Goal: Task Accomplishment & Management: Manage account settings

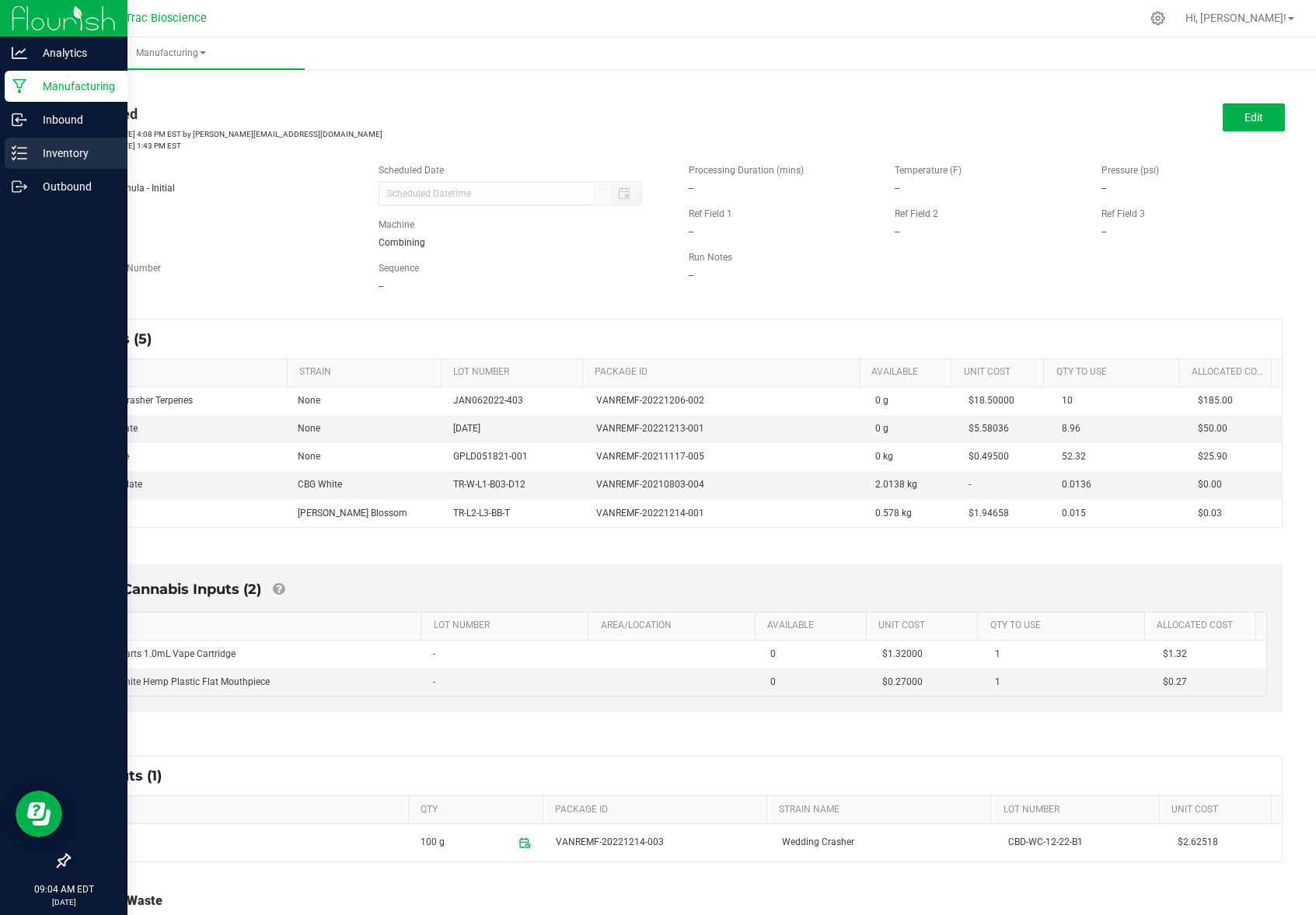
click at [74, 159] on p "Inventory" at bounding box center [74, 153] width 94 height 19
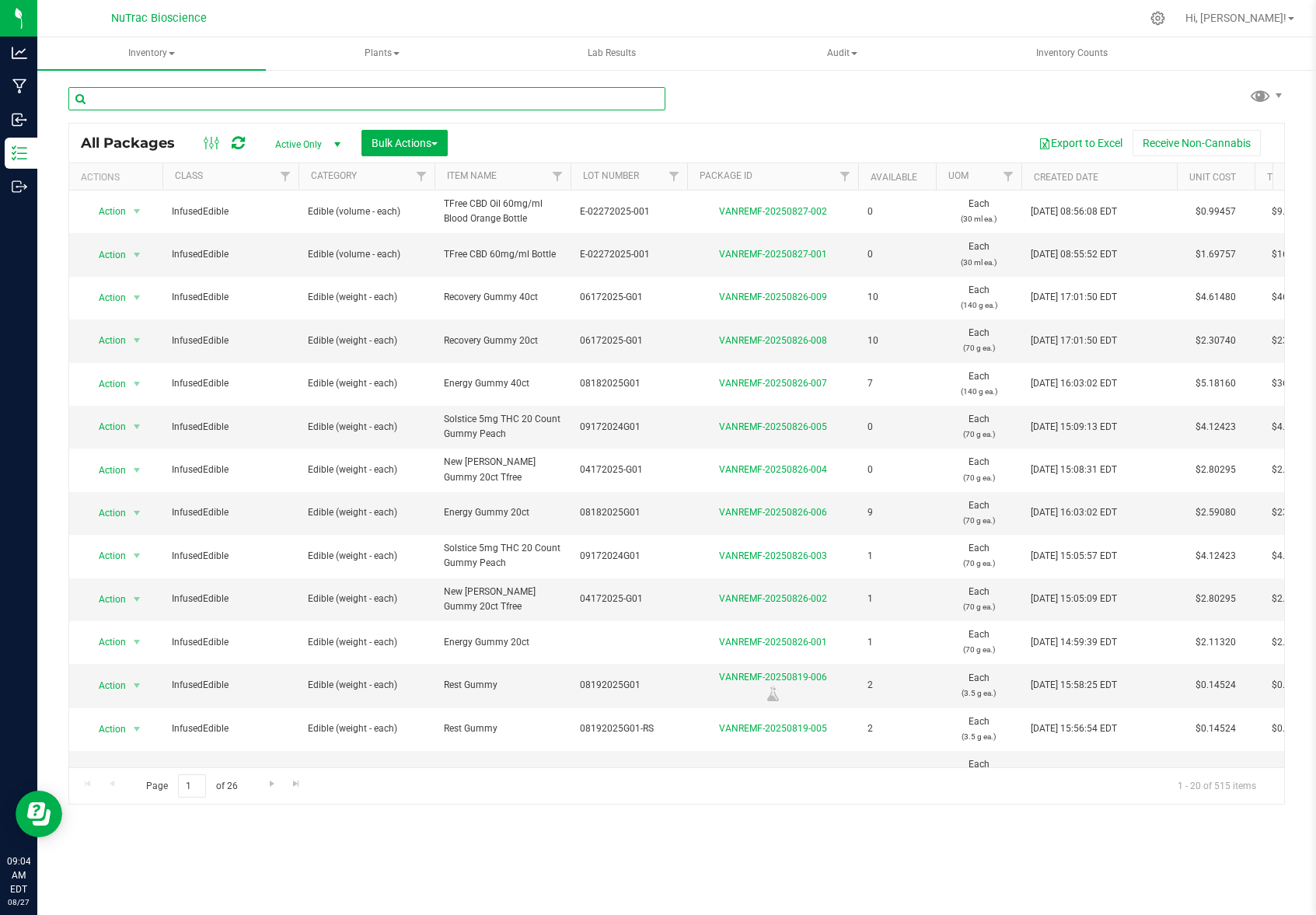
click at [270, 93] on input "text" at bounding box center [367, 99] width 597 height 23
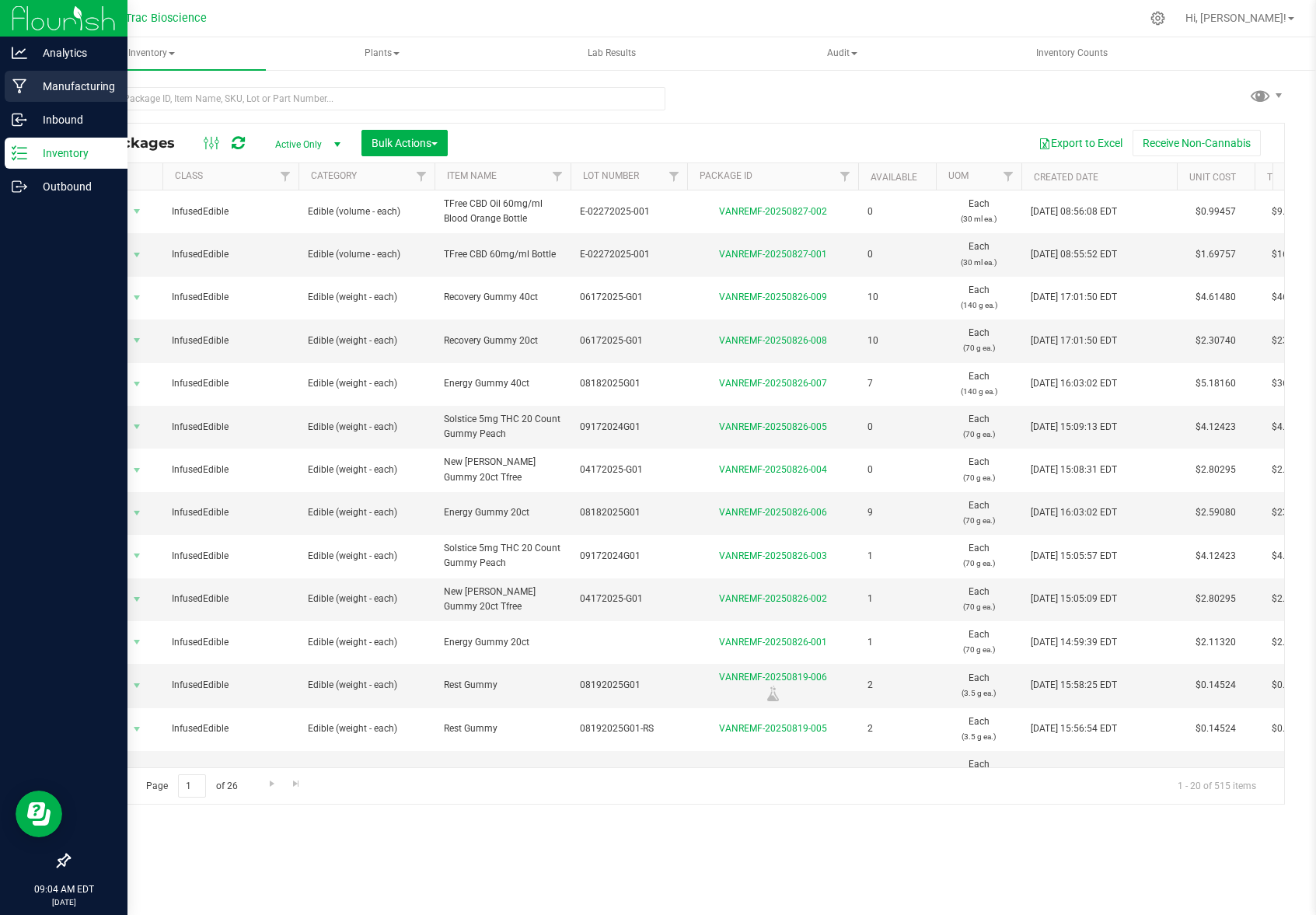
click at [55, 82] on p "Manufacturing" at bounding box center [74, 86] width 94 height 19
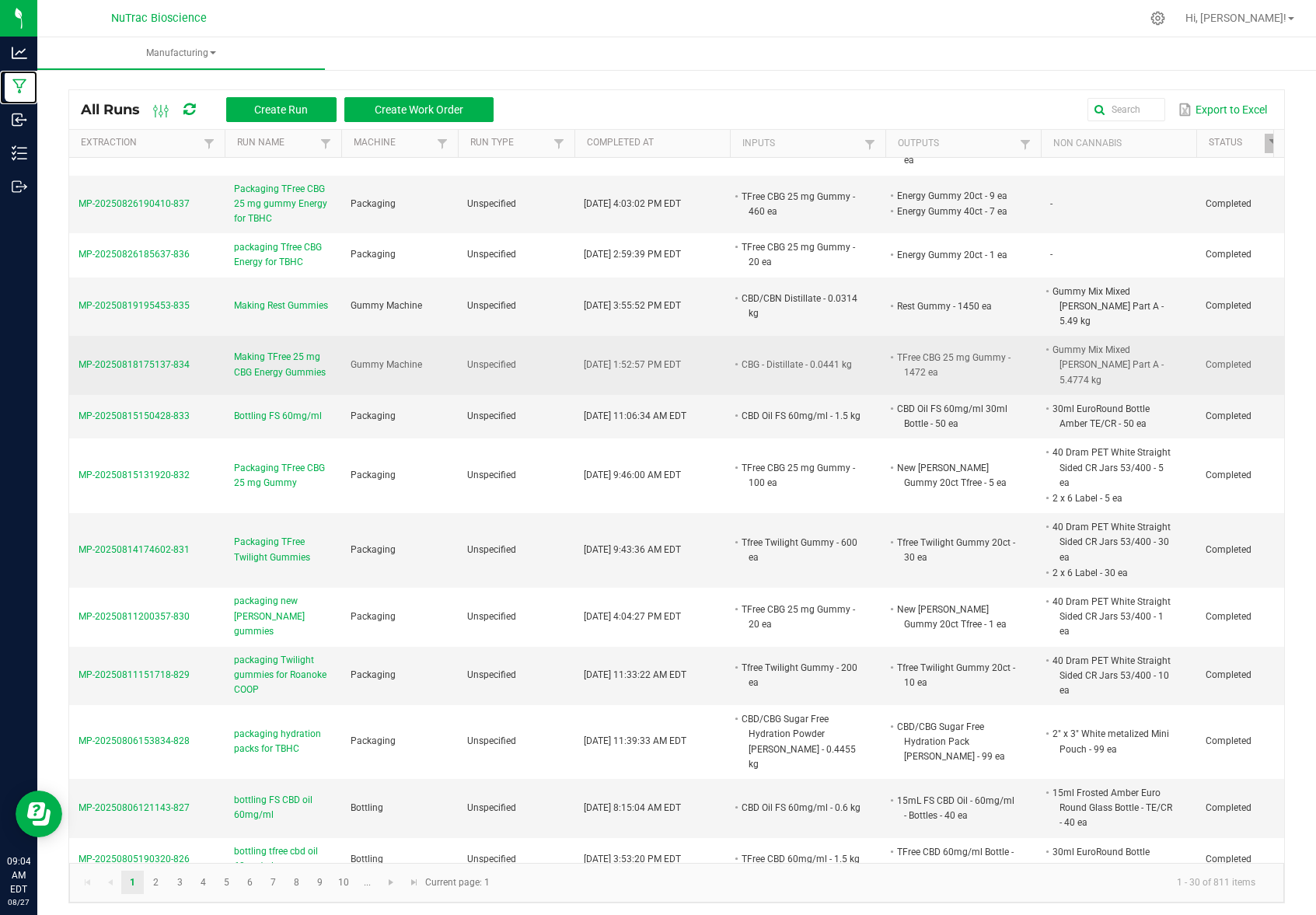
scroll to position [88, 0]
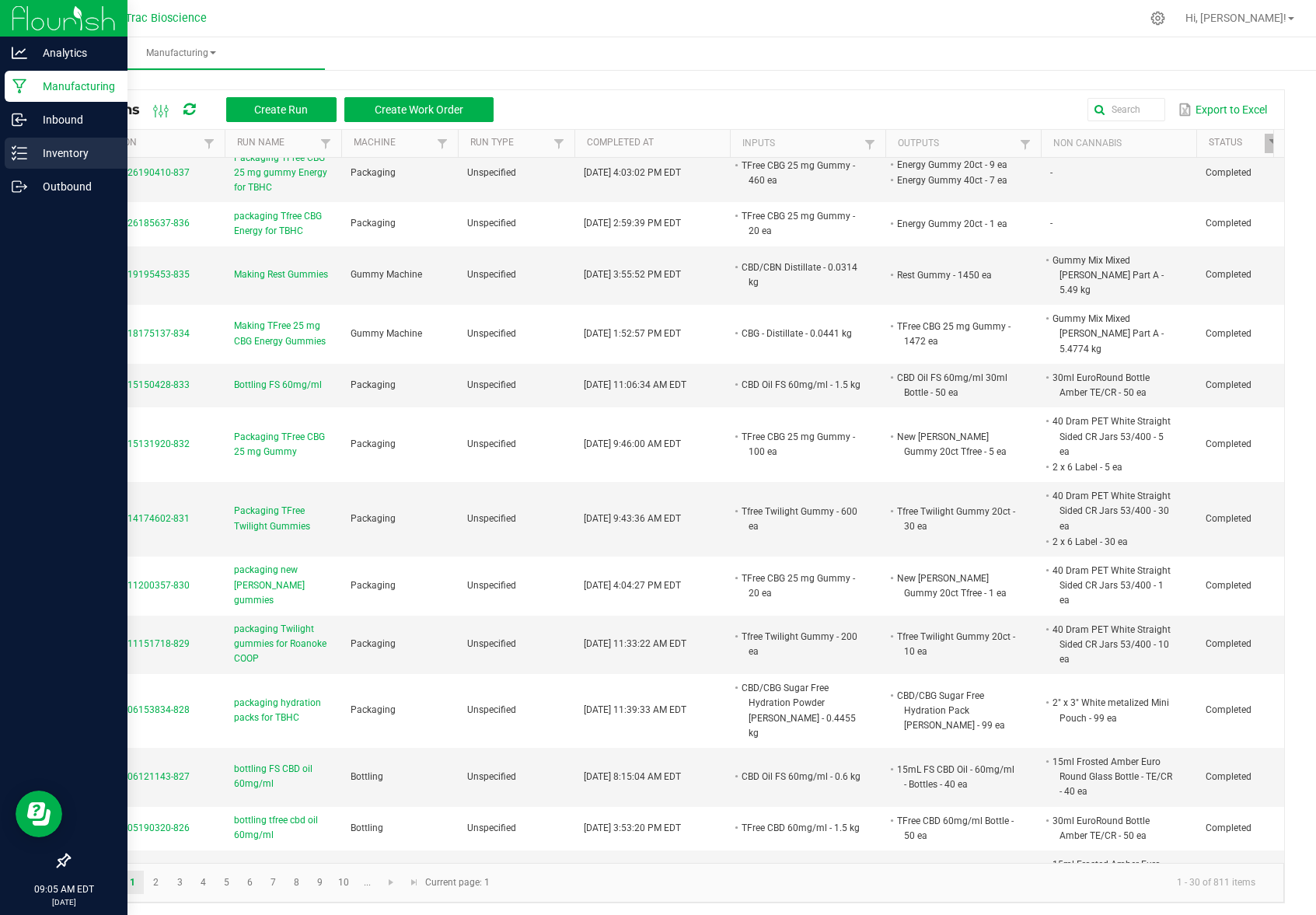
click at [58, 152] on p "Inventory" at bounding box center [74, 153] width 94 height 19
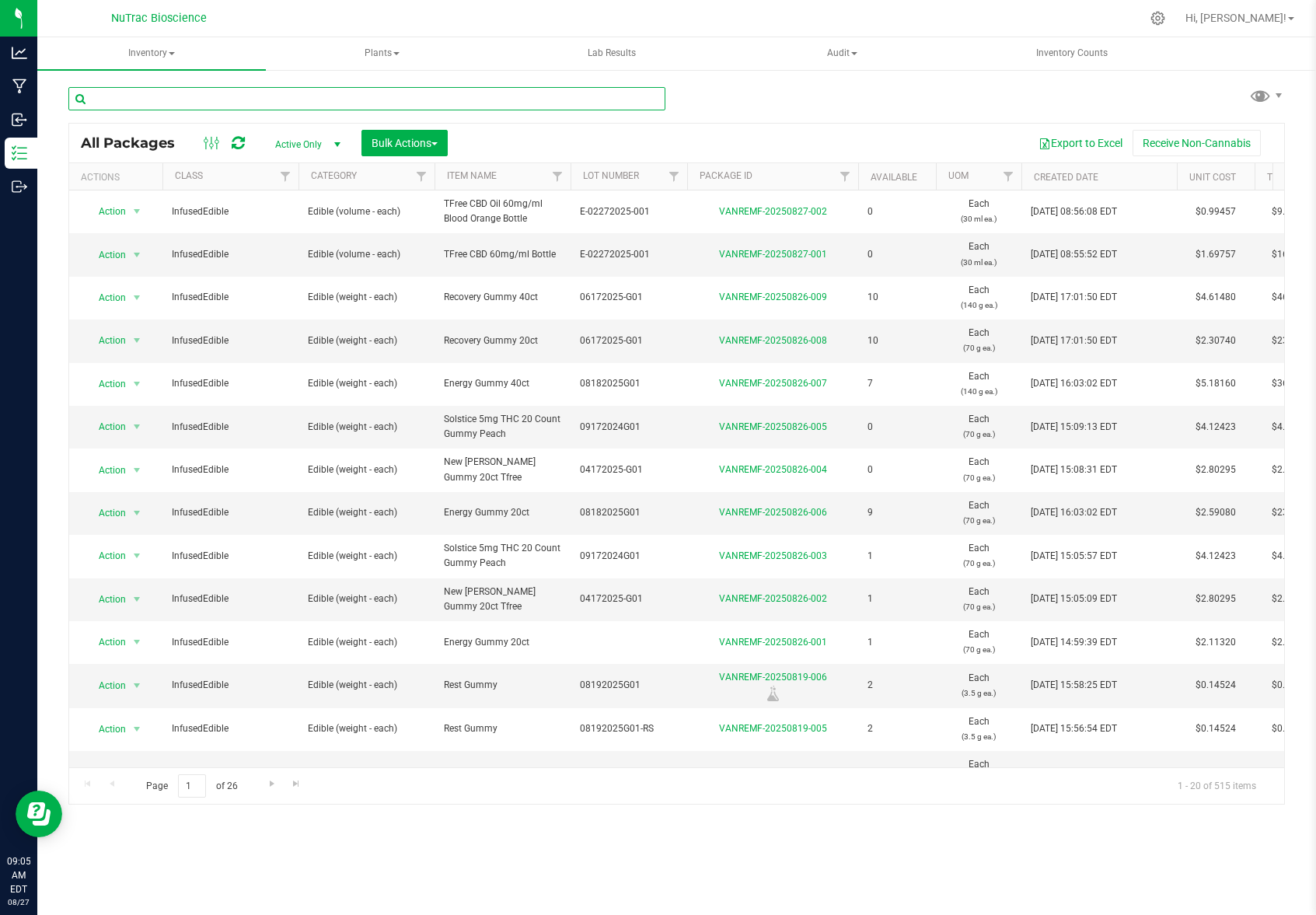
click at [350, 97] on input "text" at bounding box center [367, 99] width 597 height 23
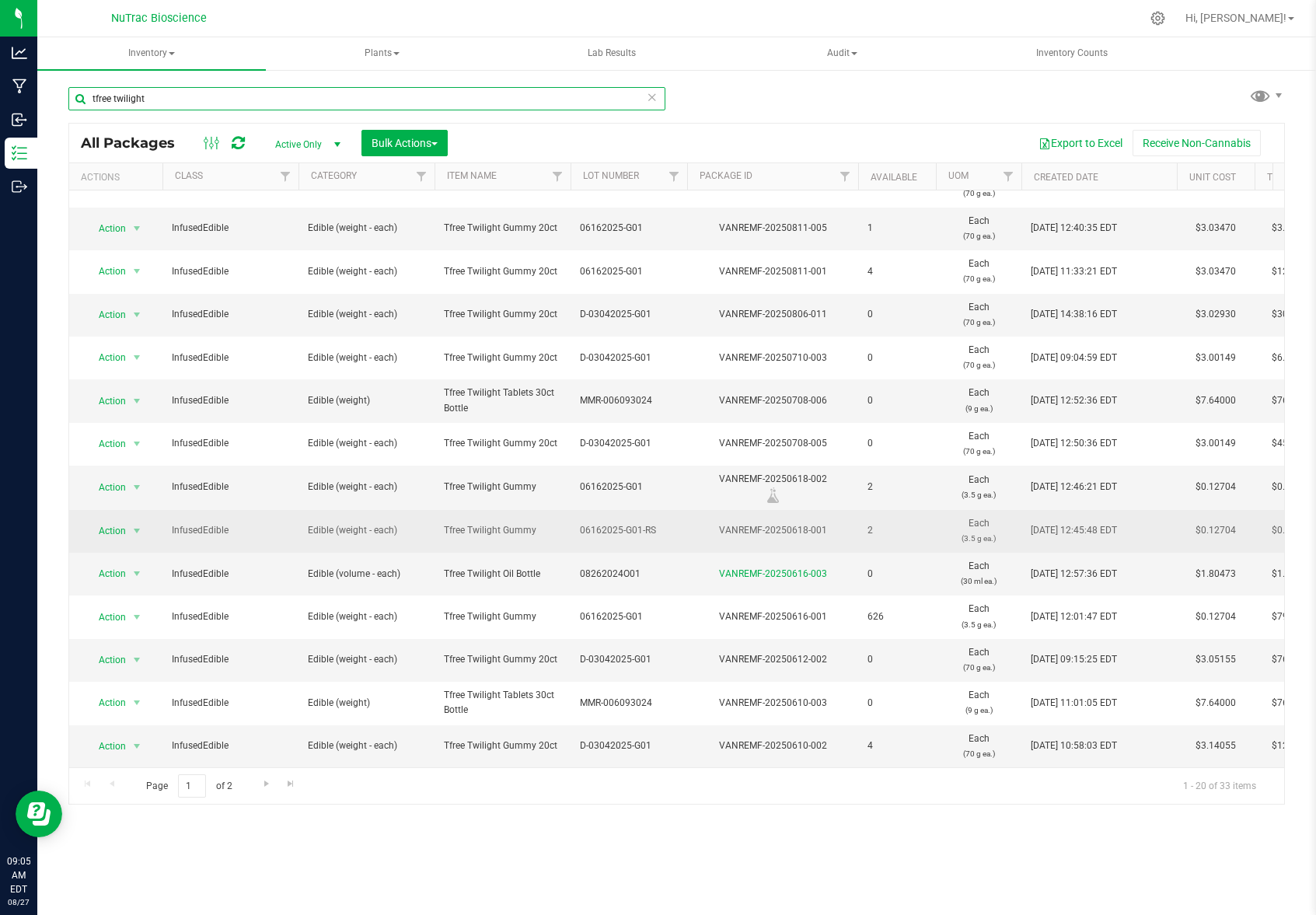
scroll to position [296, 0]
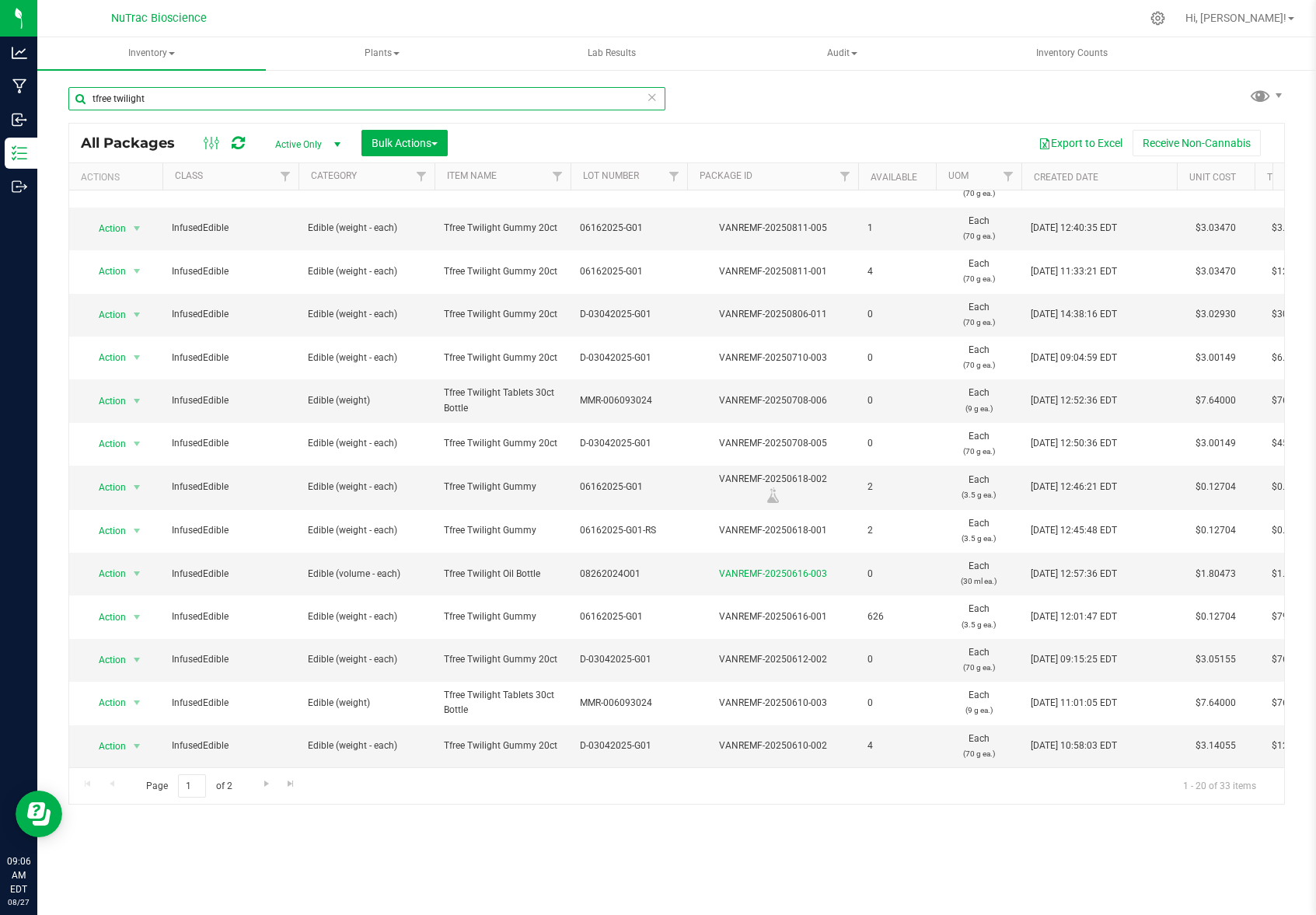
type input "tfree twilight"
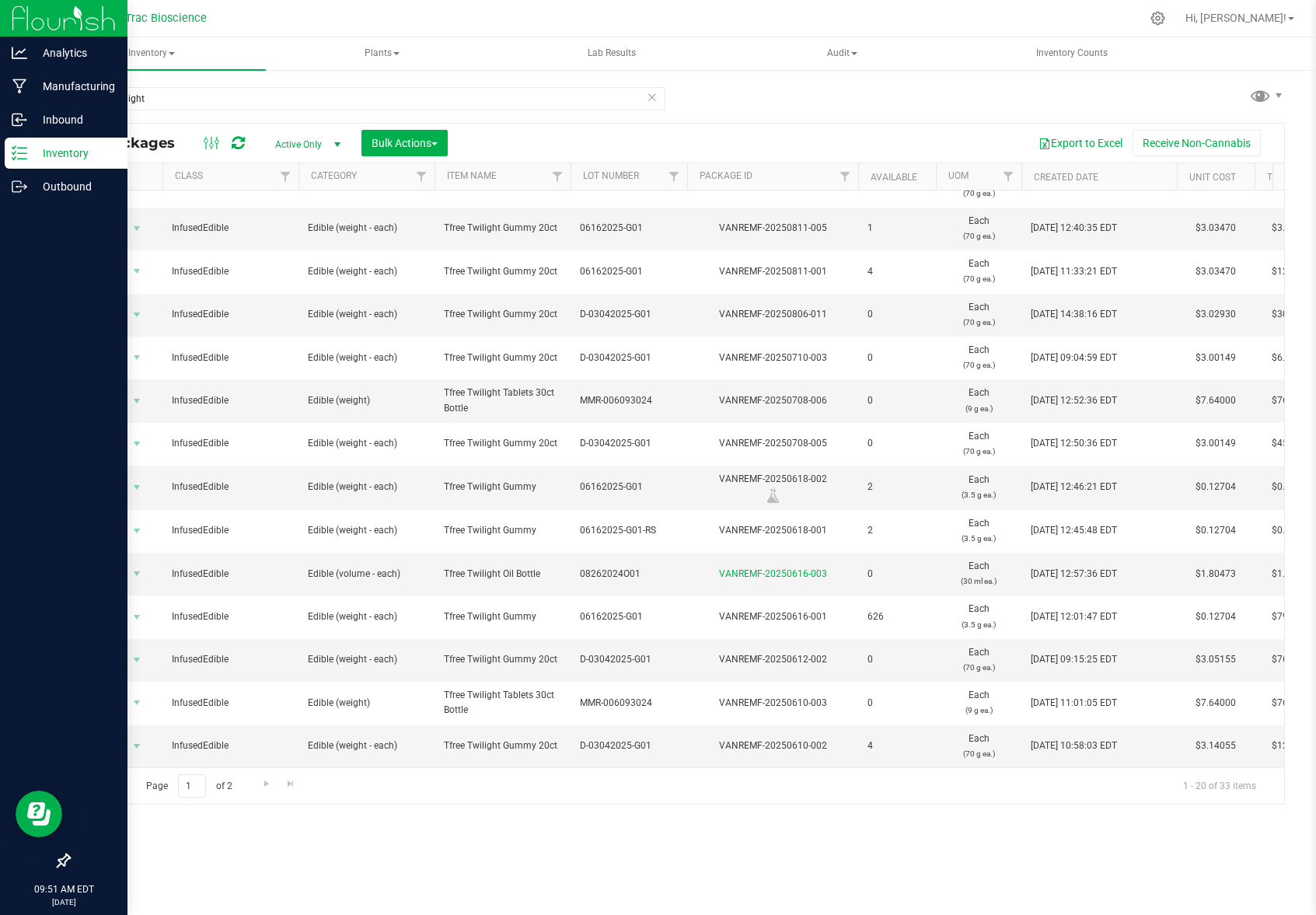
click at [64, 147] on p "Inventory" at bounding box center [74, 153] width 94 height 19
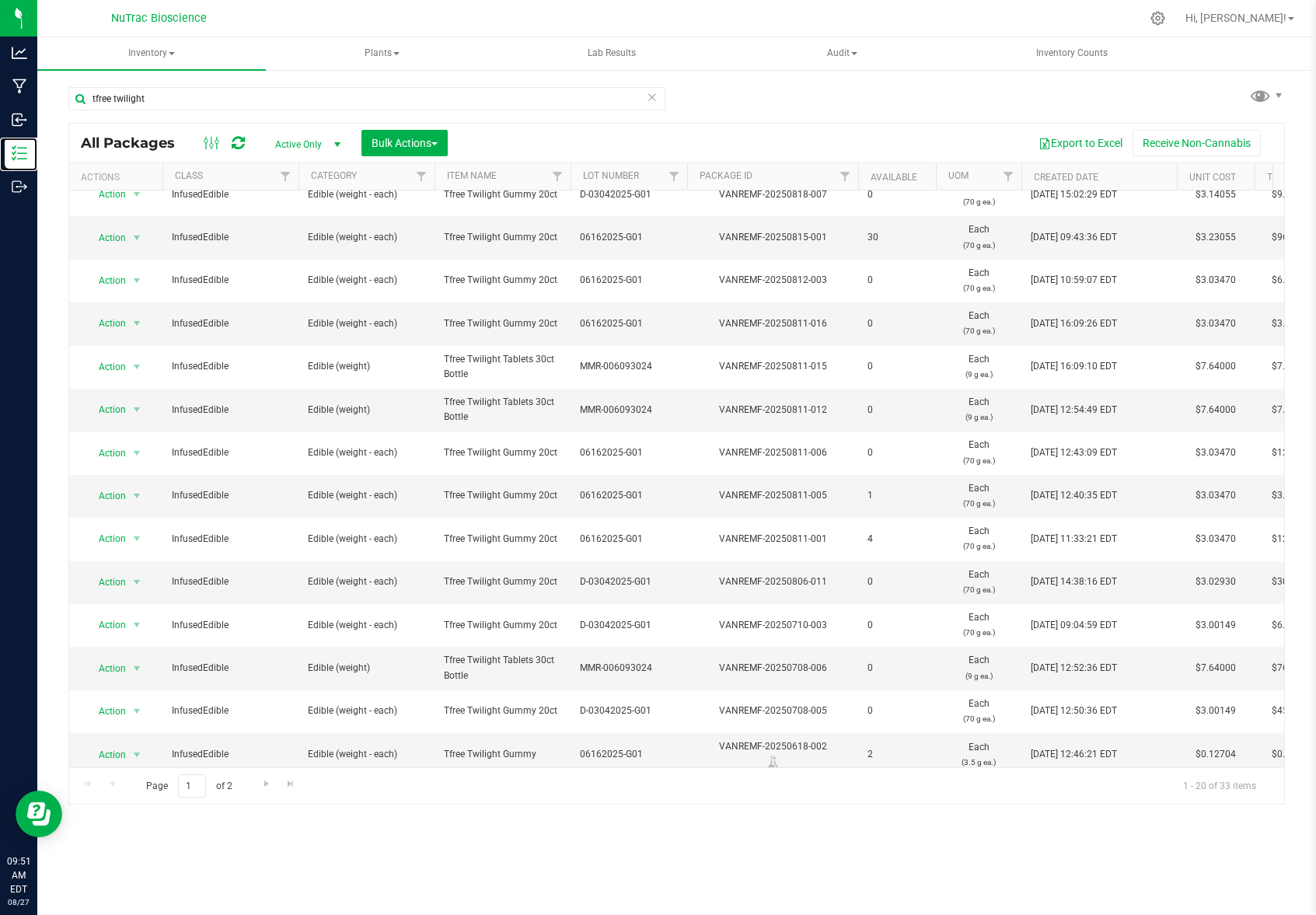
scroll to position [0, 0]
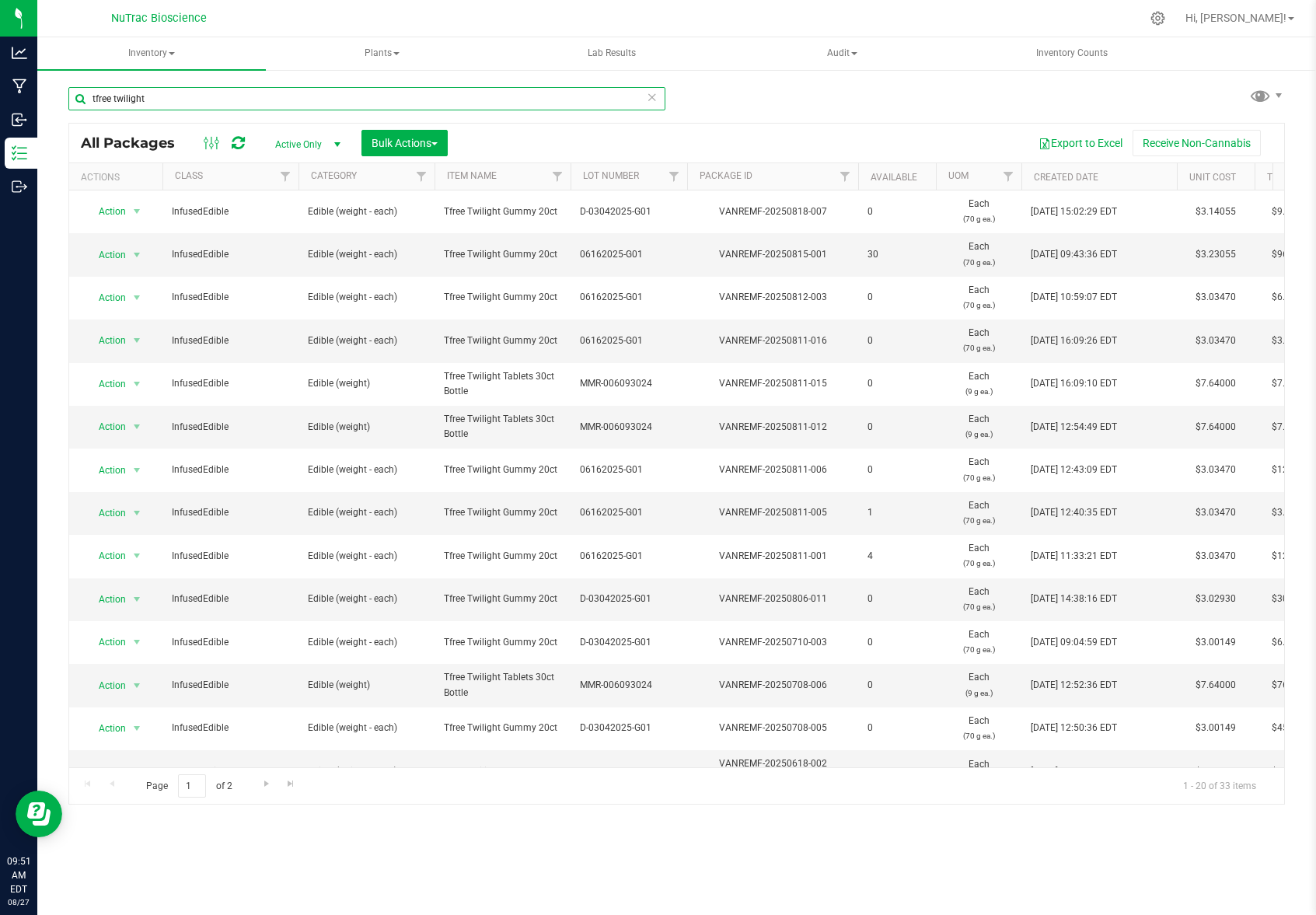
drag, startPoint x: 180, startPoint y: 99, endPoint x: 45, endPoint y: 83, distance: 135.9
click at [45, 83] on div "tfree twilight All Packages Active Only Active Only Lab Samples Locked All Bulk…" at bounding box center [676, 306] width 1279 height 474
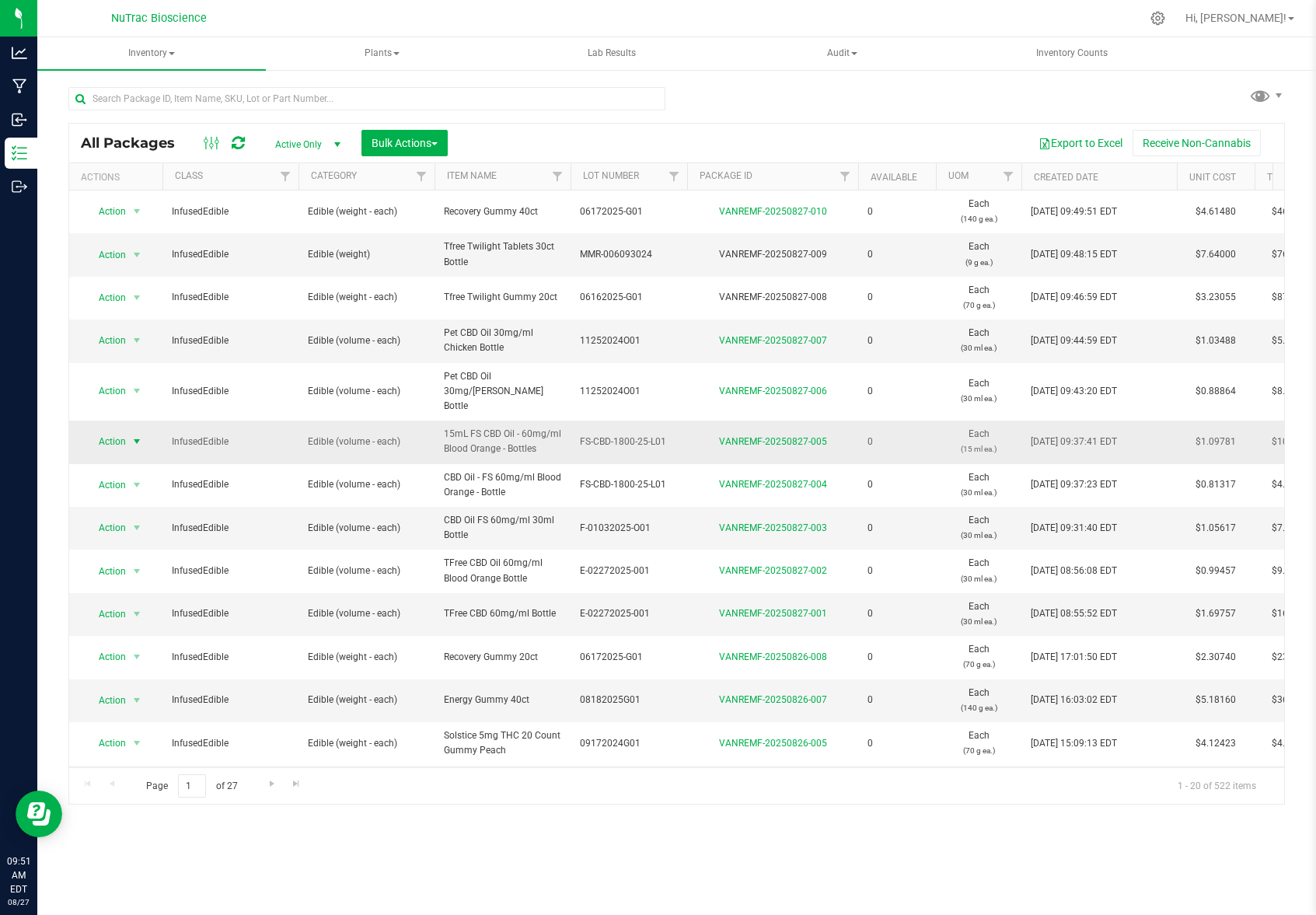
click at [124, 431] on span "Action" at bounding box center [105, 441] width 42 height 22
click at [134, 523] on li "Print package label" at bounding box center [135, 523] width 100 height 23
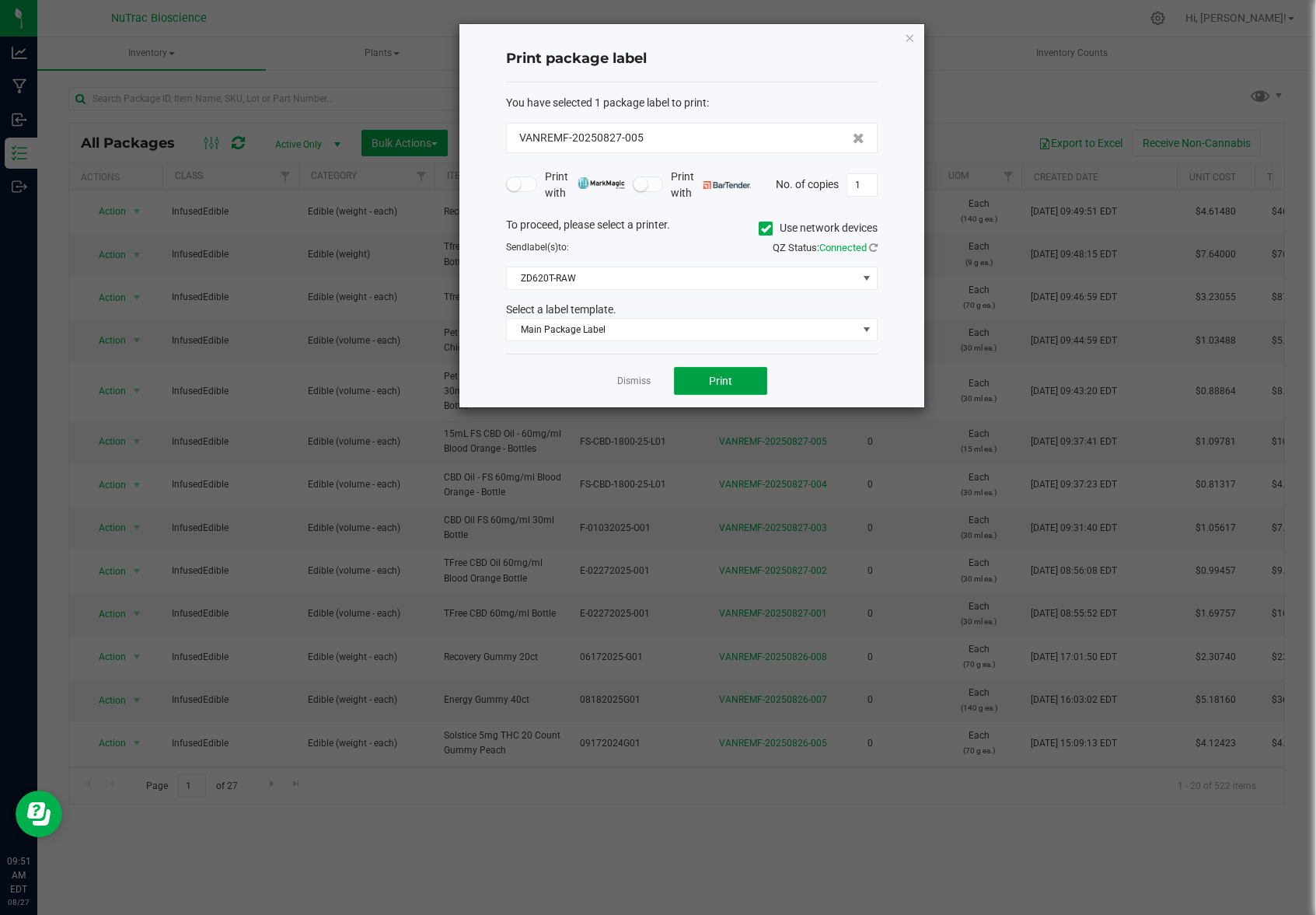
click at [725, 379] on span "Print" at bounding box center [720, 381] width 23 height 12
click at [734, 384] on button "Print" at bounding box center [720, 381] width 94 height 28
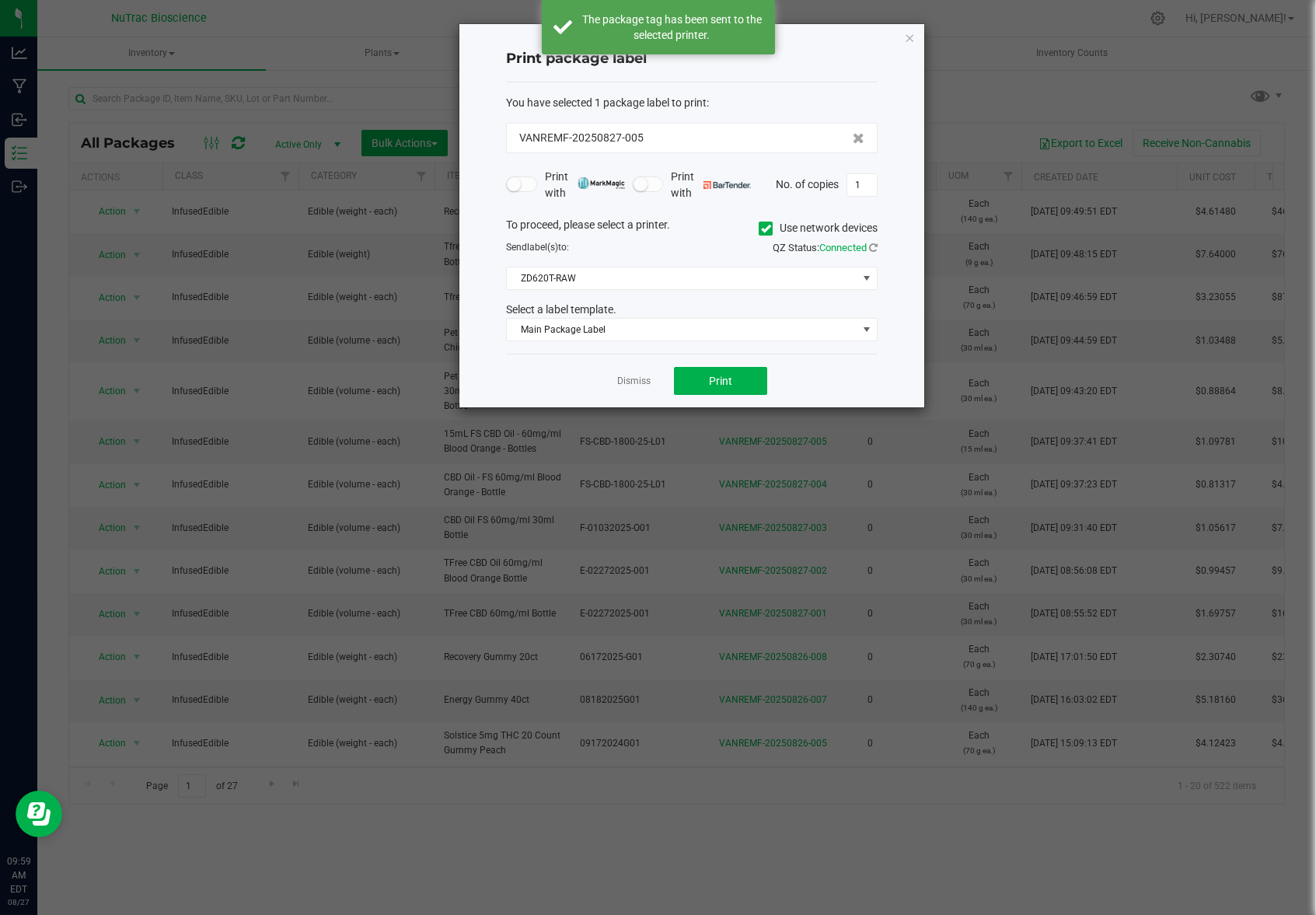
click at [906, 41] on icon "button" at bounding box center [909, 37] width 11 height 19
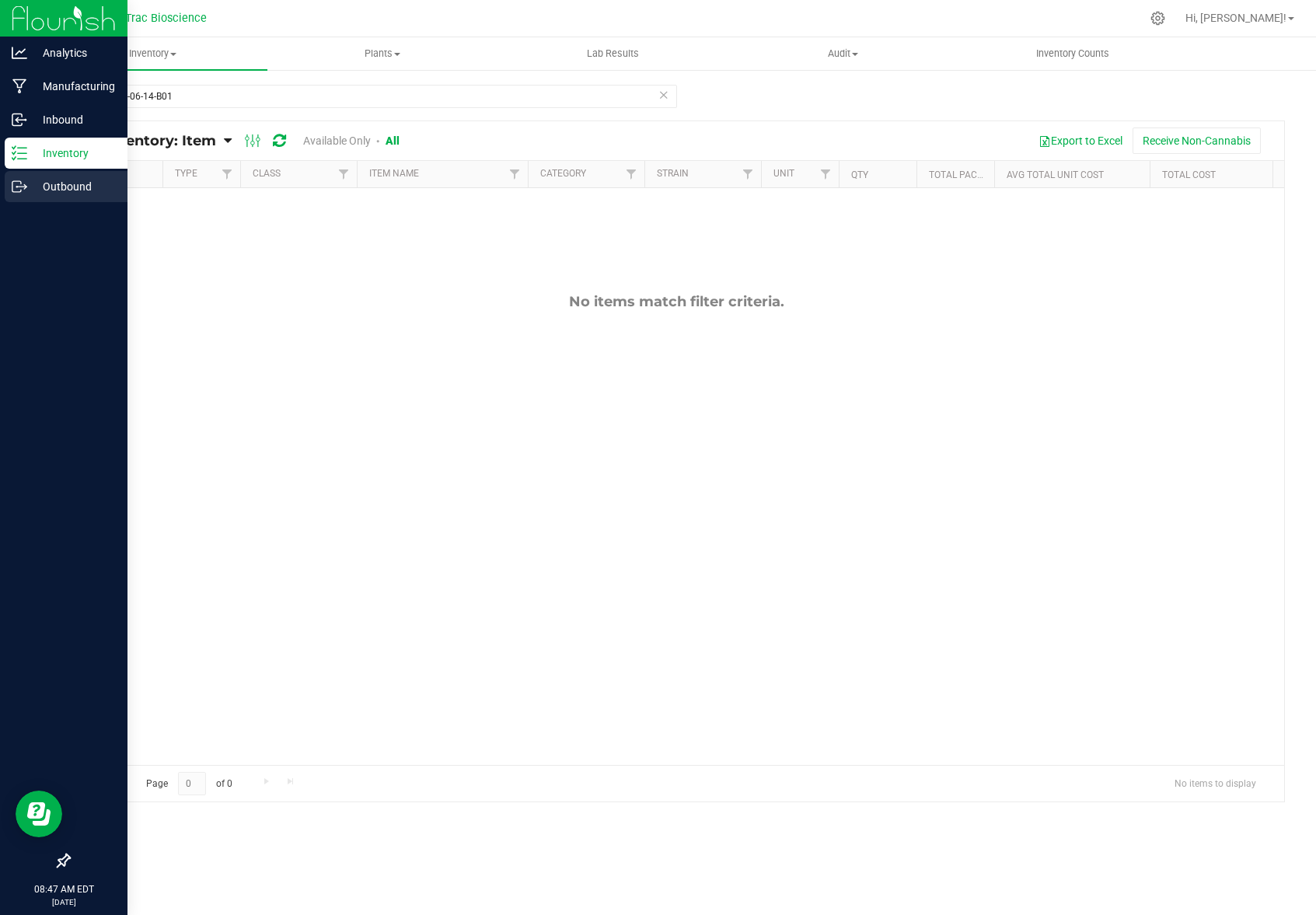
click at [65, 191] on p "Outbound" at bounding box center [74, 186] width 94 height 19
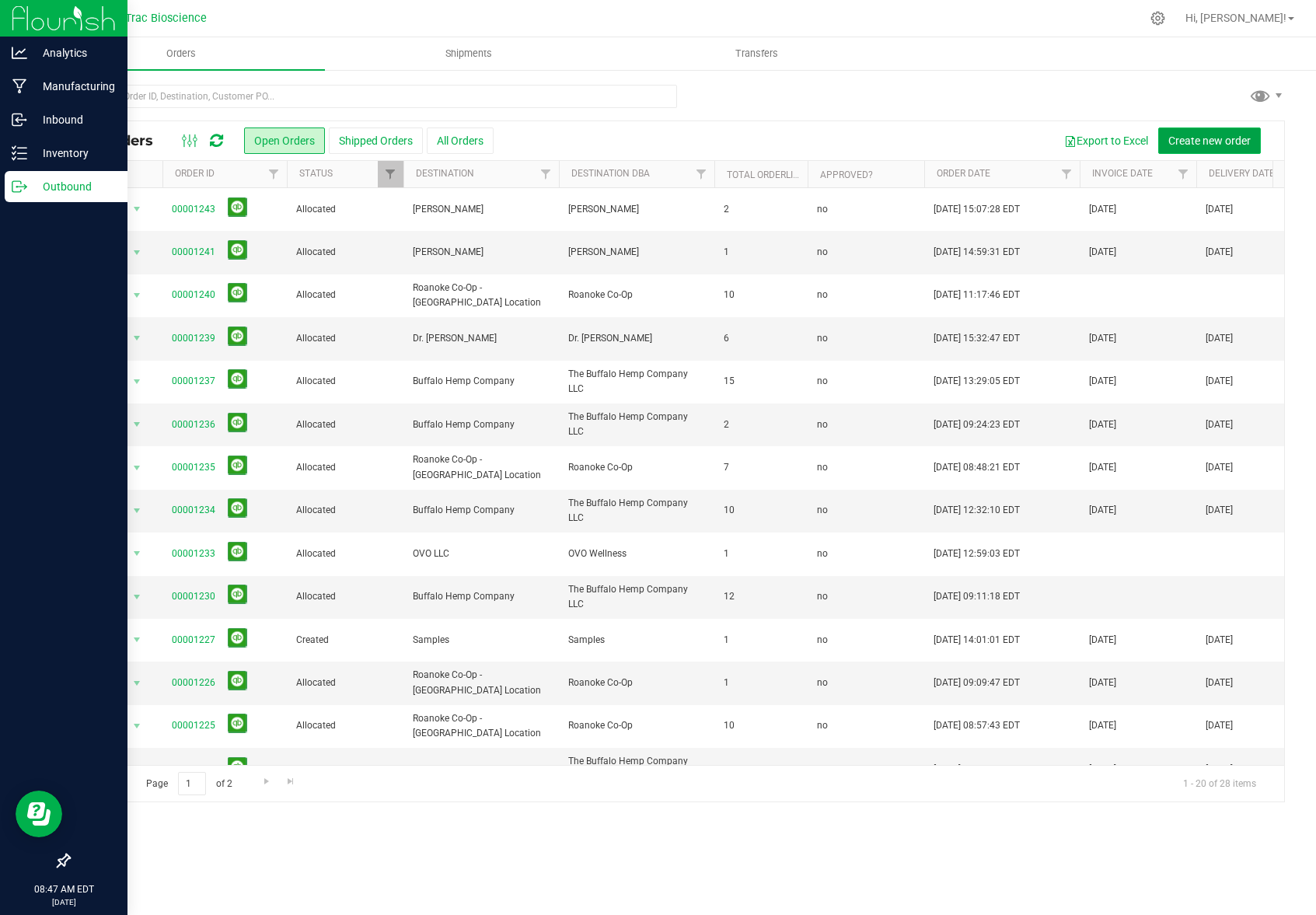
click at [1205, 144] on span "Create new order" at bounding box center [1209, 140] width 83 height 12
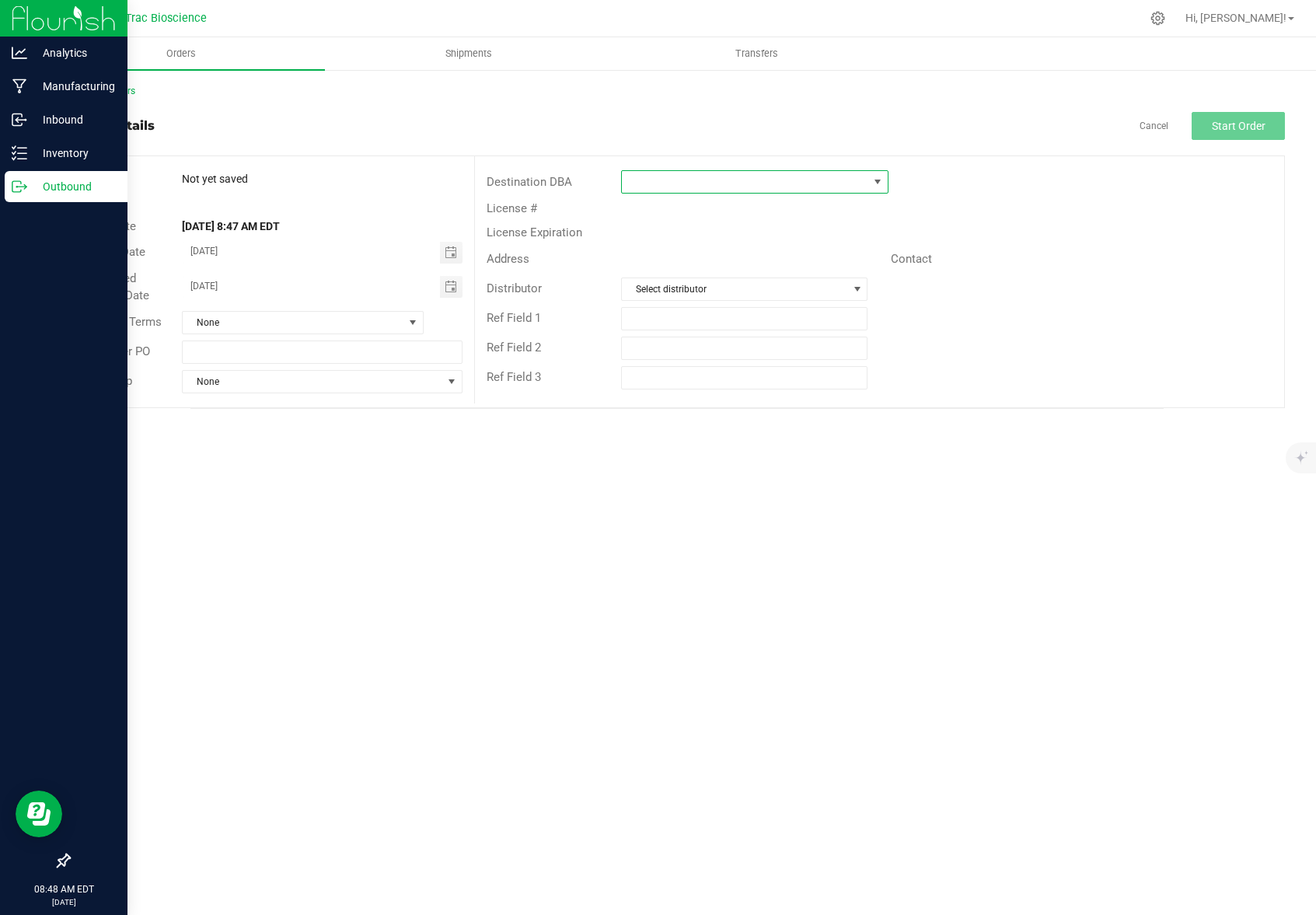
click at [879, 184] on span at bounding box center [877, 181] width 12 height 12
type input "the buff"
click at [776, 248] on li "The Buffalo Hemp Company LLC" at bounding box center [754, 249] width 265 height 26
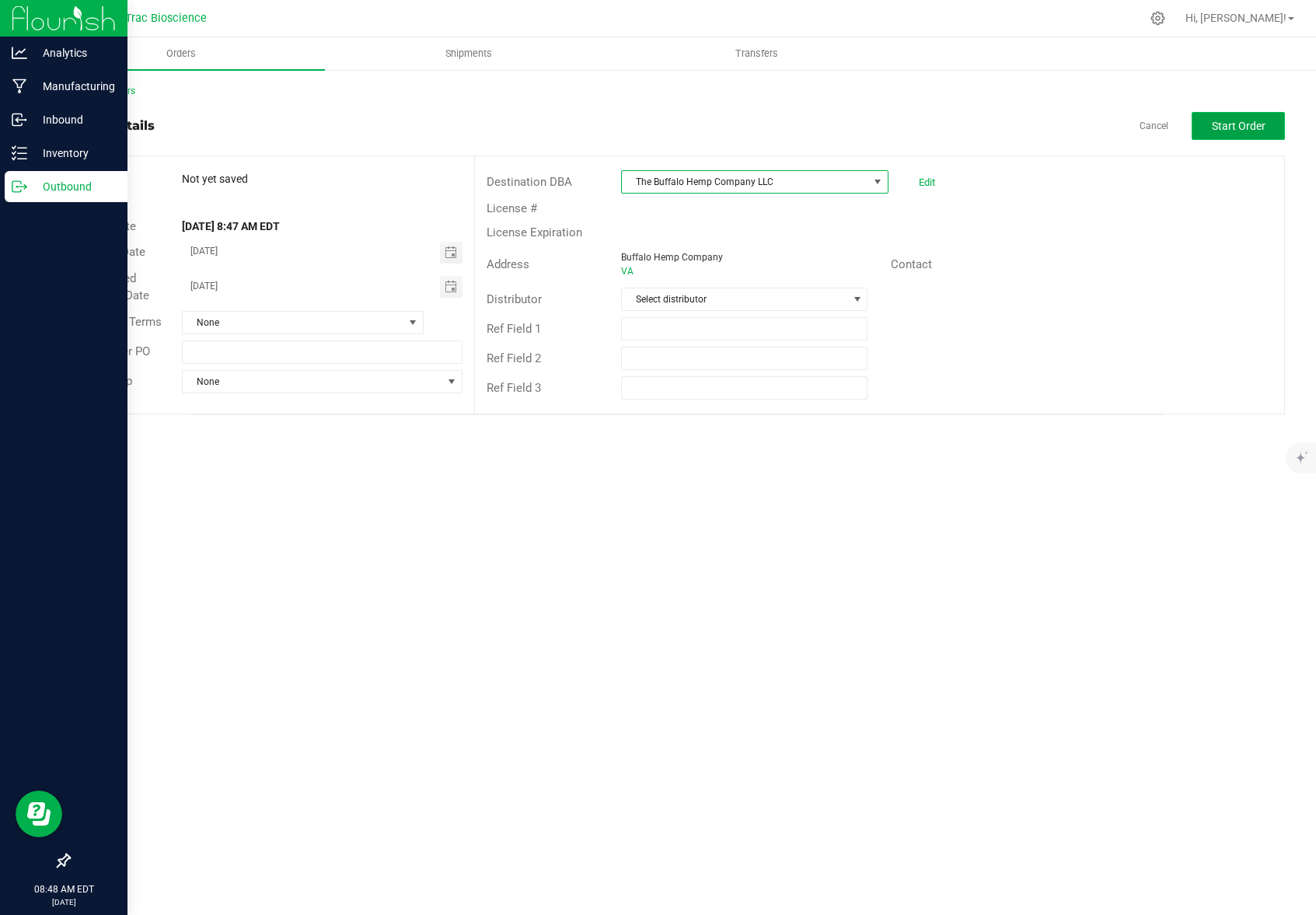
click at [1227, 124] on span "Start Order" at bounding box center [1238, 126] width 54 height 12
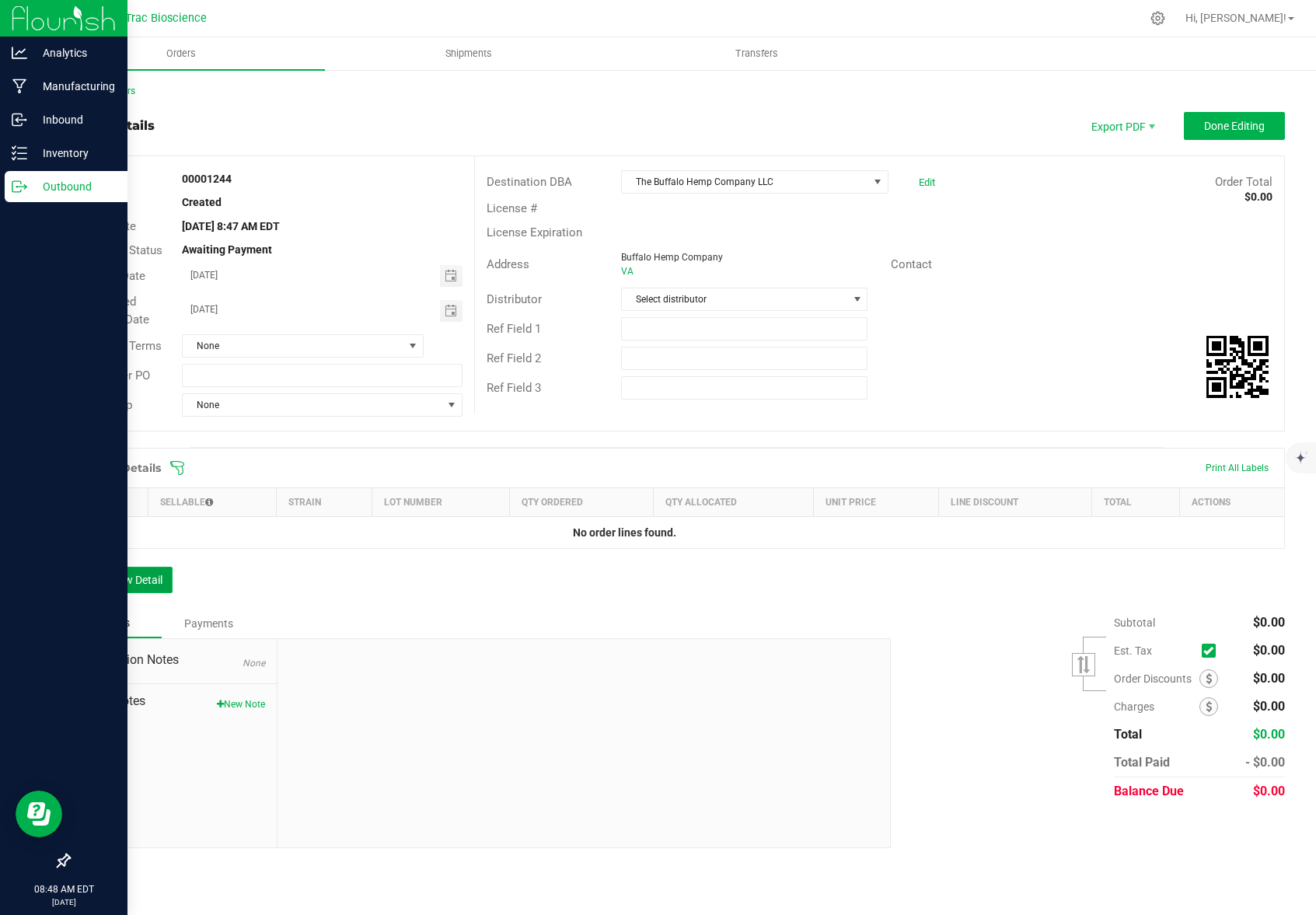
click at [117, 585] on button "Add New Detail" at bounding box center [121, 580] width 104 height 26
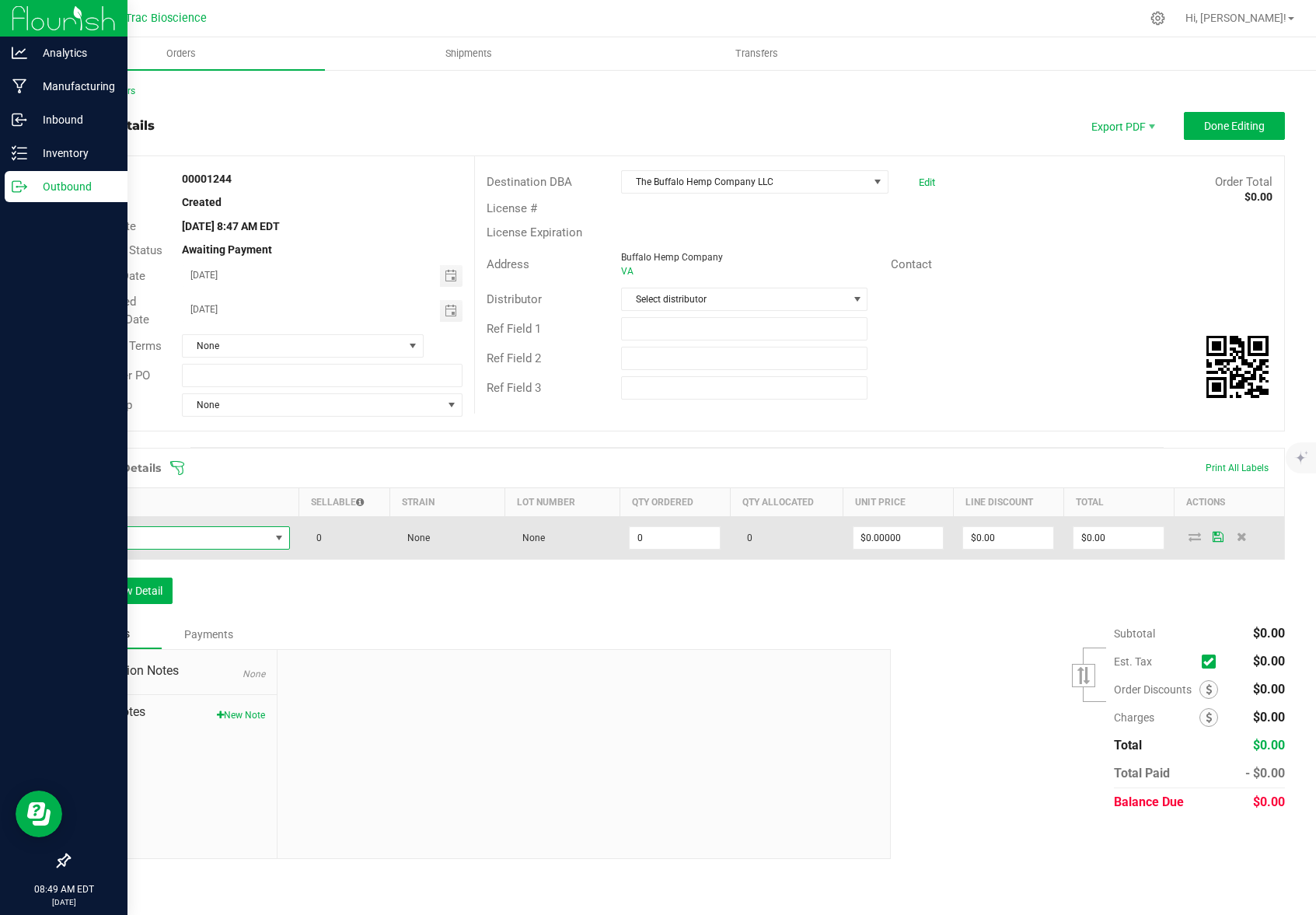
click at [280, 538] on span "NO DATA FOUND" at bounding box center [279, 537] width 12 height 12
type input "t"
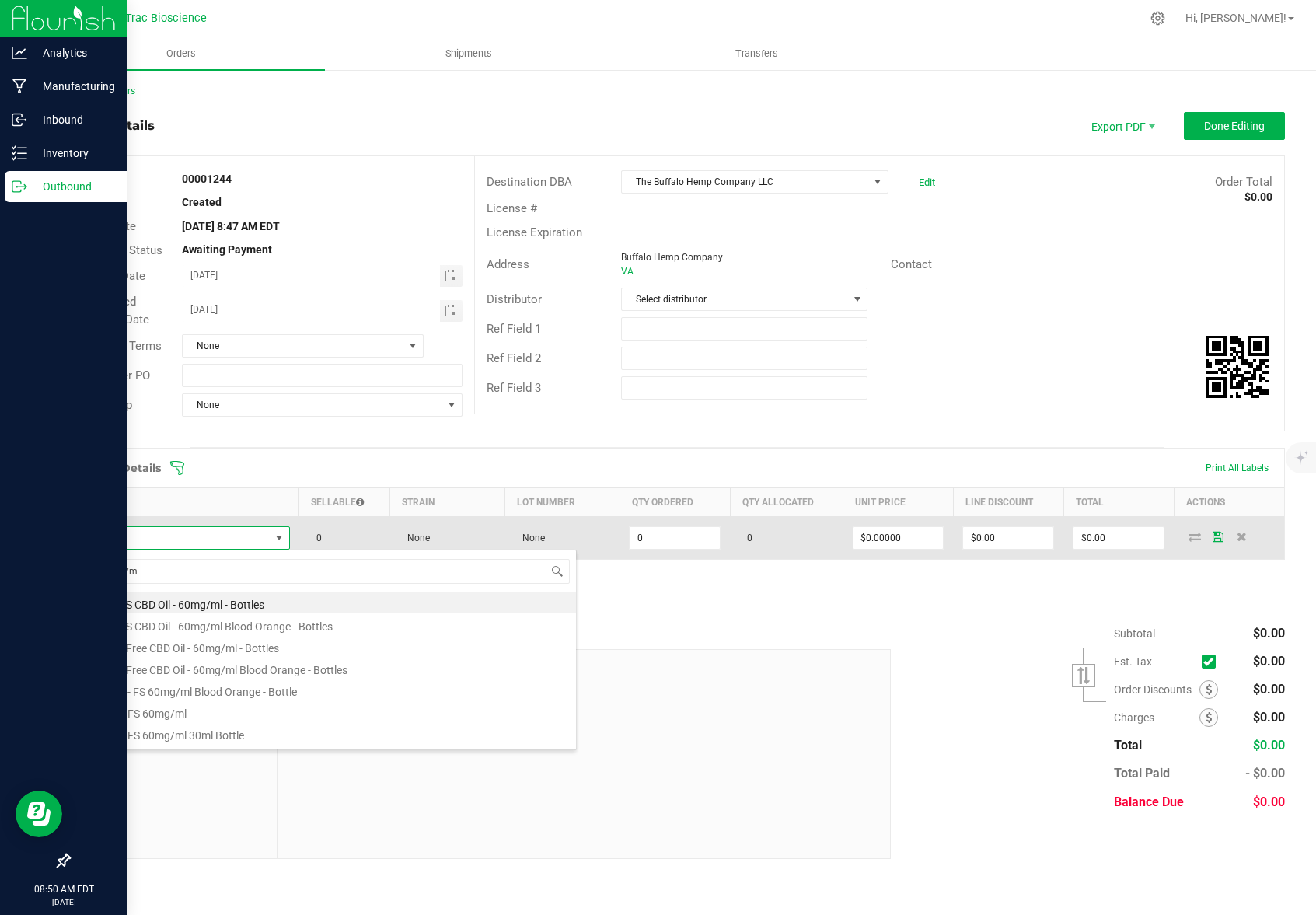
type input "60mg/ml"
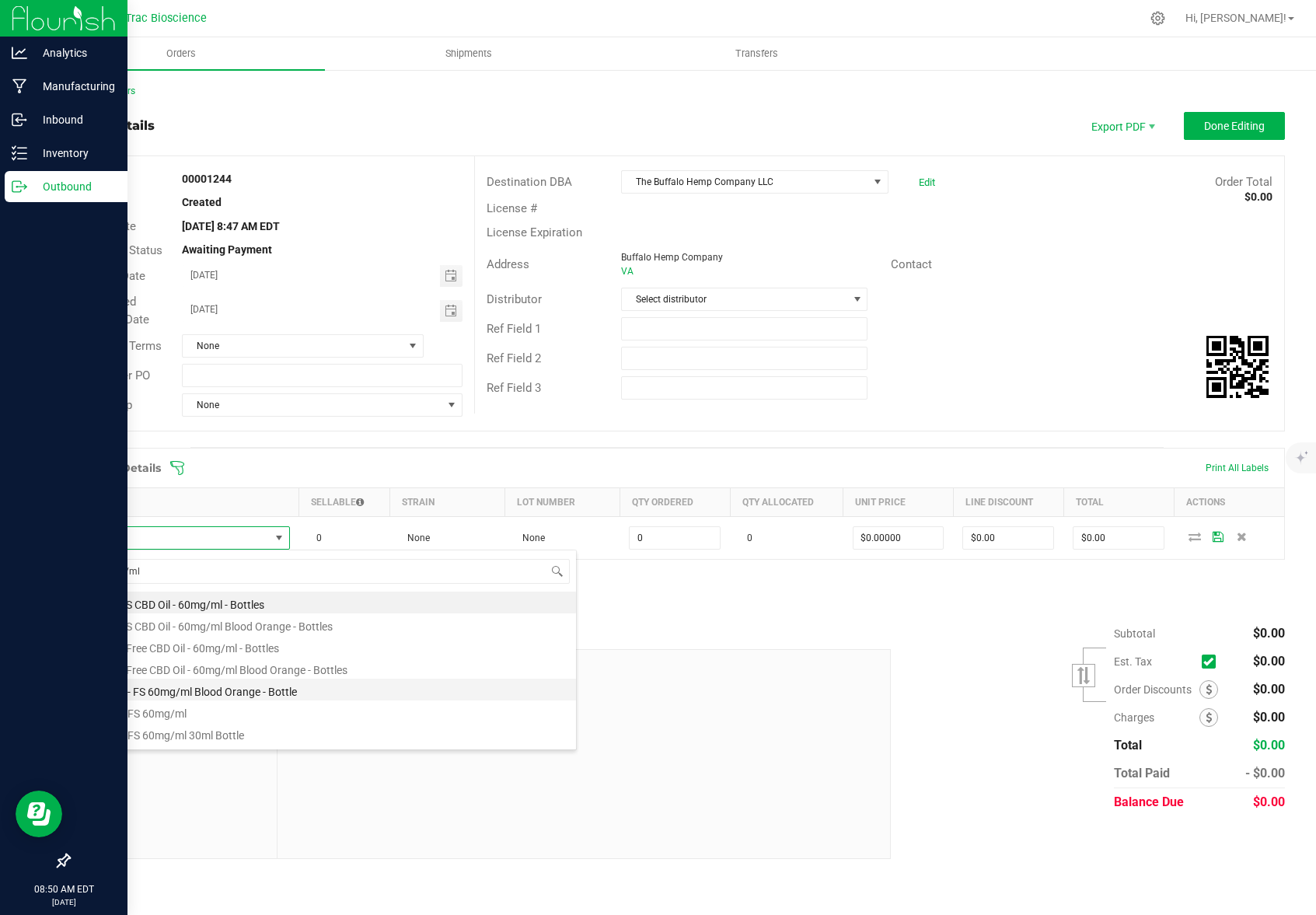
click at [246, 696] on li "CBD Oil - FS 60mg/ml Blood Orange - Bottle" at bounding box center [328, 690] width 496 height 22
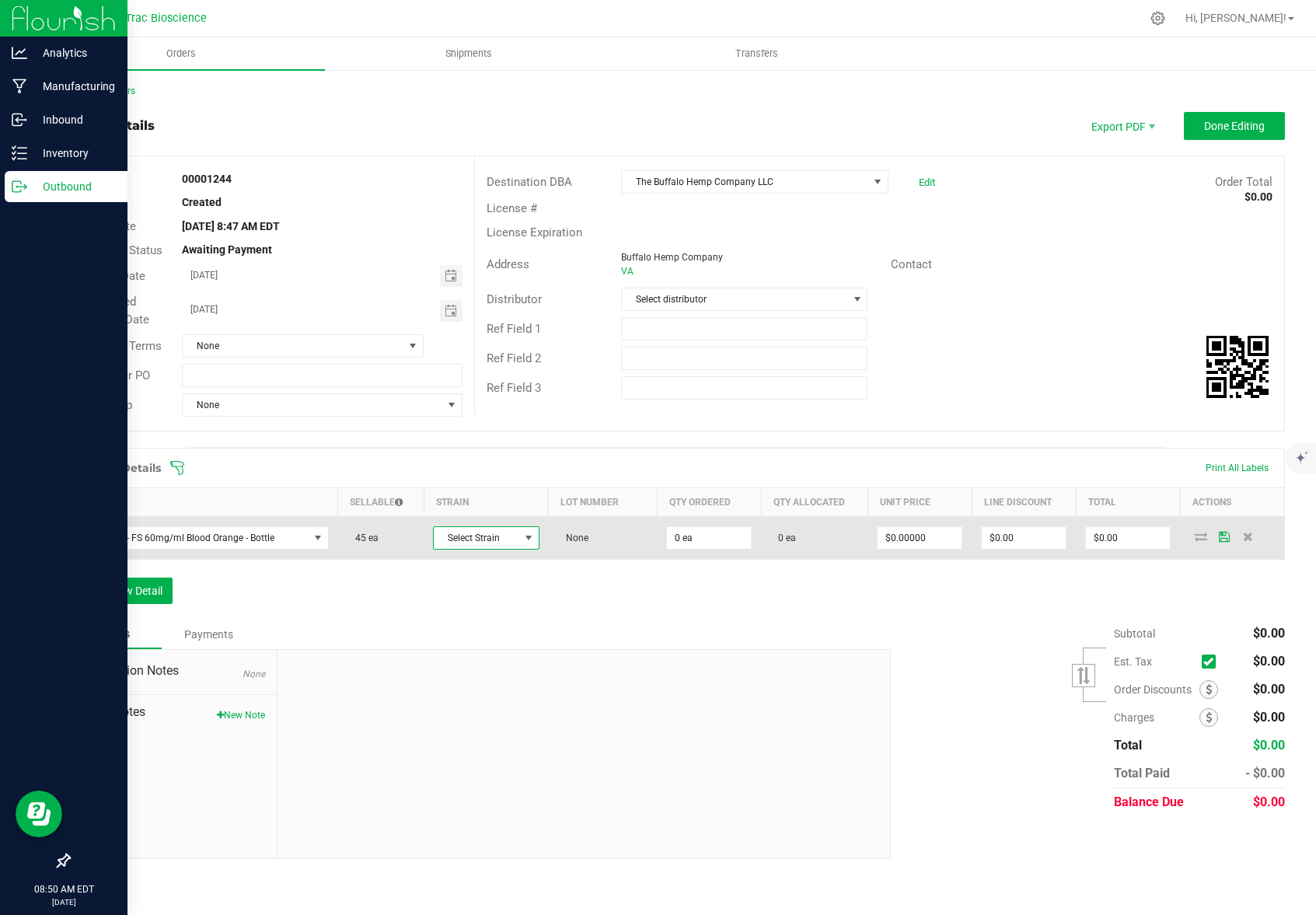
click at [527, 542] on span at bounding box center [528, 537] width 12 height 12
click at [522, 539] on span at bounding box center [518, 537] width 12 height 12
click at [718, 538] on input "0" at bounding box center [708, 538] width 84 height 22
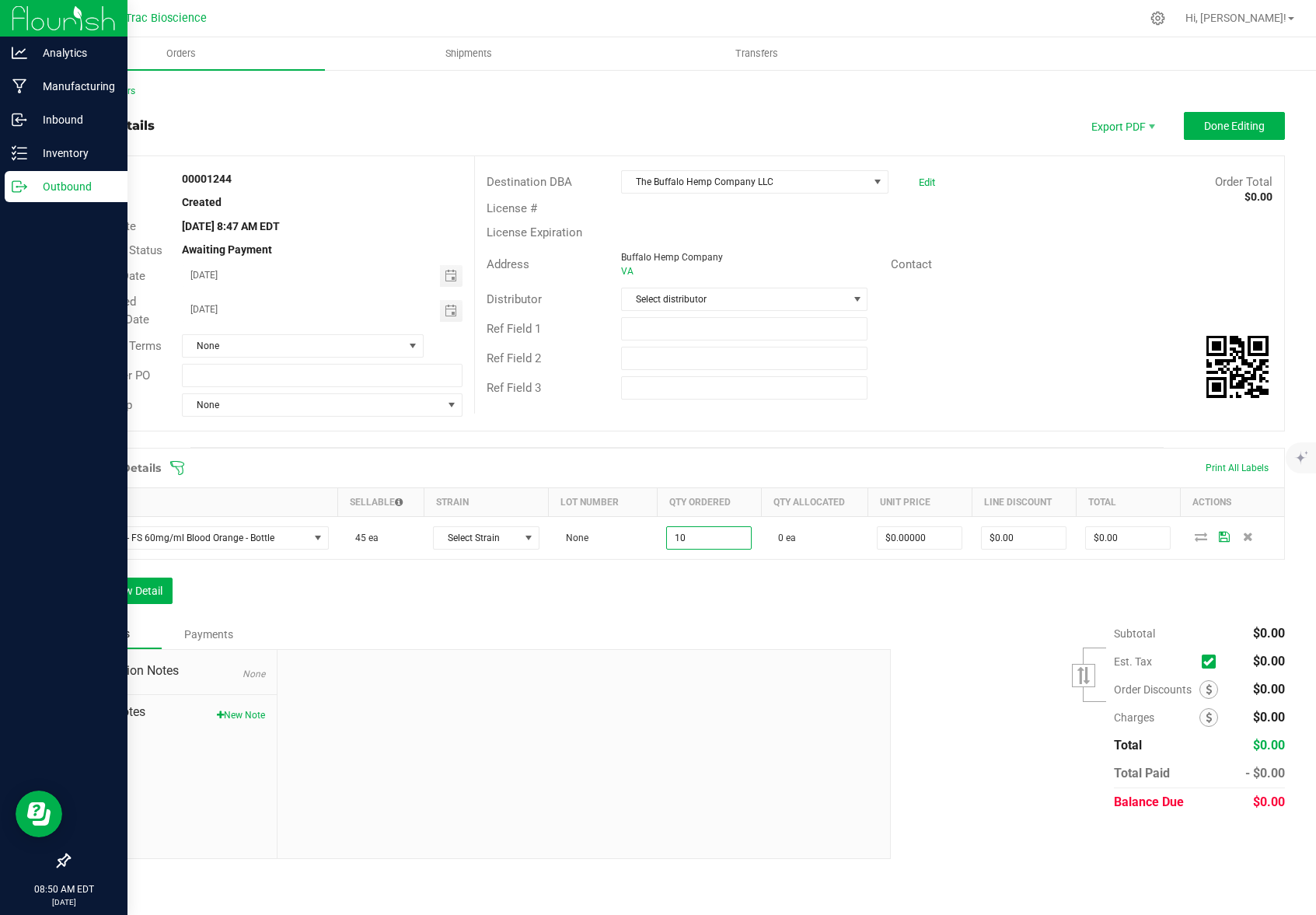
type input "10 ea"
click at [889, 610] on div "Order Details Print All Labels Item Sellable Strain Lot Number Qty Ordered Qty …" at bounding box center [676, 534] width 1216 height 172
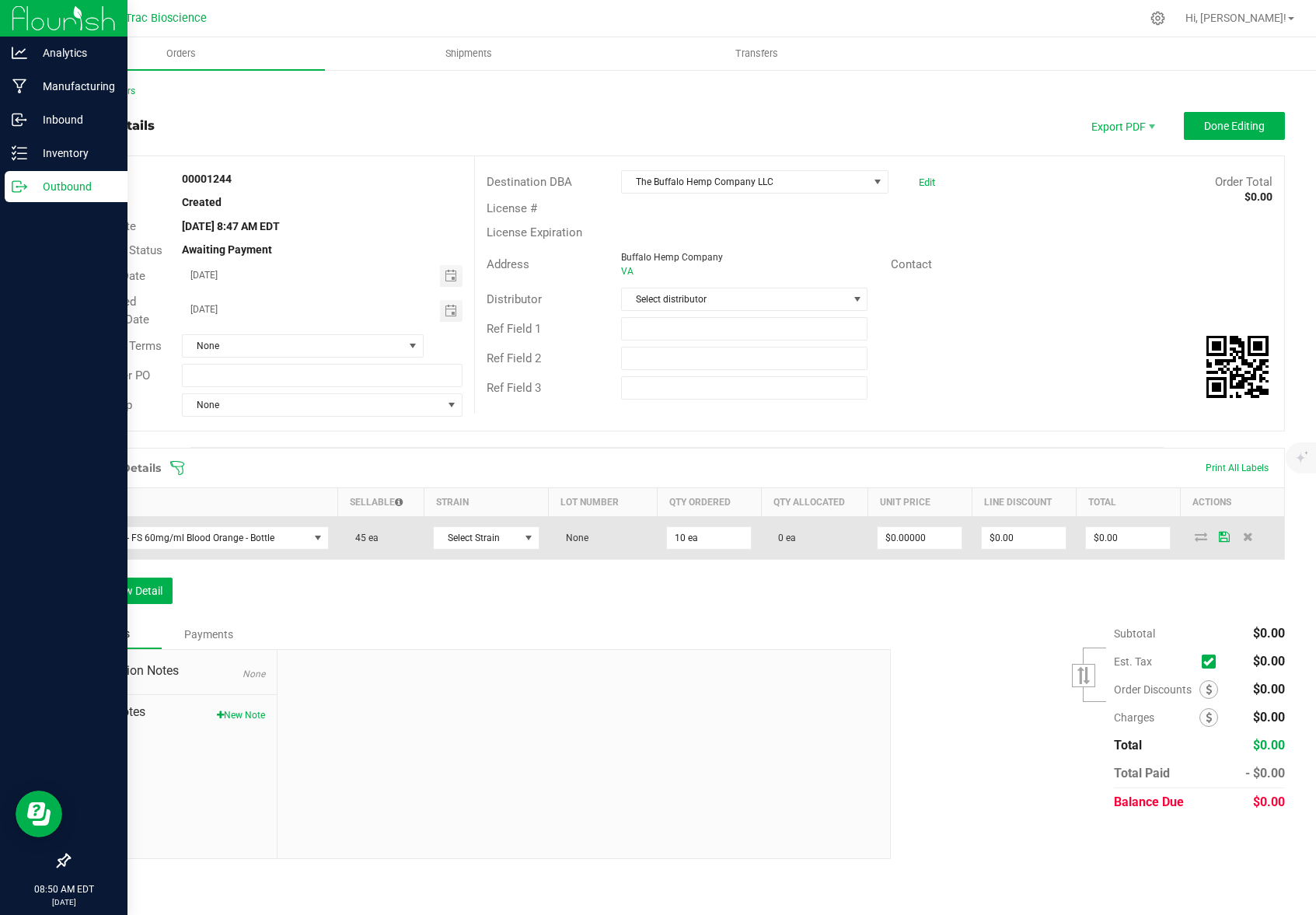
click at [592, 542] on td "None" at bounding box center [603, 538] width 108 height 43
click at [919, 535] on input "0" at bounding box center [919, 538] width 84 height 22
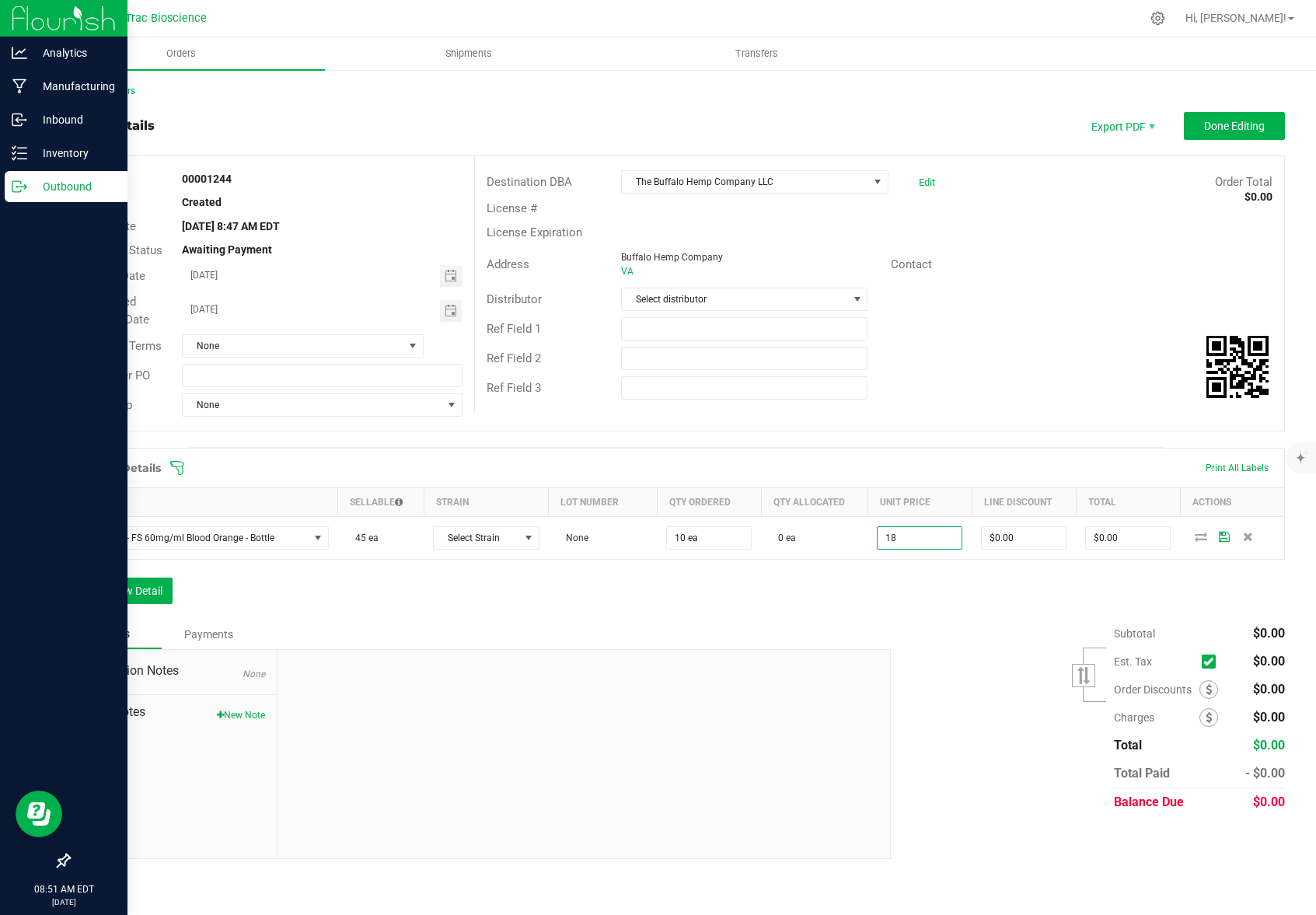
type input "$18.00000"
type input "$180.00"
click at [962, 630] on div "Subtotal $0.00 Est. Tax" at bounding box center [1082, 718] width 406 height 197
click at [147, 589] on button "Add New Detail" at bounding box center [121, 591] width 104 height 26
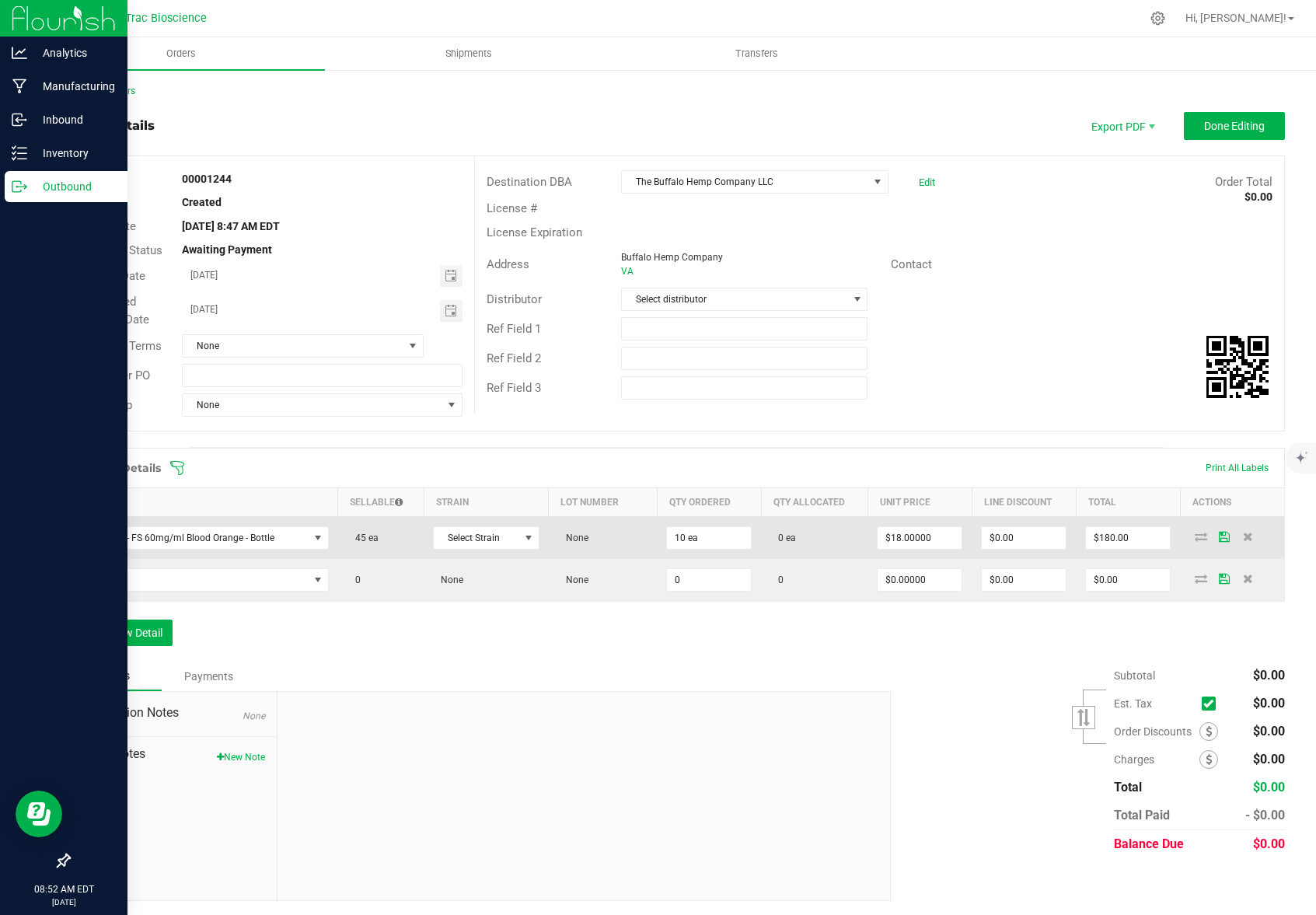
click at [576, 542] on span "None" at bounding box center [573, 537] width 31 height 11
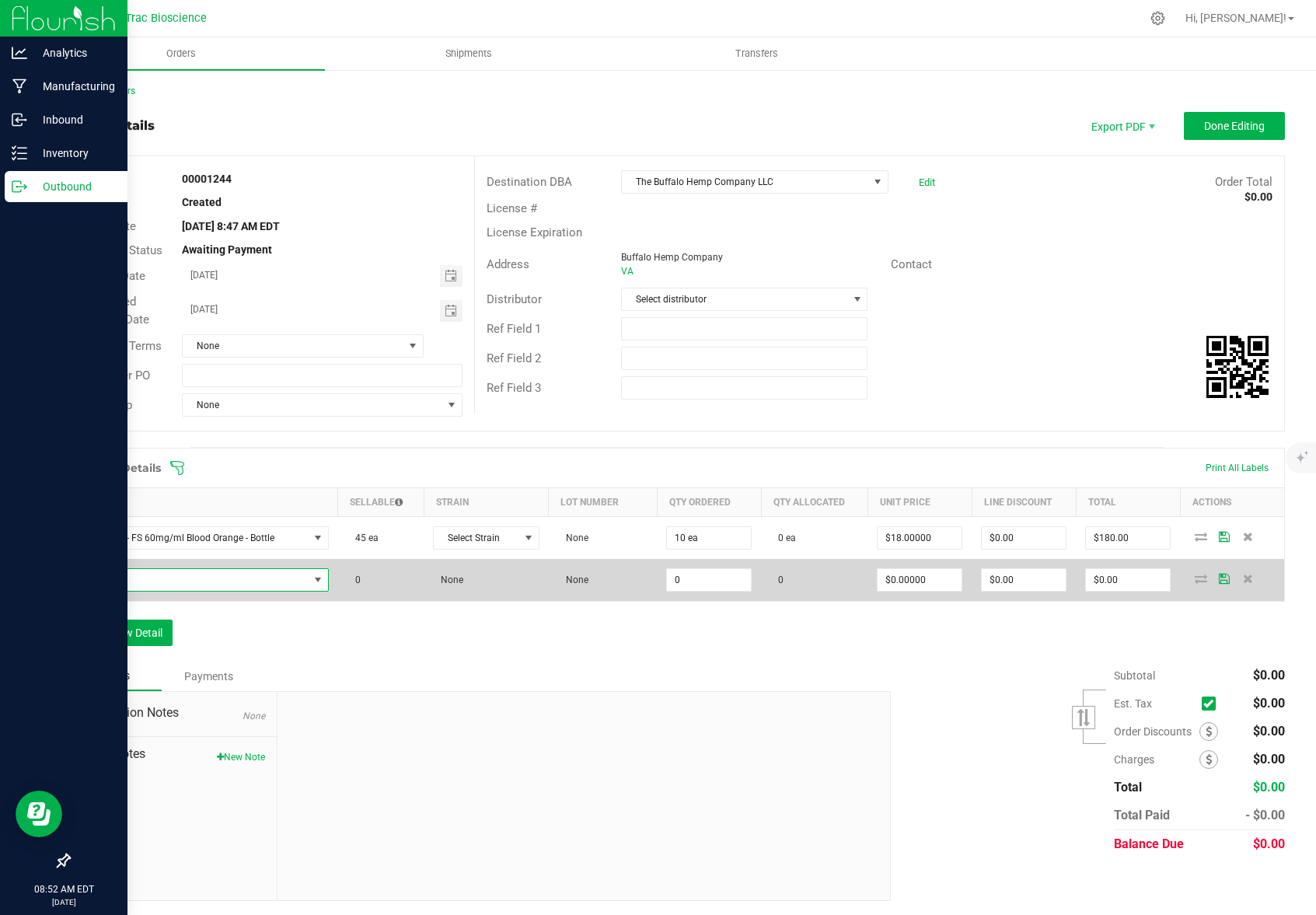
click at [237, 580] on span "NO DATA FOUND" at bounding box center [195, 580] width 228 height 22
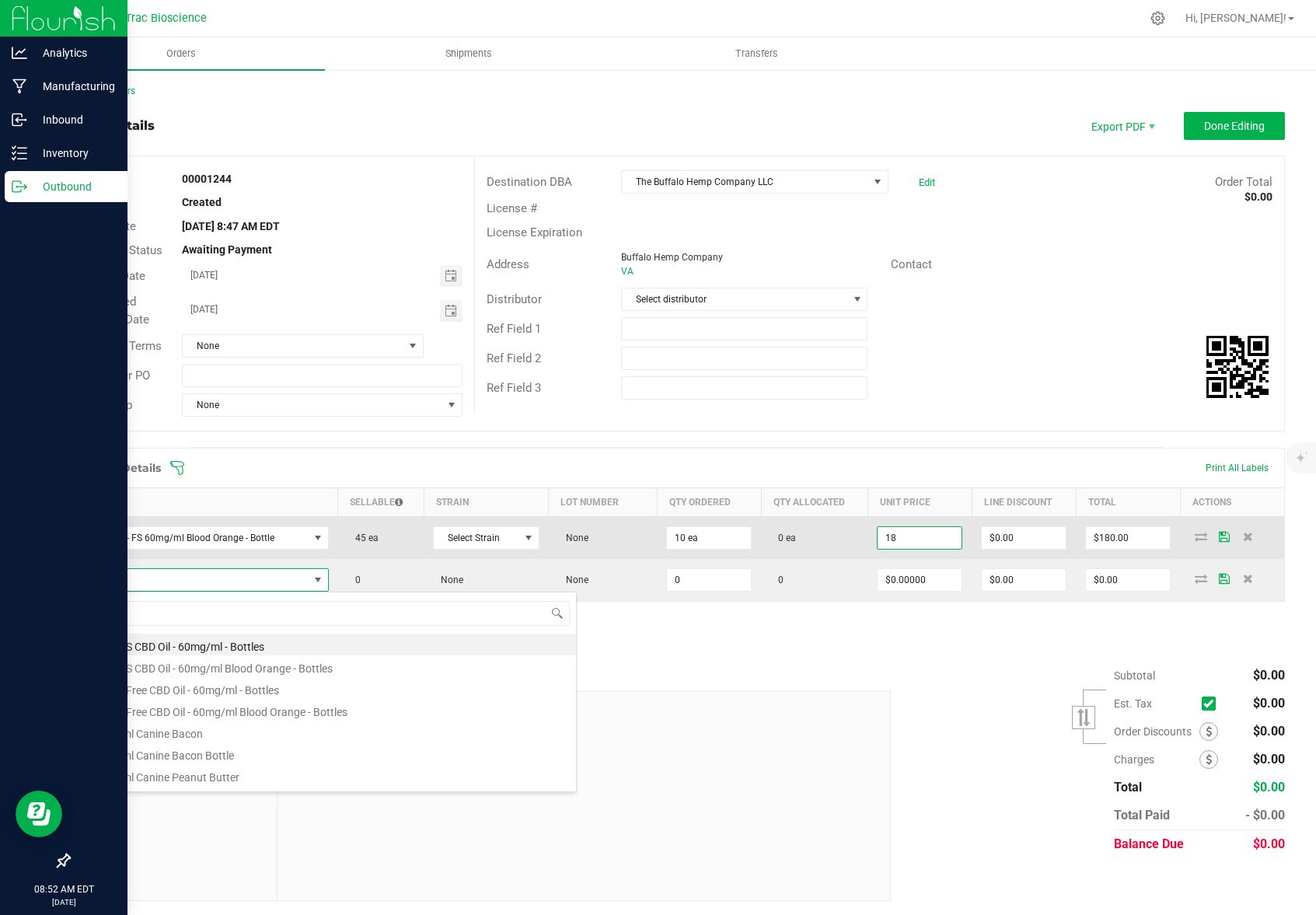
click at [939, 540] on input "18" at bounding box center [919, 538] width 84 height 22
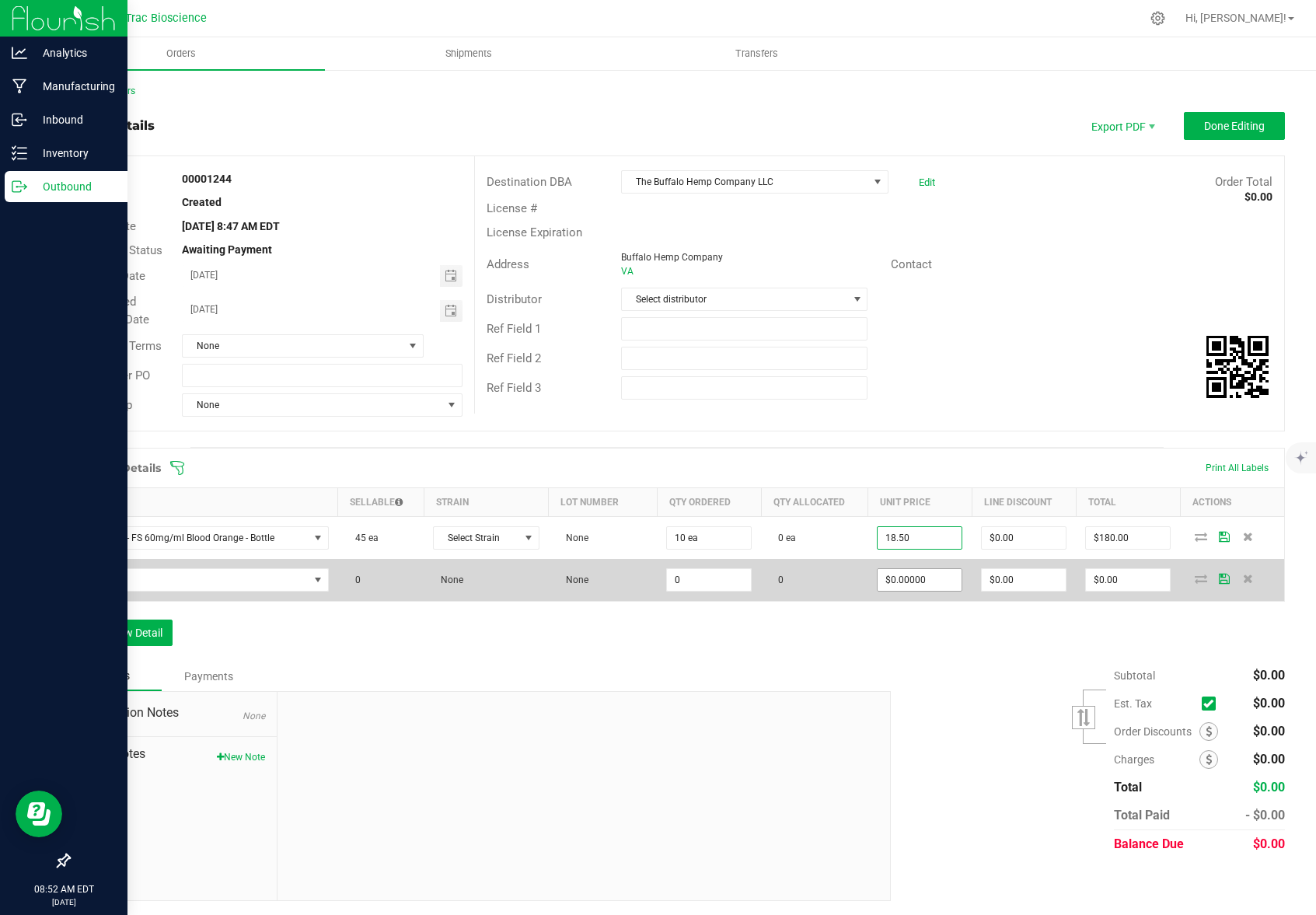
type input "$18.50000"
type input "$185.00"
click at [896, 578] on input "0" at bounding box center [919, 580] width 84 height 22
type input "$0.00000"
click at [166, 583] on span "NO DATA FOUND" at bounding box center [195, 580] width 228 height 22
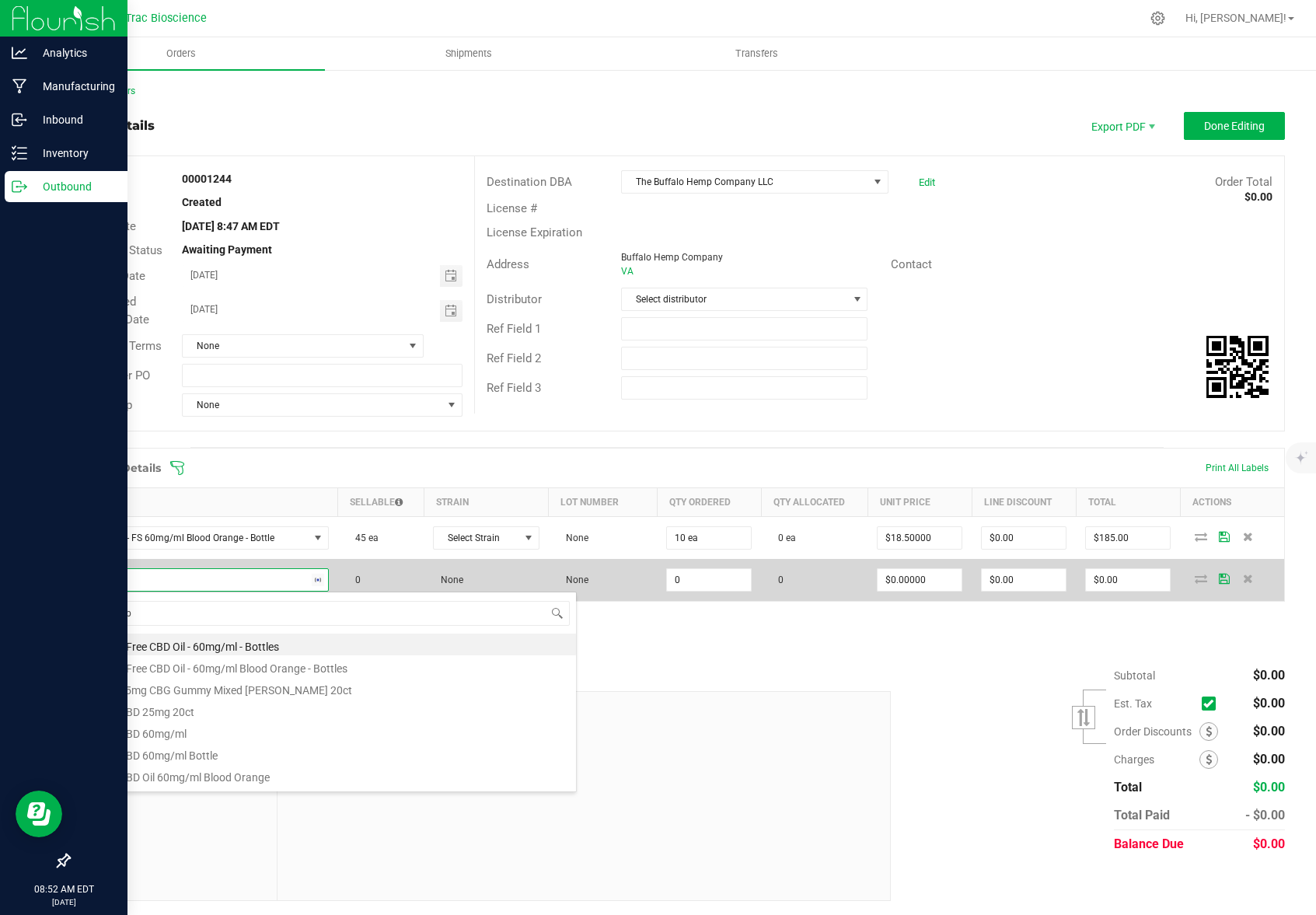
type input "tfree cbd"
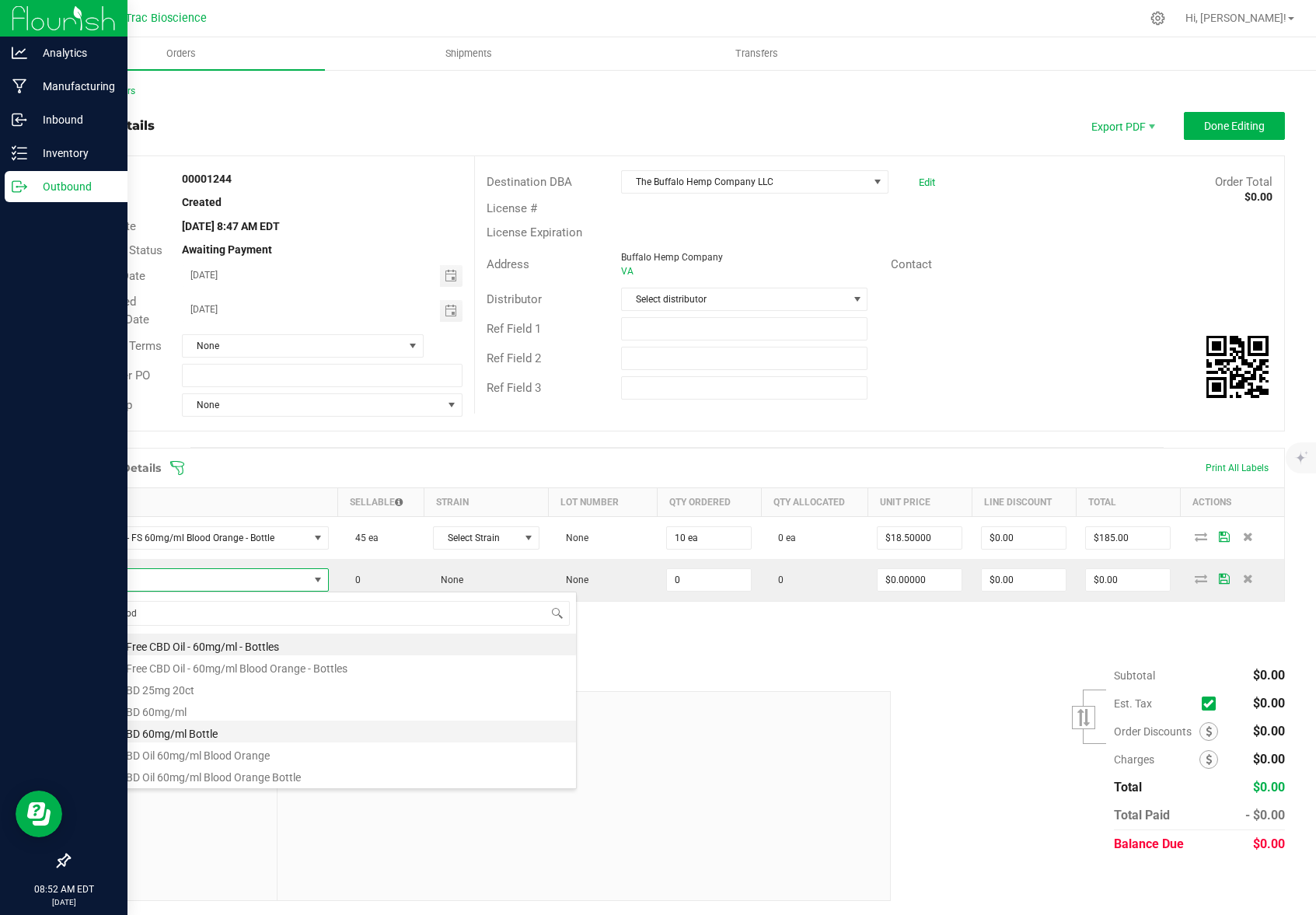
click at [202, 737] on li "TFree CBD 60mg/ml Bottle" at bounding box center [328, 731] width 496 height 22
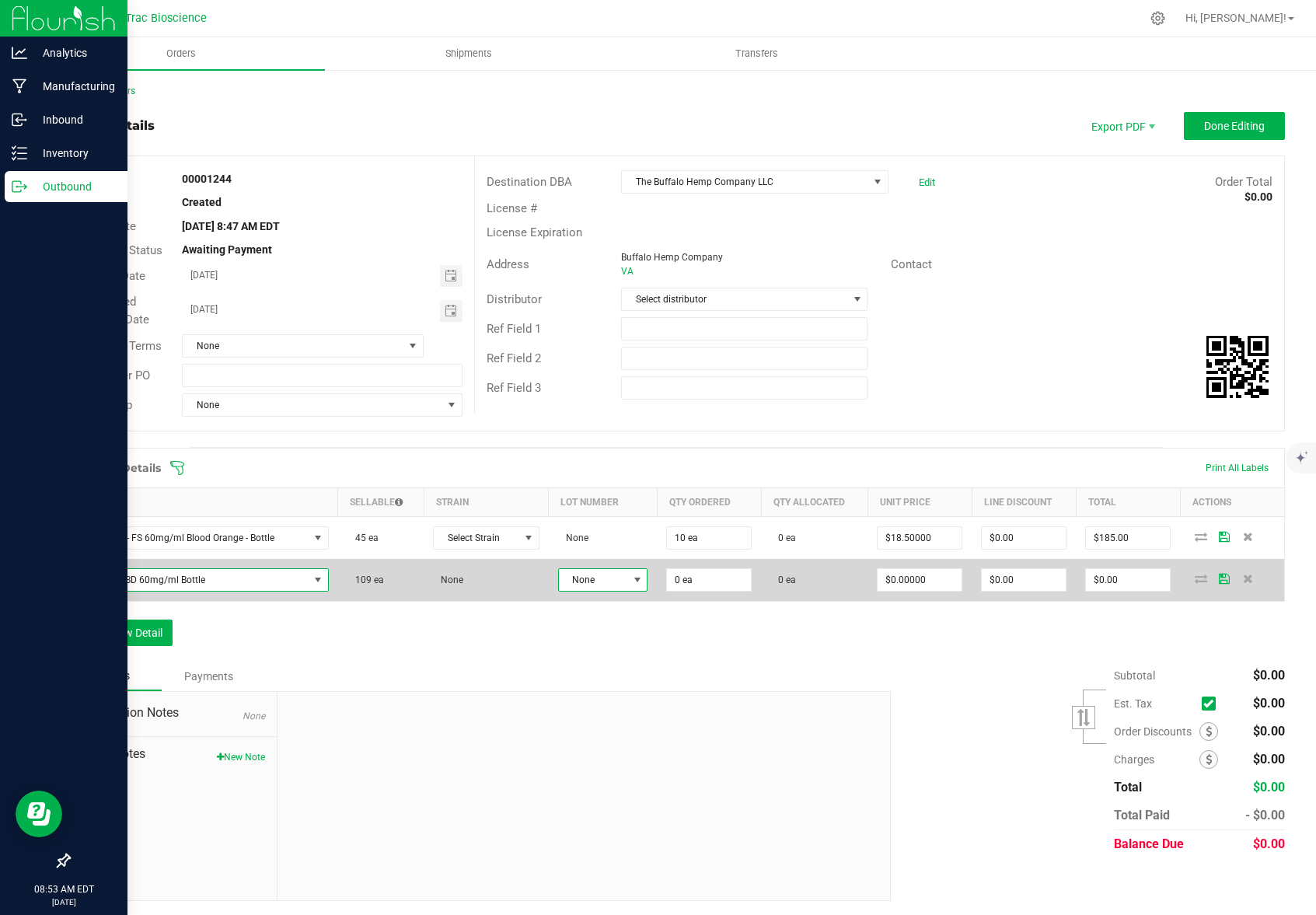
click at [634, 578] on span at bounding box center [636, 580] width 12 height 12
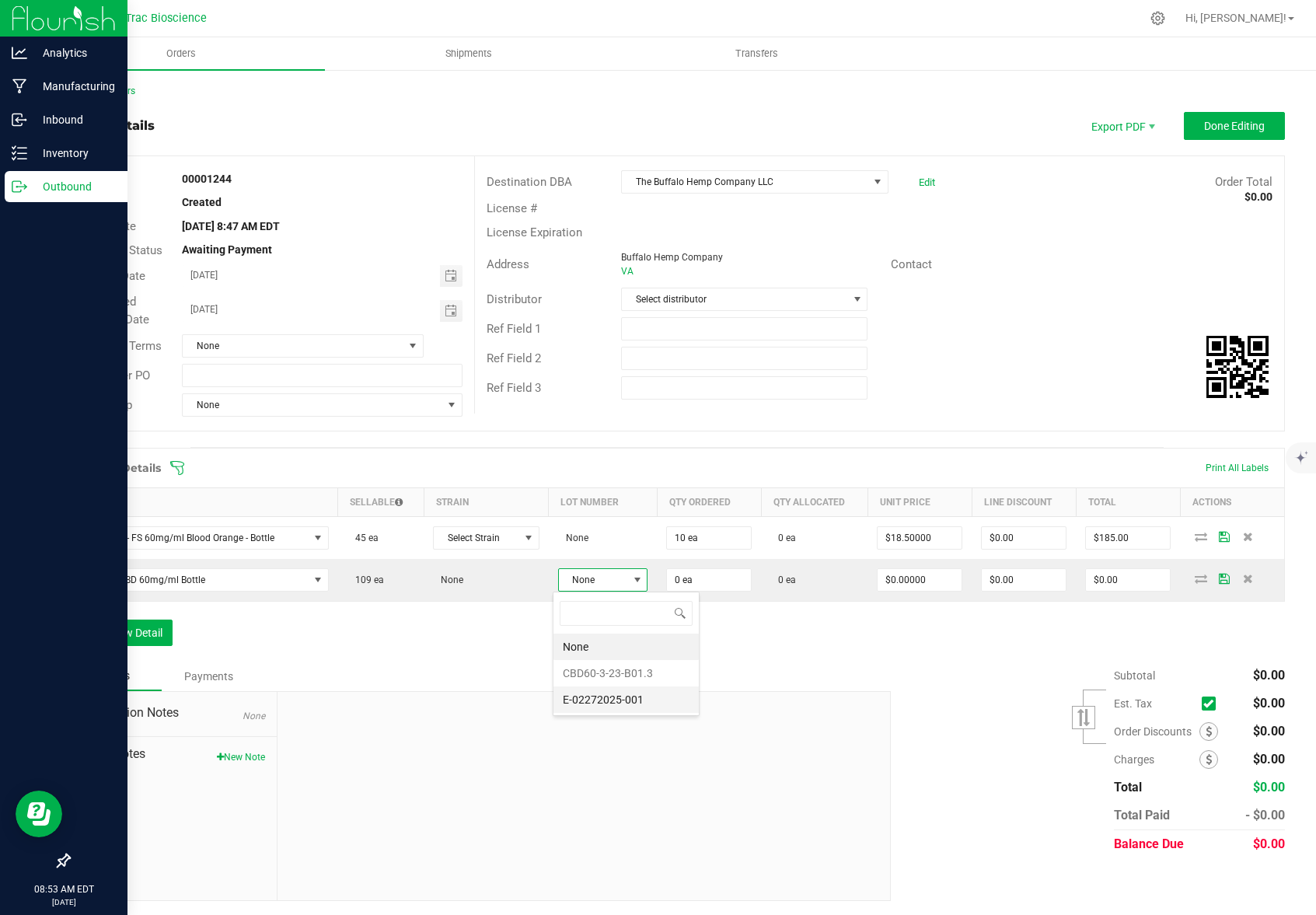
click at [617, 706] on li "E-02272025-001" at bounding box center [627, 700] width 146 height 26
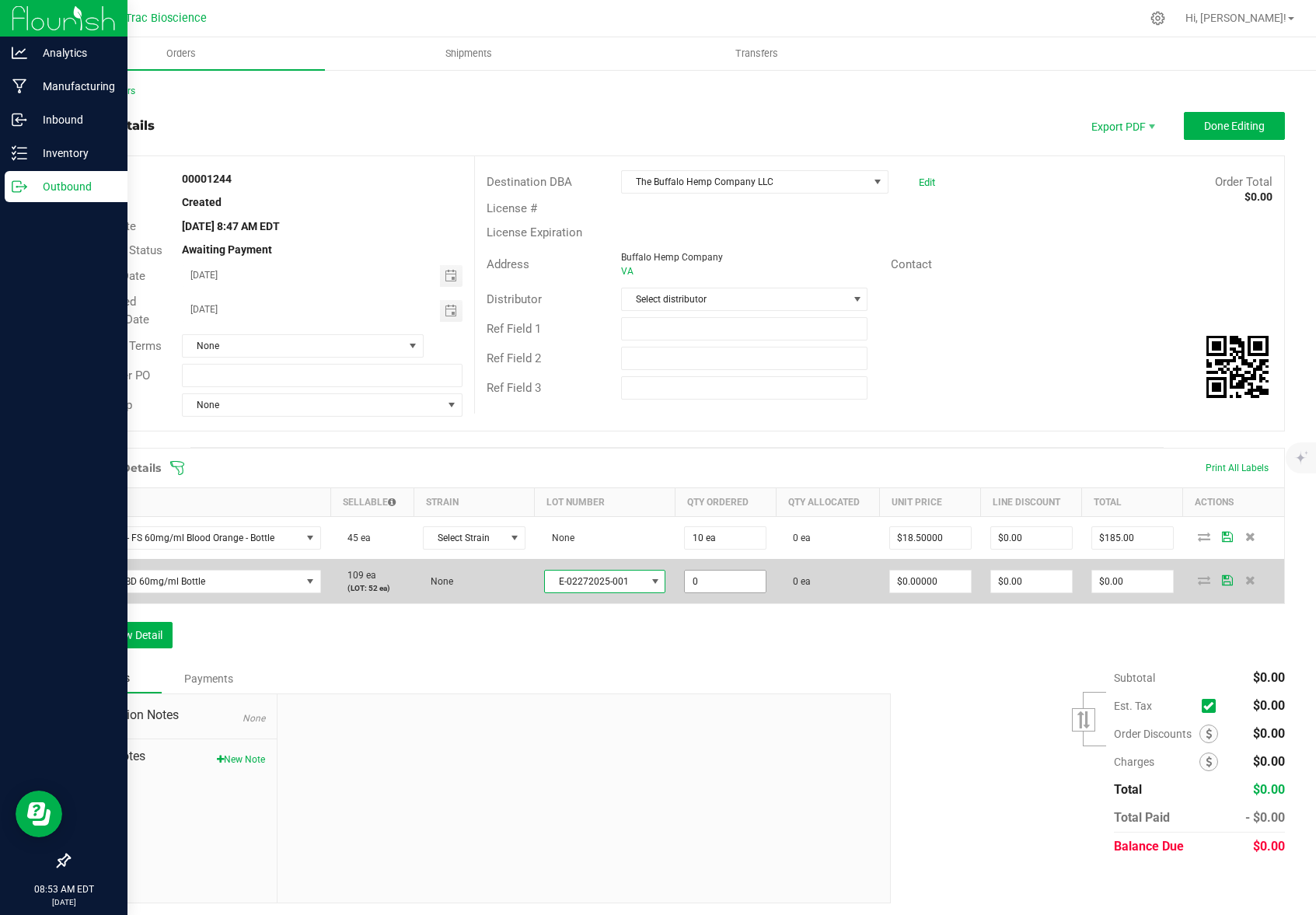
click at [718, 586] on input "0" at bounding box center [725, 581] width 81 height 22
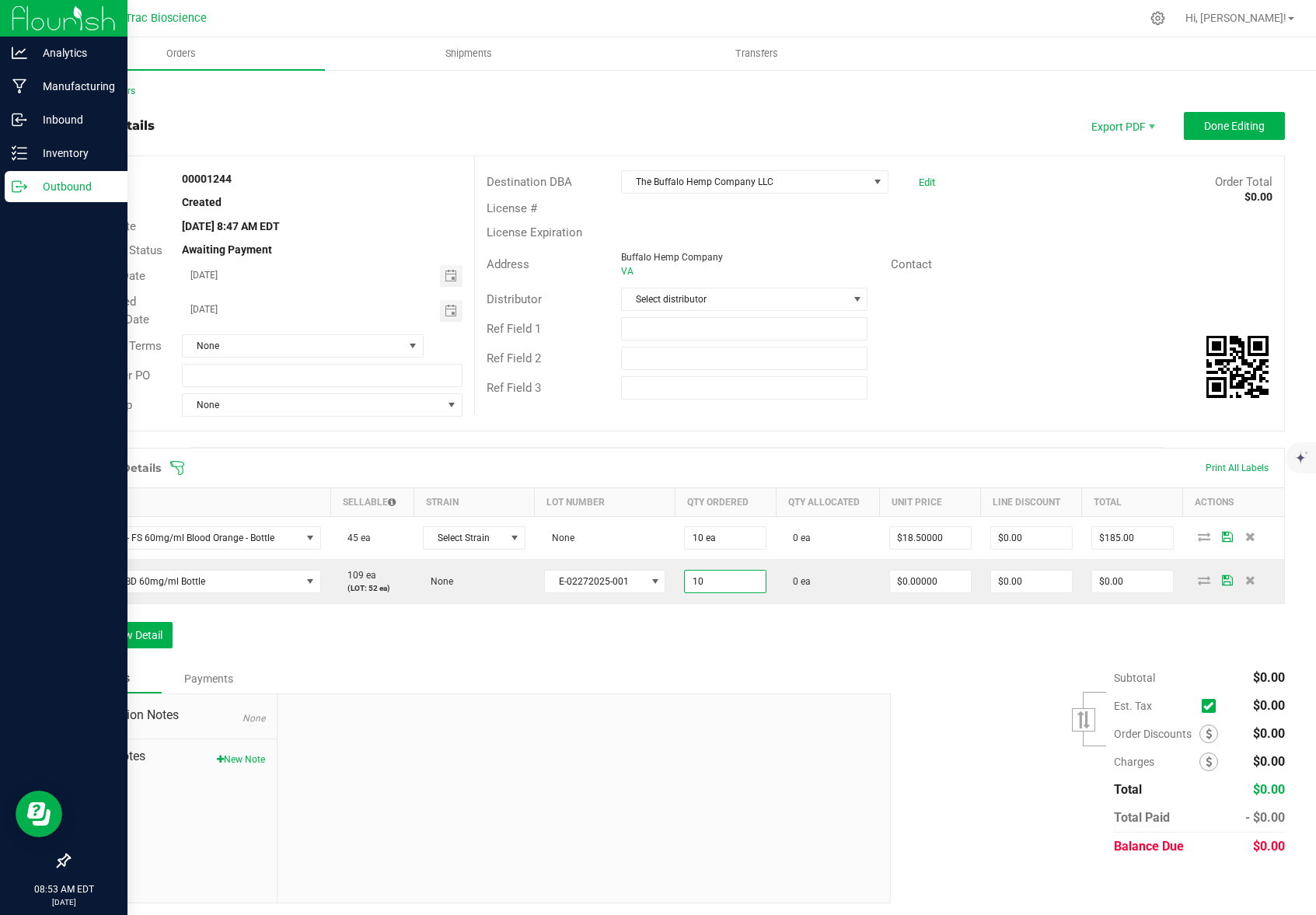
type input "10 ea"
click at [920, 676] on div "Subtotal $0.00 Est. Tax" at bounding box center [1082, 763] width 406 height 197
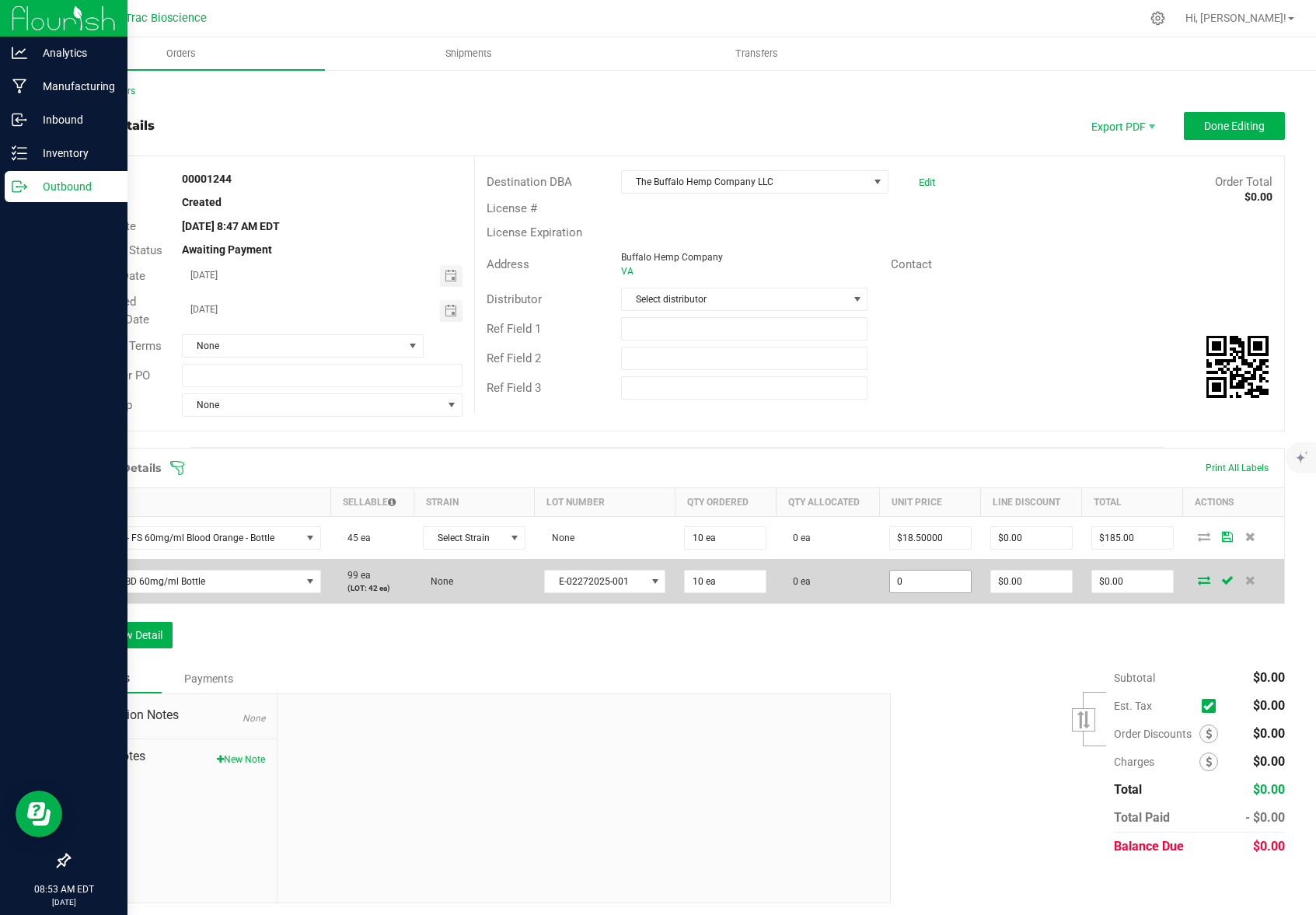
click at [945, 585] on input "0" at bounding box center [930, 581] width 81 height 22
click at [936, 583] on input "18" at bounding box center [930, 581] width 81 height 22
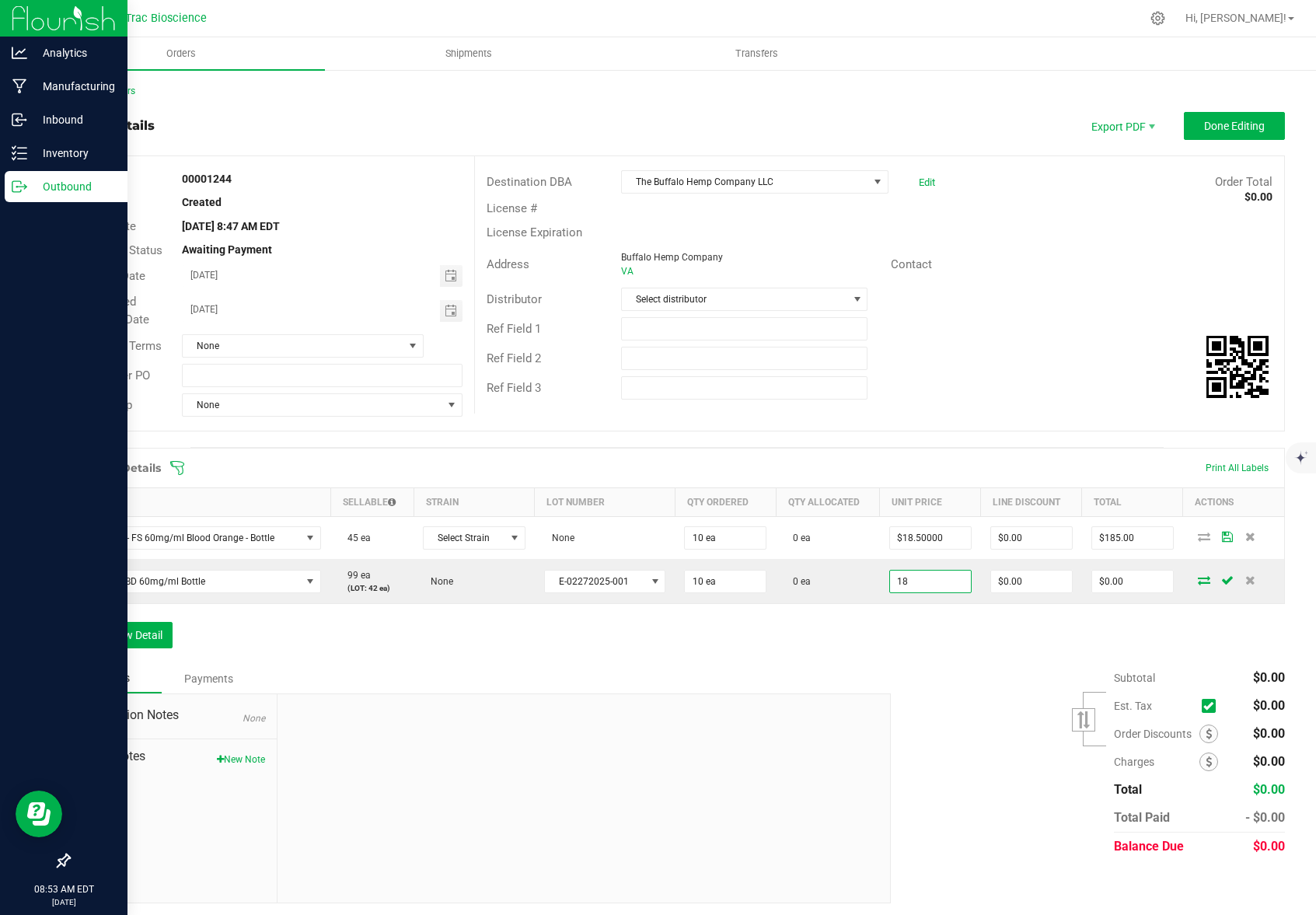
type input "$18.00000"
type input "$180.00"
click at [966, 667] on div "Subtotal $0.00 Est. Tax" at bounding box center [1082, 763] width 406 height 197
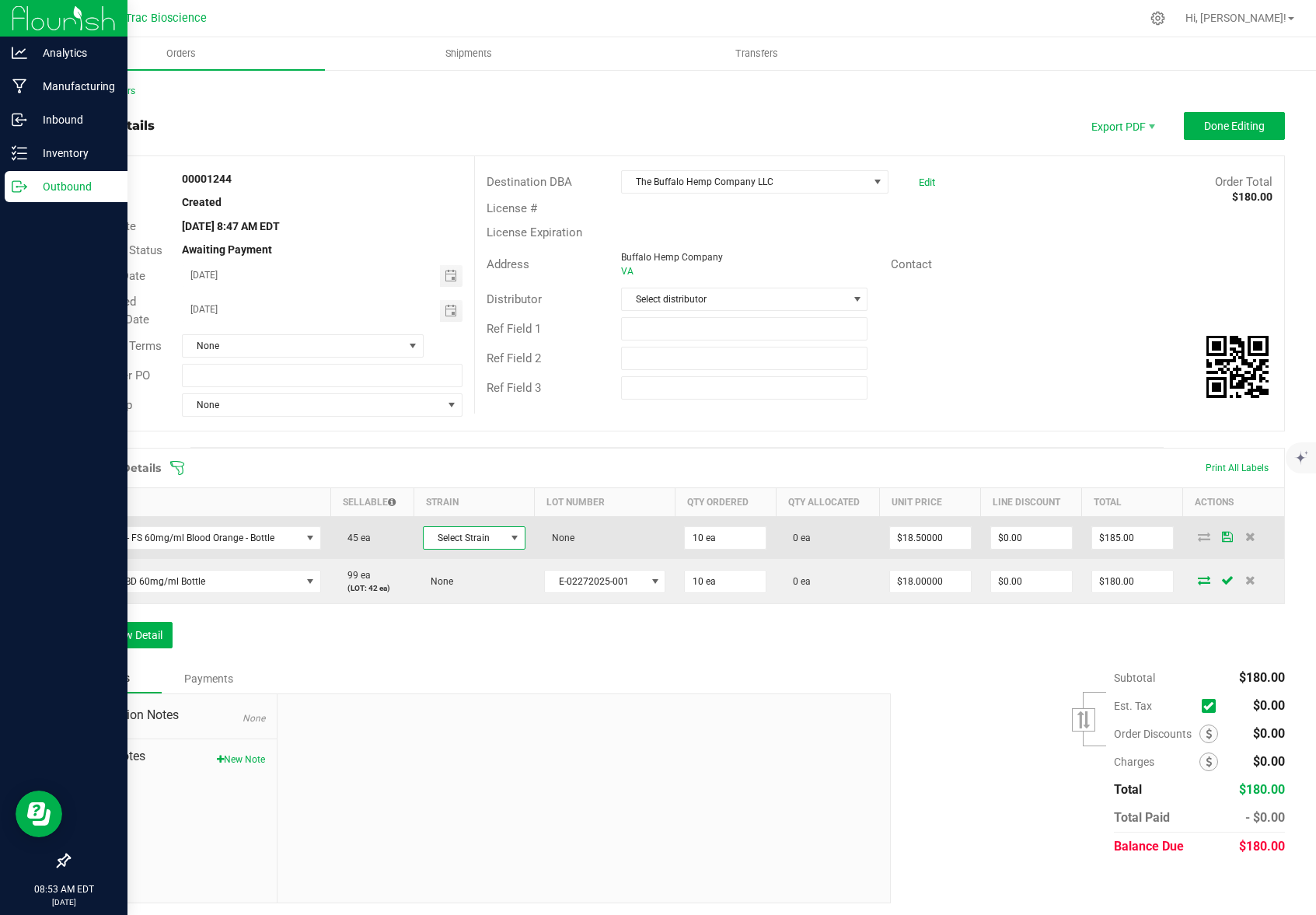
click at [513, 542] on span at bounding box center [514, 537] width 12 height 12
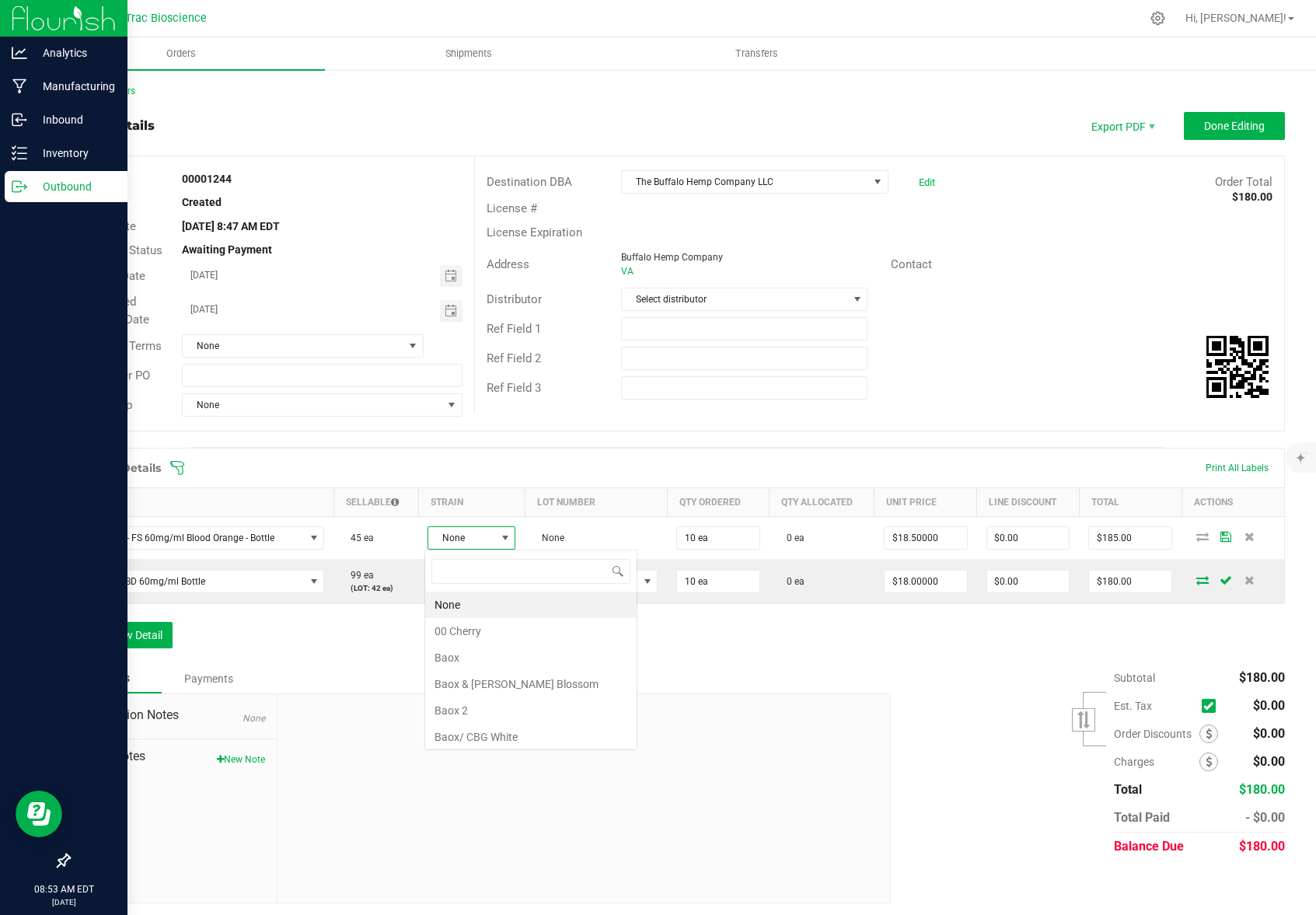
scroll to position [23, 87]
click at [462, 603] on li "None" at bounding box center [531, 605] width 211 height 26
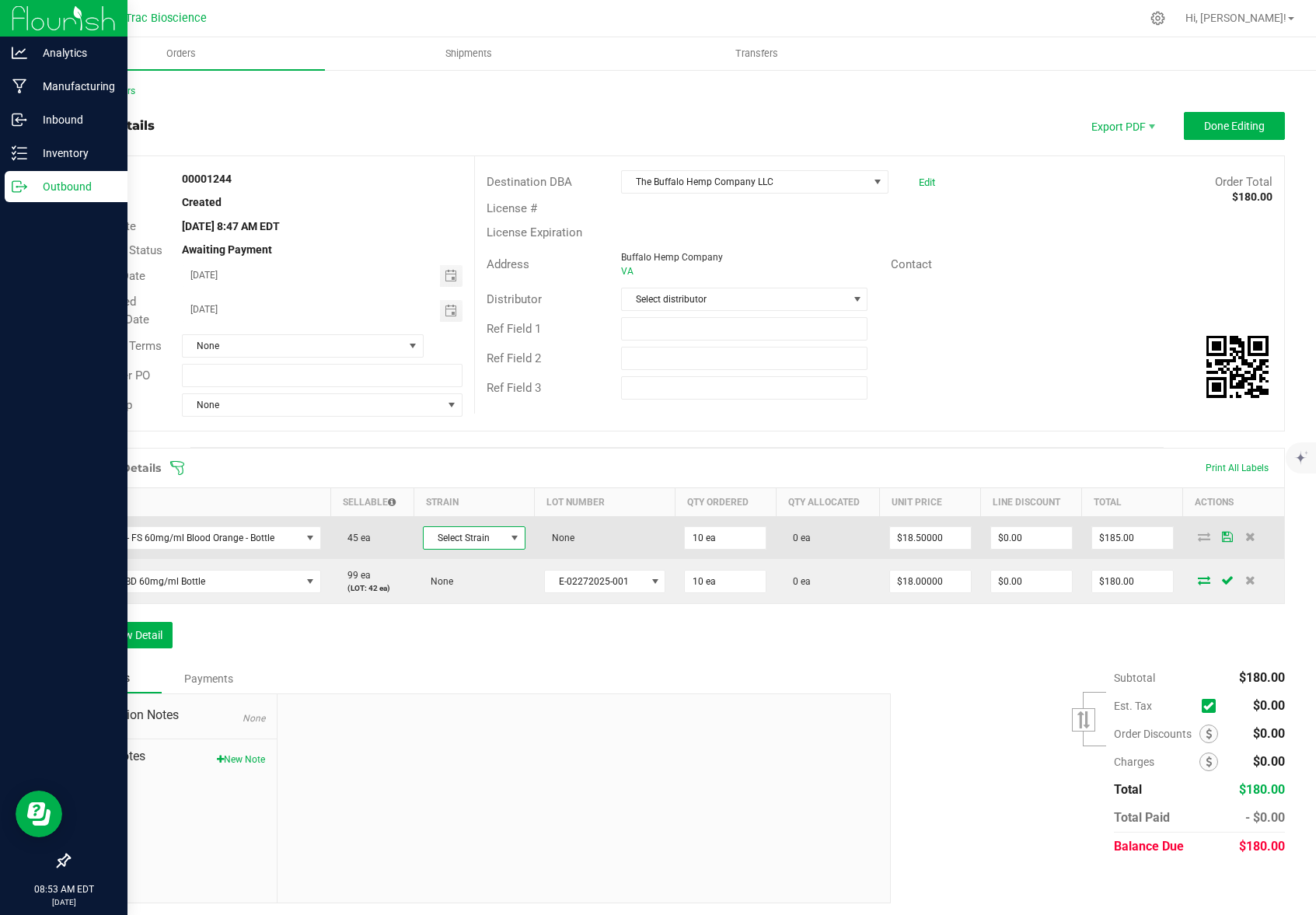
click at [509, 539] on span at bounding box center [514, 537] width 12 height 12
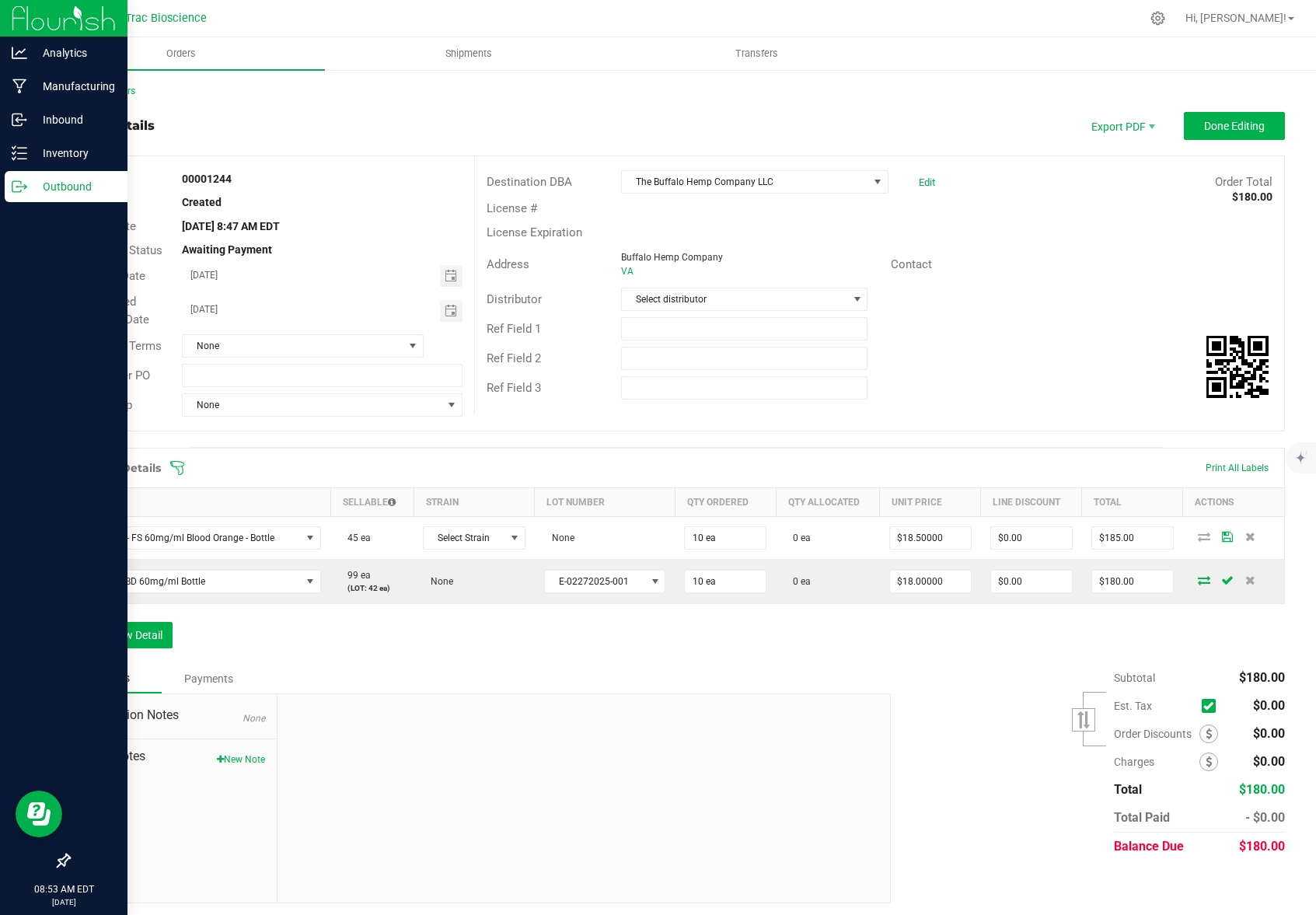
click at [747, 649] on div "Order Details Print All Labels Item Sellable Strain Lot Number Qty Ordered Qty …" at bounding box center [676, 556] width 1216 height 216
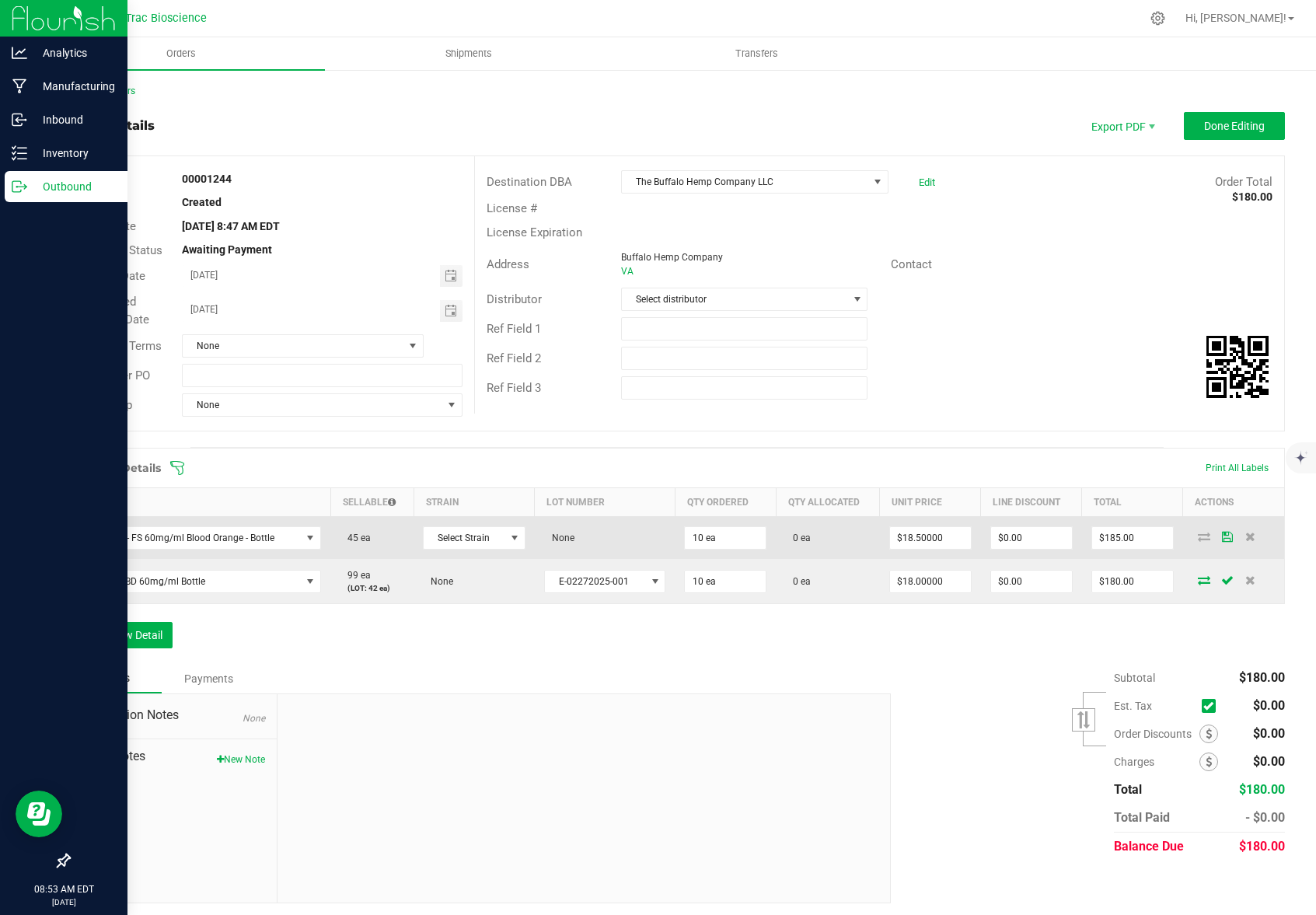
click at [414, 539] on td "Select Strain" at bounding box center [474, 538] width 121 height 43
click at [511, 542] on span at bounding box center [514, 537] width 12 height 12
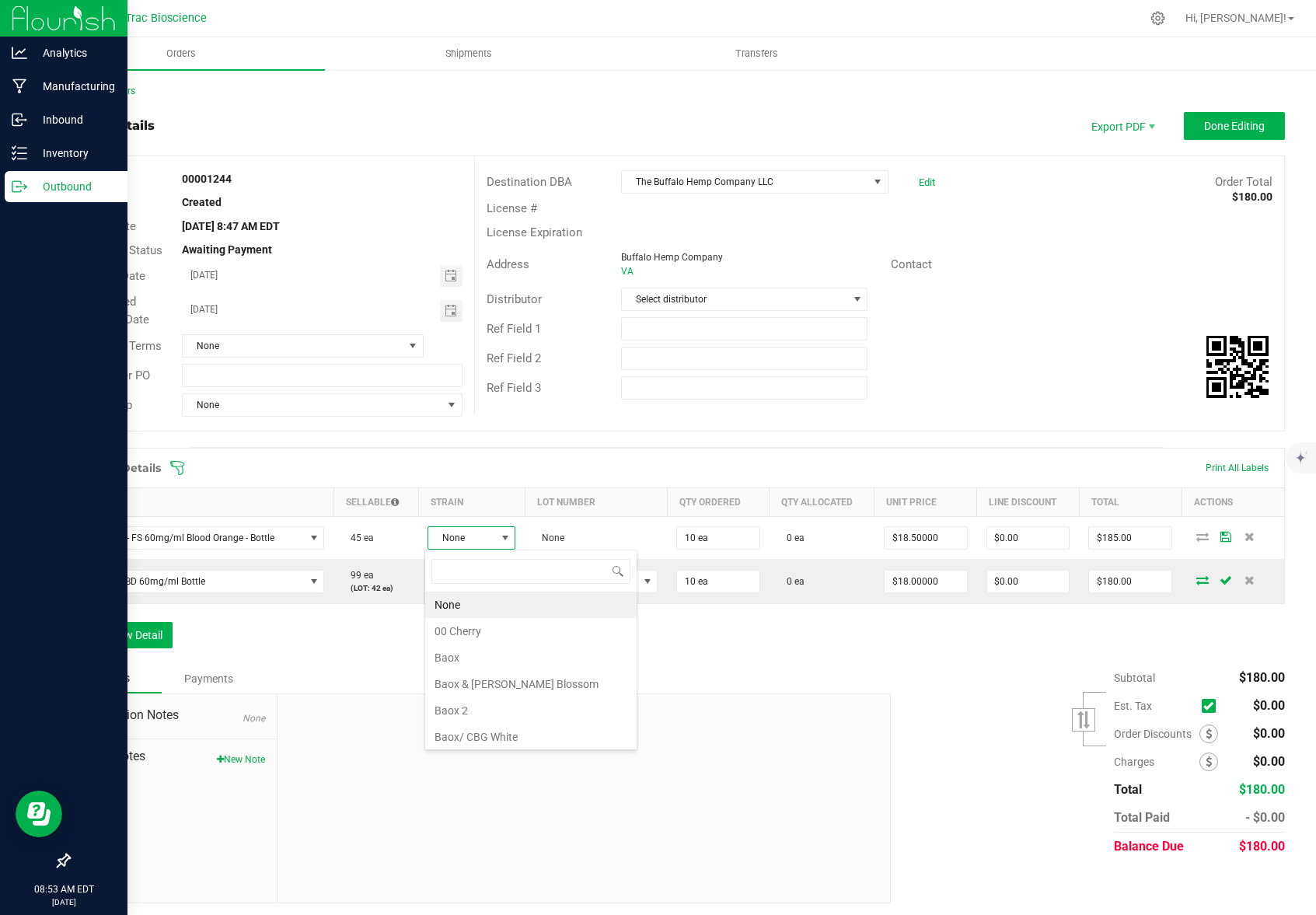
click at [460, 600] on li "None" at bounding box center [531, 605] width 211 height 26
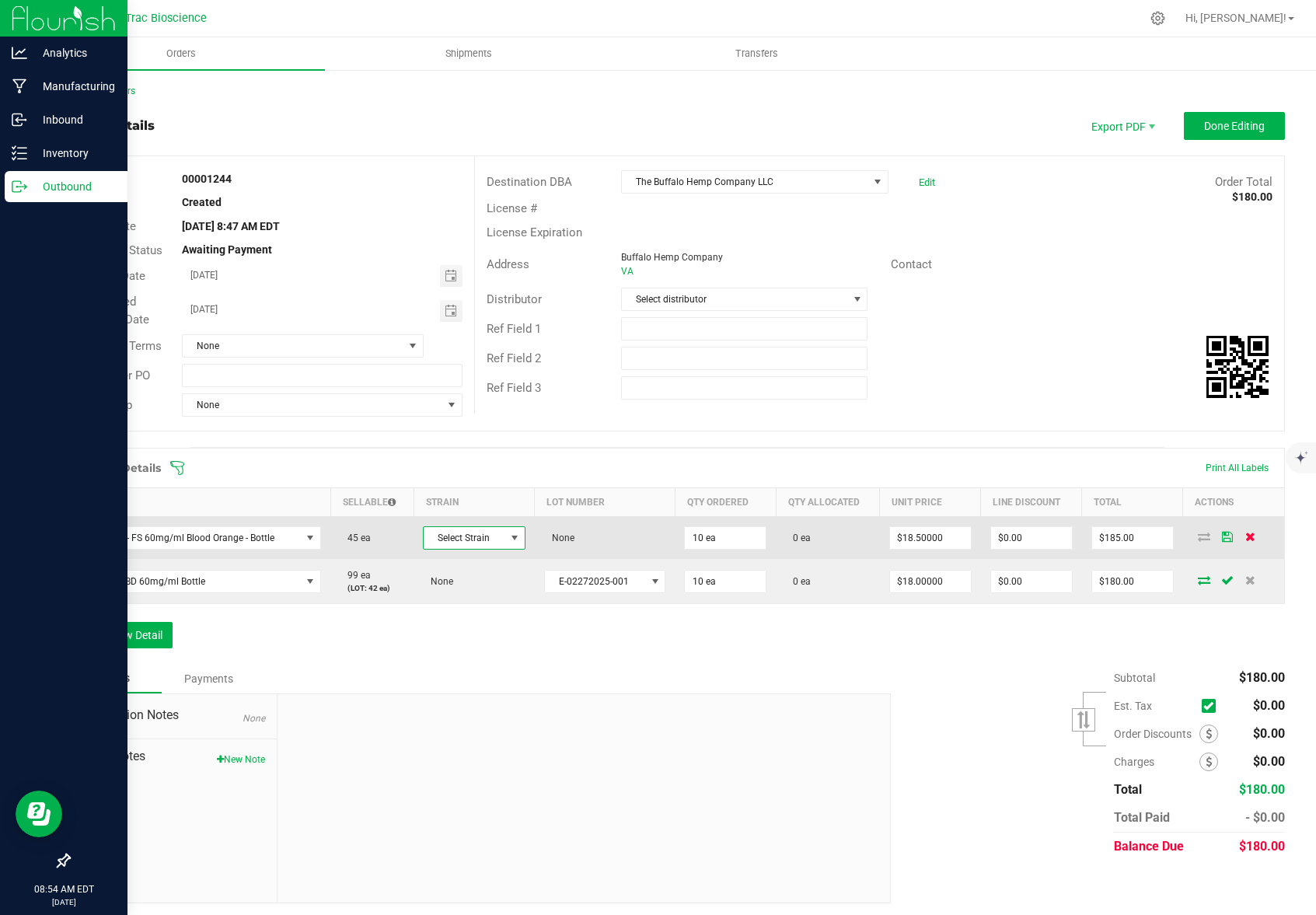
click at [1245, 540] on icon at bounding box center [1250, 536] width 10 height 9
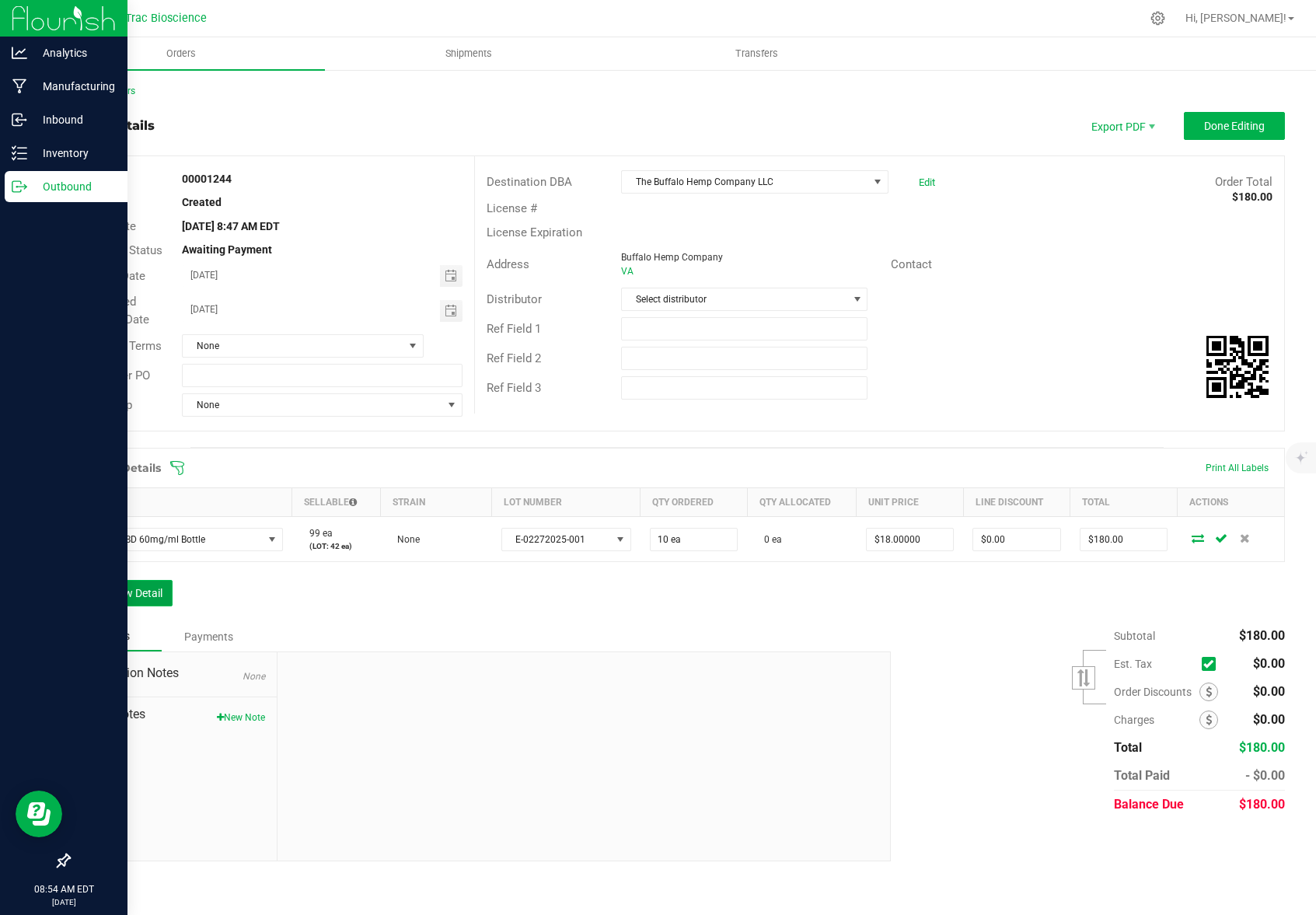
click at [137, 593] on button "Add New Detail" at bounding box center [121, 593] width 104 height 26
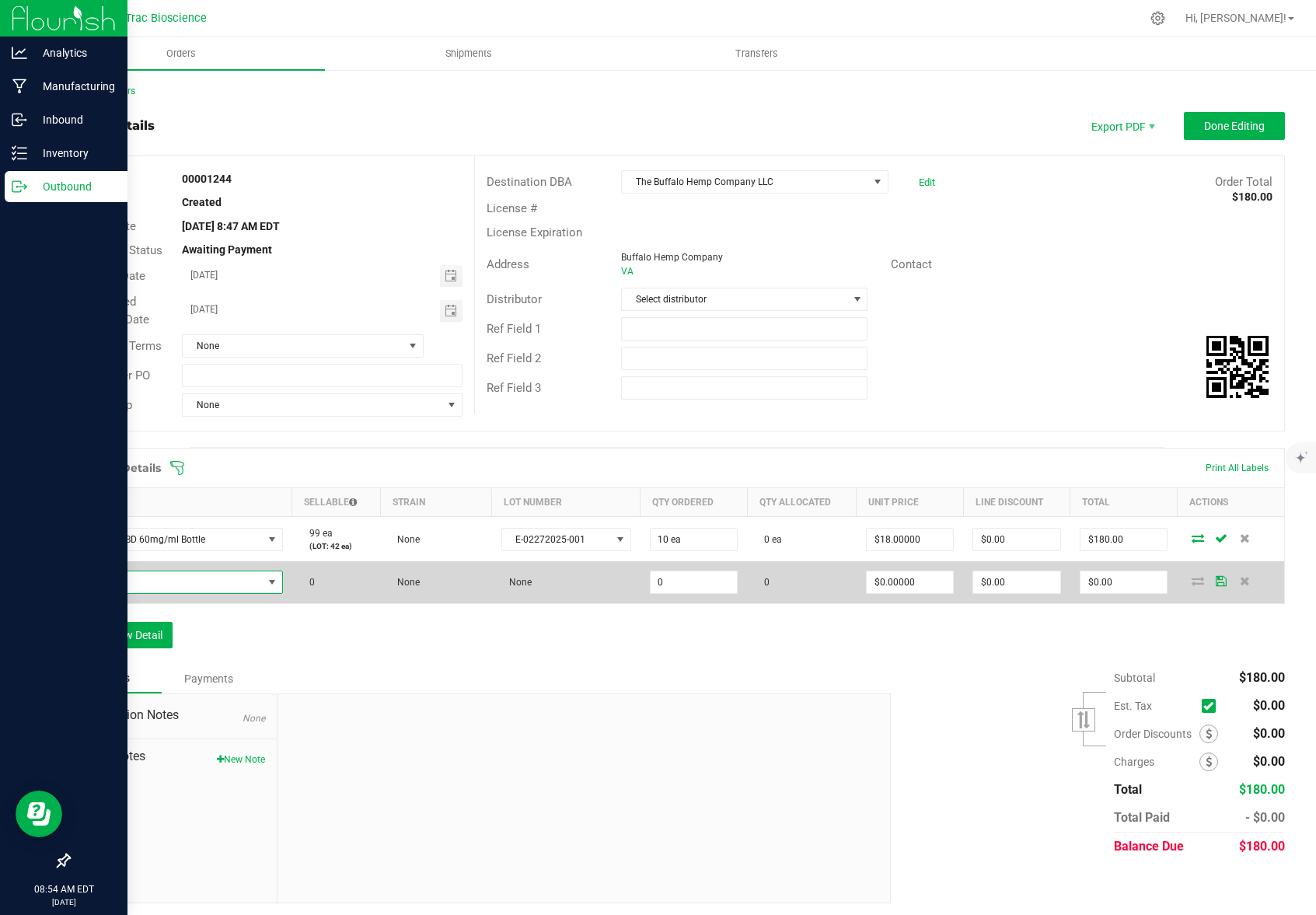
click at [169, 577] on span "NO DATA FOUND" at bounding box center [171, 582] width 183 height 22
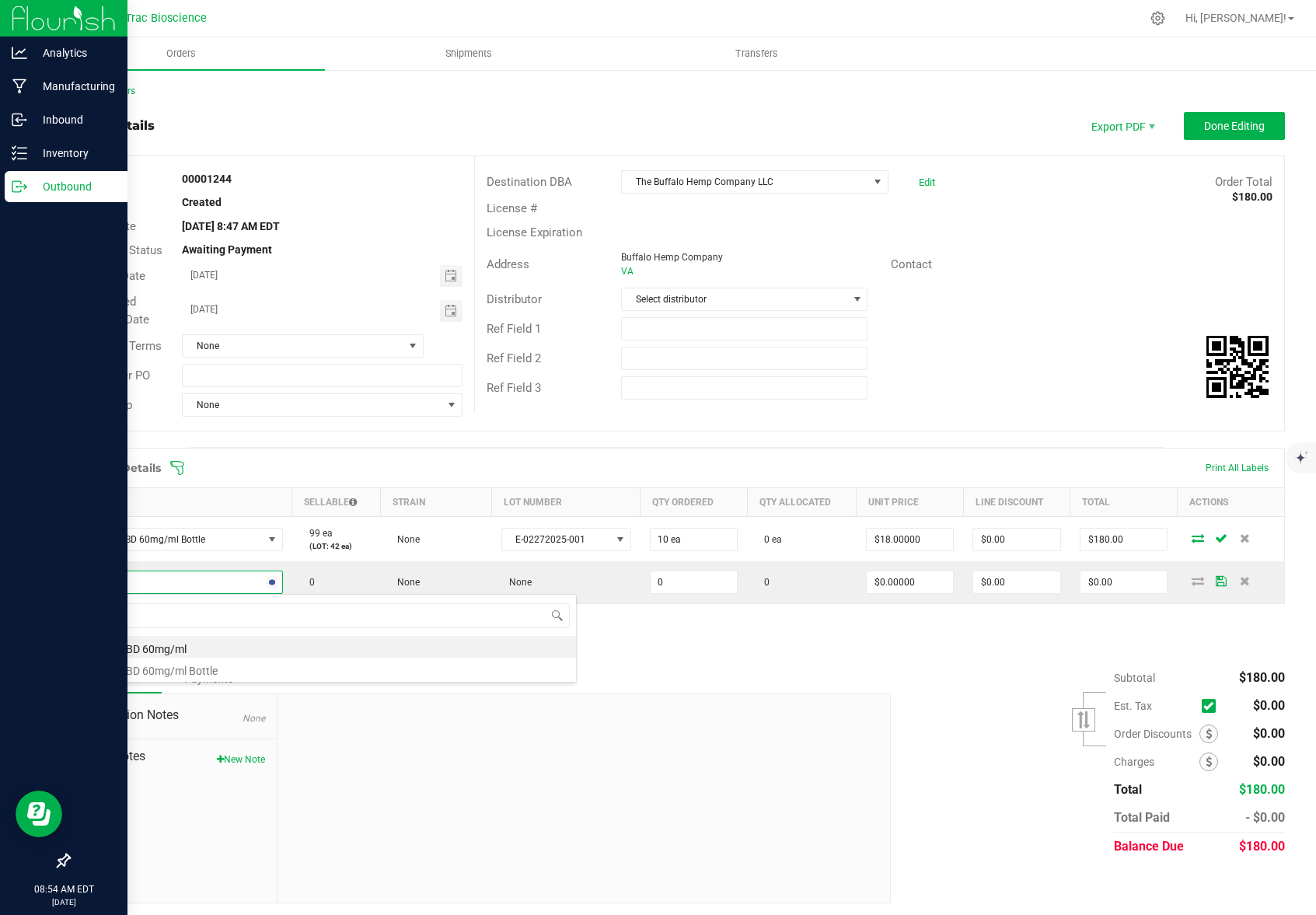
type input "c"
type input "tfree cbd"
click at [231, 760] on li "TFree CBD Oil 60mg/ml Blood Orange" at bounding box center [328, 756] width 496 height 22
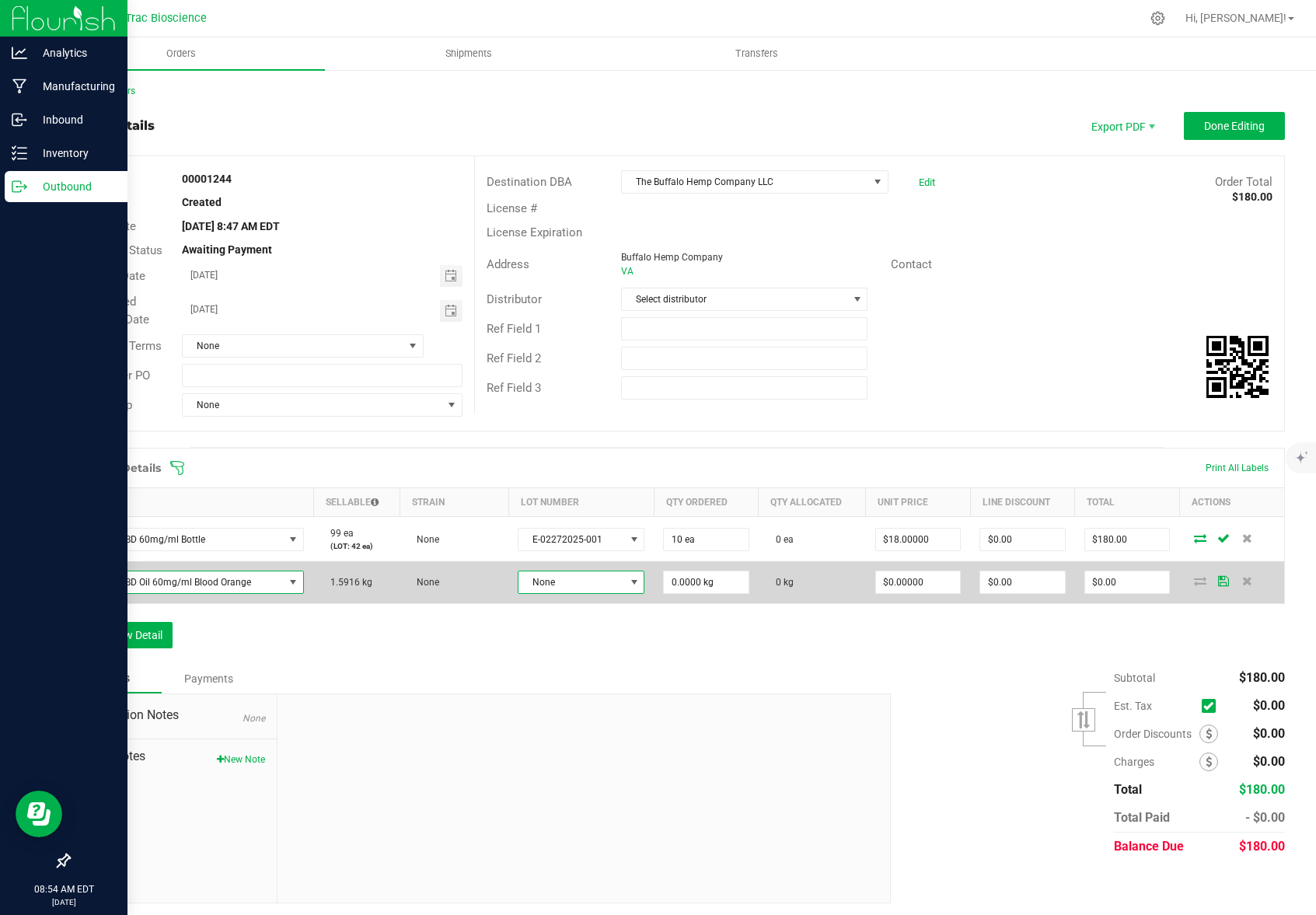
click at [628, 580] on span at bounding box center [634, 582] width 12 height 12
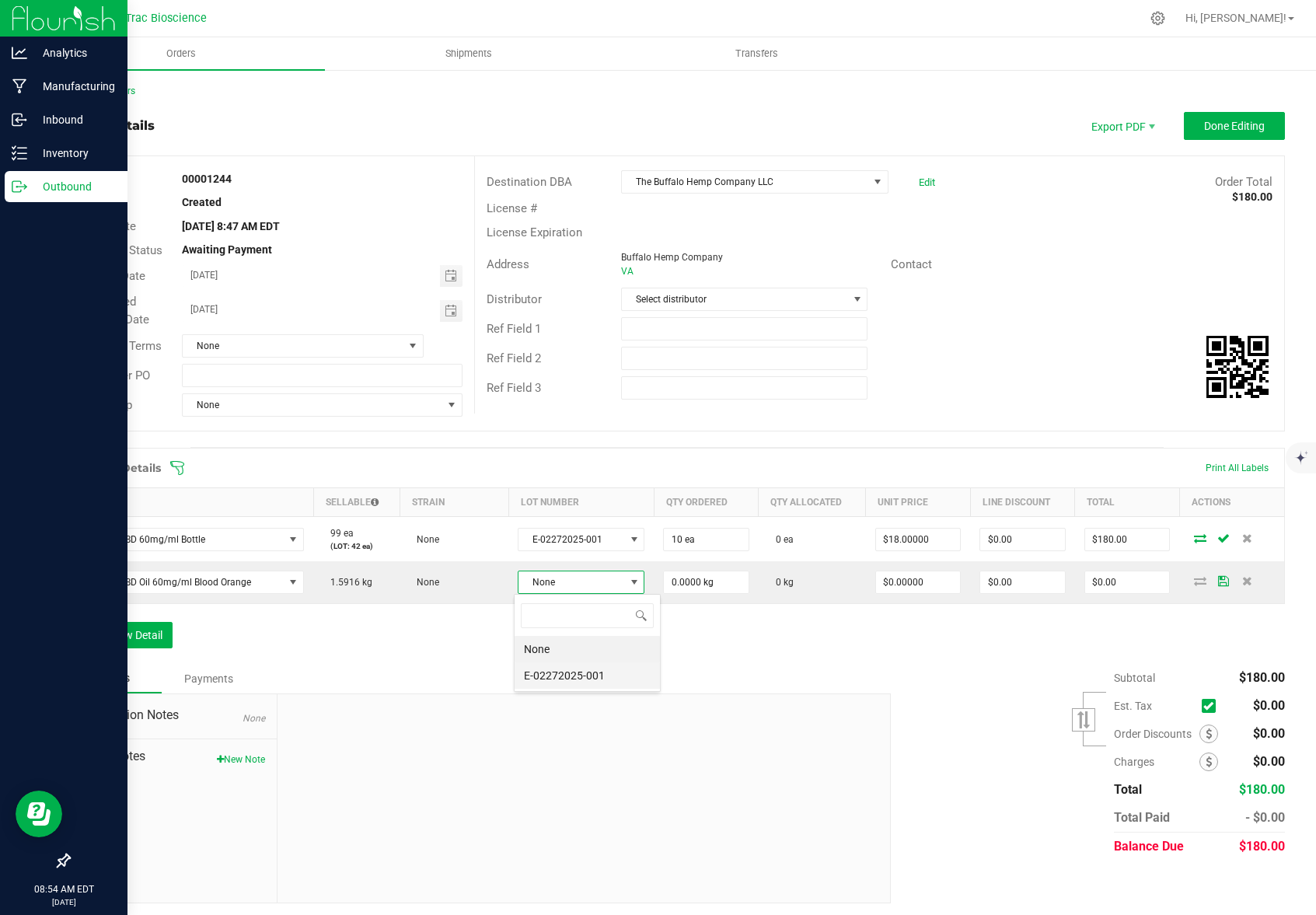
click at [601, 678] on li "E-02272025-001" at bounding box center [588, 676] width 146 height 26
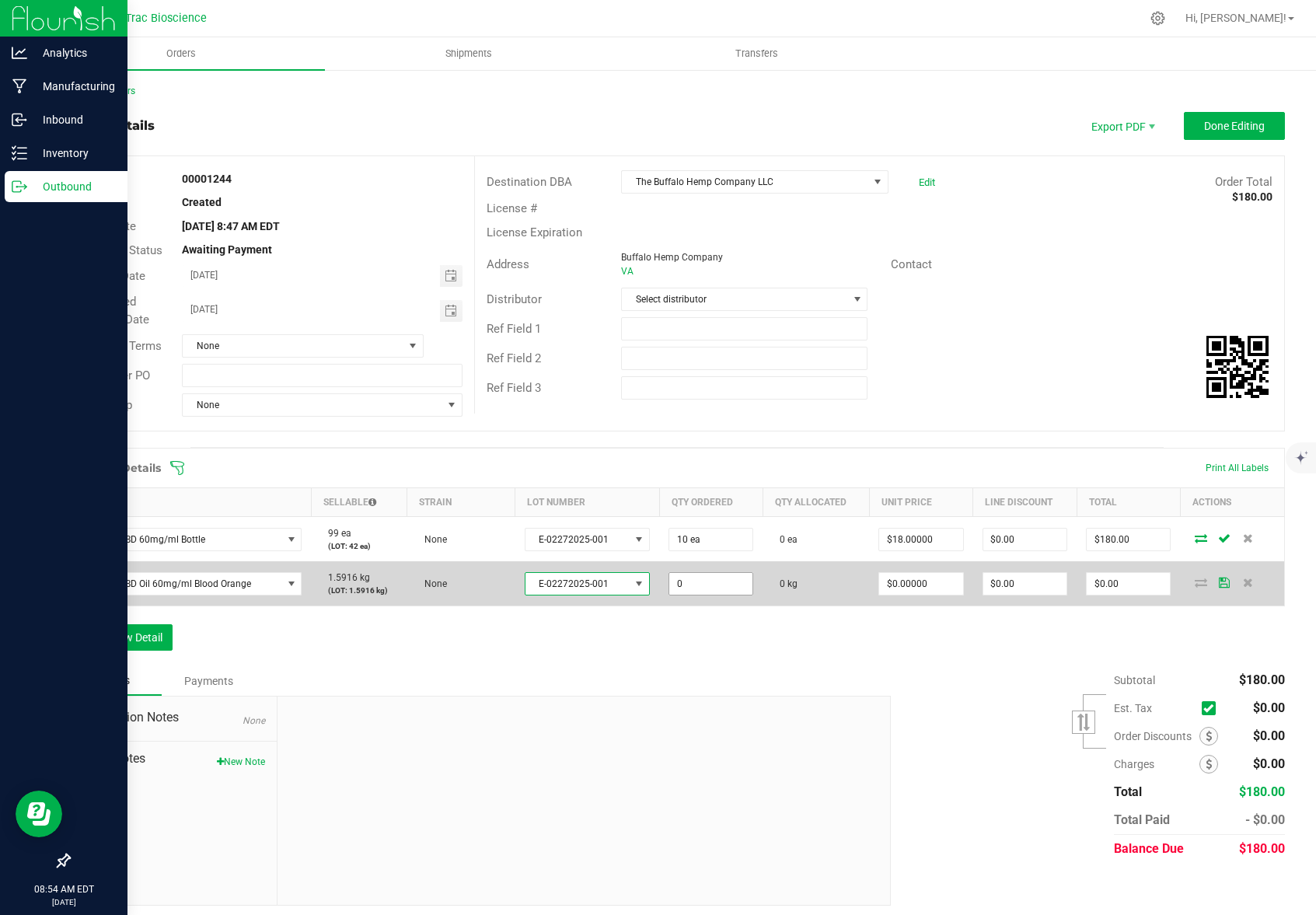
click at [727, 580] on input "0" at bounding box center [710, 584] width 83 height 22
type input "0.0000 kg"
click at [292, 585] on span at bounding box center [291, 584] width 12 height 12
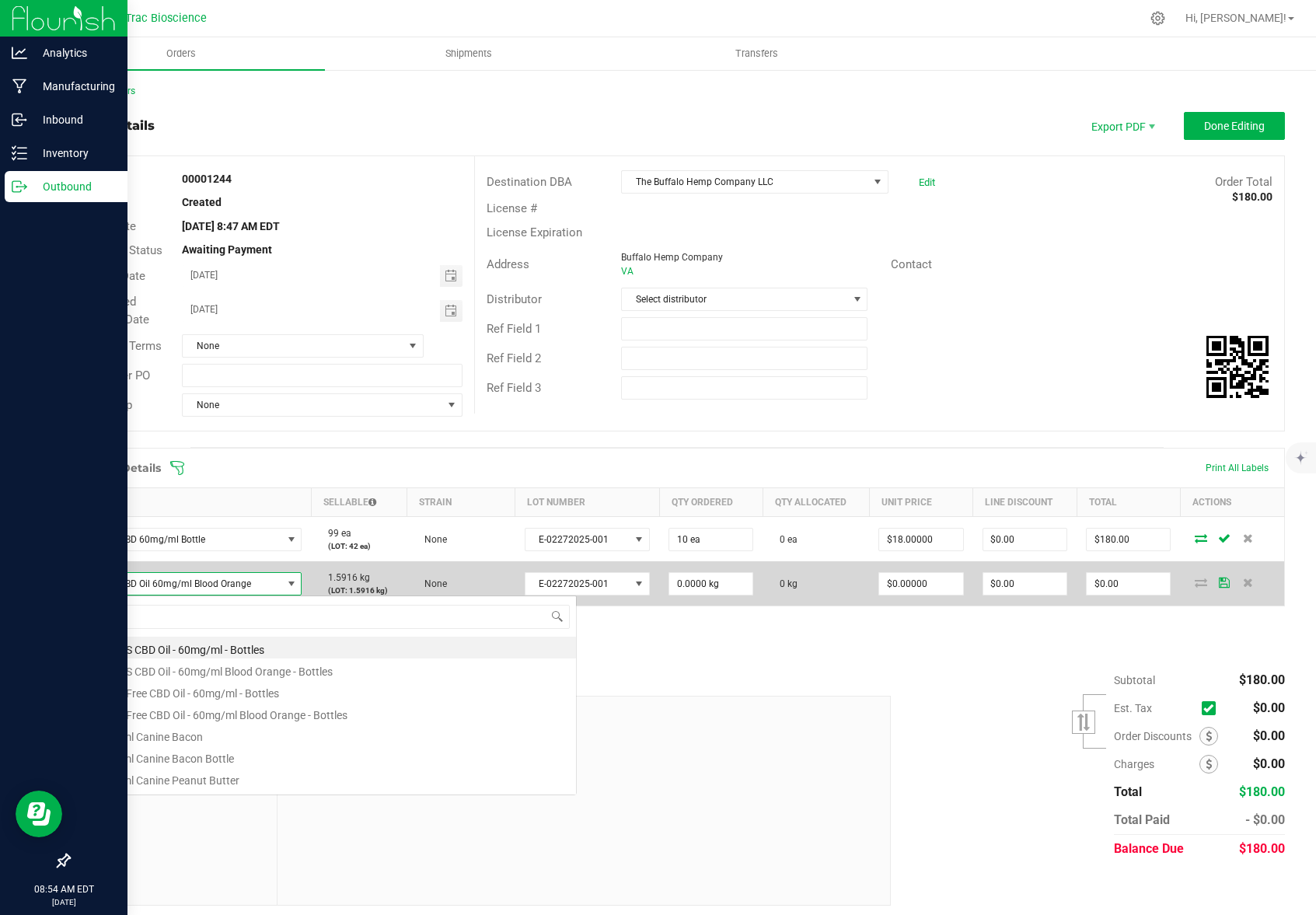
scroll to position [23, 219]
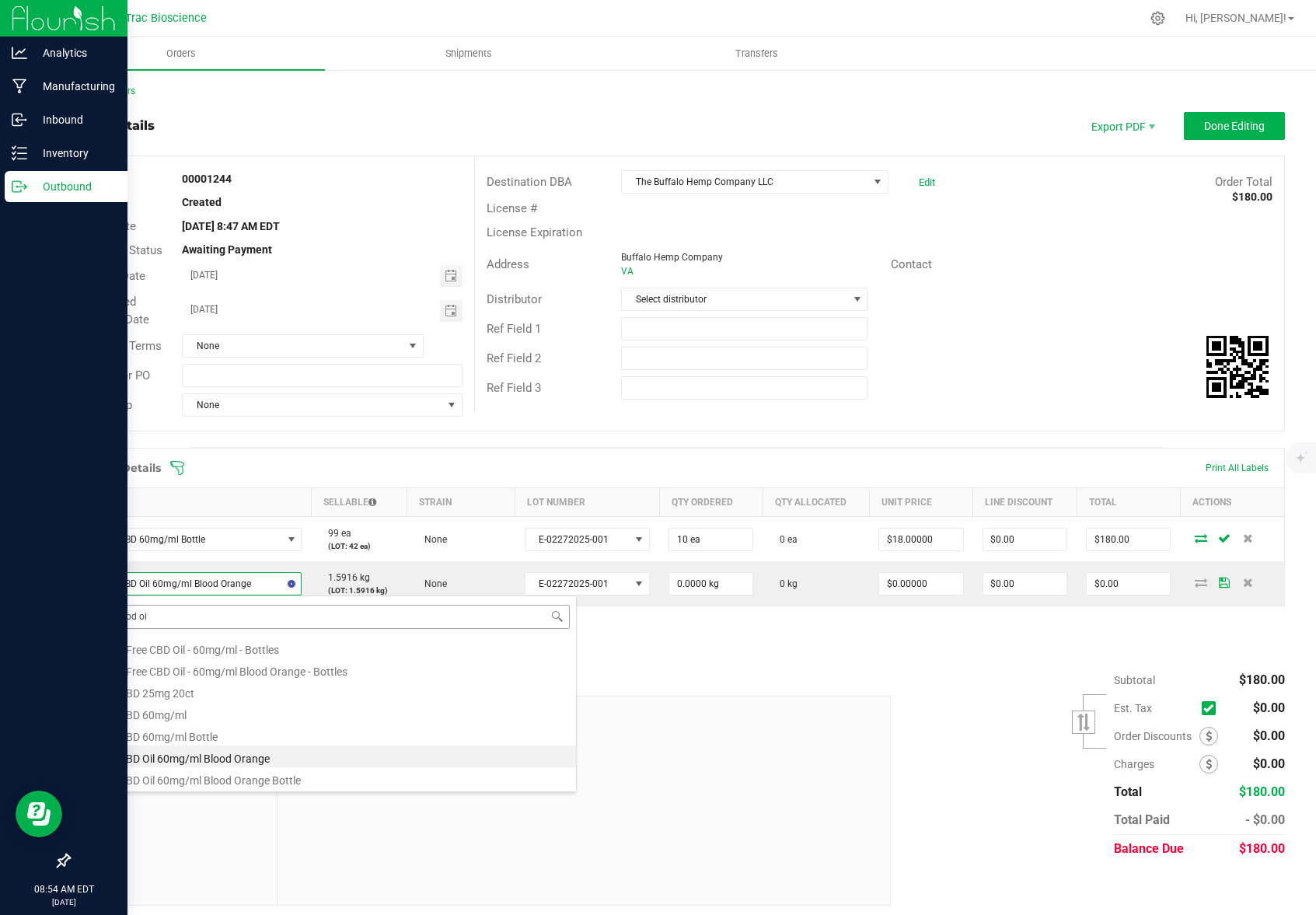
type input "tfree cbd oil"
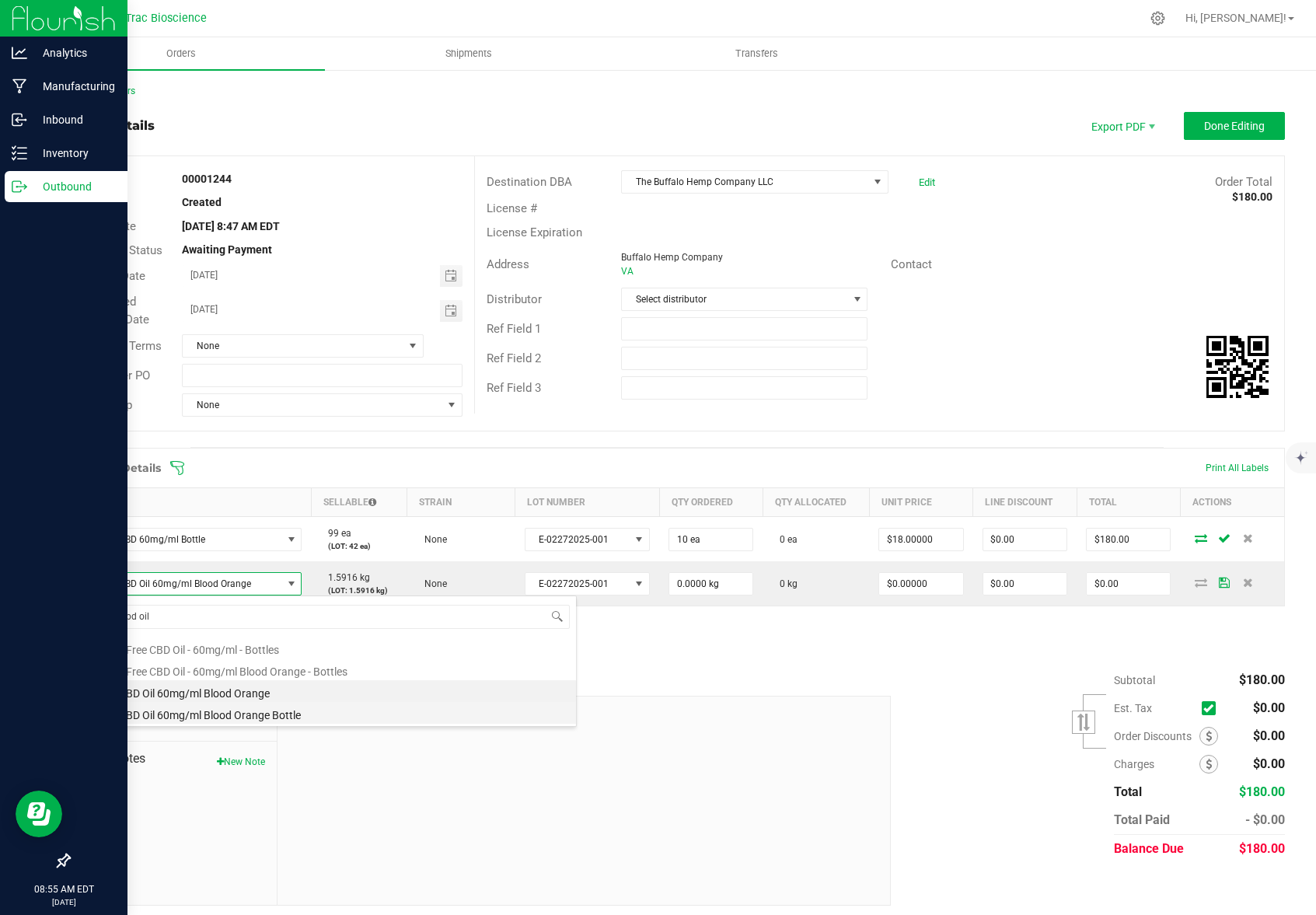
click at [236, 715] on li "TFree CBD Oil 60mg/ml Blood Orange Bottle" at bounding box center [328, 713] width 496 height 22
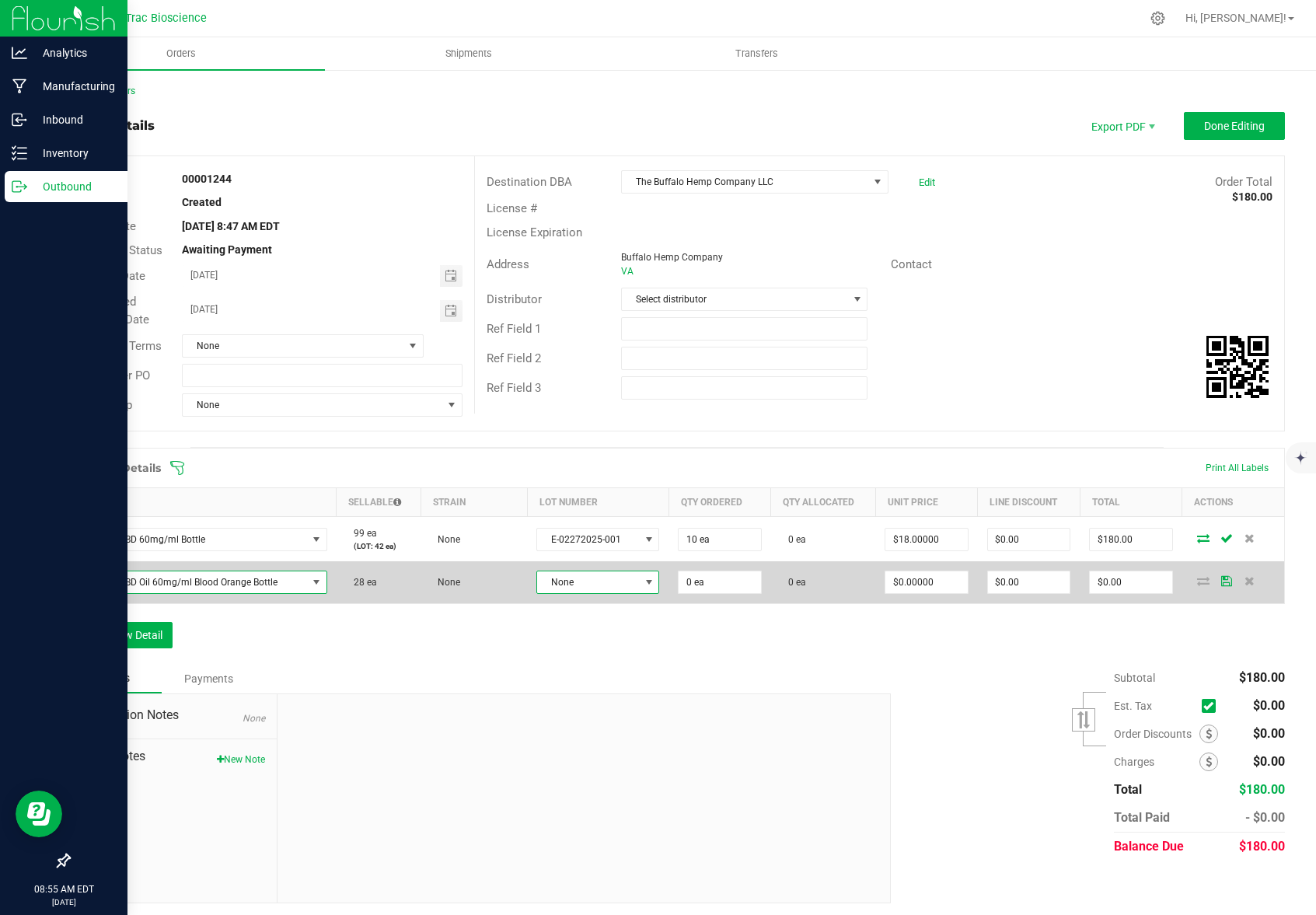
click at [643, 584] on span at bounding box center [649, 582] width 12 height 12
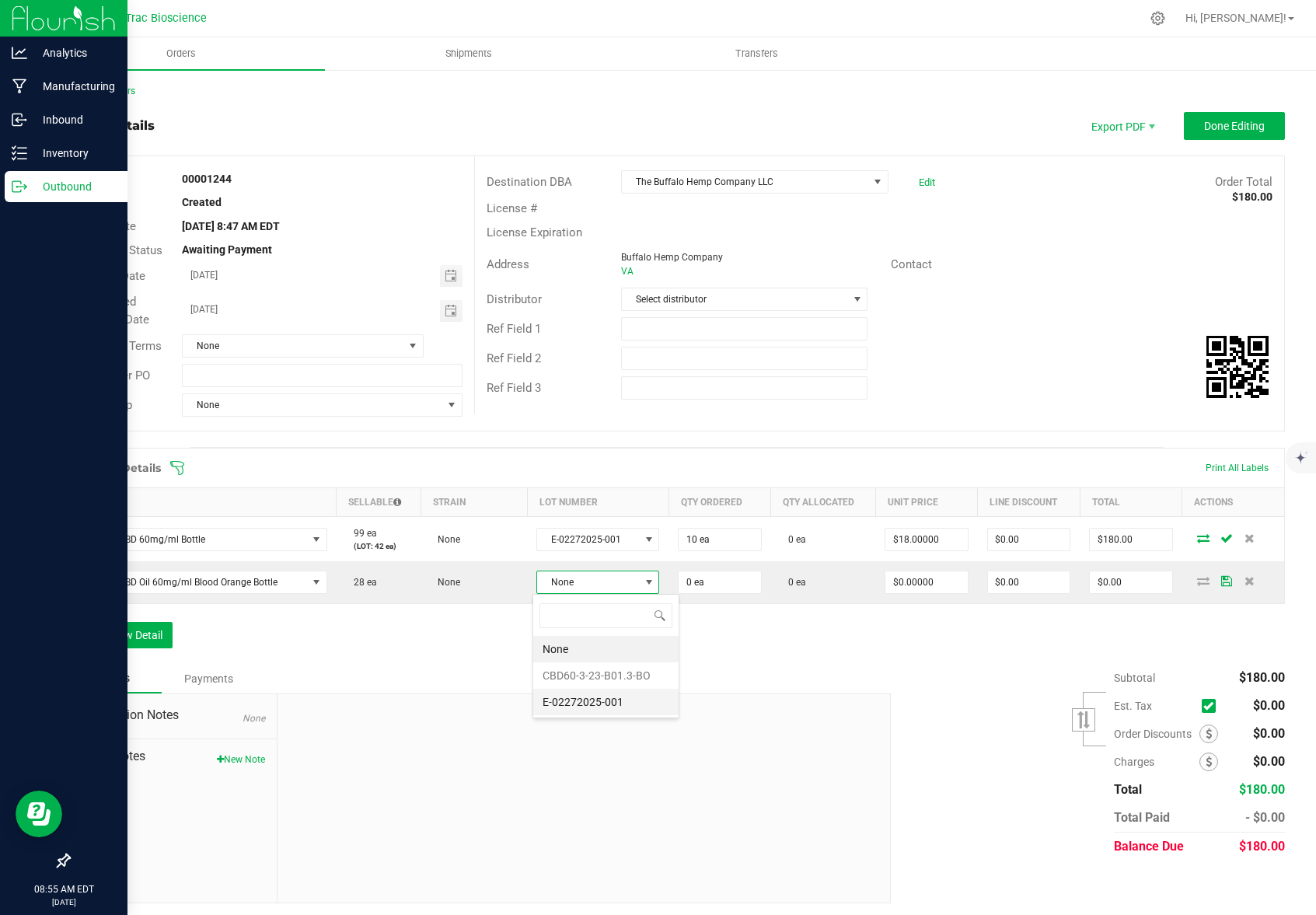
click at [617, 700] on li "E-02272025-001" at bounding box center [606, 702] width 146 height 26
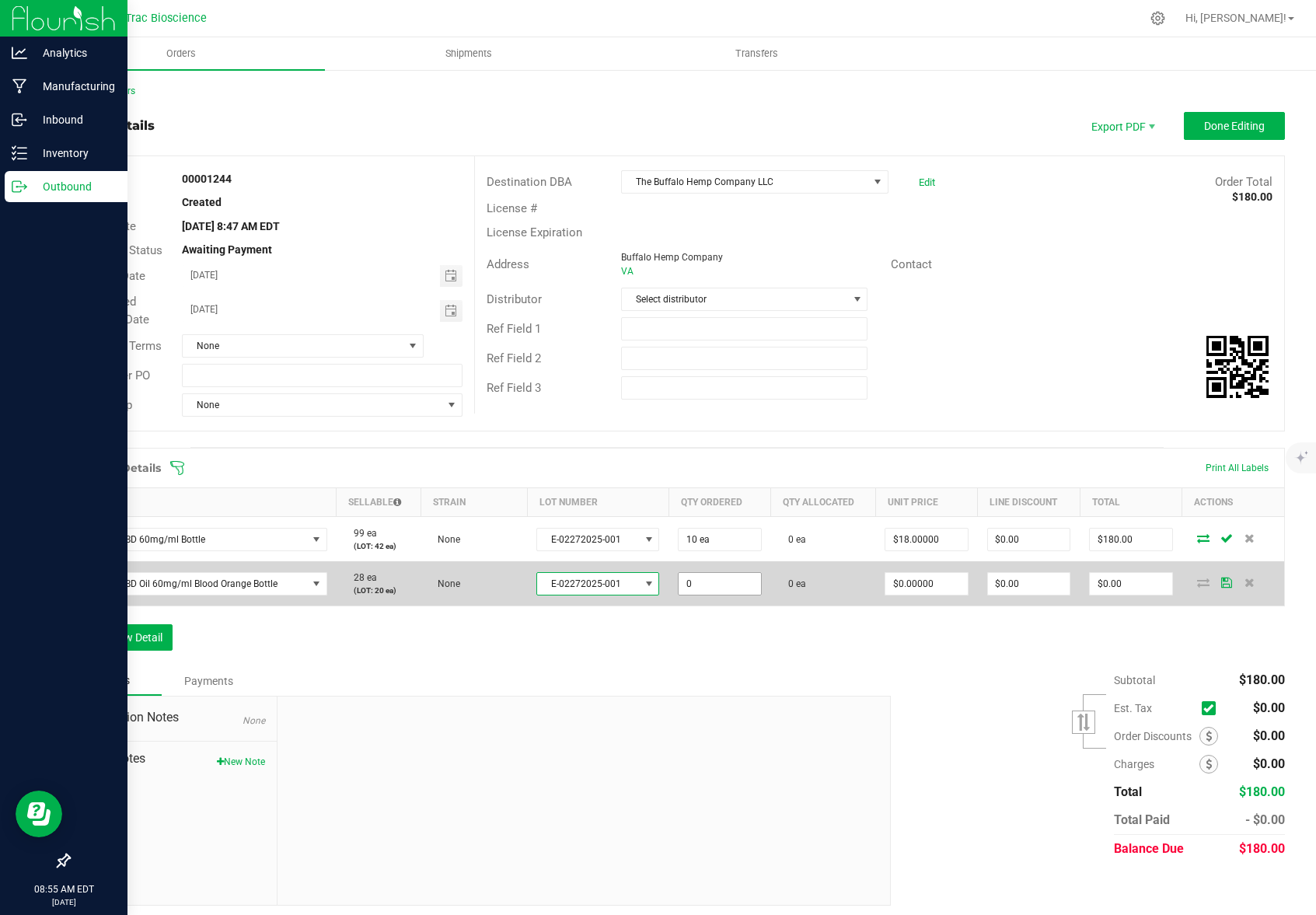
click at [719, 592] on input "0" at bounding box center [719, 584] width 82 height 22
type input "10 ea"
type input "0"
click at [945, 587] on input "0" at bounding box center [925, 584] width 82 height 22
click at [943, 590] on input "0" at bounding box center [925, 584] width 82 height 22
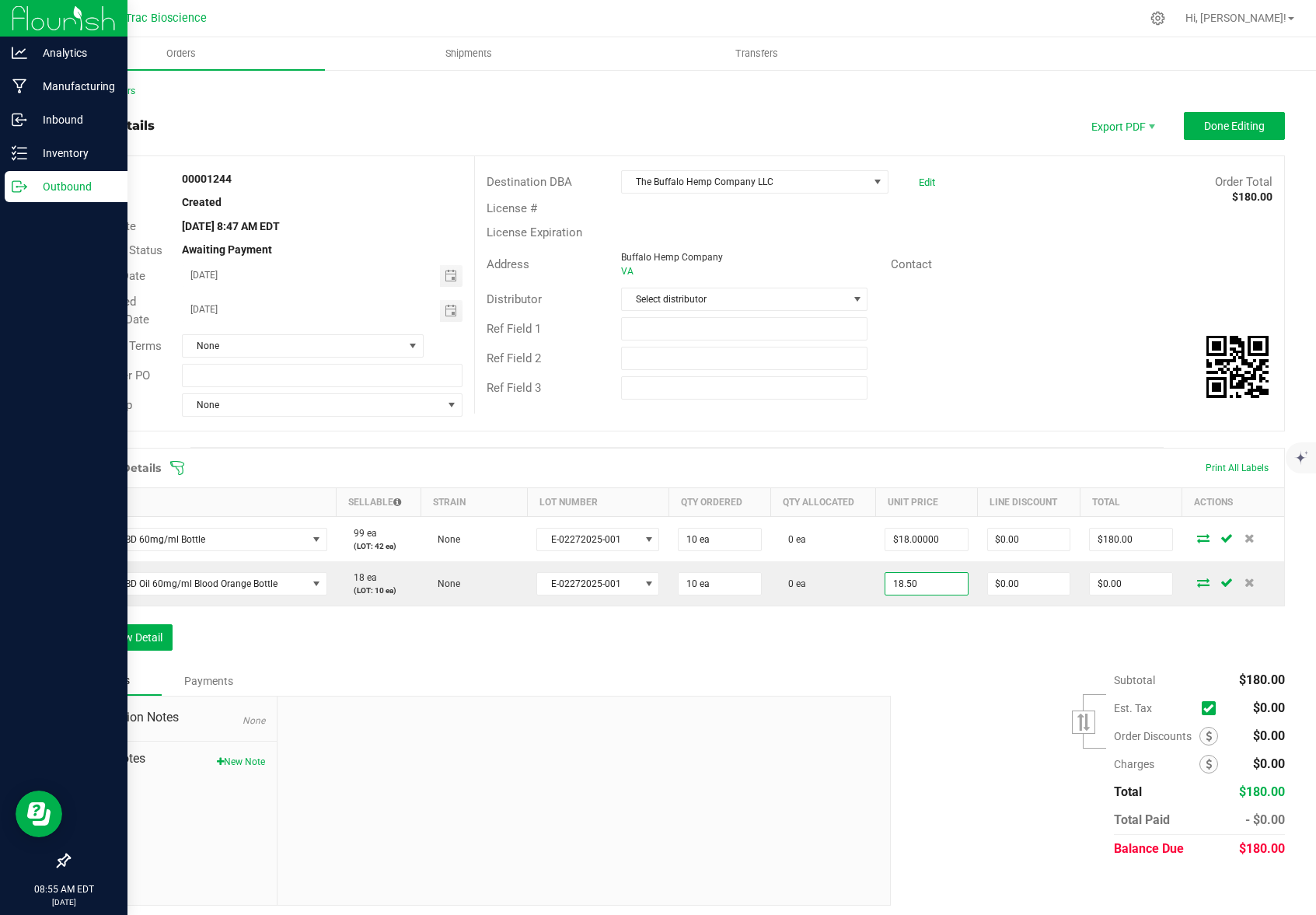
type input "$18.50000"
type input "$185.00"
click at [913, 649] on div "Order Details Print All Labels Item Sellable Strain Lot Number Qty Ordered Qty …" at bounding box center [676, 557] width 1216 height 219
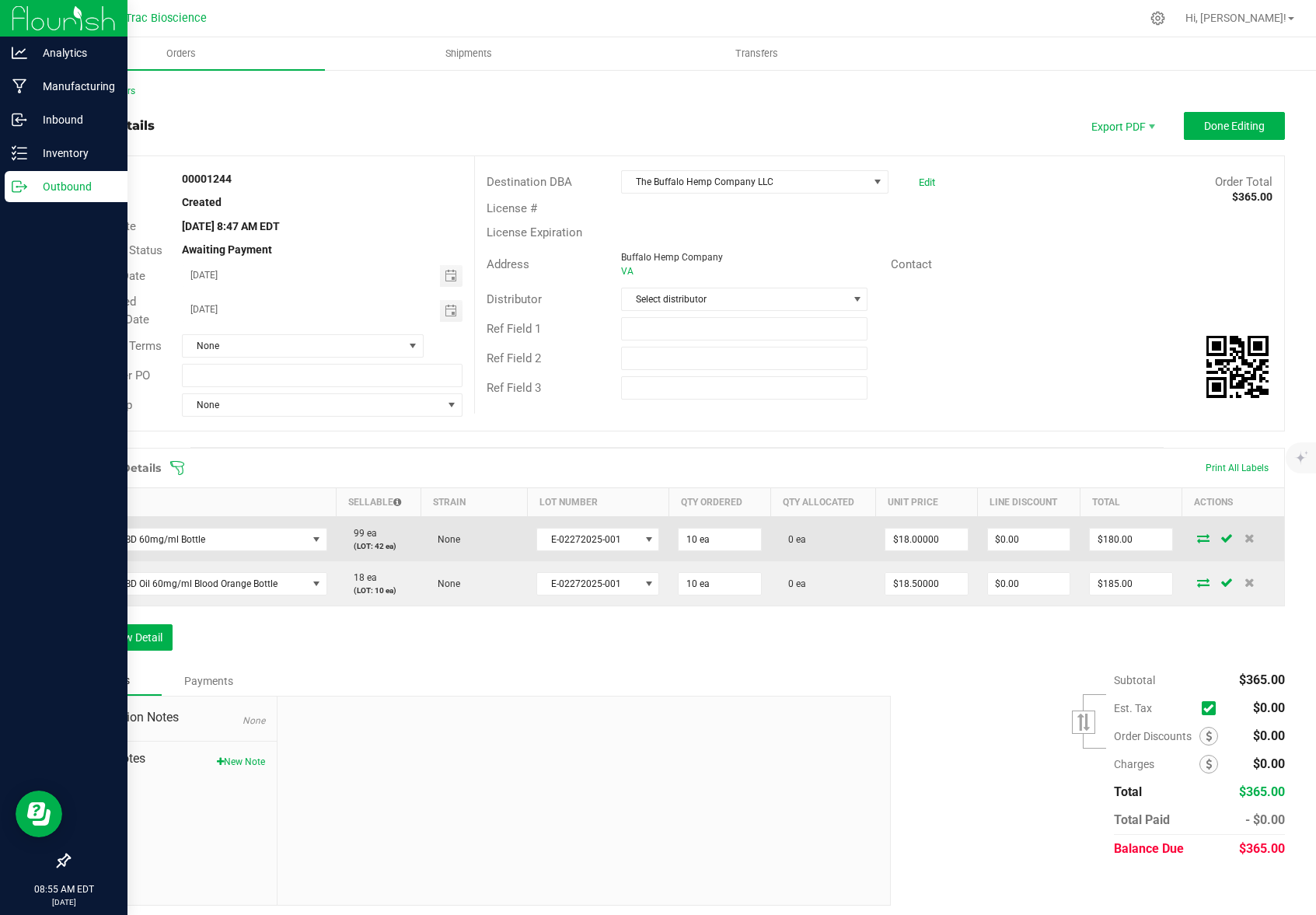
click at [1197, 537] on icon at bounding box center [1203, 537] width 12 height 9
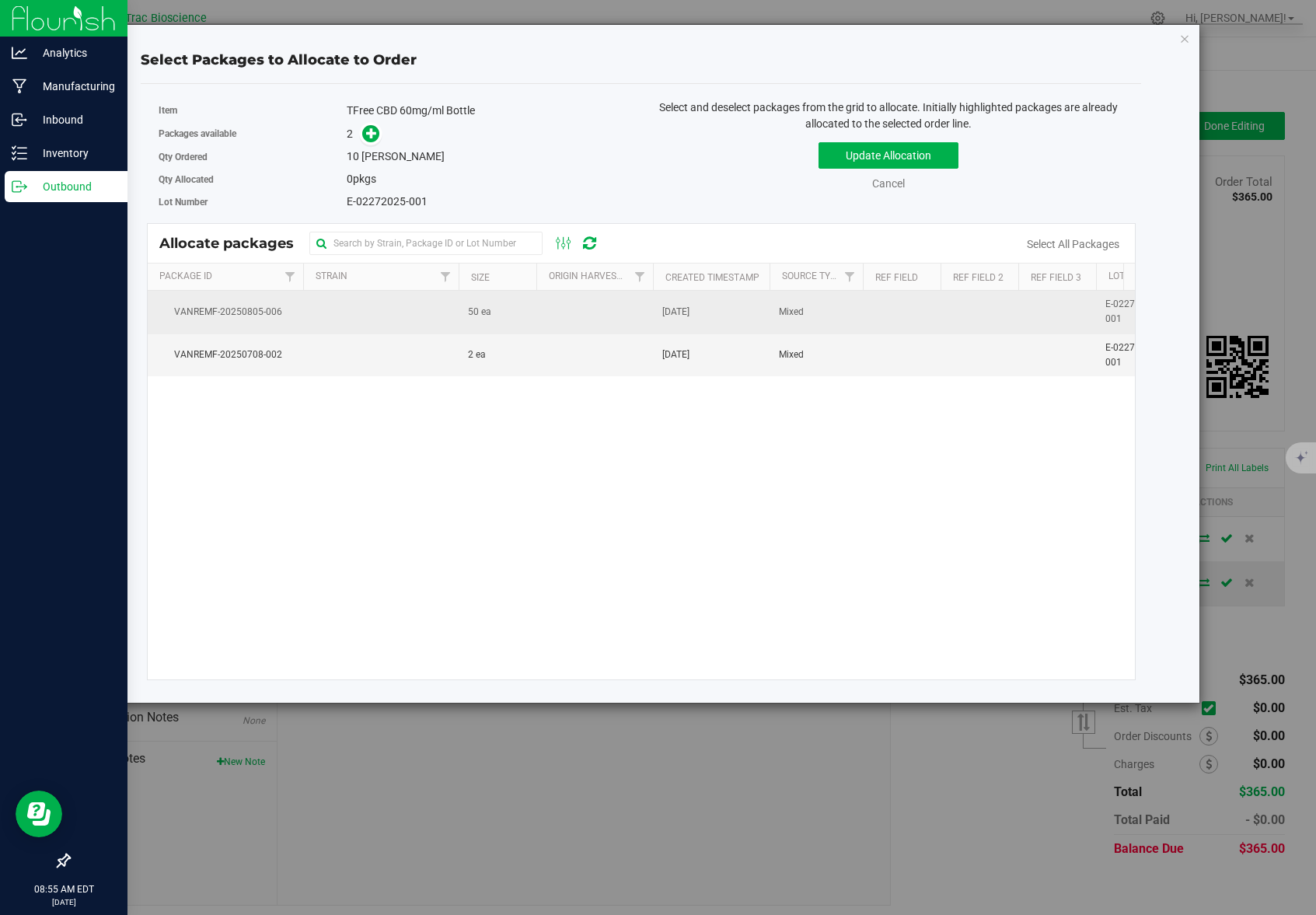
click at [533, 307] on td "50 ea" at bounding box center [497, 312] width 78 height 43
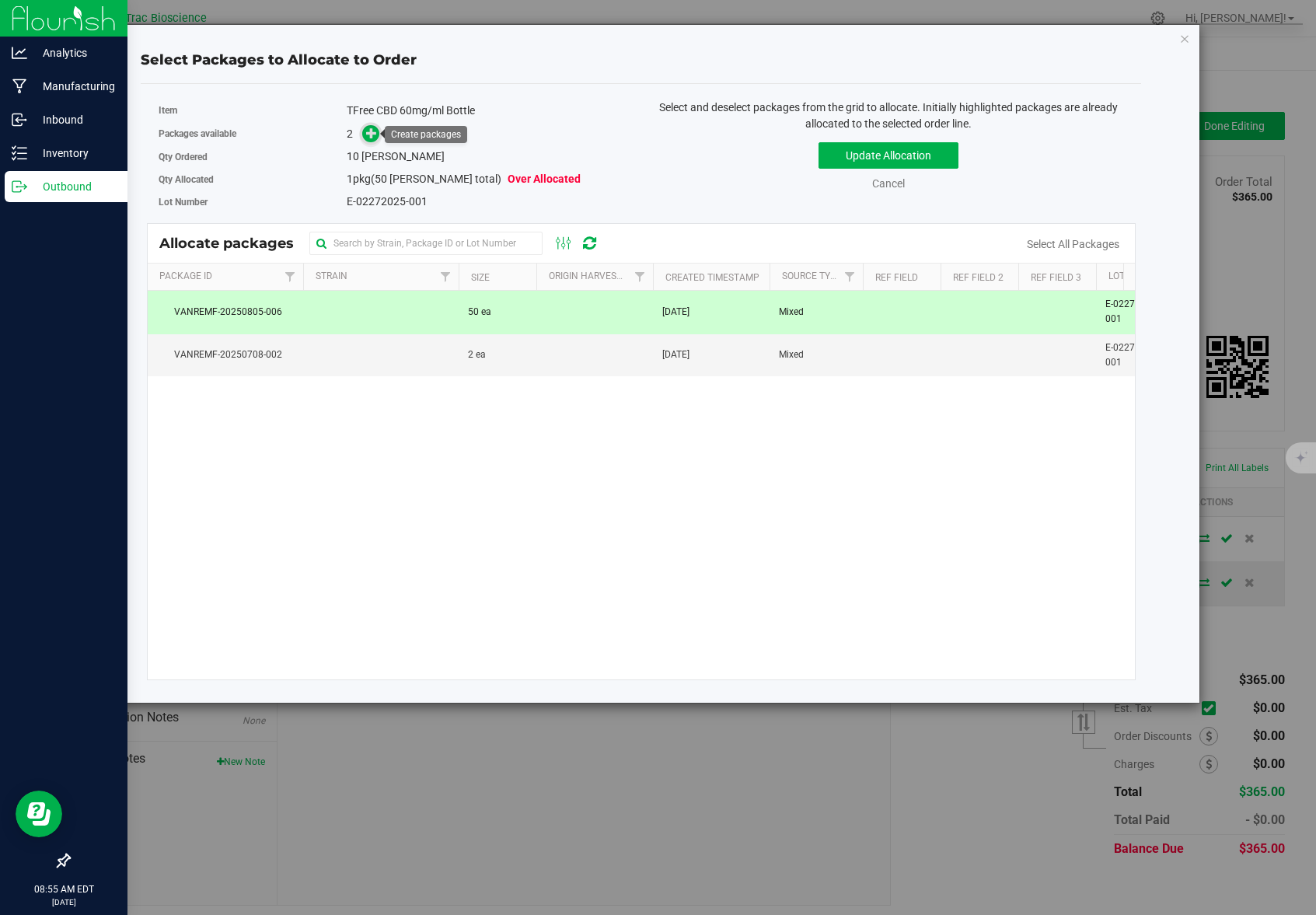
click at [368, 133] on icon at bounding box center [371, 132] width 11 height 11
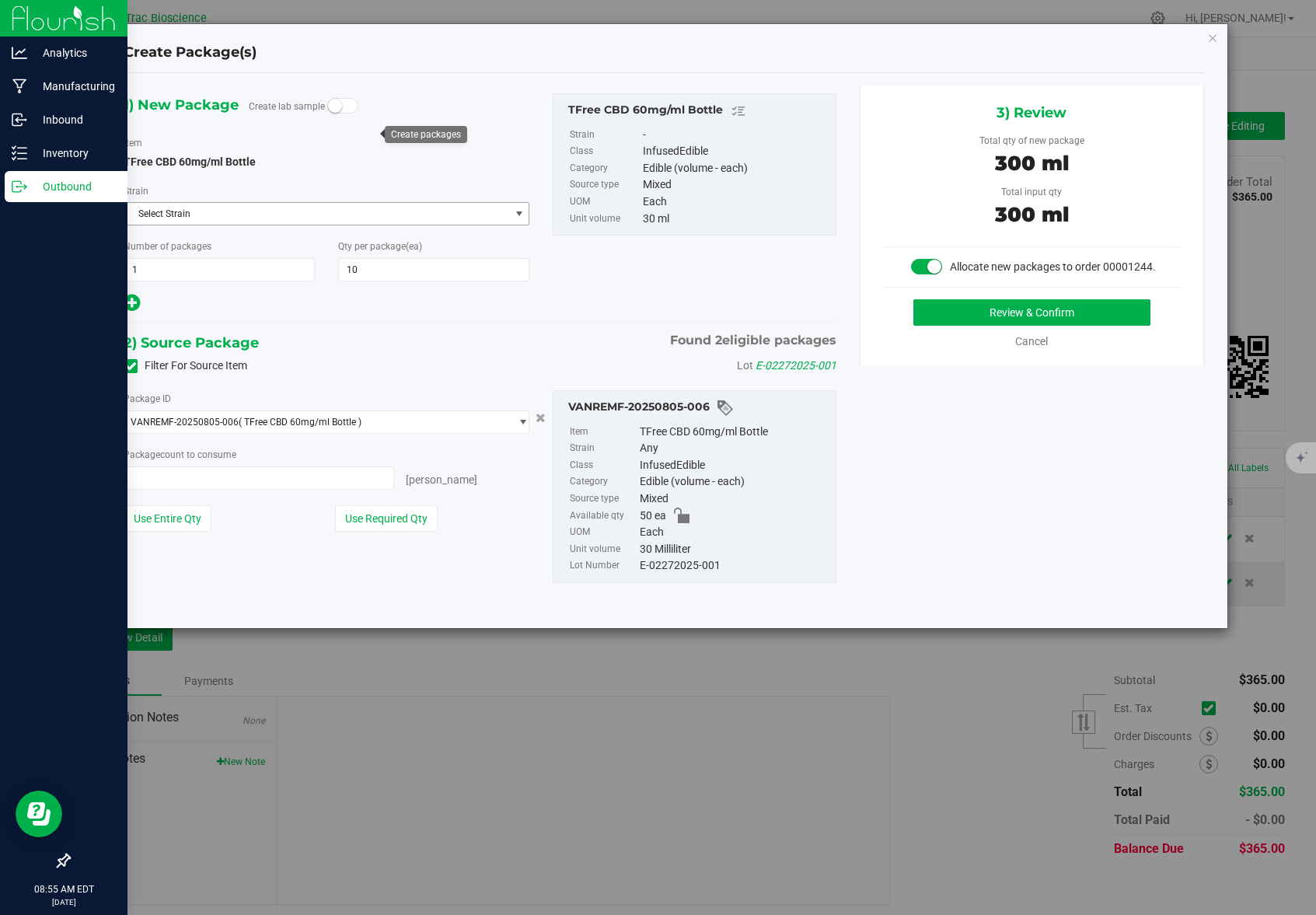
type input "10 ea"
click at [388, 519] on button "Use Required Qty" at bounding box center [387, 518] width 103 height 26
click at [997, 315] on button "Review & Confirm" at bounding box center [1031, 312] width 237 height 26
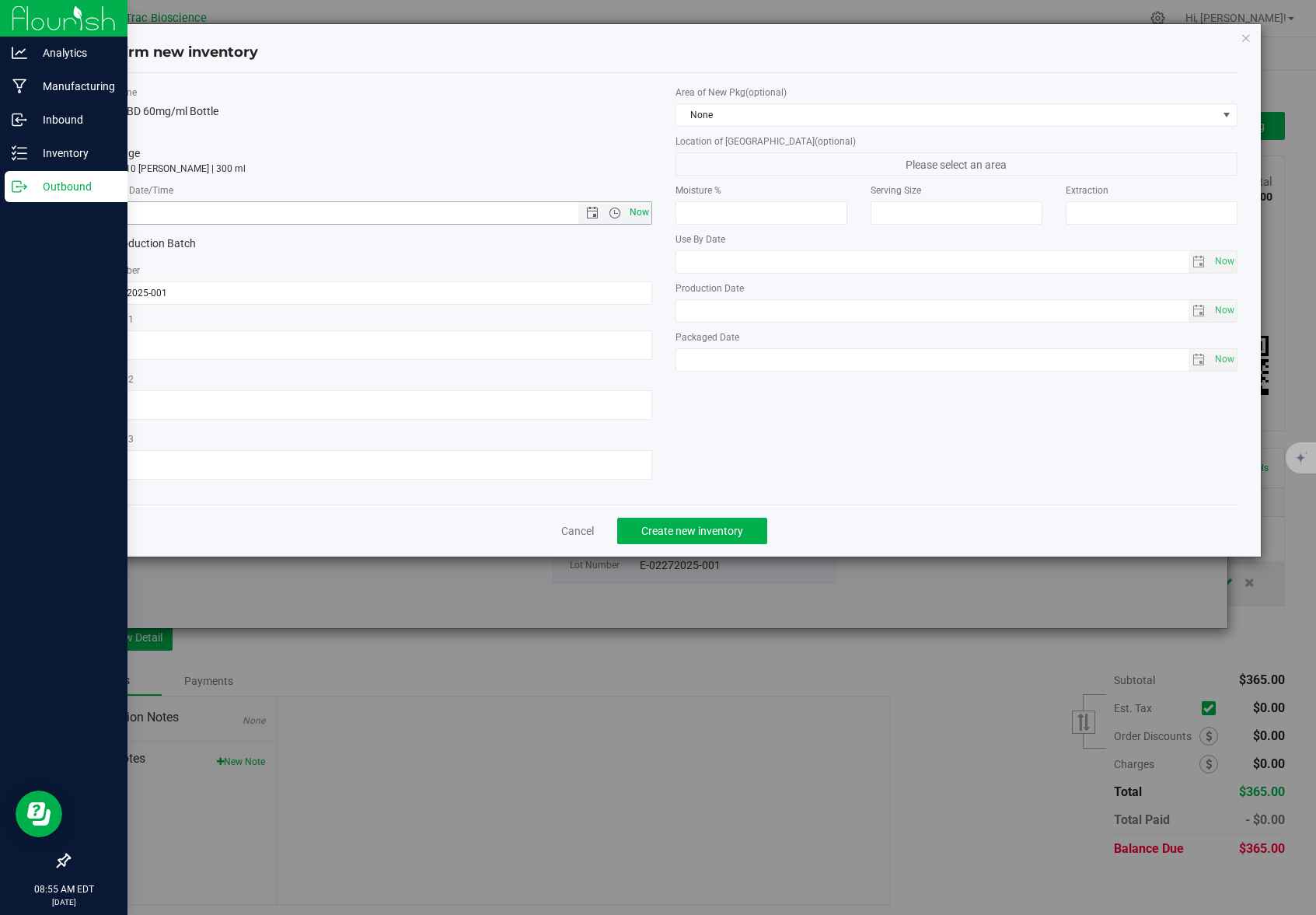
click at [645, 214] on span "Now" at bounding box center [640, 212] width 26 height 22
type input "8/27/2025 8:55 AM"
click at [684, 537] on button "Create new inventory" at bounding box center [692, 531] width 150 height 26
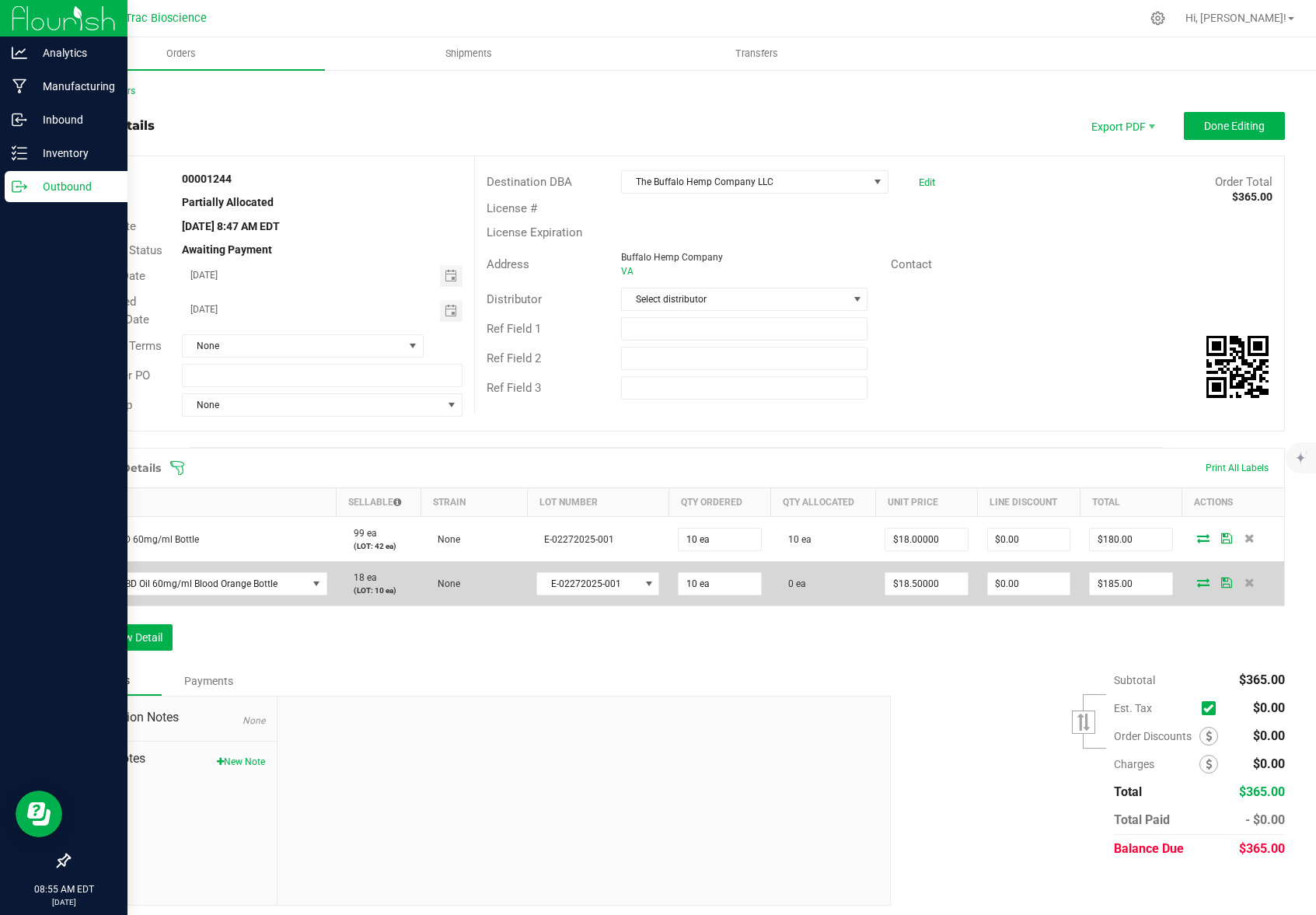
click at [1197, 585] on icon at bounding box center [1203, 582] width 12 height 9
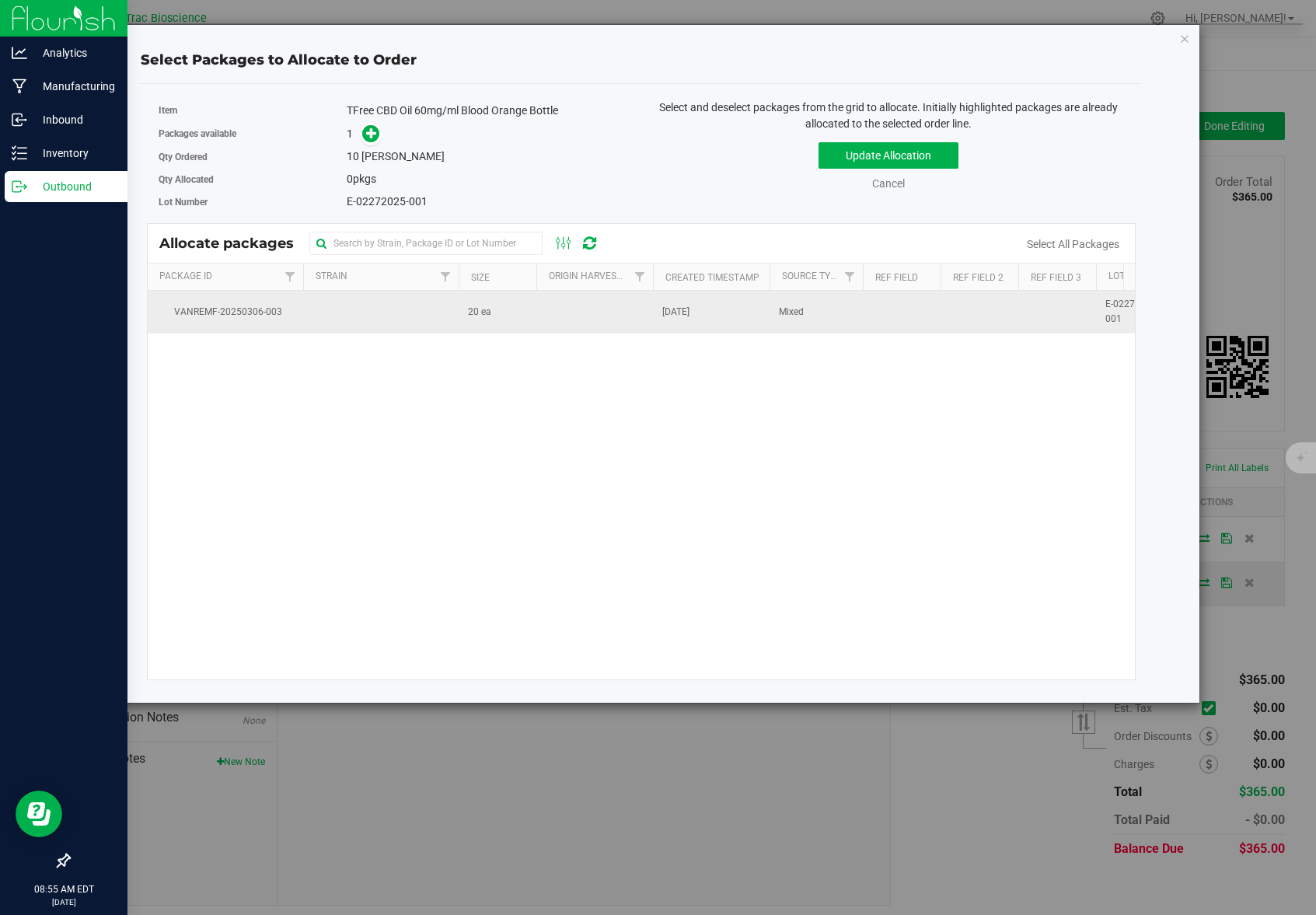
click at [454, 311] on td at bounding box center [381, 311] width 156 height 42
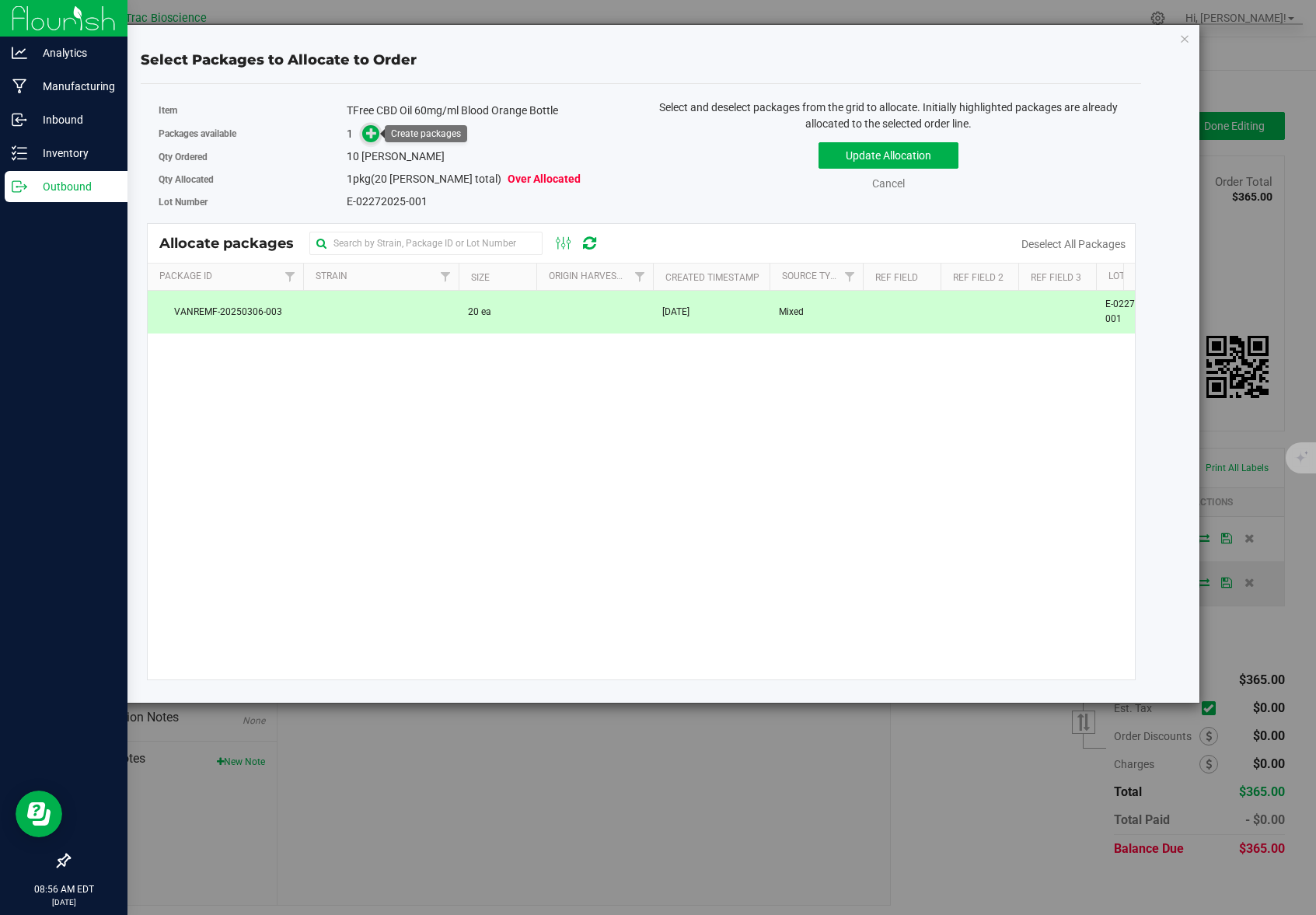
click at [376, 132] on icon at bounding box center [371, 132] width 11 height 11
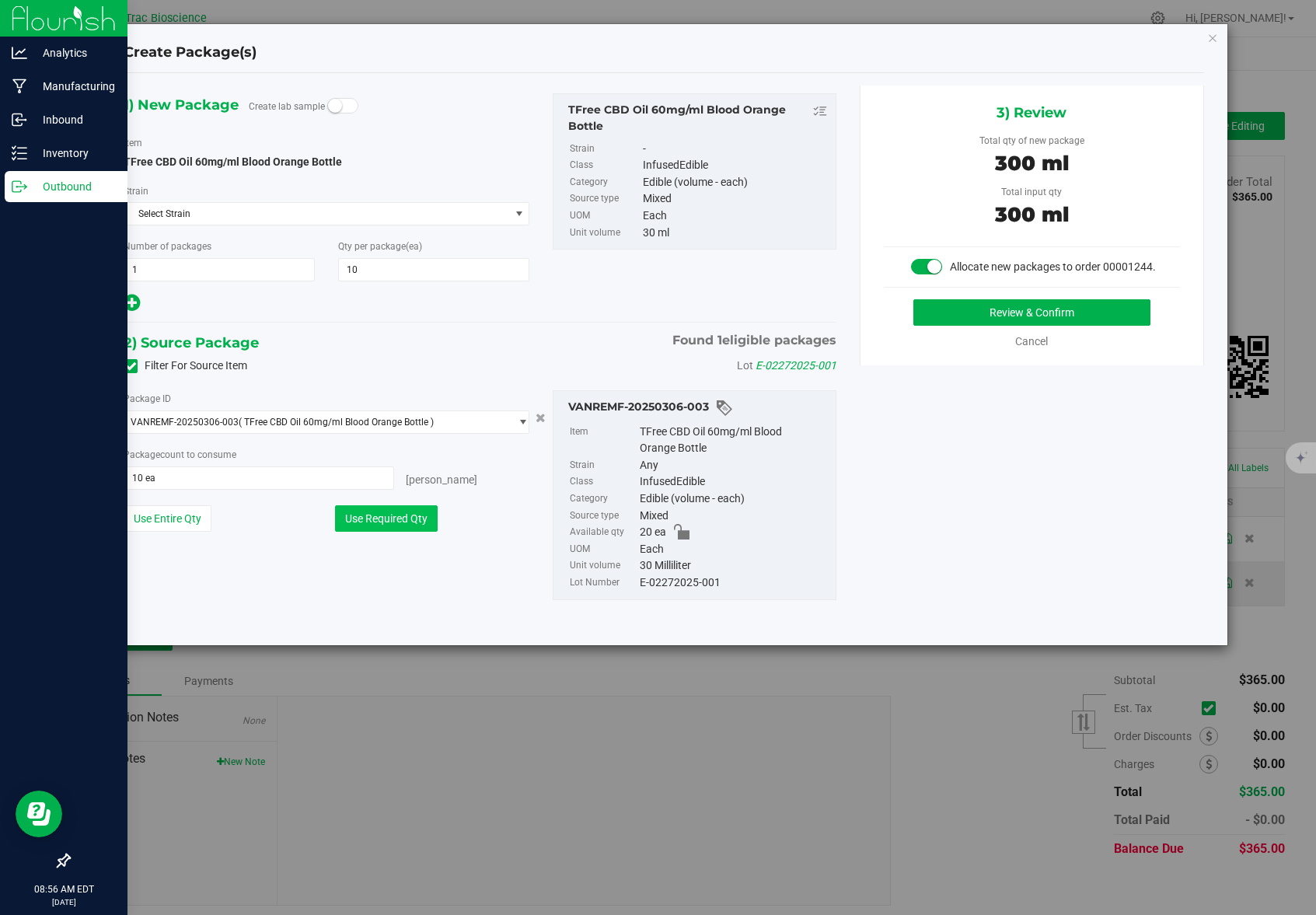
click at [408, 523] on button "Use Required Qty" at bounding box center [387, 518] width 103 height 26
click at [1108, 308] on button "Review & Confirm" at bounding box center [1031, 312] width 237 height 26
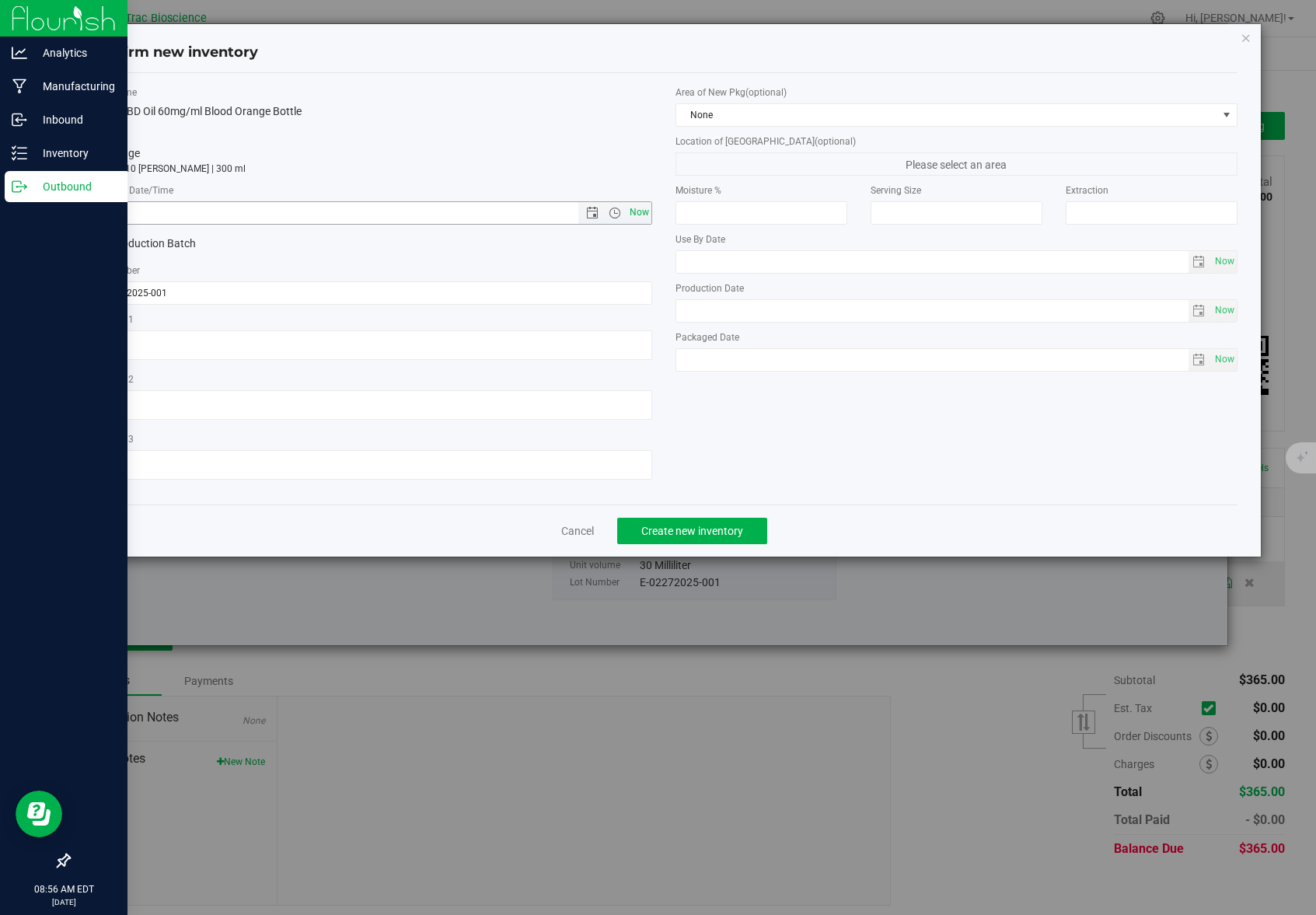
click at [642, 208] on span "Now" at bounding box center [640, 212] width 26 height 22
type input "8/27/2025 8:56 AM"
click at [708, 528] on span "Create new inventory" at bounding box center [692, 531] width 102 height 12
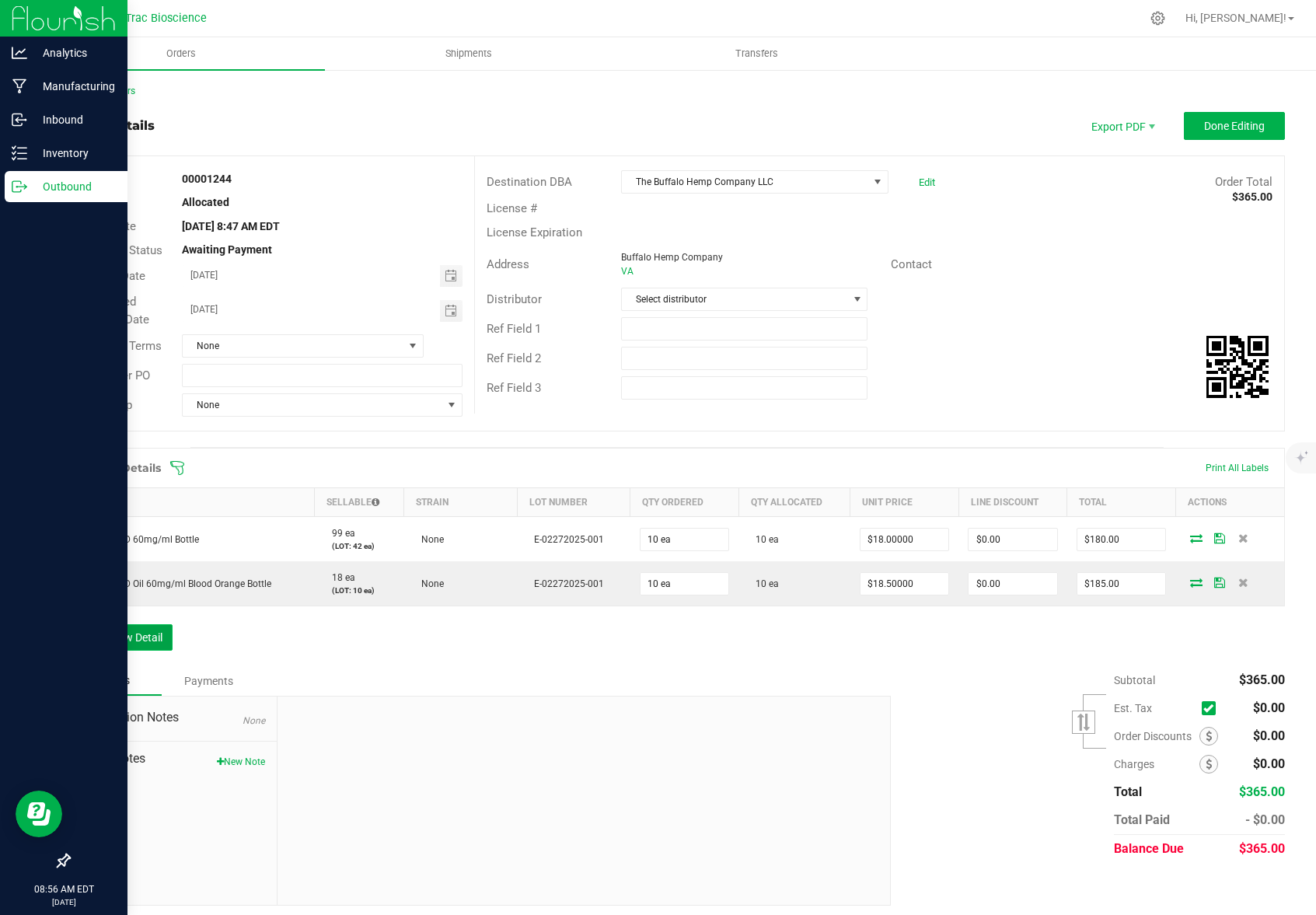
click at [104, 643] on button "Add New Detail" at bounding box center [121, 638] width 104 height 26
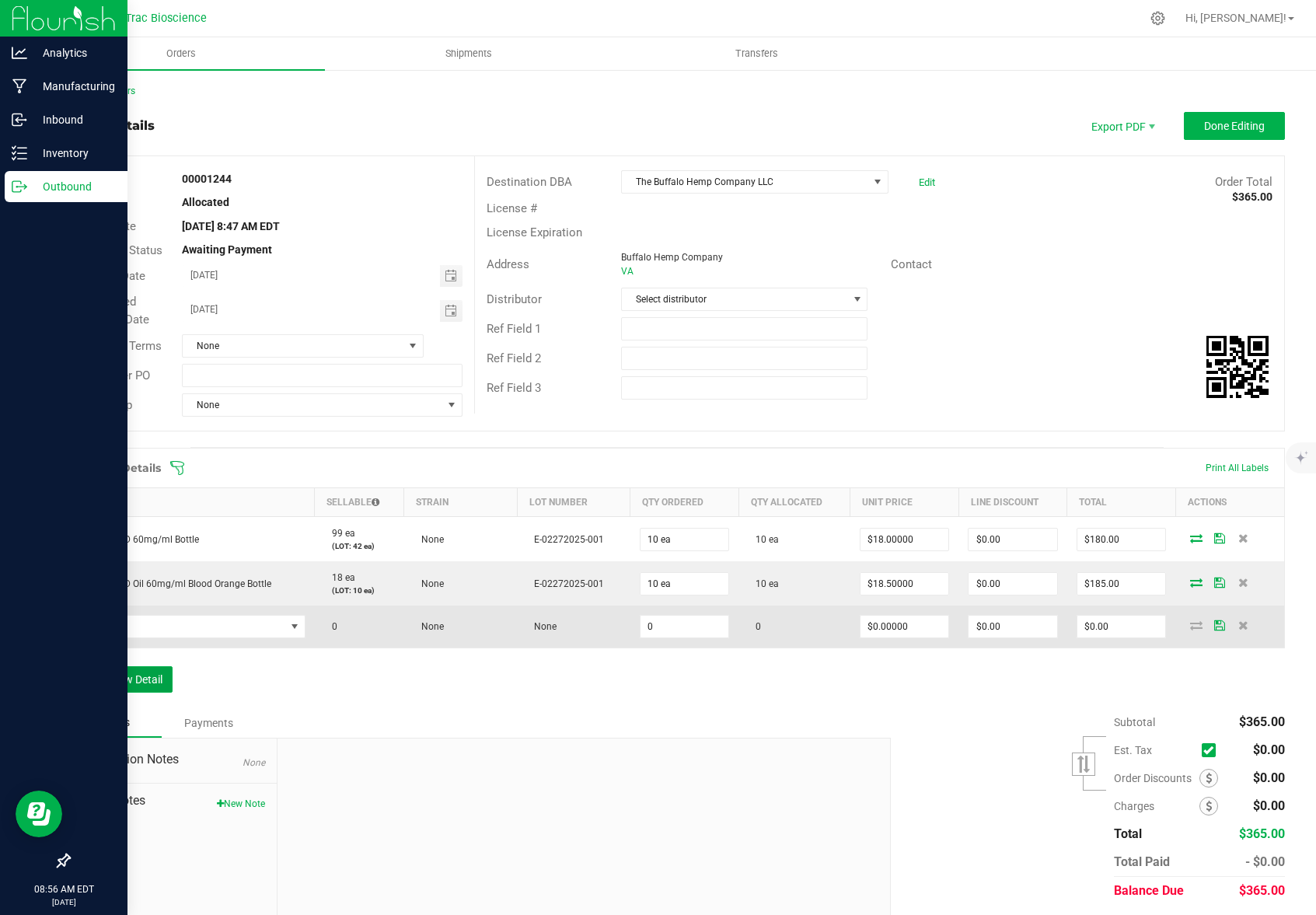
click at [69, 667] on button "Add New Detail" at bounding box center [121, 680] width 104 height 26
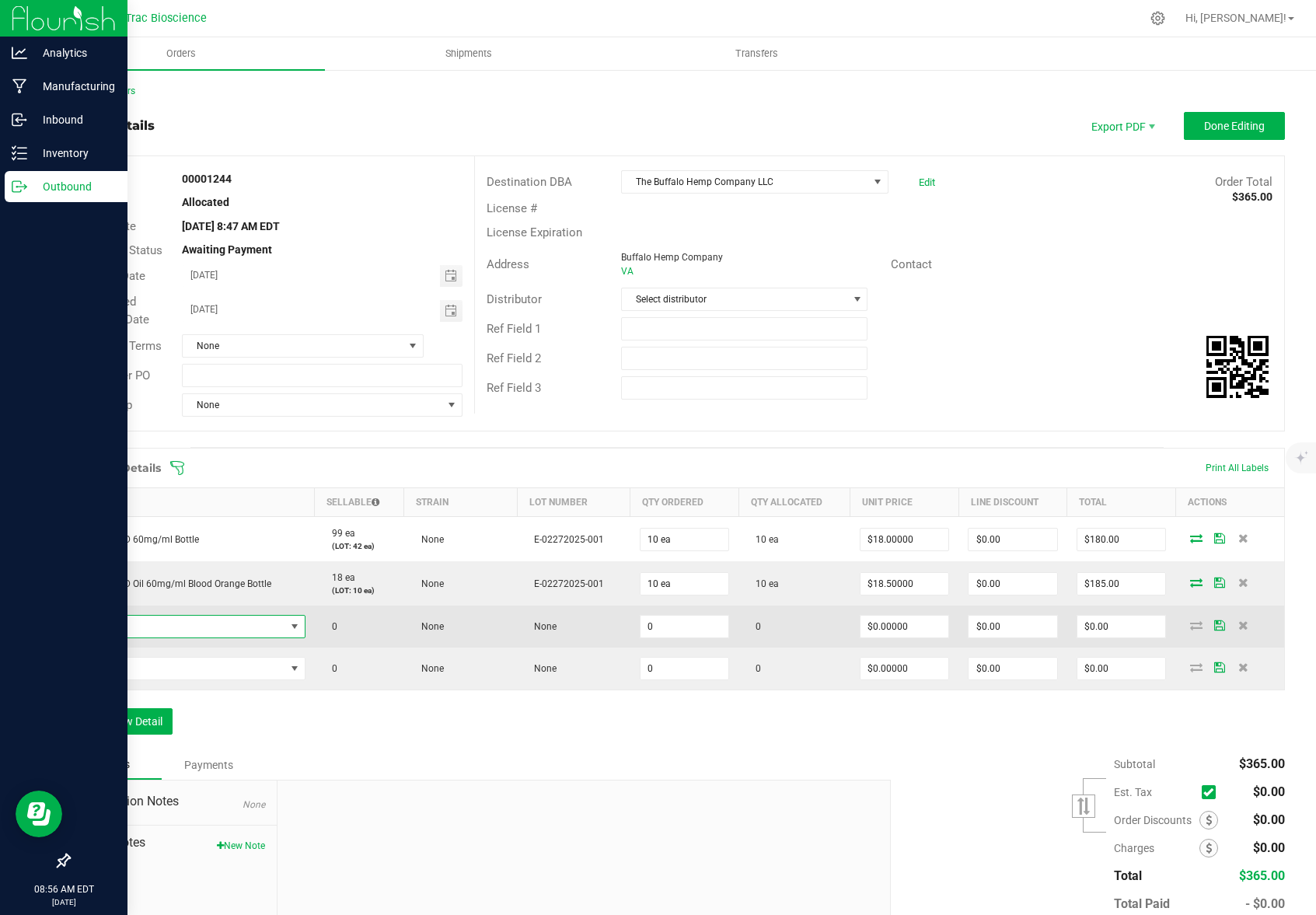
click at [290, 626] on span "NO DATA FOUND" at bounding box center [294, 626] width 12 height 12
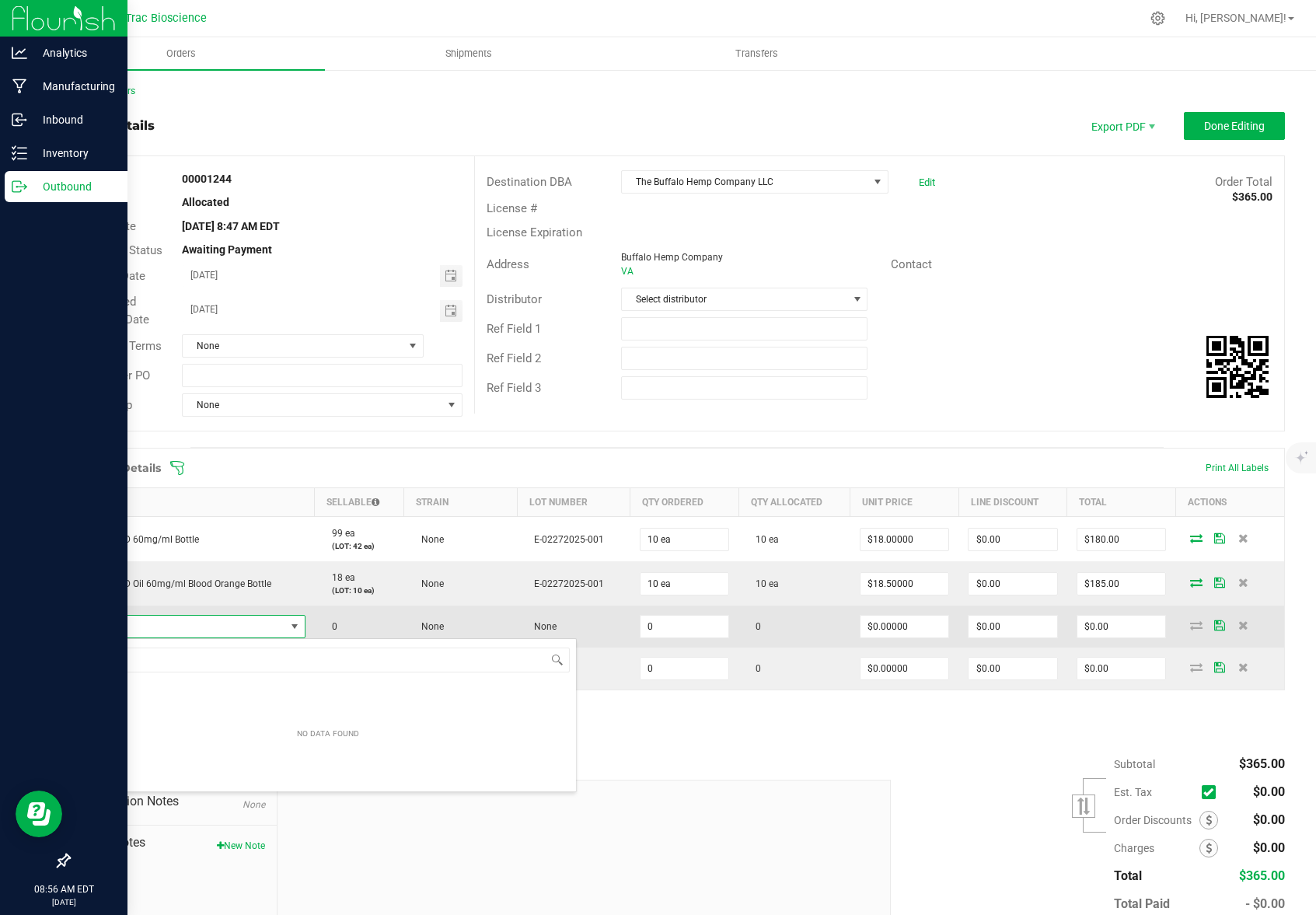
scroll to position [23, 220]
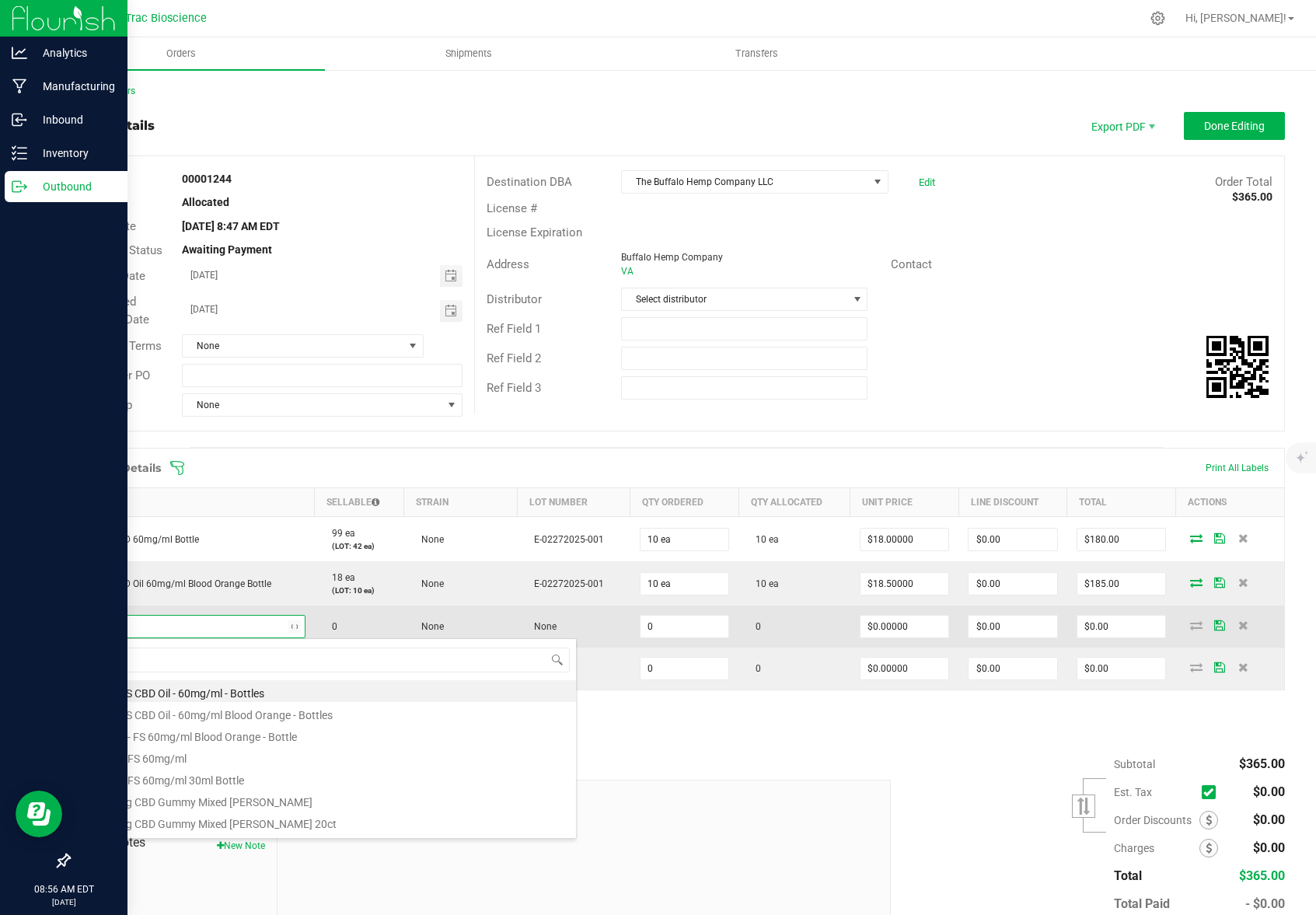
type input "fs 60"
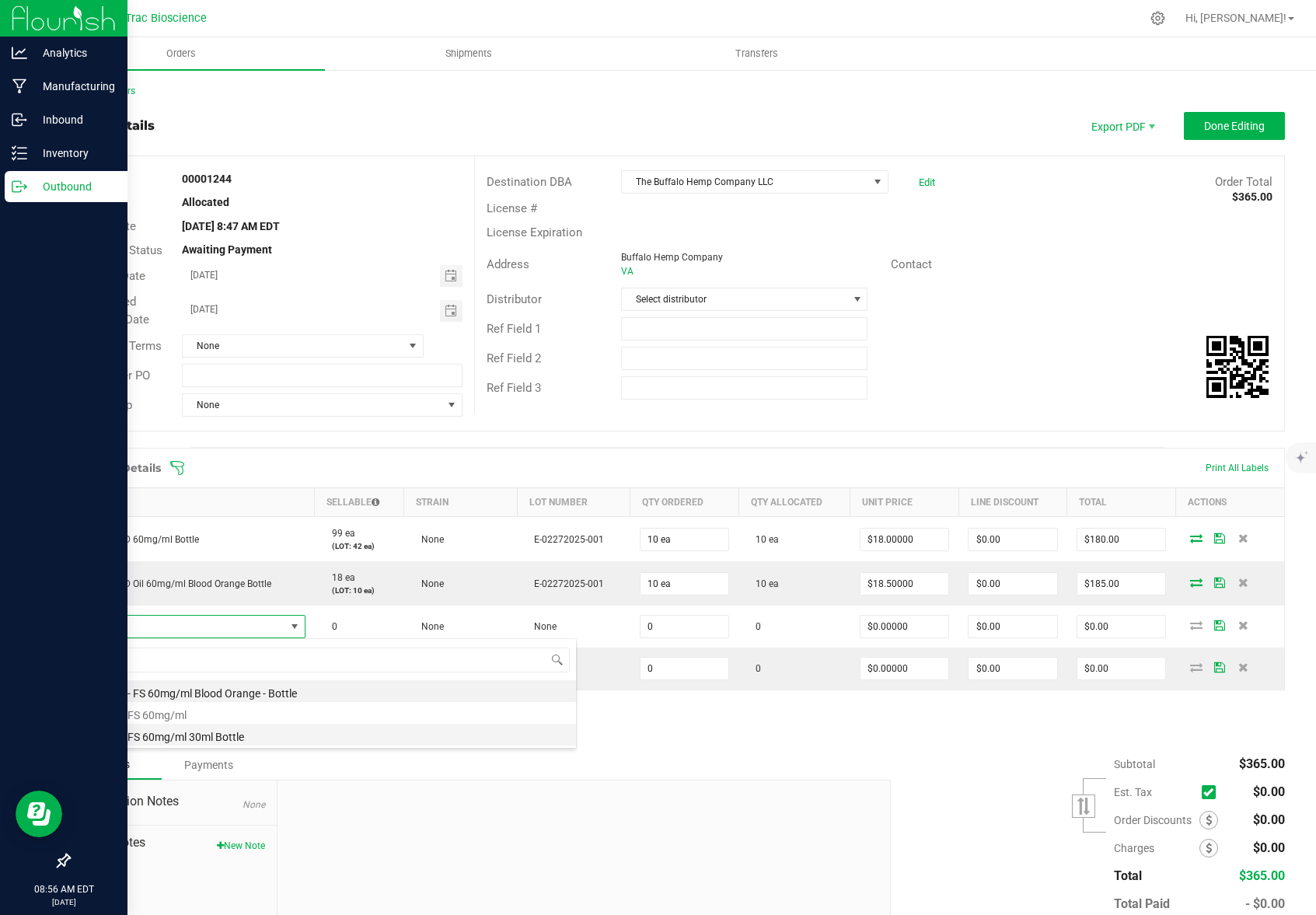
click at [189, 739] on li "CBD Oil FS 60mg/ml 30ml Bottle" at bounding box center [328, 734] width 496 height 22
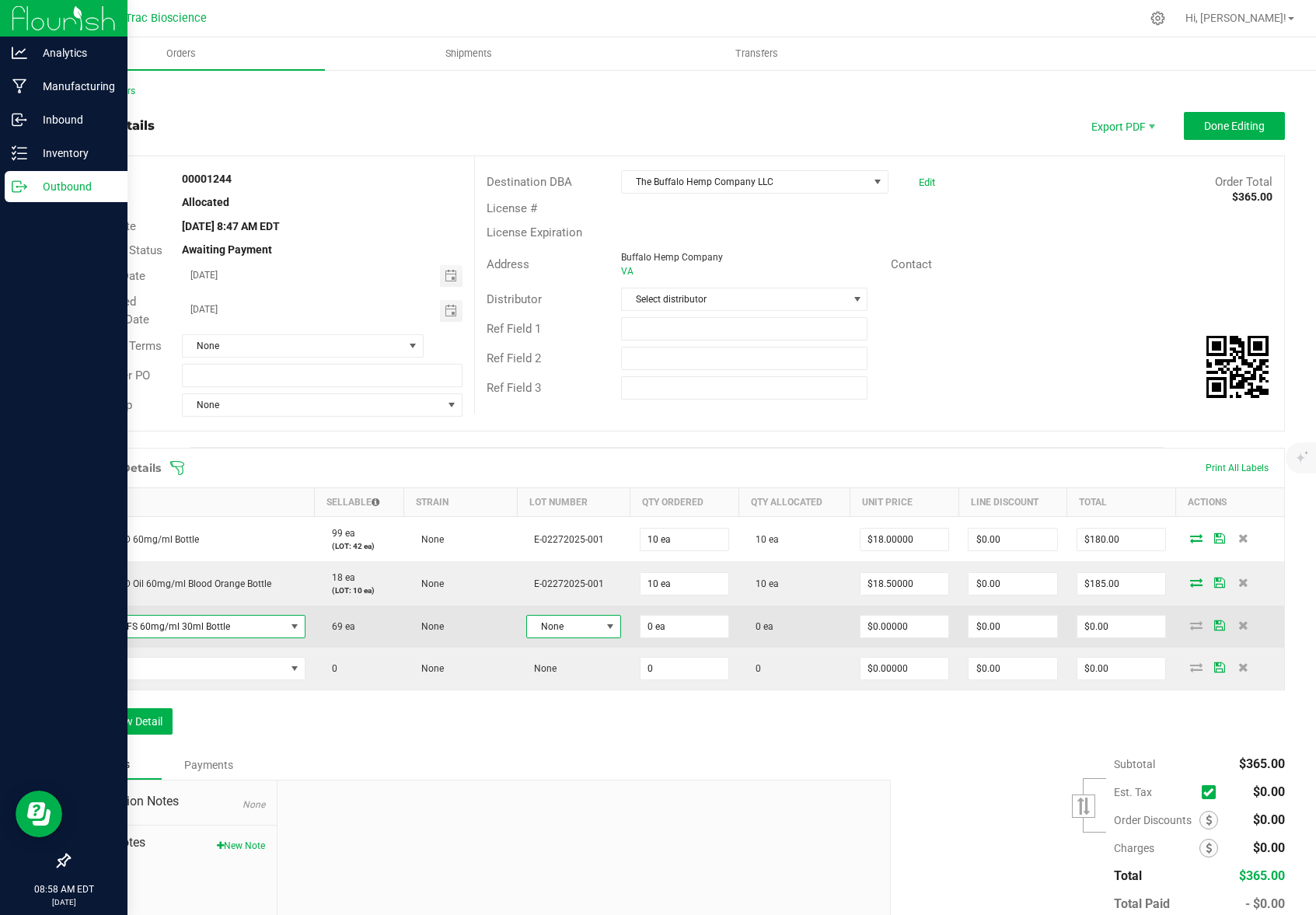
click at [604, 628] on span at bounding box center [610, 626] width 12 height 12
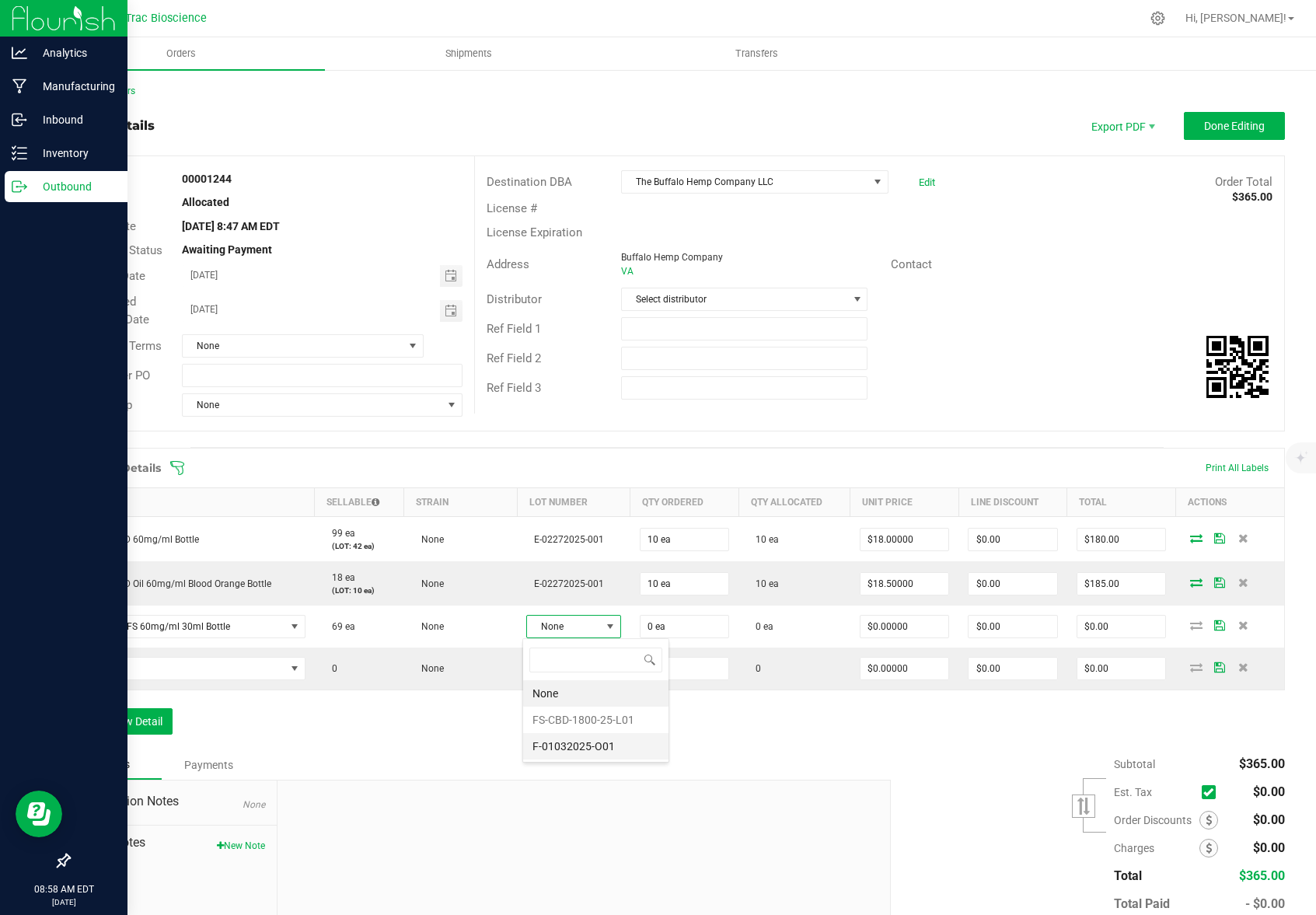
click at [615, 745] on li "F-01032025-O01" at bounding box center [596, 746] width 146 height 26
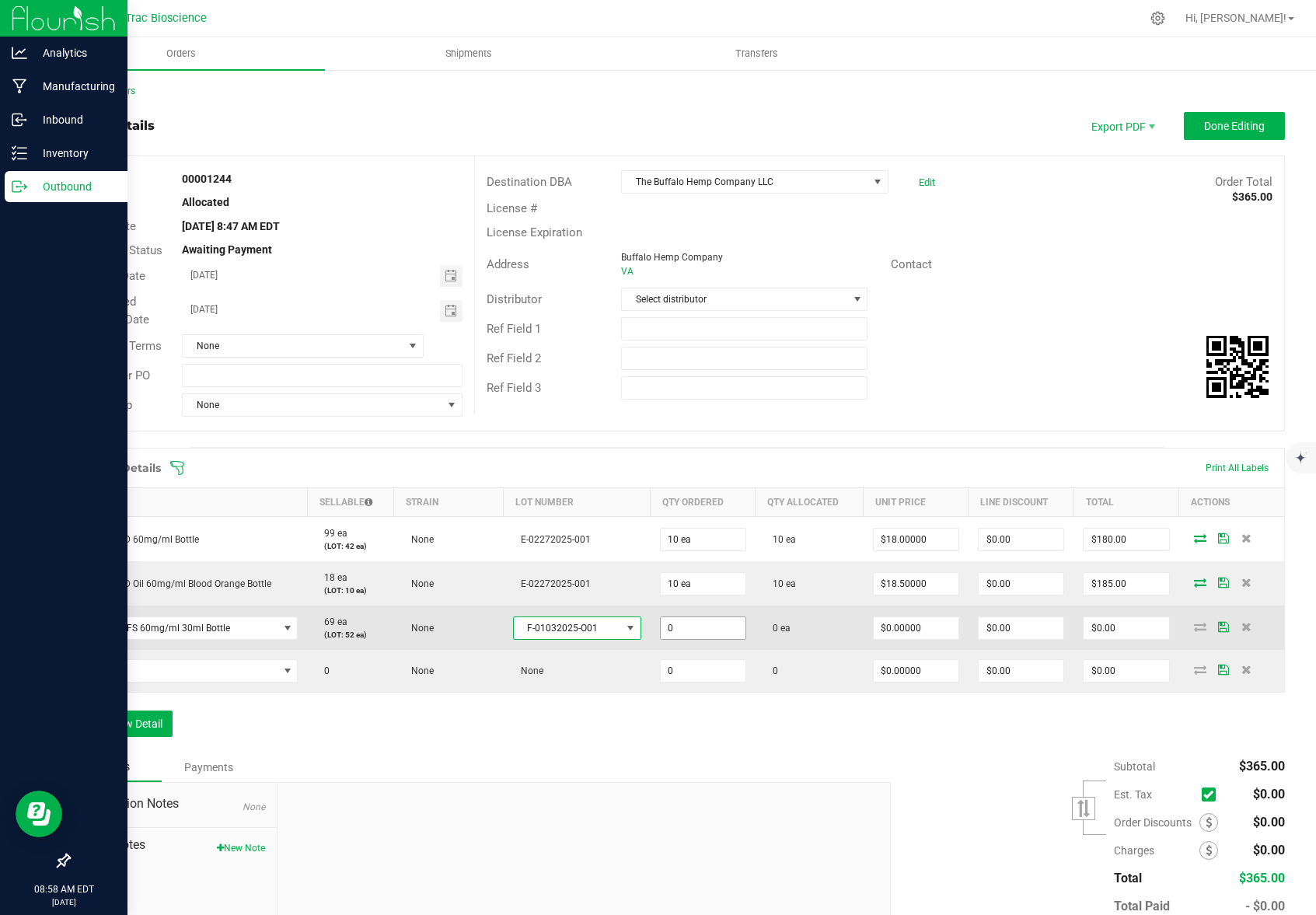
click at [686, 629] on input "0" at bounding box center [703, 628] width 84 height 22
type input "7 ea"
type input "0"
click at [934, 626] on input "0" at bounding box center [915, 628] width 84 height 22
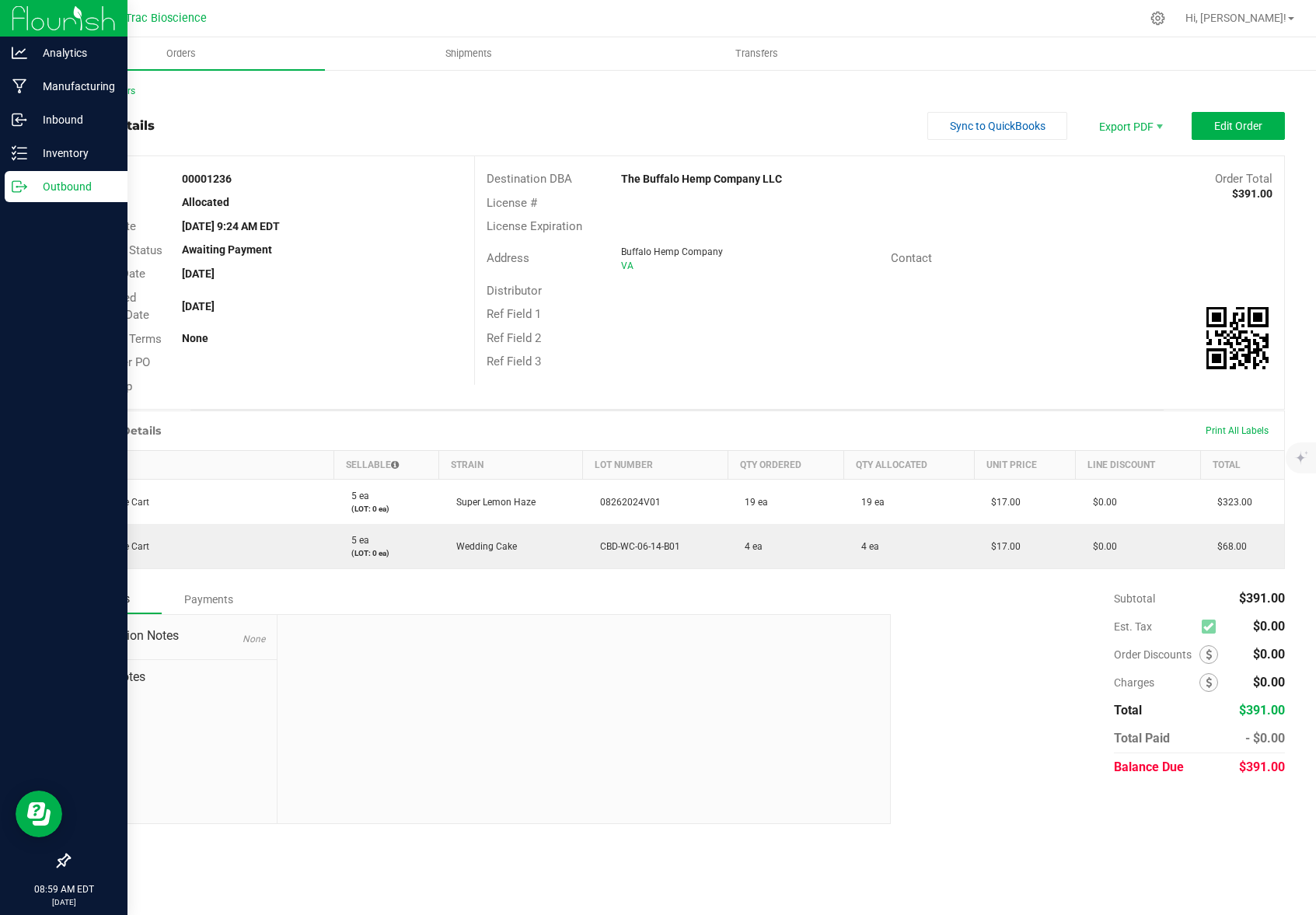
click at [22, 182] on icon at bounding box center [19, 186] width 16 height 16
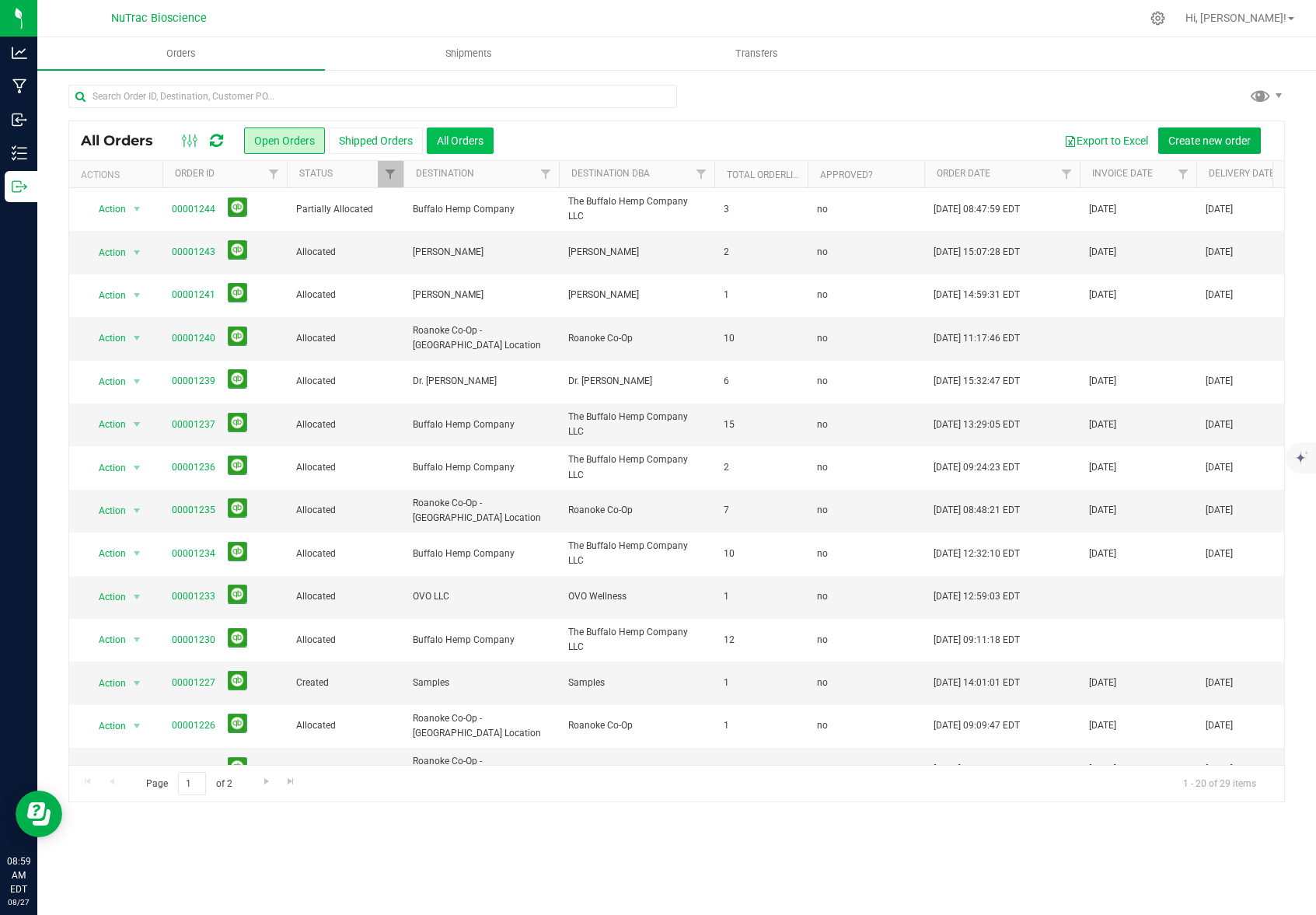
click at [473, 135] on button "All Orders" at bounding box center [459, 141] width 67 height 26
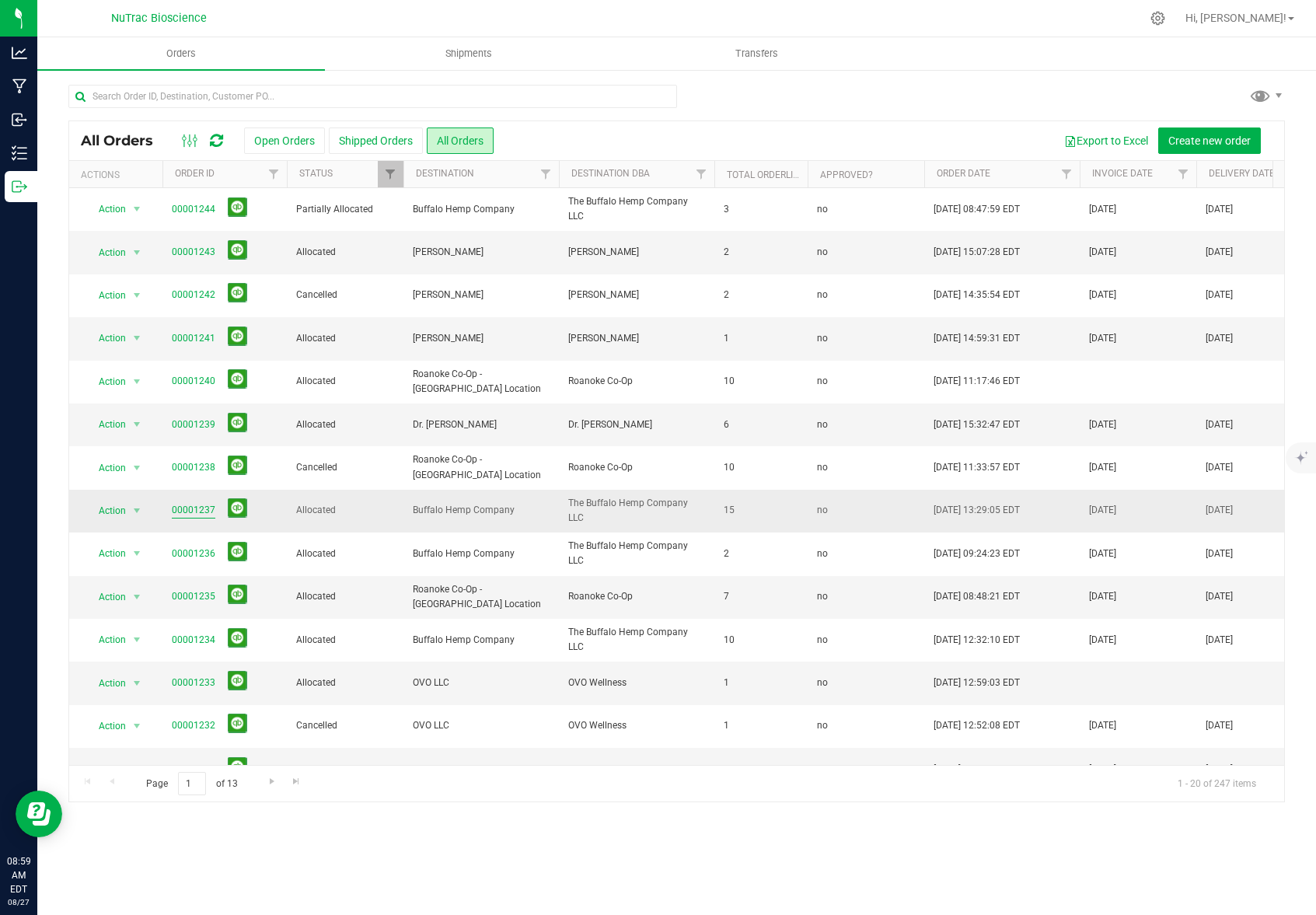
click at [191, 510] on link "00001237" at bounding box center [194, 510] width 44 height 15
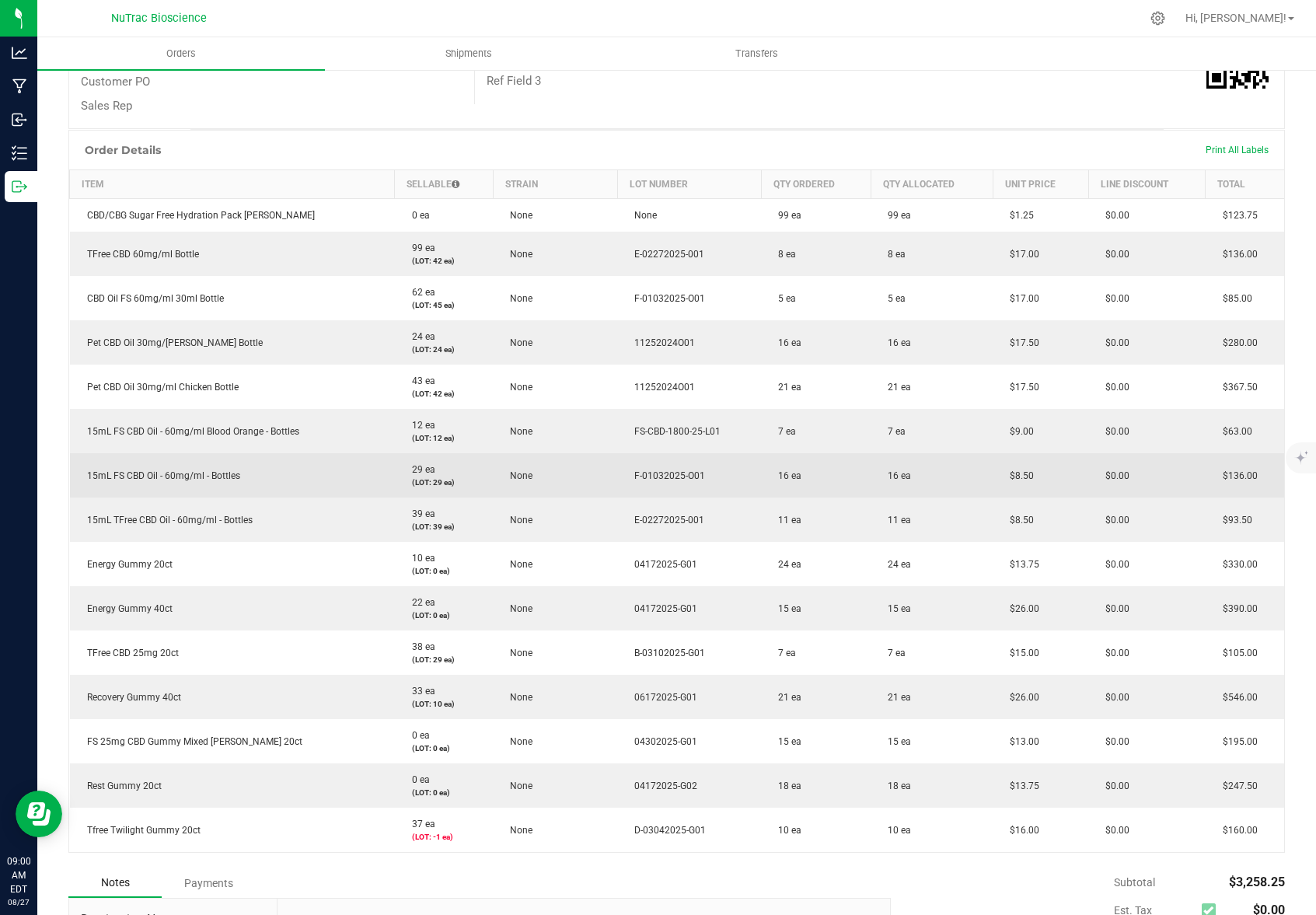
scroll to position [282, 0]
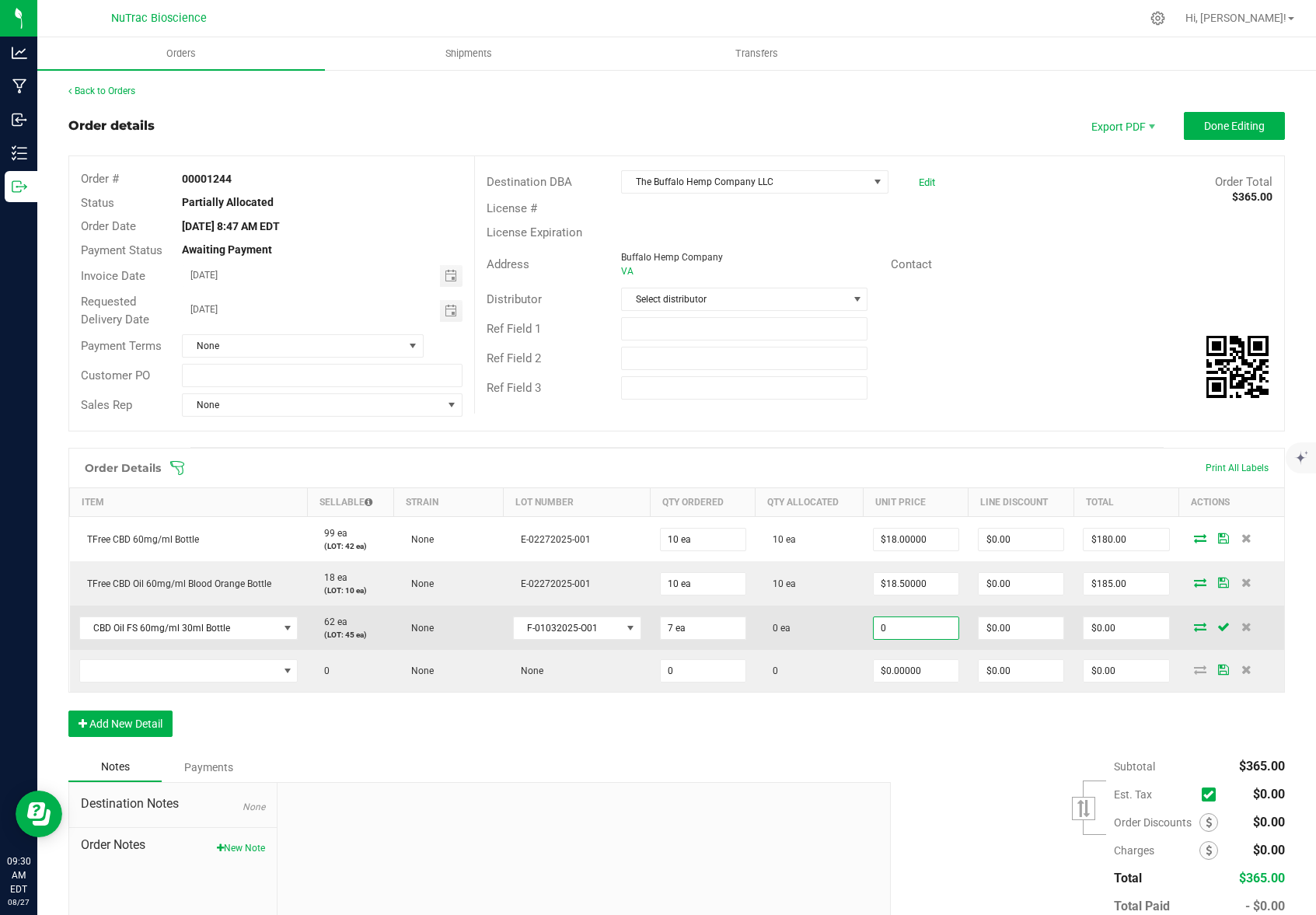
click at [930, 630] on input "0" at bounding box center [915, 628] width 84 height 22
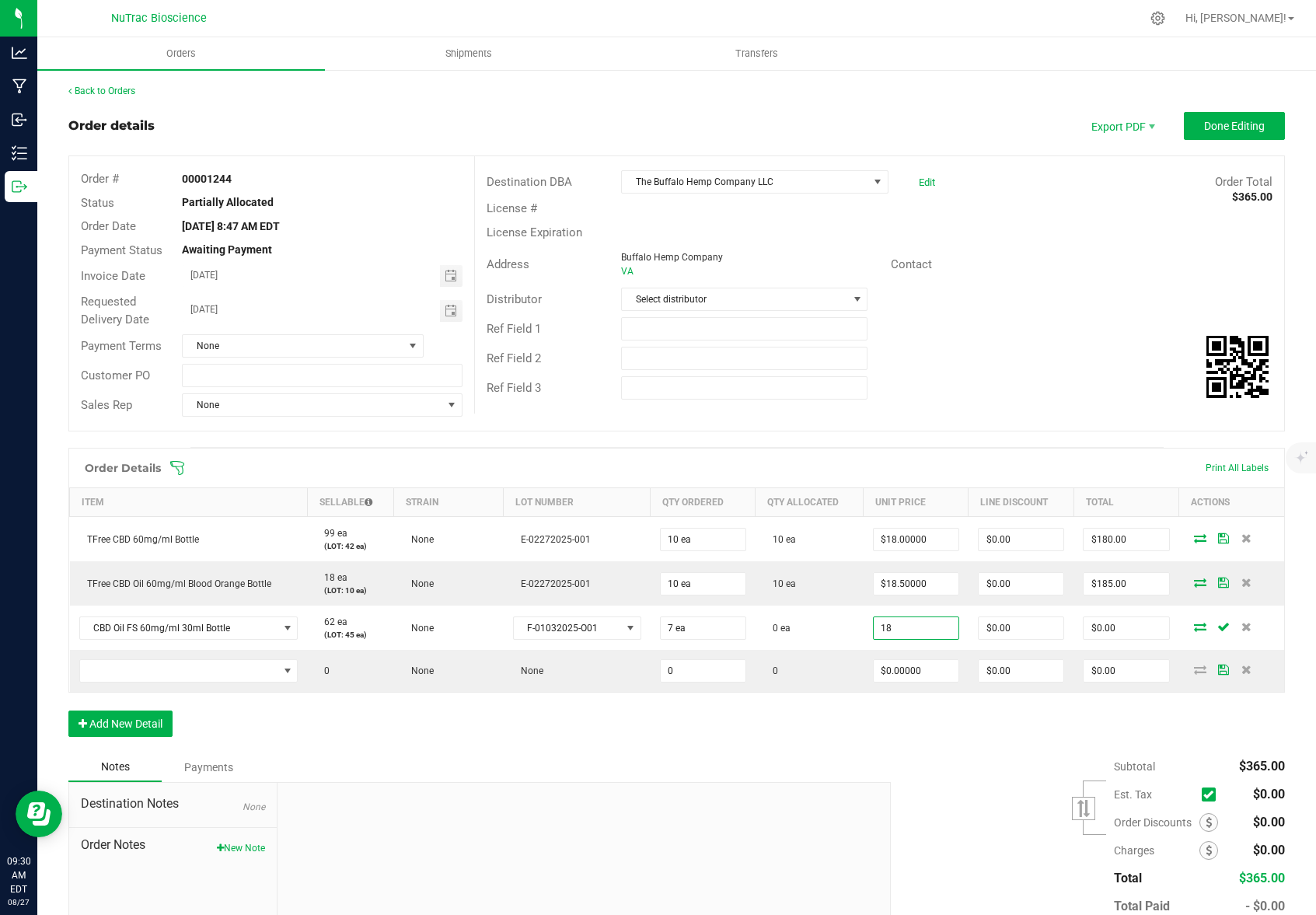
type input "$18.00000"
type input "$126.00"
click at [908, 739] on div "Order Details Print All Labels Item Sellable Strain Lot Number Qty Ordered Qty …" at bounding box center [676, 600] width 1216 height 305
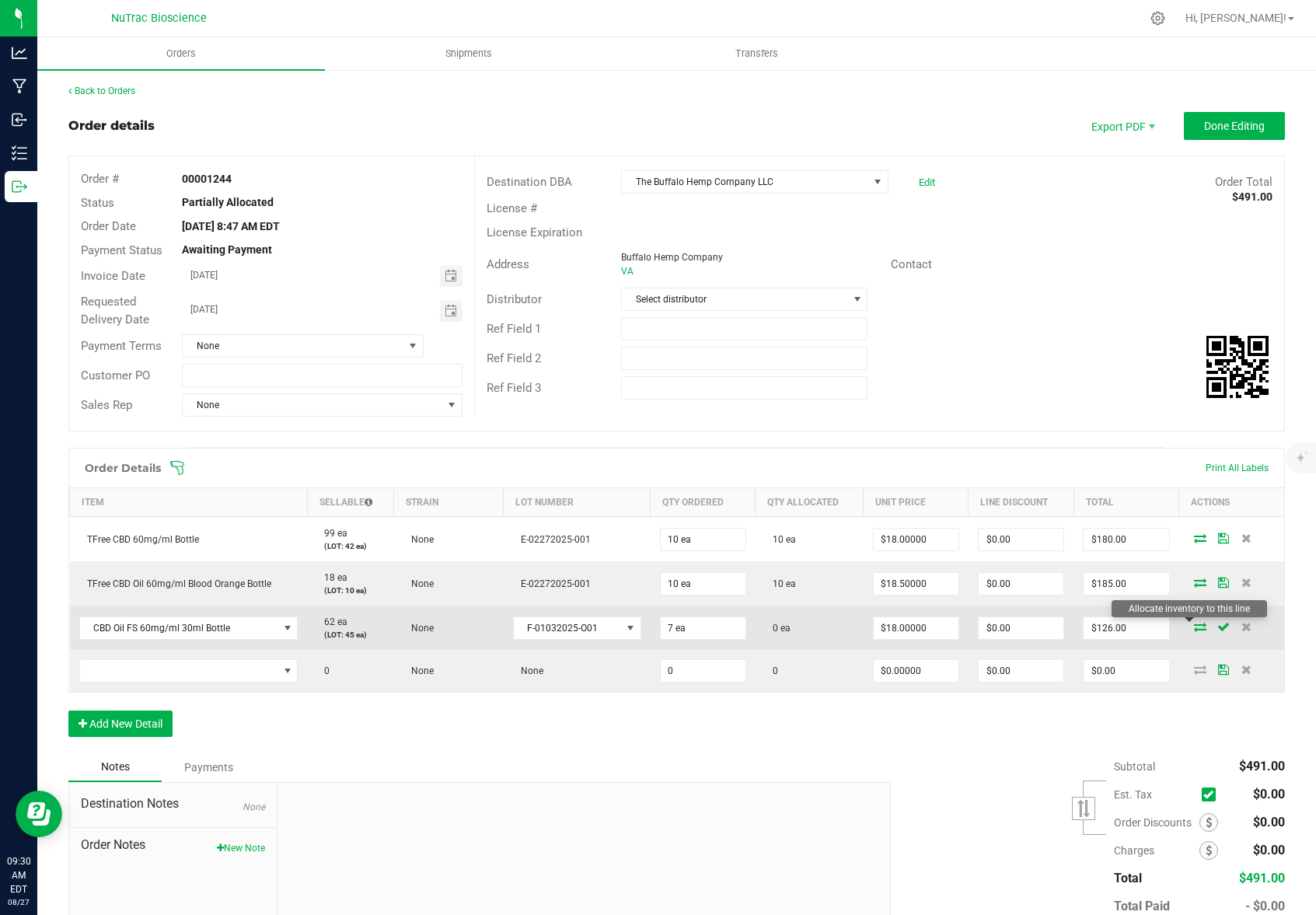
click at [1194, 630] on icon at bounding box center [1199, 626] width 12 height 9
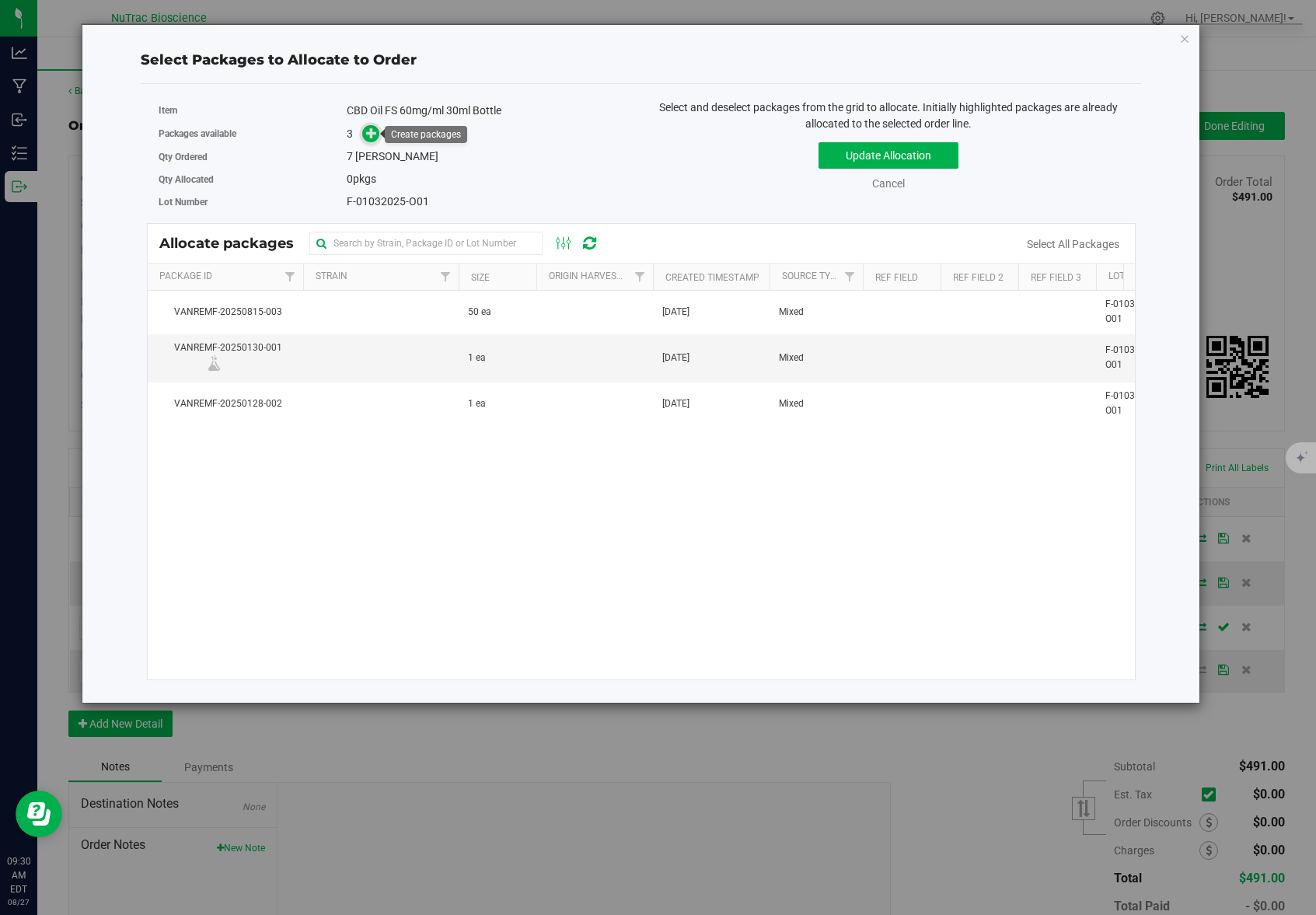
click at [376, 141] on span at bounding box center [372, 134] width 18 height 18
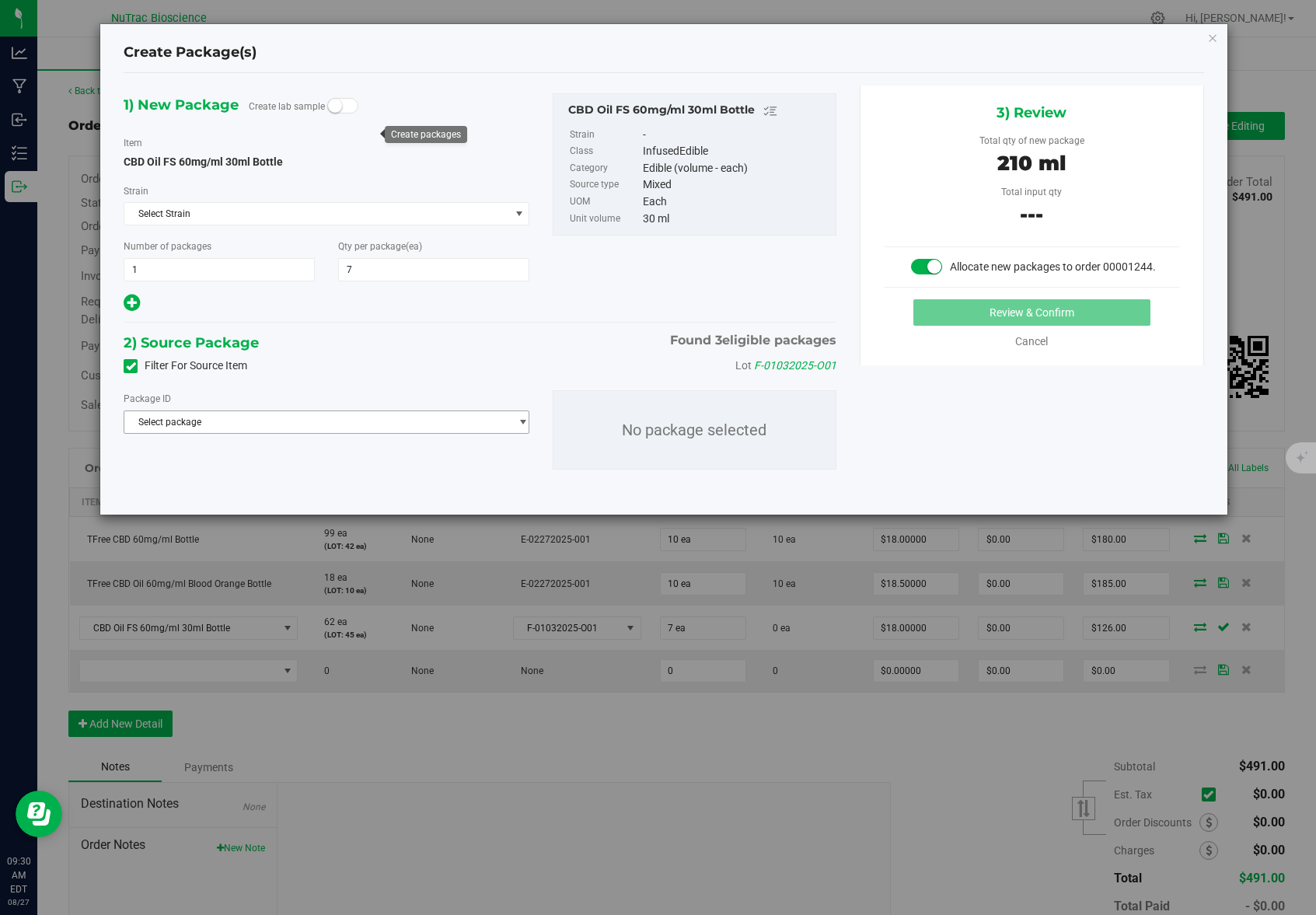
click at [521, 424] on span "select" at bounding box center [522, 421] width 12 height 12
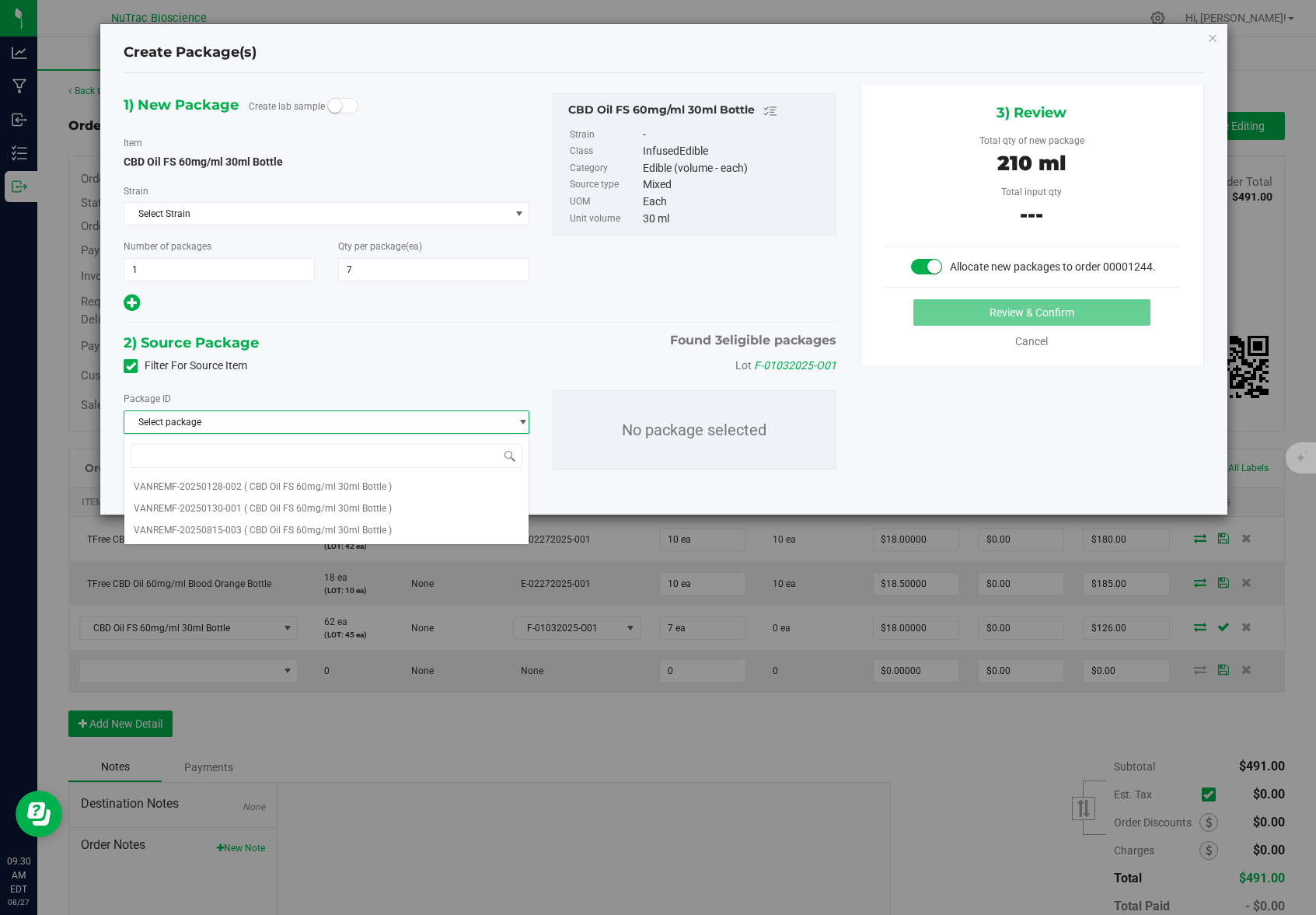
click at [530, 351] on div "2) Source Package Found 3 eligible packages" at bounding box center [479, 343] width 713 height 23
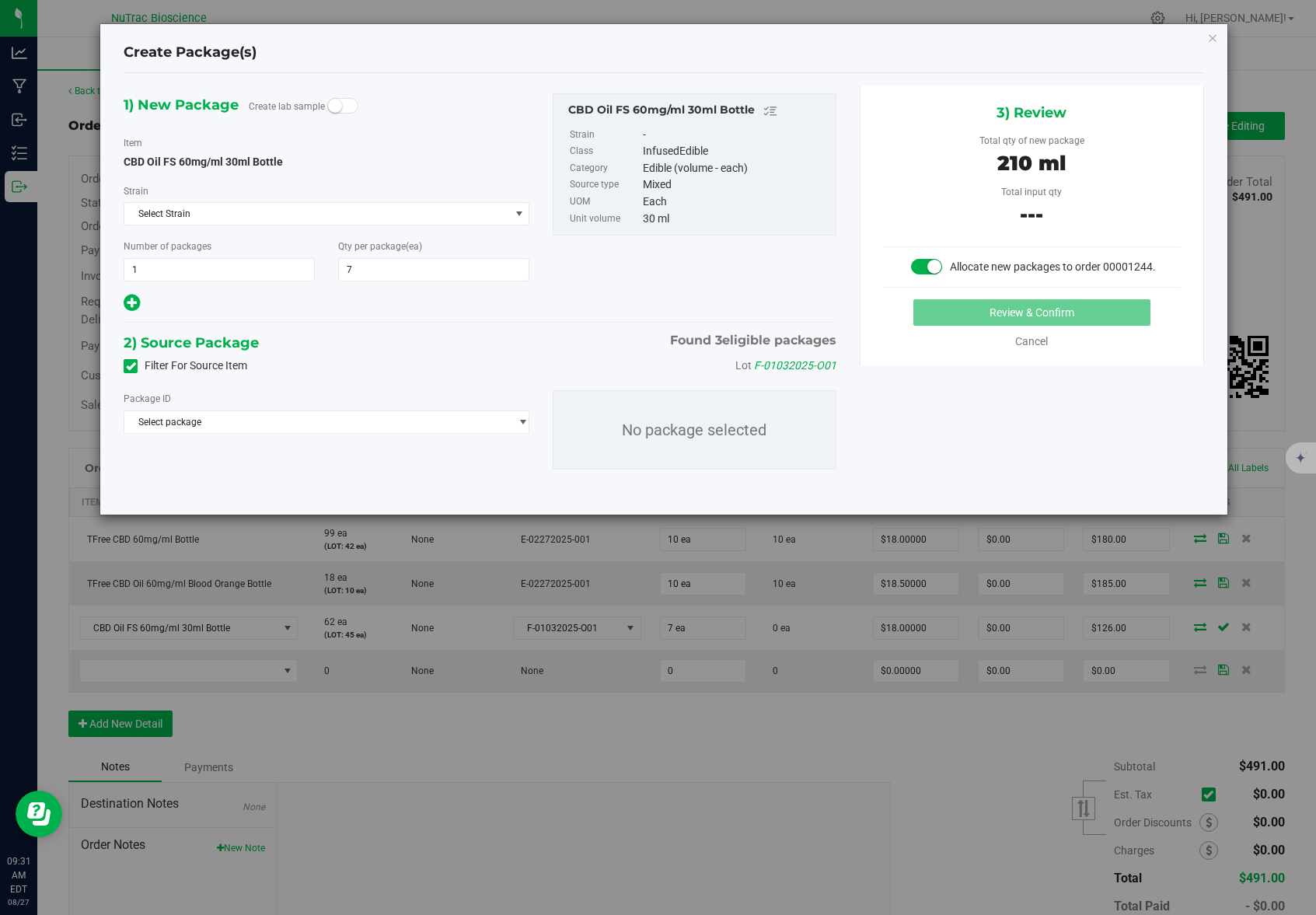
click at [531, 427] on span at bounding box center [531, 420] width 1 height 27
click at [526, 424] on span "select" at bounding box center [522, 421] width 12 height 12
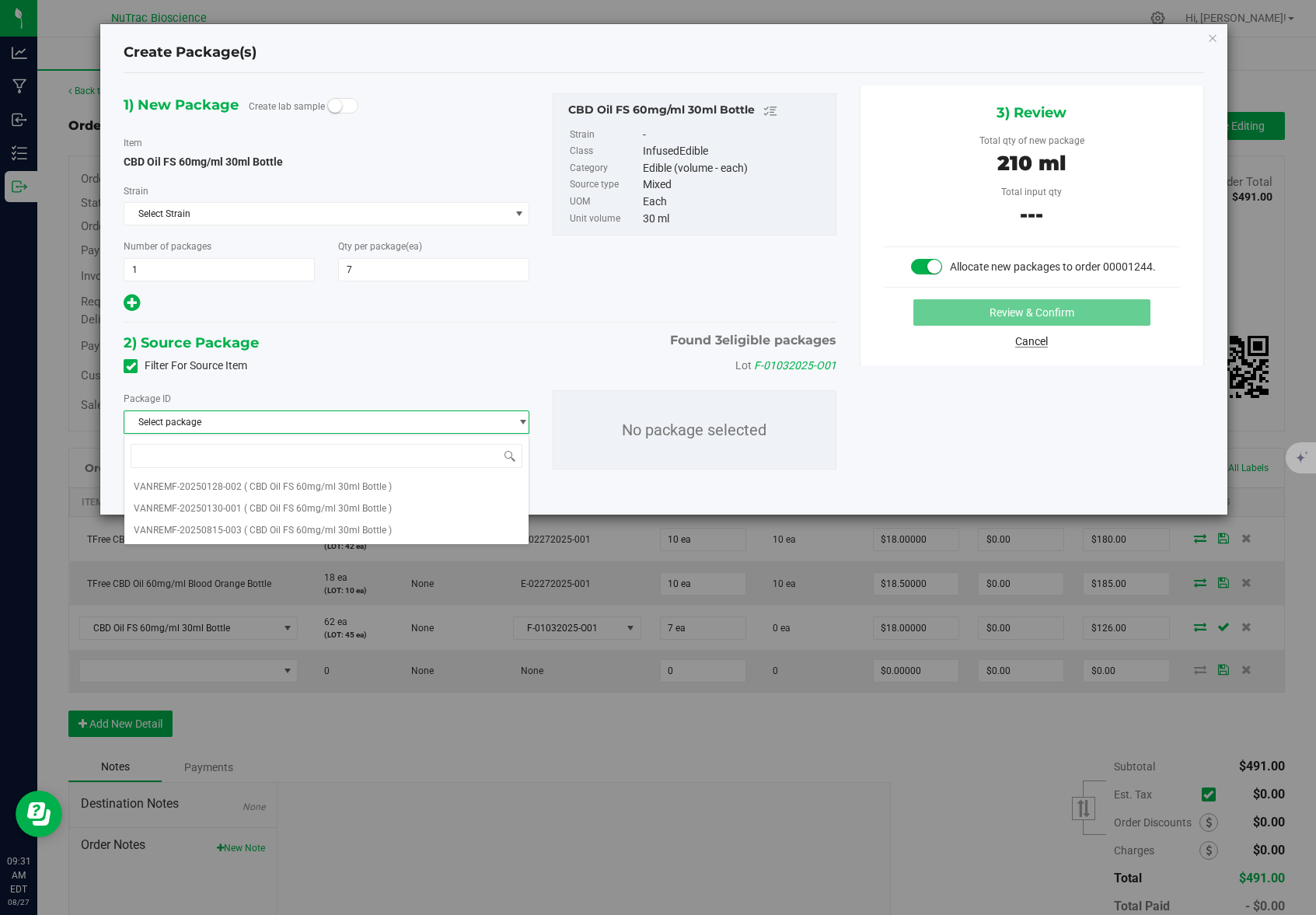
click at [1035, 339] on link "Cancel" at bounding box center [1030, 341] width 32 height 12
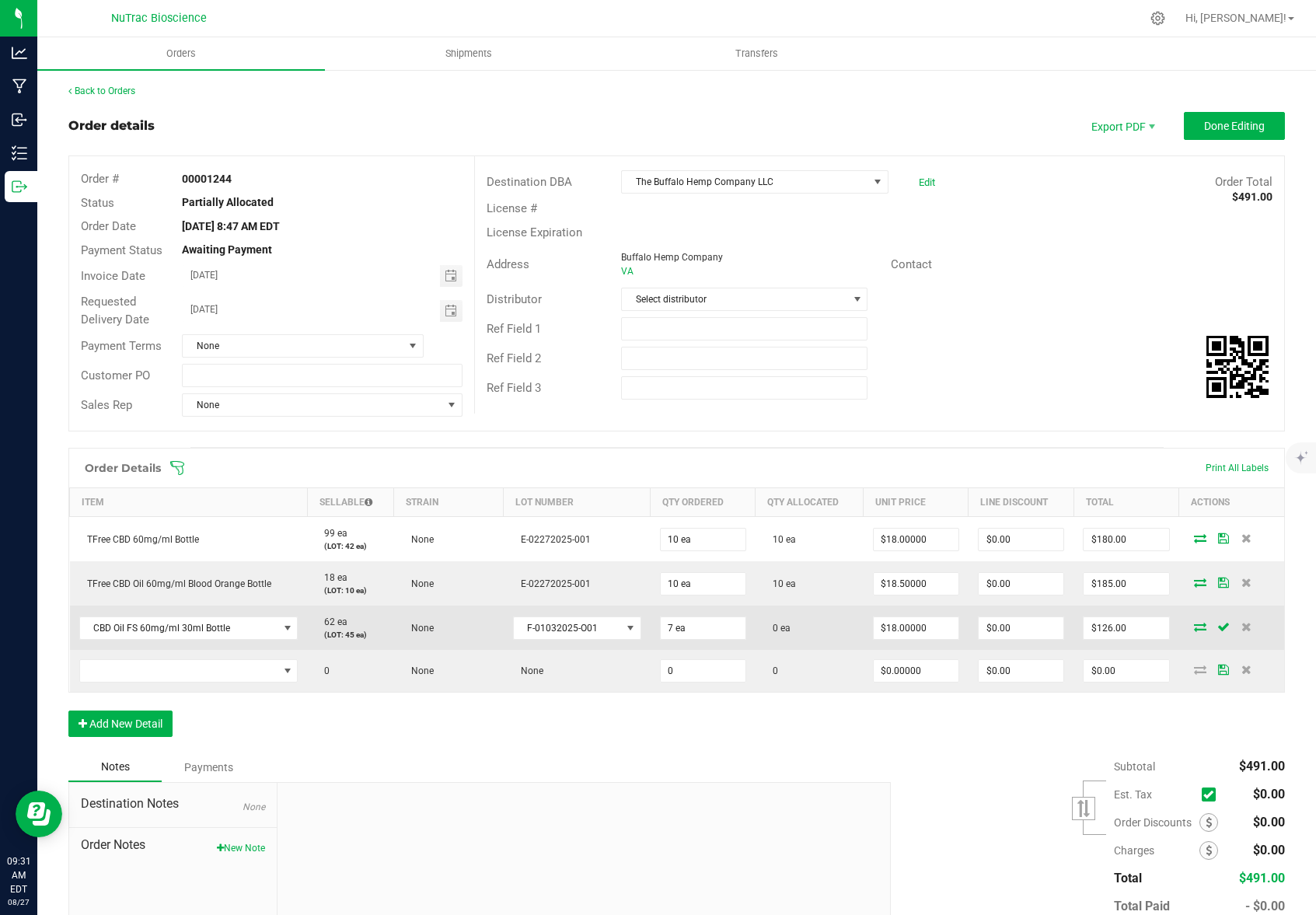
click at [1194, 625] on span at bounding box center [1200, 626] width 23 height 9
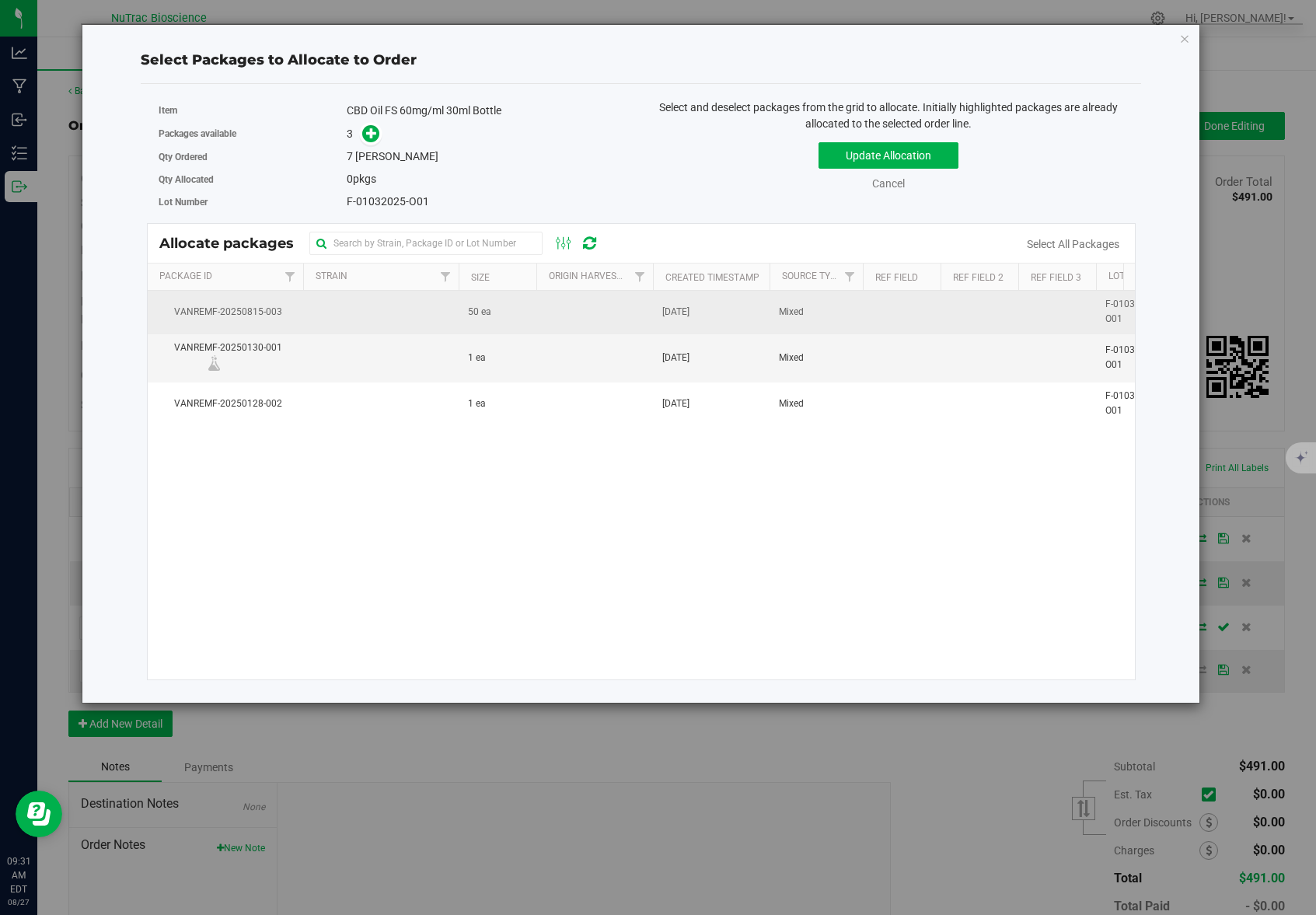
click at [531, 311] on td "50 ea" at bounding box center [497, 312] width 78 height 43
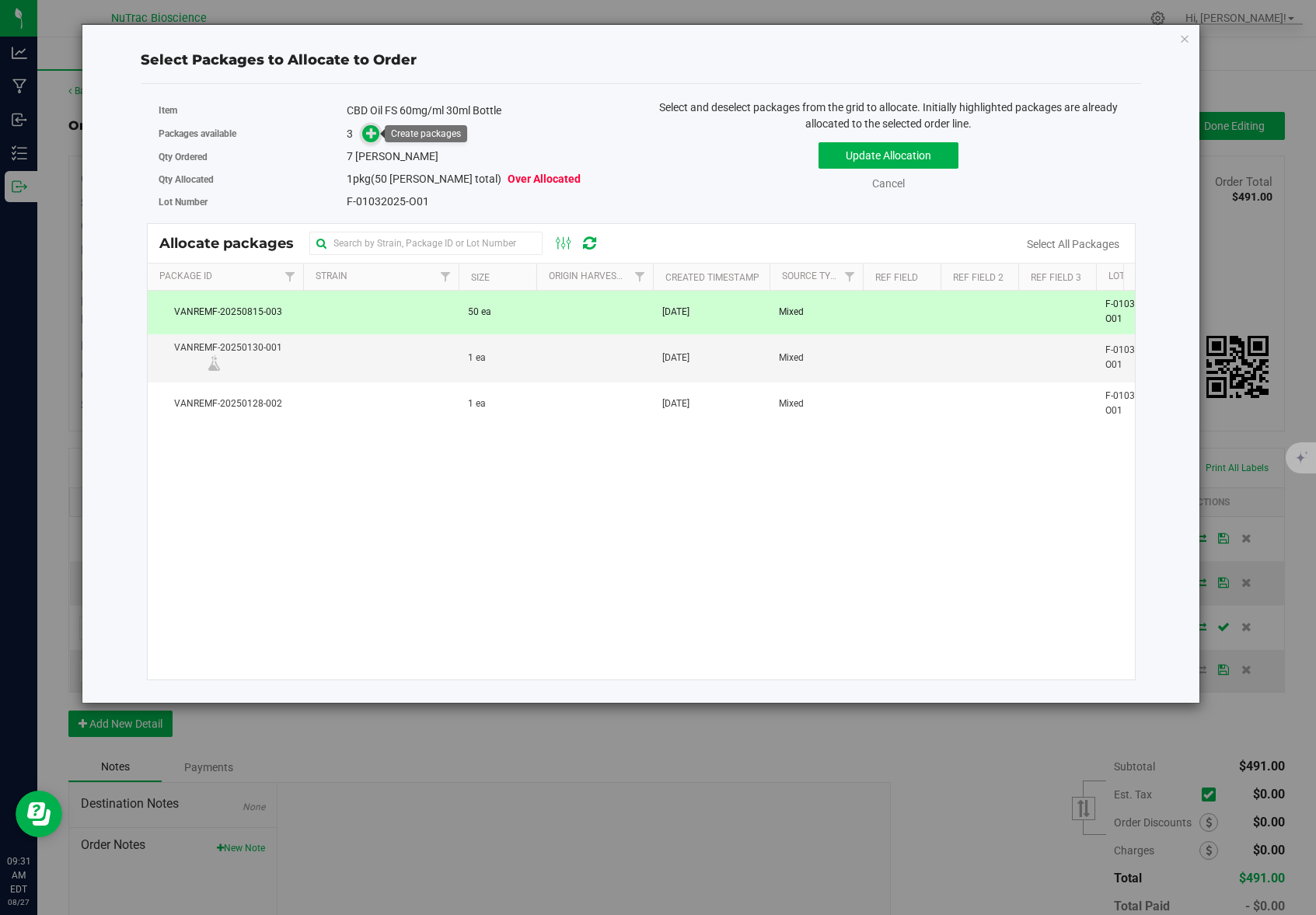
click at [376, 133] on icon at bounding box center [371, 132] width 11 height 11
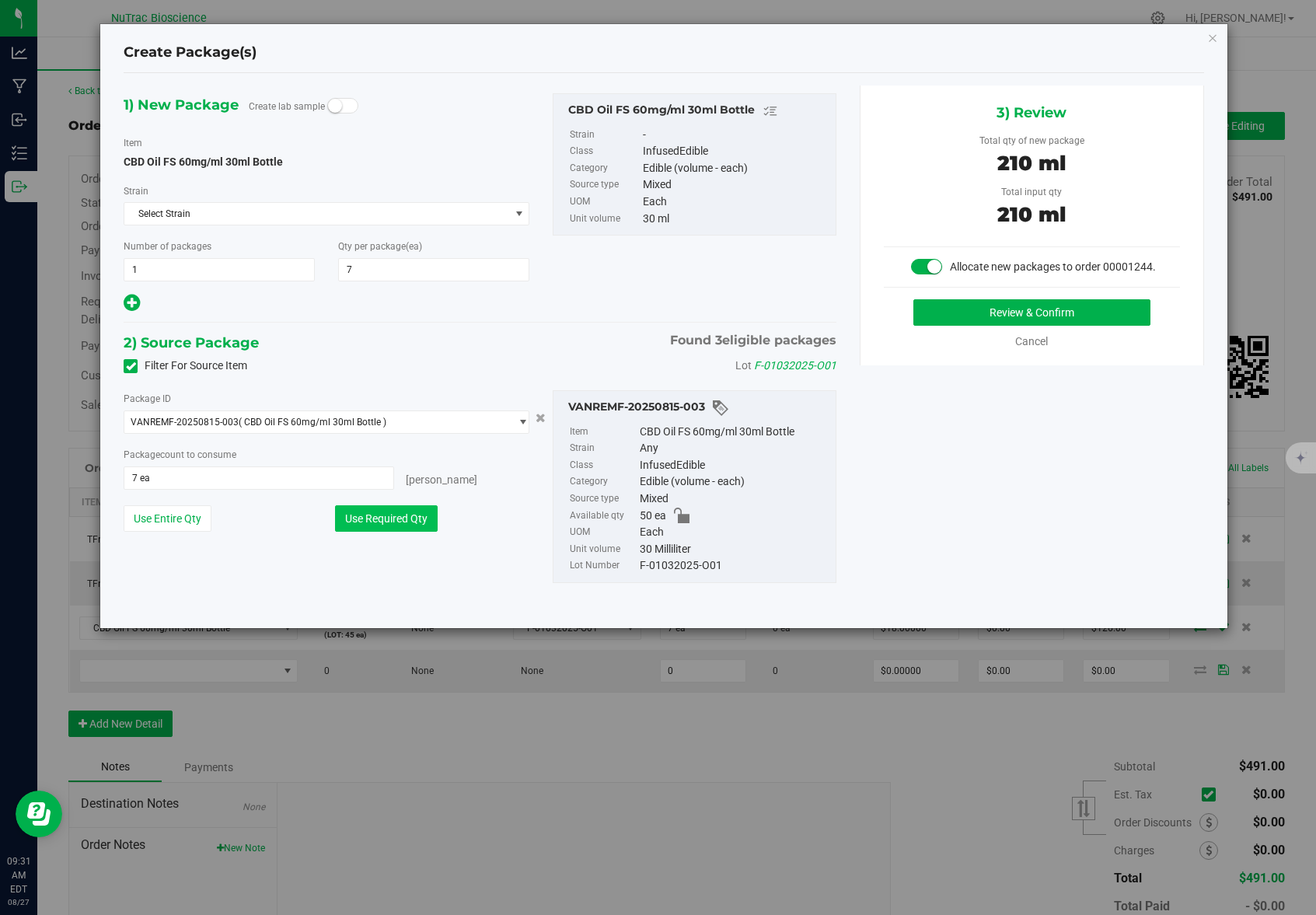
click at [399, 523] on button "Use Required Qty" at bounding box center [387, 518] width 103 height 26
click at [1046, 317] on button "Review & Confirm" at bounding box center [1031, 312] width 237 height 26
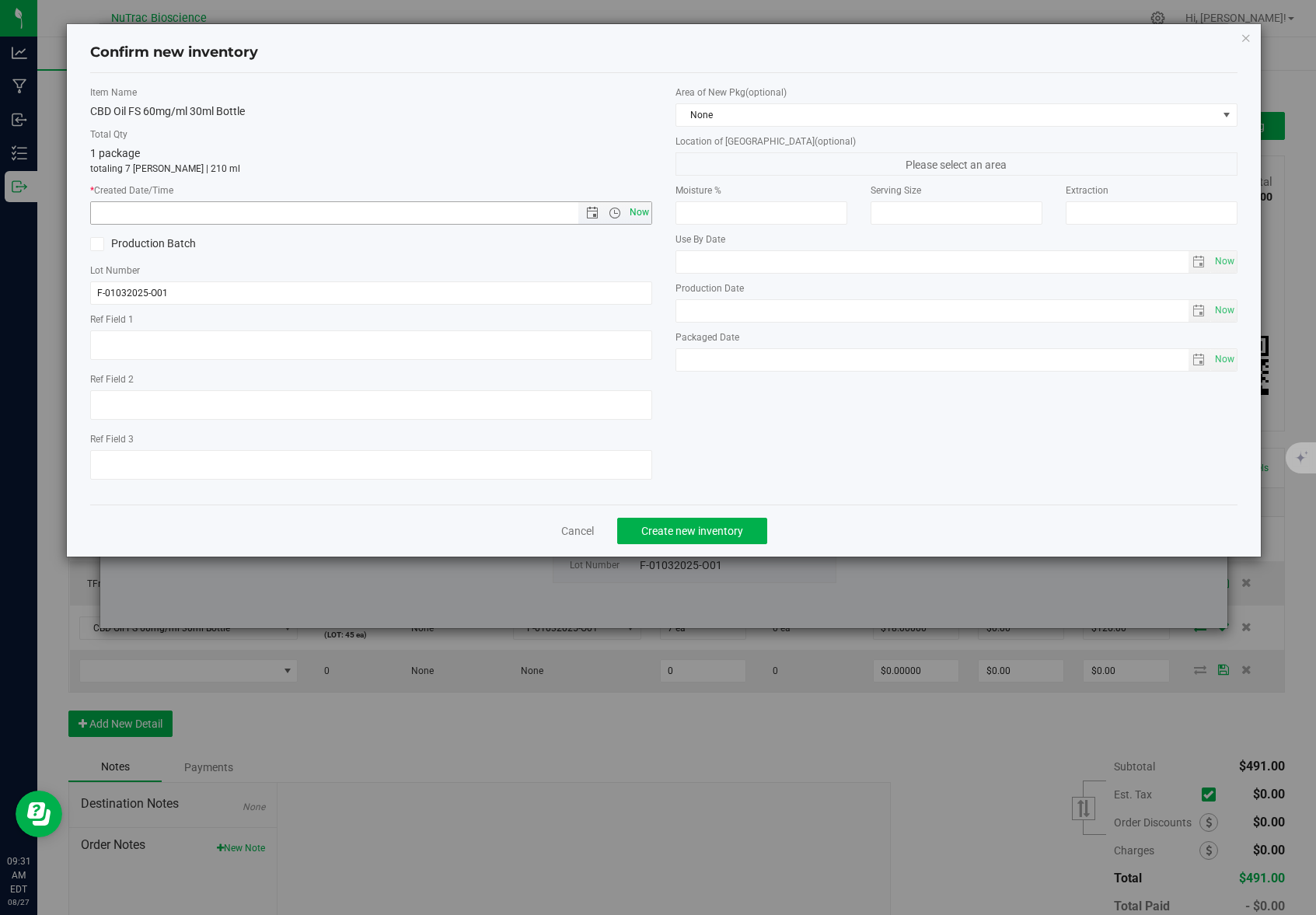
click at [639, 210] on span "Now" at bounding box center [640, 212] width 26 height 22
type input "8/27/2025 9:31 AM"
click at [723, 532] on span "Create new inventory" at bounding box center [692, 531] width 102 height 12
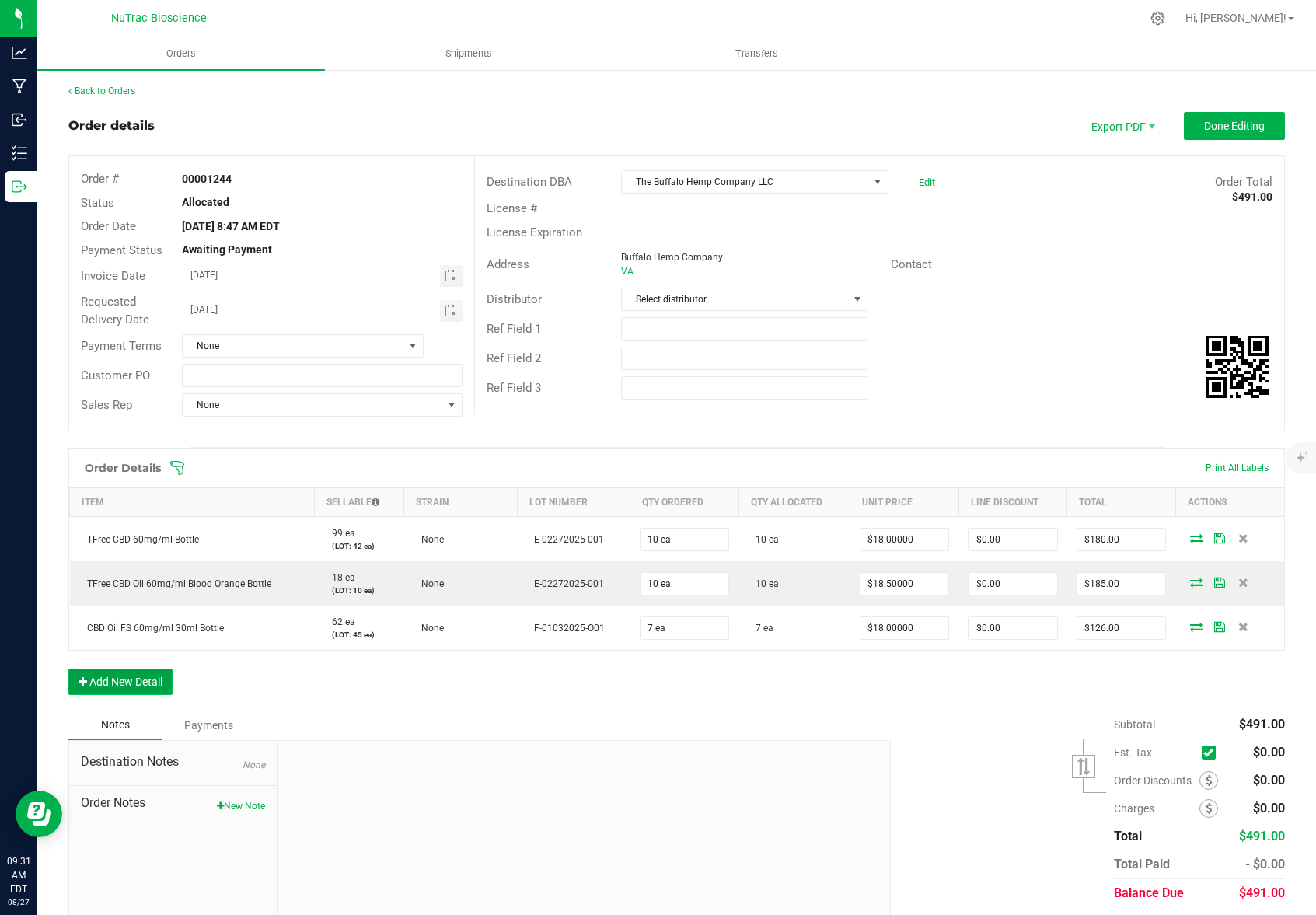
click at [146, 678] on button "Add New Detail" at bounding box center [121, 681] width 104 height 26
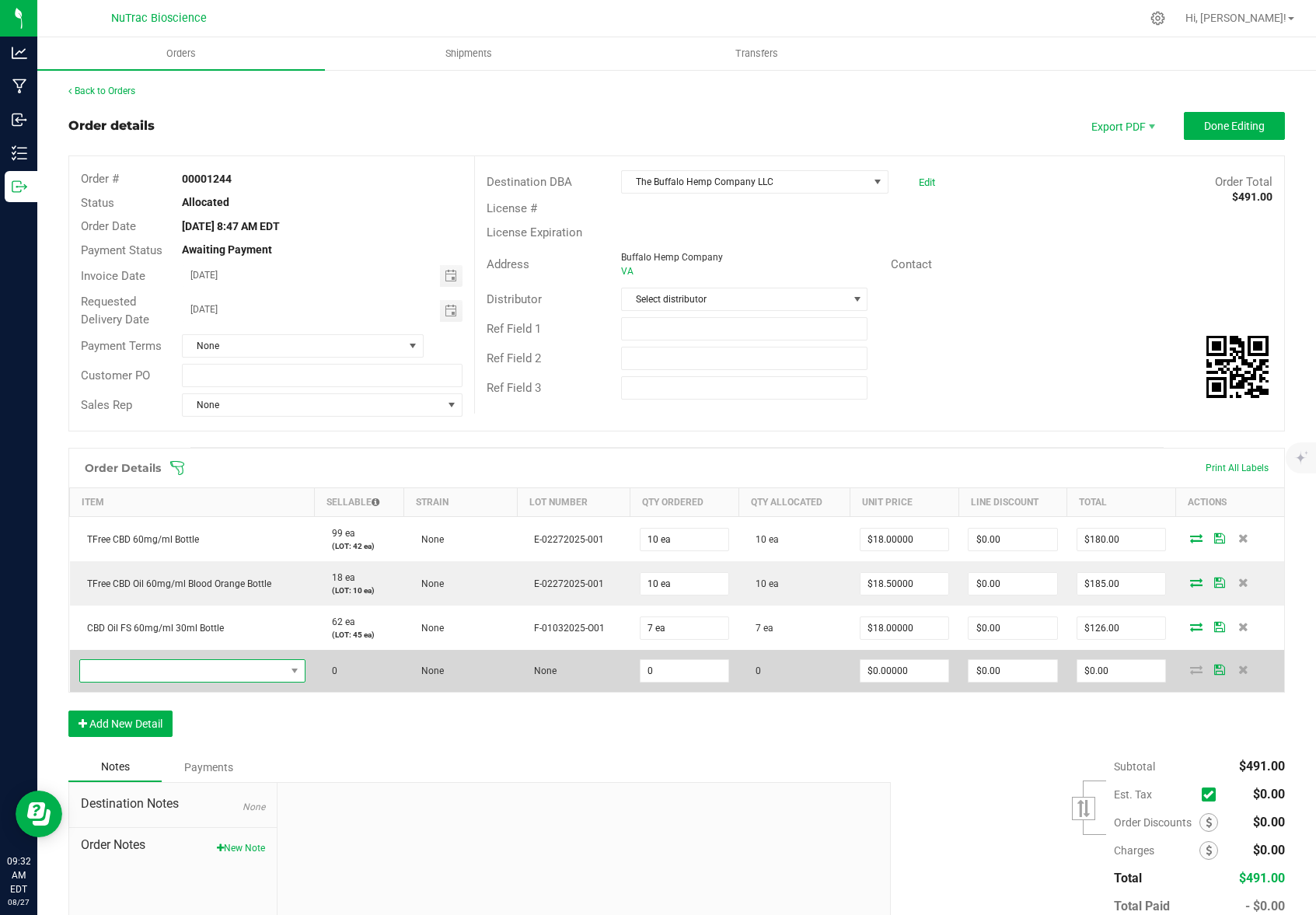
click at [270, 672] on span "NO DATA FOUND" at bounding box center [183, 671] width 205 height 22
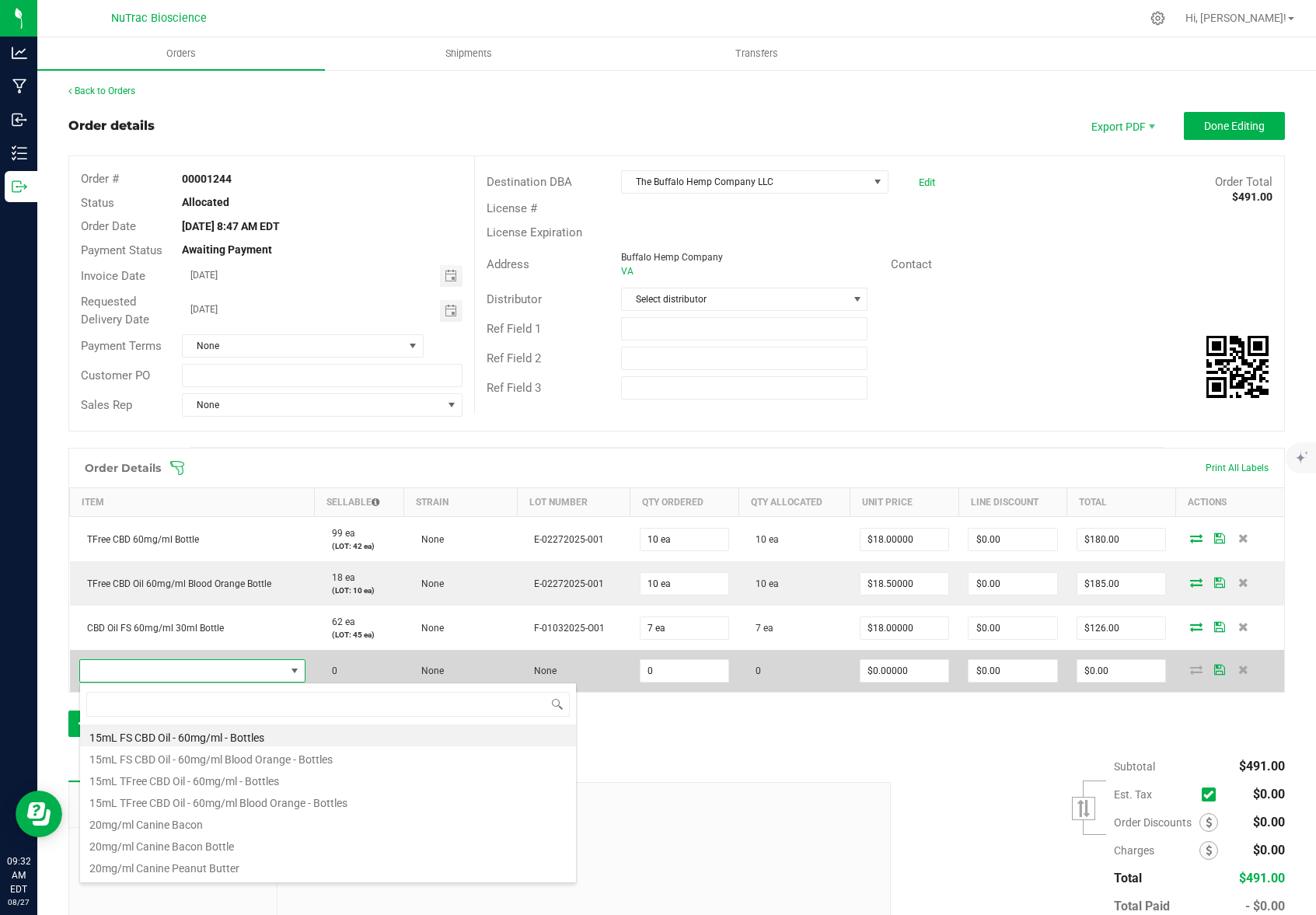
scroll to position [23, 220]
type input "cbd oil"
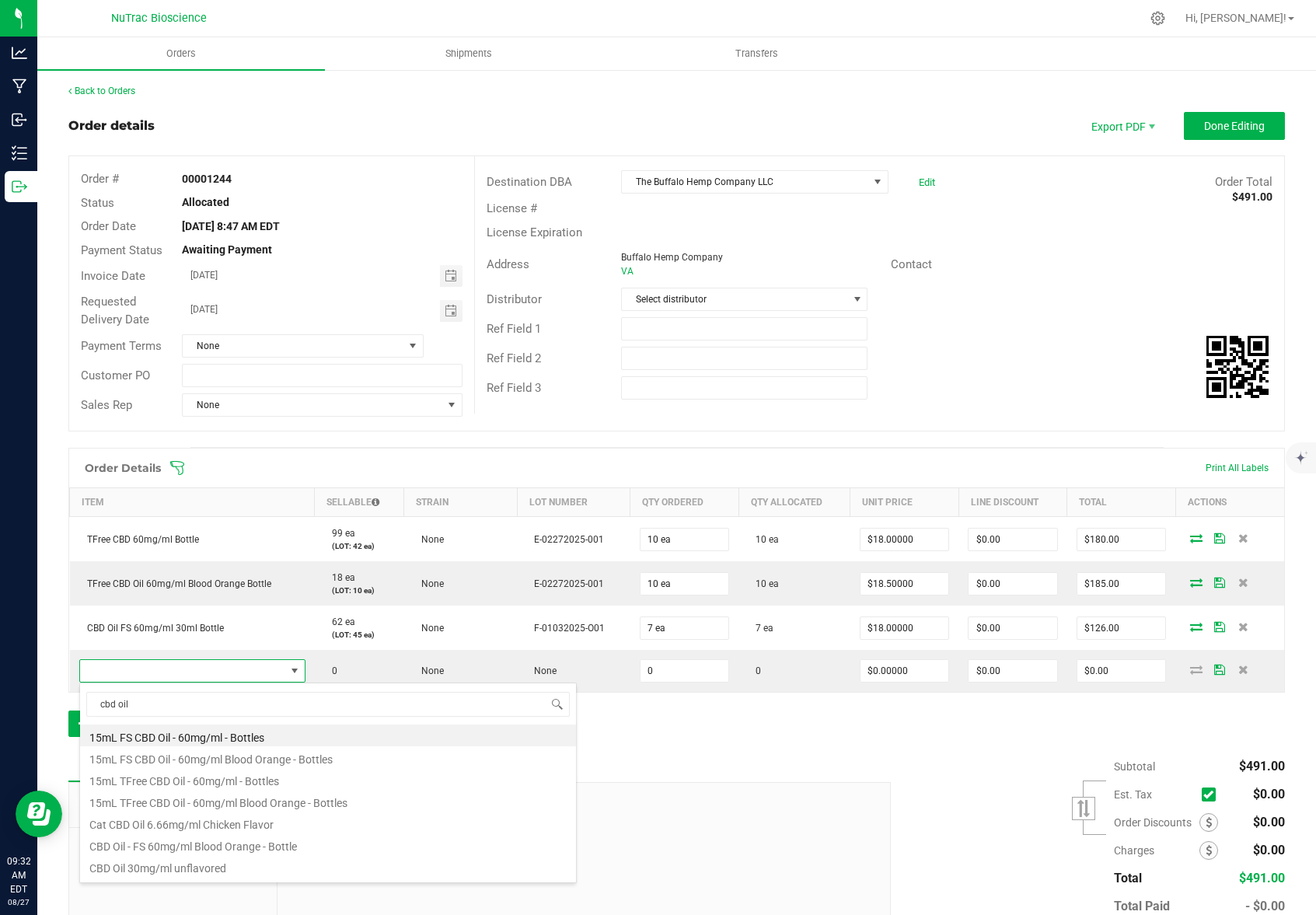
scroll to position [3, 0]
click at [267, 844] on li "CBD Oil - FS 60mg/ml Blood Orange - Bottle" at bounding box center [328, 841] width 496 height 22
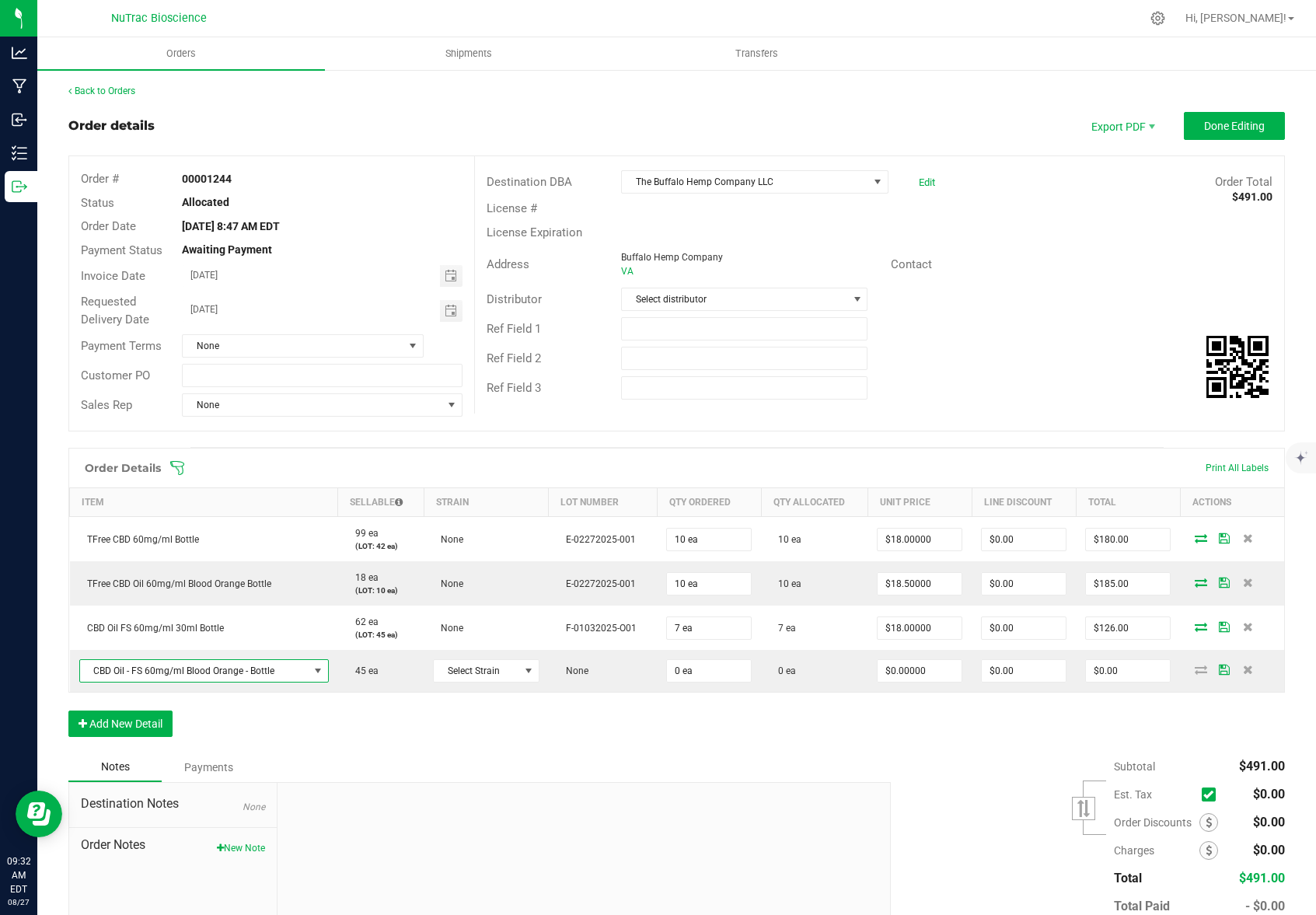
click at [621, 736] on div "Order Details Print All Labels Item Sellable Strain Lot Number Qty Ordered Qty …" at bounding box center [676, 600] width 1216 height 305
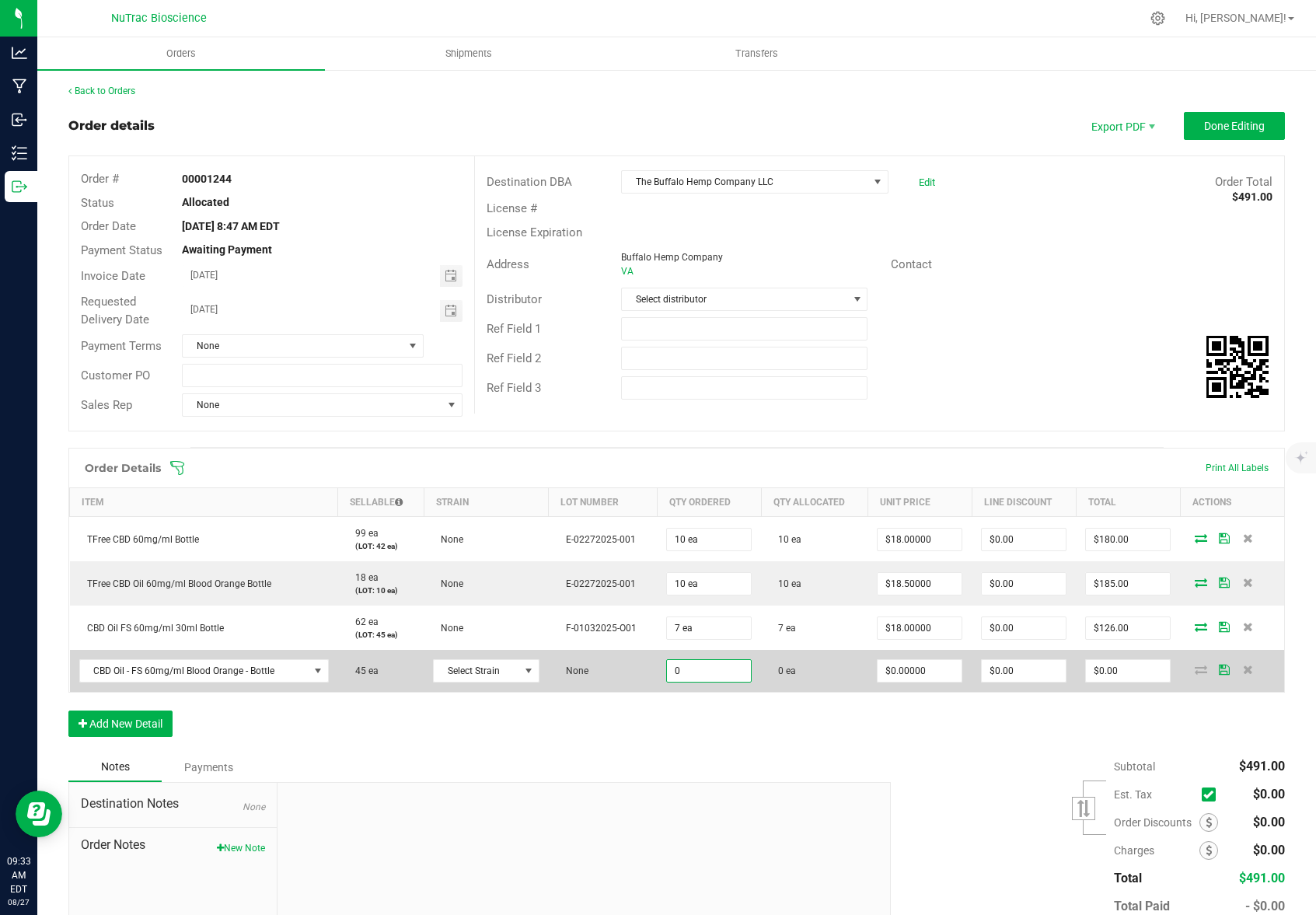
click at [716, 667] on input "0" at bounding box center [708, 671] width 84 height 22
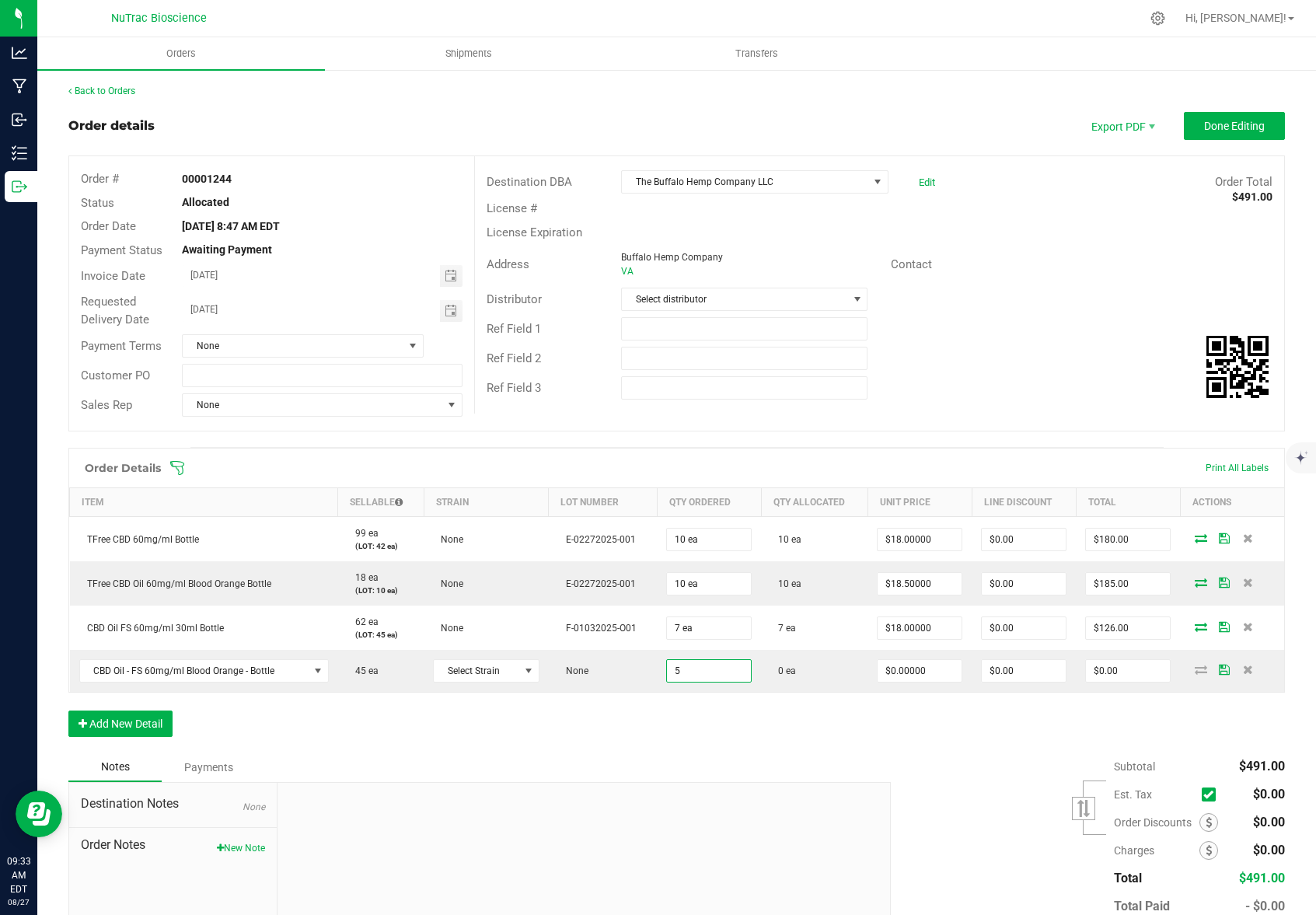
type input "5 ea"
click at [787, 724] on div "Order Details Print All Labels Item Sellable Strain Lot Number Qty Ordered Qty …" at bounding box center [676, 600] width 1216 height 305
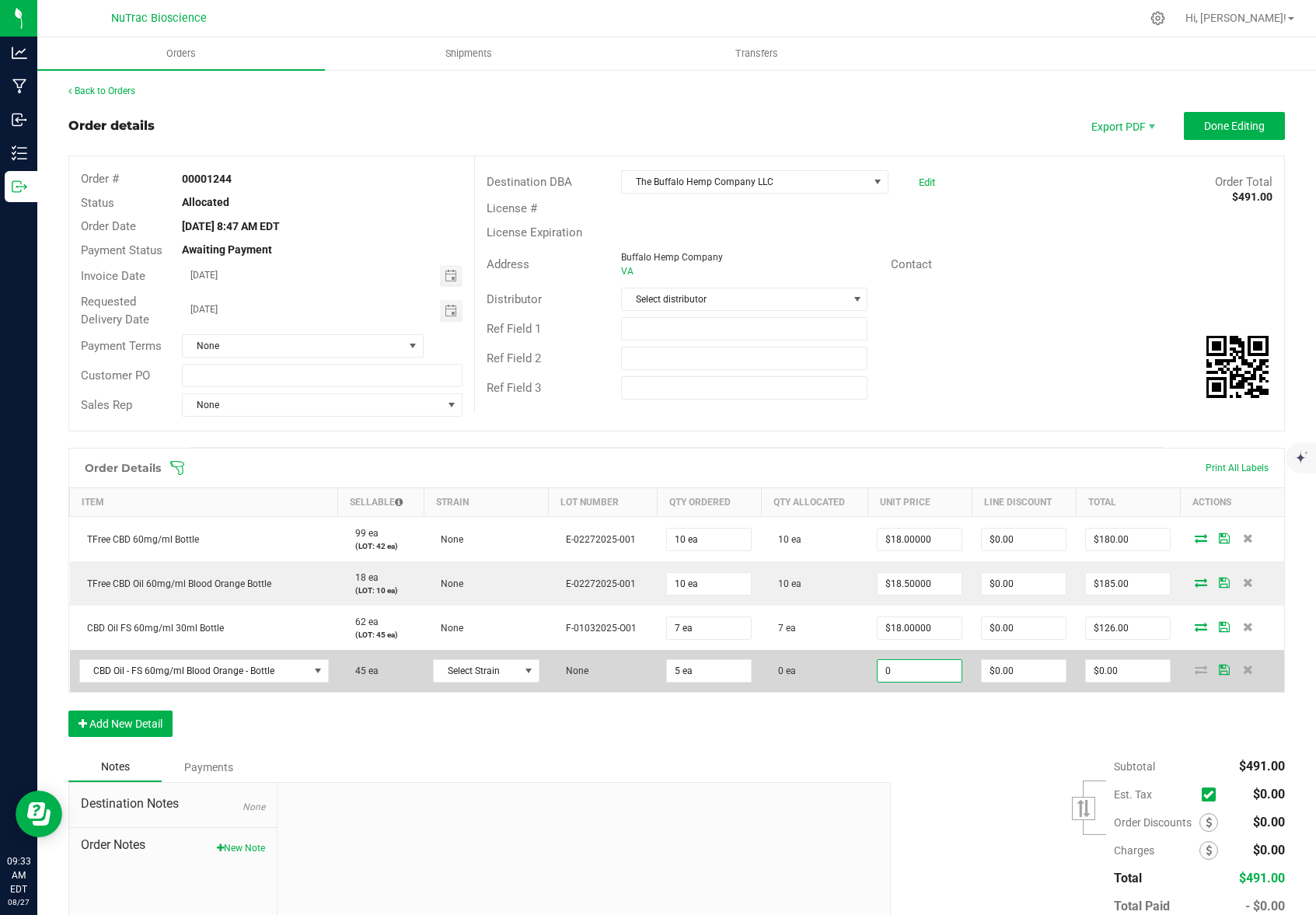
click at [930, 663] on input "0" at bounding box center [919, 671] width 84 height 22
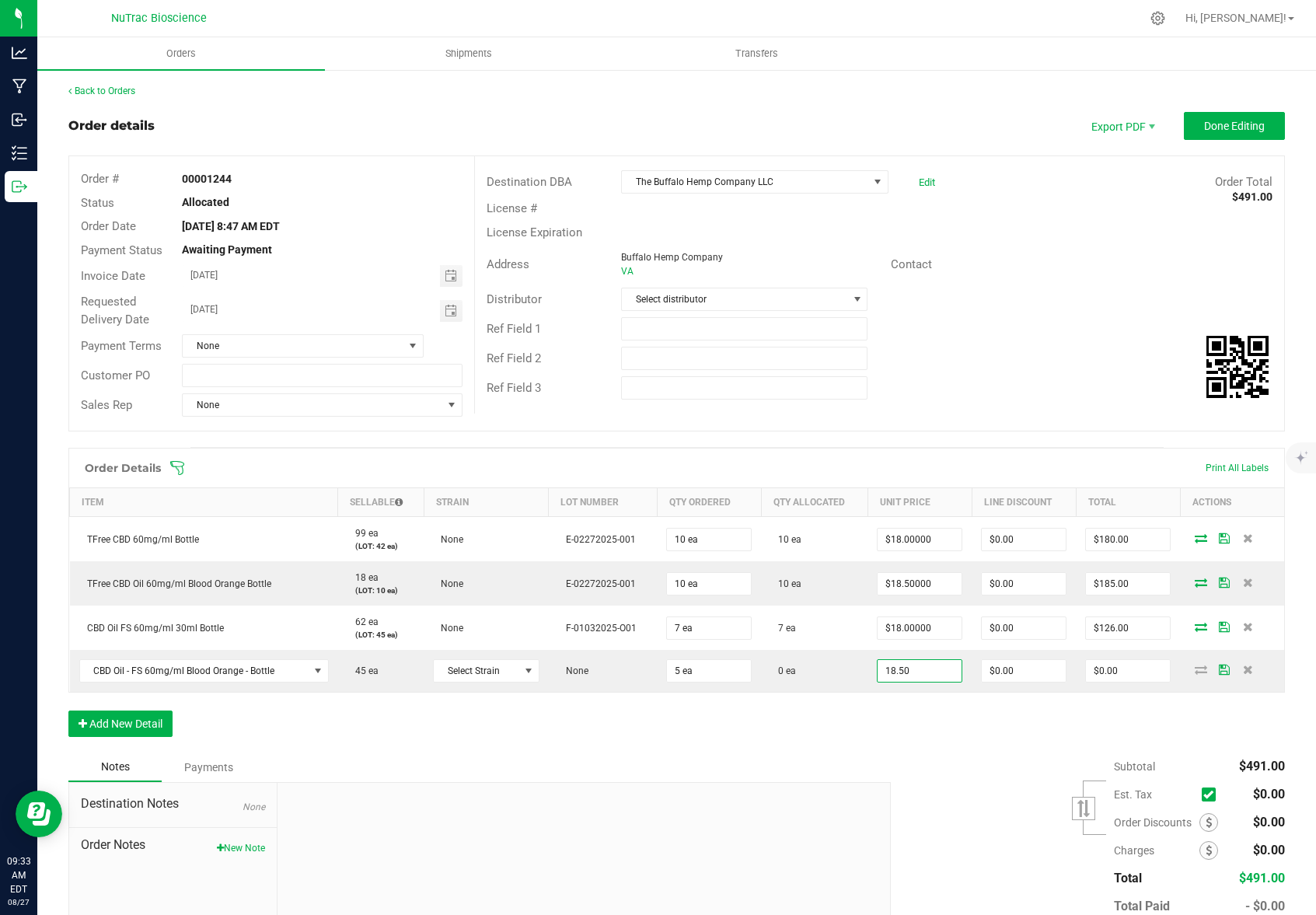
type input "$18.50000"
type input "$92.50"
click at [829, 736] on div "Order Details Print All Labels Item Sellable Strain Lot Number Qty Ordered Qty …" at bounding box center [676, 600] width 1216 height 305
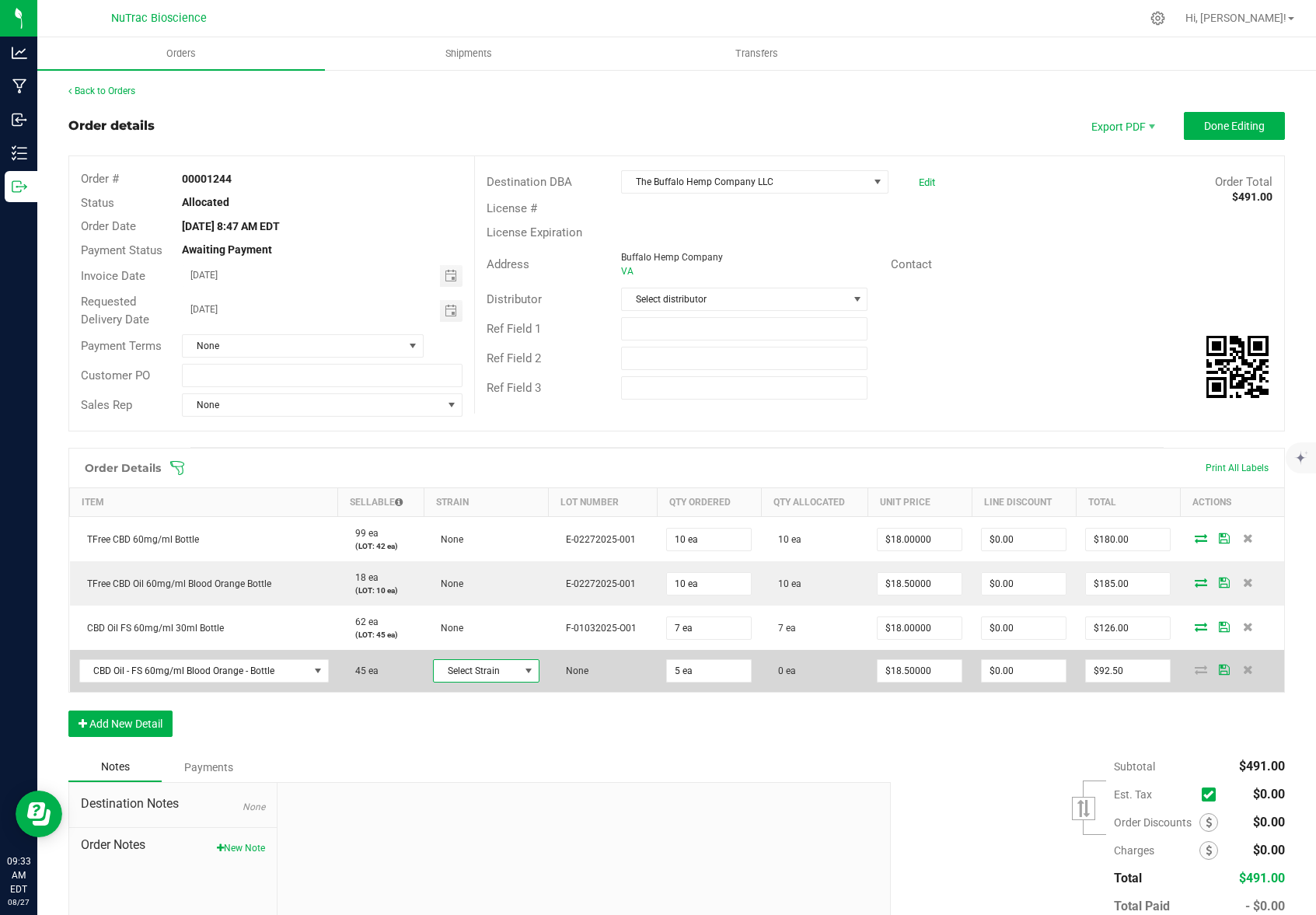
click at [525, 671] on span at bounding box center [528, 671] width 12 height 12
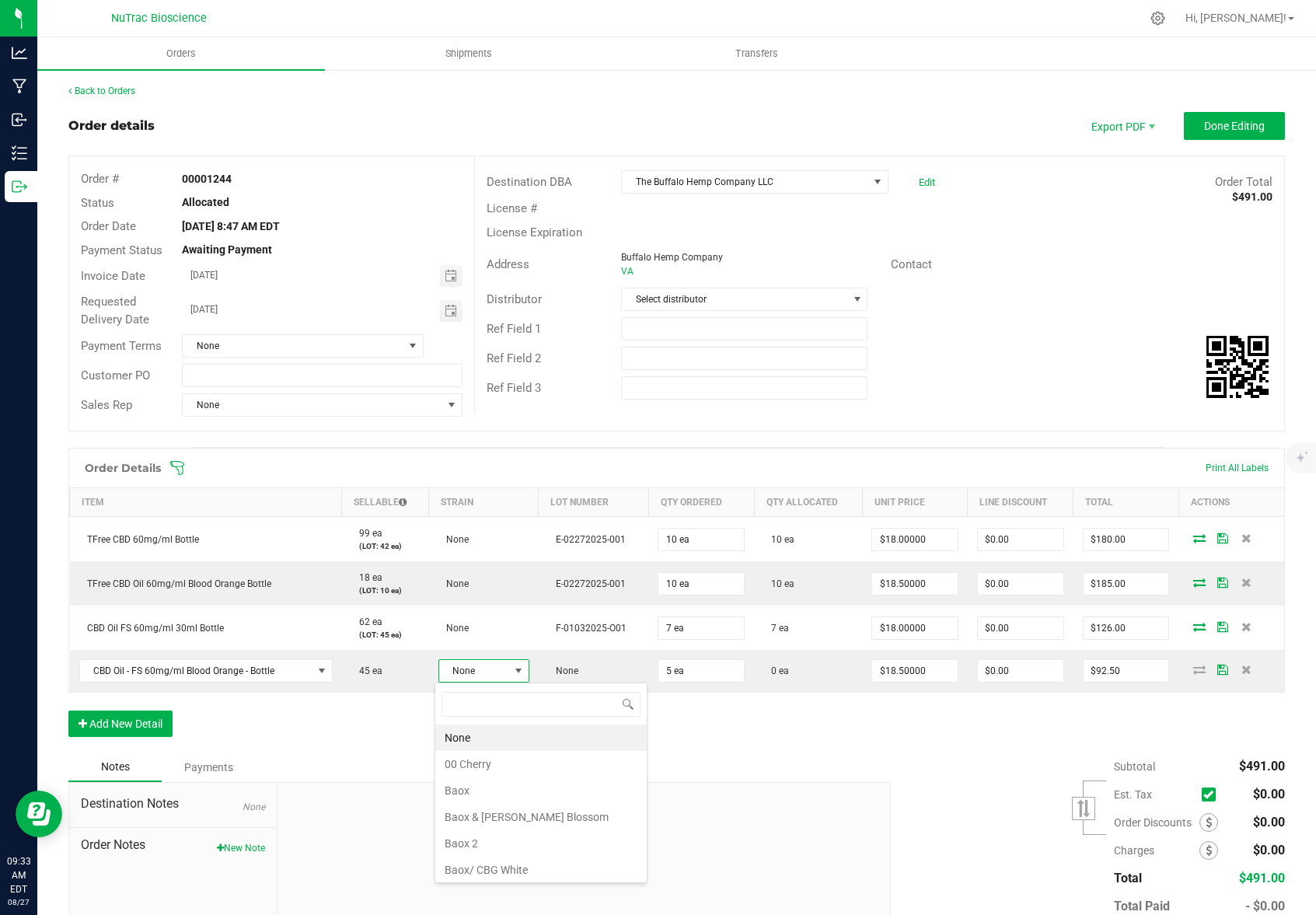
click at [477, 743] on li "None" at bounding box center [540, 738] width 211 height 26
click at [750, 746] on div "Order Details Print All Labels Item Sellable Strain Lot Number Qty Ordered Qty …" at bounding box center [676, 600] width 1216 height 305
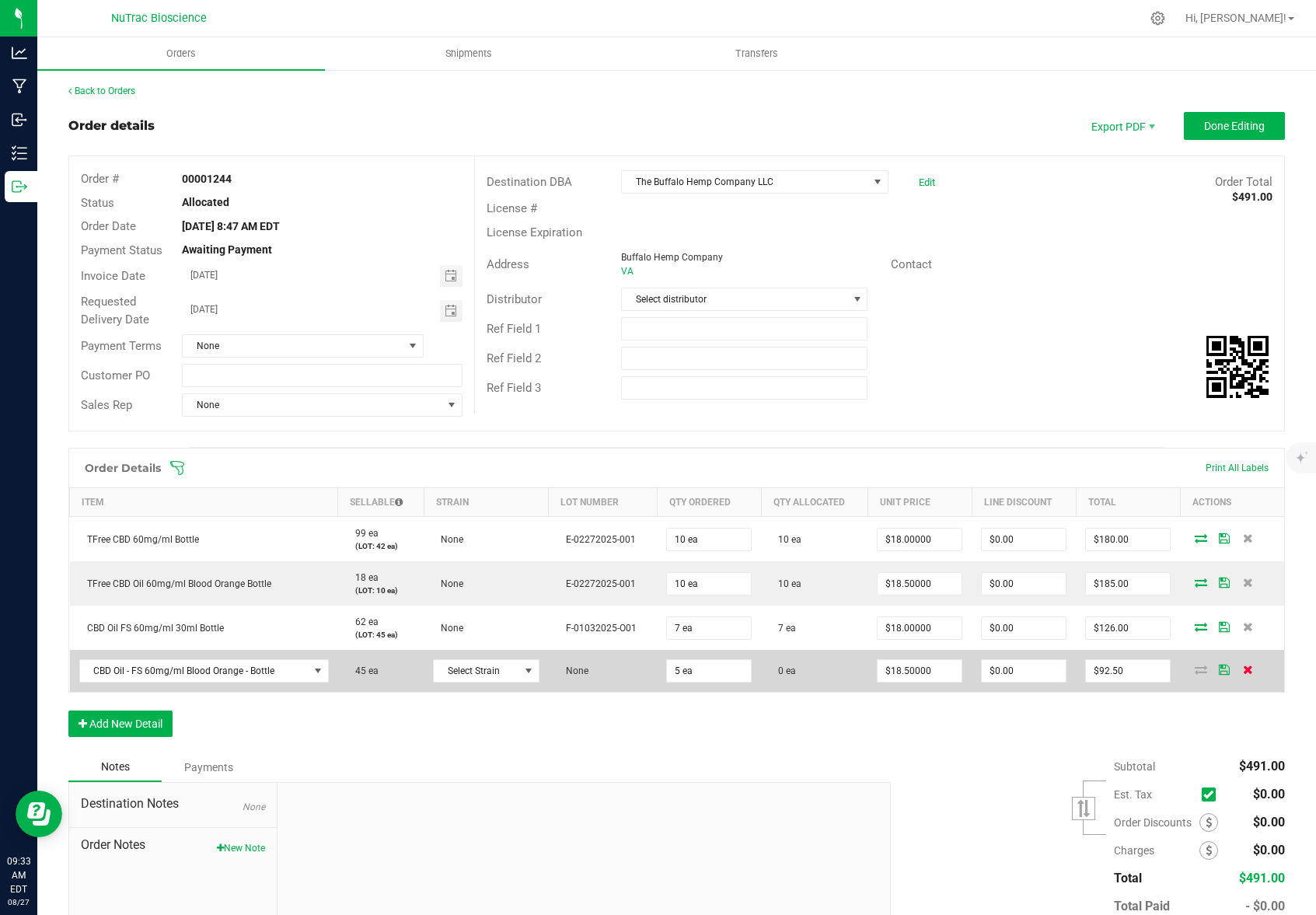
click at [1242, 672] on icon at bounding box center [1247, 669] width 10 height 9
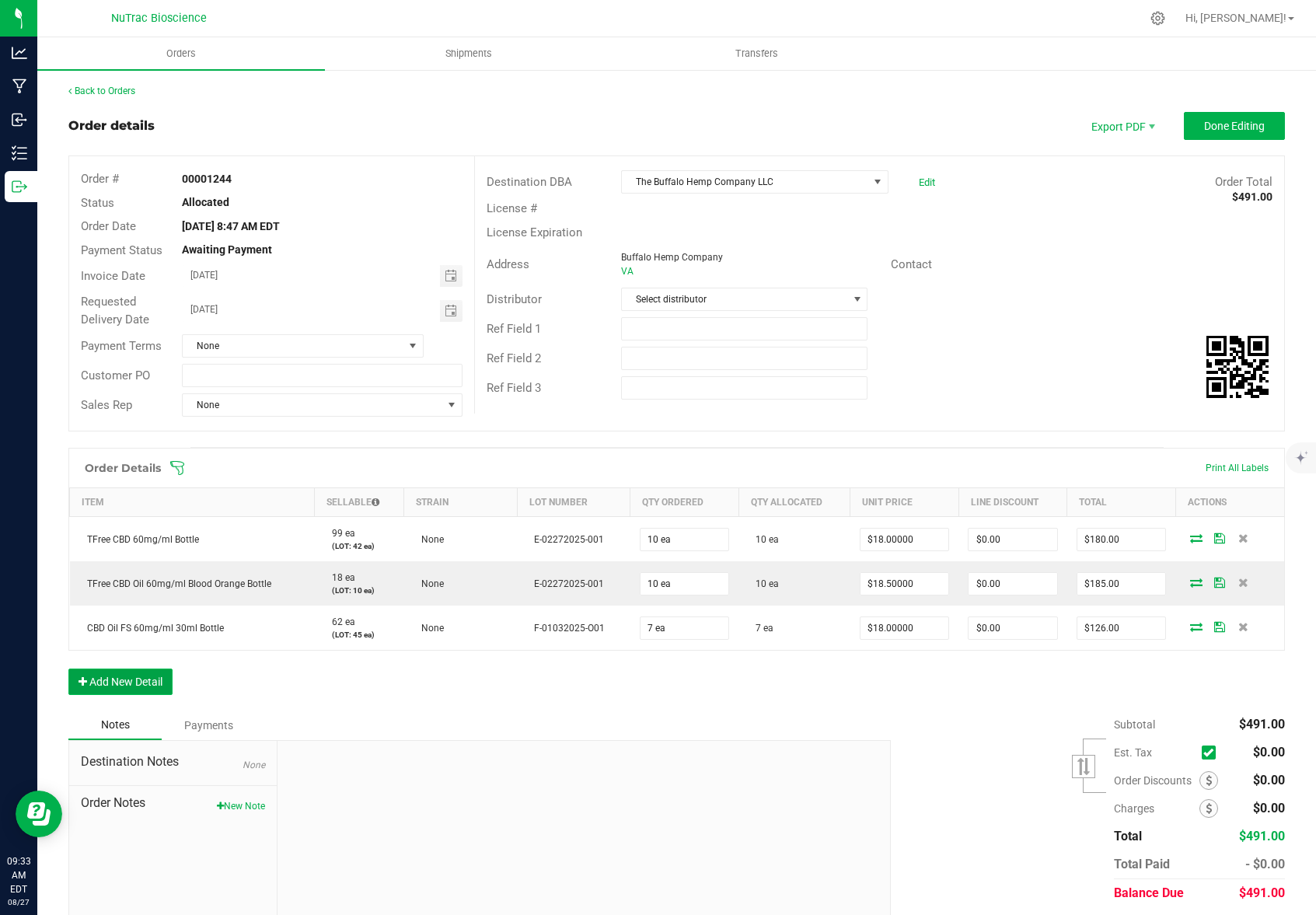
click at [155, 688] on button "Add New Detail" at bounding box center [121, 681] width 104 height 26
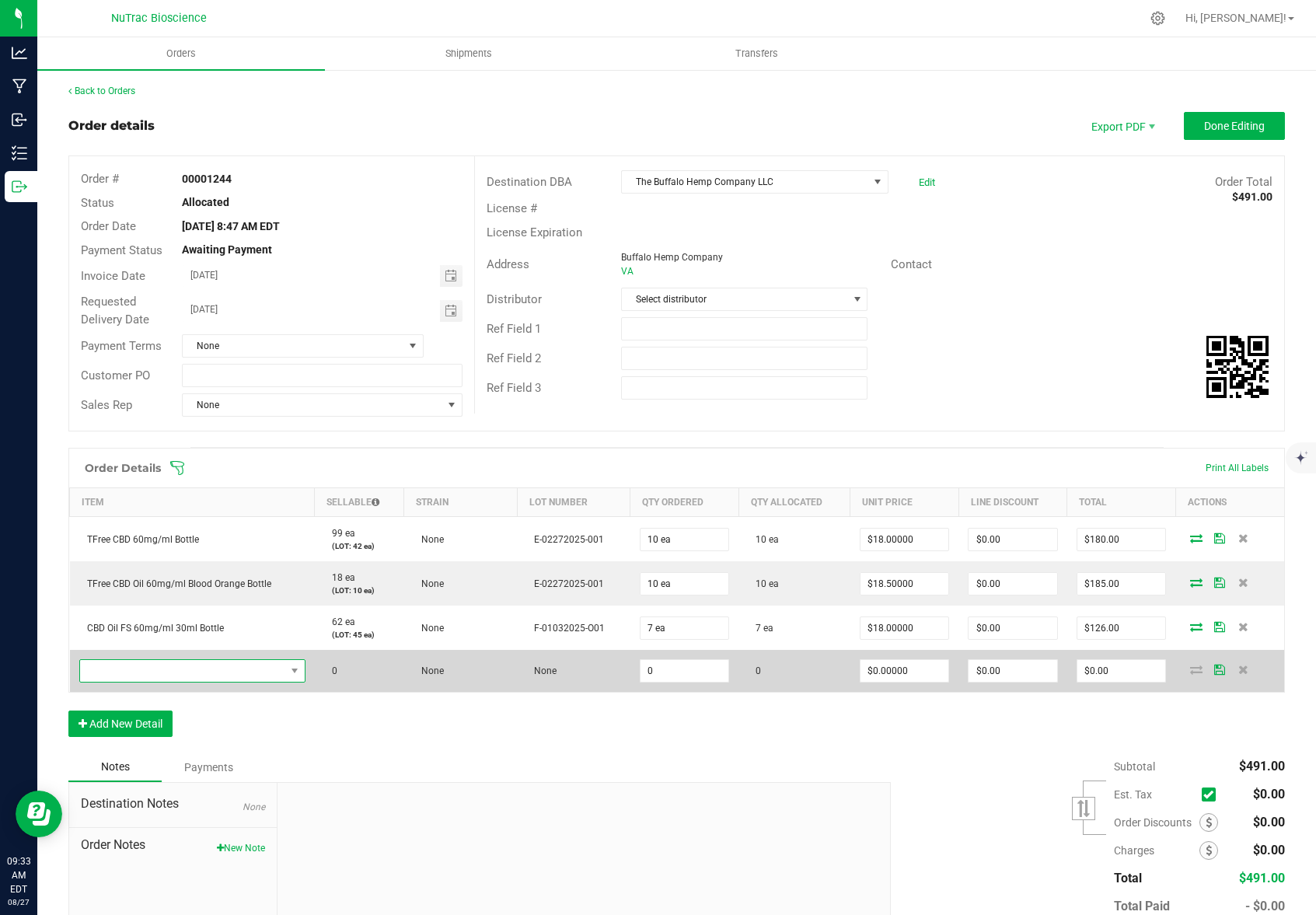
click at [148, 667] on span "NO DATA FOUND" at bounding box center [183, 671] width 205 height 22
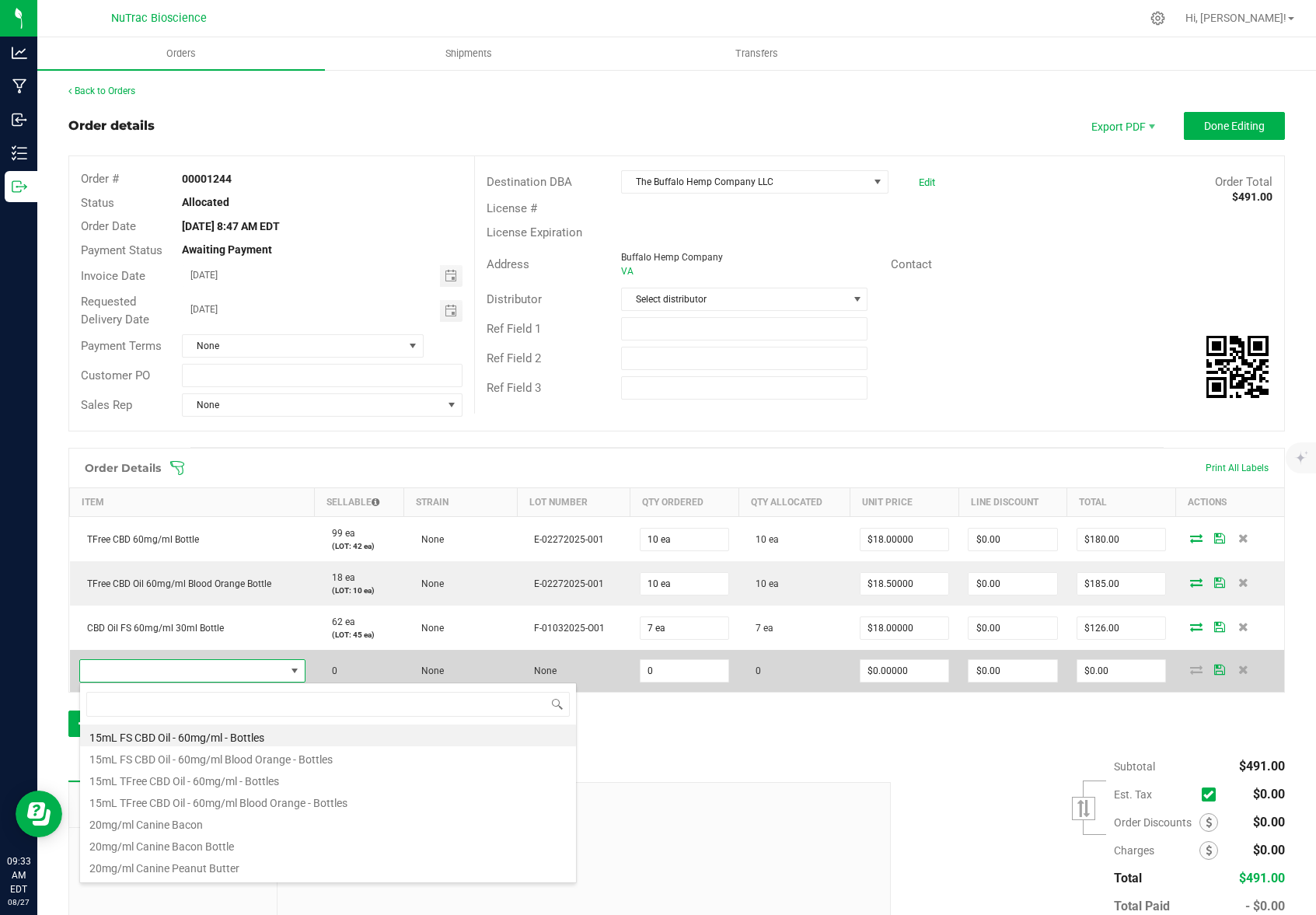
scroll to position [23, 220]
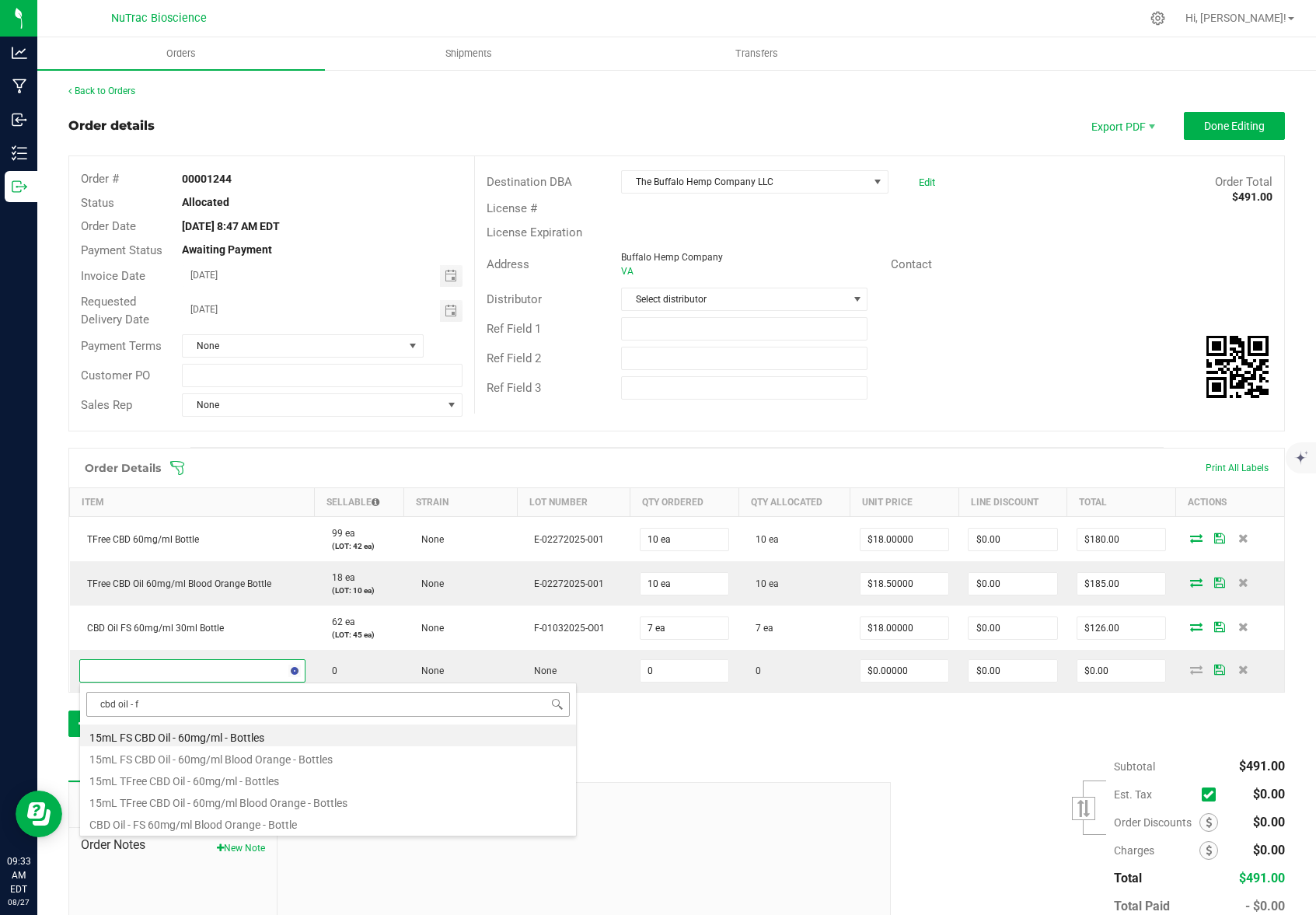
type input "cbd oil - fs"
click at [210, 741] on li "CBD Oil - FS 60mg/ml Blood Orange - Bottle" at bounding box center [328, 735] width 496 height 22
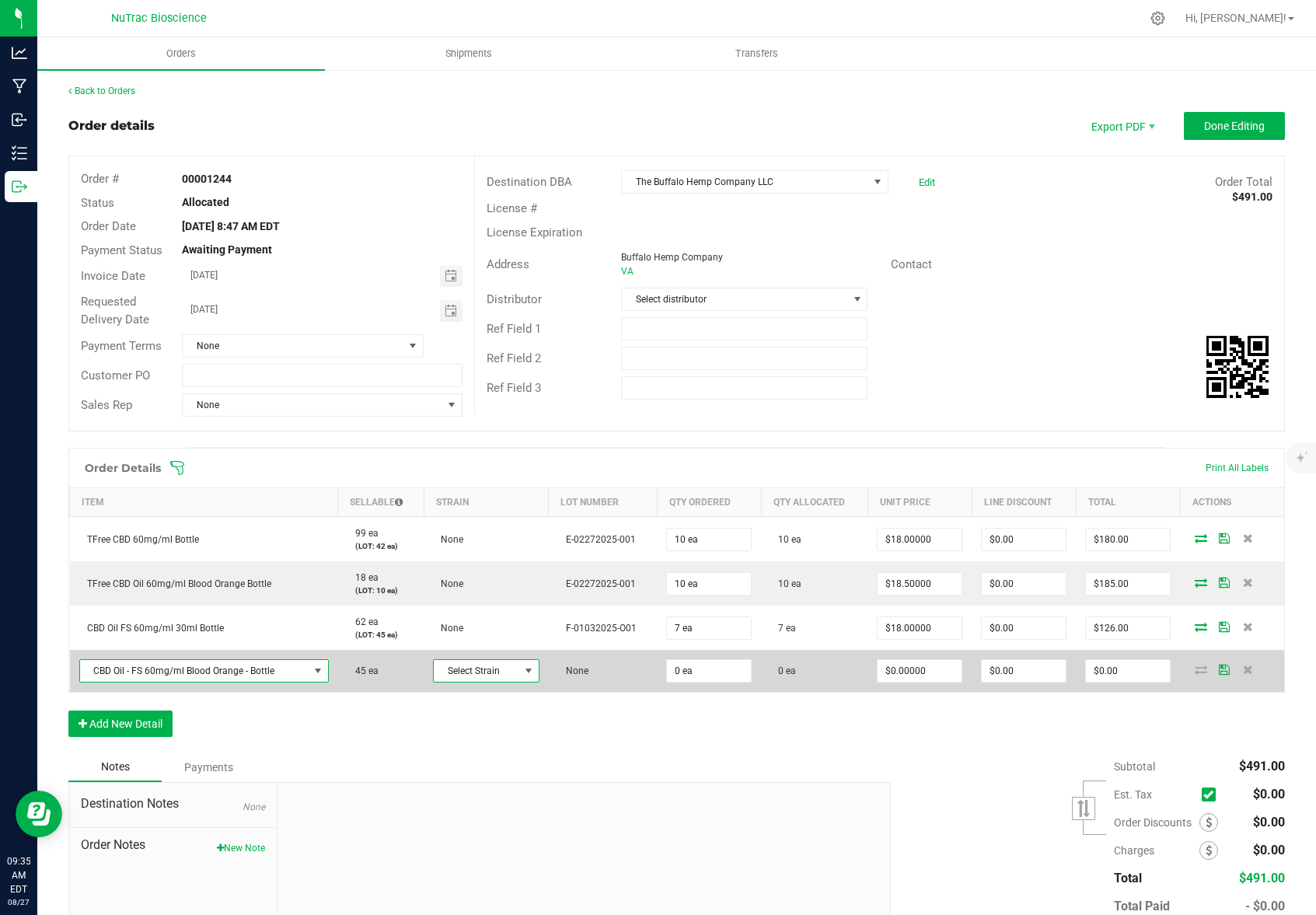
click at [528, 672] on span at bounding box center [528, 671] width 12 height 12
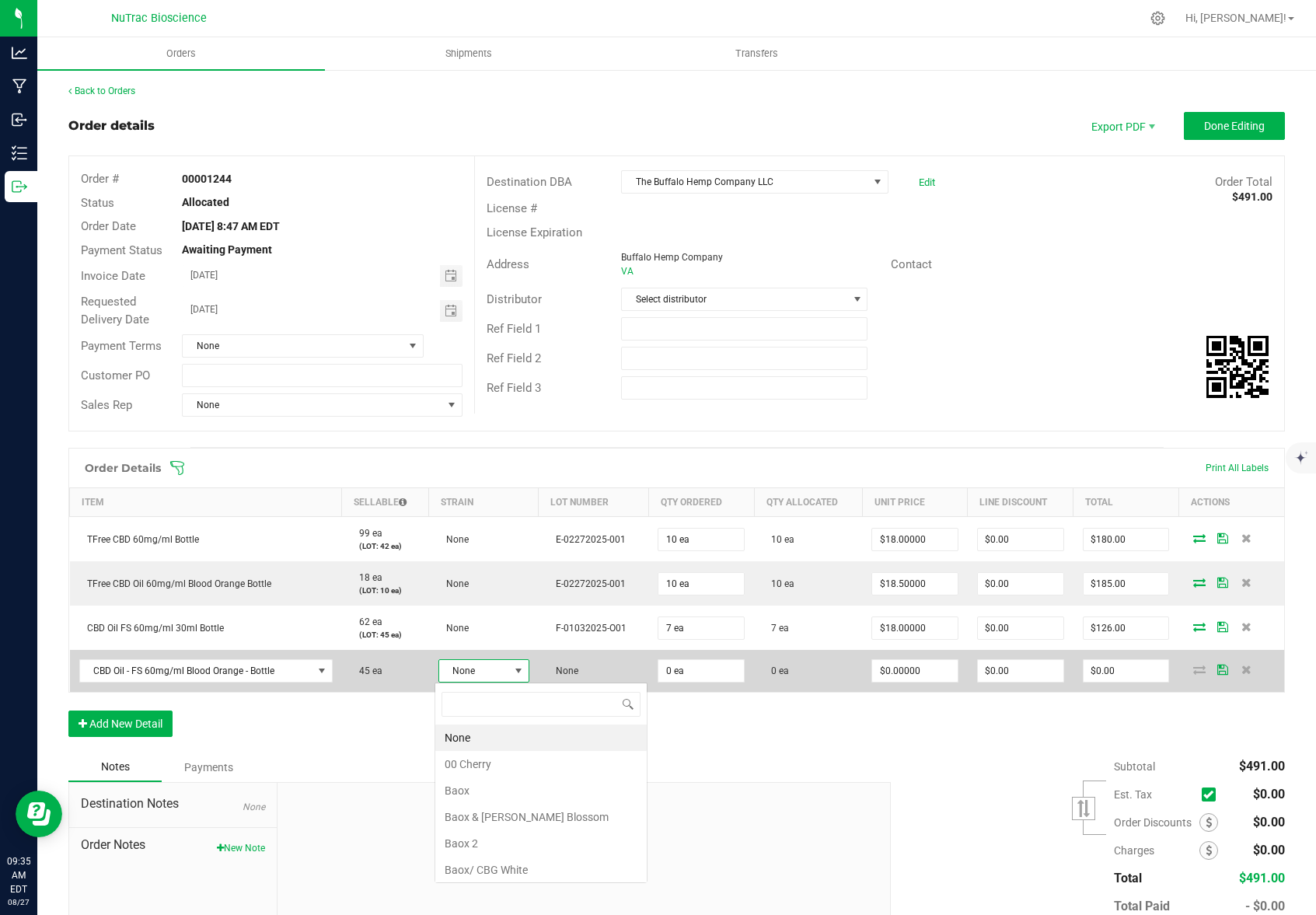
scroll to position [23, 90]
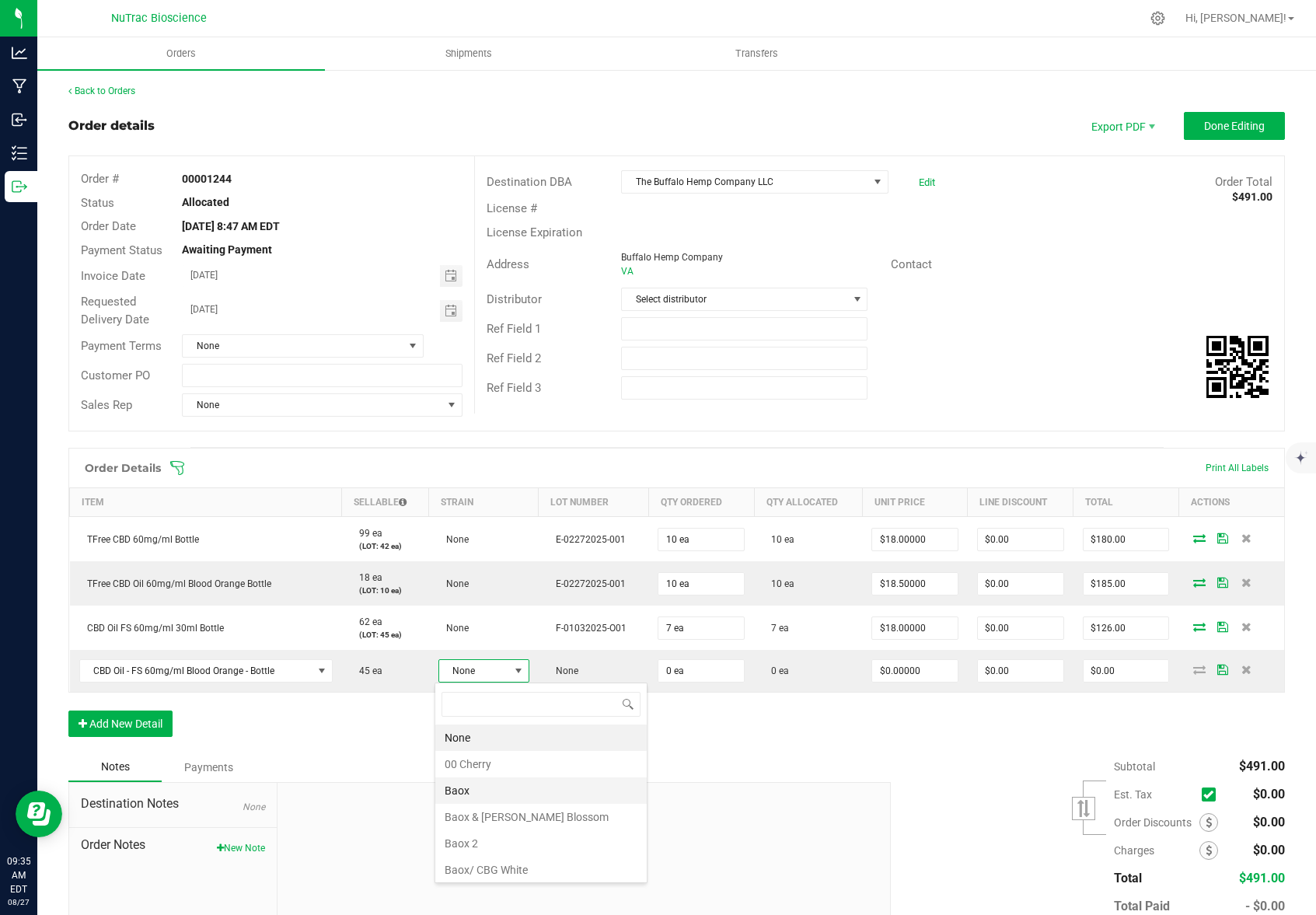
click at [490, 789] on li "Baox" at bounding box center [540, 791] width 211 height 26
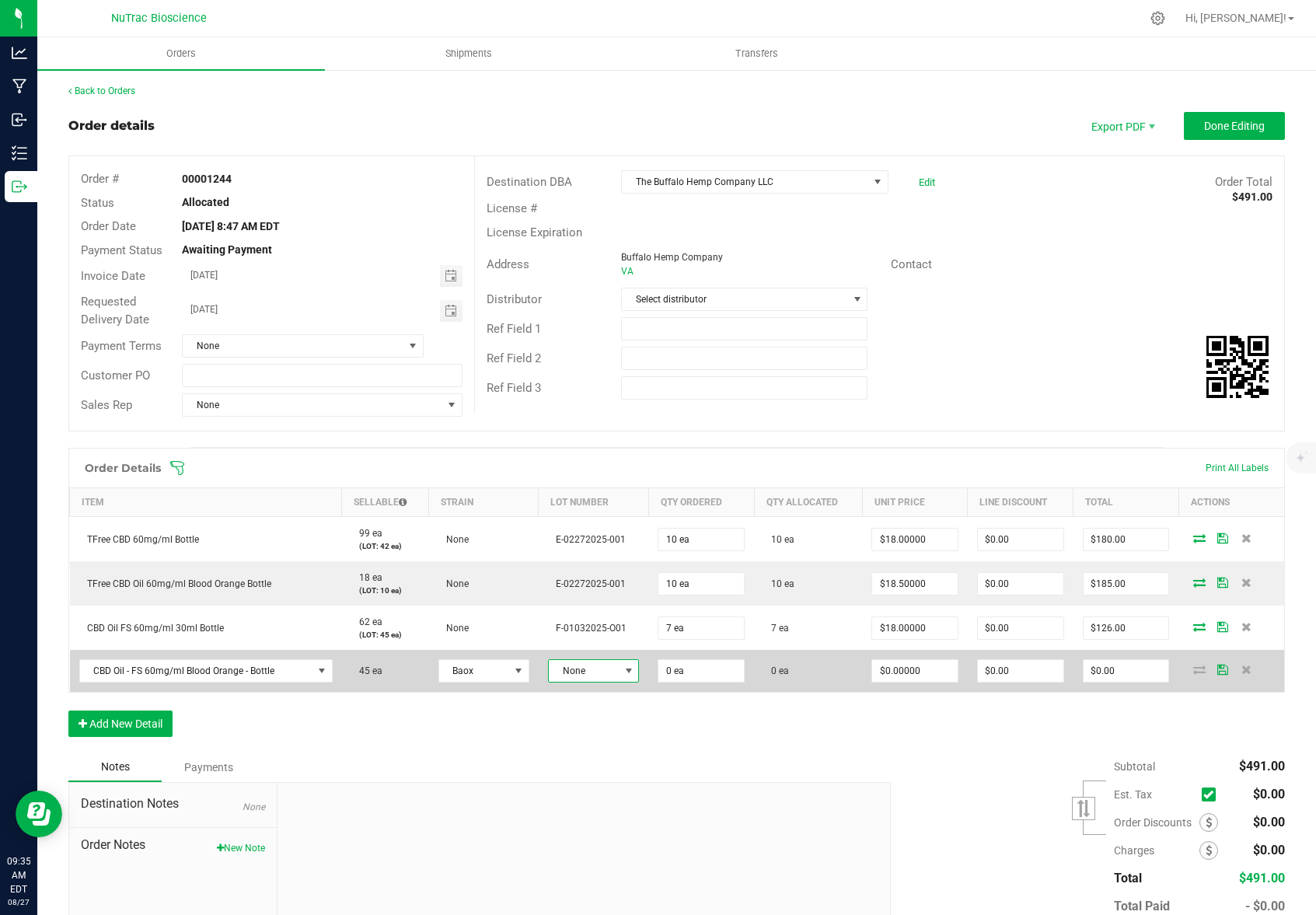
click at [625, 667] on span at bounding box center [628, 671] width 12 height 12
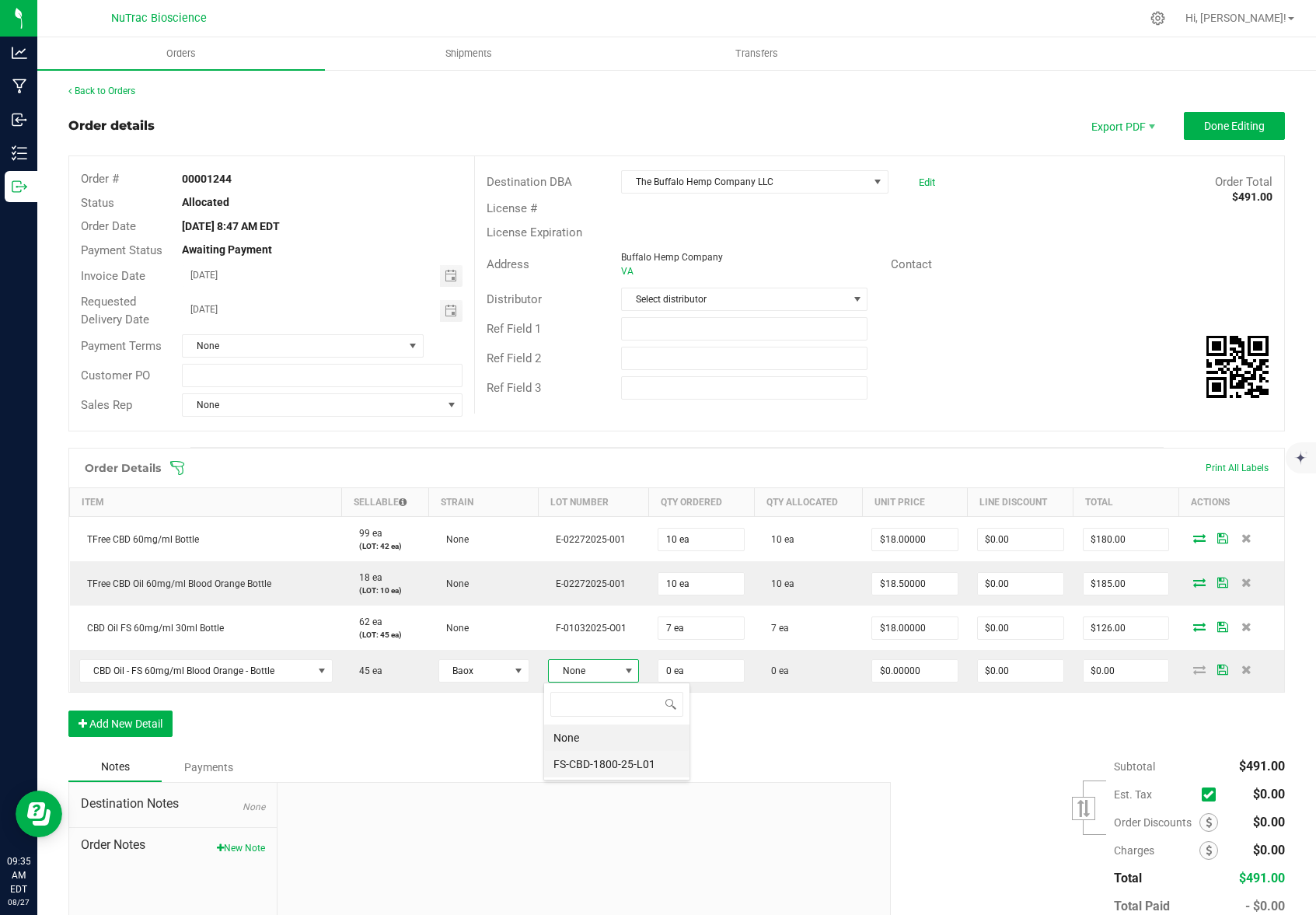
click at [622, 773] on li "FS-CBD-1800-25-L01" at bounding box center [617, 764] width 146 height 26
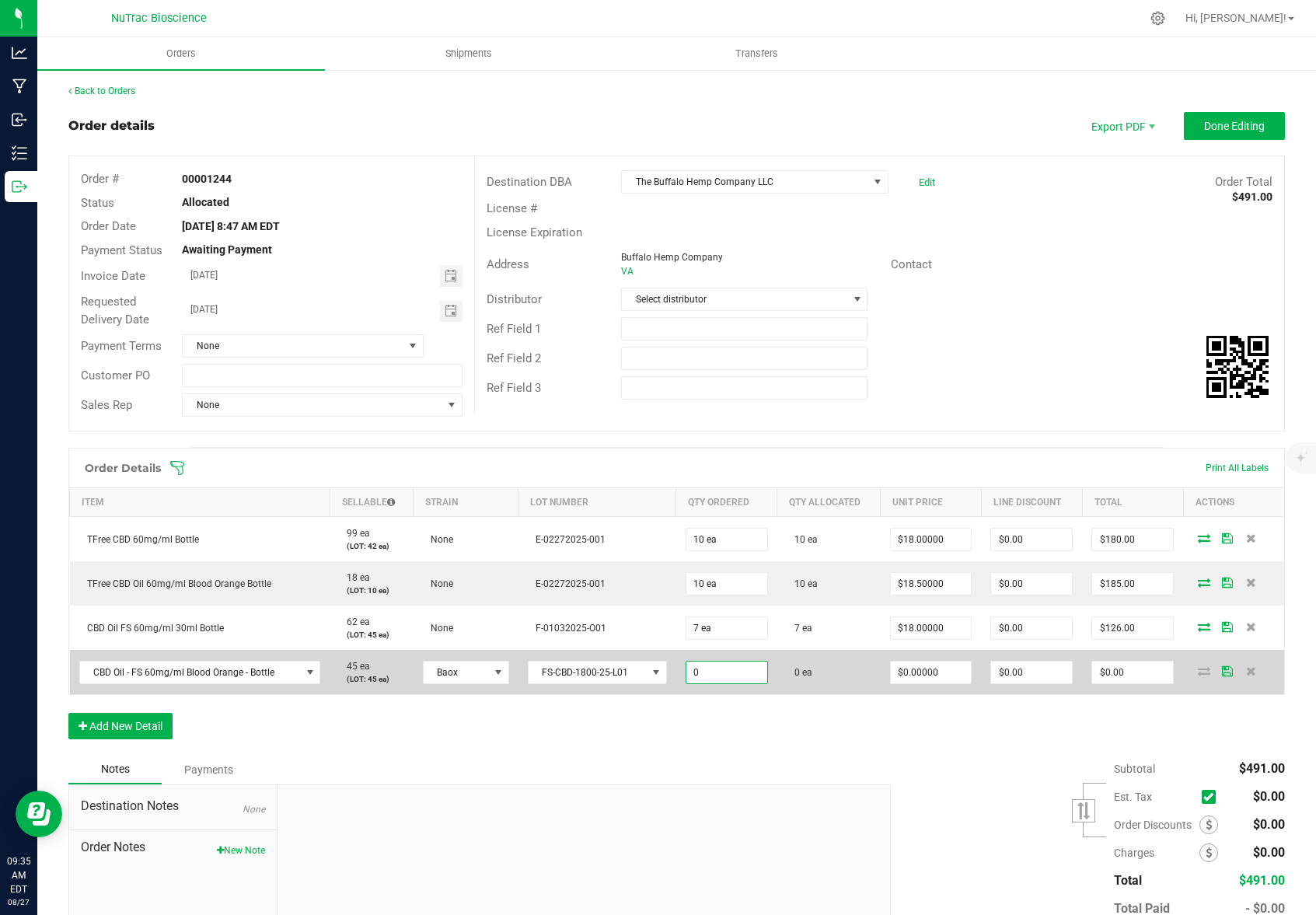
click at [737, 673] on input "0" at bounding box center [727, 672] width 81 height 22
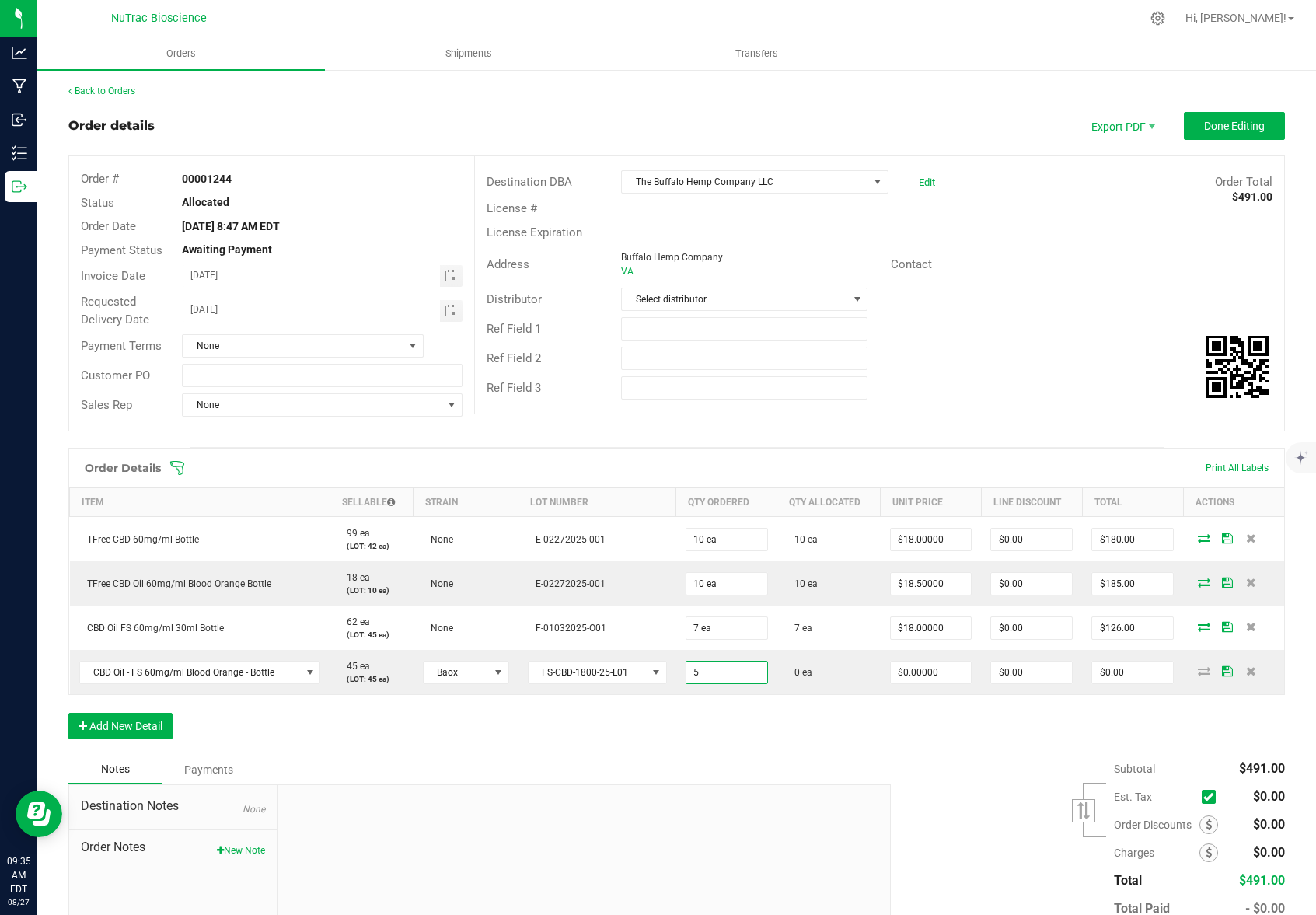
type input "5 ea"
click at [831, 726] on div "Order Details Print All Labels Item Sellable Strain Lot Number Qty Ordered Qty …" at bounding box center [676, 601] width 1216 height 307
click at [955, 675] on input "0" at bounding box center [931, 672] width 81 height 22
type input "$18.50000"
type input "$92.50"
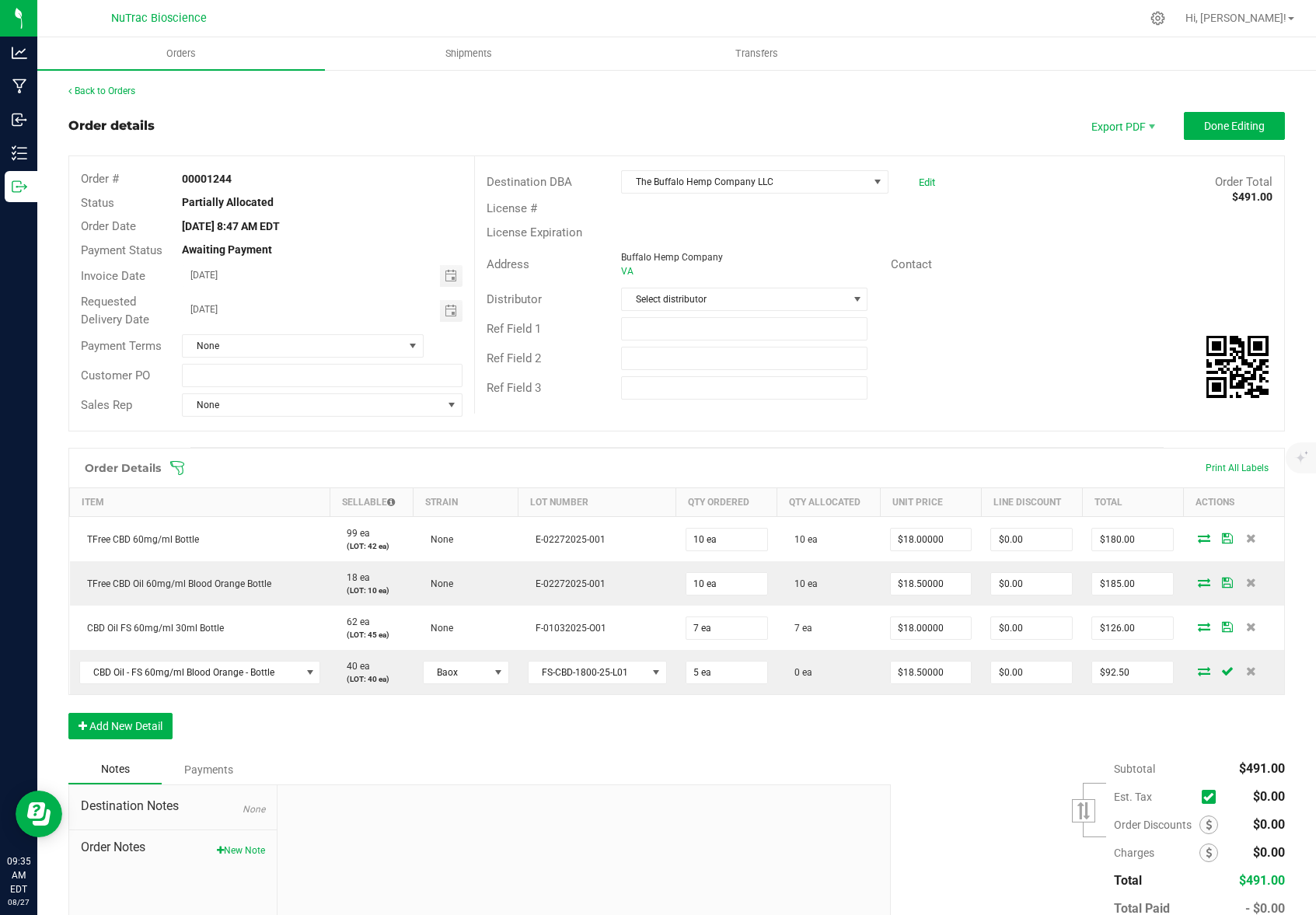
click at [956, 744] on div "Order Details Print All Labels Item Sellable Strain Lot Number Qty Ordered Qty …" at bounding box center [676, 601] width 1216 height 307
click at [109, 730] on button "Add New Detail" at bounding box center [121, 726] width 104 height 26
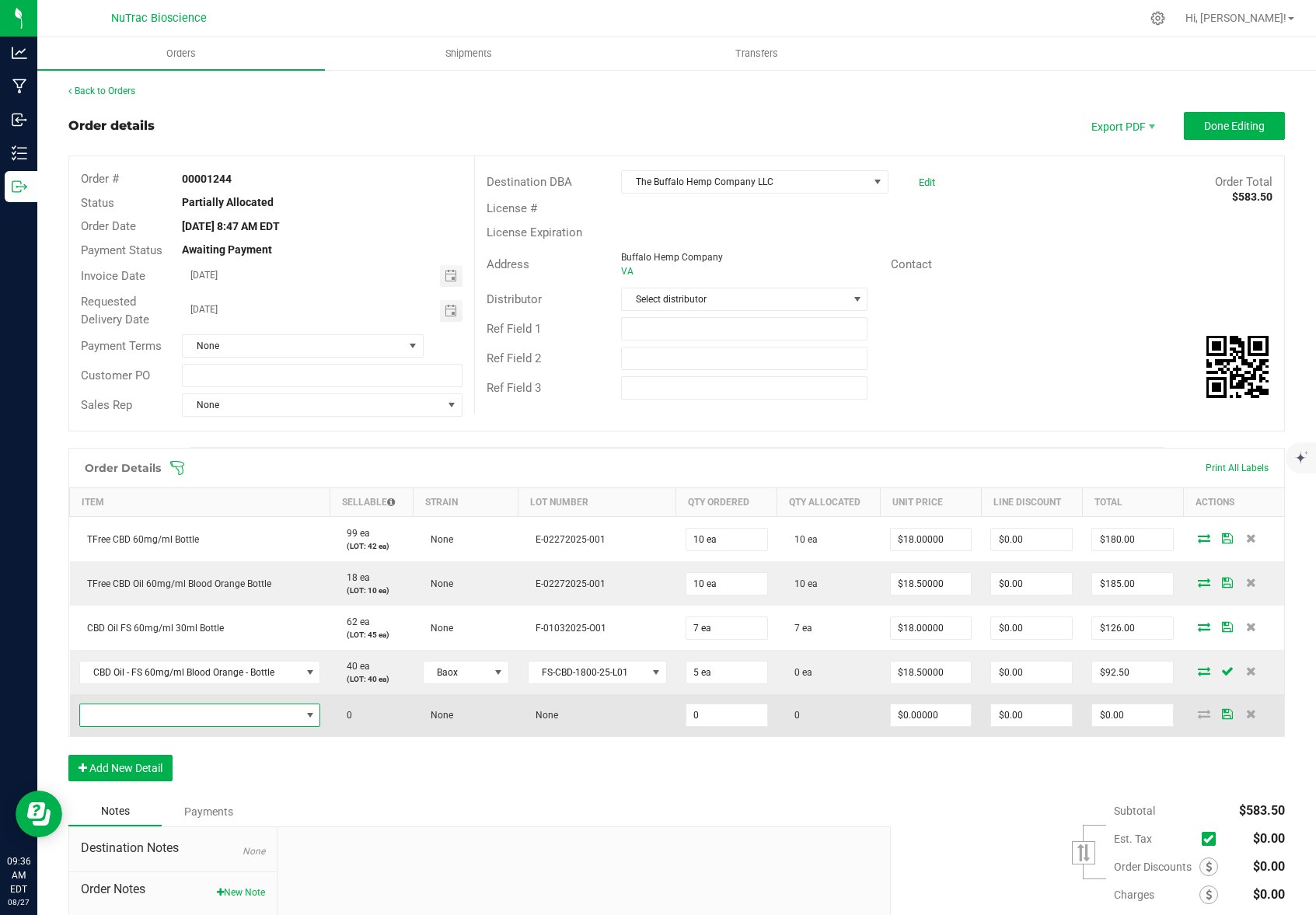
click at [128, 716] on span "NO DATA FOUND" at bounding box center [190, 715] width 221 height 22
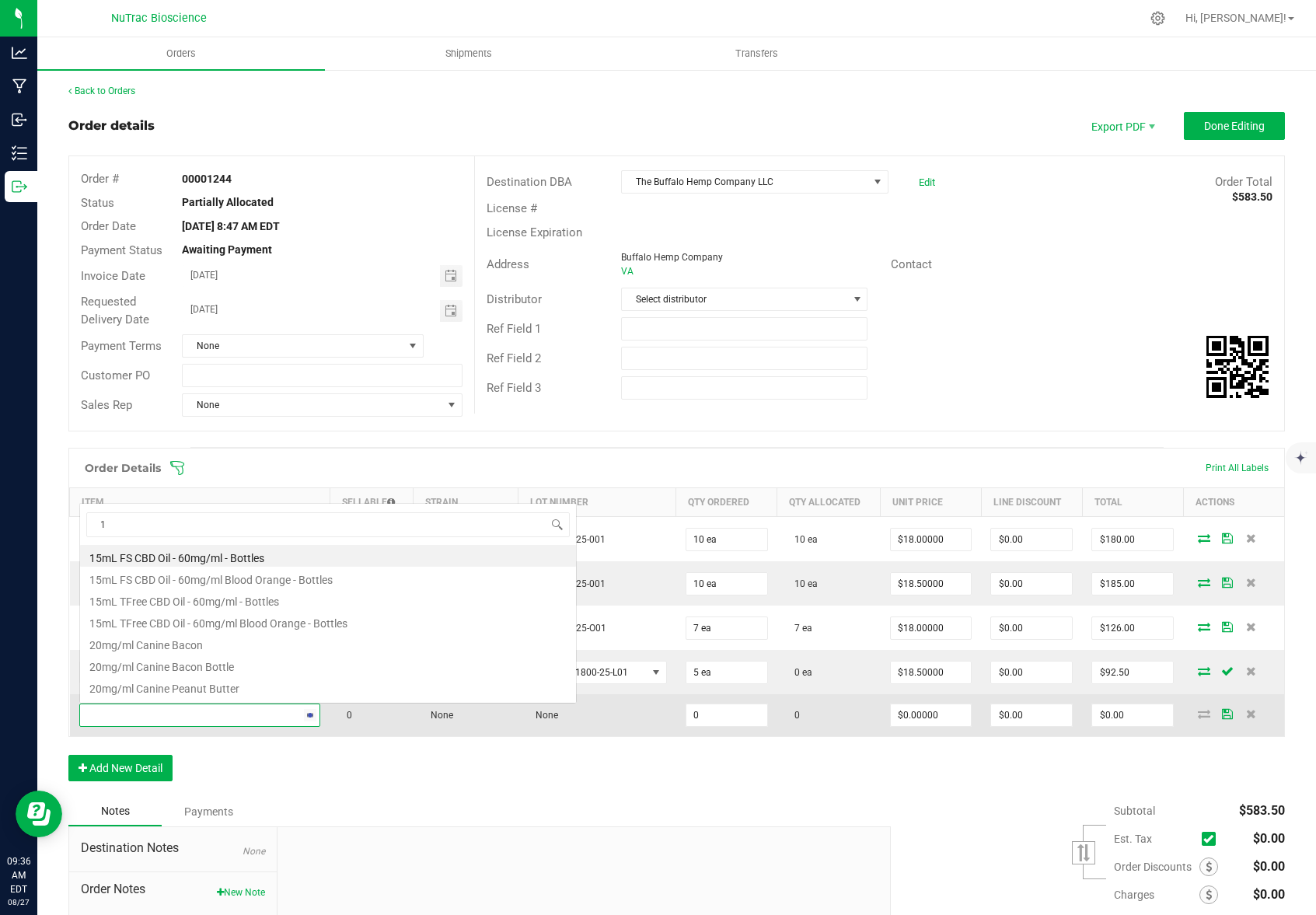
scroll to position [0, 0]
type input "15ml"
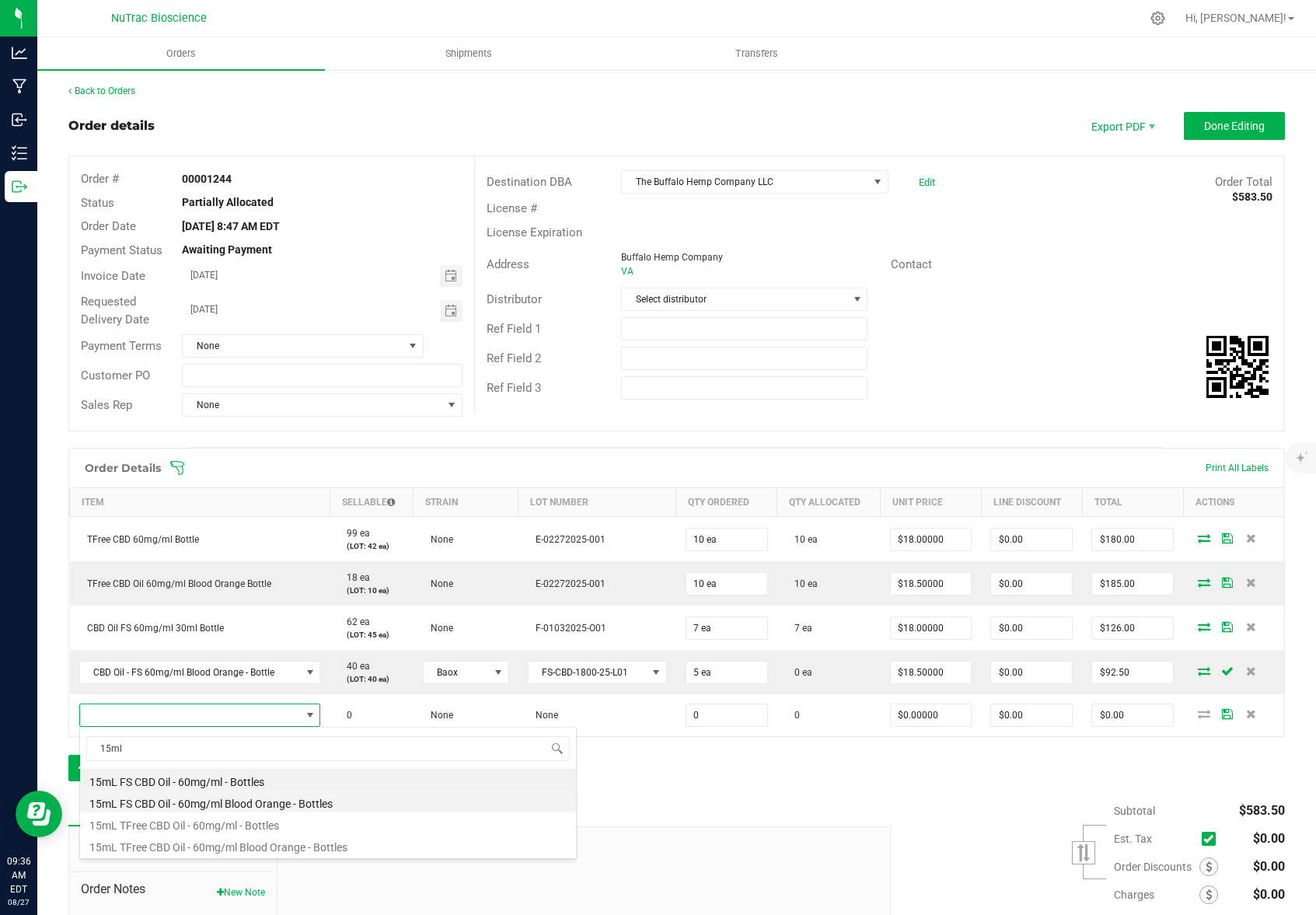
click at [223, 808] on li "15mL FS CBD Oil - 60mg/ml Blood Orange - Bottles" at bounding box center [328, 802] width 496 height 22
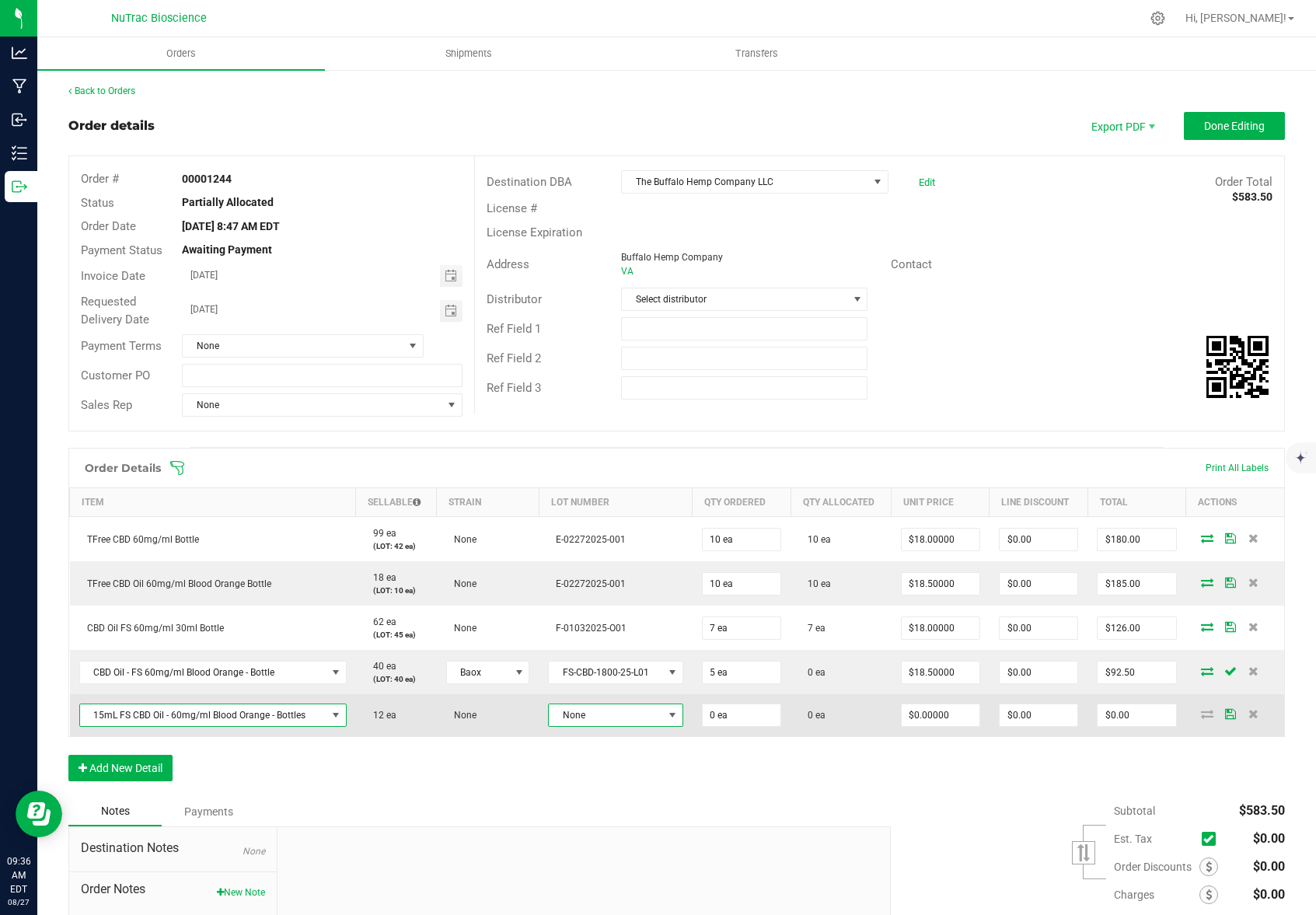
click at [666, 713] on span at bounding box center [672, 715] width 12 height 12
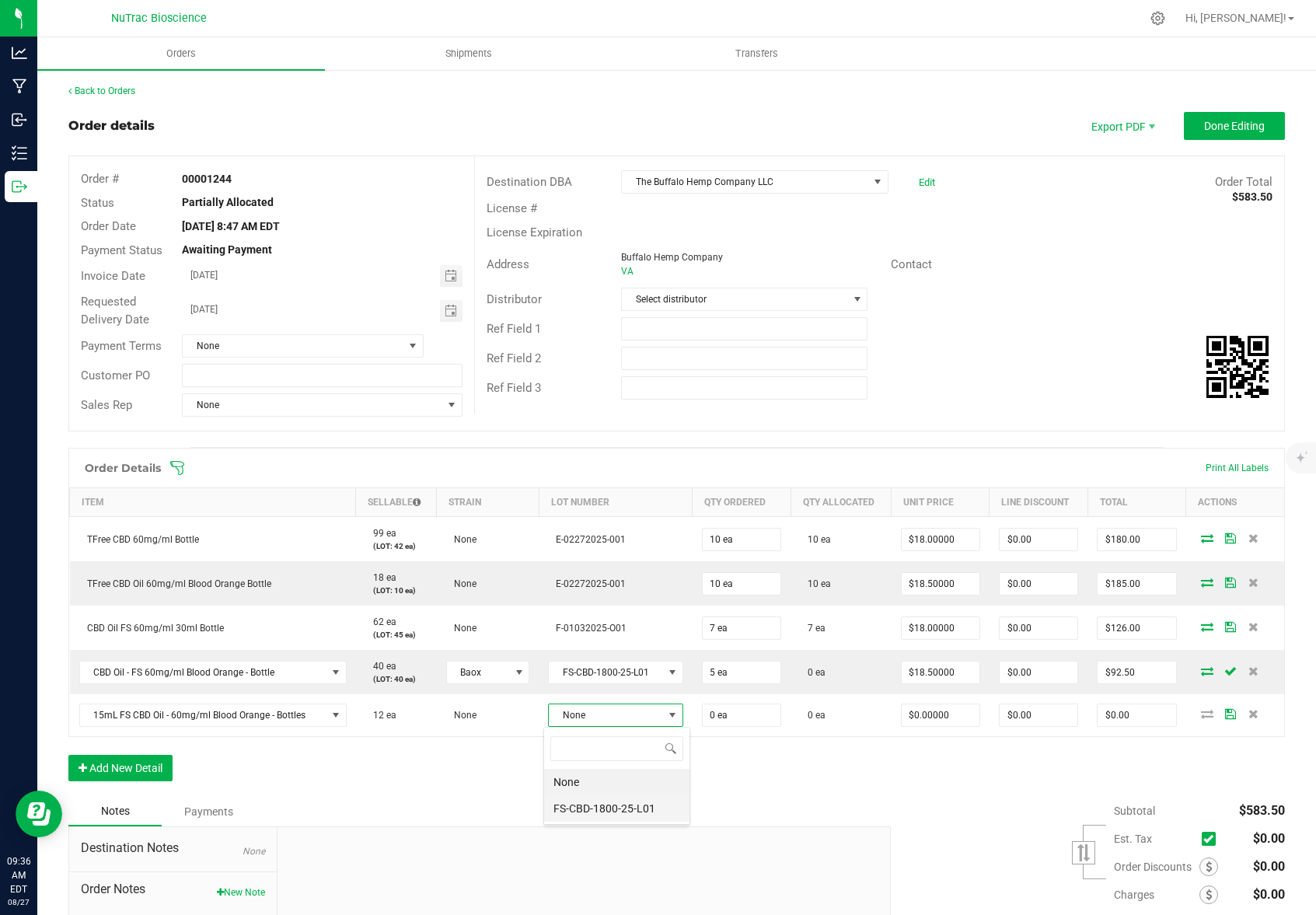
click at [633, 813] on li "FS-CBD-1800-25-L01" at bounding box center [617, 809] width 146 height 26
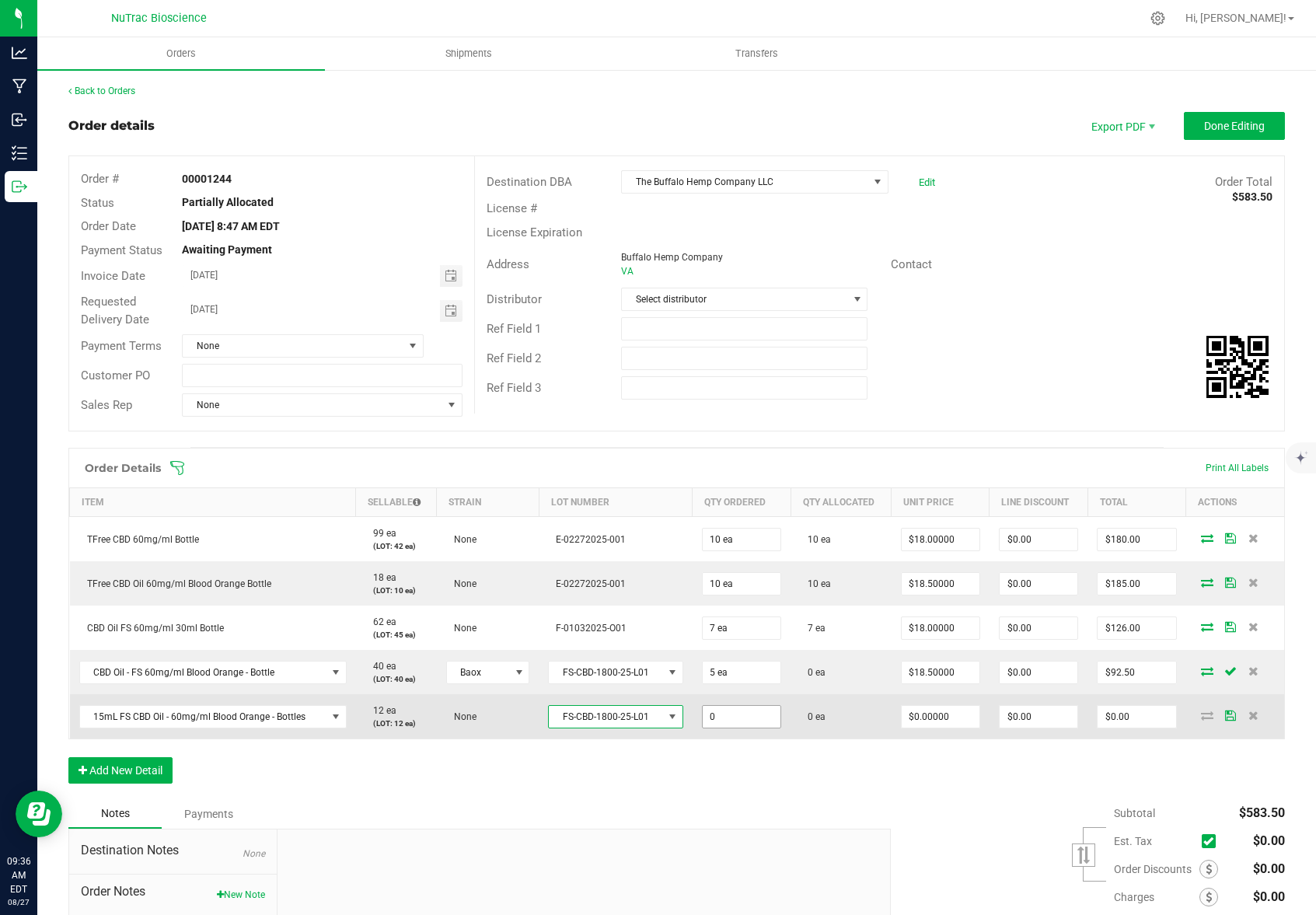
click at [743, 721] on input "0" at bounding box center [742, 717] width 78 height 22
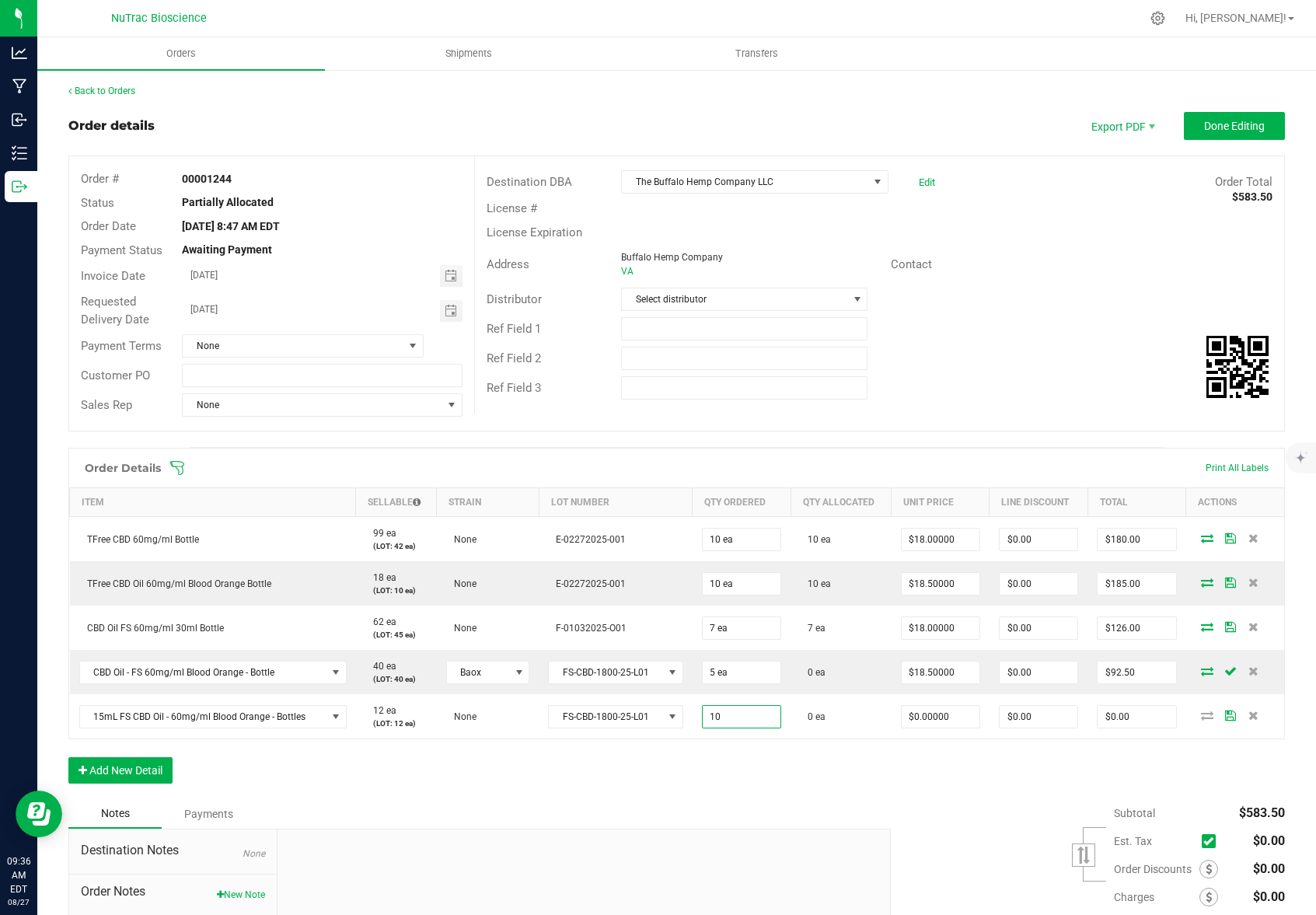
type input "10 ea"
click at [879, 806] on div "Subtotal $583.50 Est. Tax" at bounding box center [1082, 898] width 406 height 197
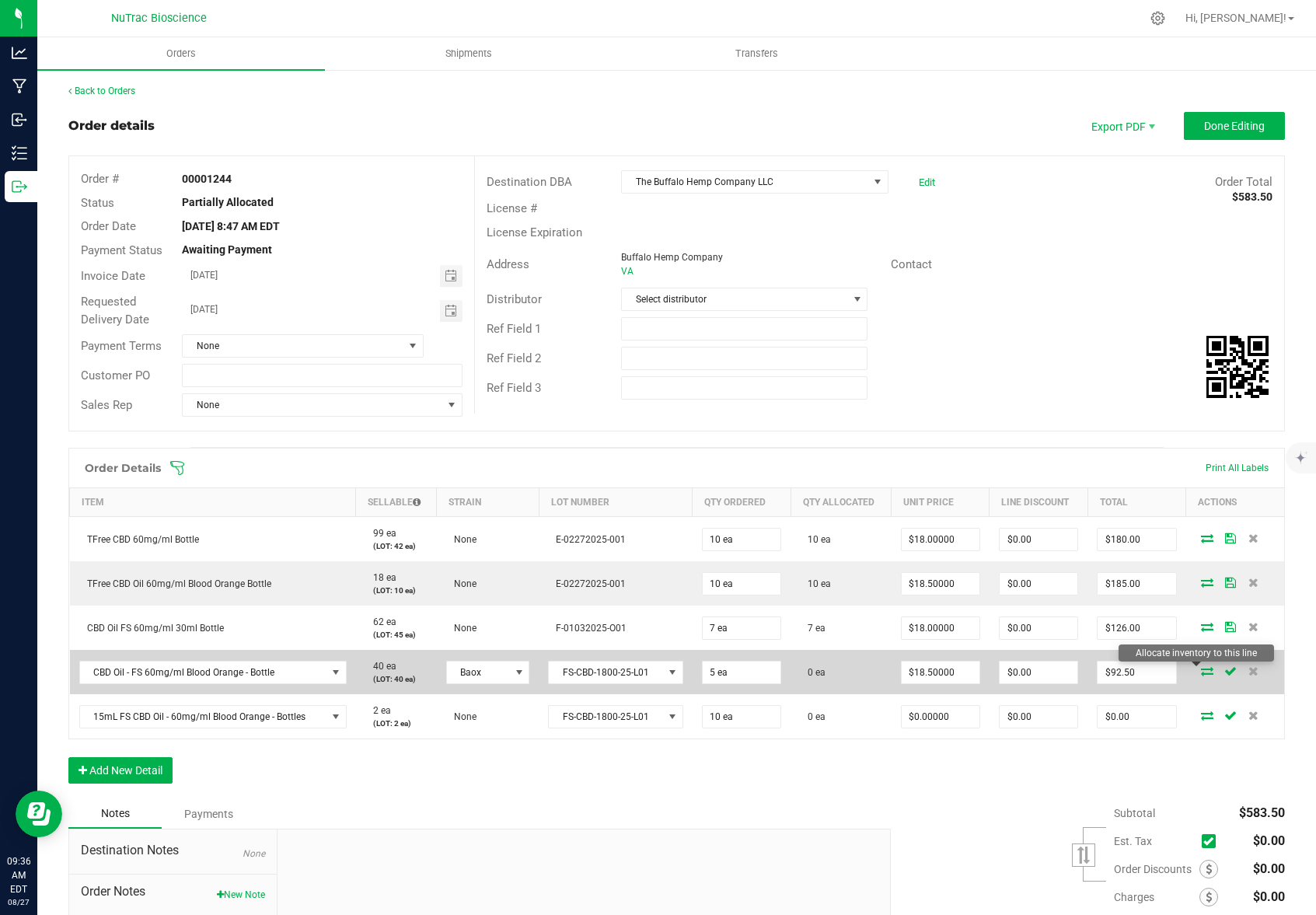
click at [1201, 671] on icon at bounding box center [1207, 671] width 12 height 9
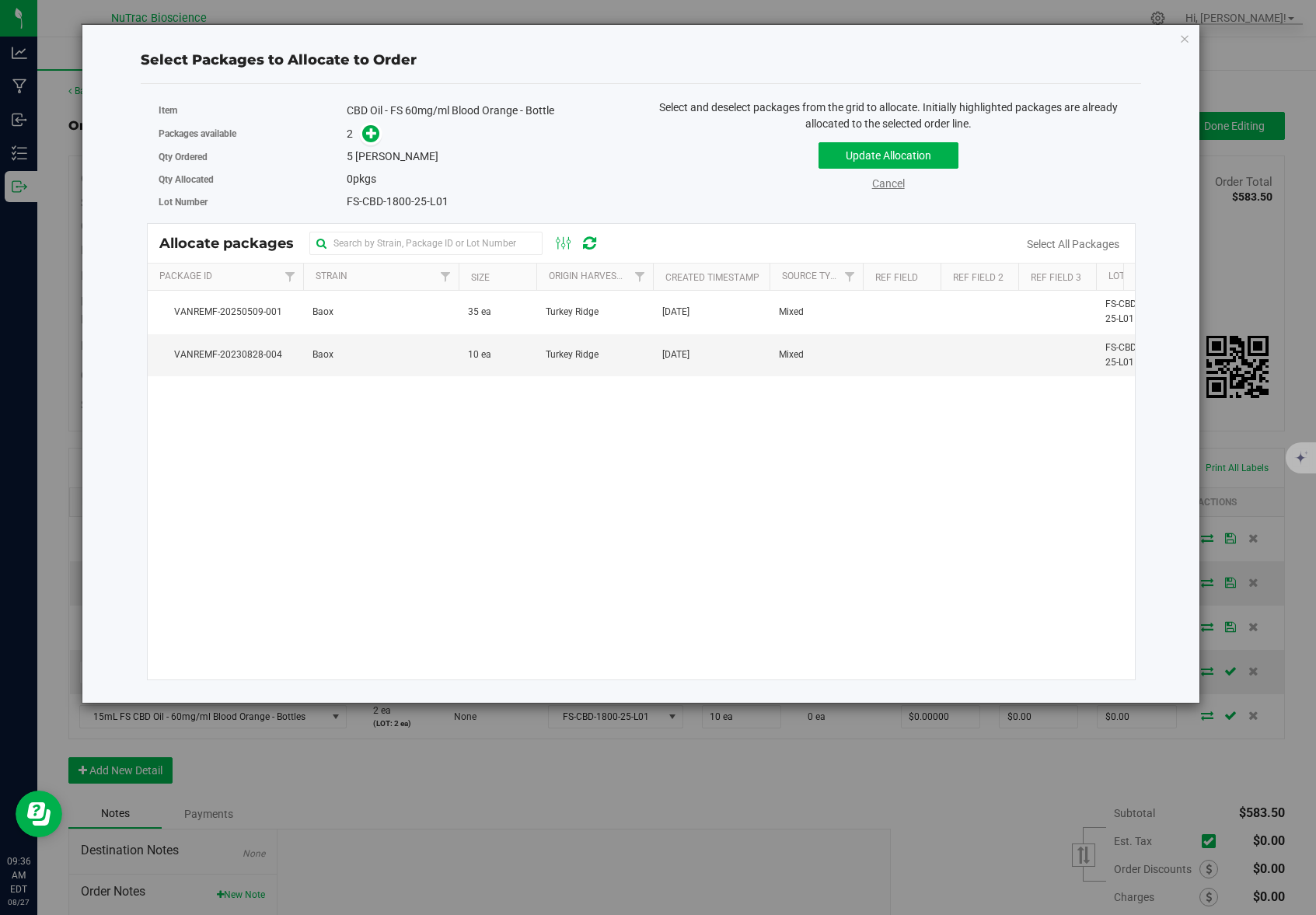
click at [890, 185] on link "Cancel" at bounding box center [887, 183] width 32 height 12
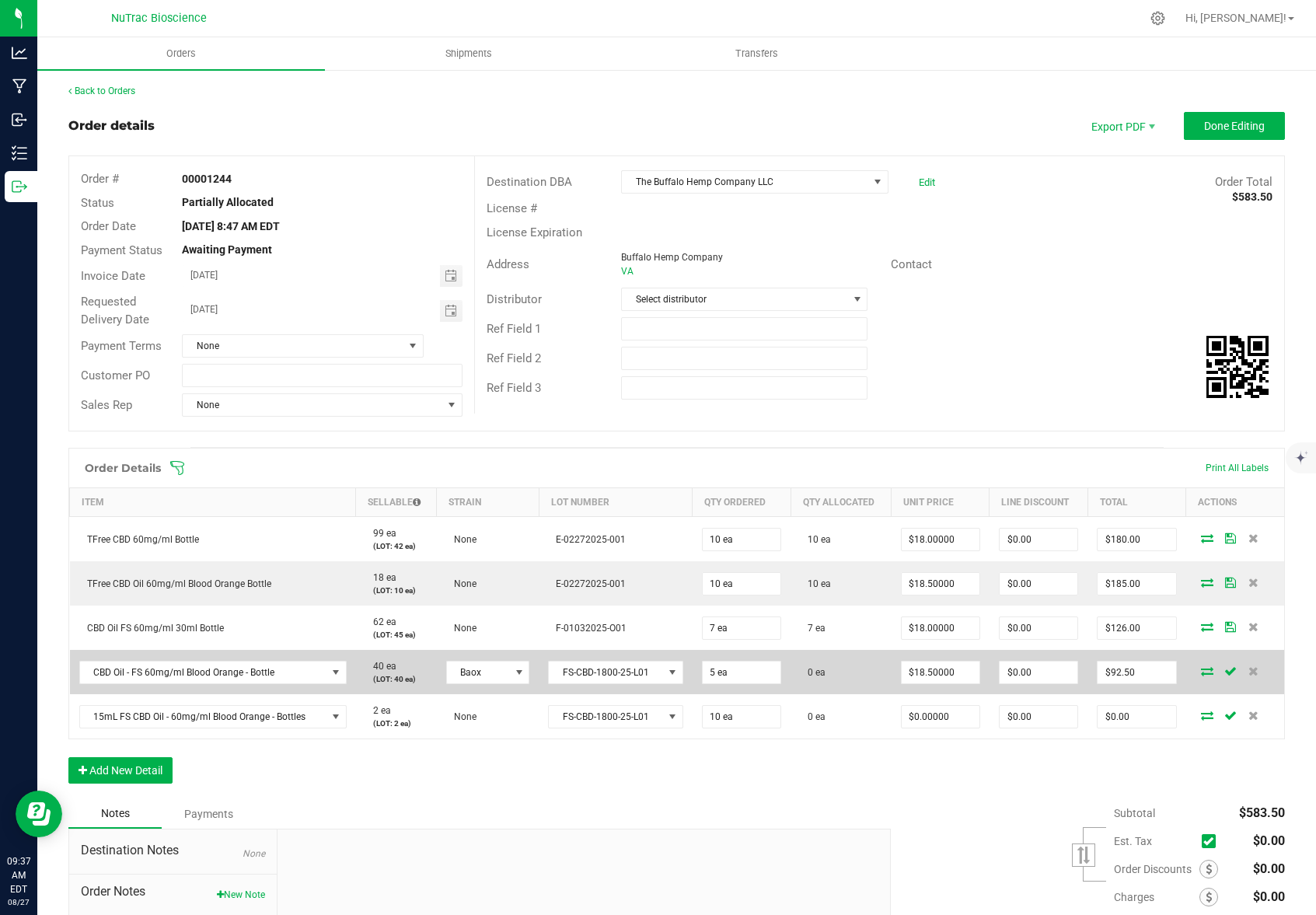
click at [1201, 671] on icon at bounding box center [1207, 671] width 12 height 9
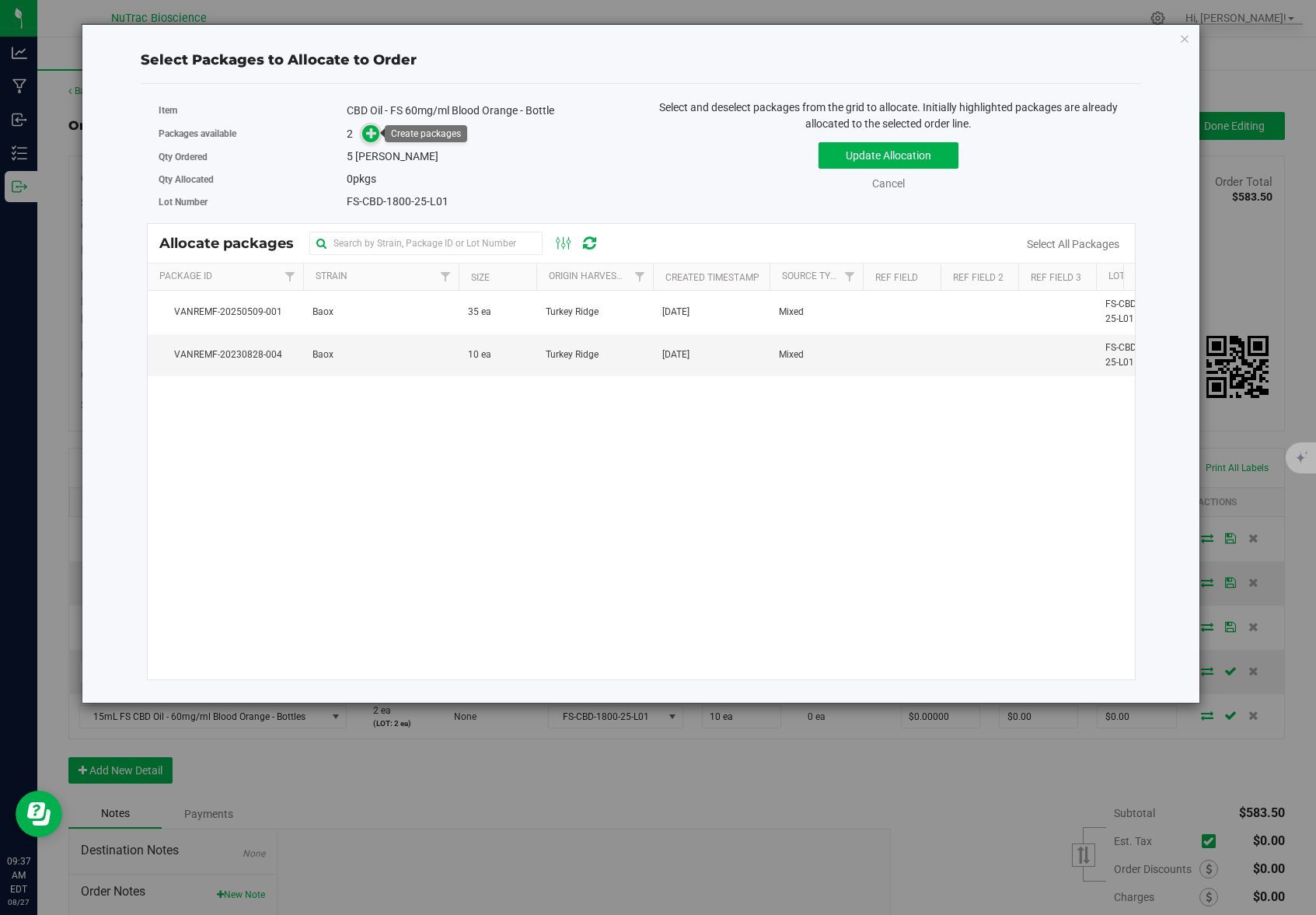
click at [373, 132] on icon at bounding box center [371, 132] width 11 height 11
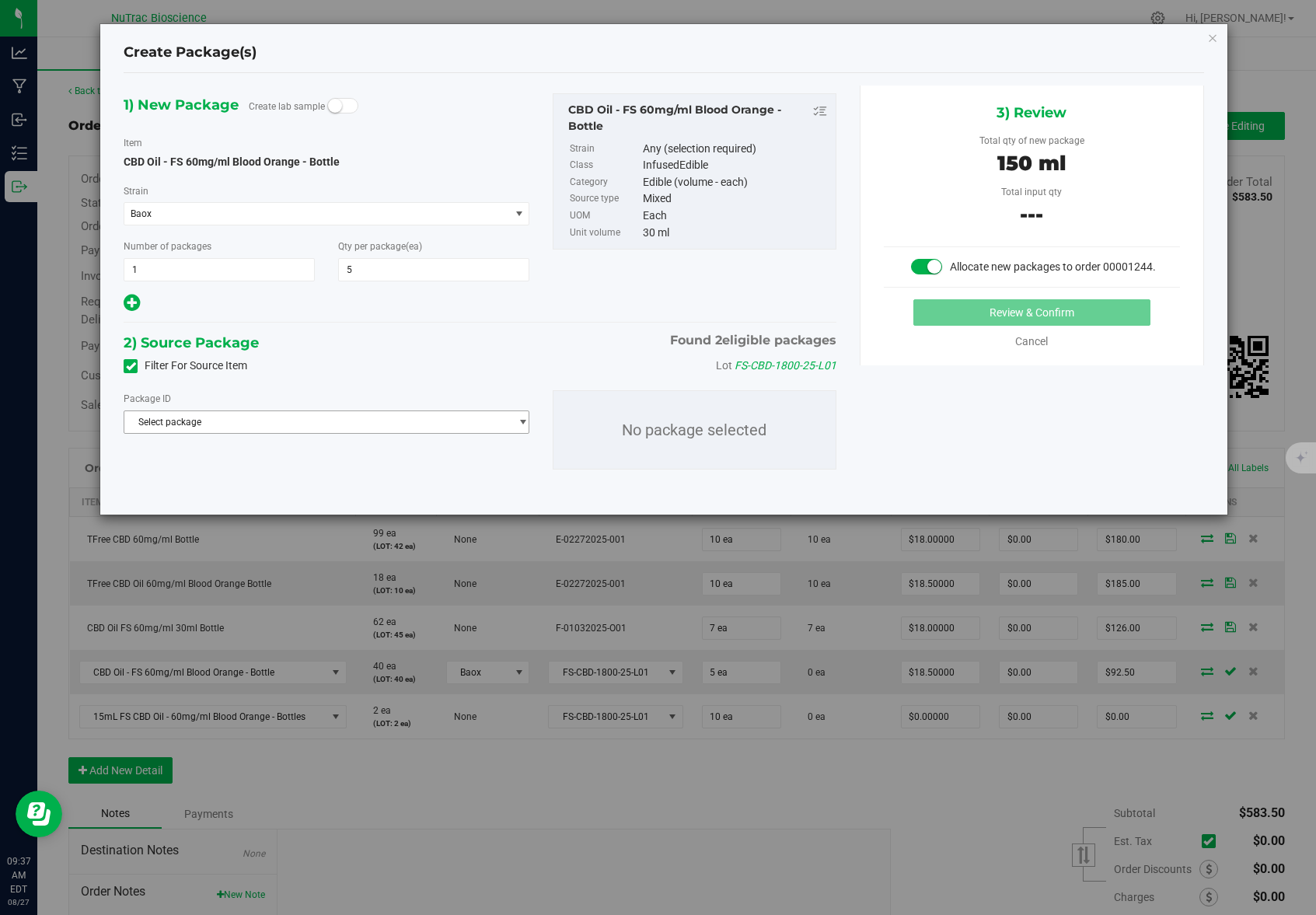
click at [526, 423] on span "select" at bounding box center [522, 421] width 12 height 12
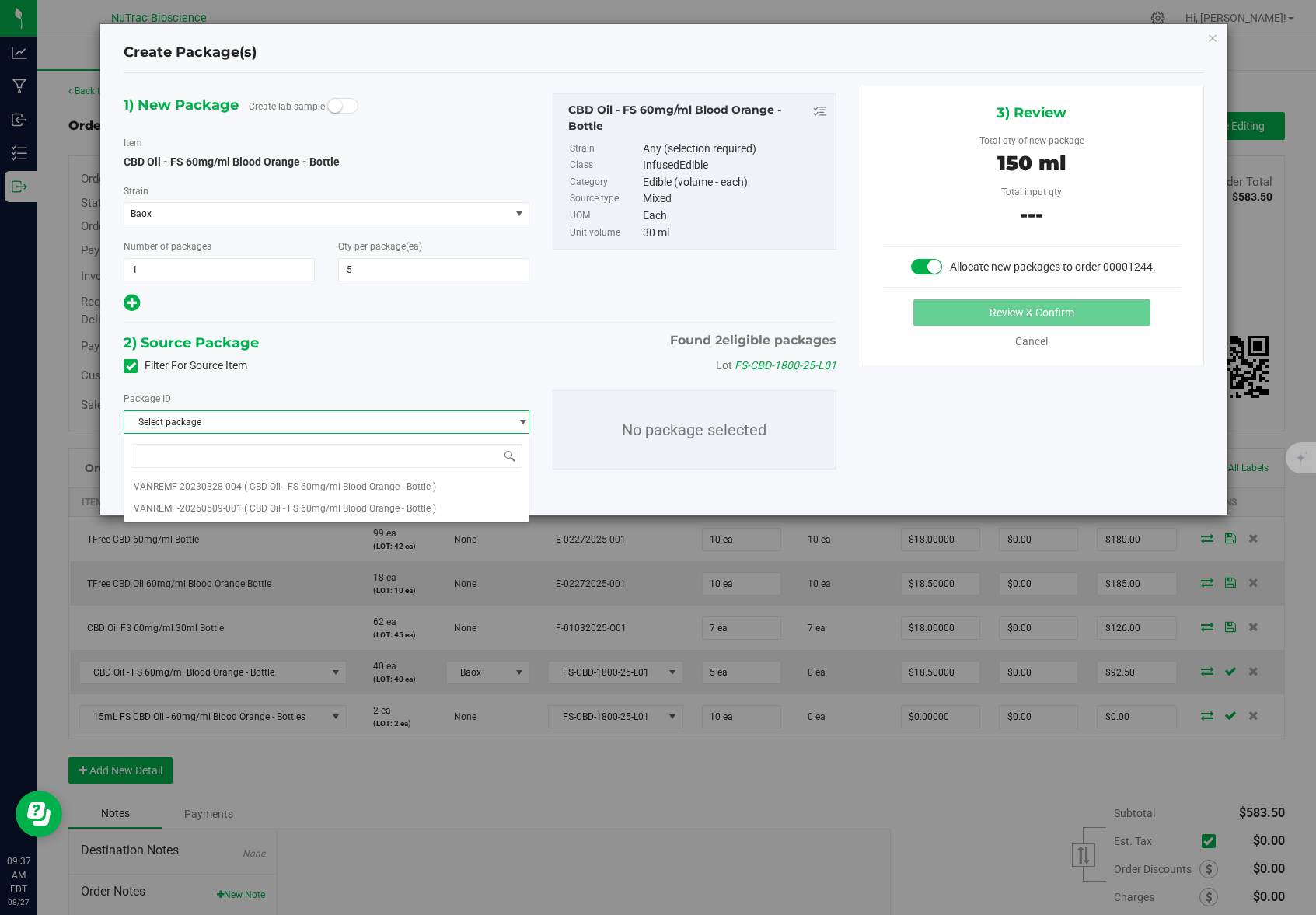
click at [449, 340] on div "2) Source Package Found 2 eligible packages" at bounding box center [479, 343] width 713 height 23
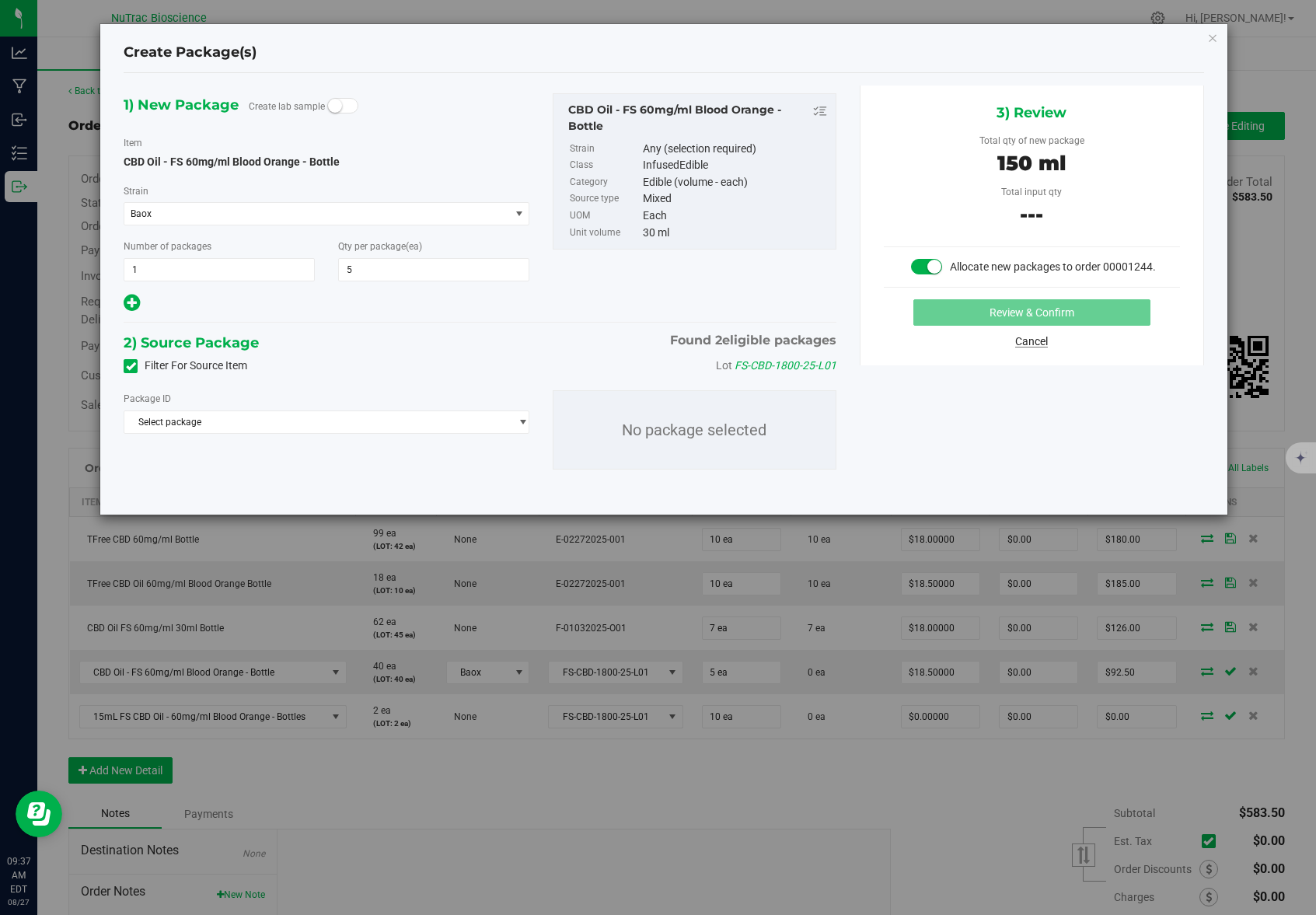
click at [1024, 340] on link "Cancel" at bounding box center [1030, 341] width 32 height 12
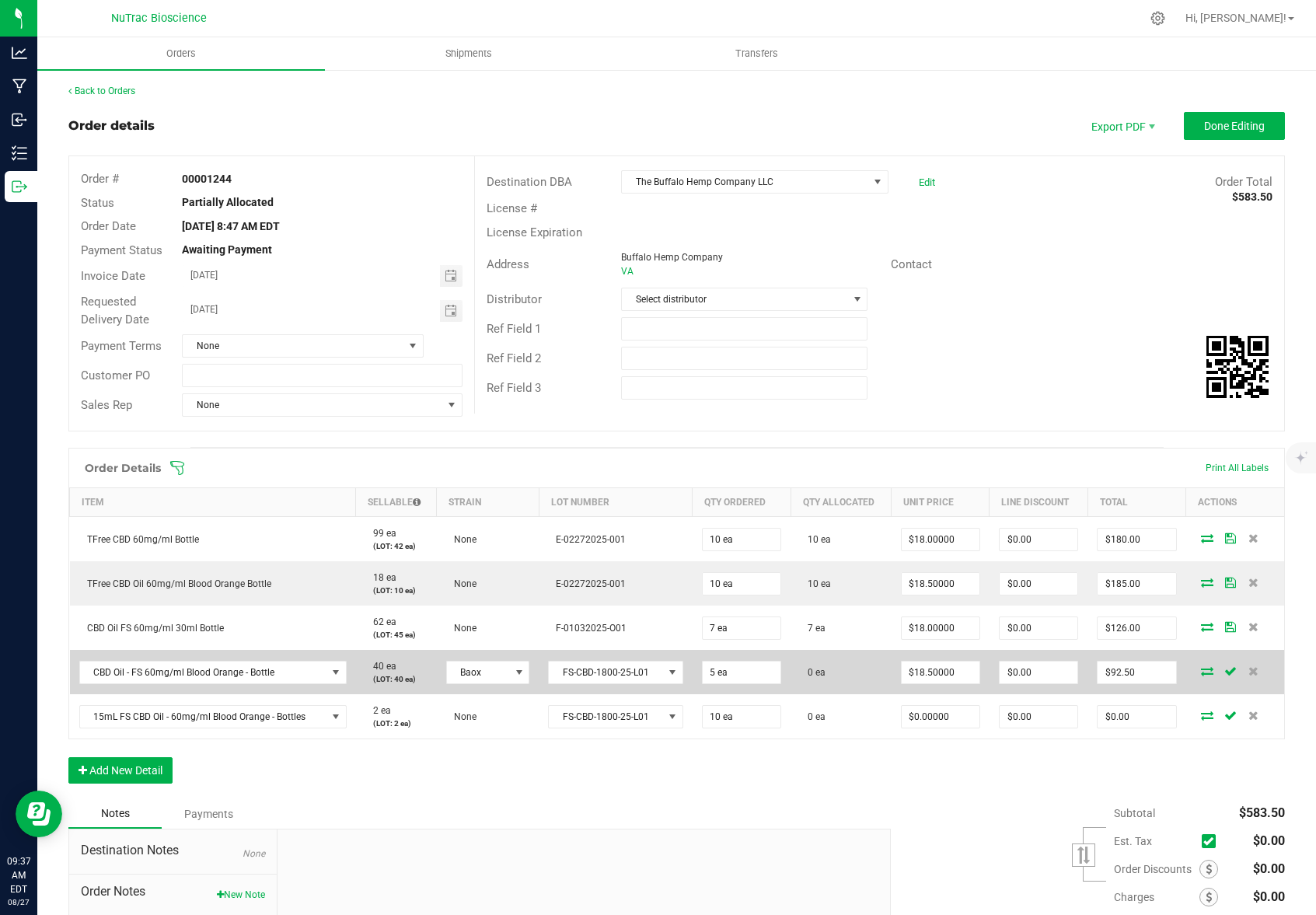
click at [1201, 673] on icon at bounding box center [1207, 671] width 12 height 9
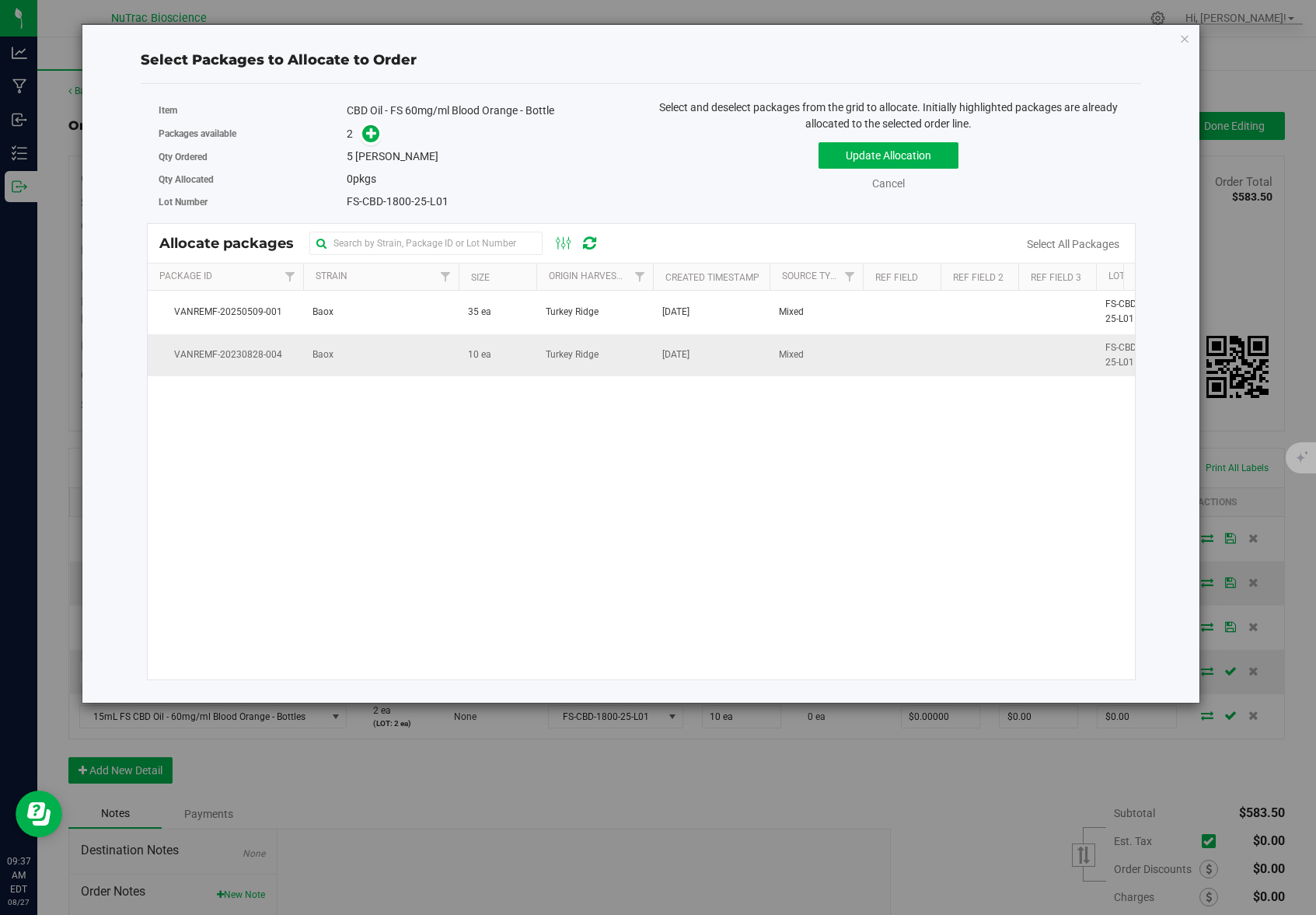
click at [515, 349] on td "10 ea" at bounding box center [497, 355] width 78 height 42
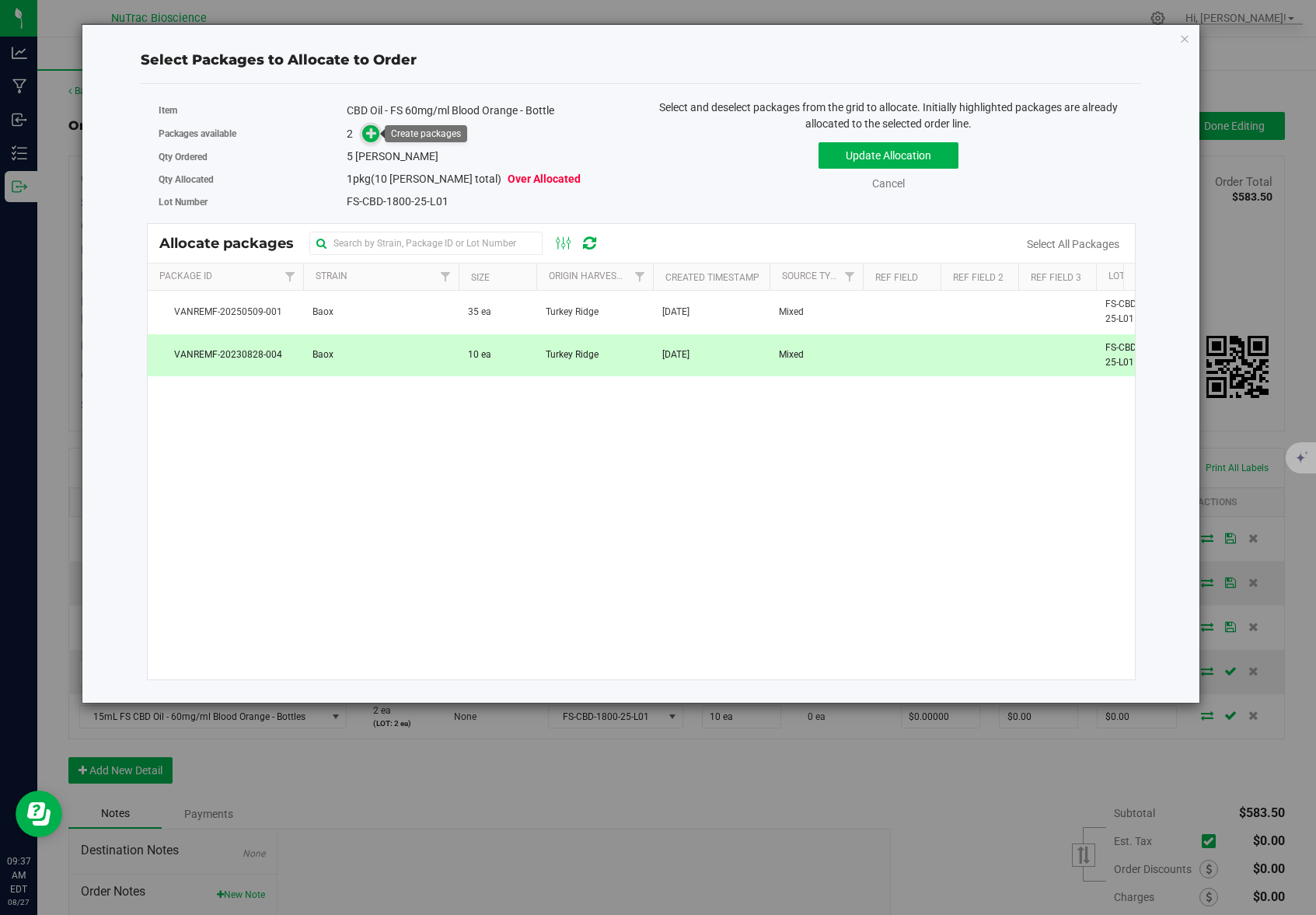
click at [374, 133] on icon at bounding box center [371, 132] width 11 height 11
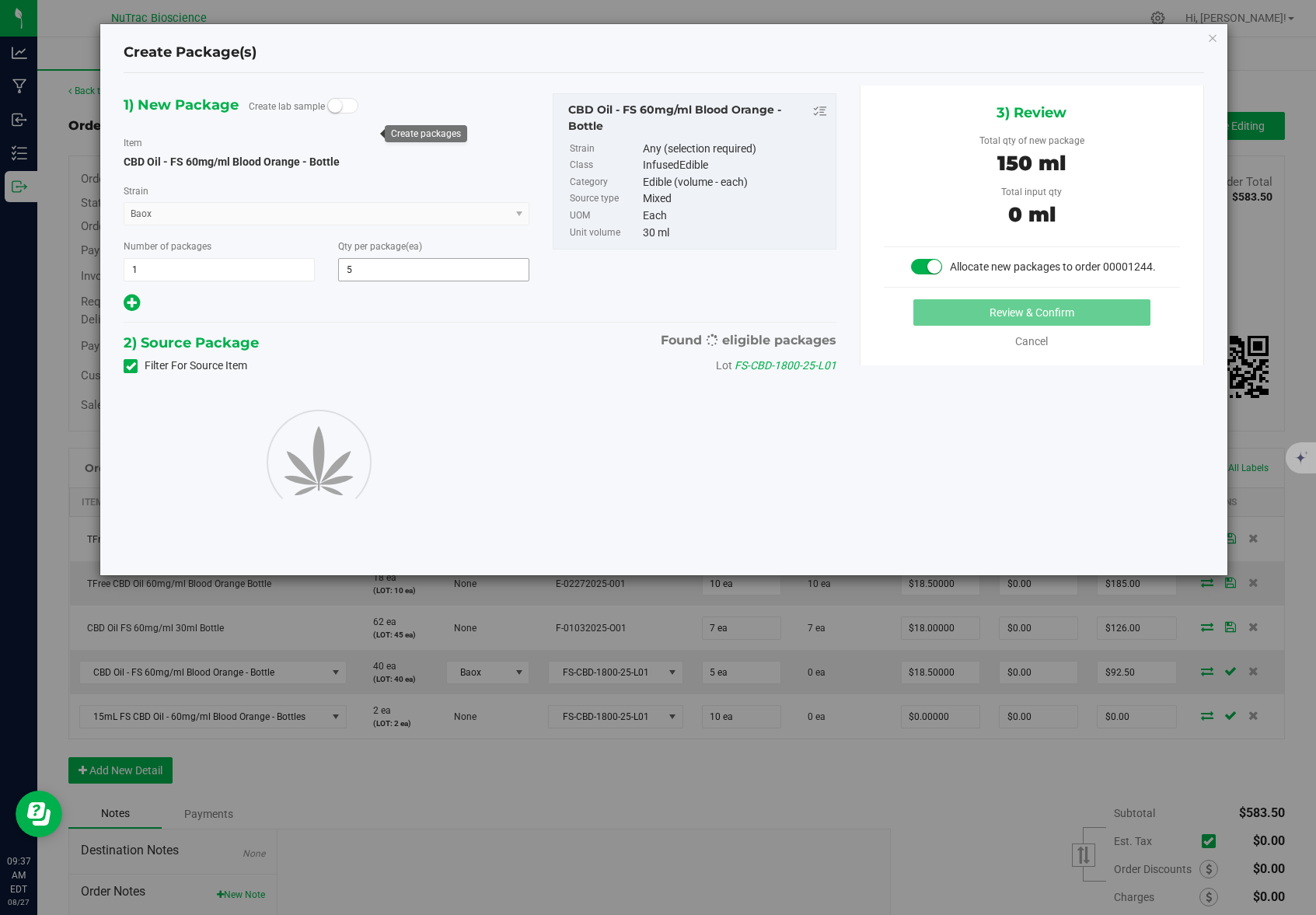
type input "5"
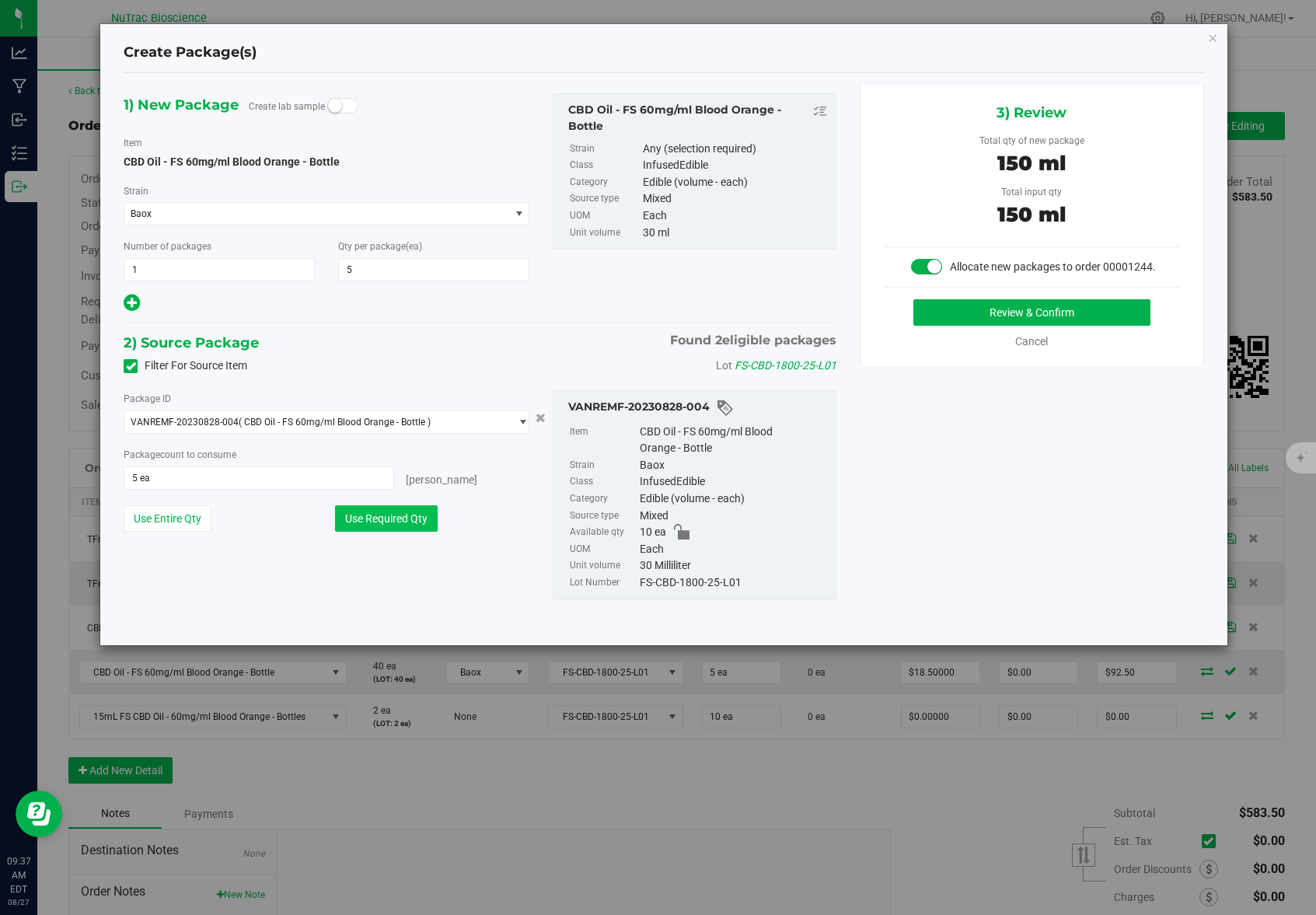
click at [410, 513] on button "Use Required Qty" at bounding box center [387, 518] width 103 height 26
click at [1003, 307] on button "Review & Confirm" at bounding box center [1031, 312] width 237 height 26
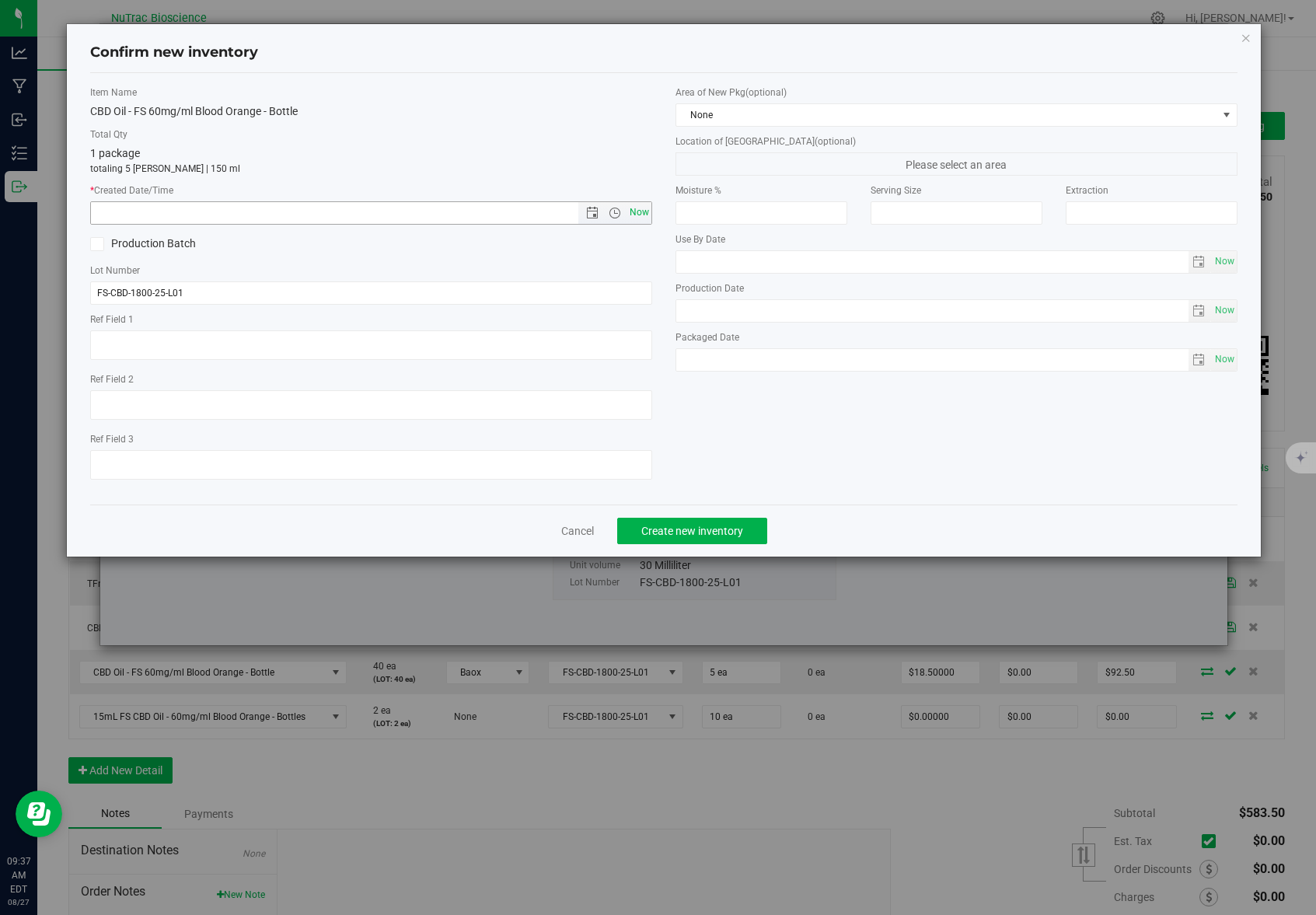
click at [639, 214] on span "Now" at bounding box center [640, 212] width 26 height 22
type input "8/27/2025 9:37 AM"
click at [711, 527] on span "Create new inventory" at bounding box center [692, 531] width 102 height 12
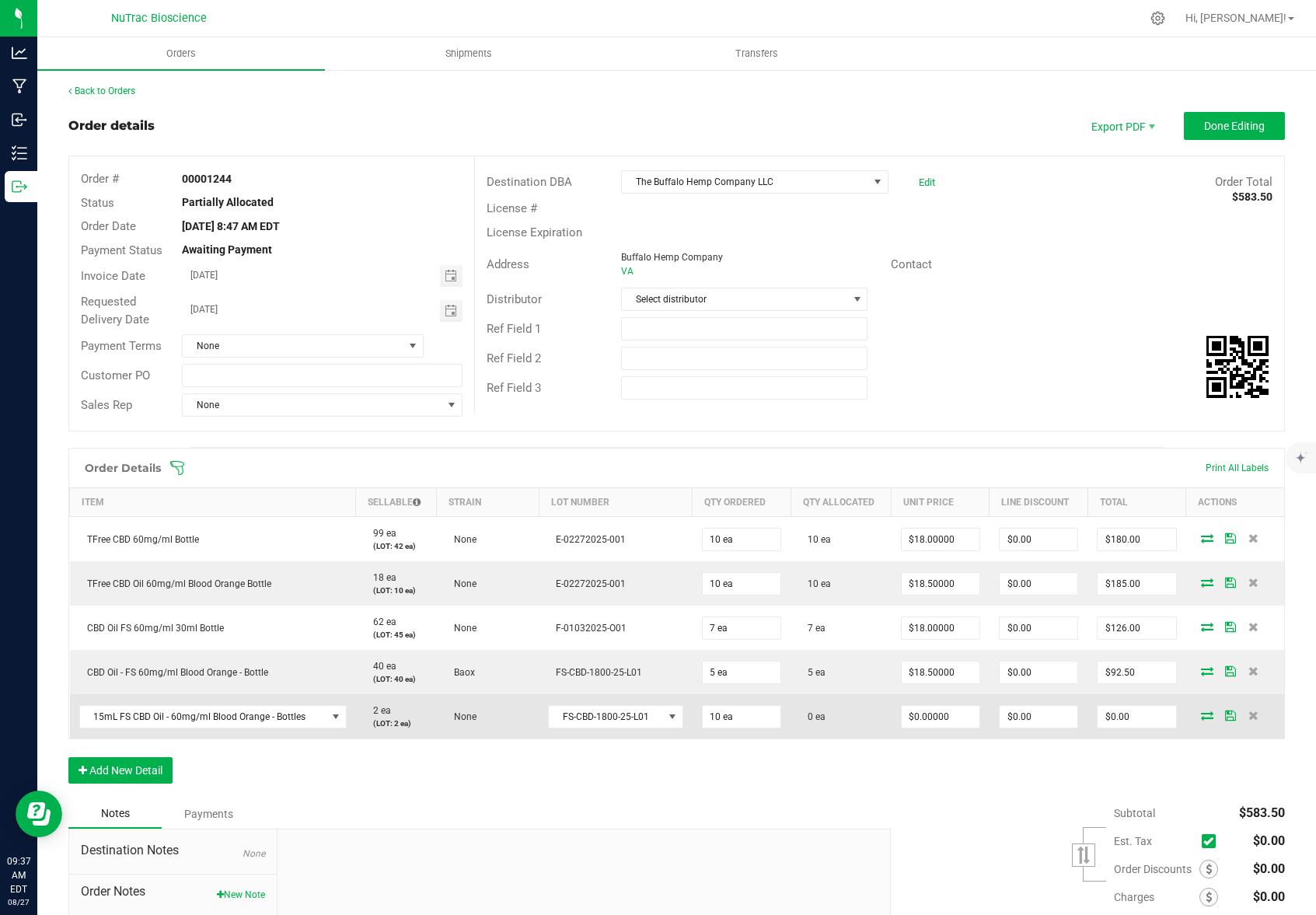
click at [1201, 716] on icon at bounding box center [1207, 715] width 12 height 9
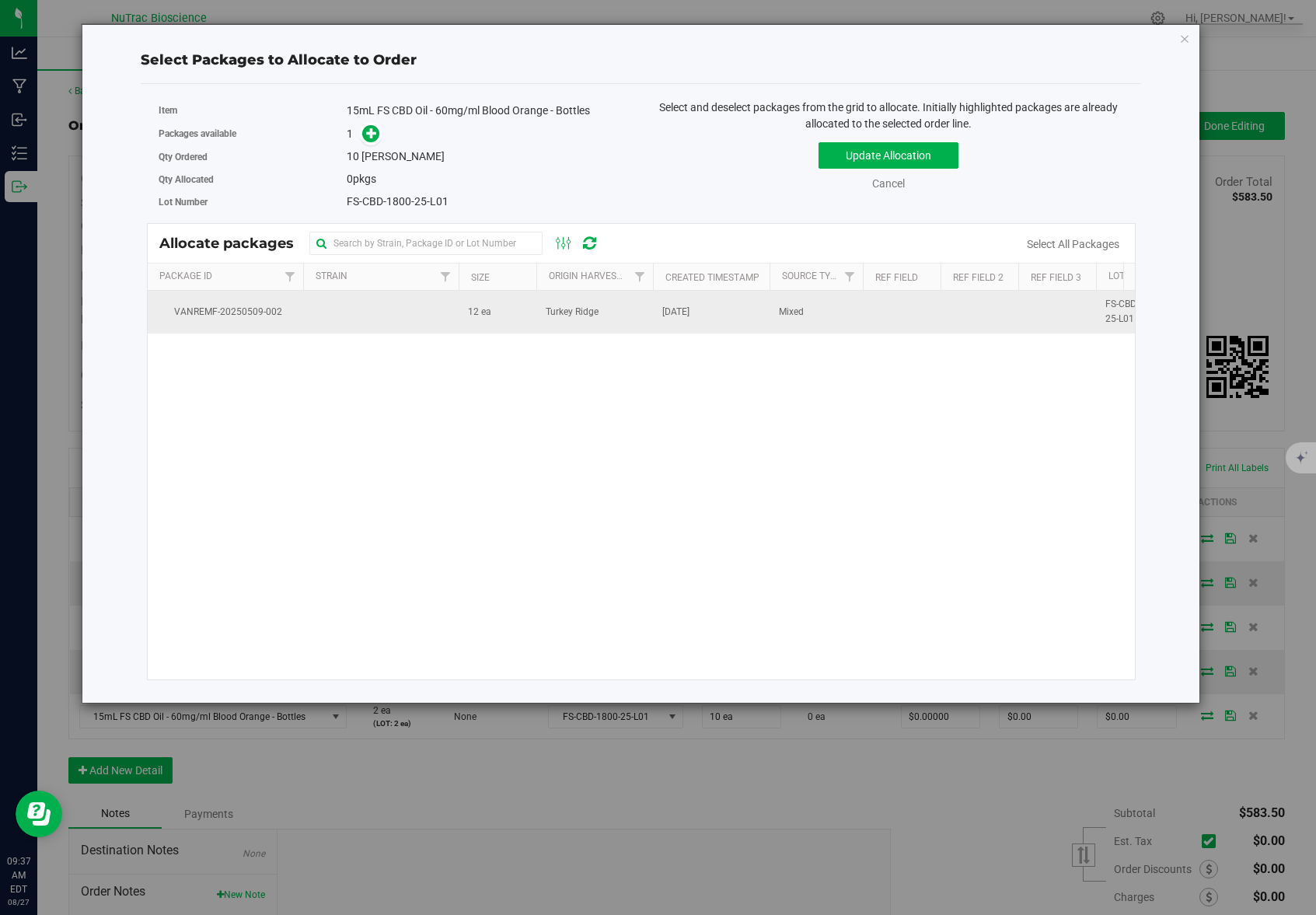
click at [504, 313] on td "12 ea" at bounding box center [497, 311] width 78 height 42
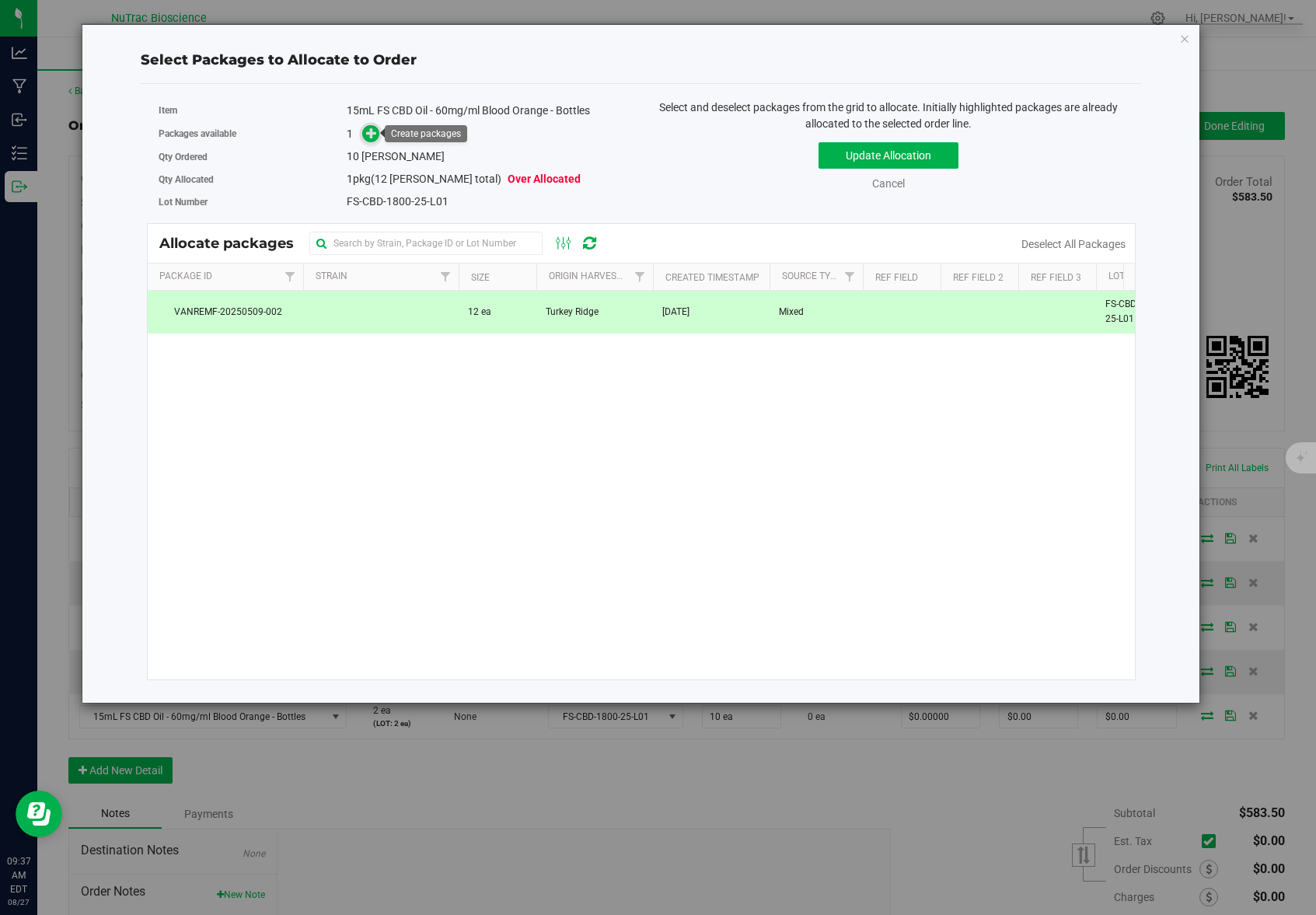
click at [371, 137] on icon at bounding box center [371, 132] width 11 height 11
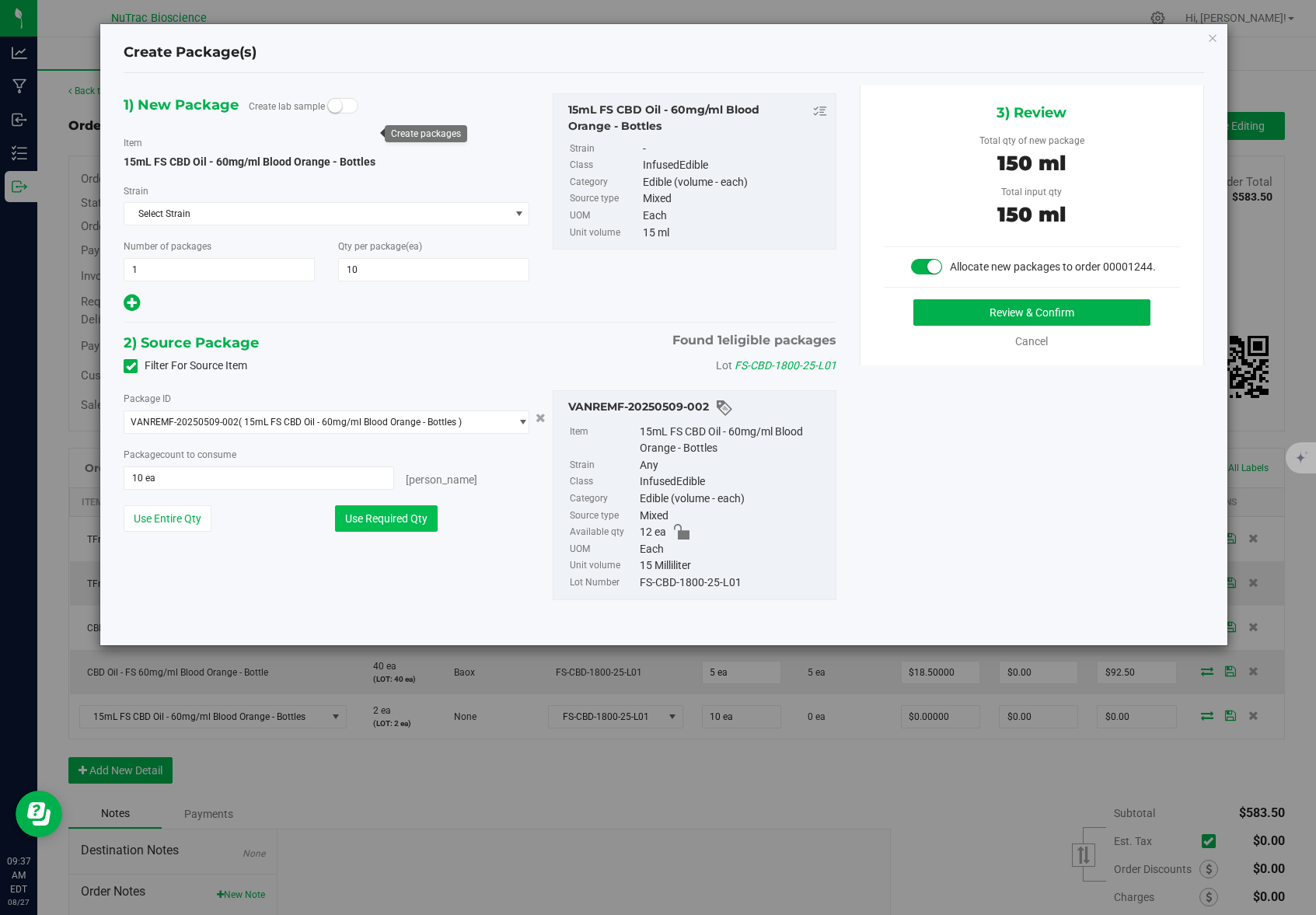
click at [401, 514] on button "Use Required Qty" at bounding box center [387, 518] width 103 height 26
click at [1052, 301] on button "Review & Confirm" at bounding box center [1031, 312] width 237 height 26
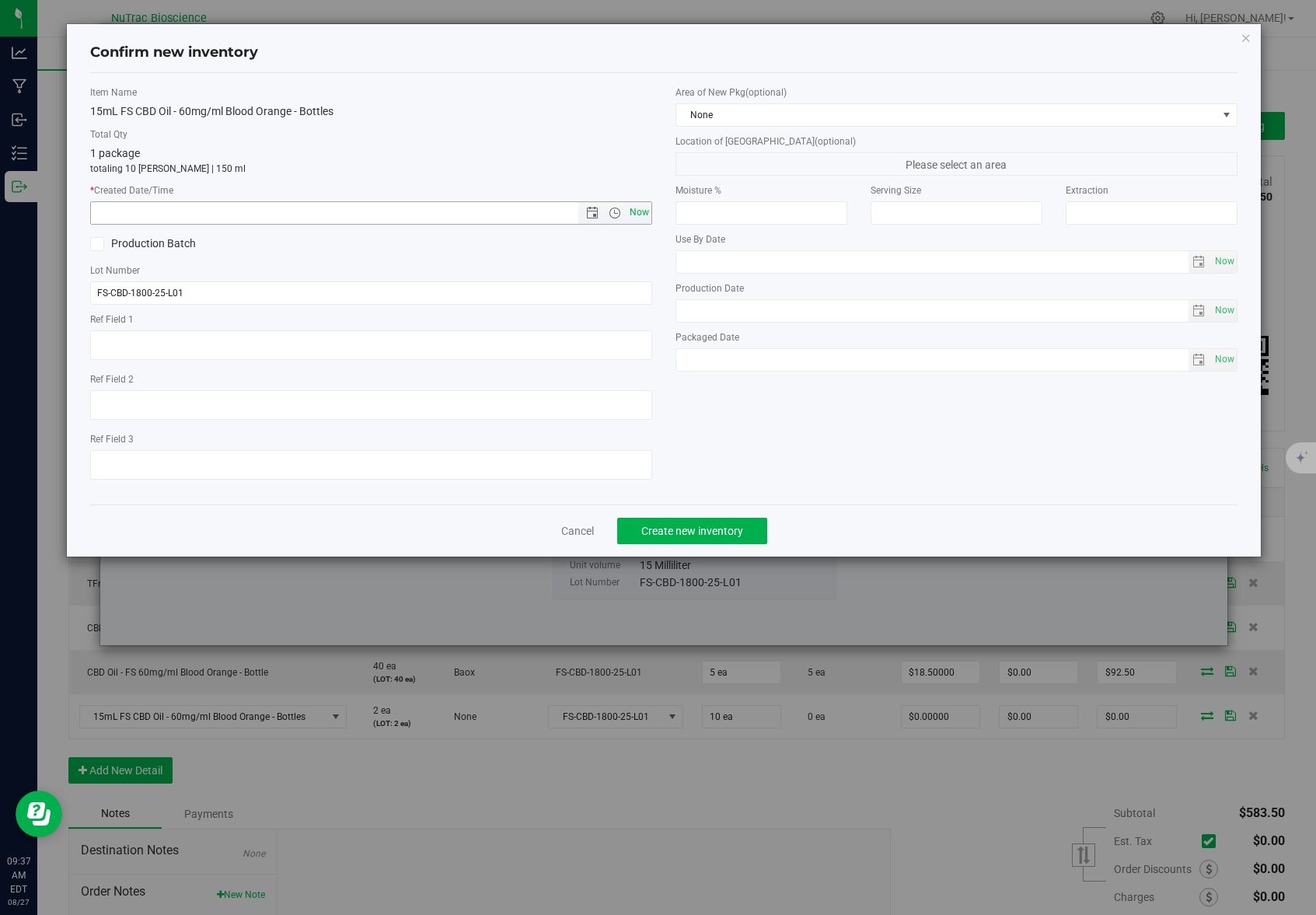
click at [641, 210] on span "Now" at bounding box center [640, 212] width 26 height 22
type input "8/27/2025 9:37 AM"
click at [723, 528] on span "Create new inventory" at bounding box center [692, 531] width 102 height 12
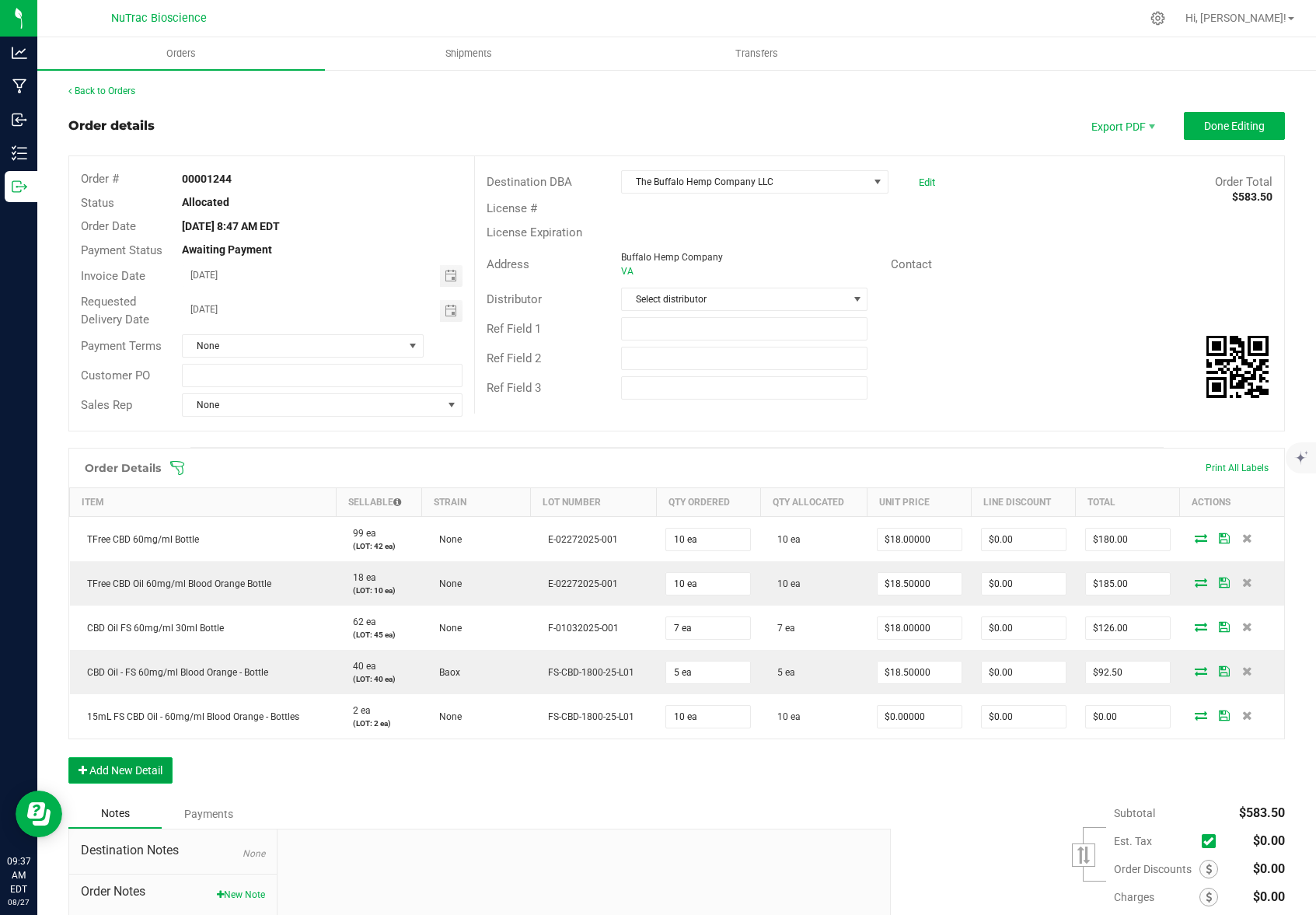
click at [143, 773] on button "Add New Detail" at bounding box center [121, 771] width 104 height 26
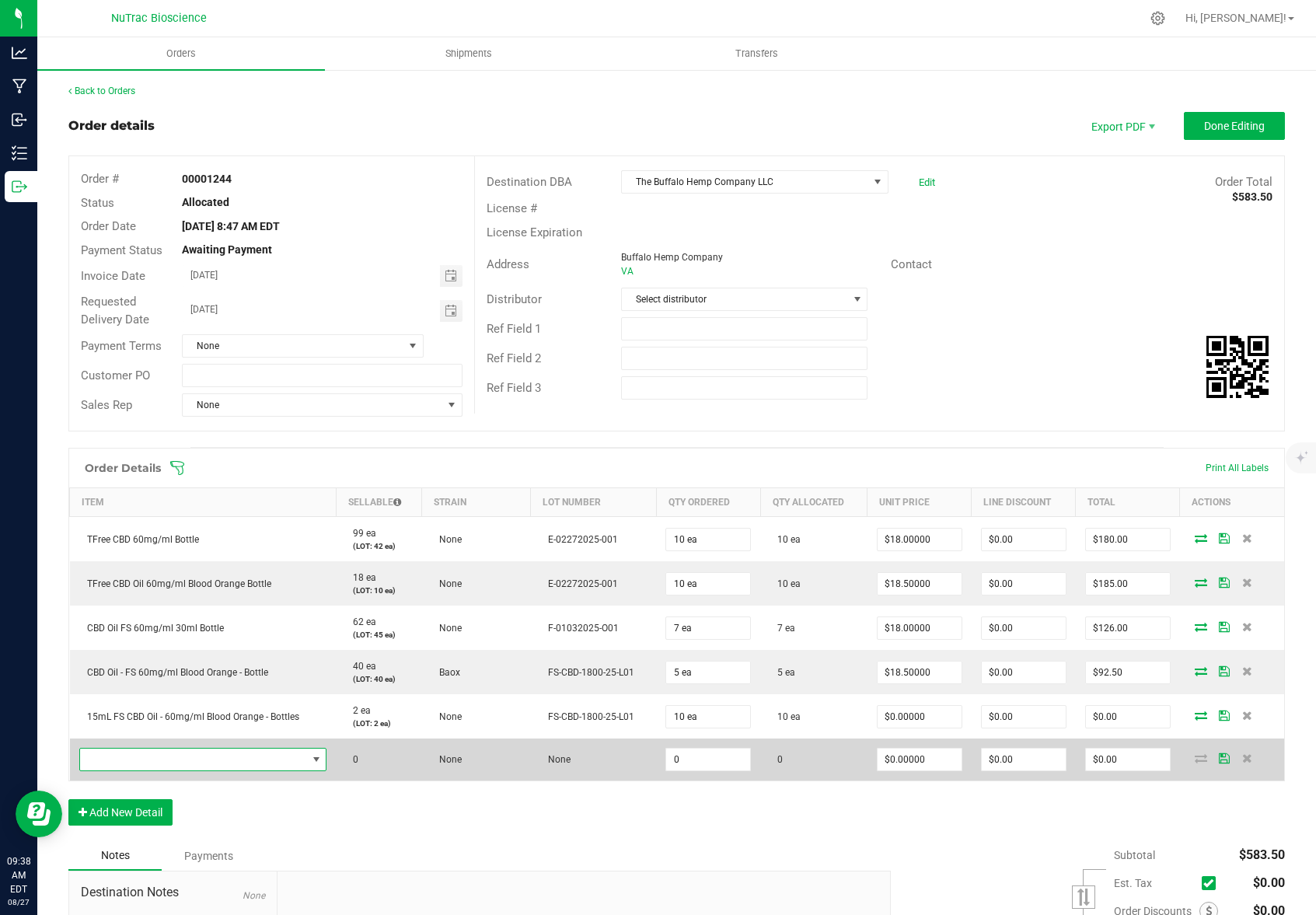
click at [314, 761] on span "NO DATA FOUND" at bounding box center [316, 759] width 12 height 12
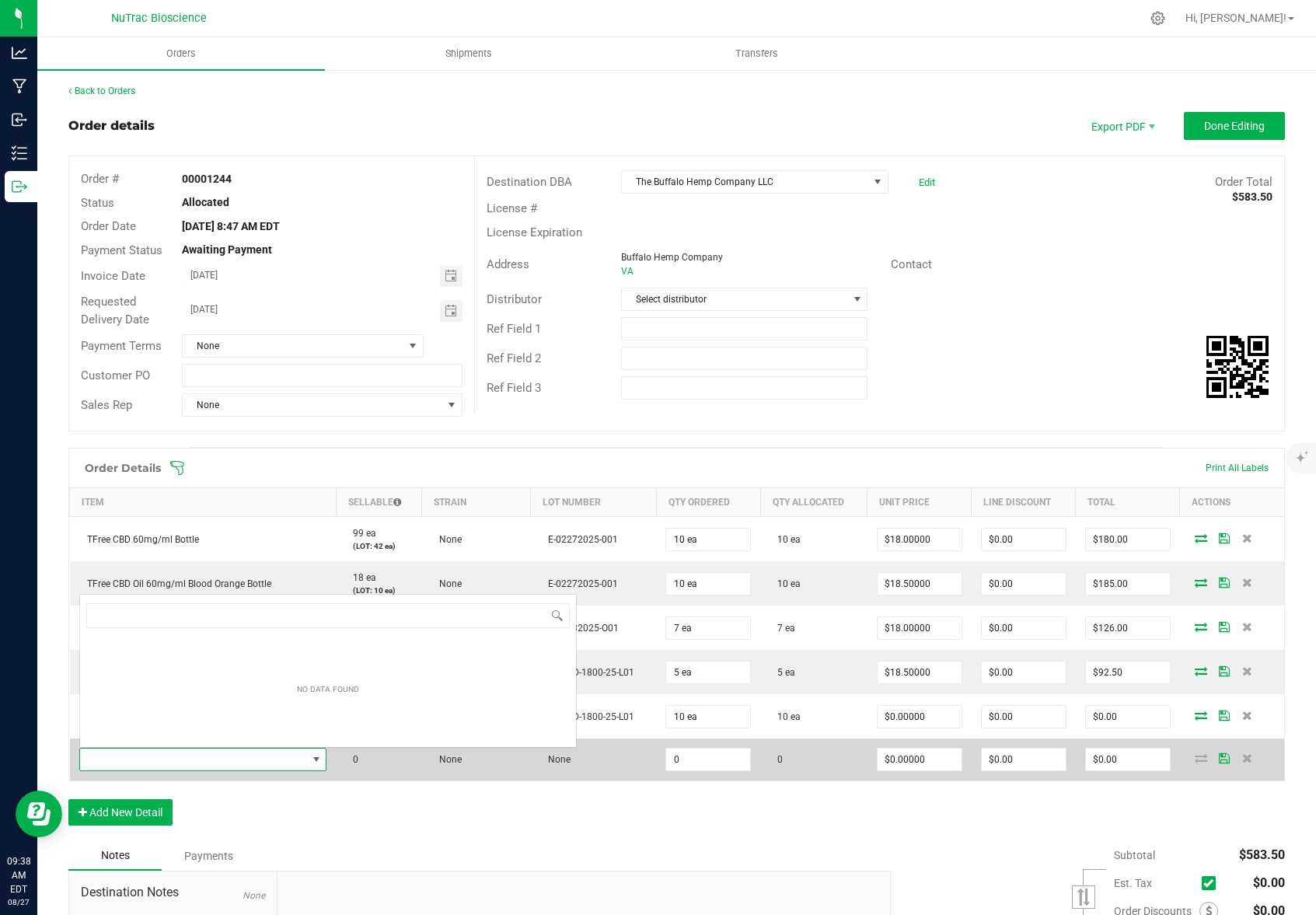
scroll to position [23, 241]
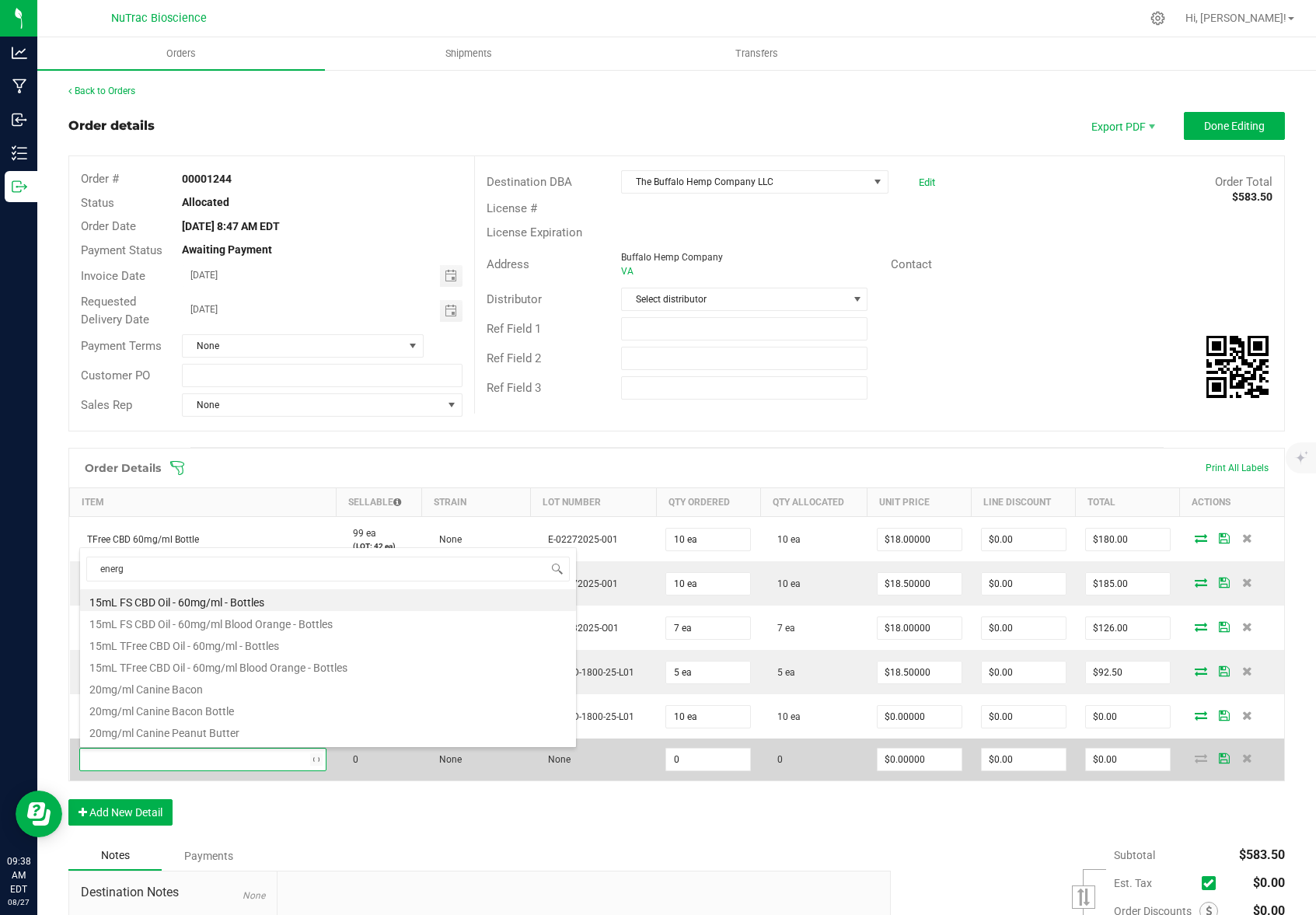
type input "energy"
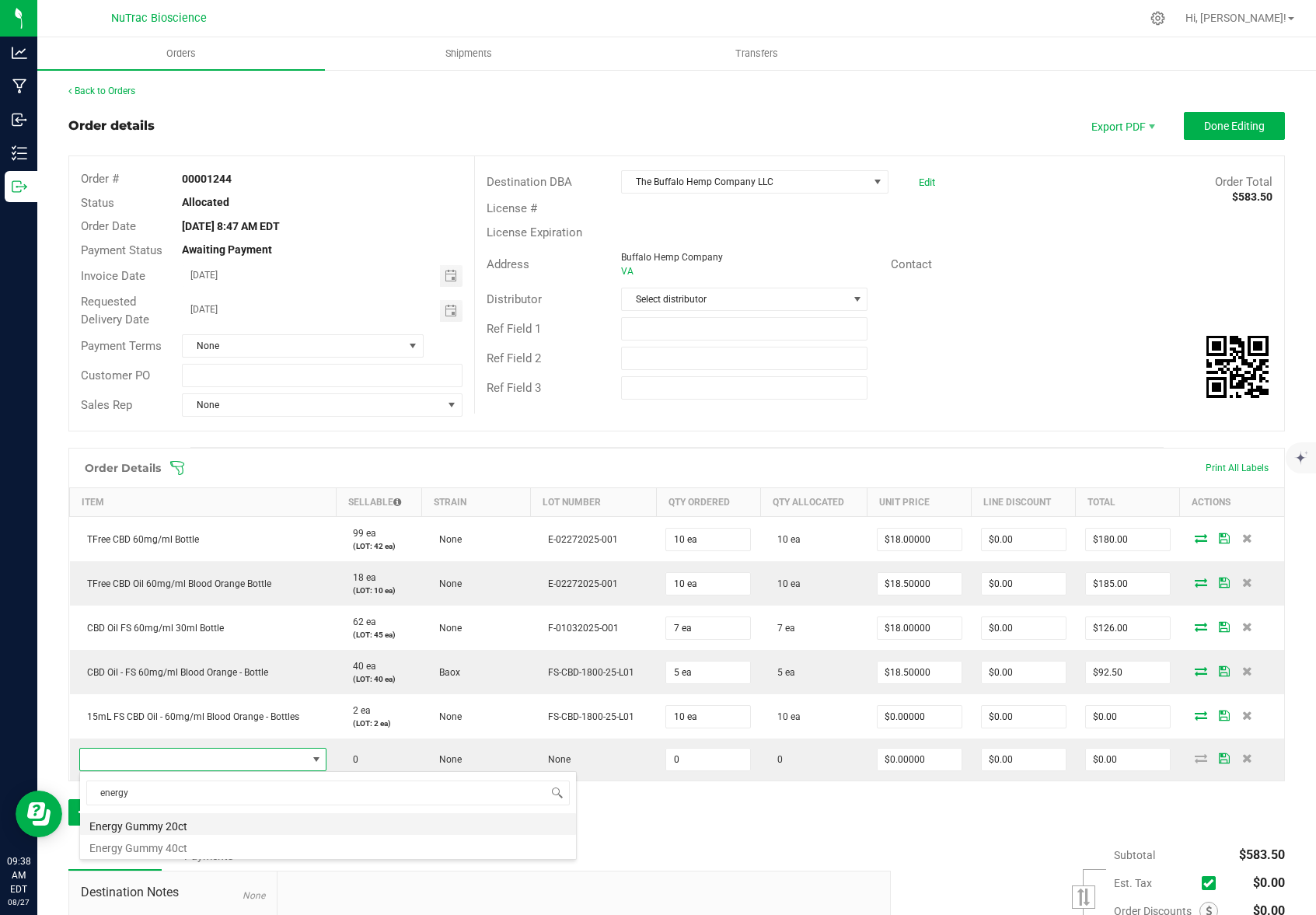
click at [195, 828] on li "Energy Gummy 20ct" at bounding box center [328, 824] width 496 height 22
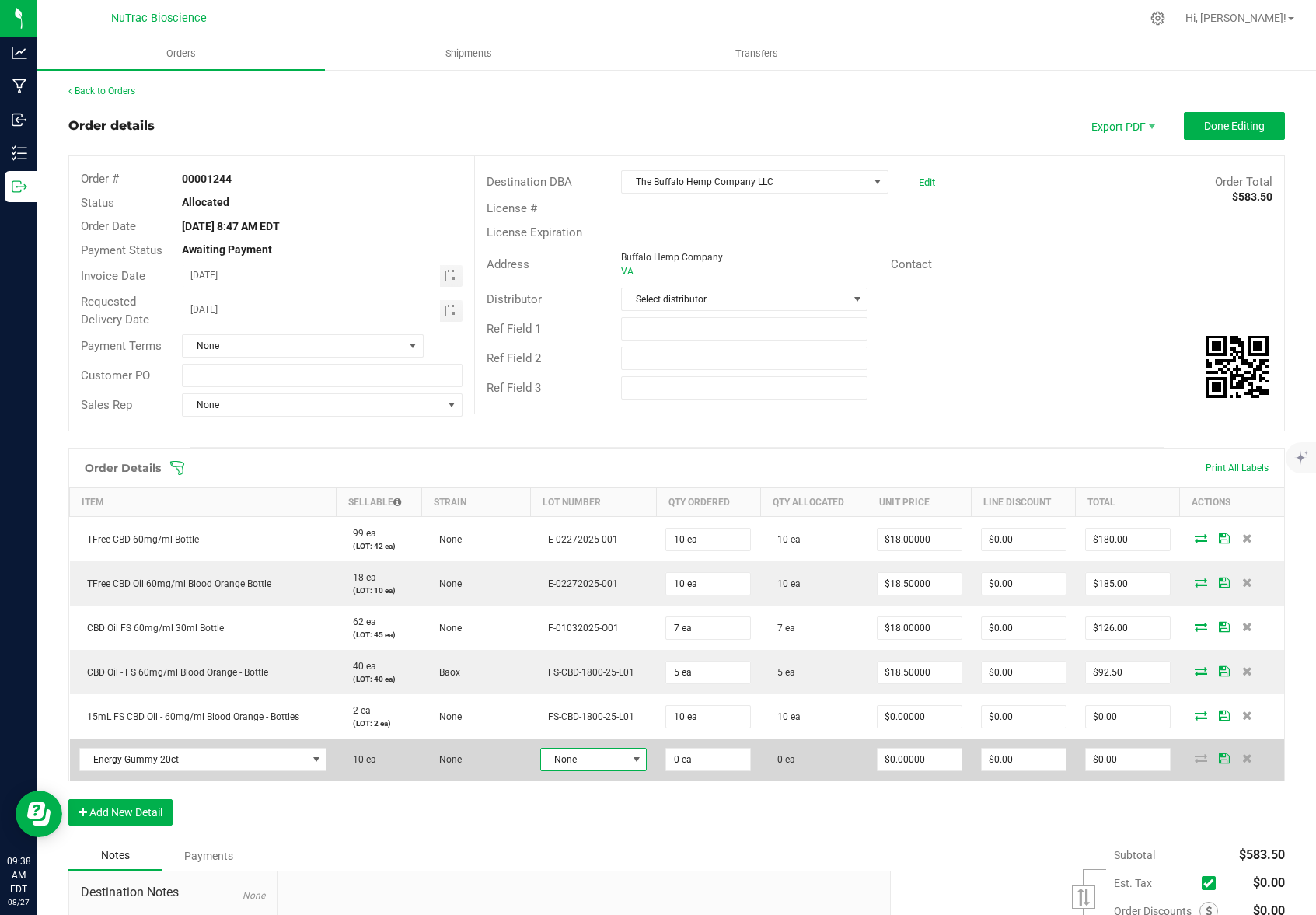
click at [631, 760] on span at bounding box center [636, 759] width 12 height 12
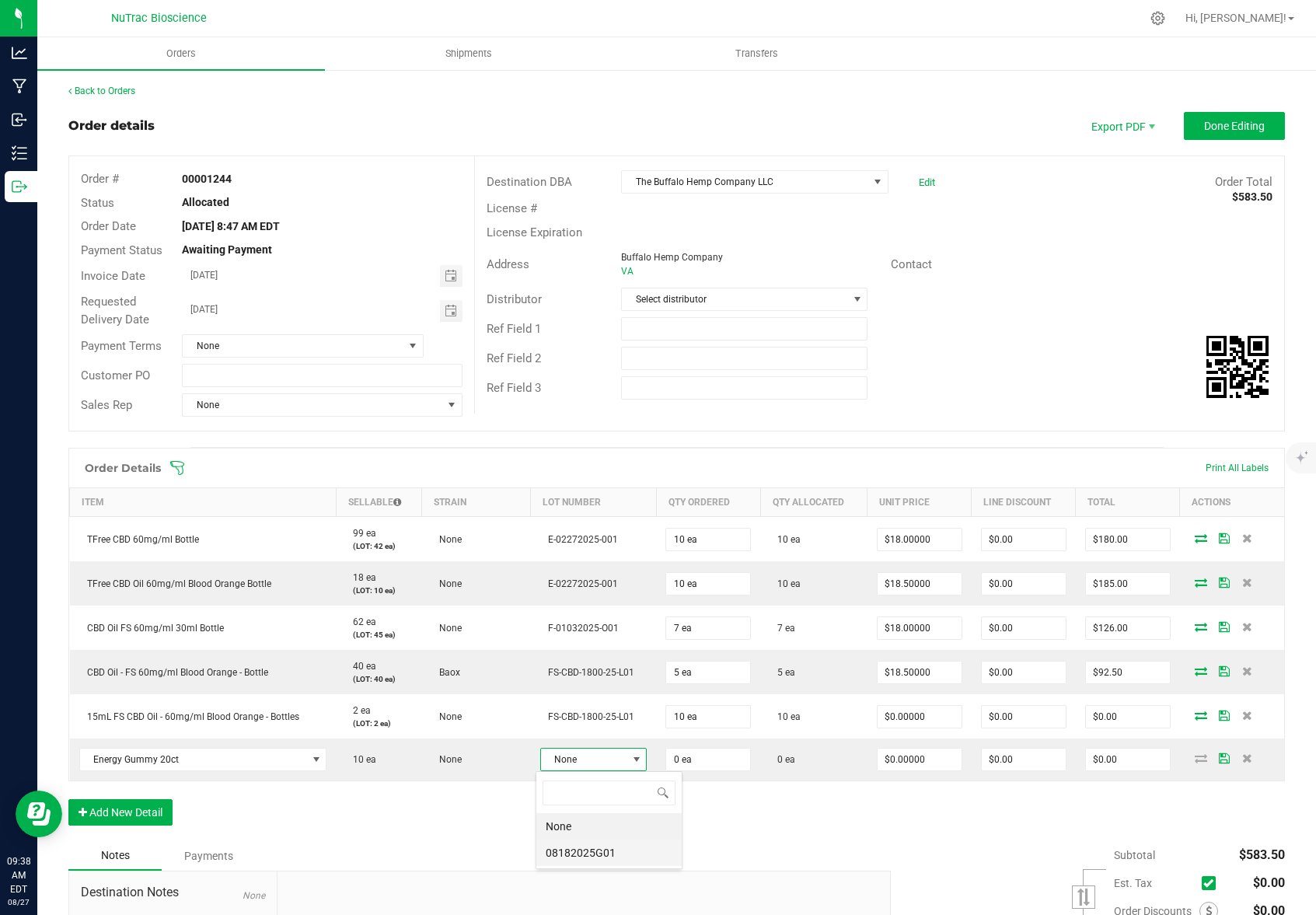
click at [587, 853] on li "08182025G01" at bounding box center [609, 853] width 146 height 26
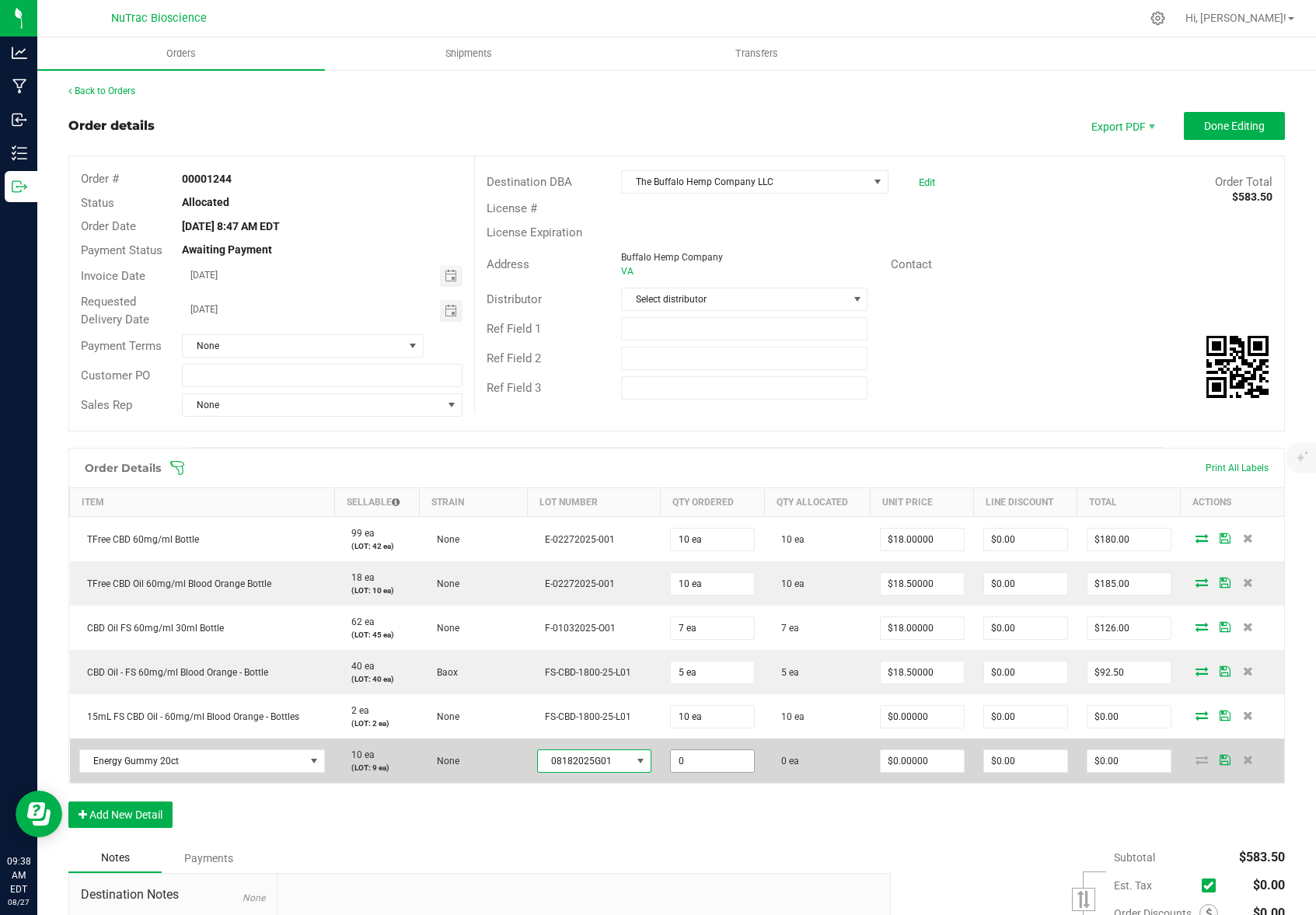
click at [704, 764] on input "0" at bounding box center [712, 761] width 83 height 22
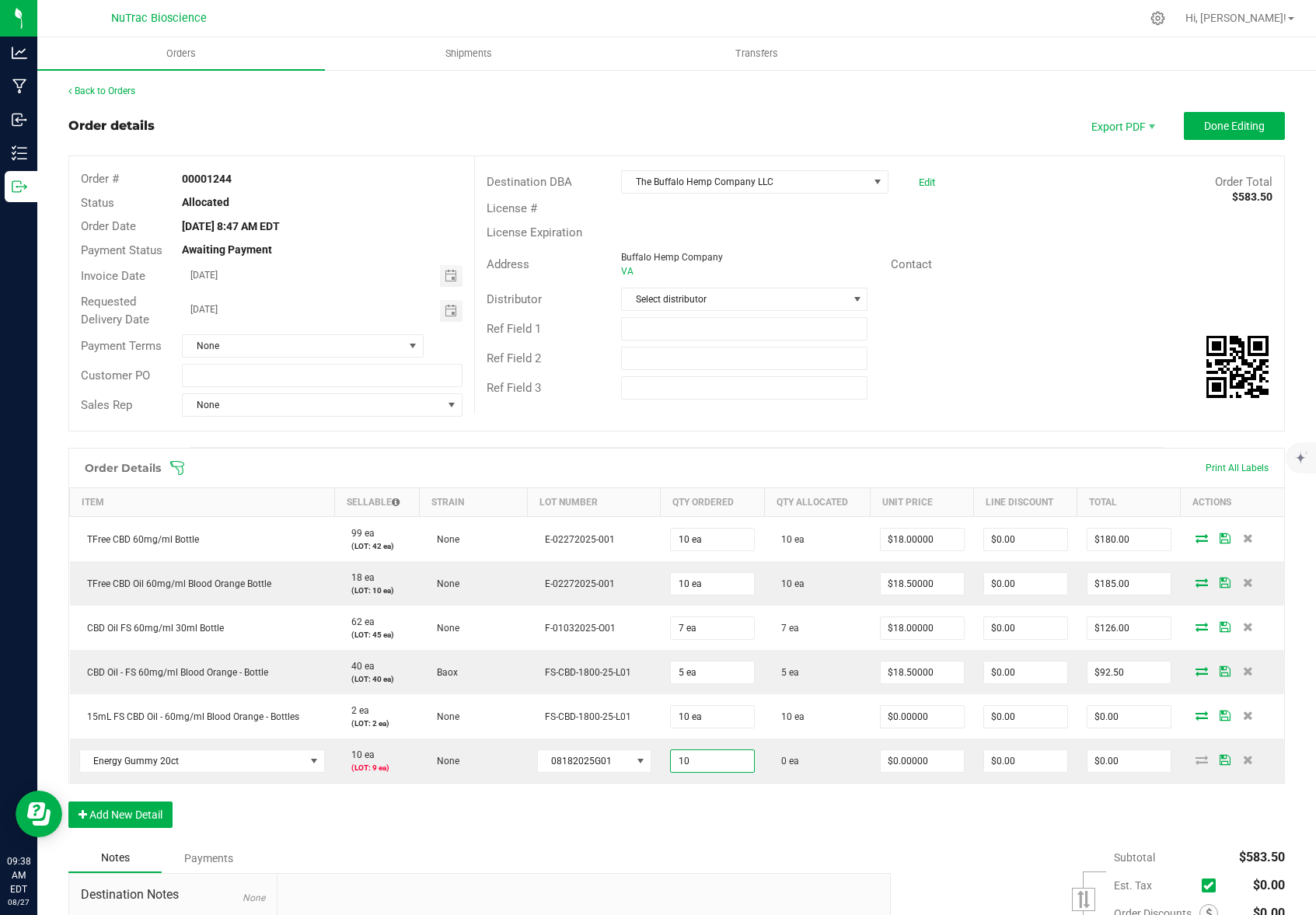
type input "10 ea"
click at [868, 846] on div "Notes Payments" at bounding box center [473, 859] width 810 height 30
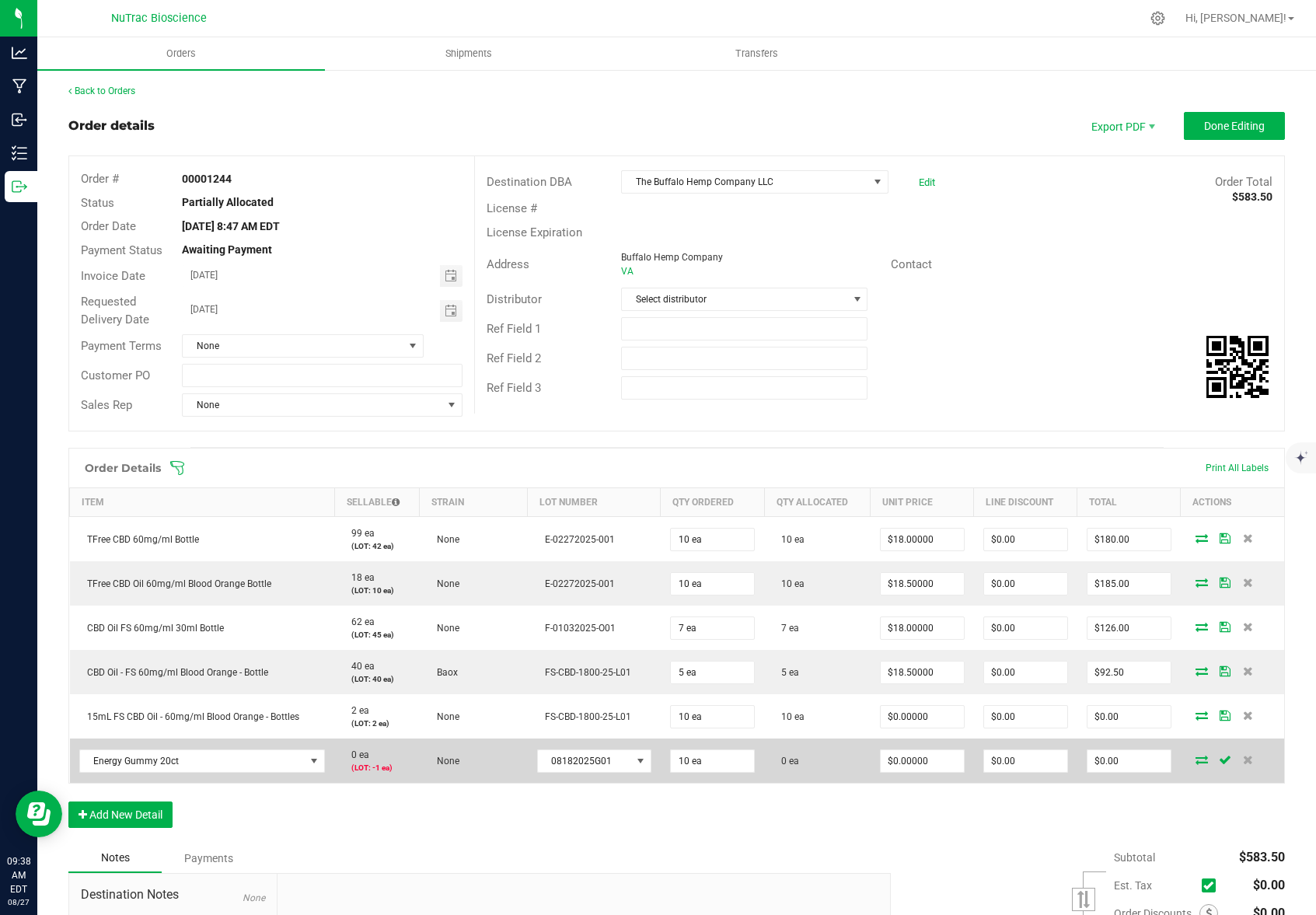
click at [1195, 759] on icon at bounding box center [1201, 759] width 12 height 9
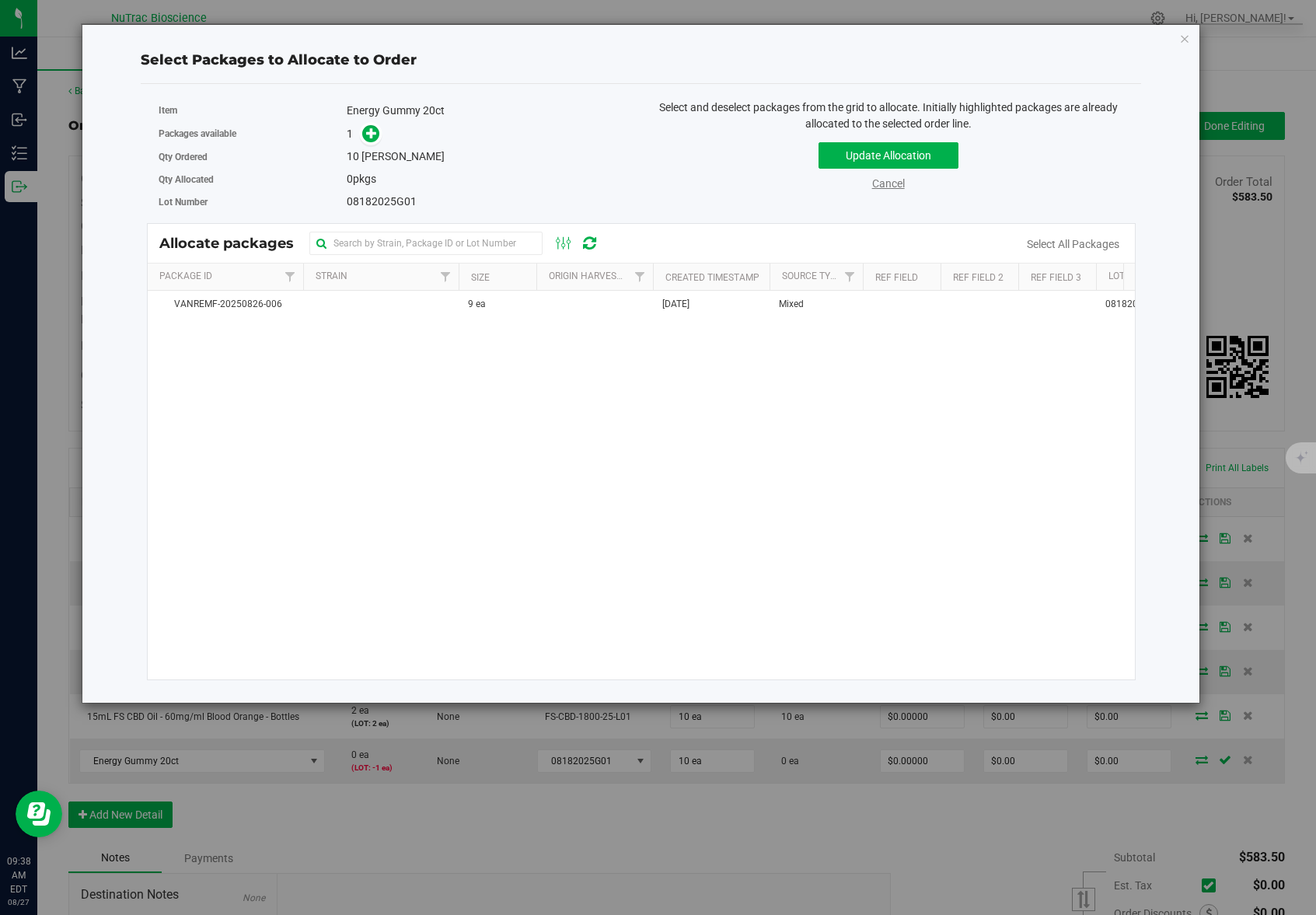
click at [881, 183] on link "Cancel" at bounding box center [887, 183] width 32 height 12
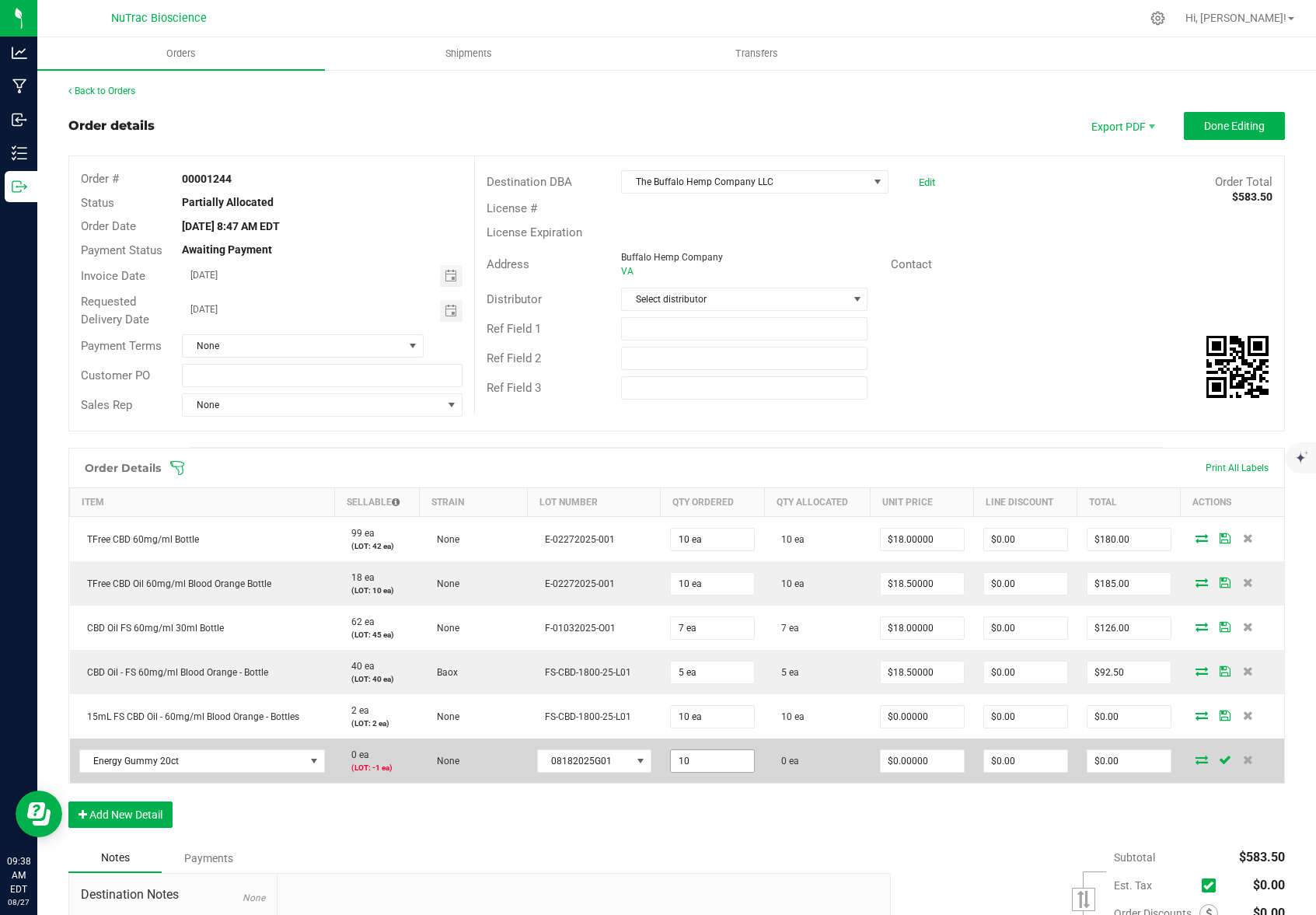
click at [709, 758] on input "10" at bounding box center [712, 761] width 83 height 22
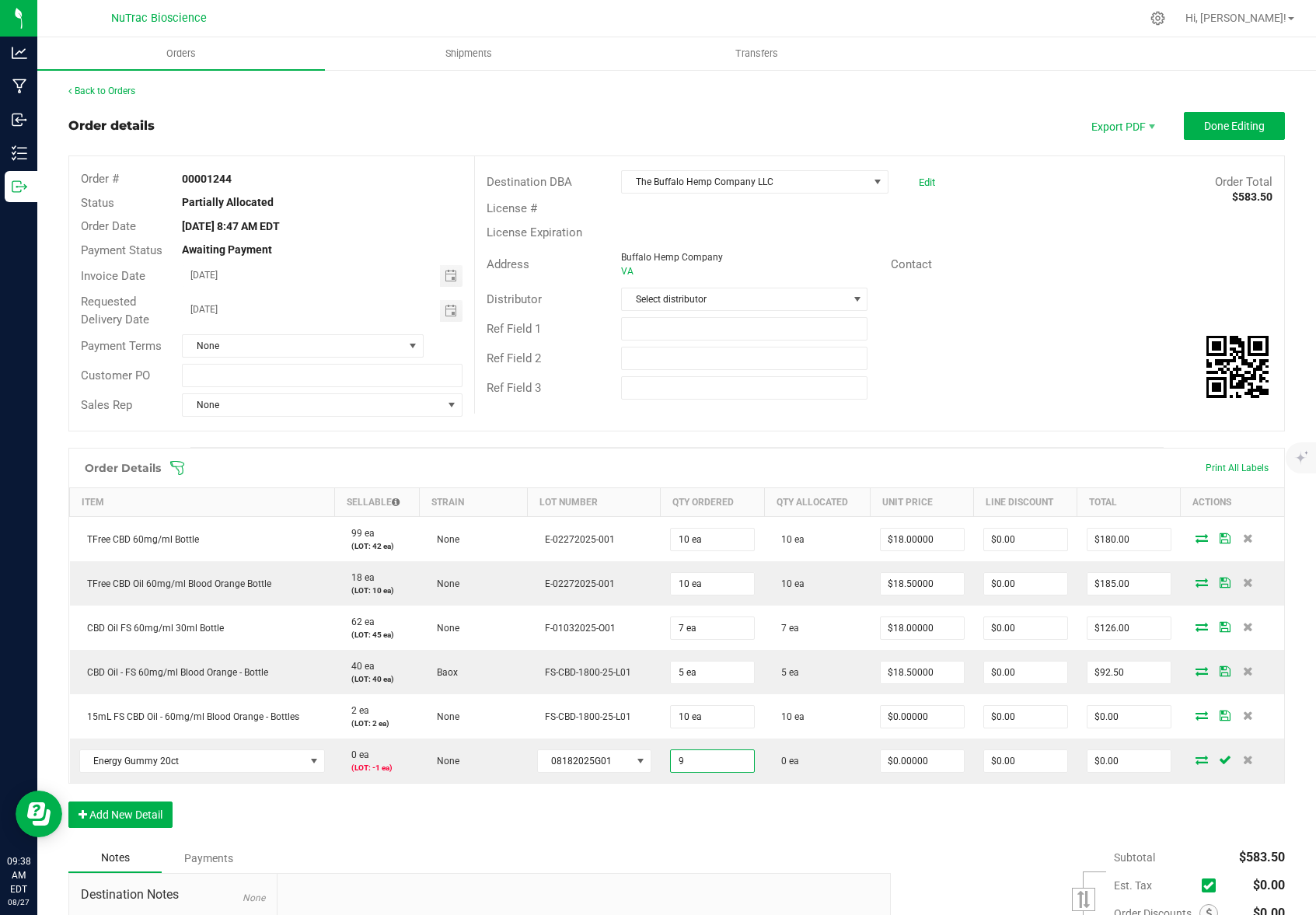
type input "9 ea"
click at [728, 824] on div "Order Details Print All Labels Item Sellable Strain Lot Number Qty Ordered Qty …" at bounding box center [676, 646] width 1216 height 396
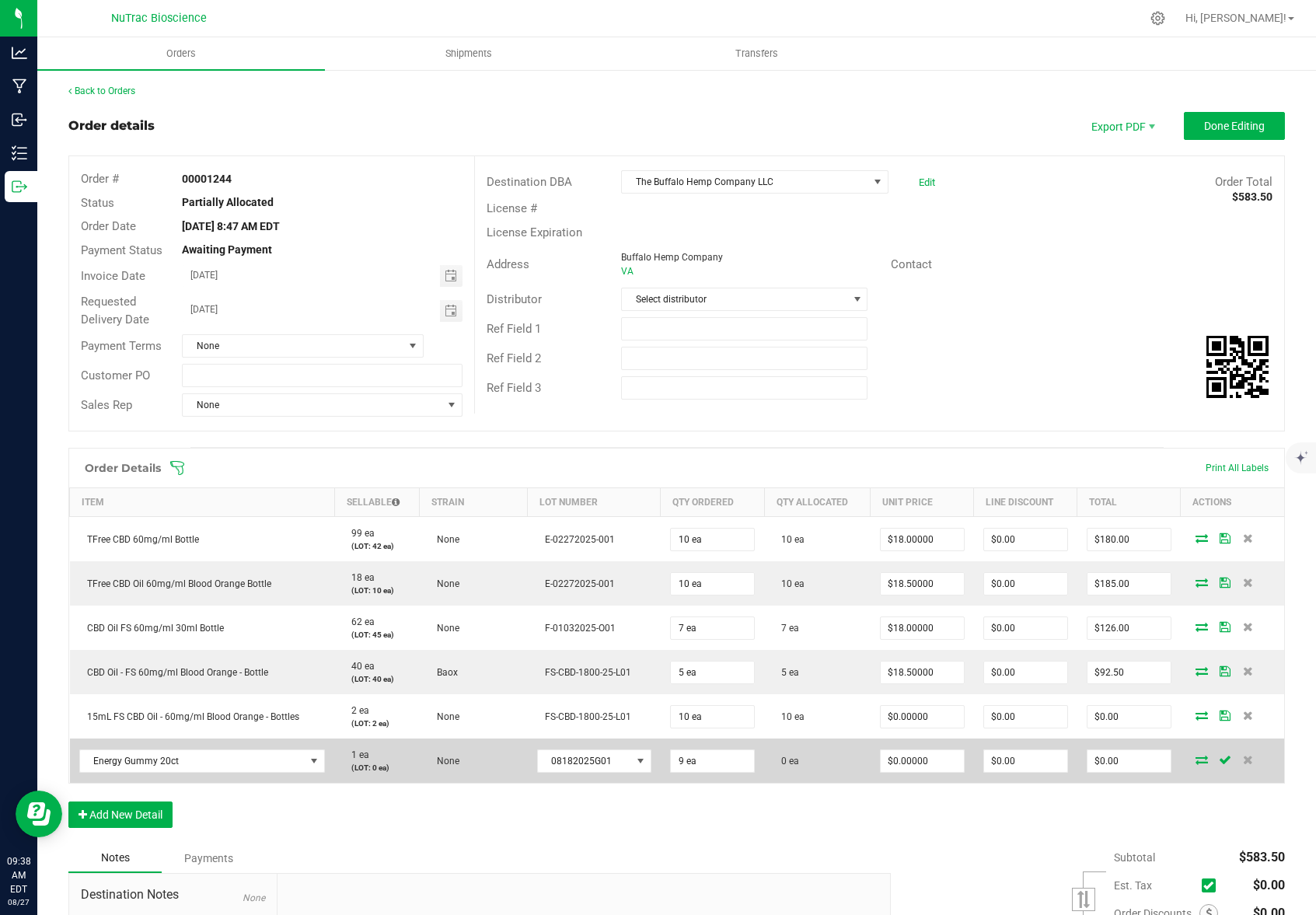
click at [1195, 759] on icon at bounding box center [1201, 759] width 12 height 9
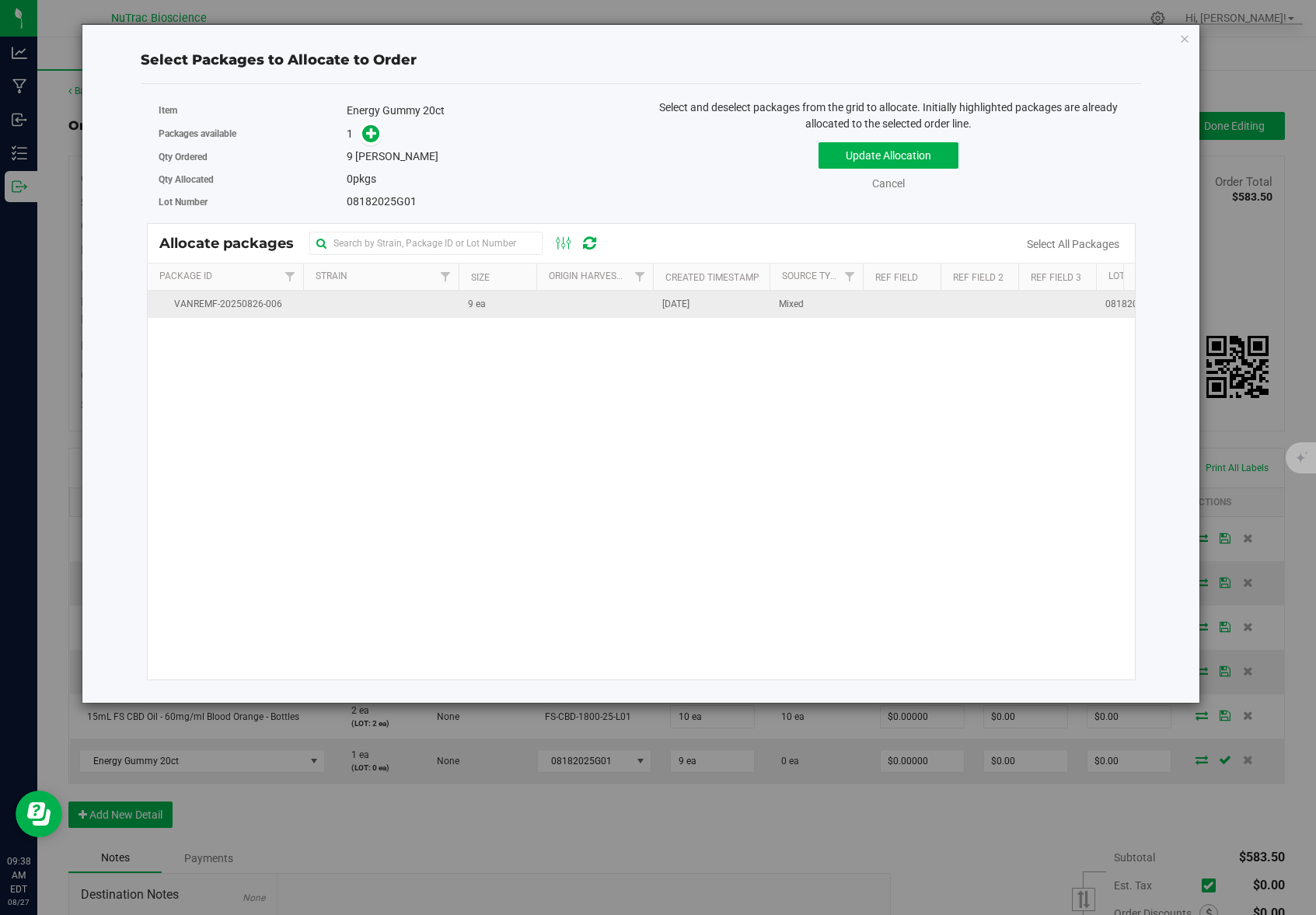
click at [497, 307] on td "9 ea" at bounding box center [497, 304] width 78 height 27
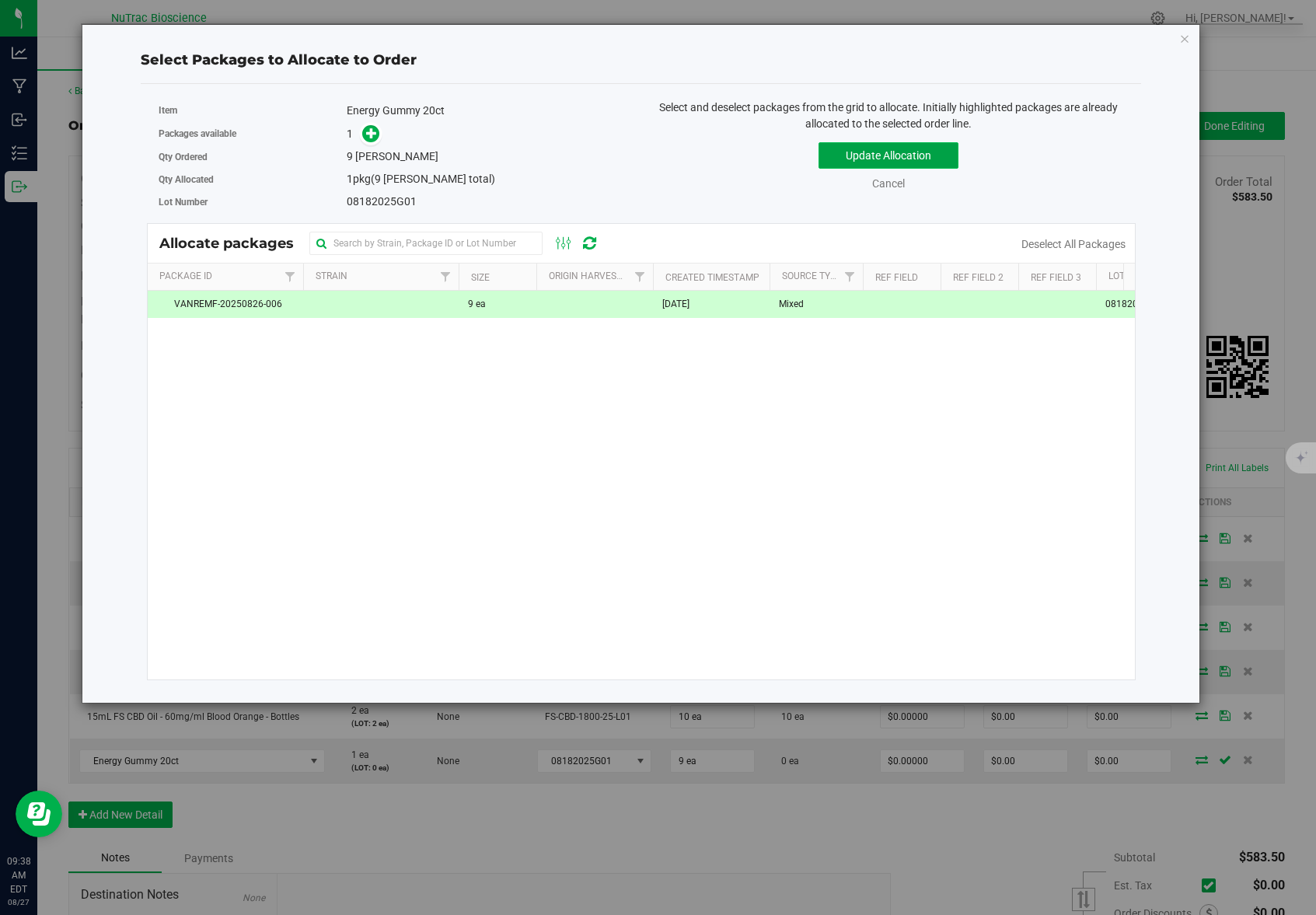
click at [861, 163] on button "Update Allocation" at bounding box center [888, 156] width 140 height 26
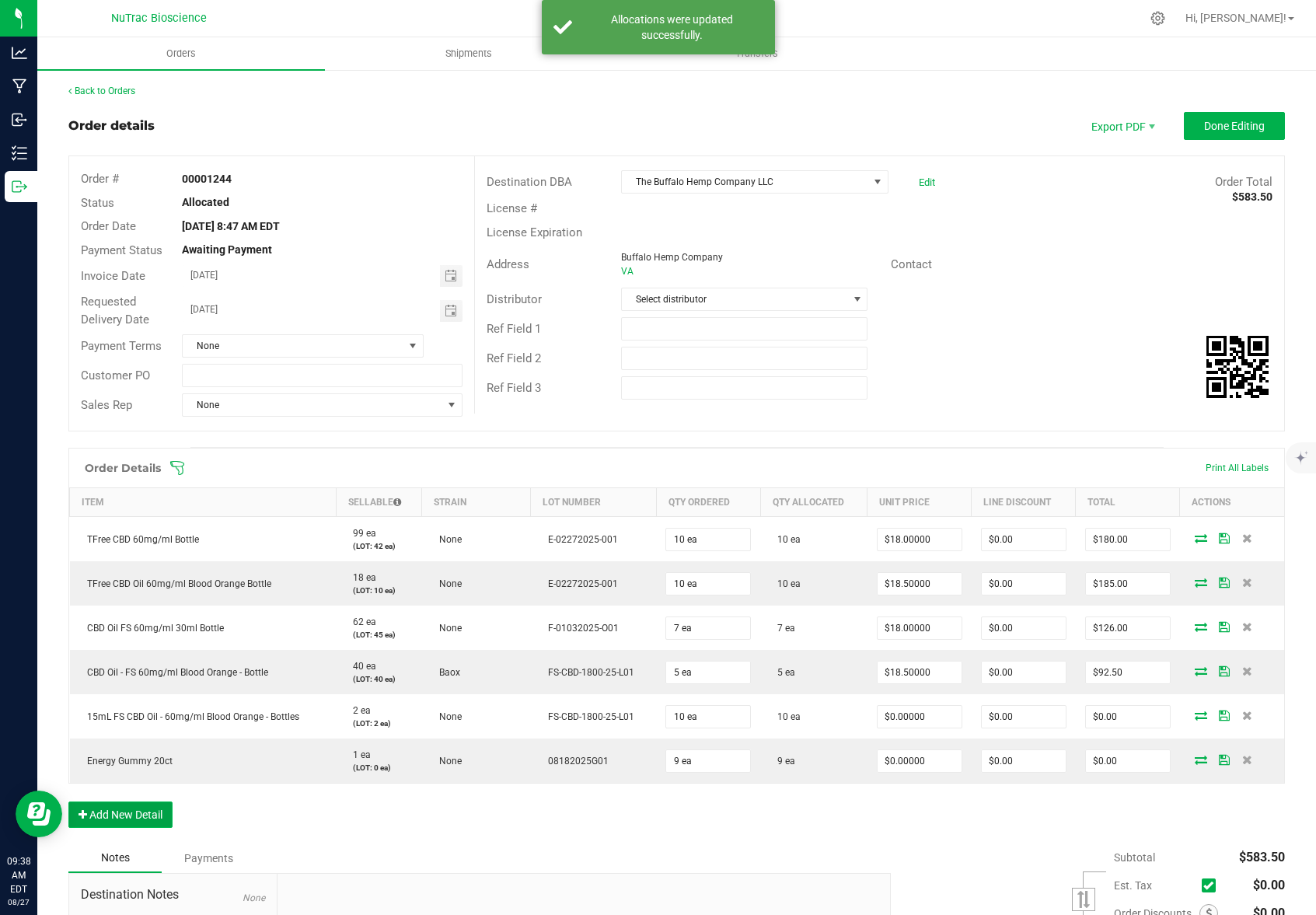
click at [123, 816] on button "Add New Detail" at bounding box center [121, 815] width 104 height 26
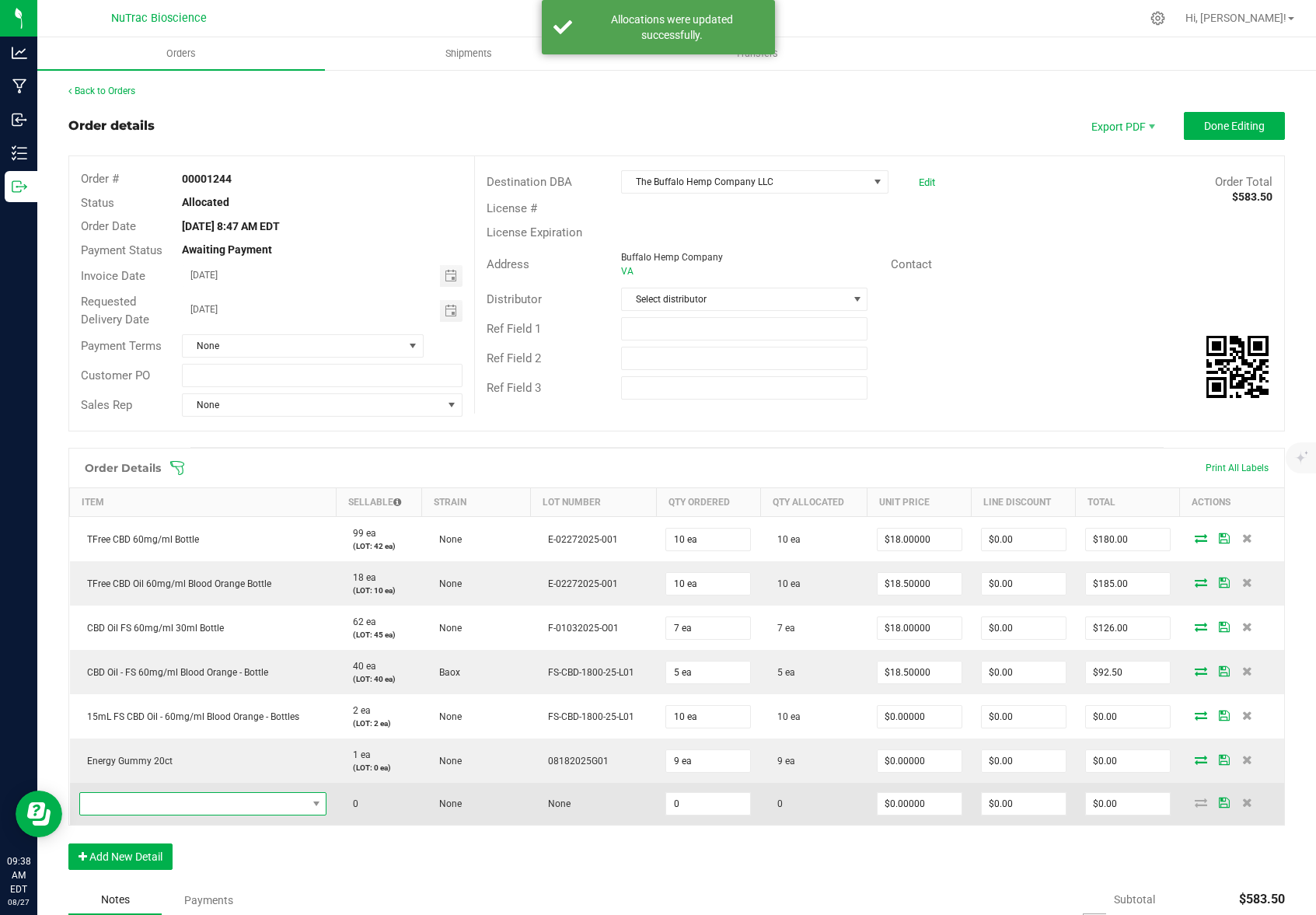
click at [156, 800] on span "NO DATA FOUND" at bounding box center [194, 804] width 227 height 22
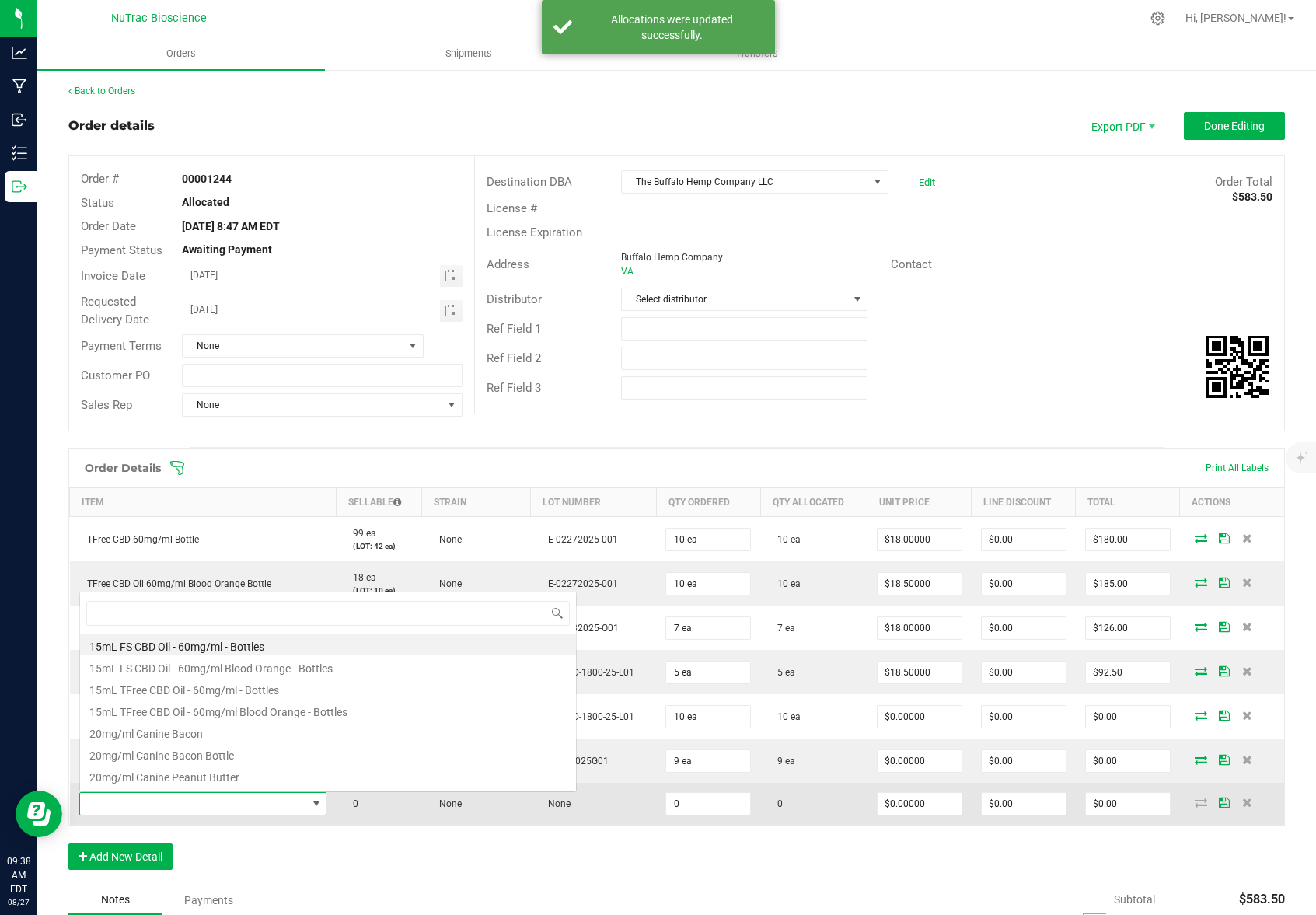
scroll to position [23, 241]
type input "energy"
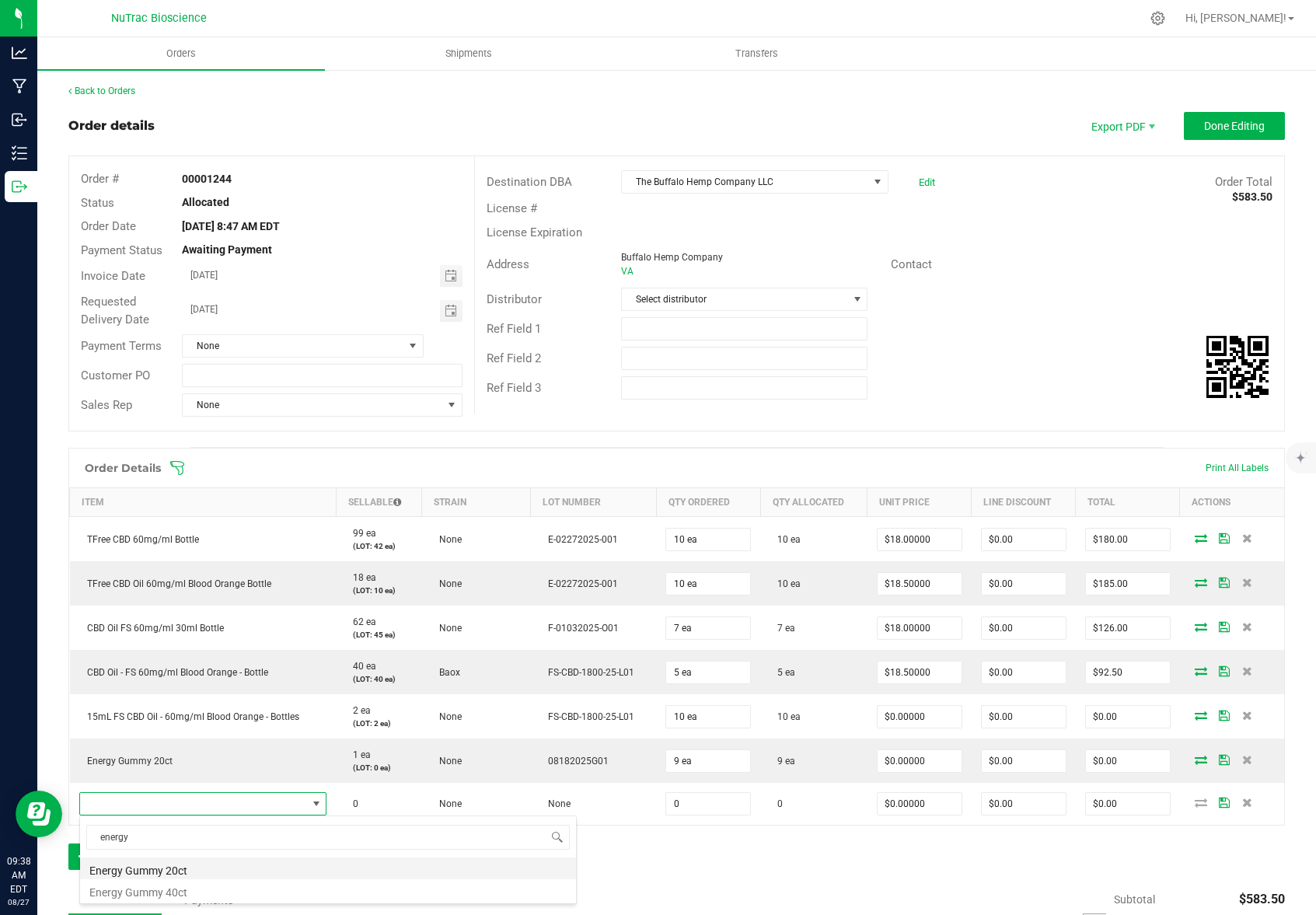
click at [164, 872] on li "Energy Gummy 20ct" at bounding box center [328, 869] width 496 height 22
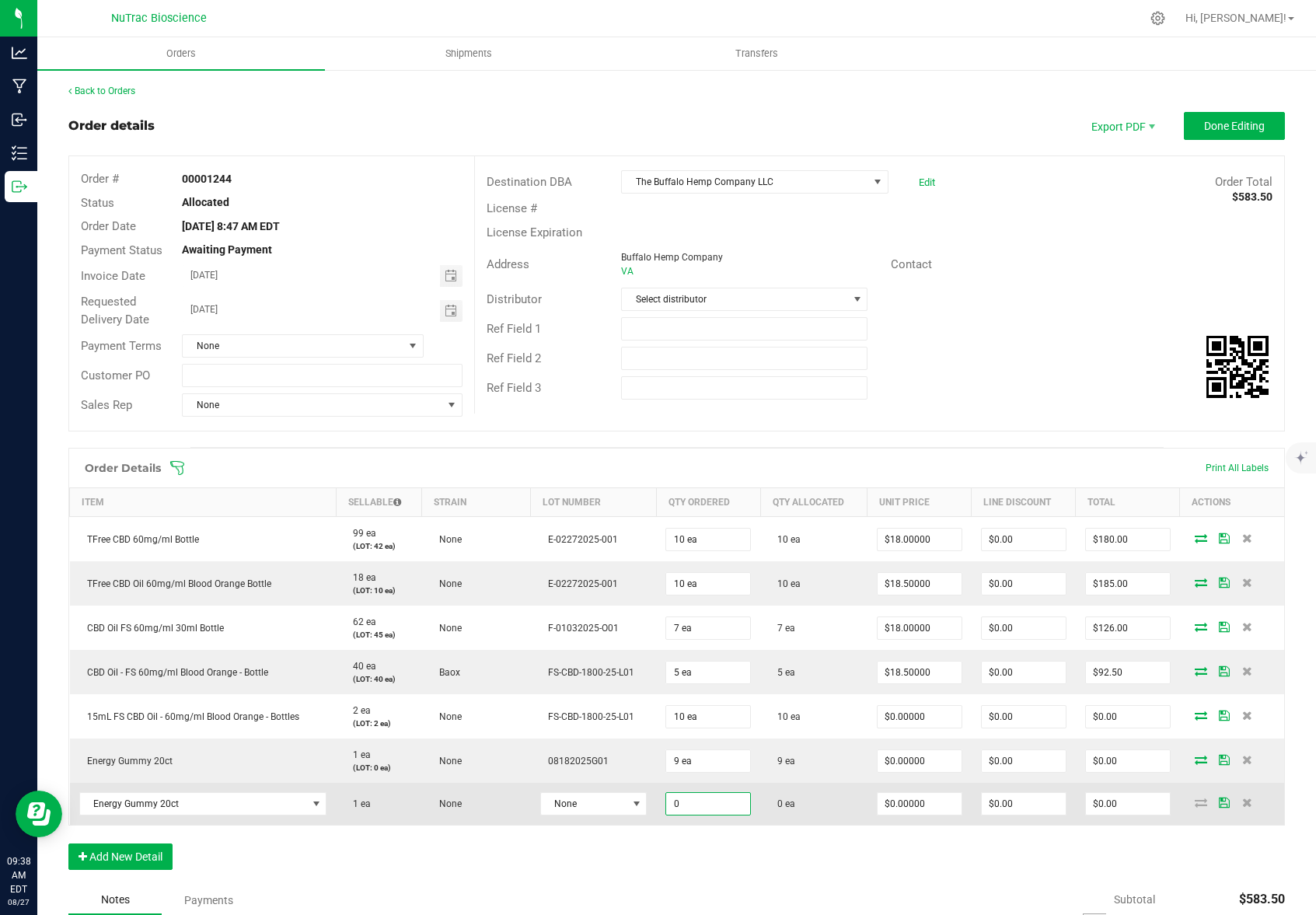
click at [713, 804] on input "0" at bounding box center [708, 804] width 84 height 22
type input "1 ea"
click at [632, 805] on span at bounding box center [636, 803] width 12 height 12
click at [630, 806] on span at bounding box center [636, 803] width 12 height 12
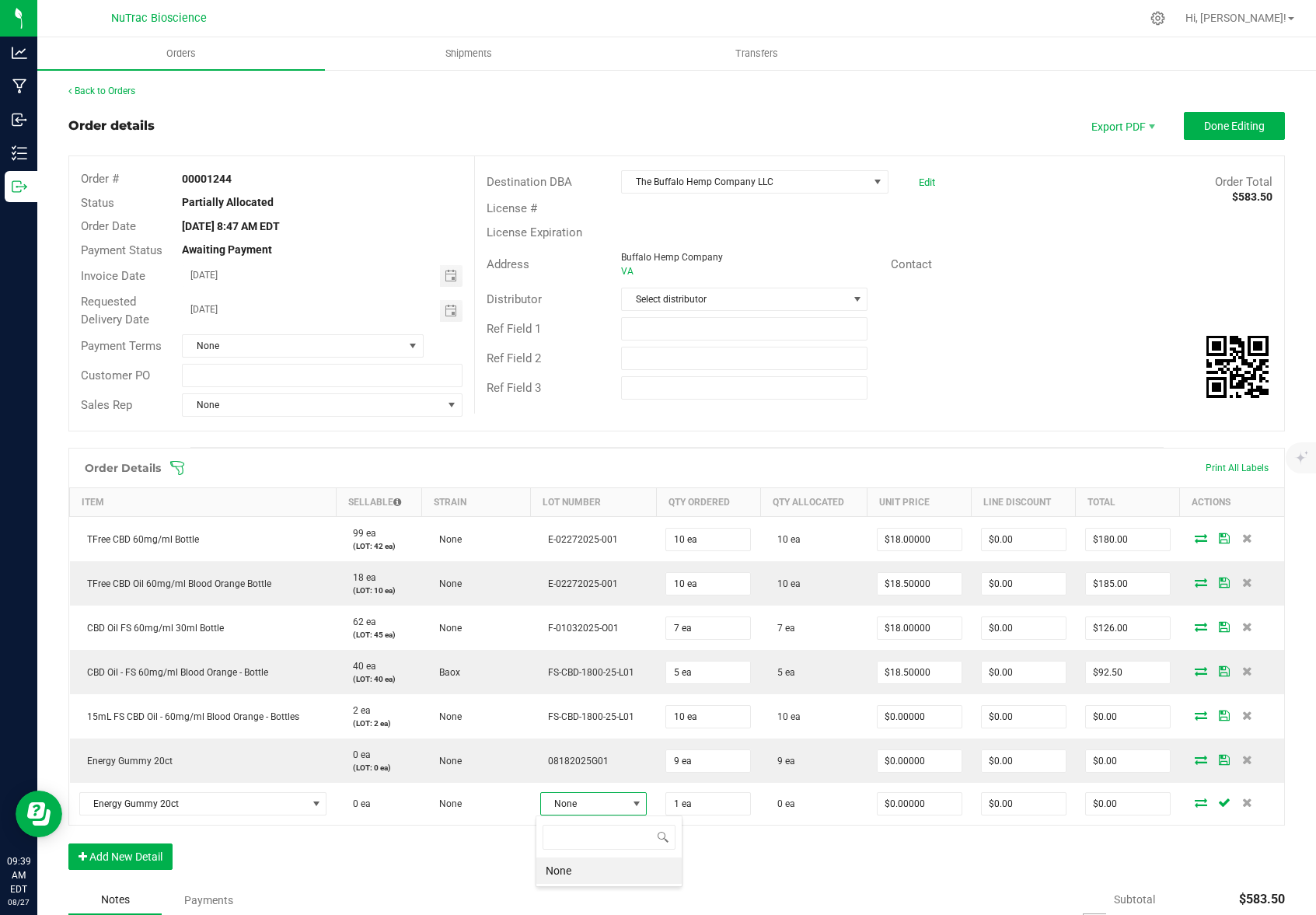
click at [394, 865] on div "Order Details Print All Labels Item Sellable Strain Lot Number Qty Ordered Qty …" at bounding box center [676, 667] width 1216 height 438
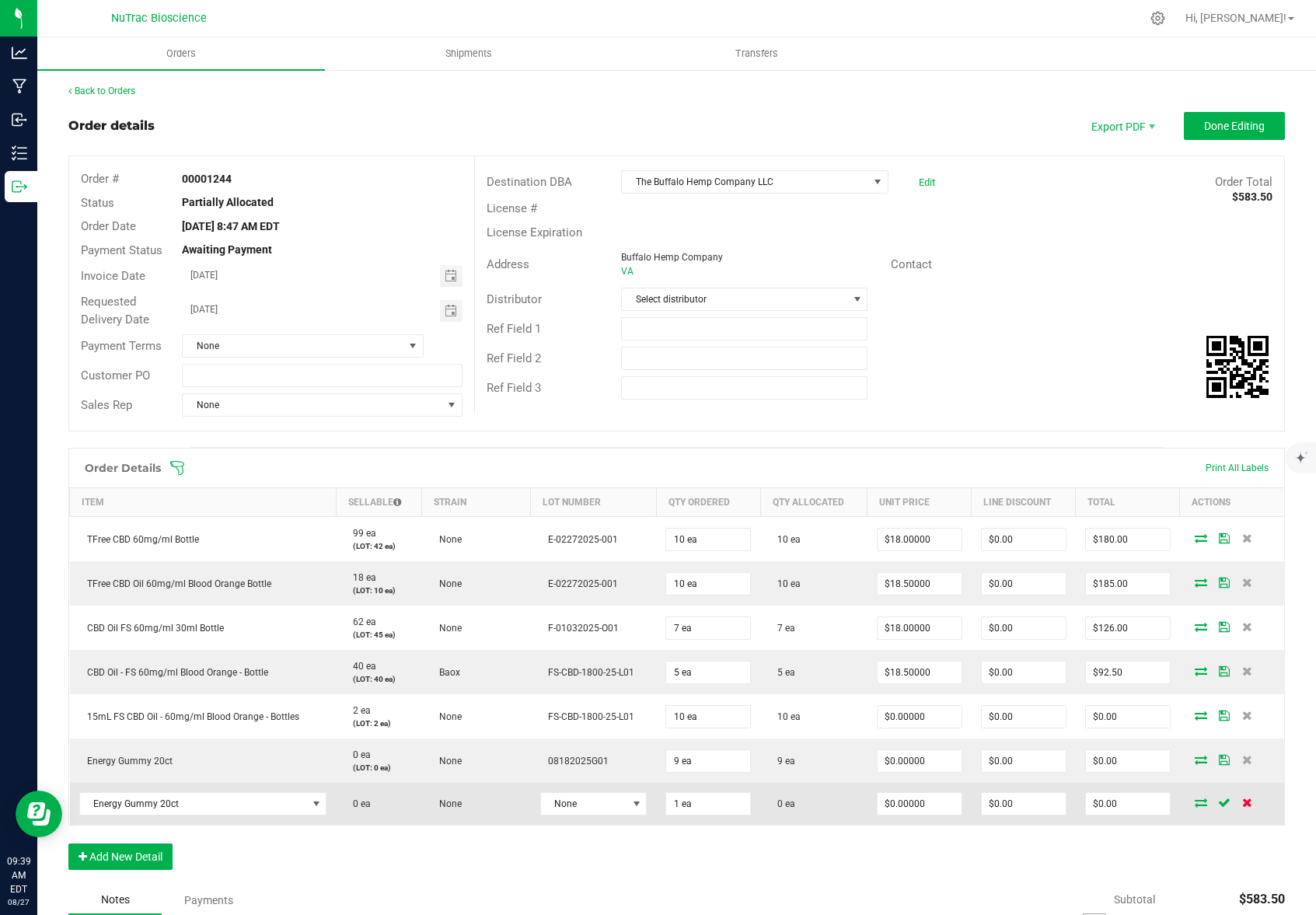
click at [1242, 801] on icon at bounding box center [1246, 802] width 10 height 9
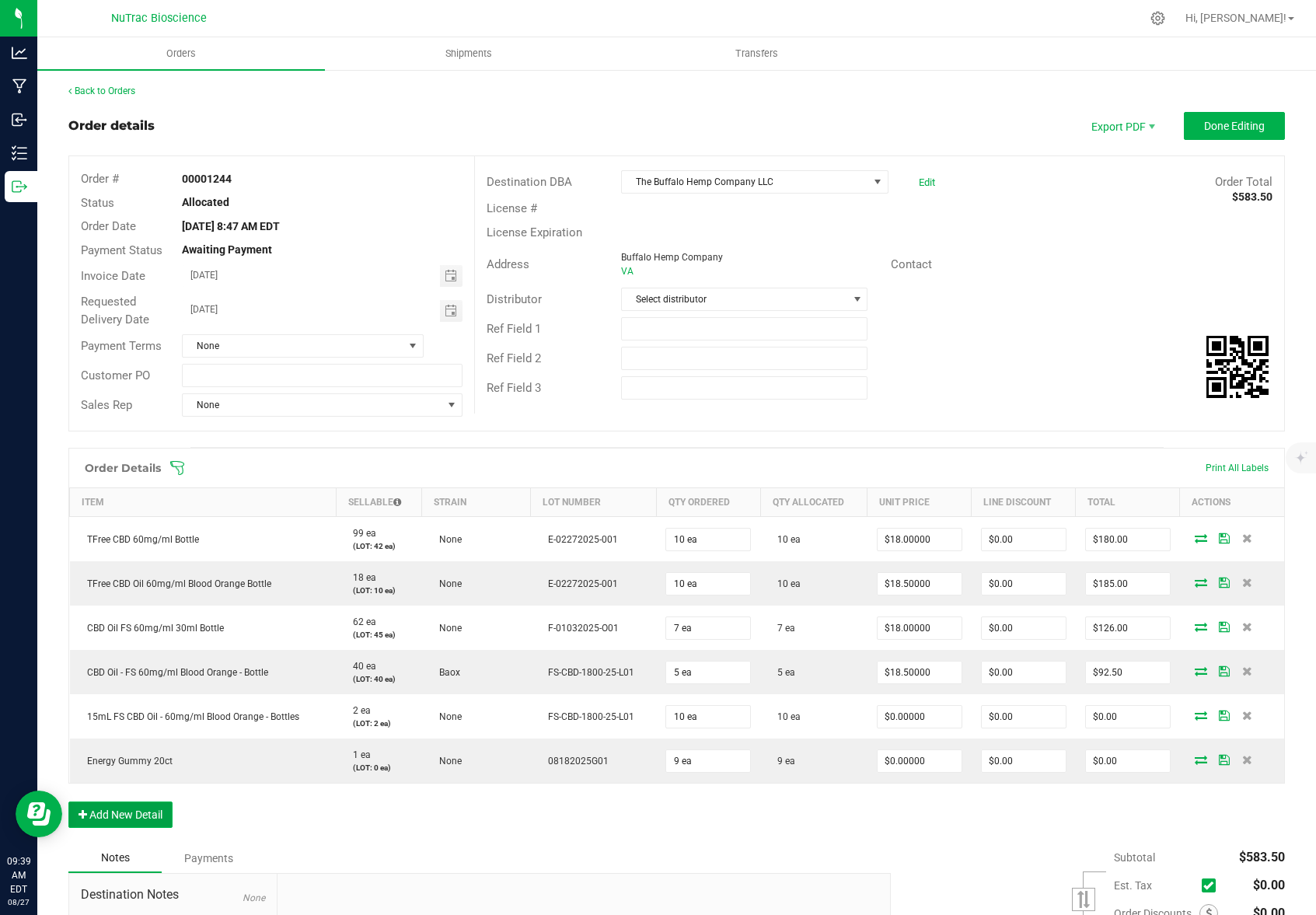
click at [105, 809] on button "Add New Detail" at bounding box center [121, 815] width 104 height 26
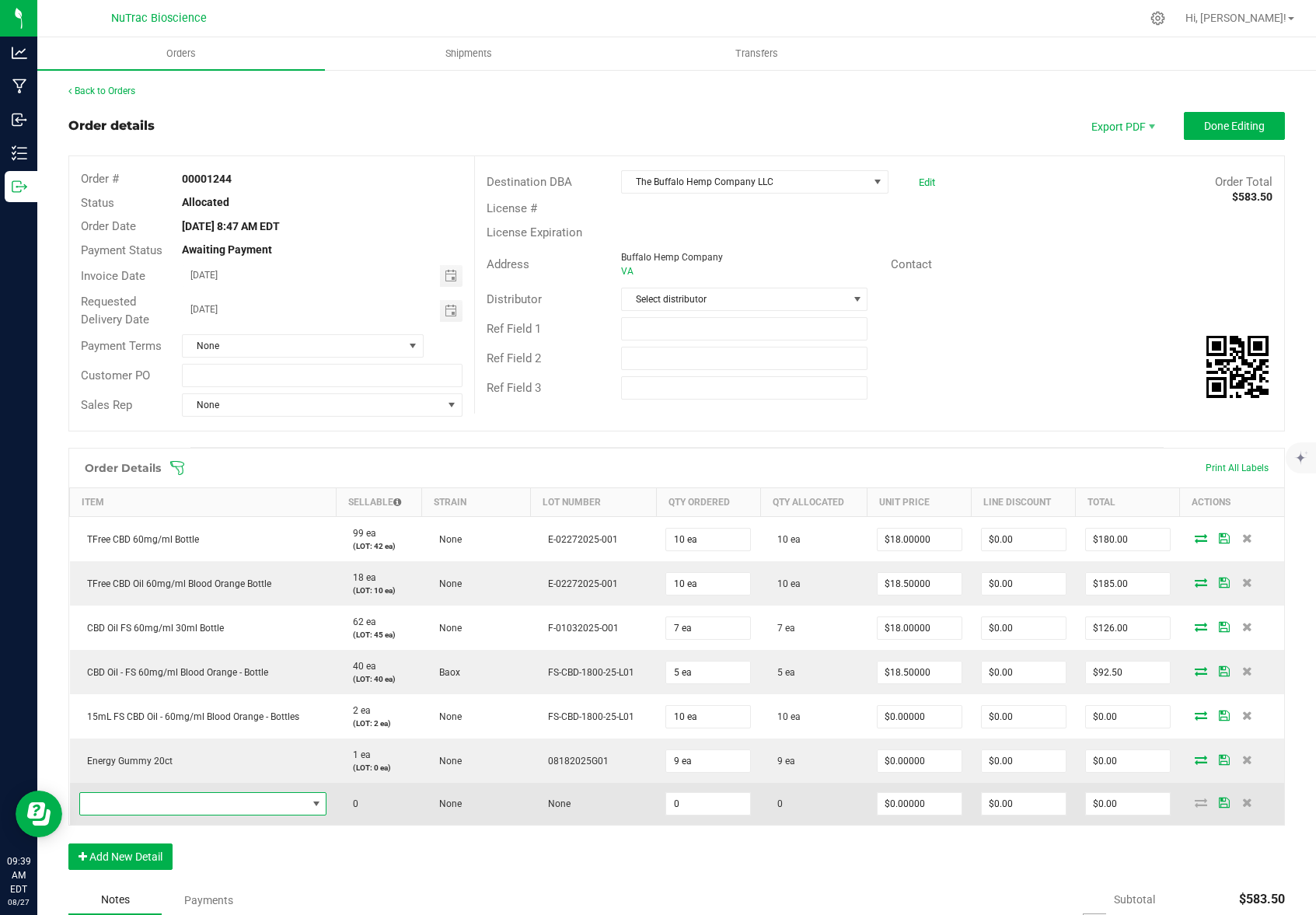
click at [134, 804] on span "NO DATA FOUND" at bounding box center [194, 804] width 227 height 22
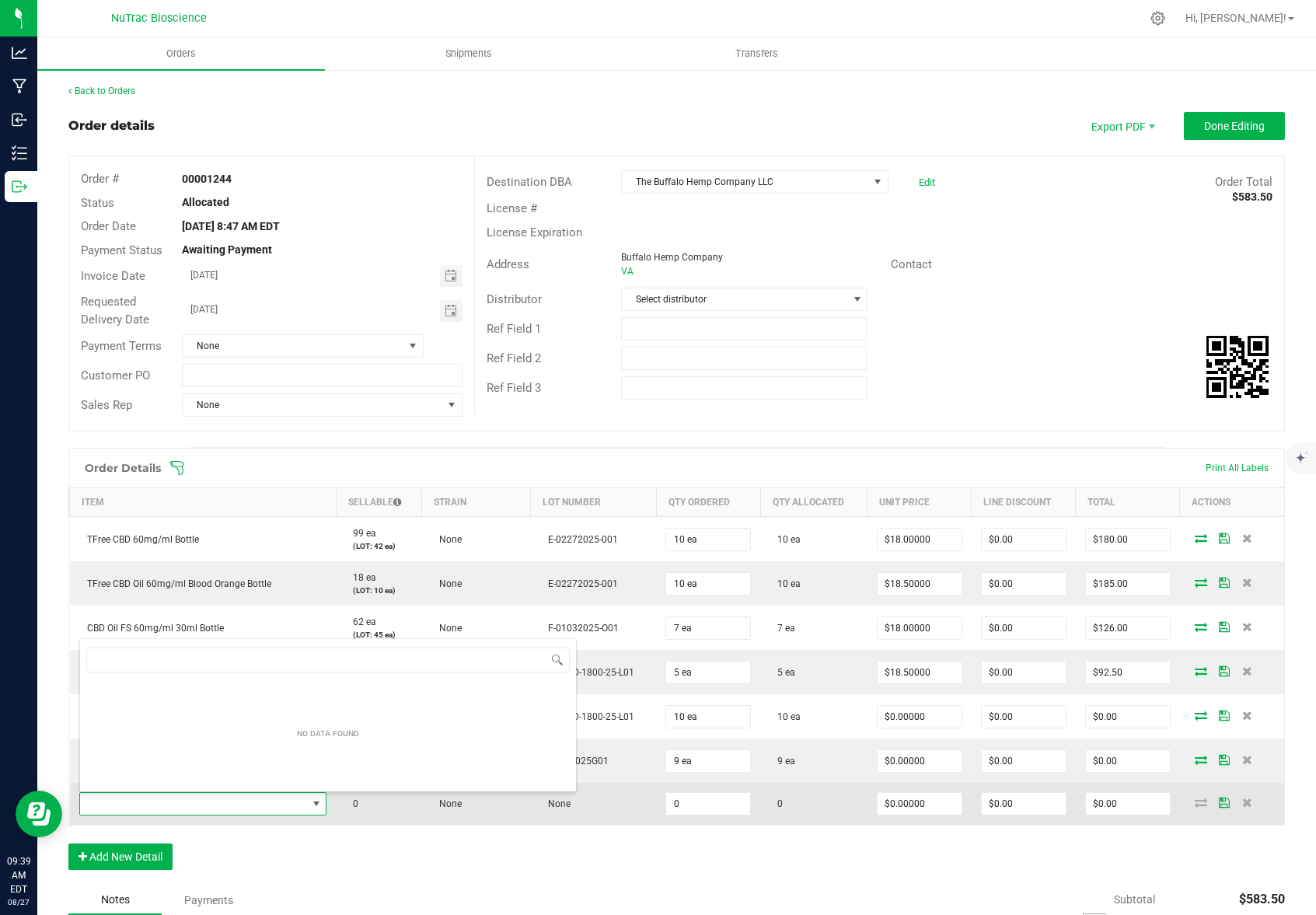
scroll to position [23, 241]
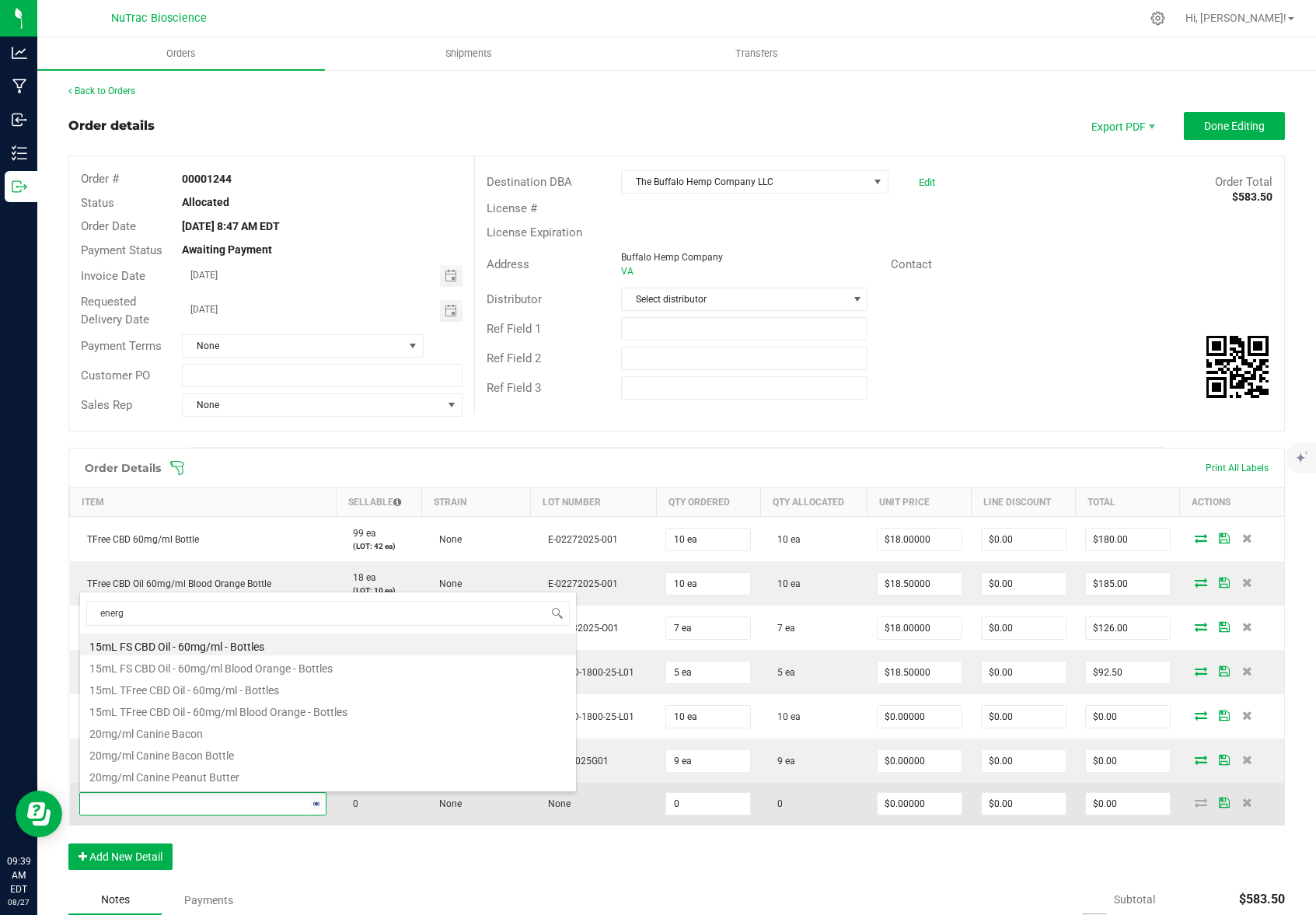
type input "energy"
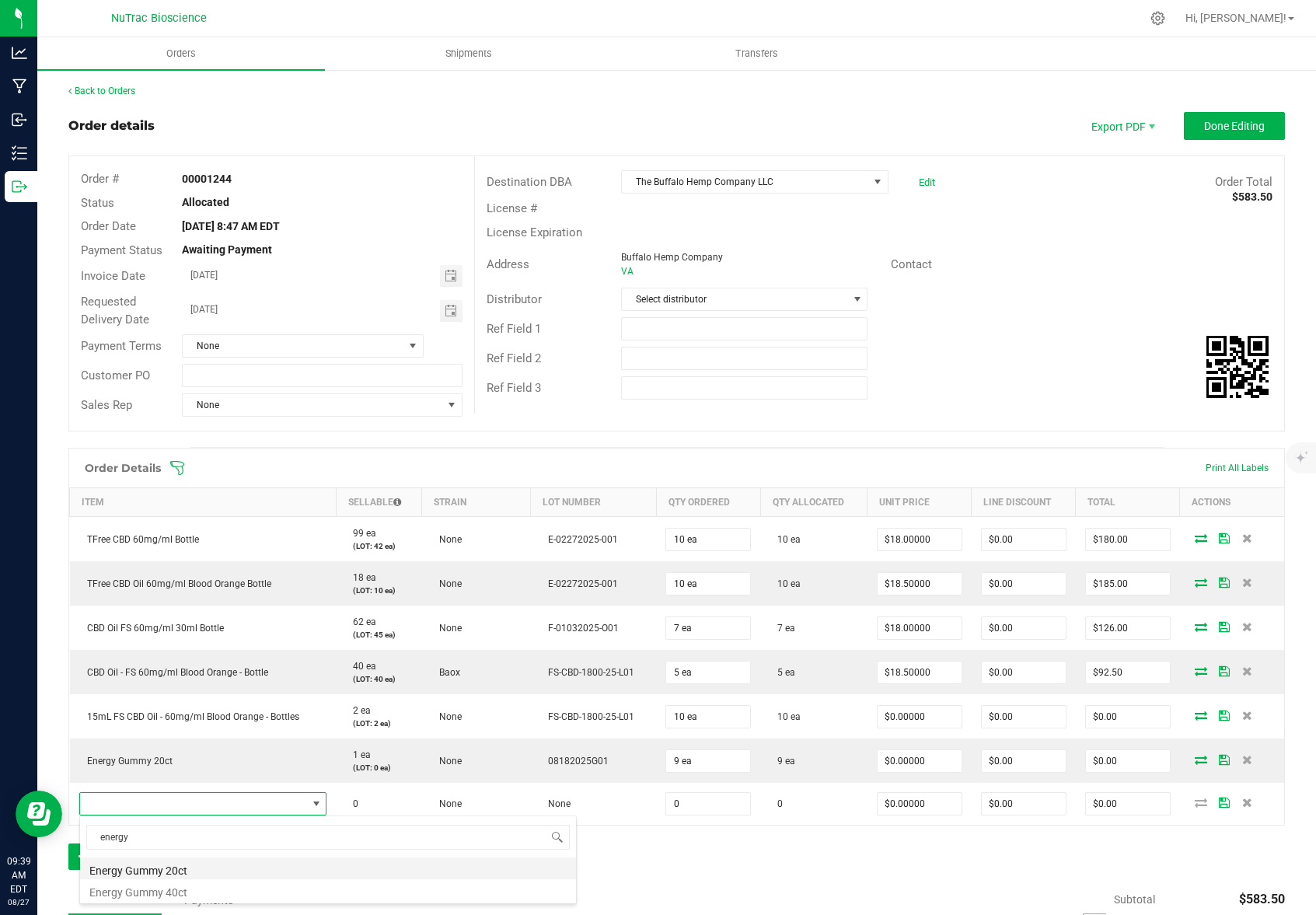
click at [191, 874] on li "Energy Gummy 20ct" at bounding box center [328, 869] width 496 height 22
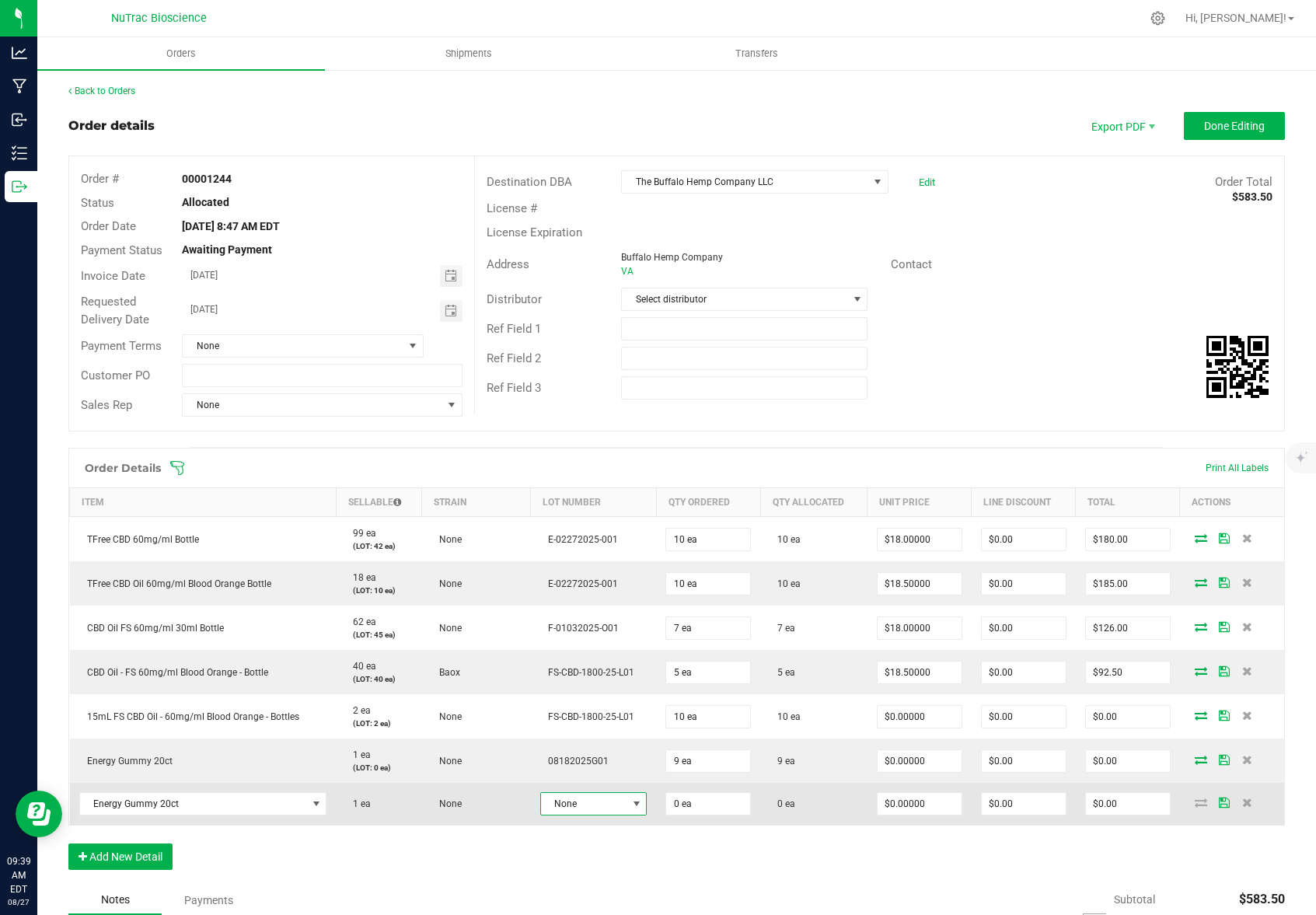
click at [630, 804] on span at bounding box center [636, 803] width 12 height 12
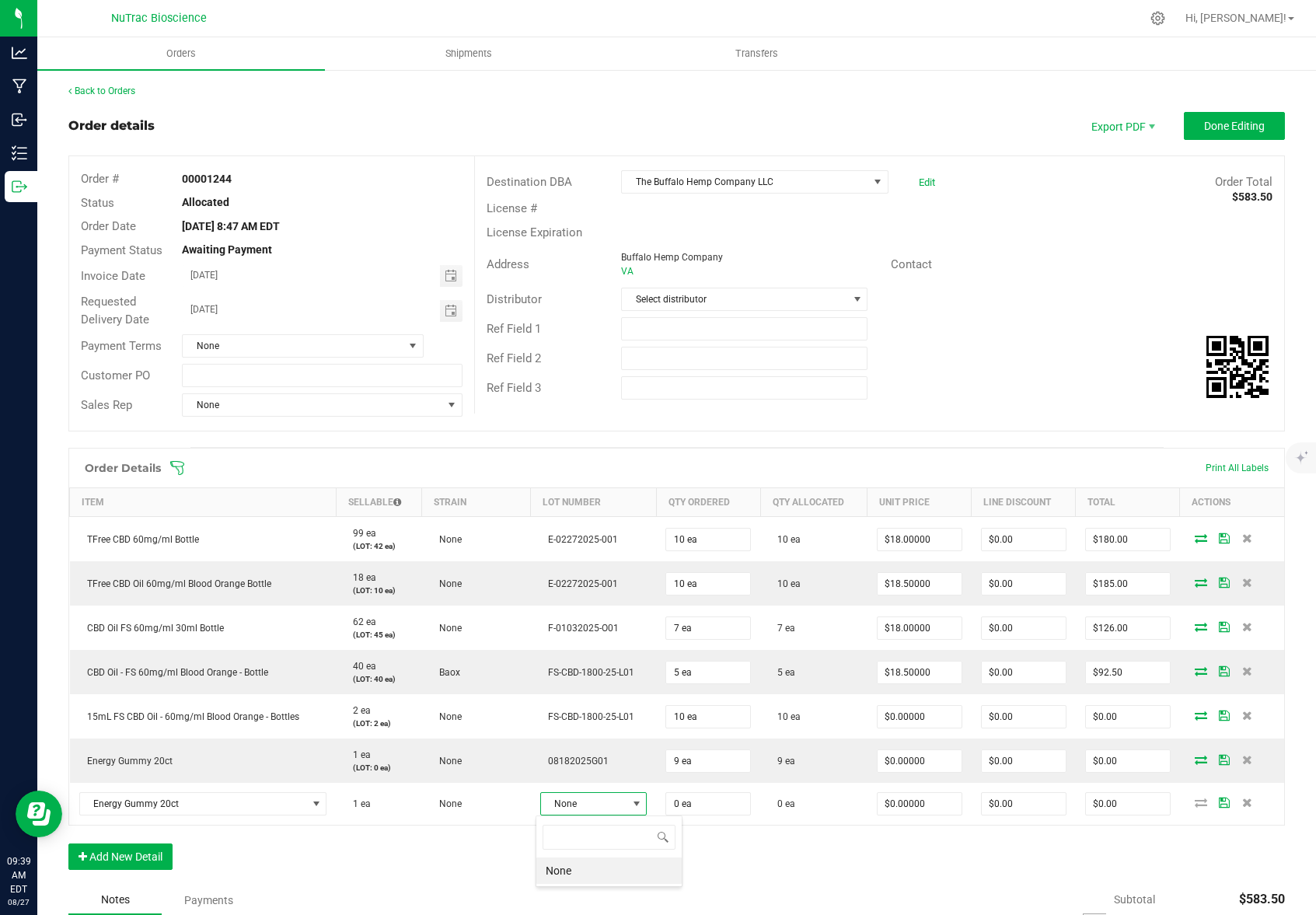
click at [733, 856] on div "Order Details Print All Labels Item Sellable Strain Lot Number Qty Ordered Qty …" at bounding box center [676, 667] width 1216 height 438
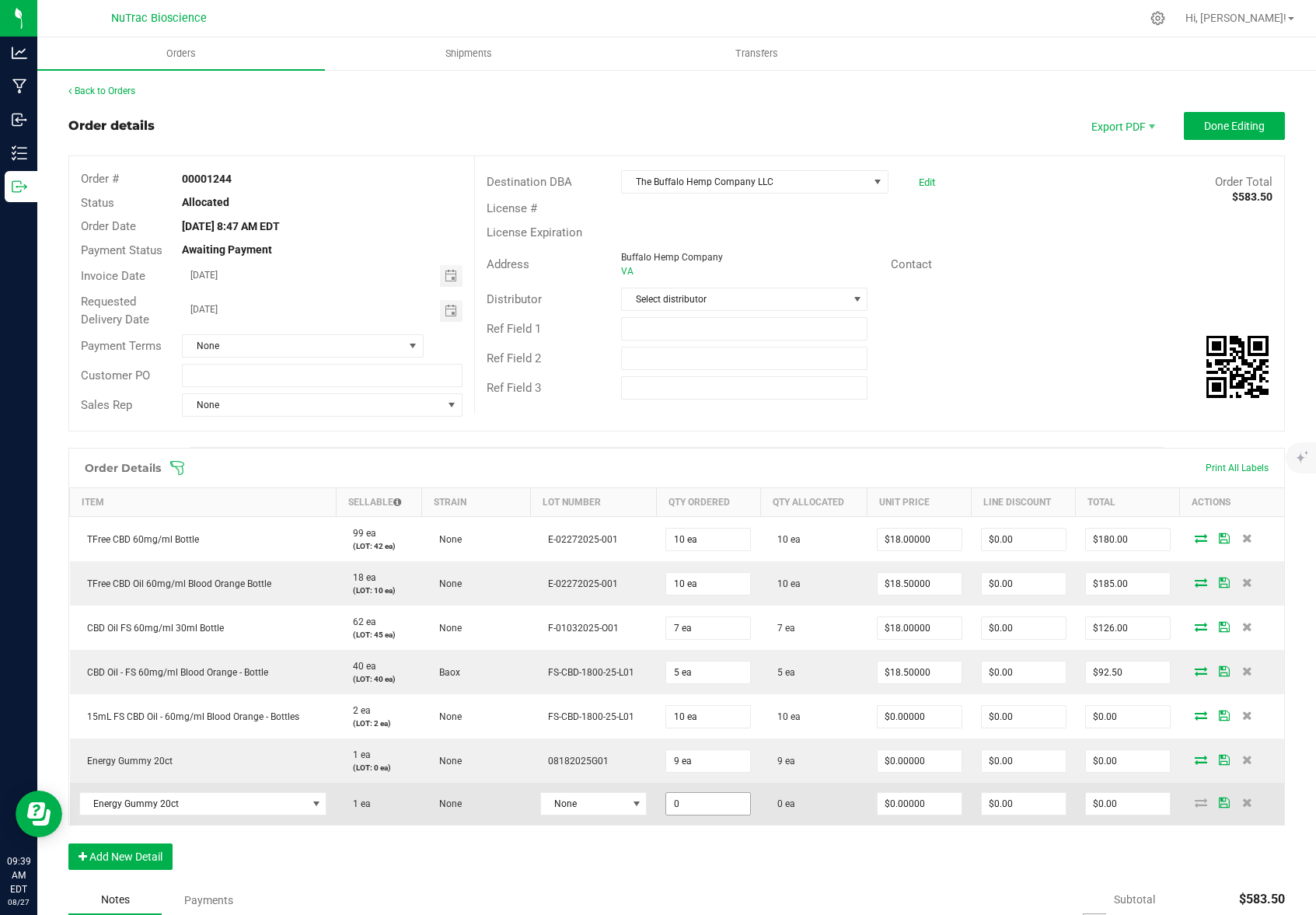
click at [713, 802] on input "0" at bounding box center [708, 804] width 84 height 22
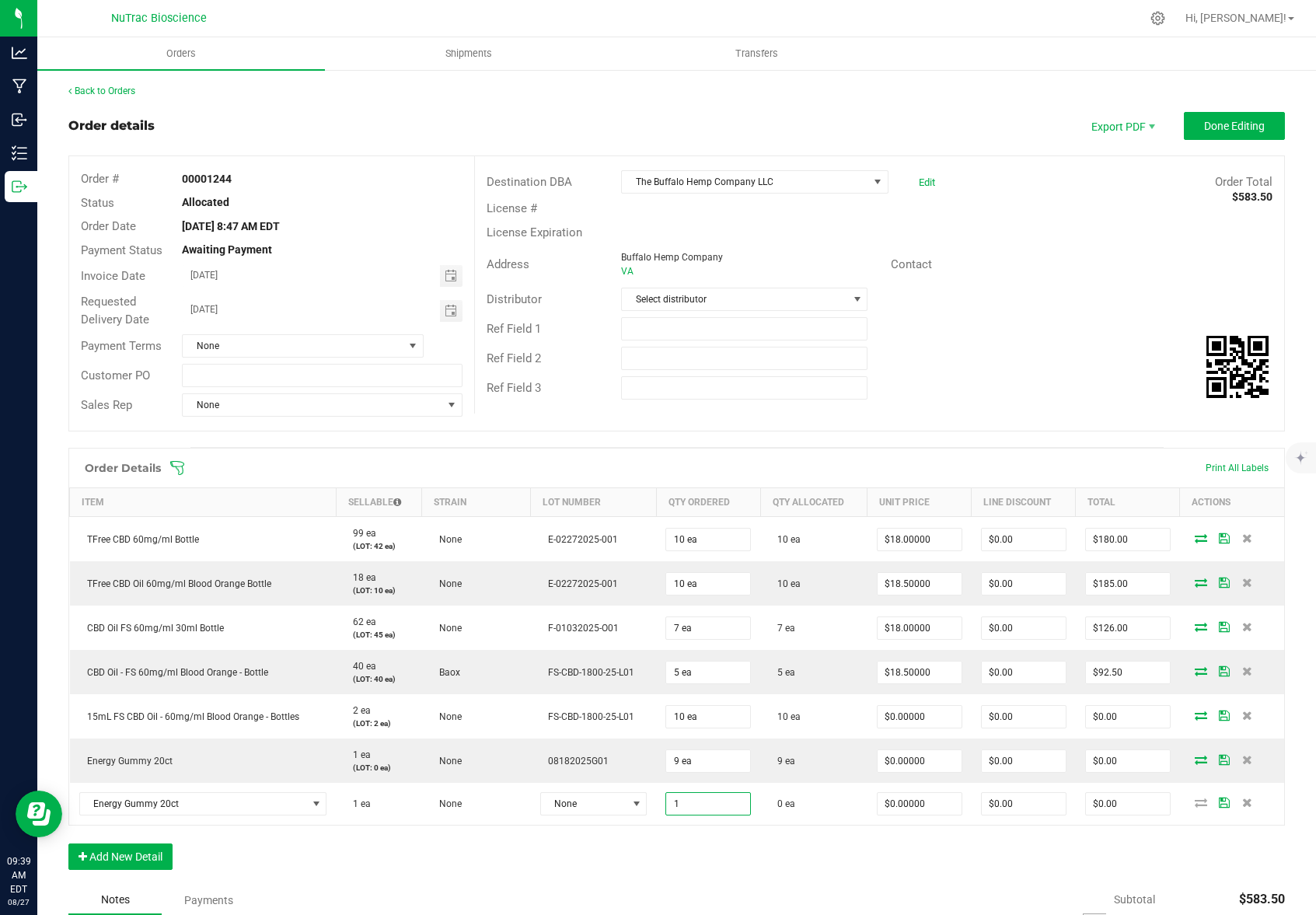
type input "1 ea"
click at [821, 850] on div "Order Details Print All Labels Item Sellable Strain Lot Number Qty Ordered Qty …" at bounding box center [676, 667] width 1216 height 438
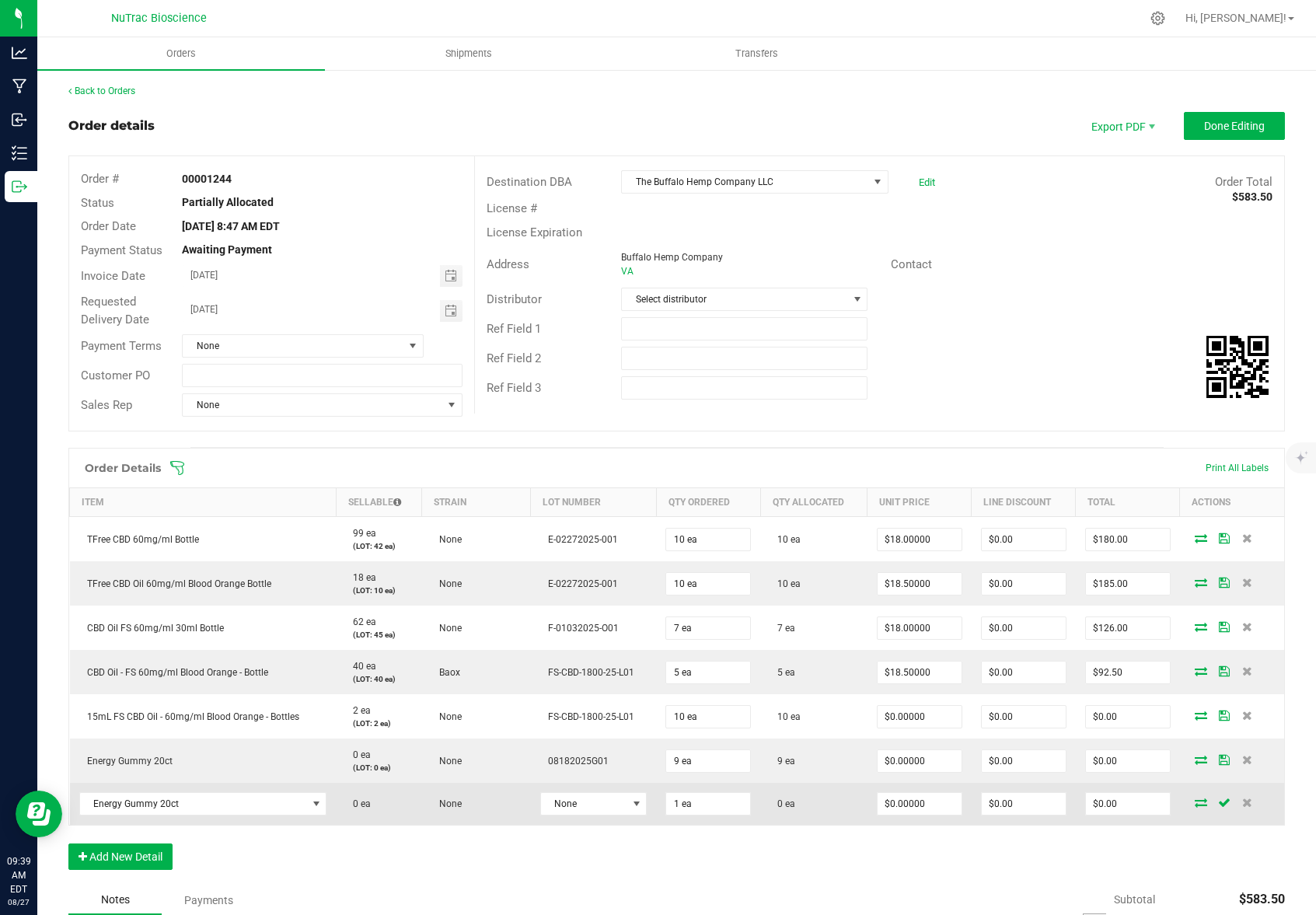
click at [1194, 805] on icon at bounding box center [1200, 802] width 12 height 9
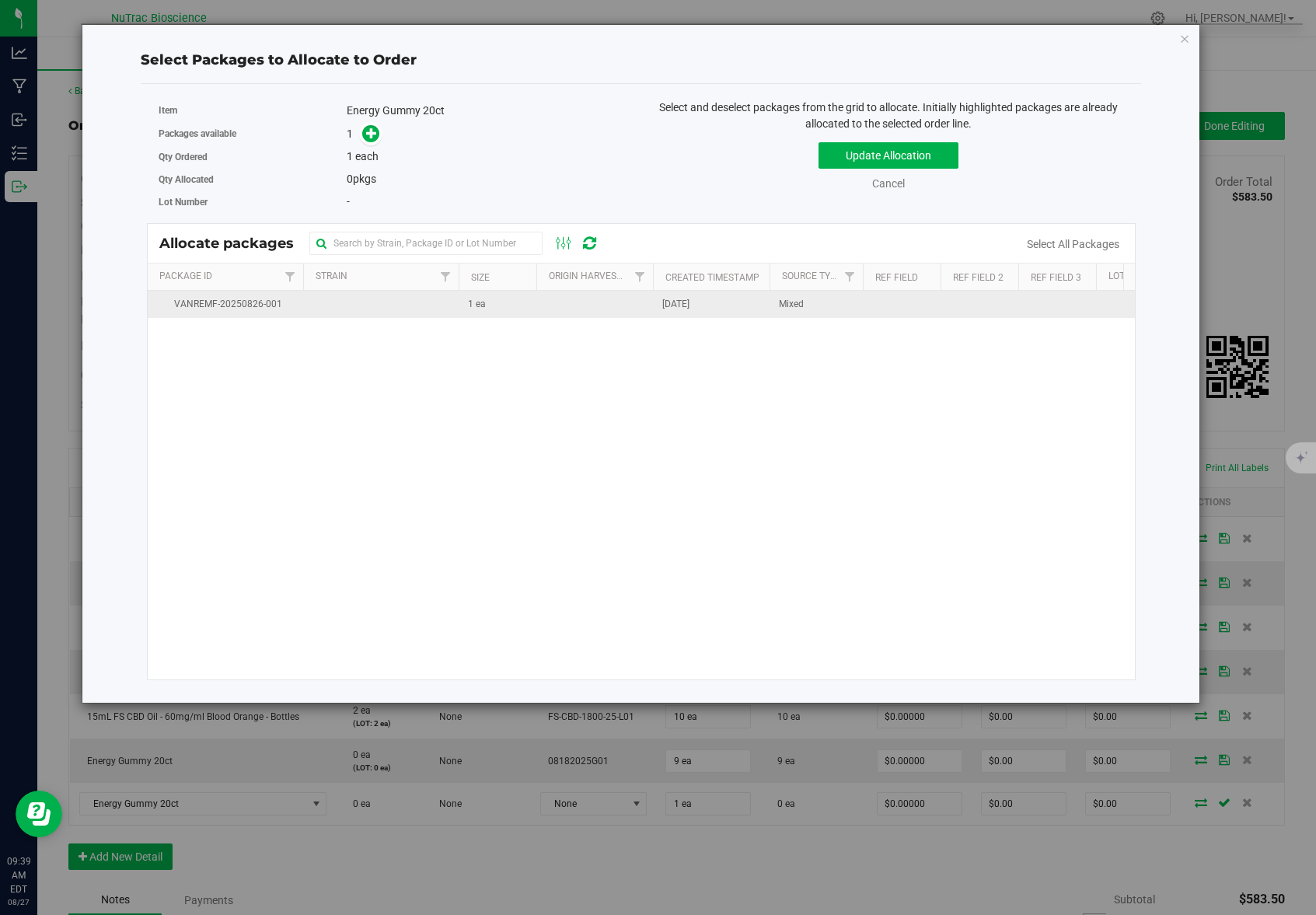
click at [752, 307] on td "[DATE]" at bounding box center [711, 304] width 117 height 27
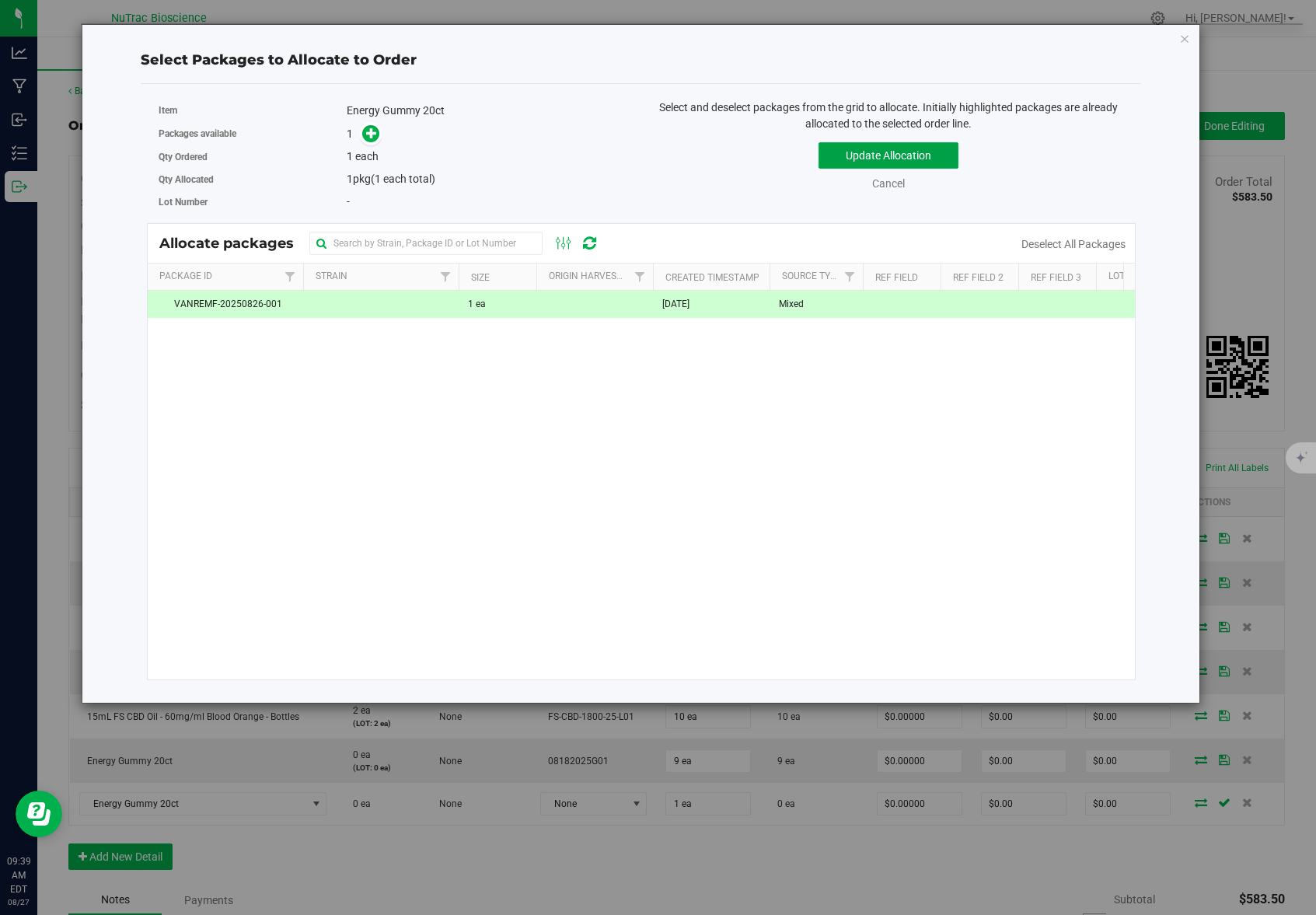
click at [840, 159] on button "Update Allocation" at bounding box center [888, 156] width 140 height 26
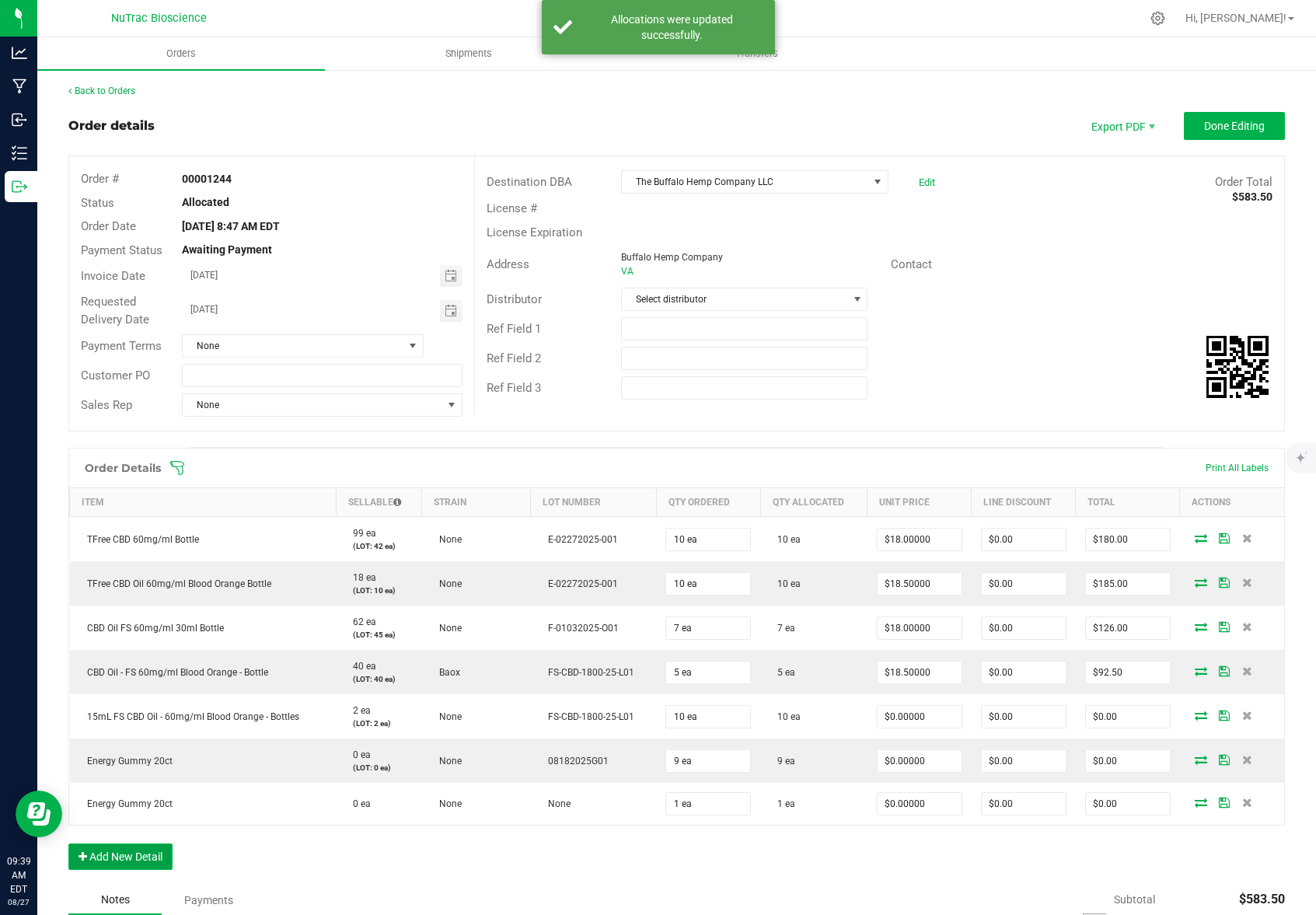
click at [141, 860] on button "Add New Detail" at bounding box center [121, 857] width 104 height 26
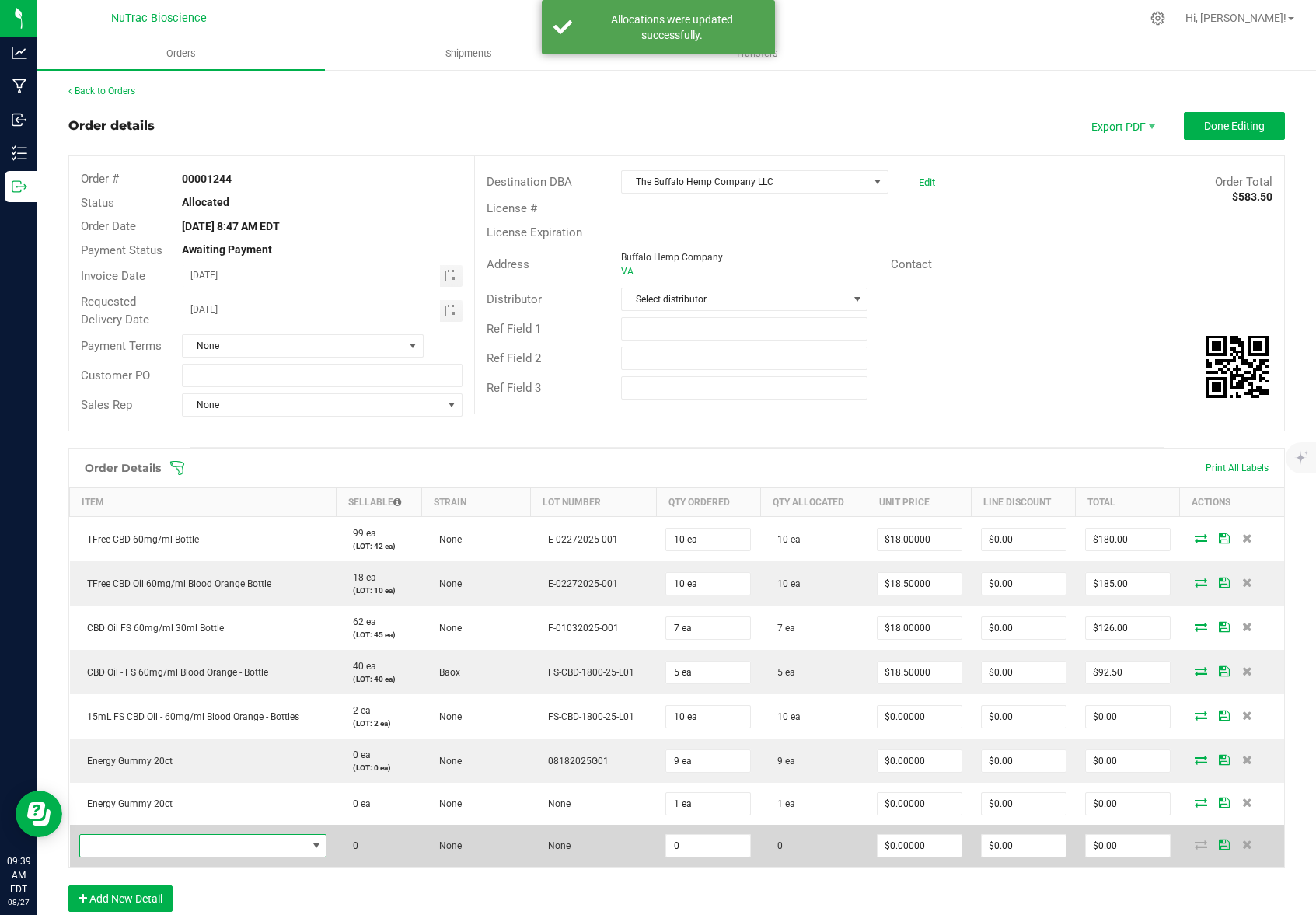
click at [314, 847] on span "NO DATA FOUND" at bounding box center [316, 845] width 12 height 12
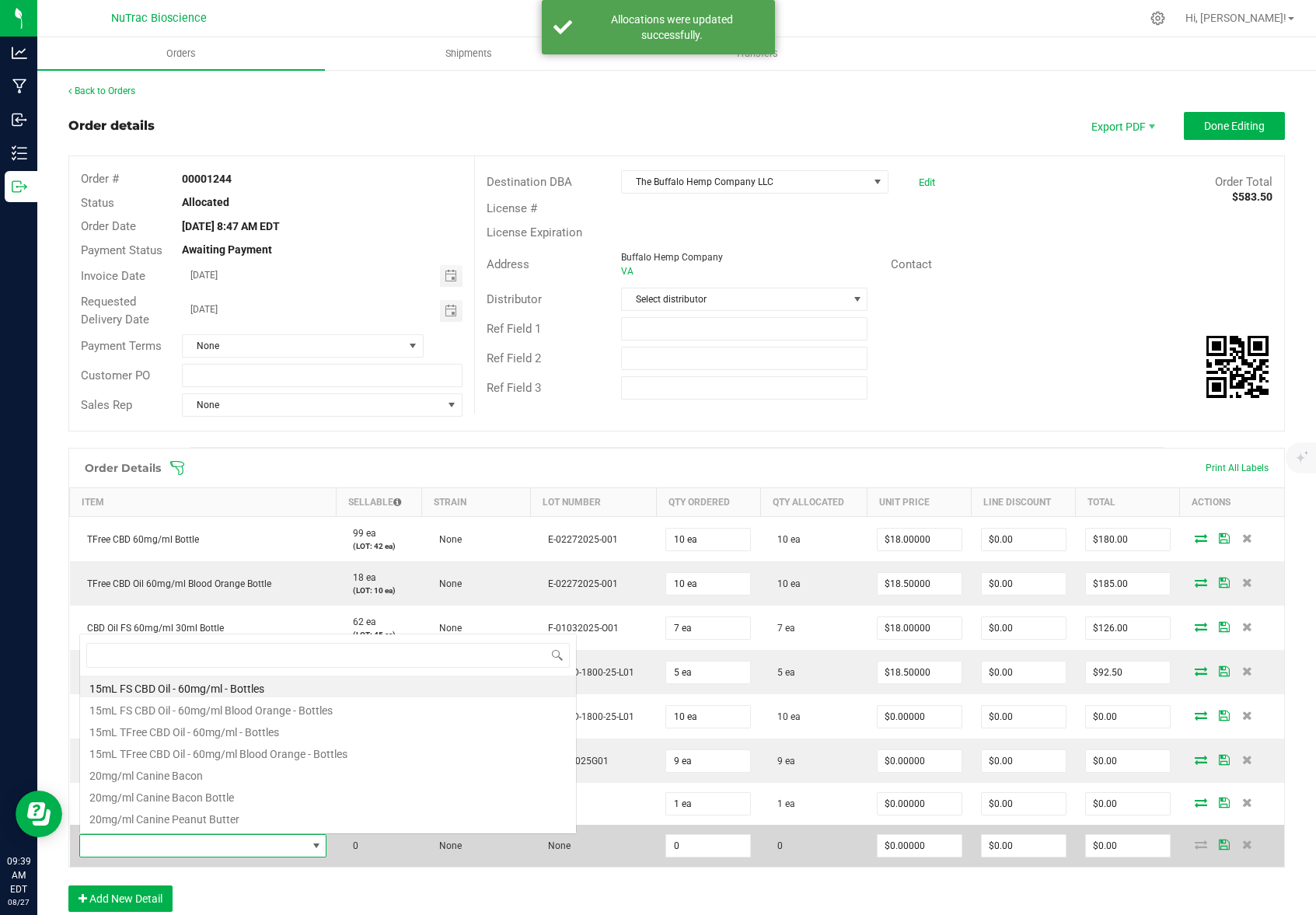
scroll to position [23, 241]
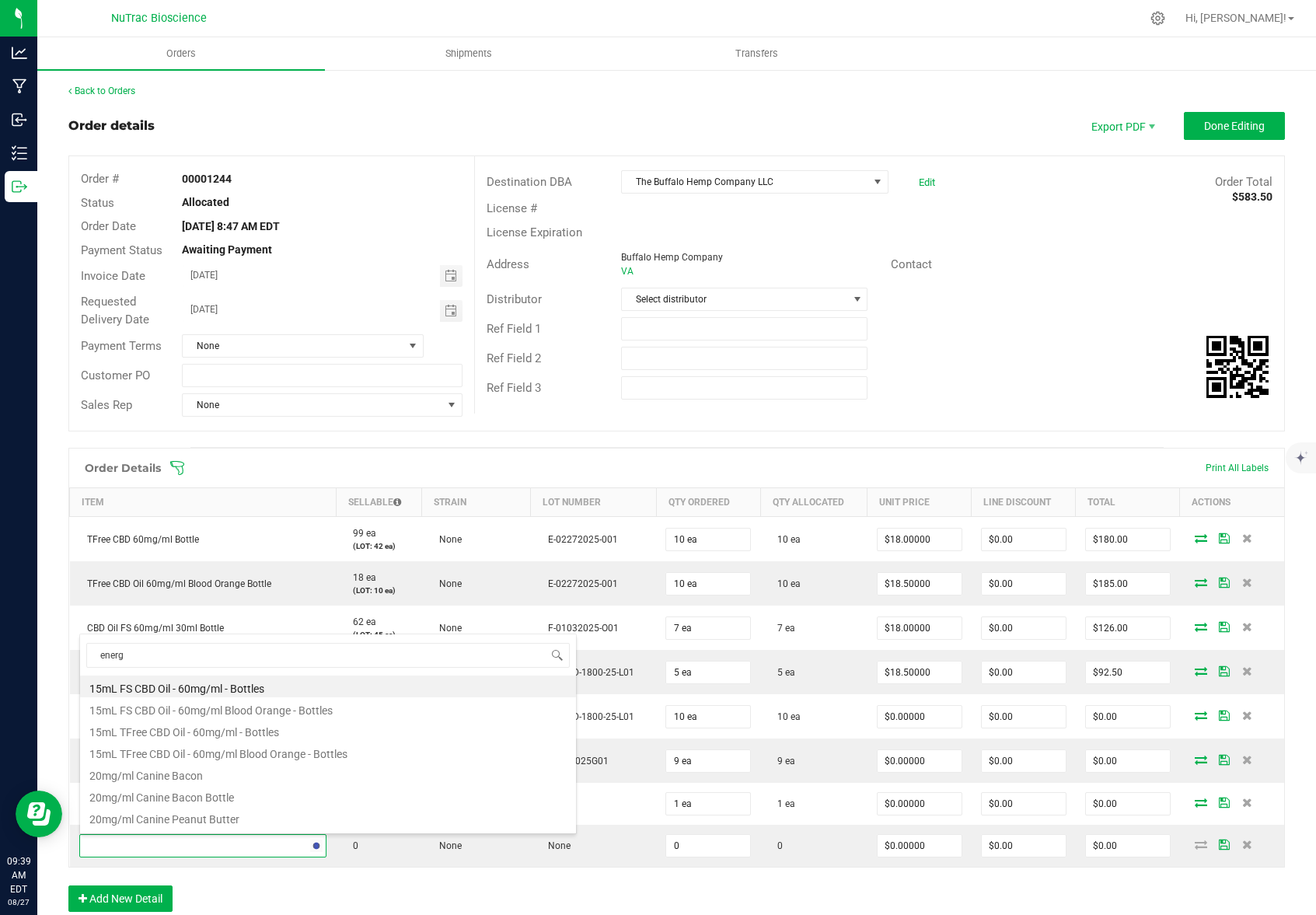
type input "energy"
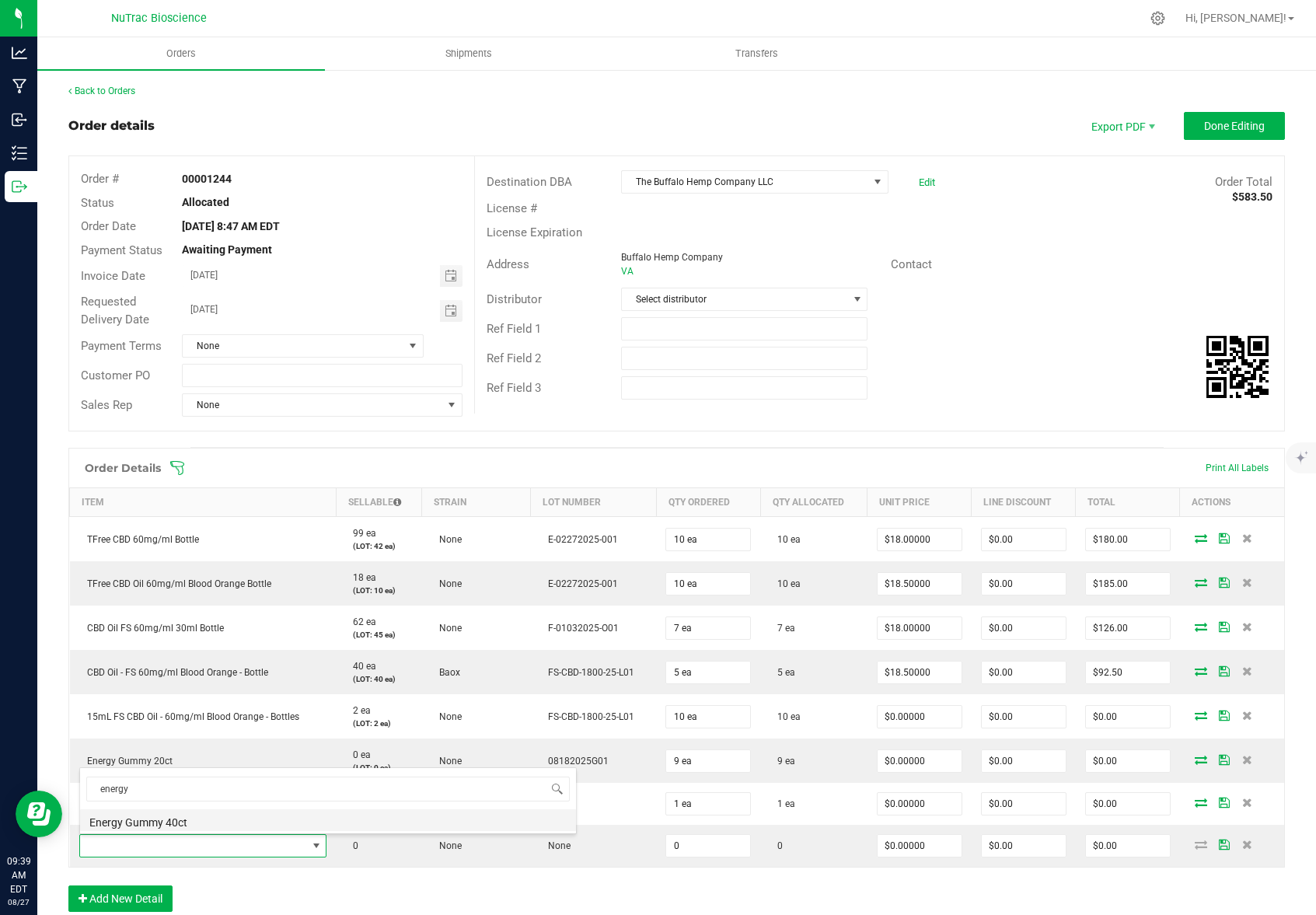
click at [178, 819] on li "Energy Gummy 40ct" at bounding box center [328, 820] width 496 height 22
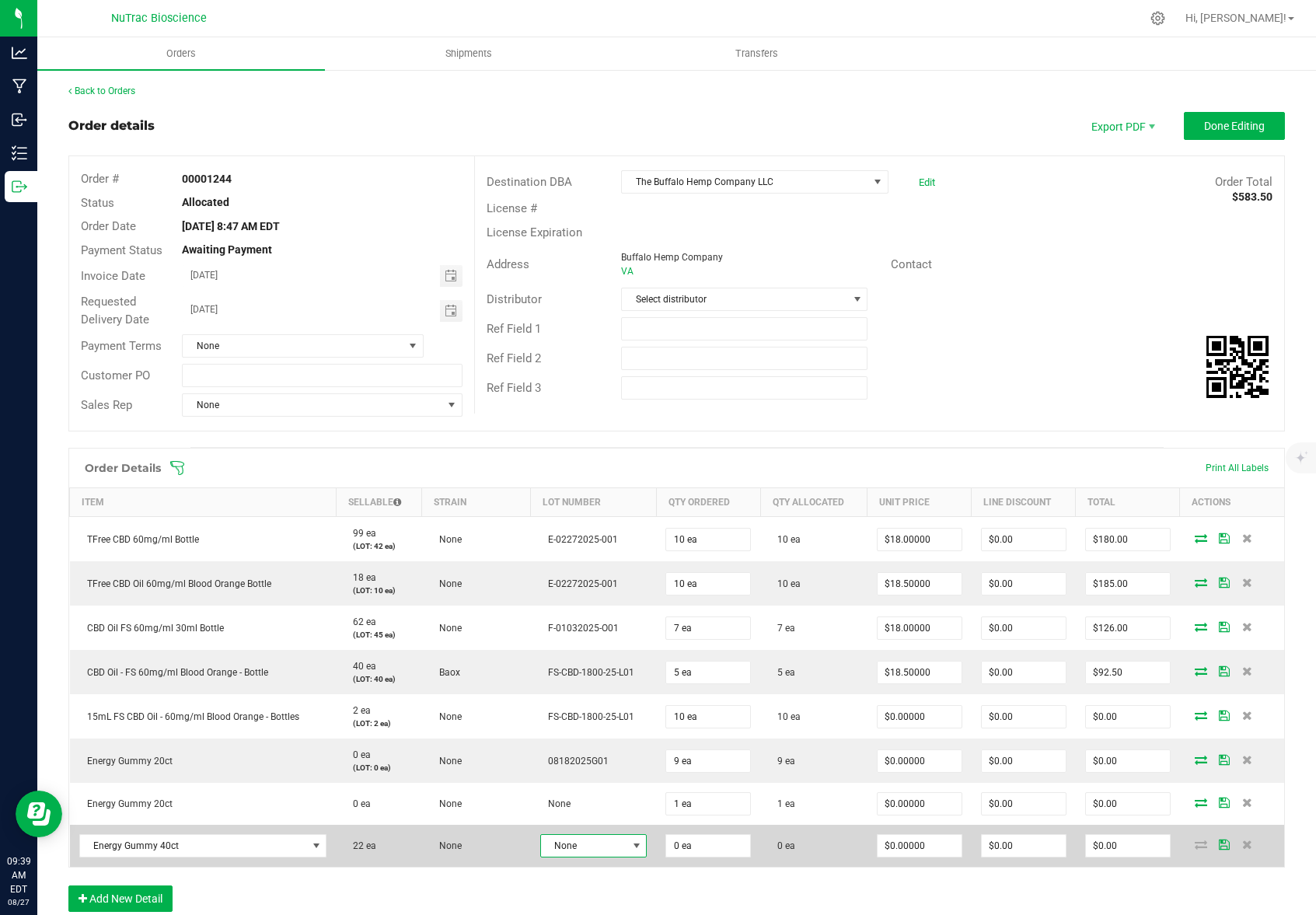
click at [632, 845] on span at bounding box center [636, 845] width 12 height 12
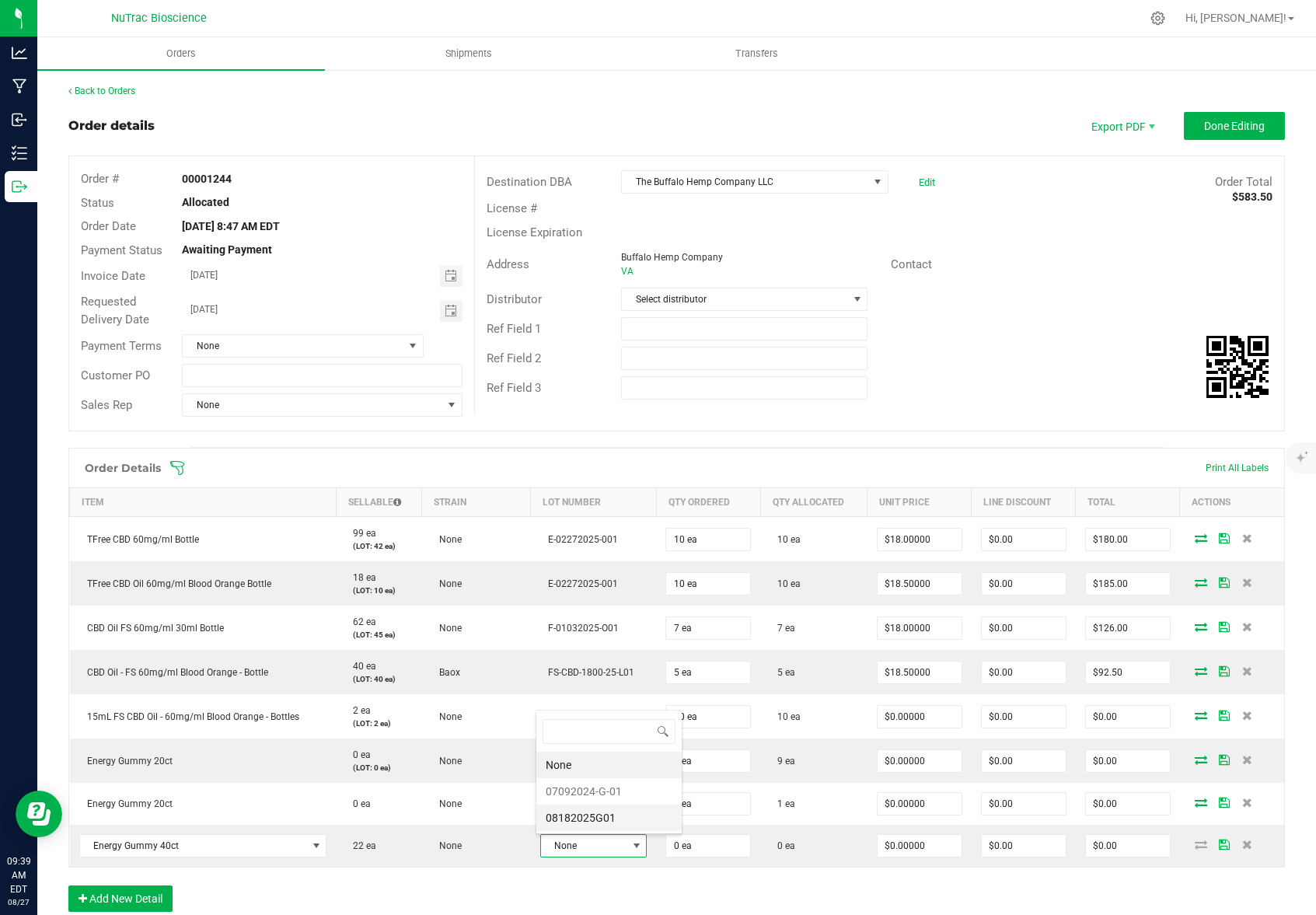
click at [623, 819] on li "08182025G01" at bounding box center [609, 818] width 146 height 26
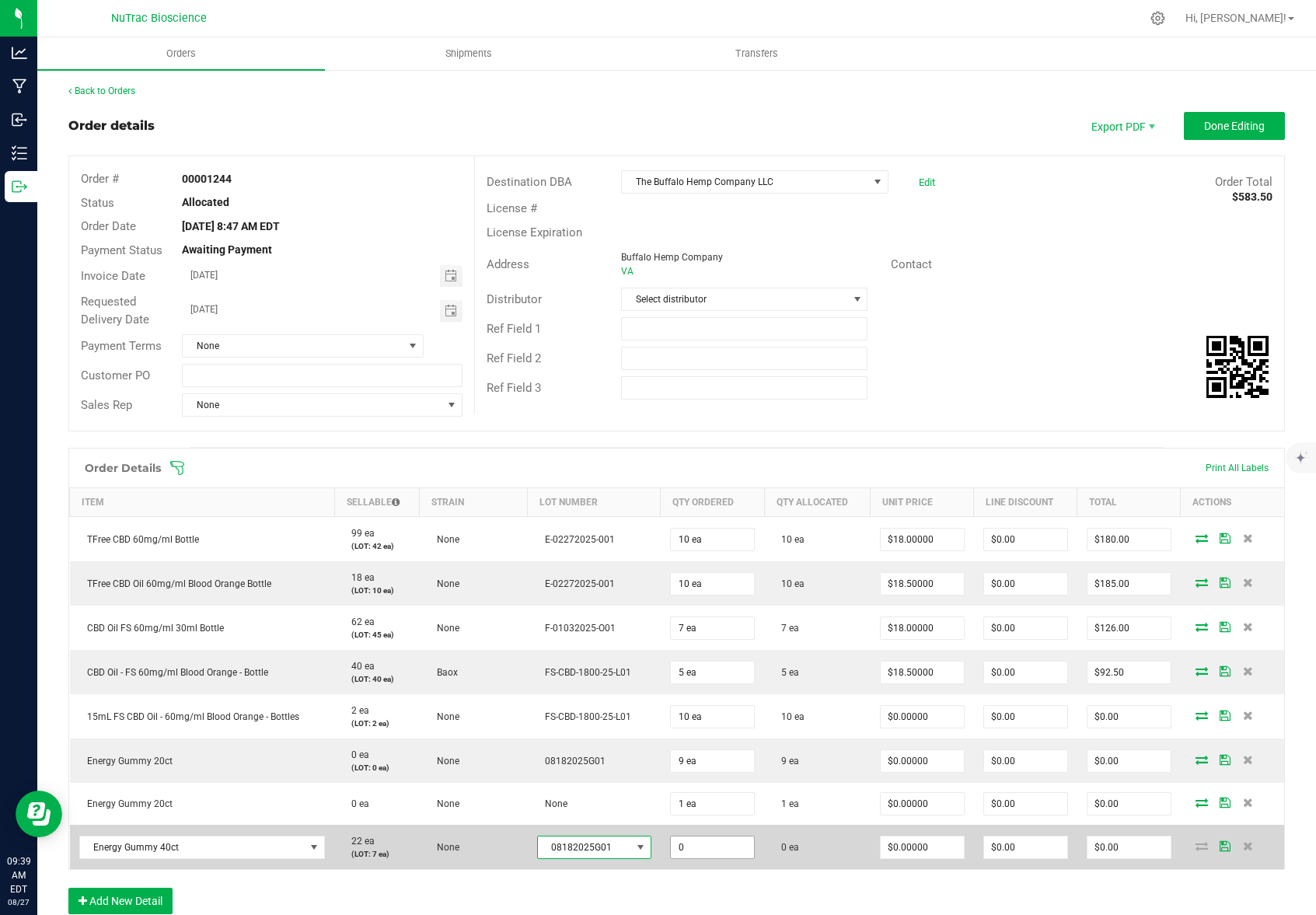
click at [721, 847] on input "0" at bounding box center [712, 847] width 83 height 22
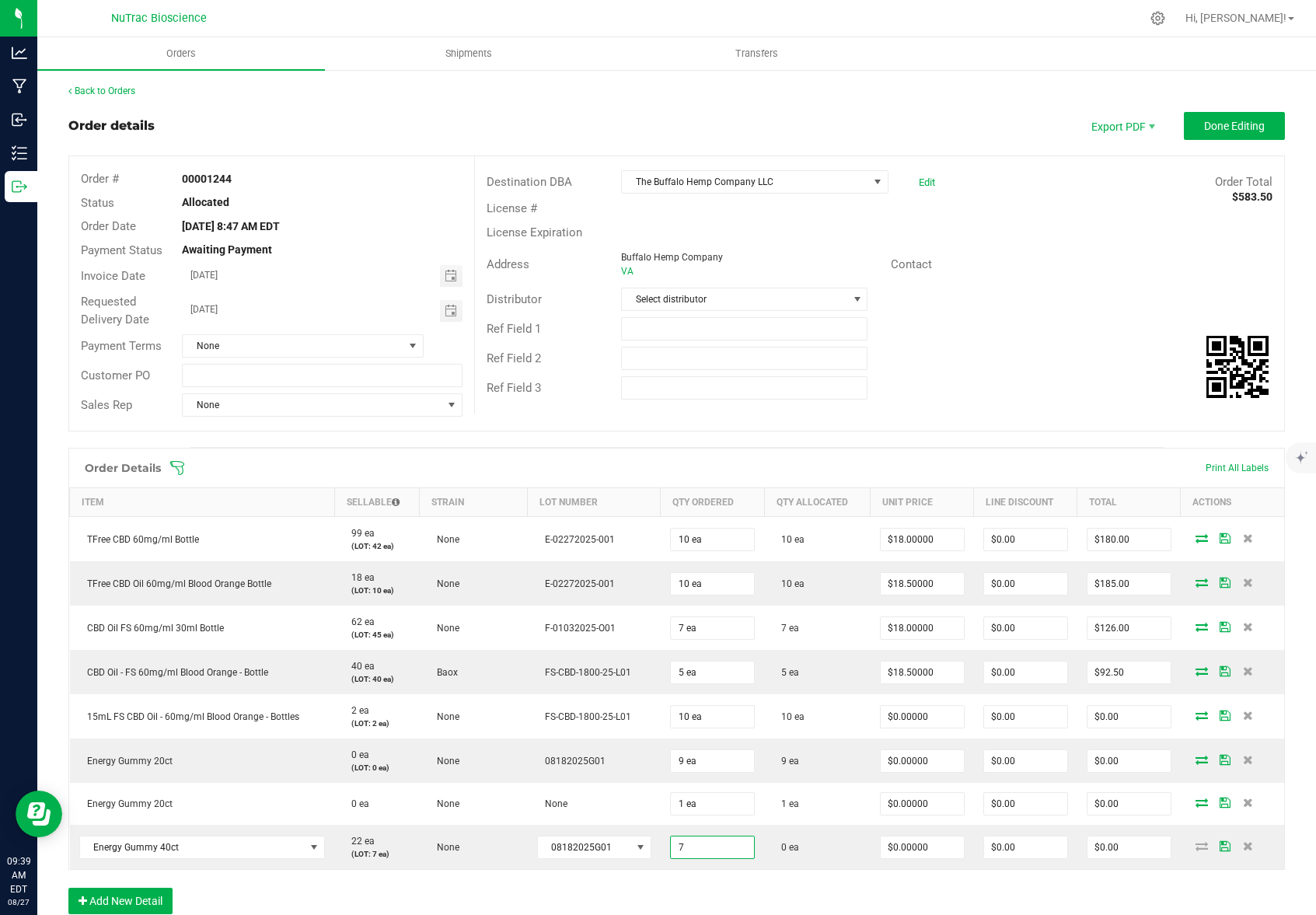
type input "7 ea"
click at [927, 881] on div "Order Details Print All Labels Item Sellable Strain Lot Number Qty Ordered Qty …" at bounding box center [676, 689] width 1216 height 482
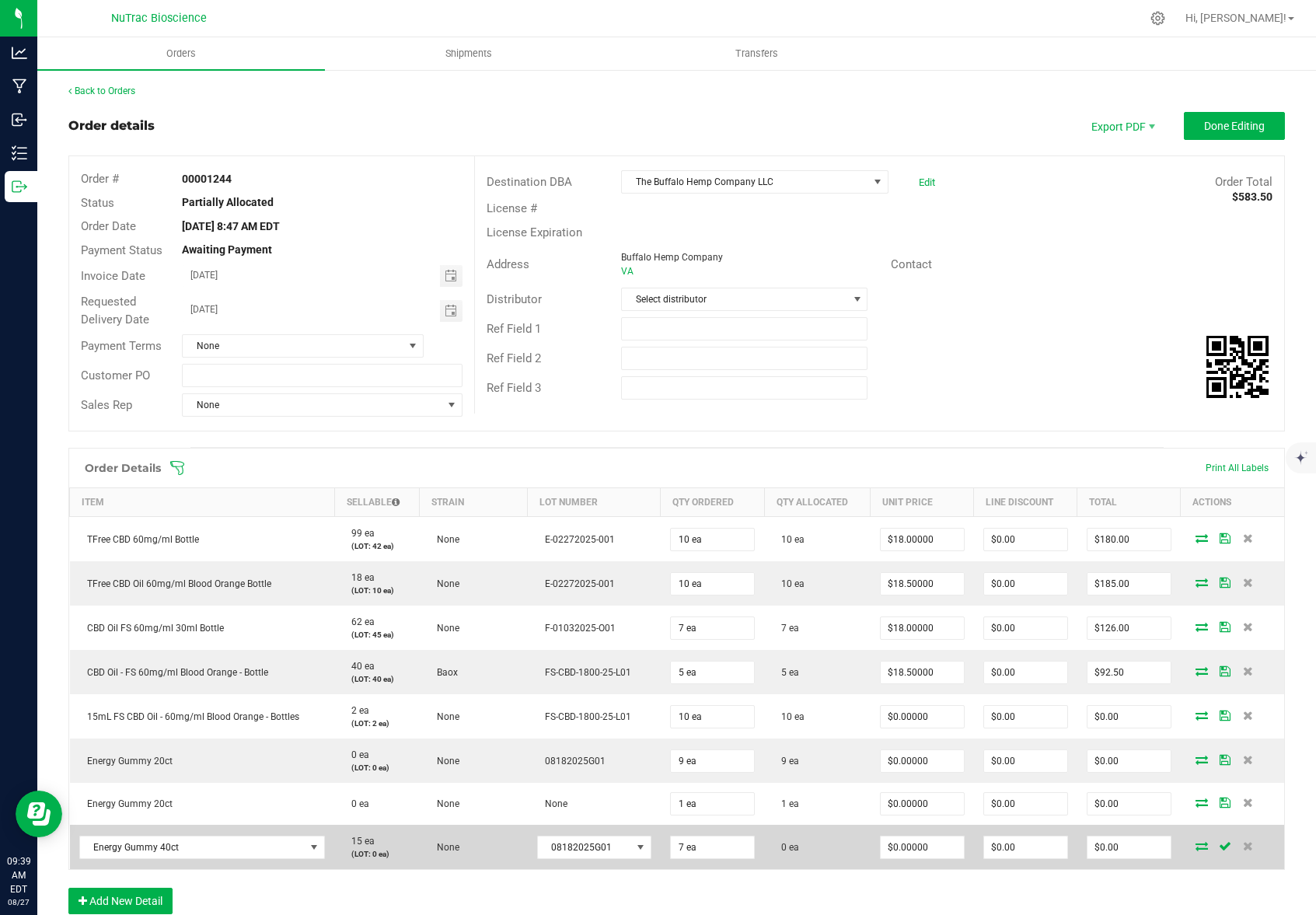
click at [1195, 847] on icon at bounding box center [1201, 845] width 12 height 9
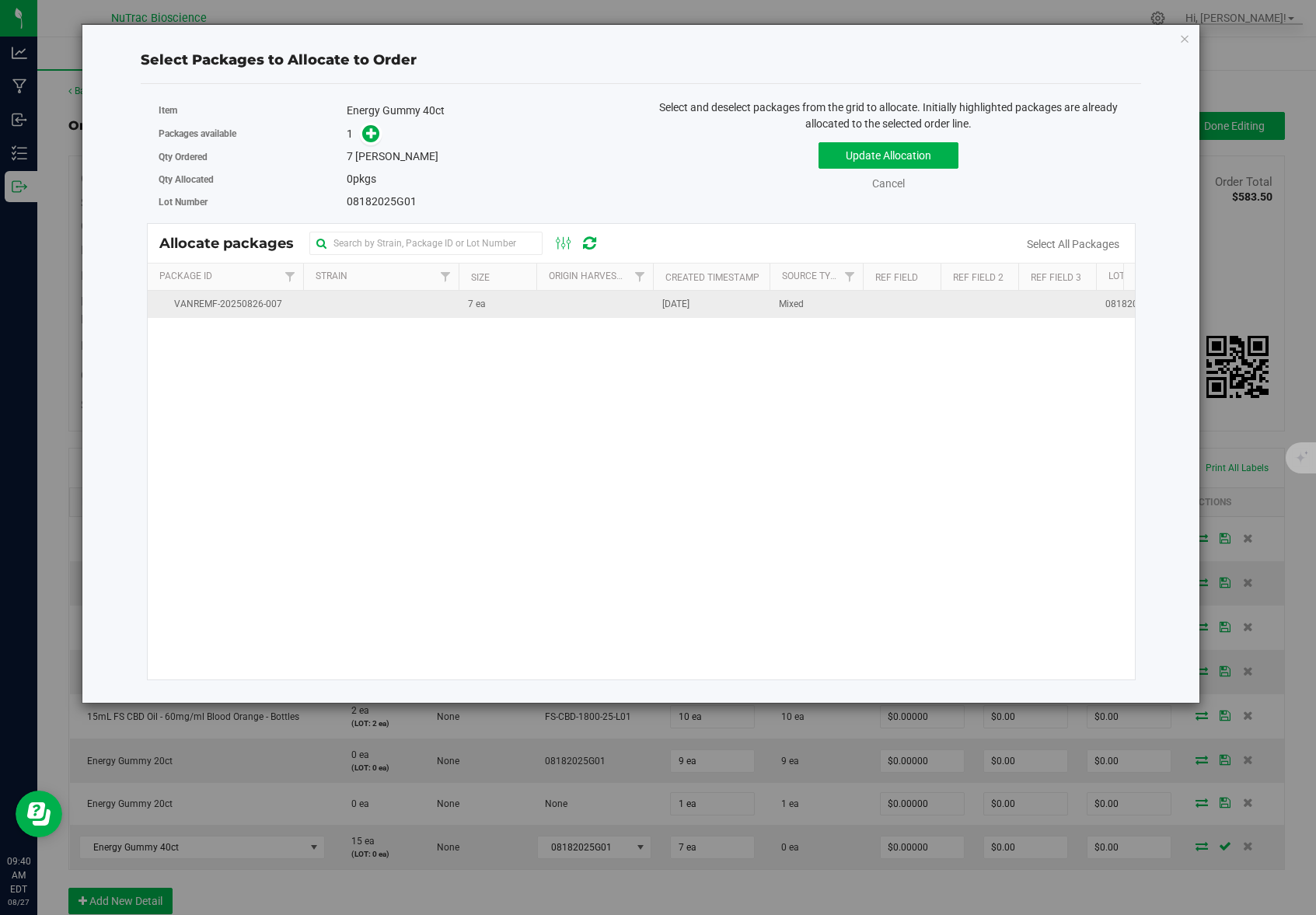
click at [450, 303] on td at bounding box center [381, 304] width 156 height 27
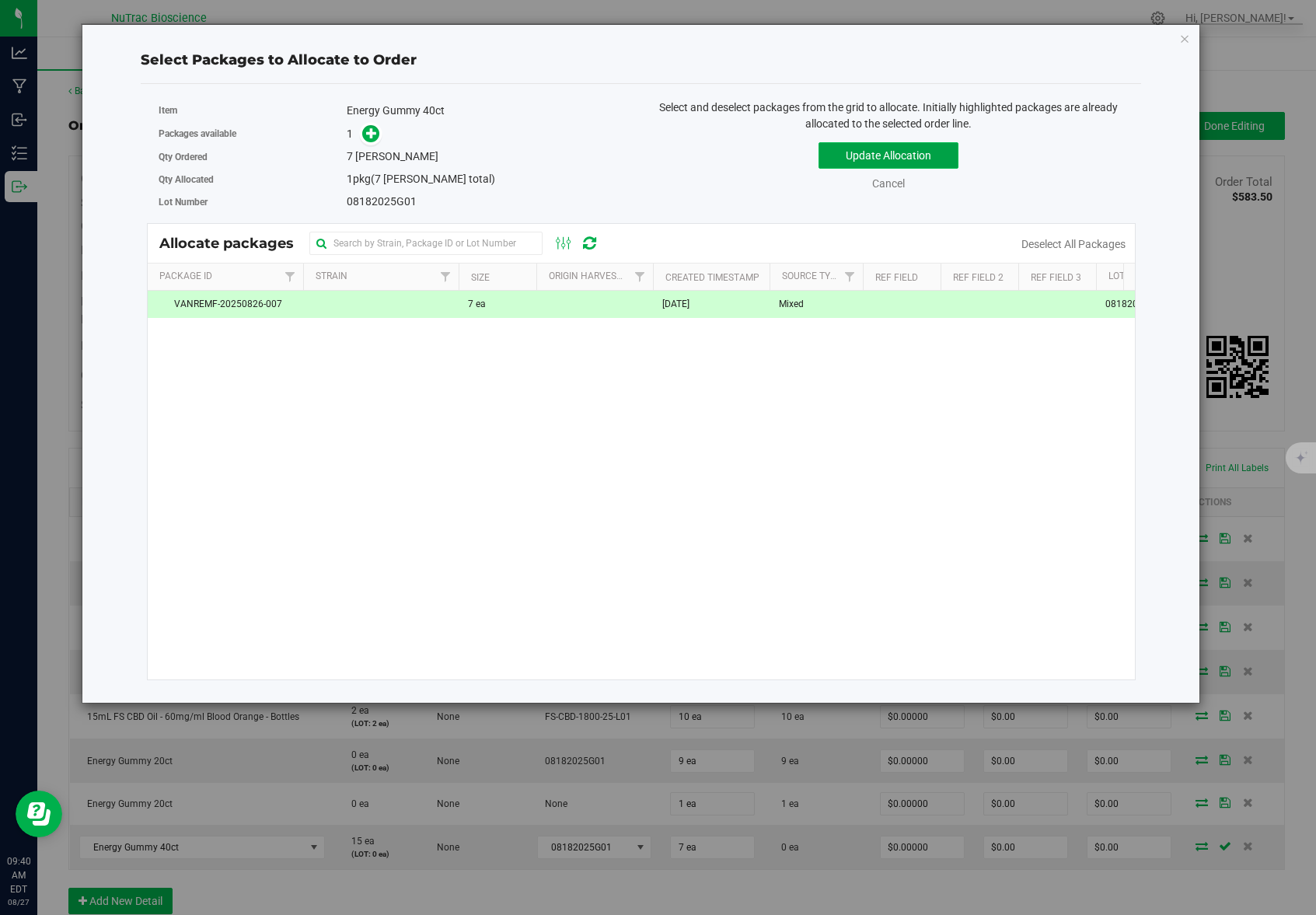
click at [840, 154] on button "Update Allocation" at bounding box center [888, 156] width 140 height 26
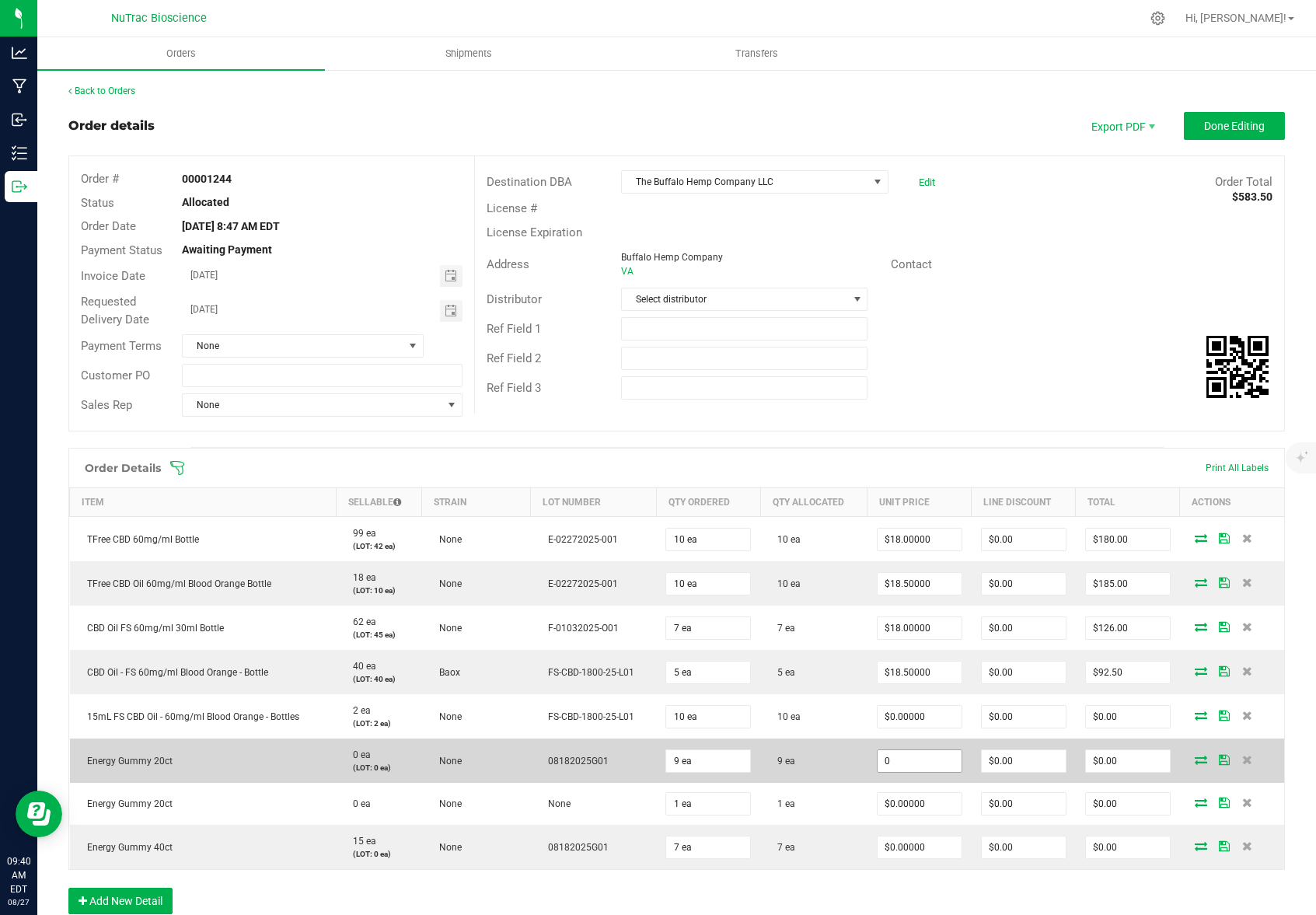
click at [935, 760] on input "0" at bounding box center [919, 761] width 84 height 22
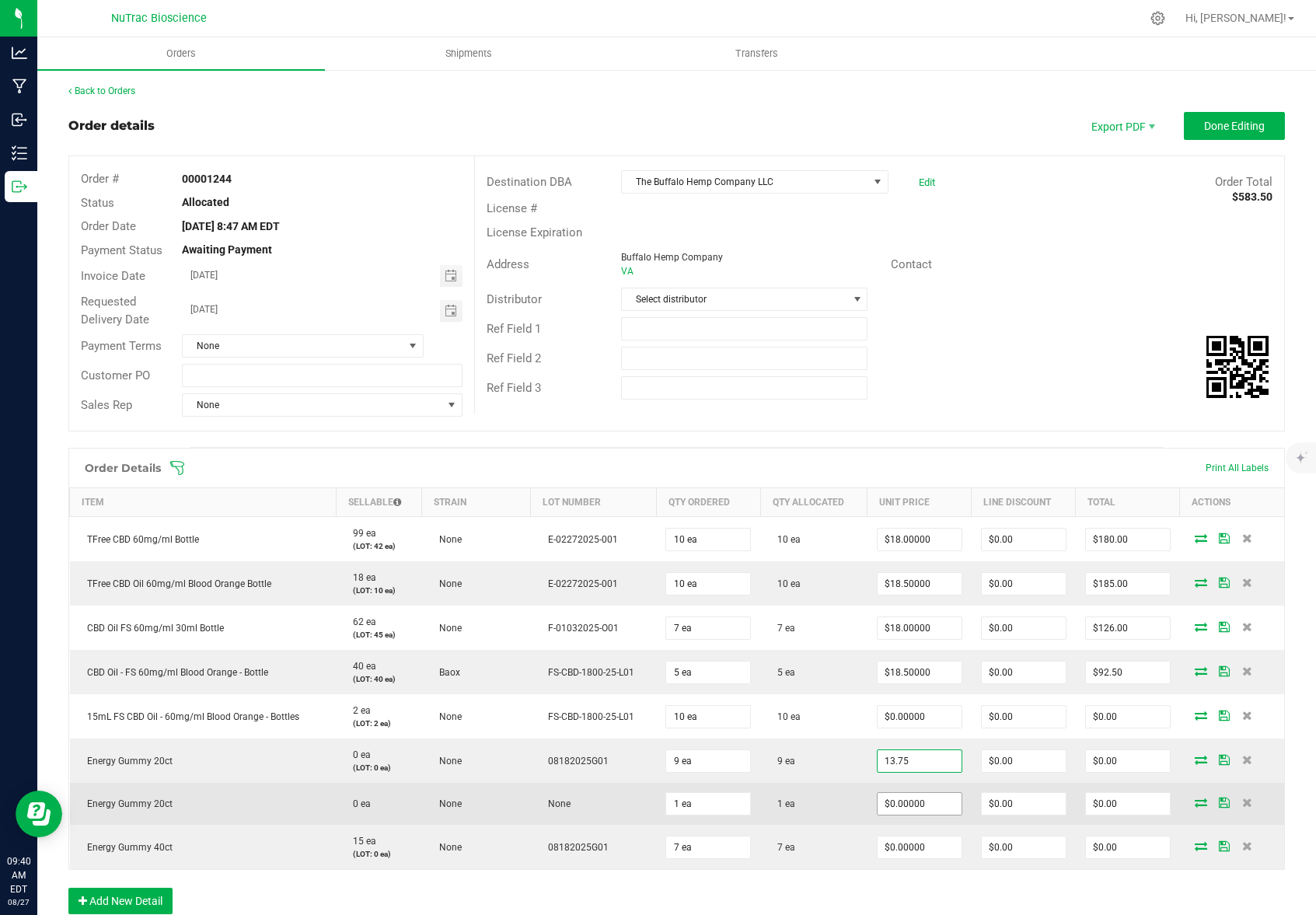
type input "$13.75000"
type input "$123.75"
click at [934, 806] on input "0" at bounding box center [919, 804] width 84 height 22
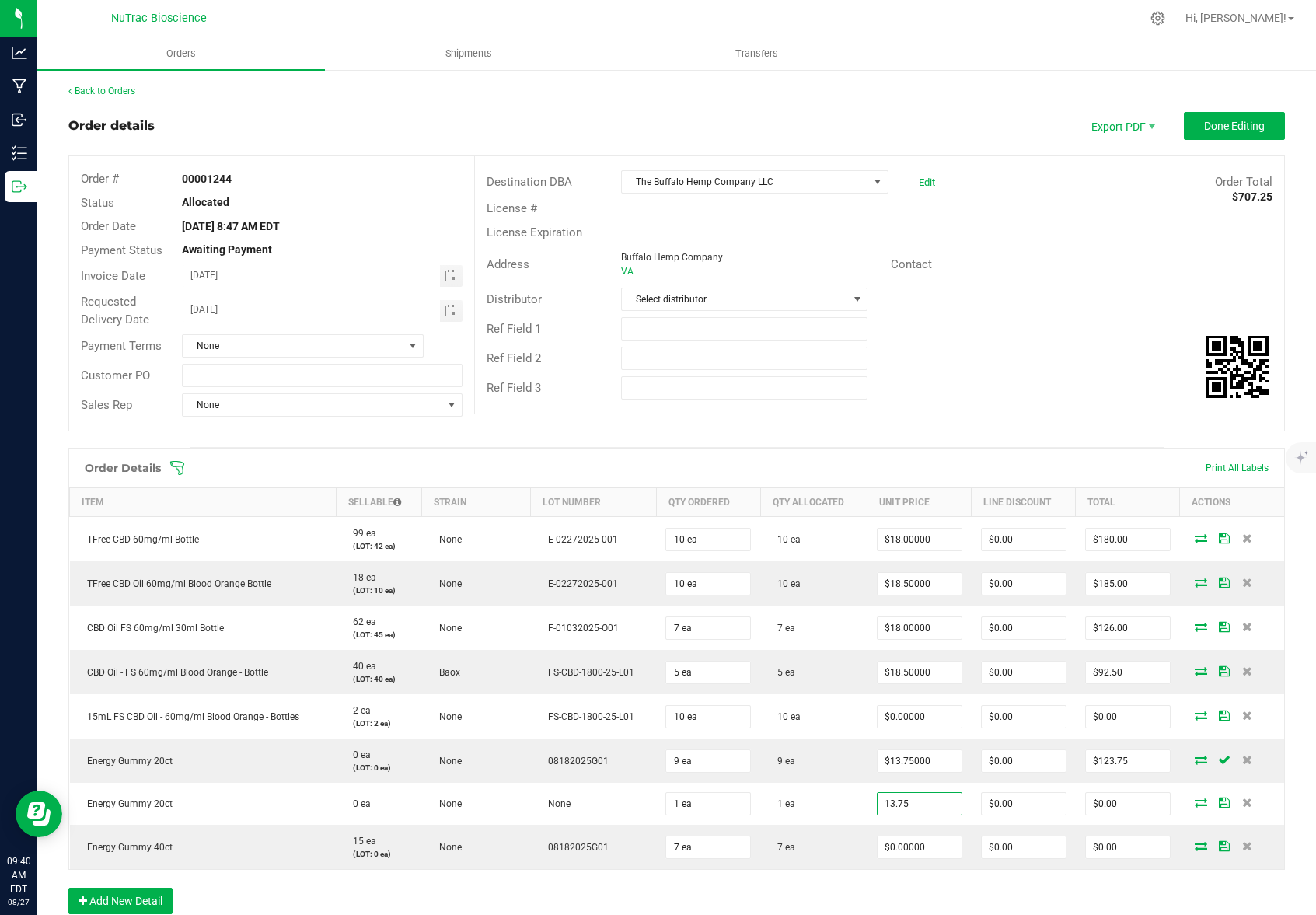
type input "$13.75000"
type input "$13.75"
click at [944, 889] on div "Order Details Print All Labels Item Sellable Strain Lot Number Qty Ordered Qty …" at bounding box center [676, 689] width 1216 height 482
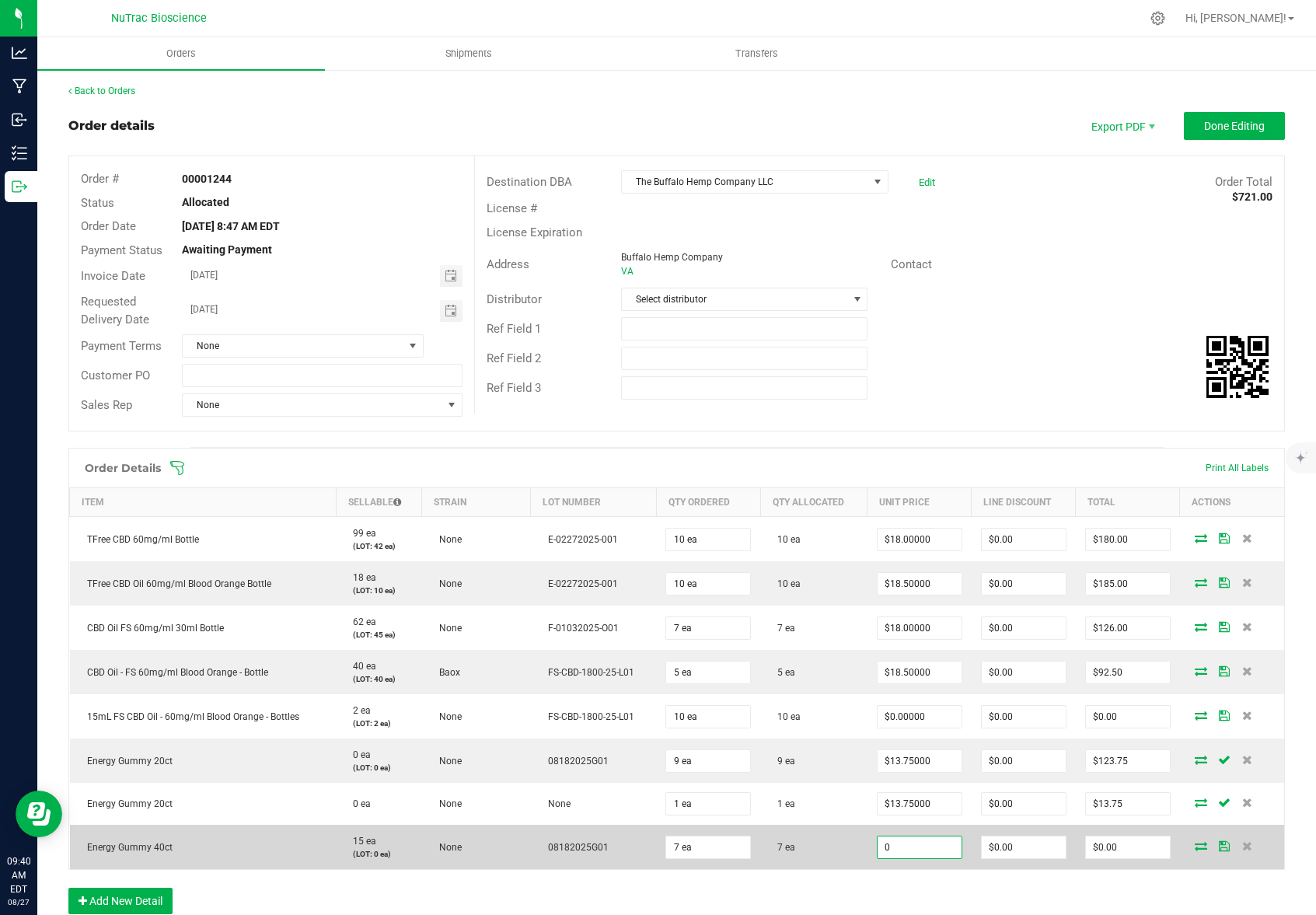
click at [947, 847] on input "0" at bounding box center [919, 847] width 84 height 22
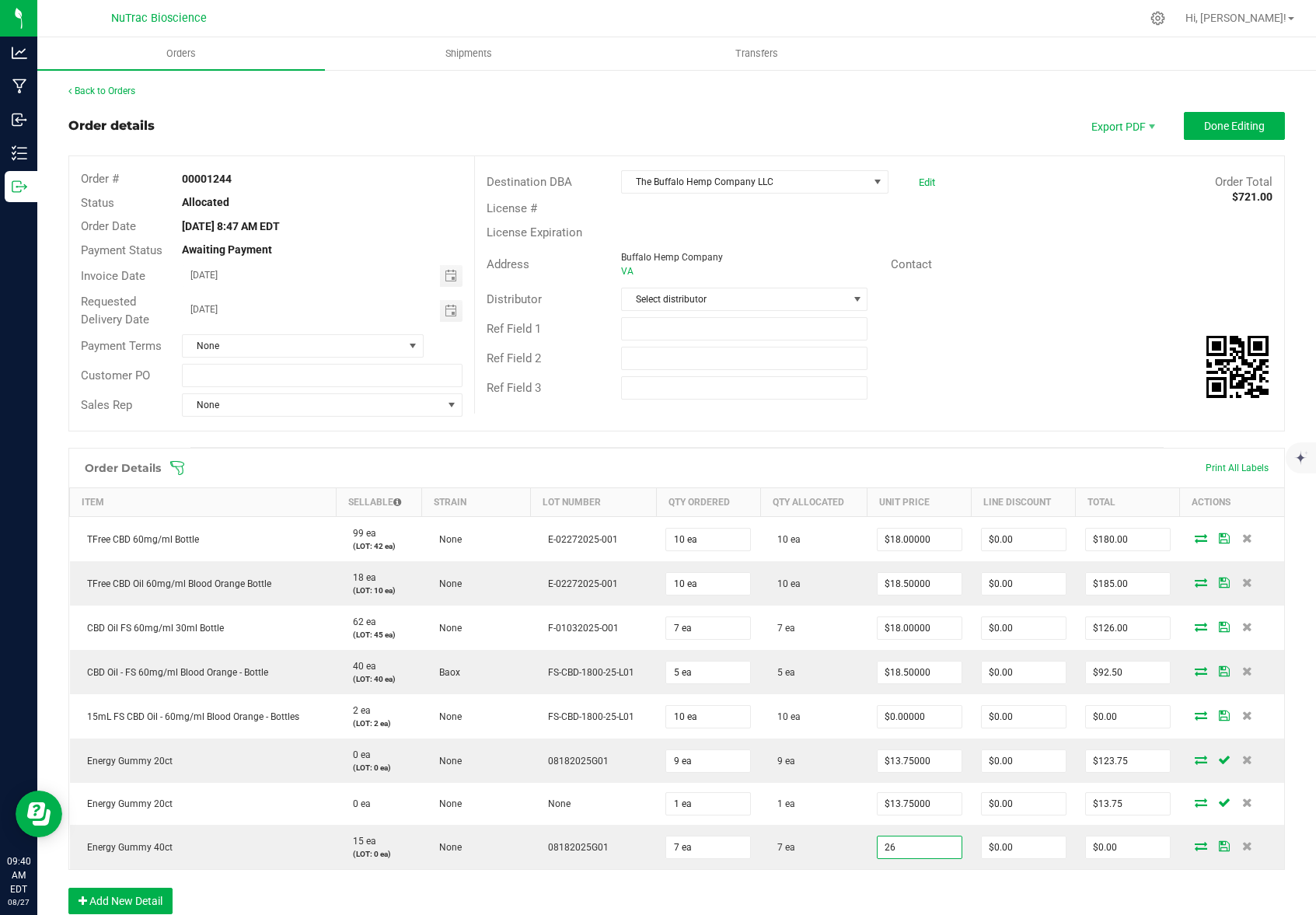
type input "$26.00000"
type input "$182.00"
click at [915, 893] on div "Order Details Print All Labels Item Sellable Strain Lot Number Qty Ordered Qty …" at bounding box center [676, 689] width 1216 height 482
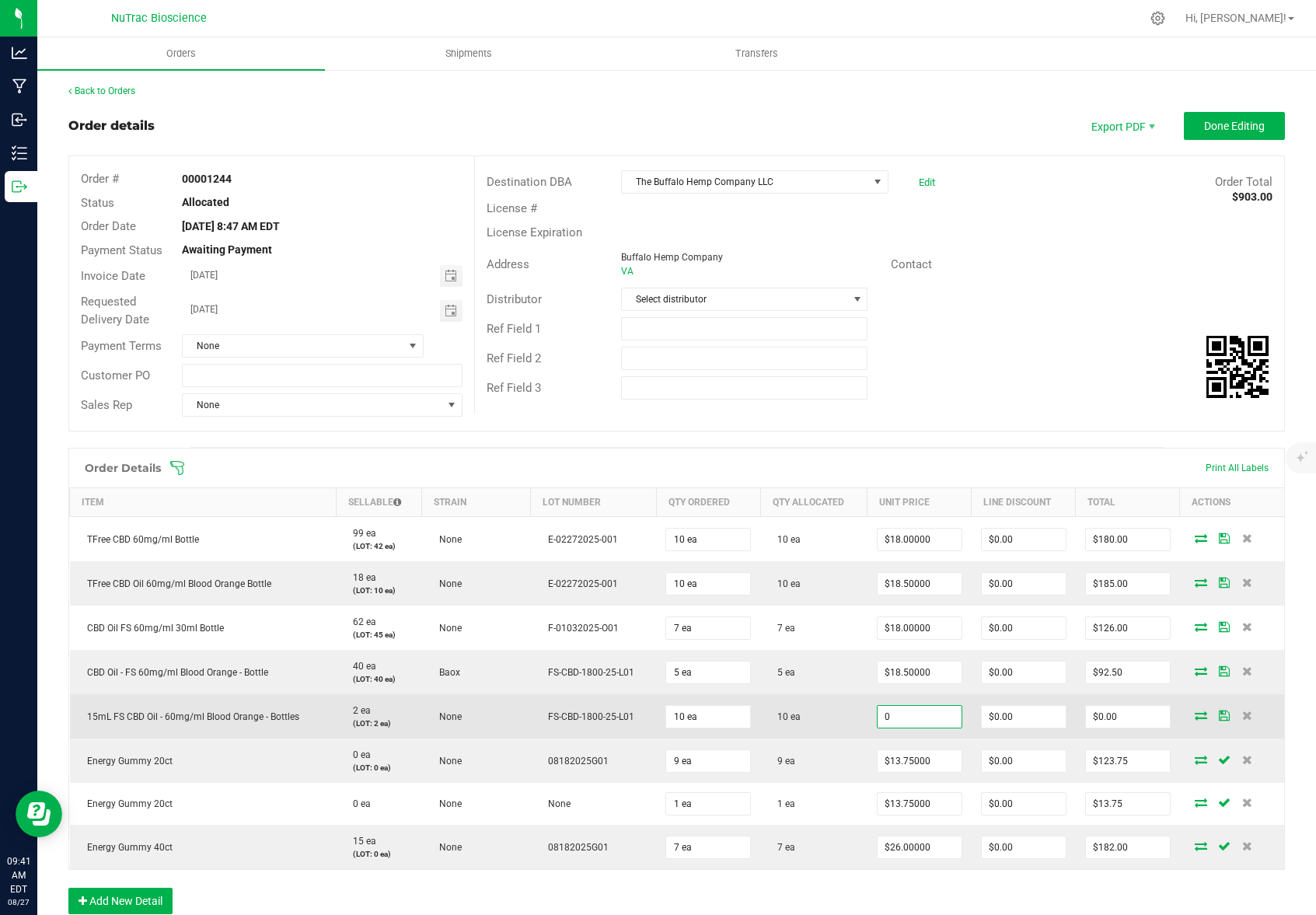
click at [927, 720] on input "0" at bounding box center [919, 717] width 84 height 22
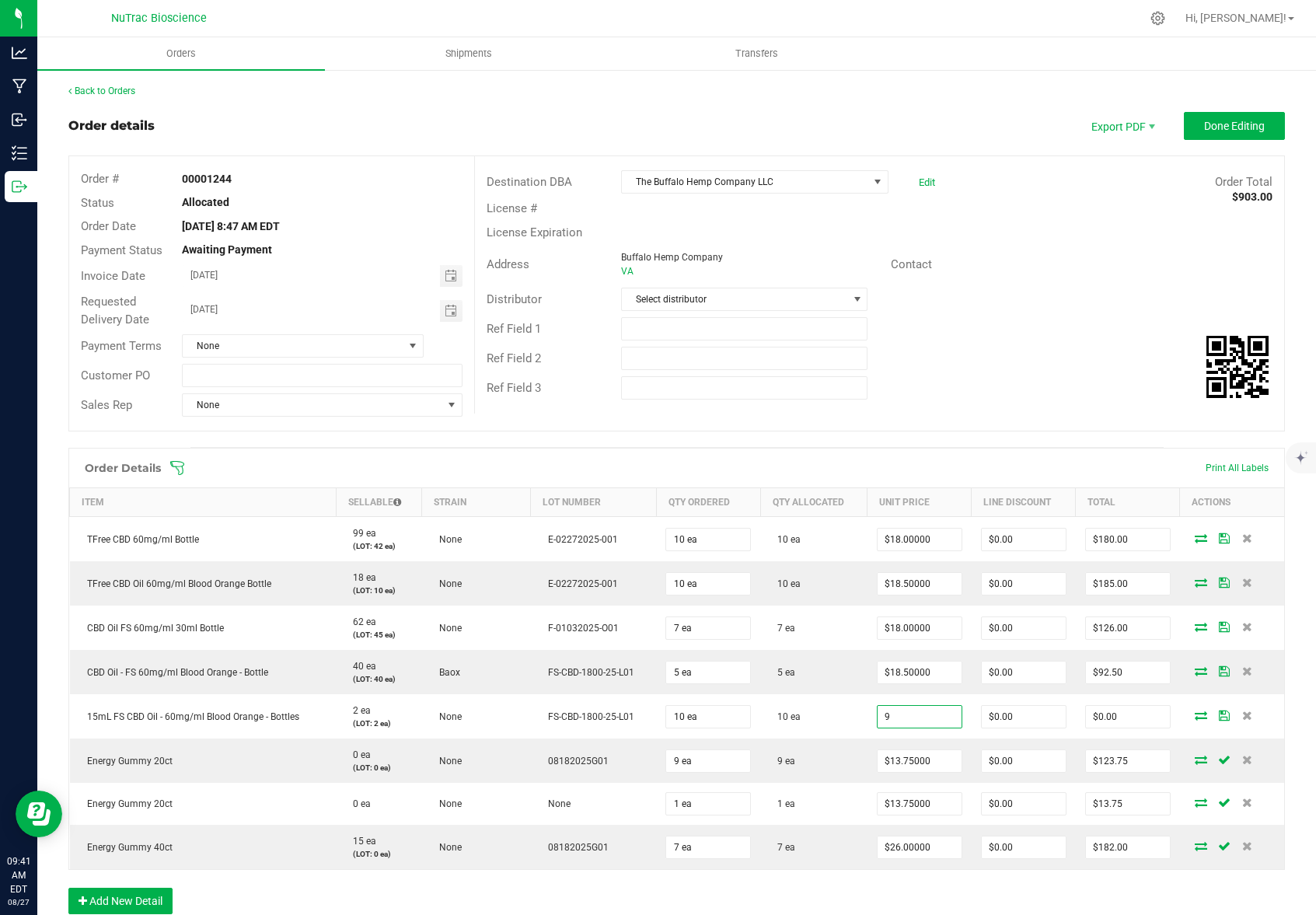
type input "$9.00000"
type input "$90.00"
click at [960, 888] on div "Order Details Print All Labels Item Sellable Strain Lot Number Qty Ordered Qty …" at bounding box center [676, 689] width 1216 height 482
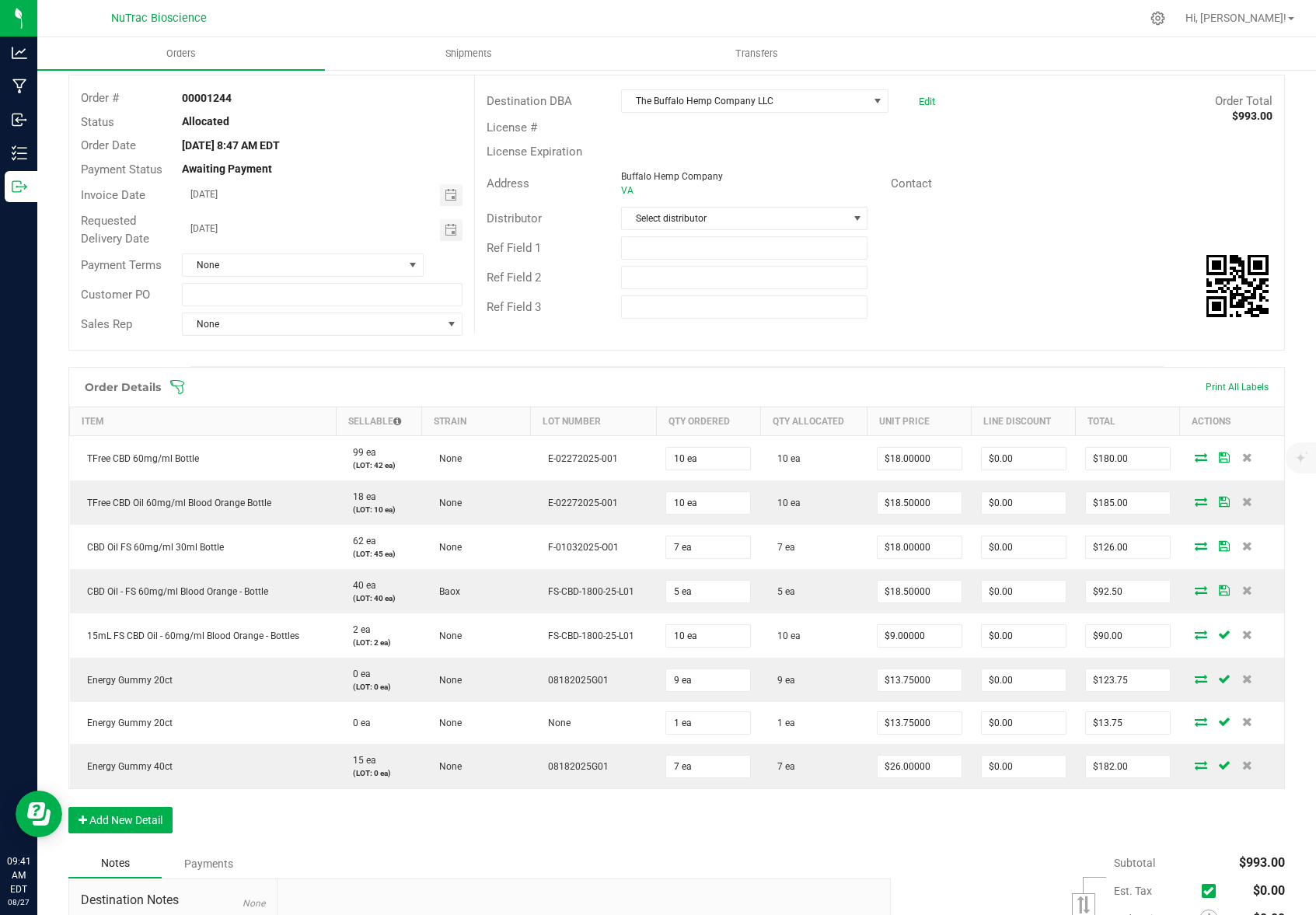
scroll to position [87, 0]
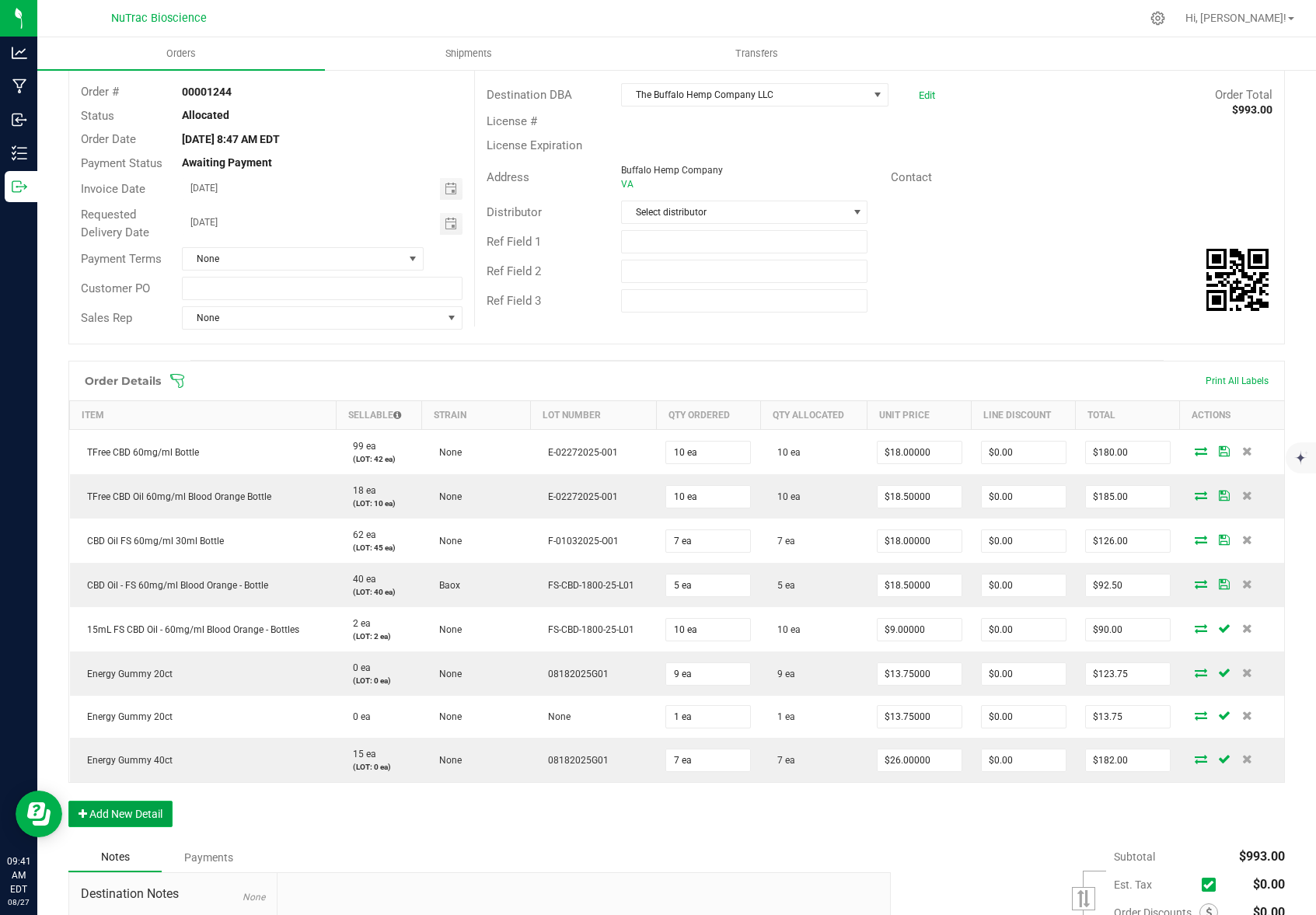
click at [129, 816] on button "Add New Detail" at bounding box center [121, 814] width 104 height 26
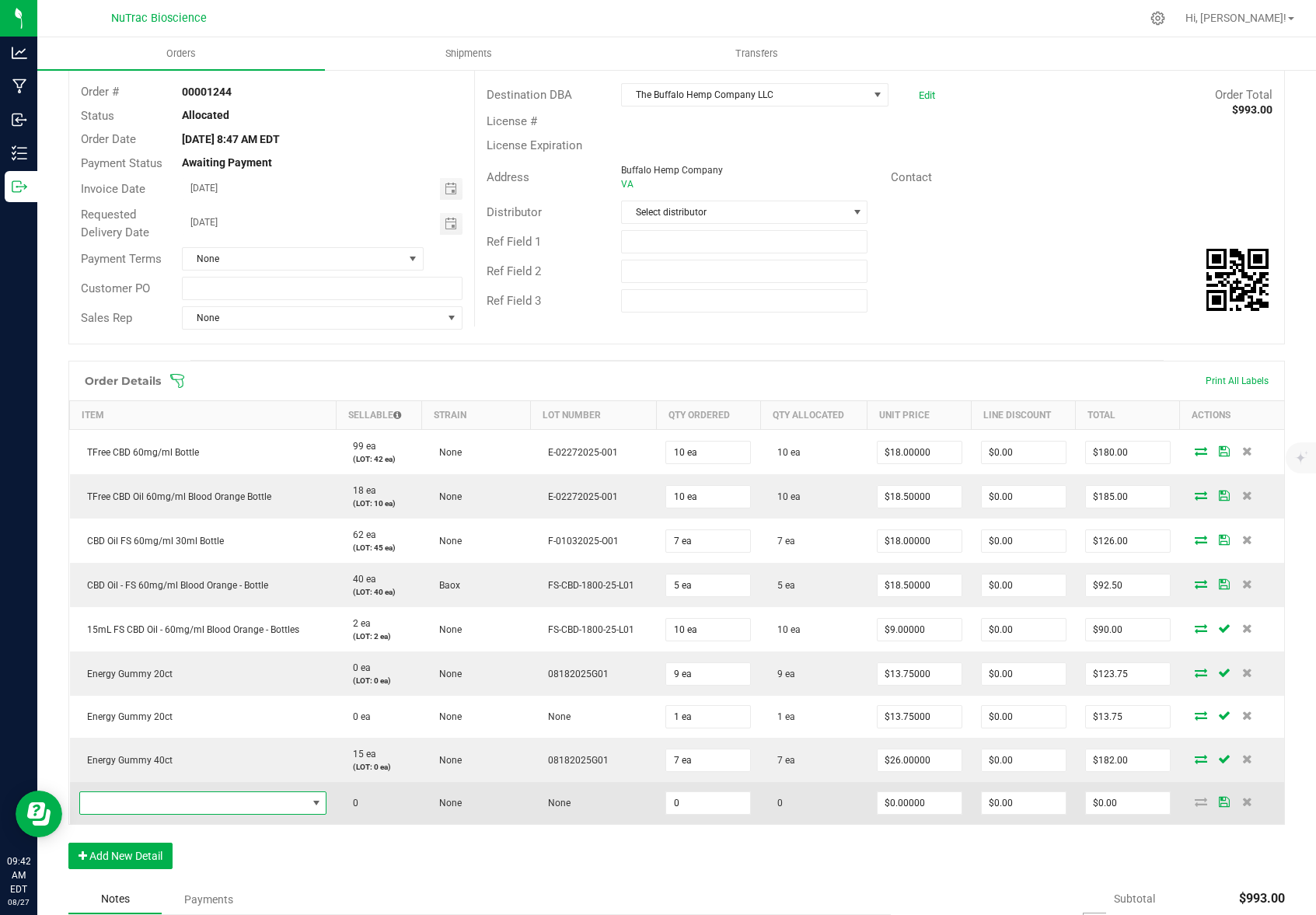
click at [310, 806] on span "NO DATA FOUND" at bounding box center [316, 802] width 12 height 12
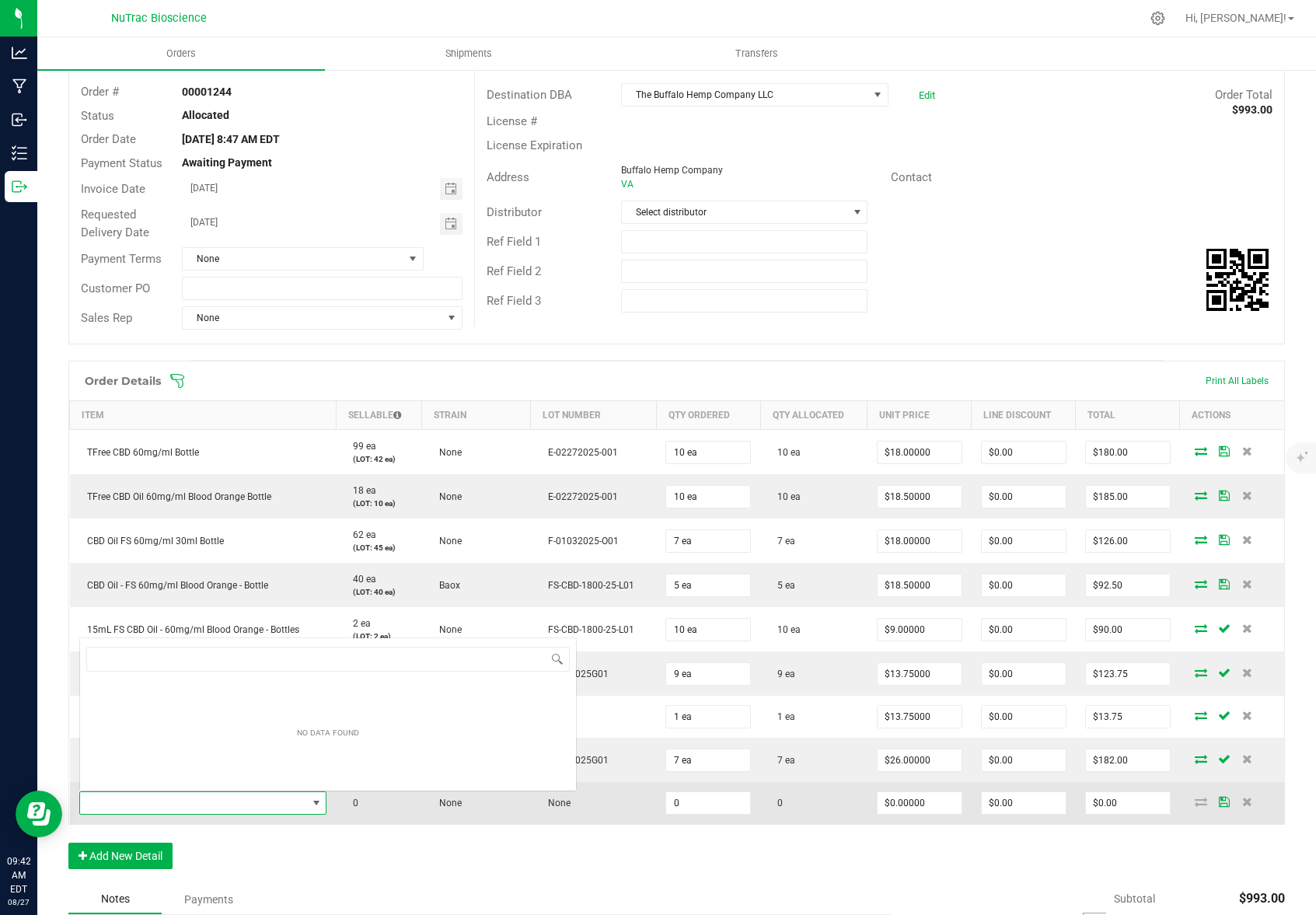
scroll to position [23, 241]
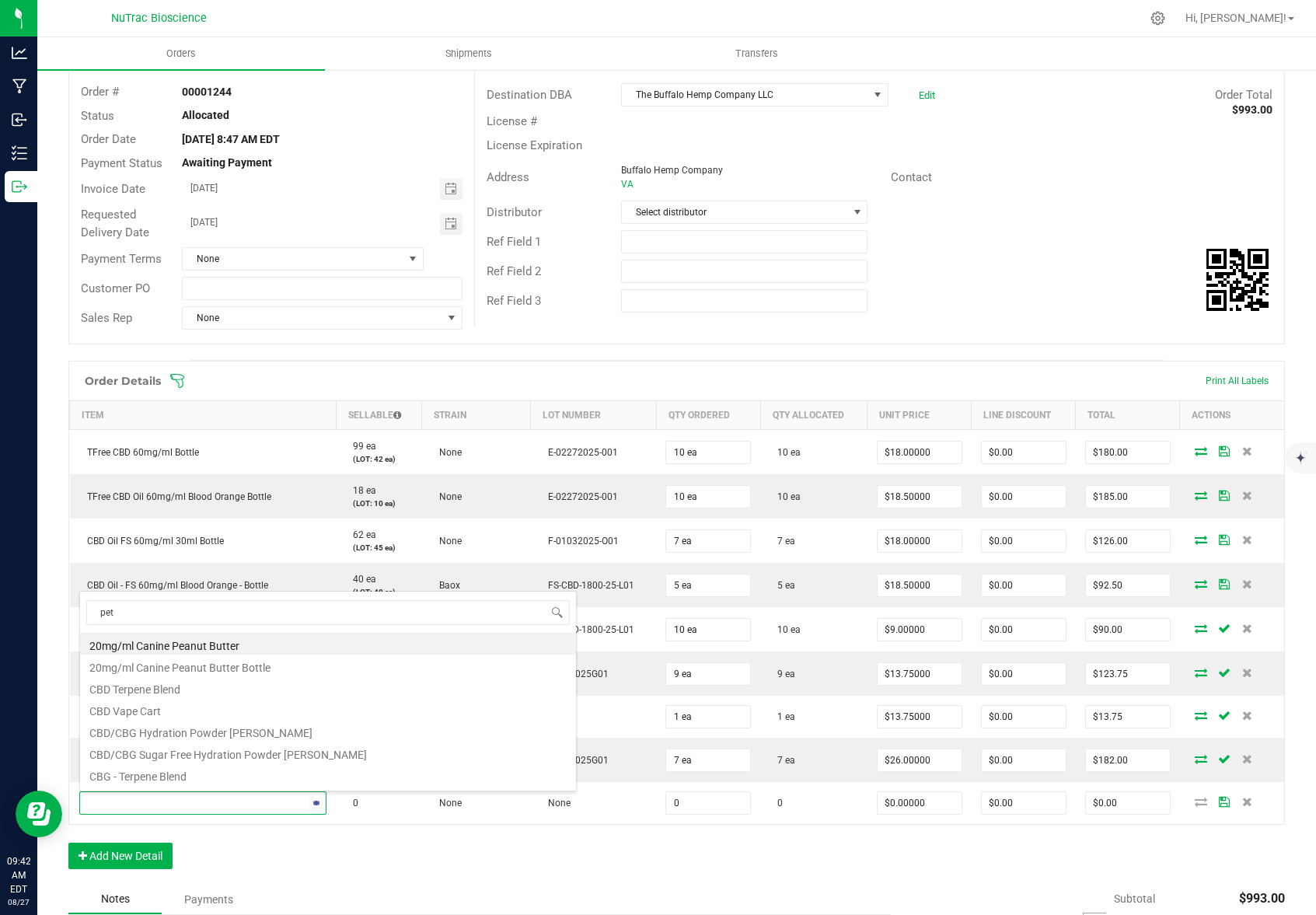
type input "pet"
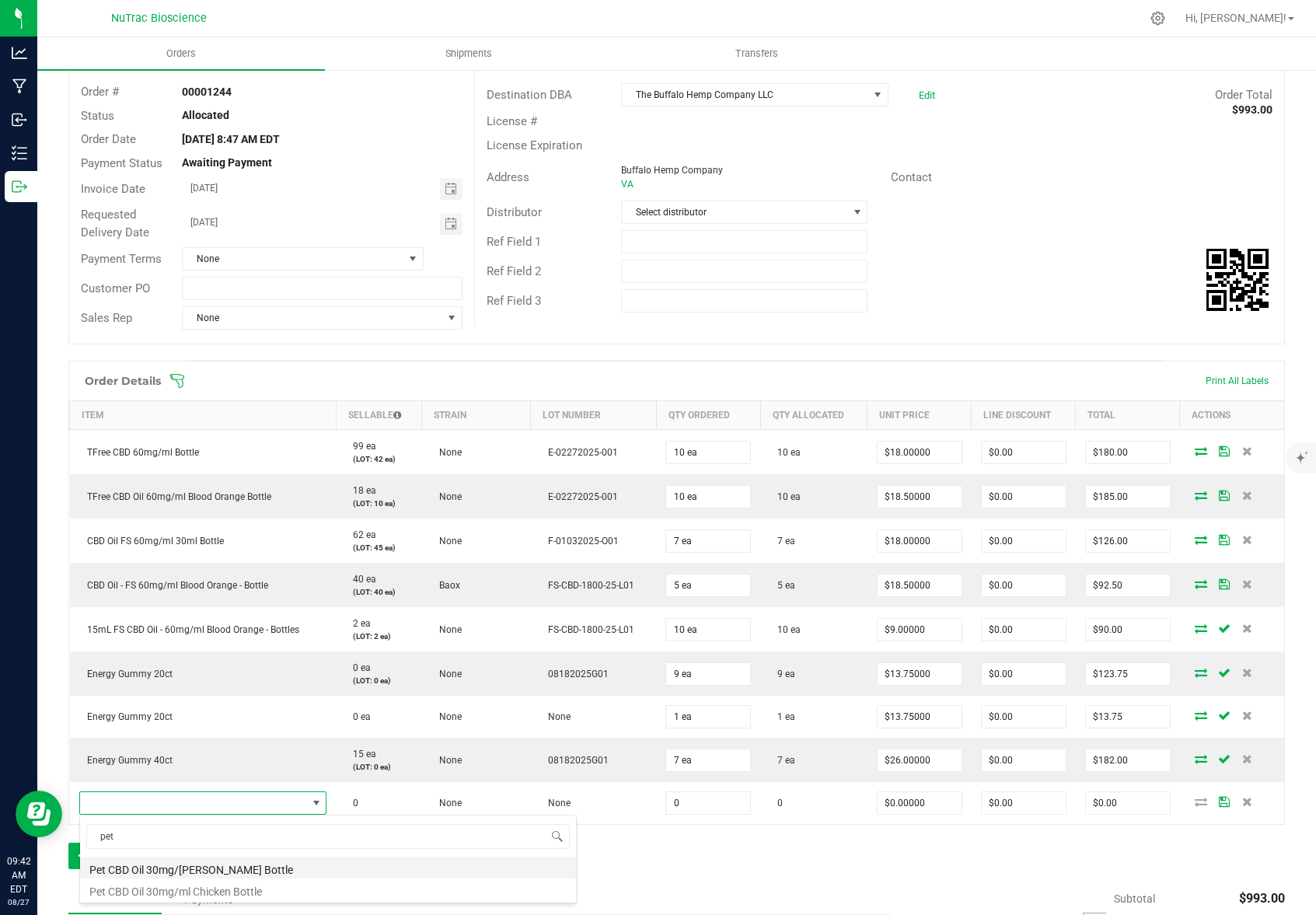
click at [237, 869] on li "Pet CBD Oil 30mg/[PERSON_NAME] Bottle" at bounding box center [328, 868] width 496 height 22
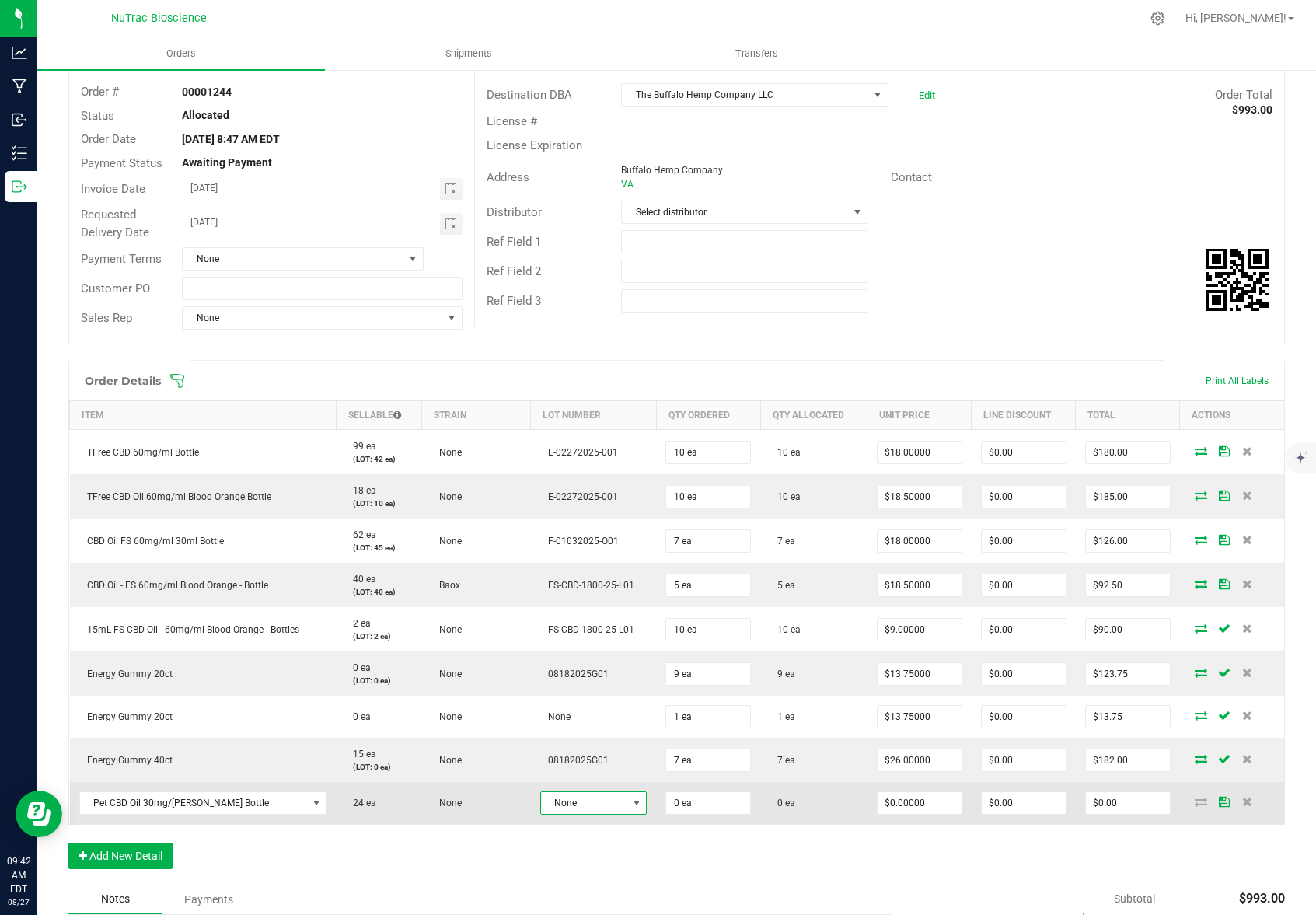
click at [630, 800] on span at bounding box center [636, 802] width 12 height 12
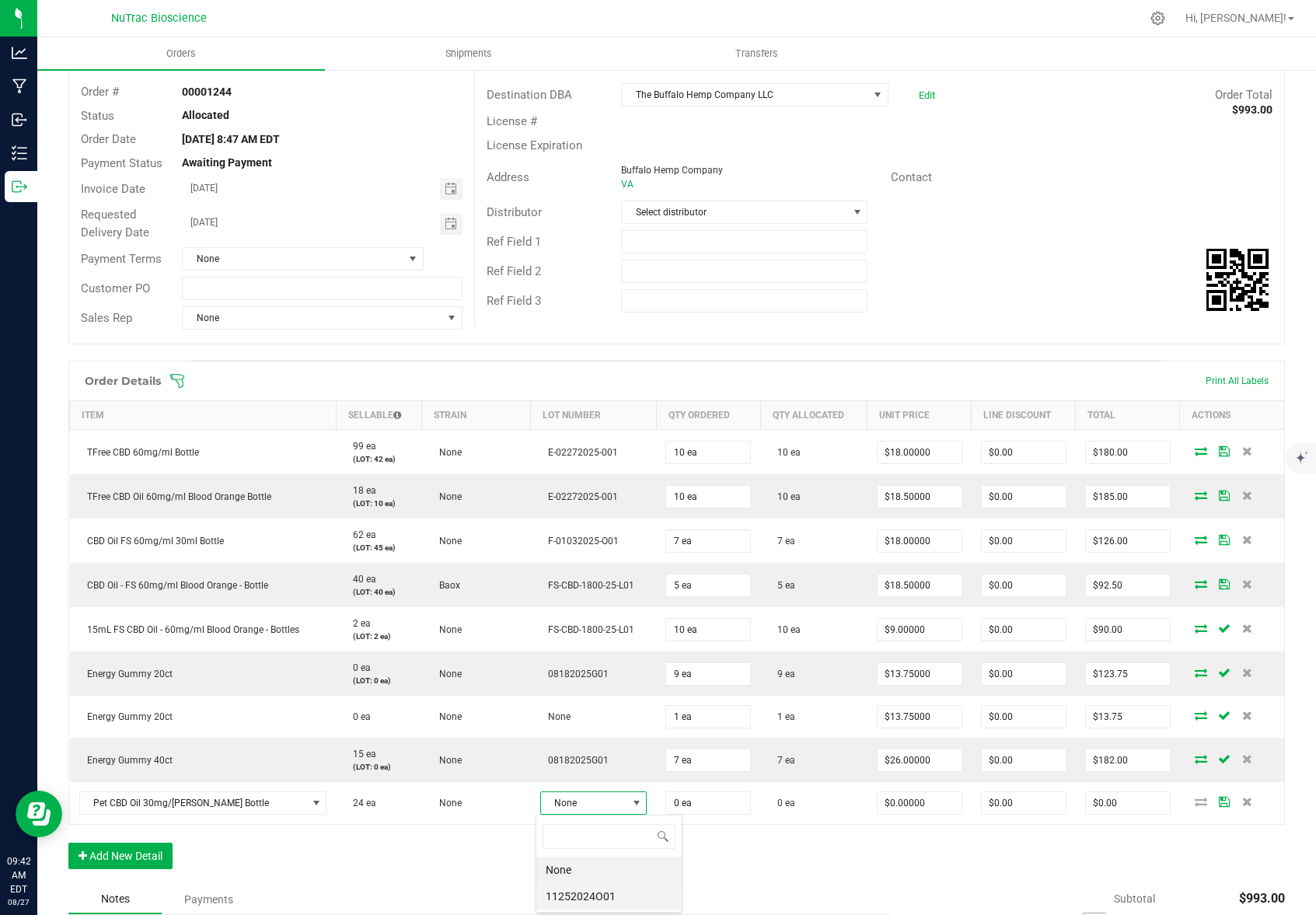
click at [588, 894] on li "11252024O01" at bounding box center [609, 897] width 146 height 26
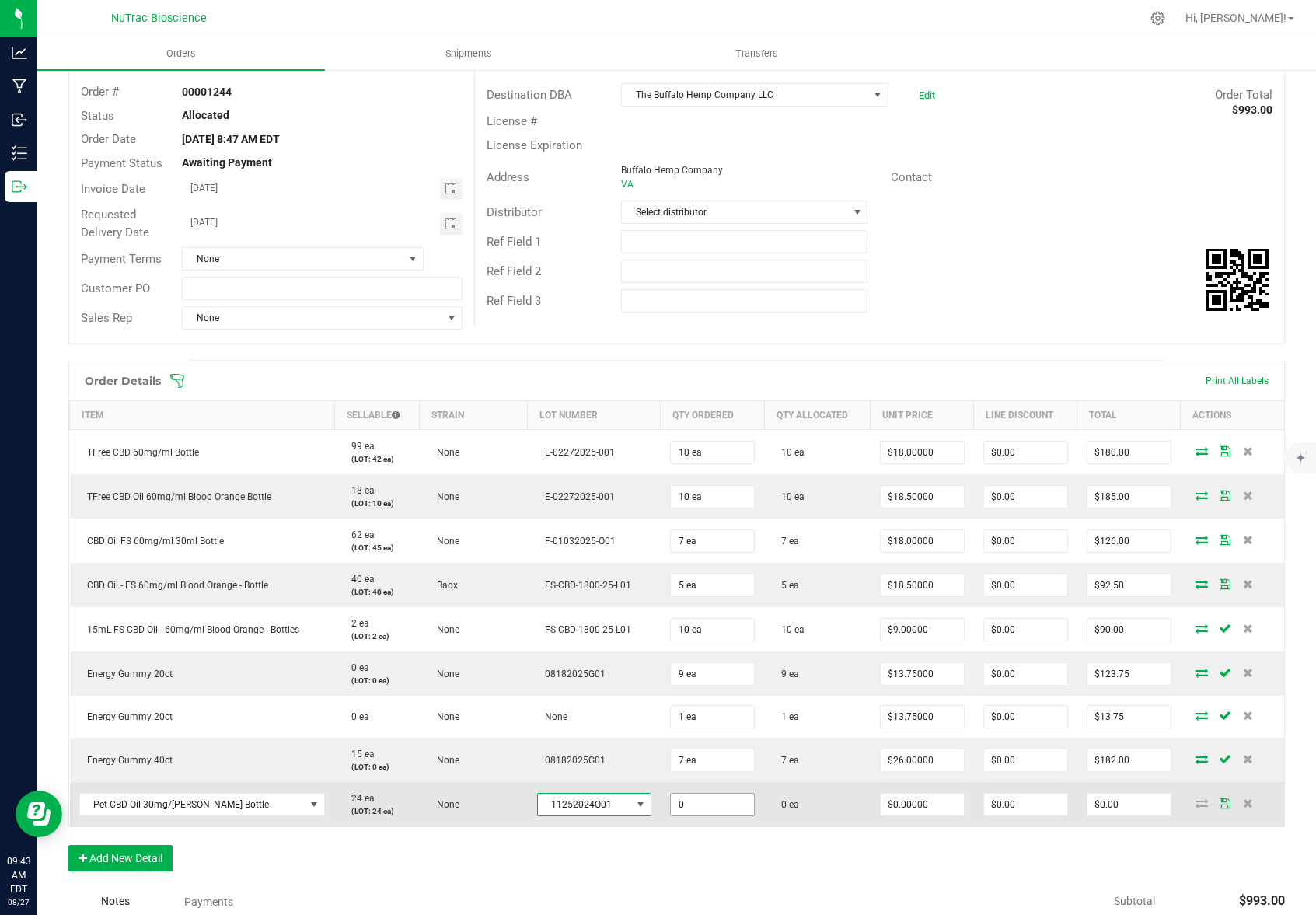
click at [705, 804] on input "0" at bounding box center [712, 805] width 83 height 22
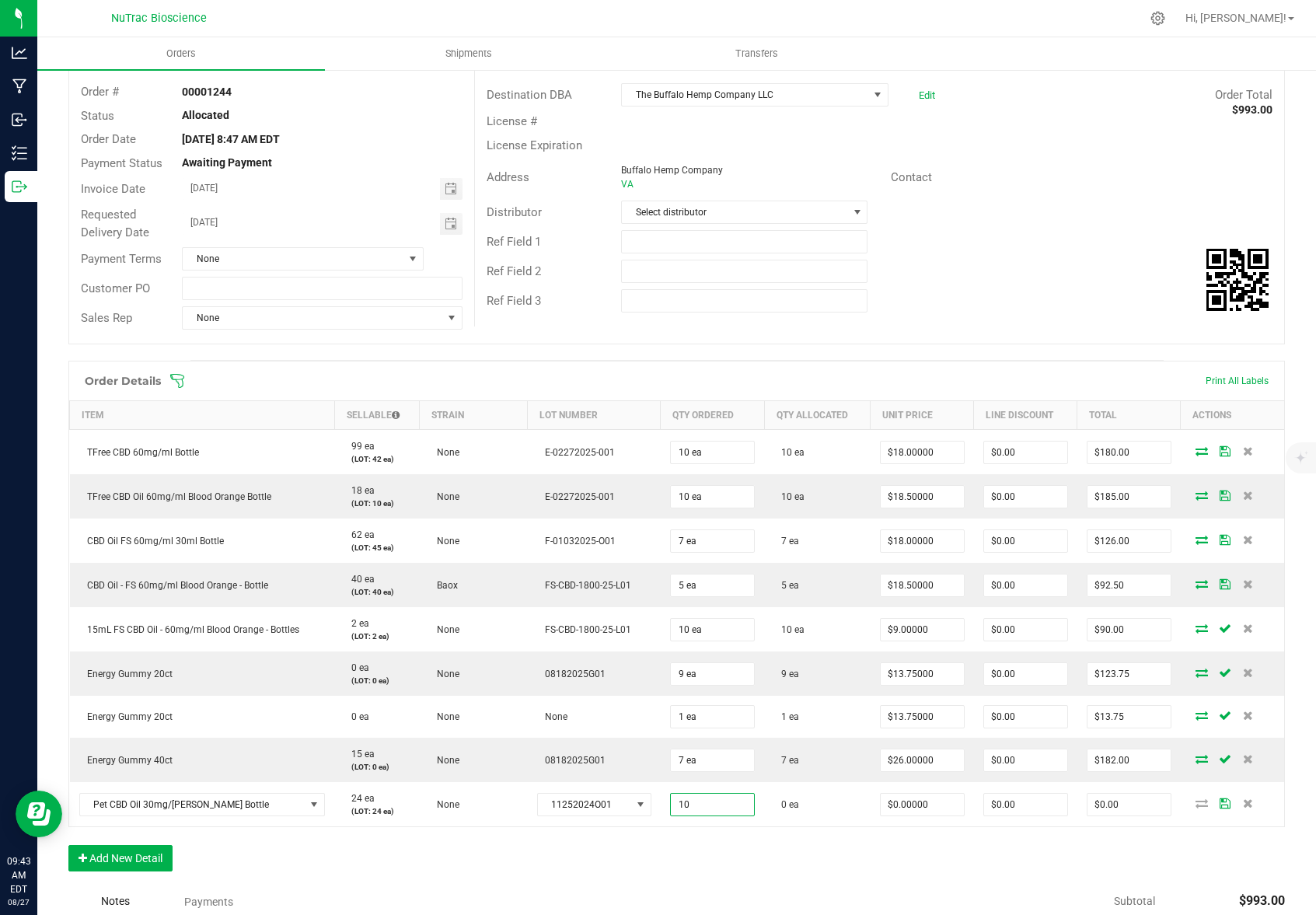
type input "10 ea"
click at [896, 879] on div "Order Details Print All Labels Item Sellable Strain Lot Number Qty Ordered Qty …" at bounding box center [676, 624] width 1216 height 527
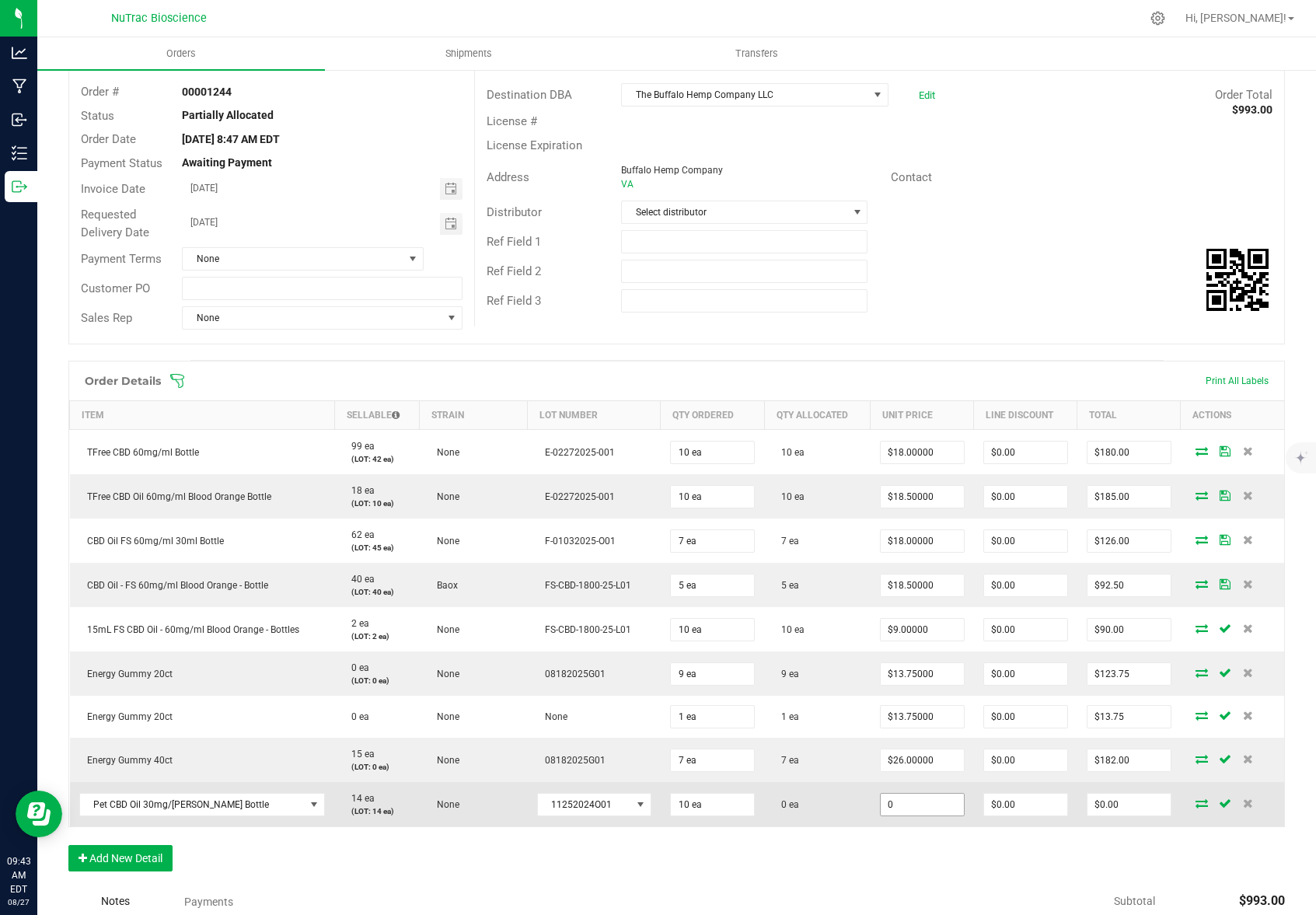
click at [929, 806] on input "0" at bounding box center [922, 805] width 83 height 22
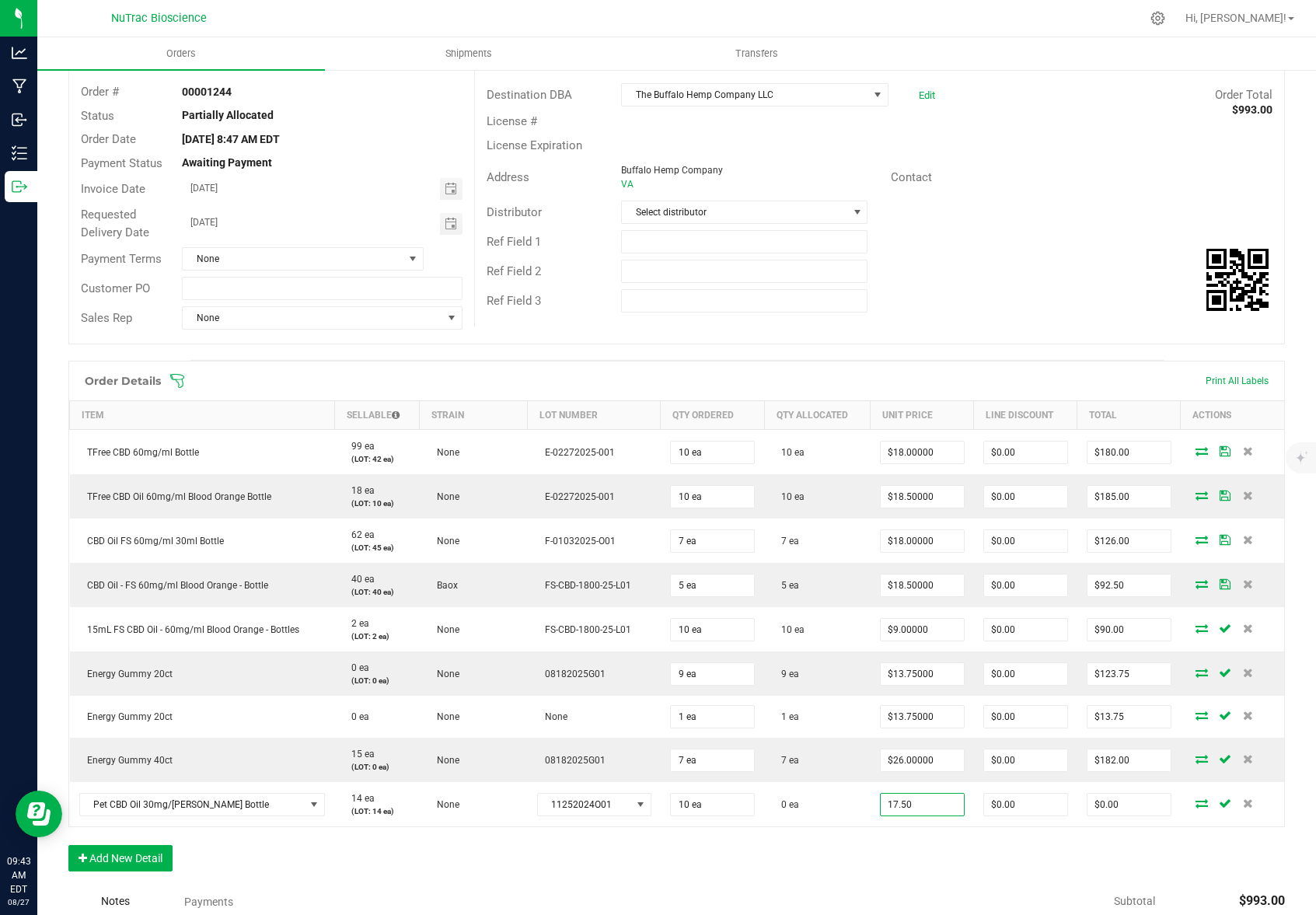
type input "$17.50000"
type input "$175.00"
click at [942, 882] on div "Order Details Print All Labels Item Sellable Strain Lot Number Qty Ordered Qty …" at bounding box center [676, 624] width 1216 height 527
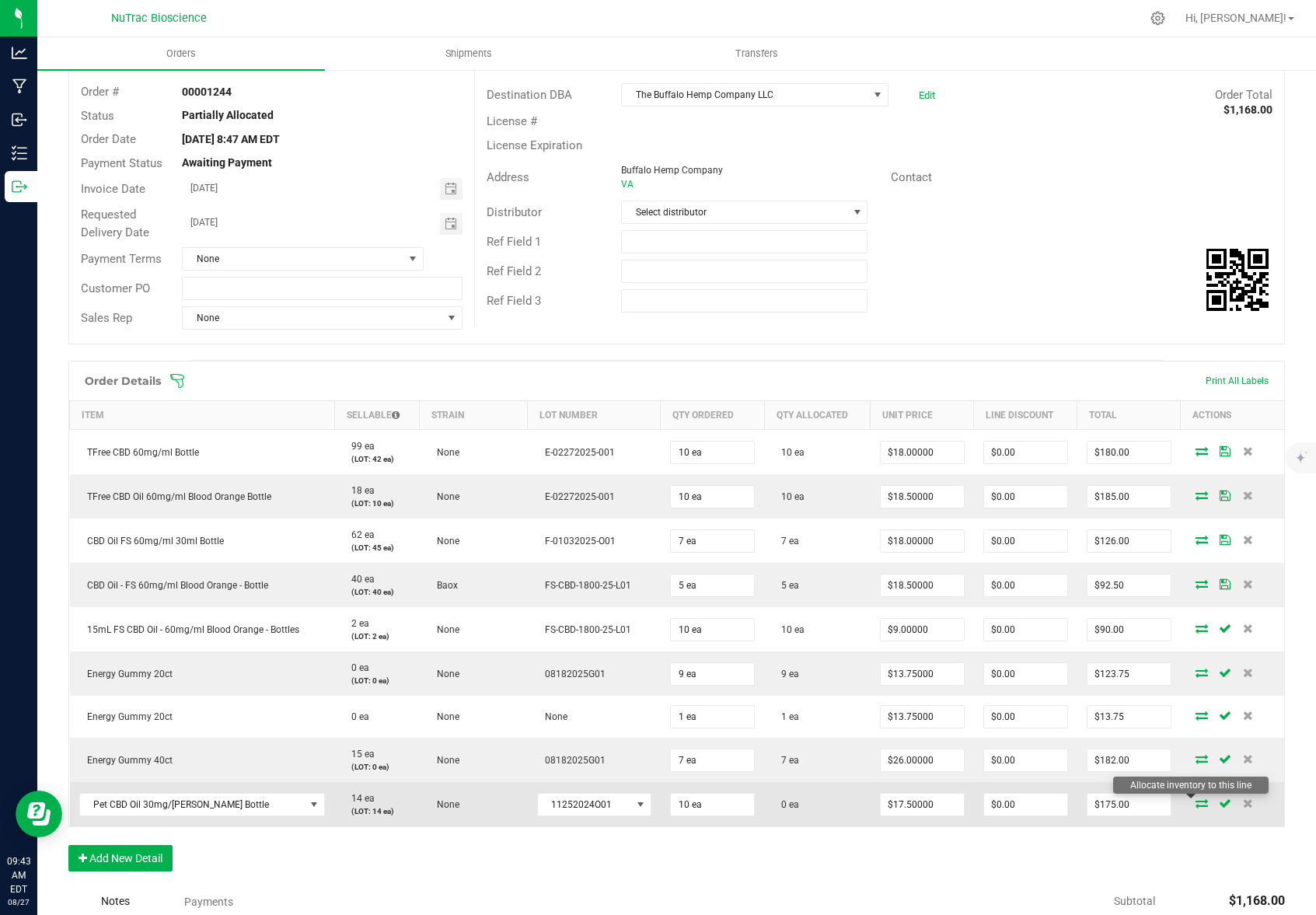
click at [1195, 803] on icon at bounding box center [1201, 802] width 12 height 9
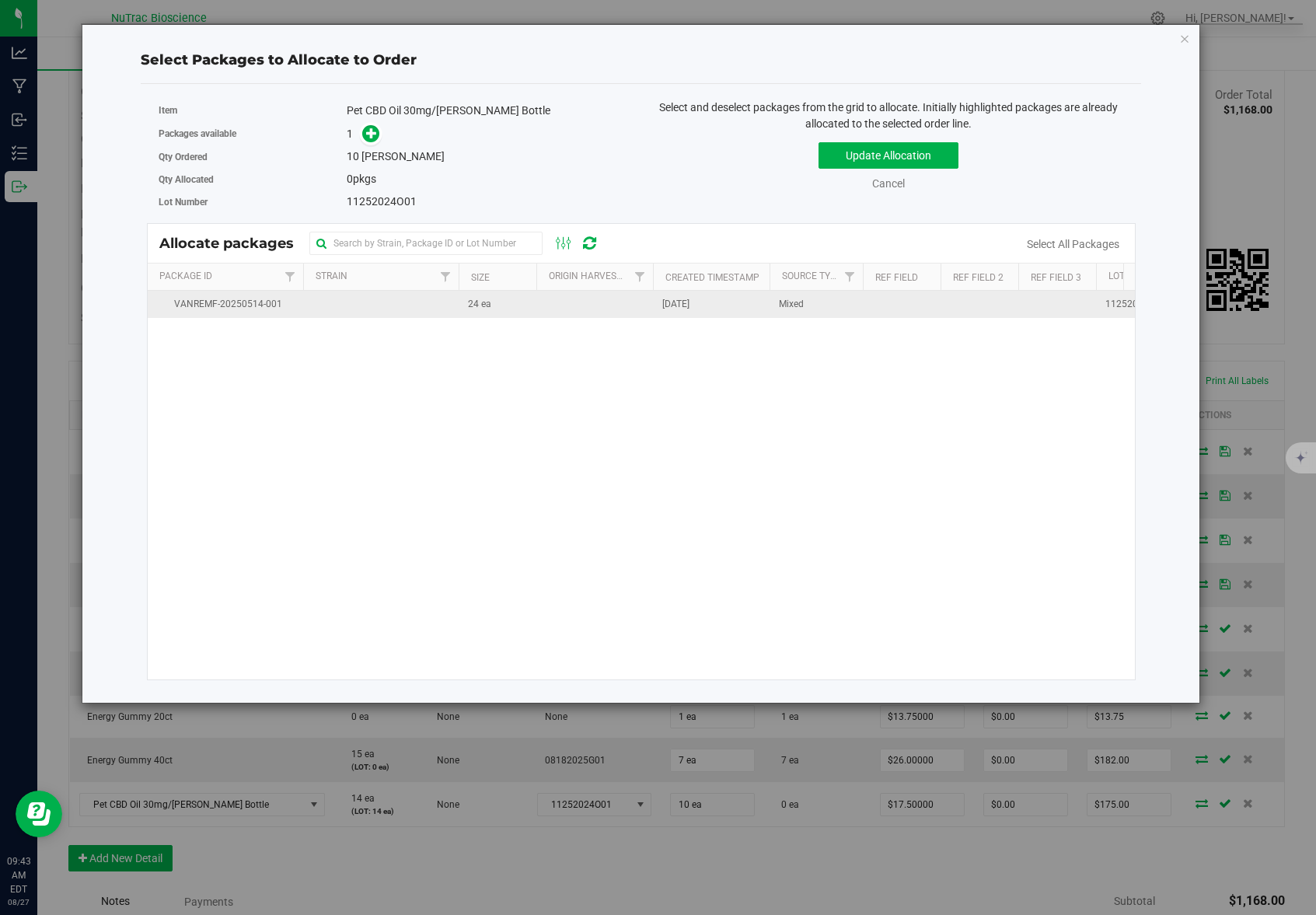
click at [515, 305] on td "24 ea" at bounding box center [497, 304] width 78 height 27
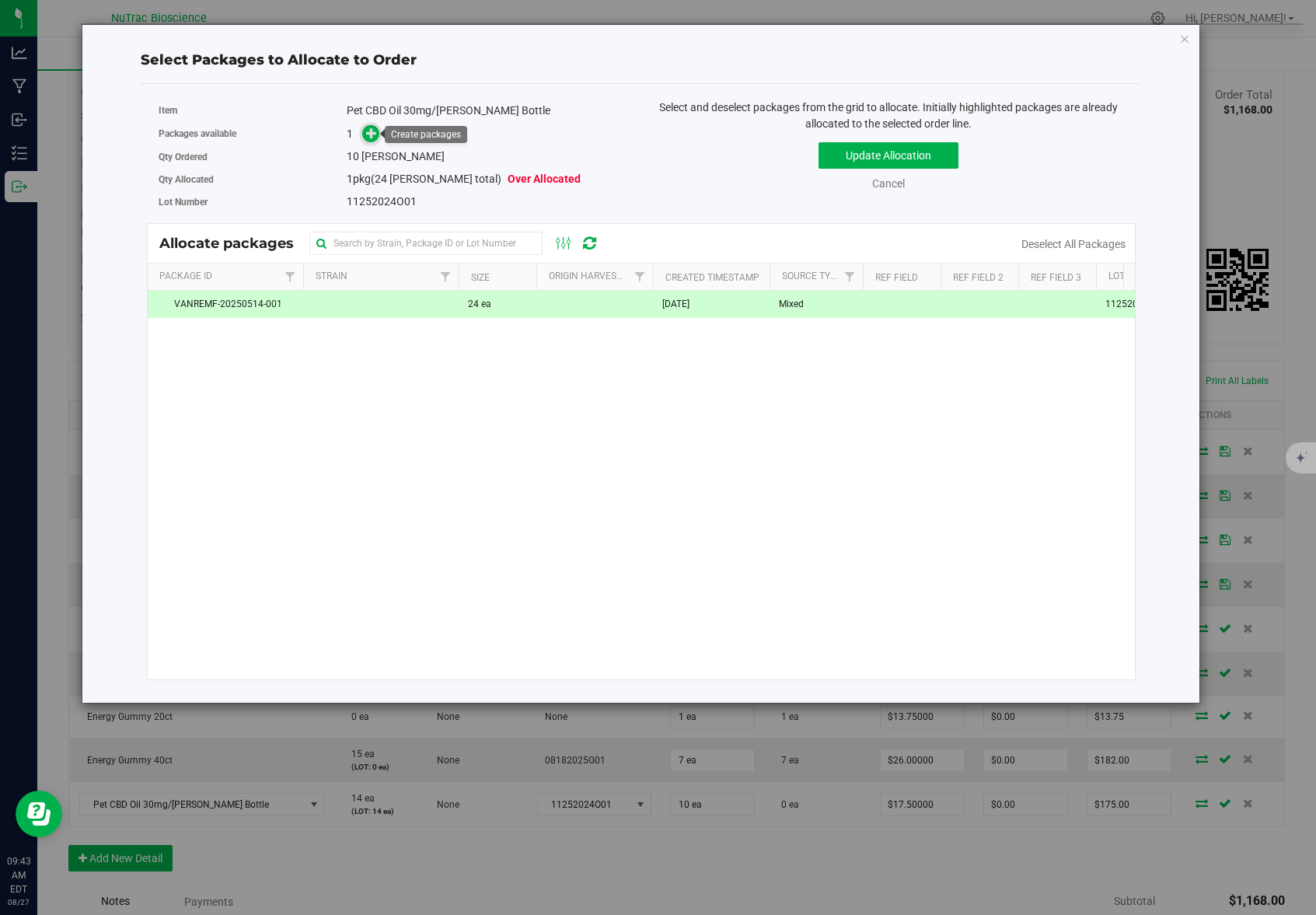
click at [373, 130] on icon at bounding box center [371, 132] width 11 height 11
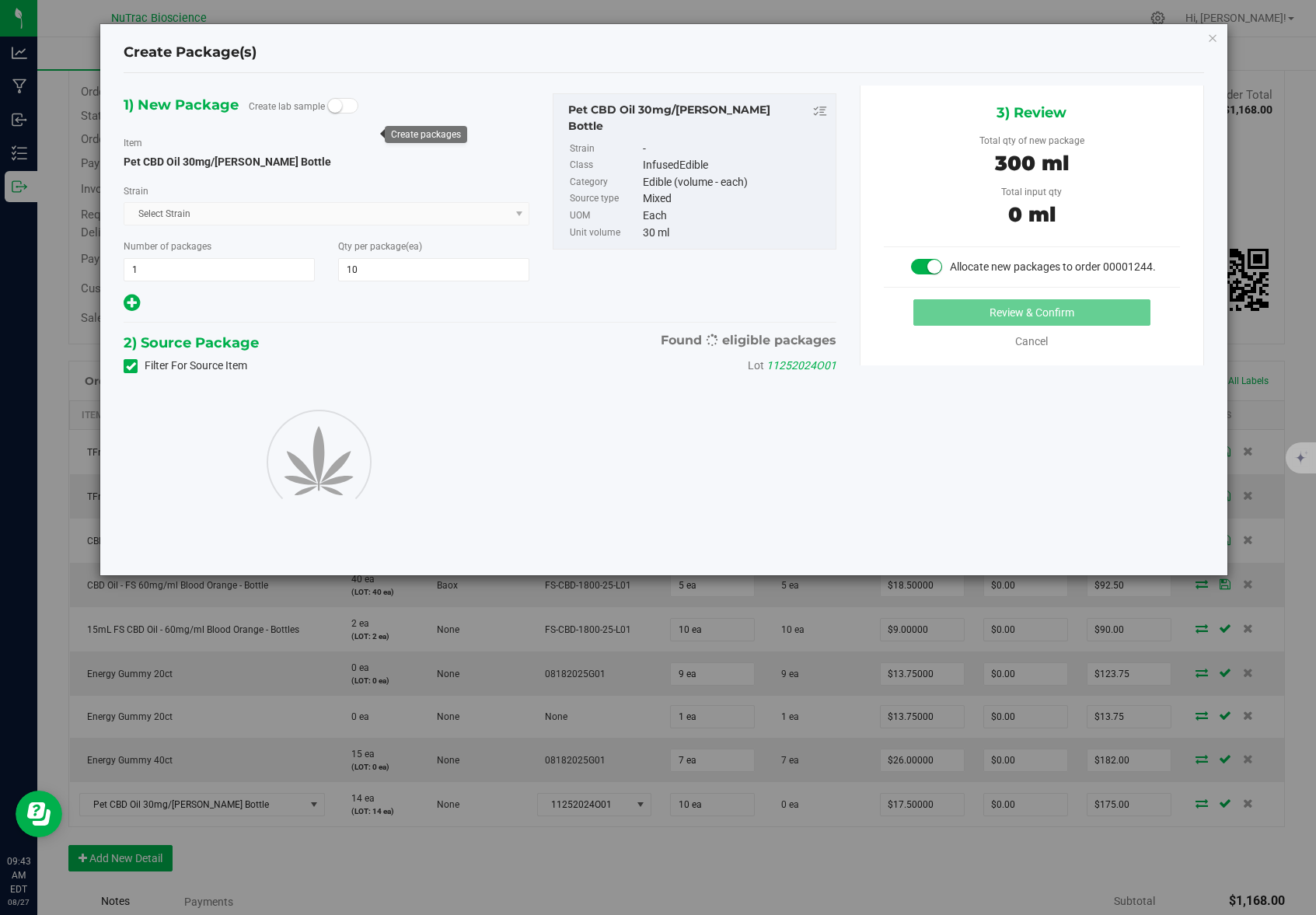
type input "10"
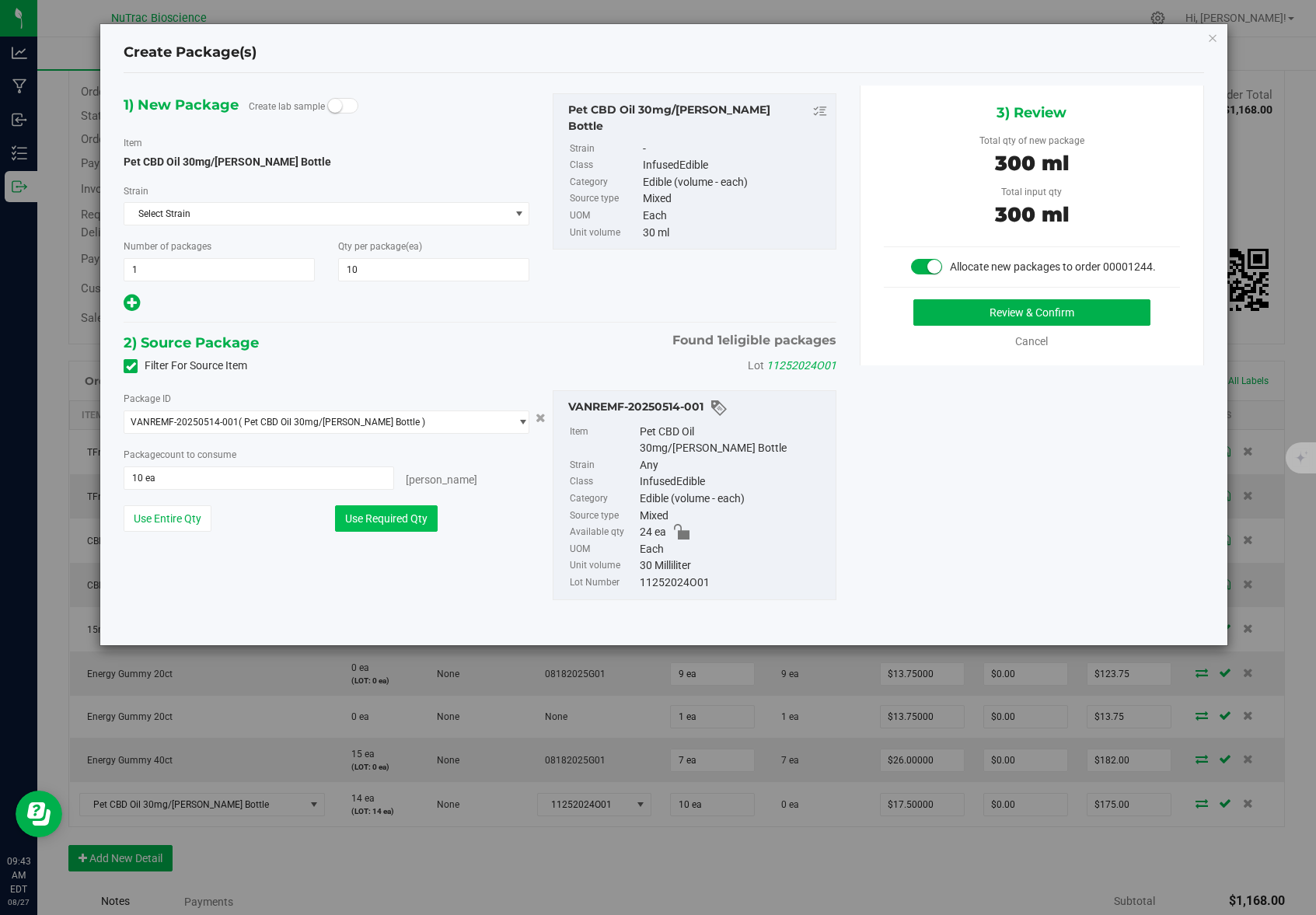
click at [396, 523] on button "Use Required Qty" at bounding box center [387, 518] width 103 height 26
click at [981, 317] on button "Review & Confirm" at bounding box center [1031, 312] width 237 height 26
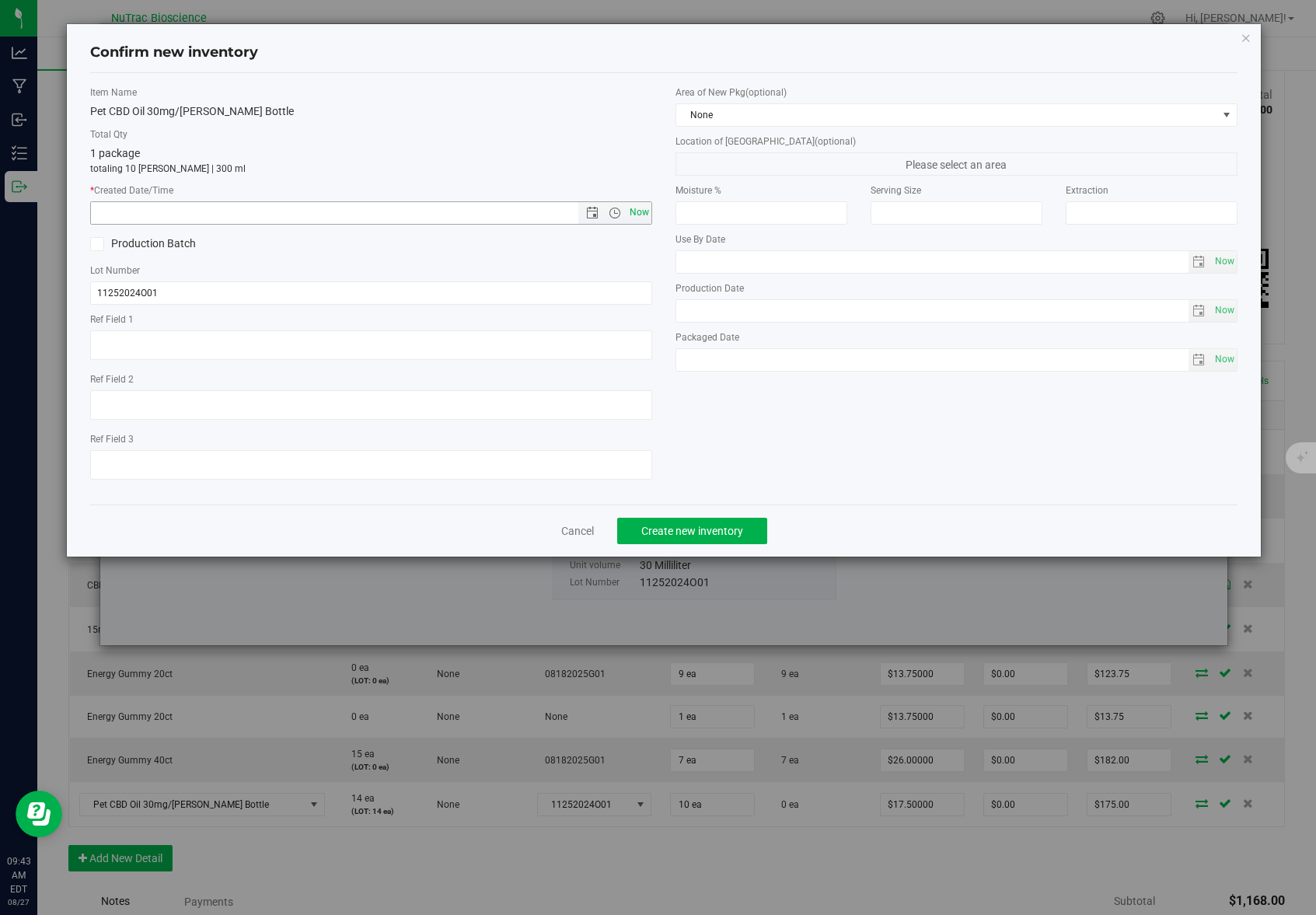
click at [642, 214] on span "Now" at bounding box center [640, 212] width 26 height 22
type input "8/27/2025 9:43 AM"
click at [697, 532] on span "Create new inventory" at bounding box center [692, 531] width 102 height 12
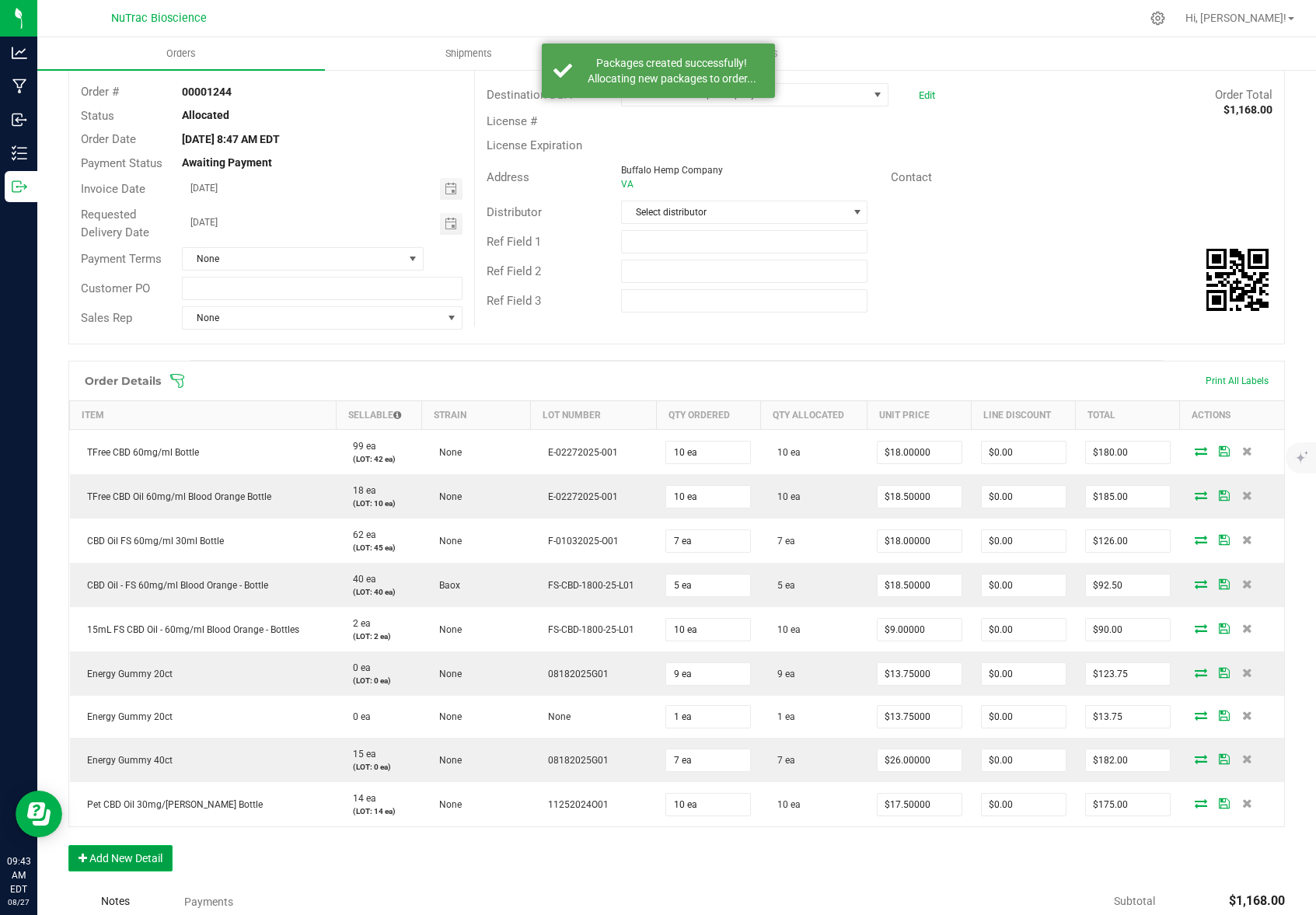
click at [150, 855] on button "Add New Detail" at bounding box center [121, 859] width 104 height 26
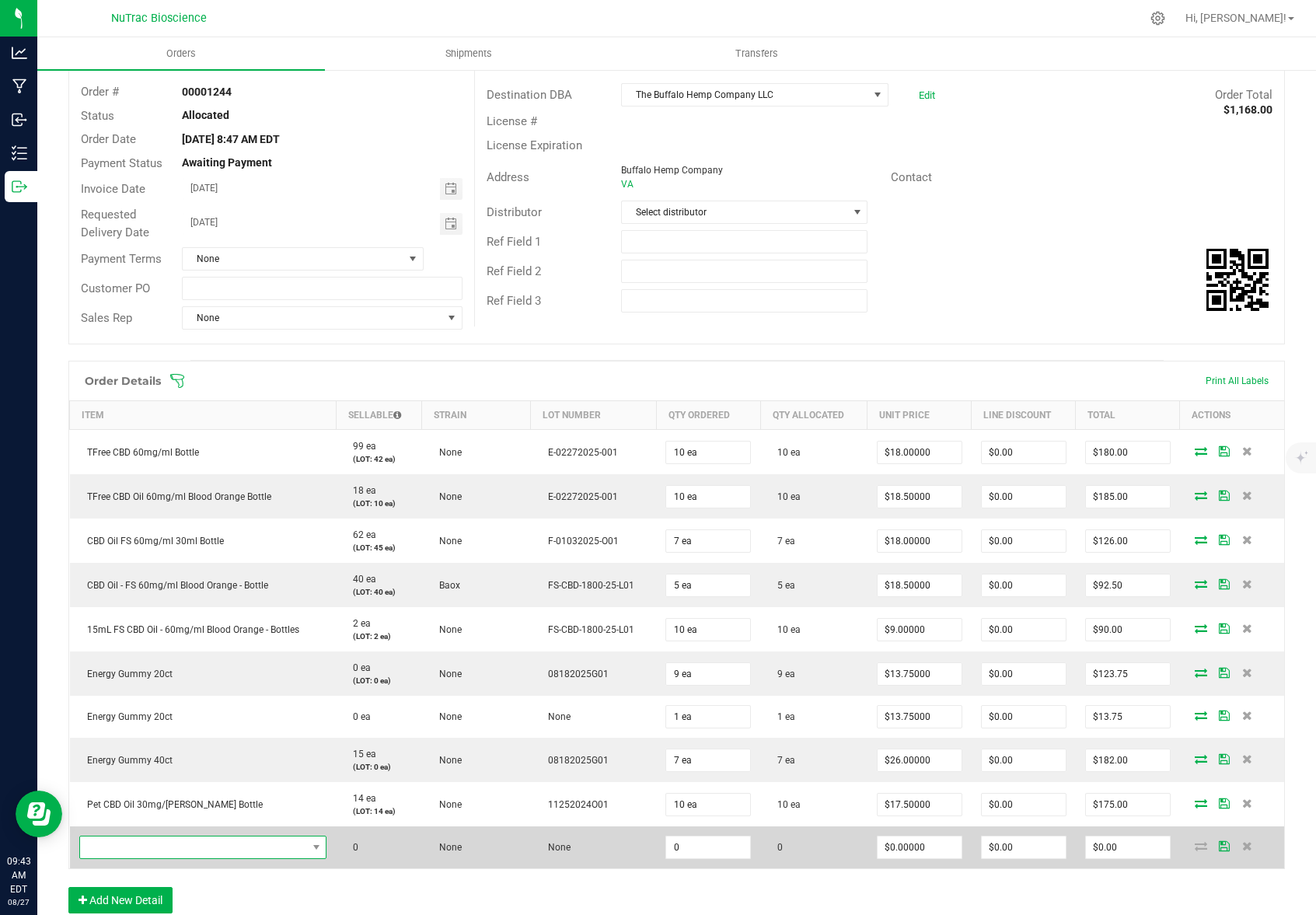
click at [149, 846] on span "NO DATA FOUND" at bounding box center [194, 847] width 227 height 22
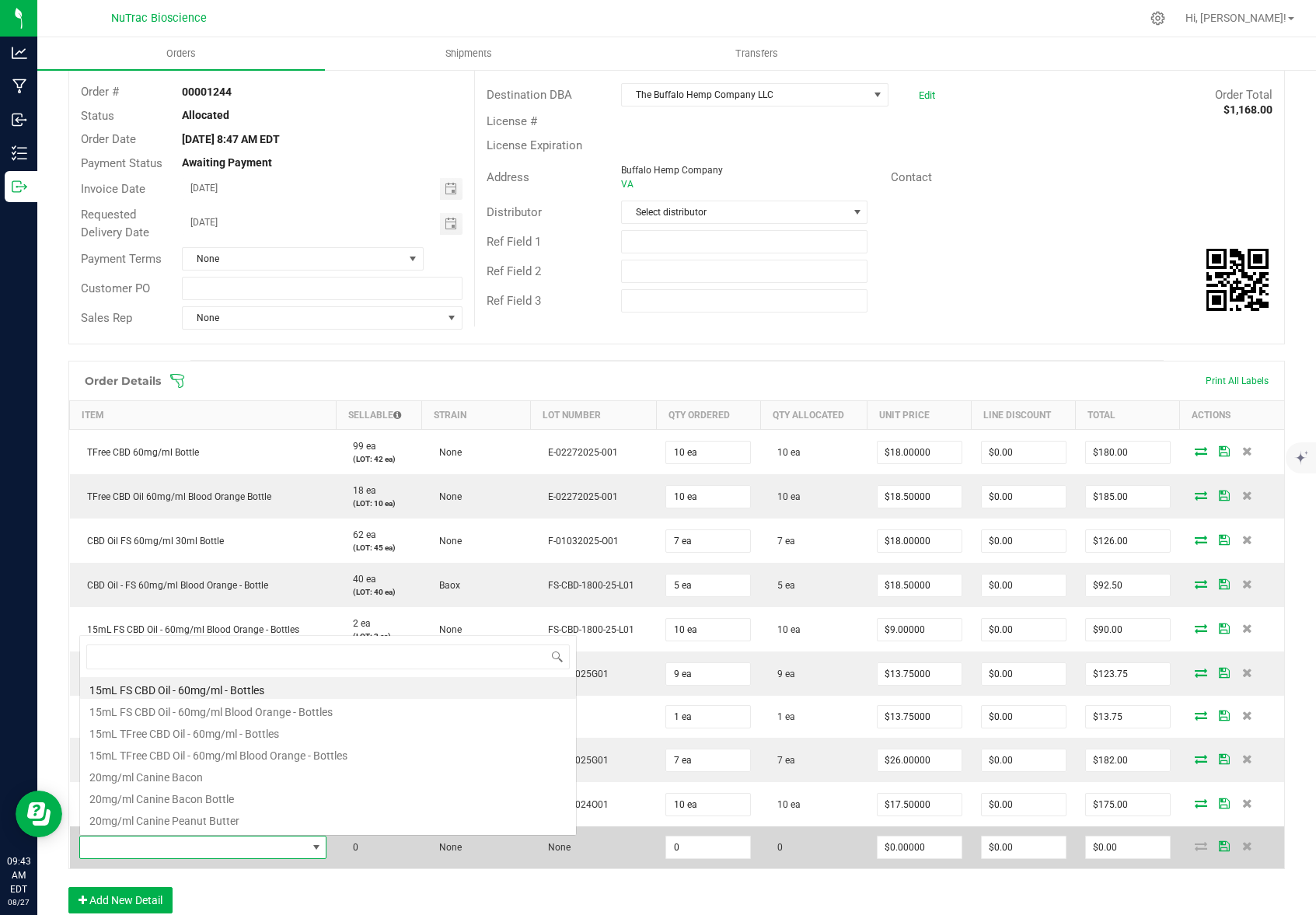
scroll to position [23, 241]
type input "pet"
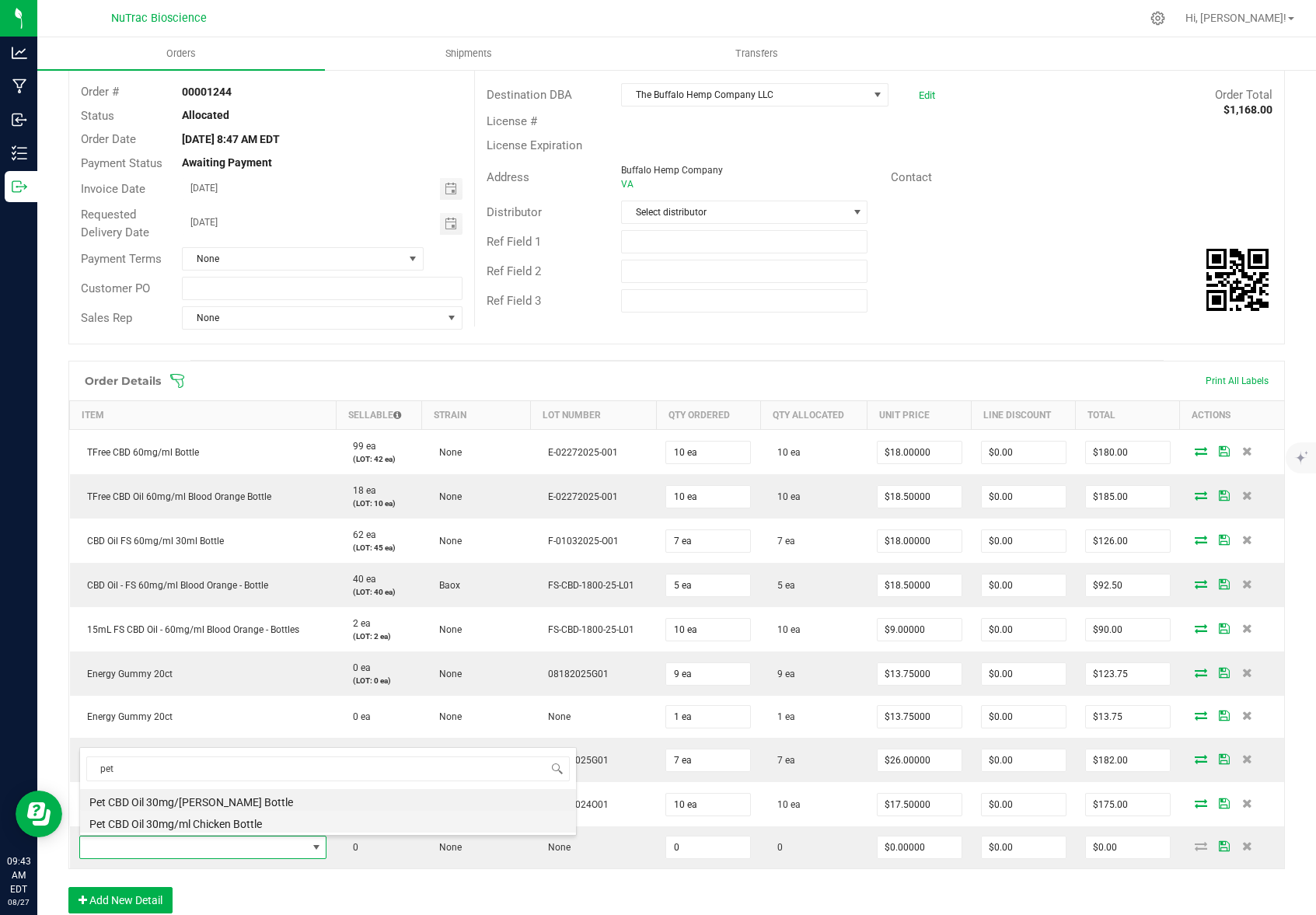
click at [175, 824] on li "Pet CBD Oil 30mg/ml Chicken Bottle" at bounding box center [328, 821] width 496 height 22
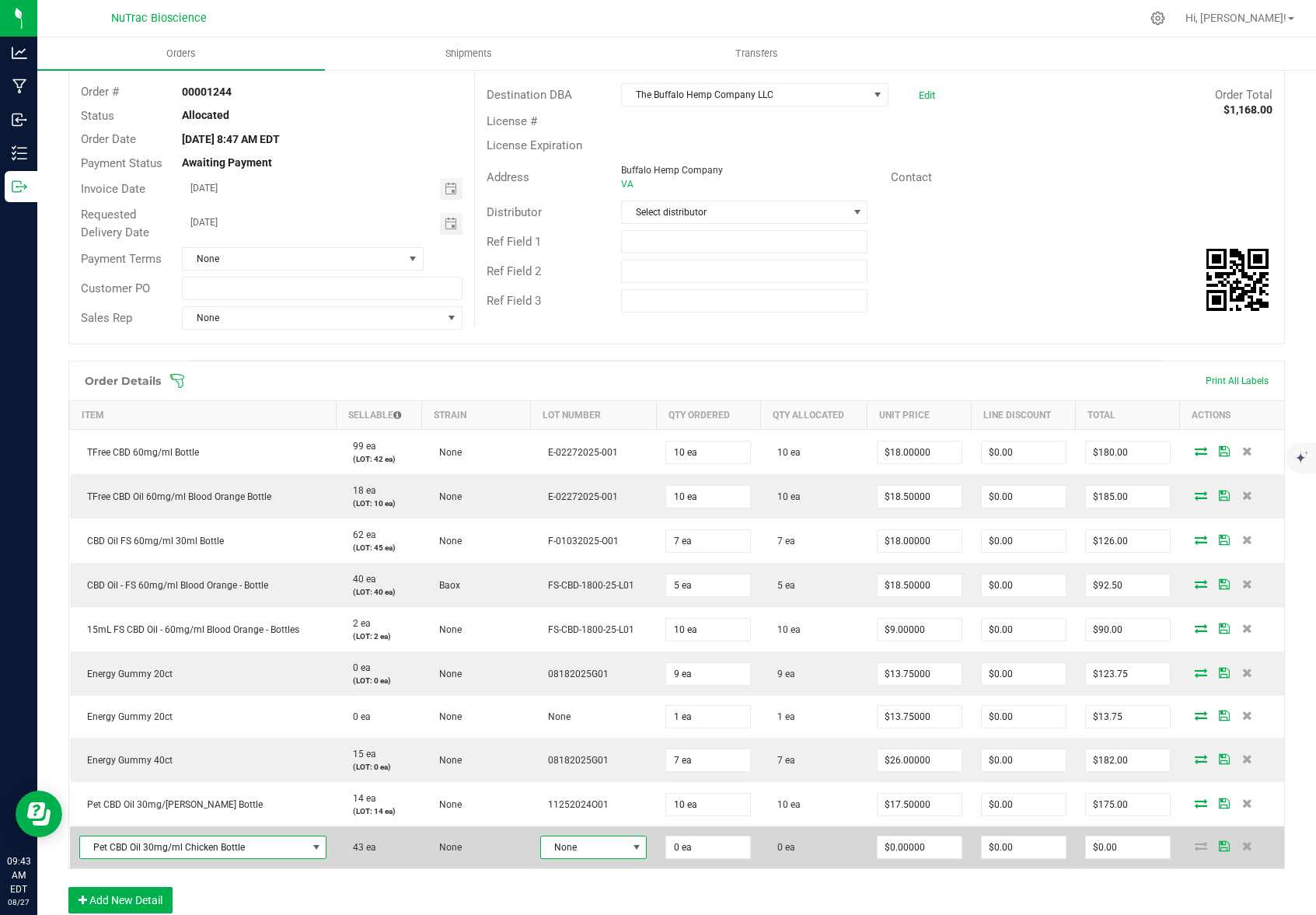
click at [631, 847] on span at bounding box center [636, 847] width 12 height 12
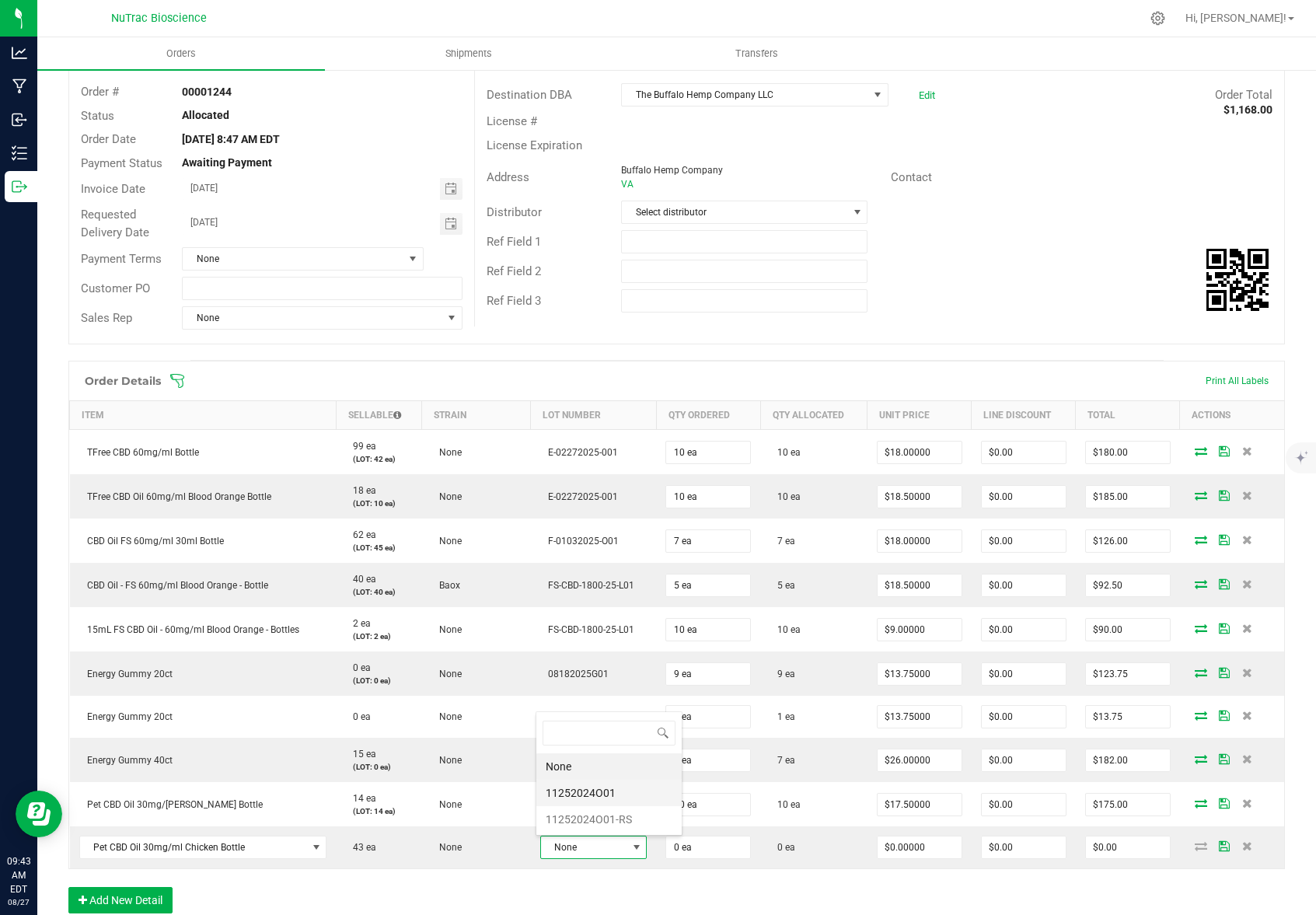
click at [615, 797] on li "11252024O01" at bounding box center [609, 793] width 146 height 26
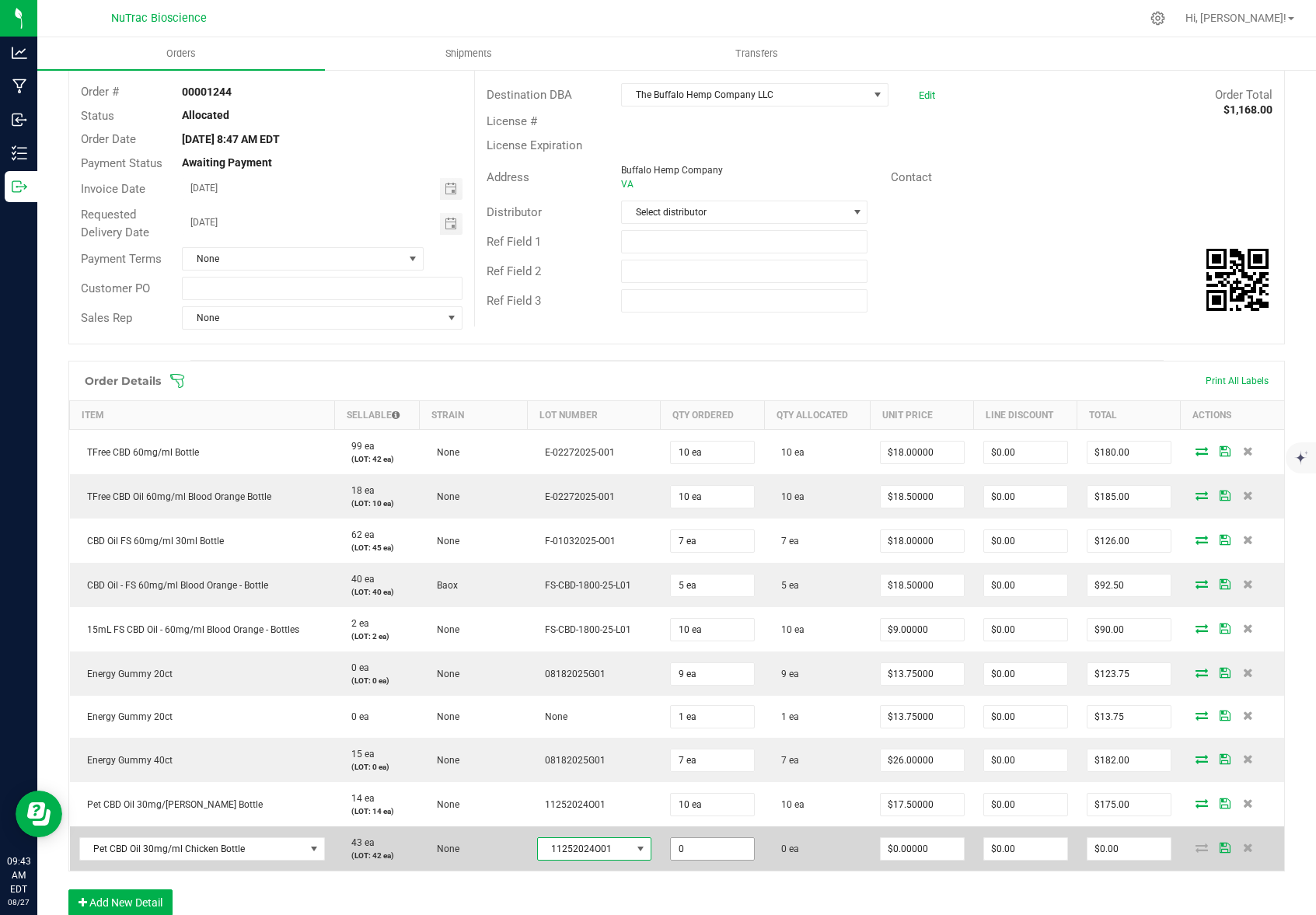
click at [720, 851] on input "0" at bounding box center [712, 849] width 83 height 22
type input "5 ea"
type input "0"
click at [928, 849] on input "0" at bounding box center [922, 849] width 83 height 22
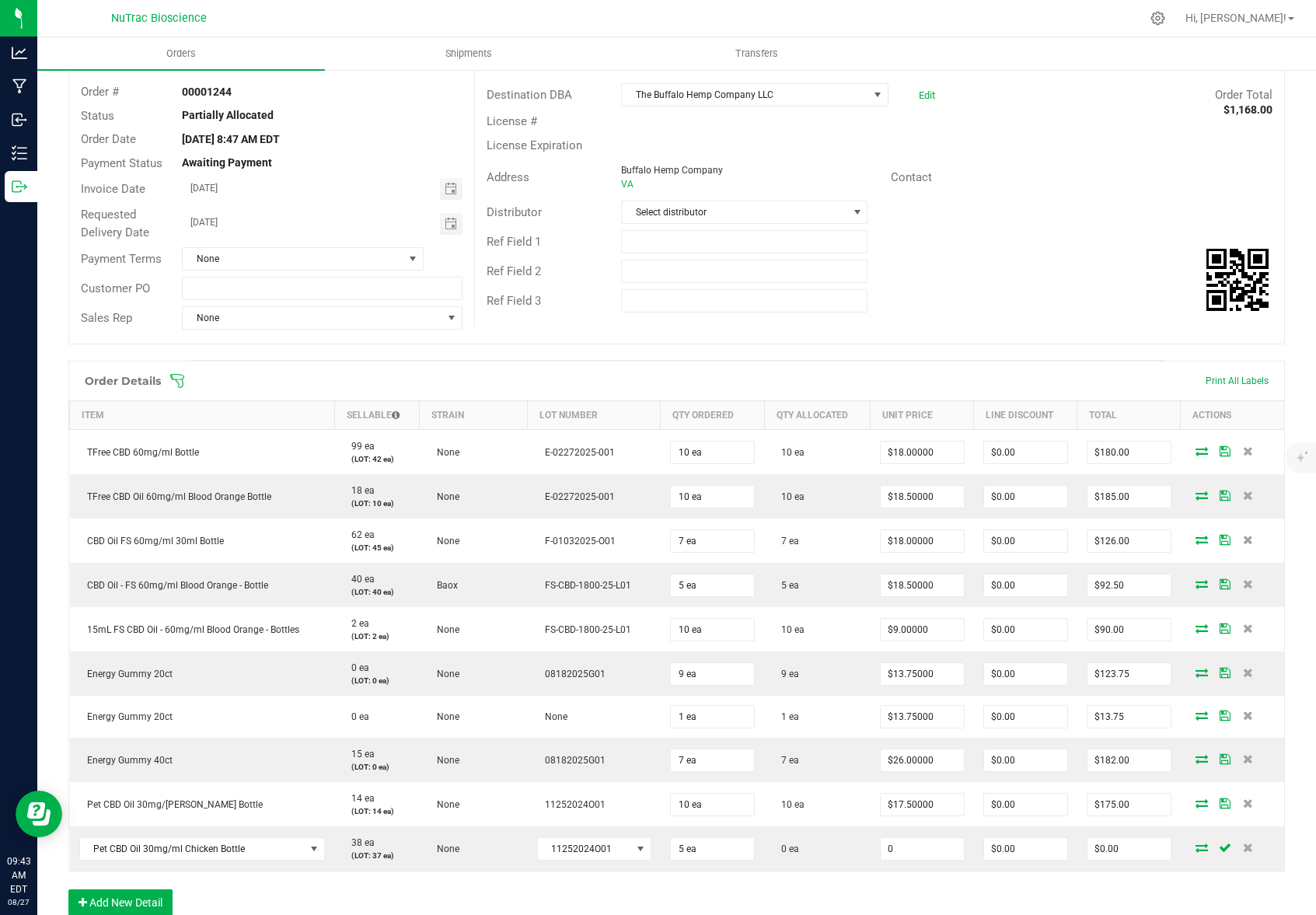
click at [928, 849] on input "0" at bounding box center [922, 849] width 83 height 22
type input "$17.50000"
type input "$87.50"
click at [877, 889] on div "Order Details Print All Labels Item Sellable Strain Lot Number Qty Ordered Qty …" at bounding box center [676, 646] width 1216 height 571
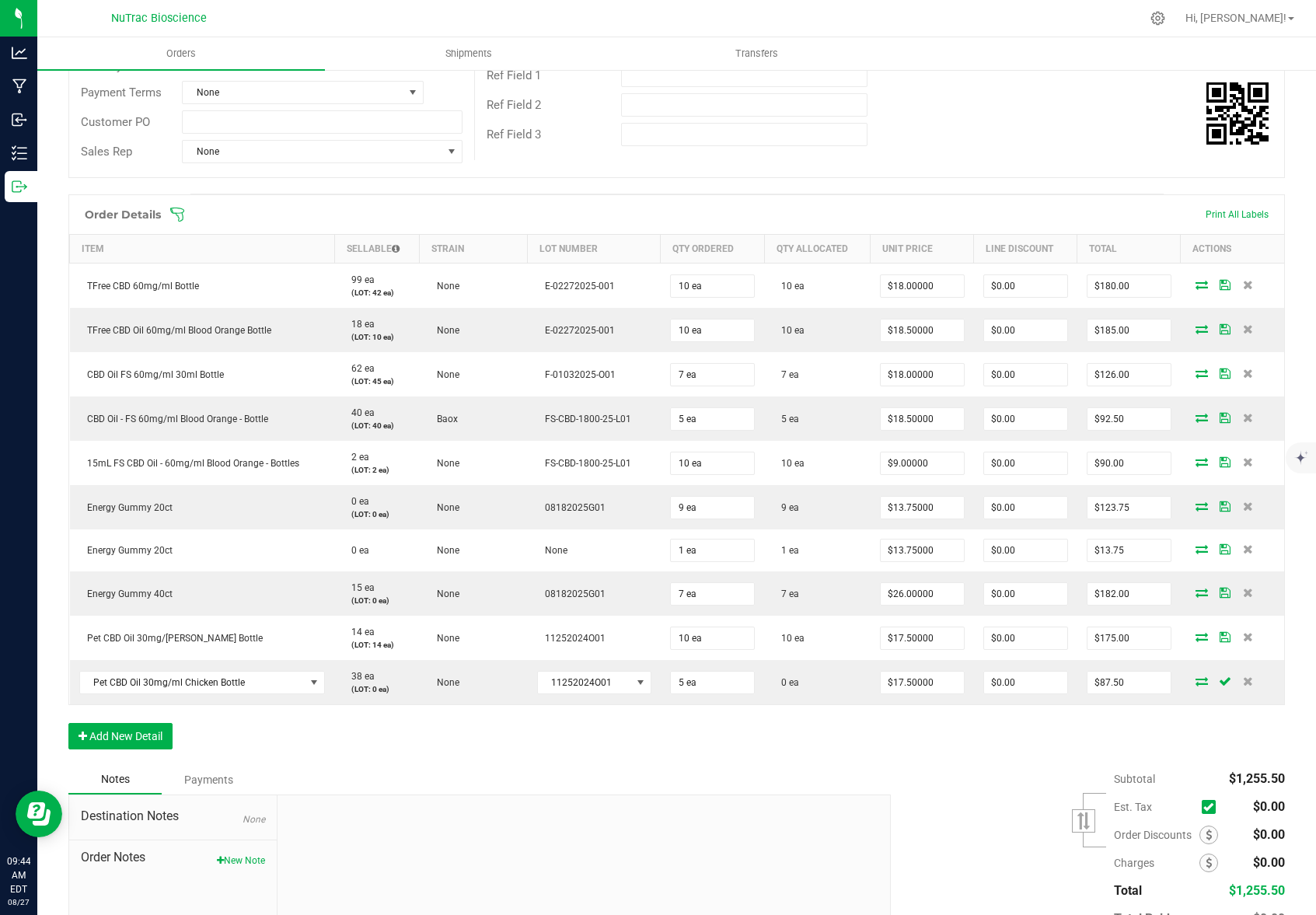
scroll to position [359, 0]
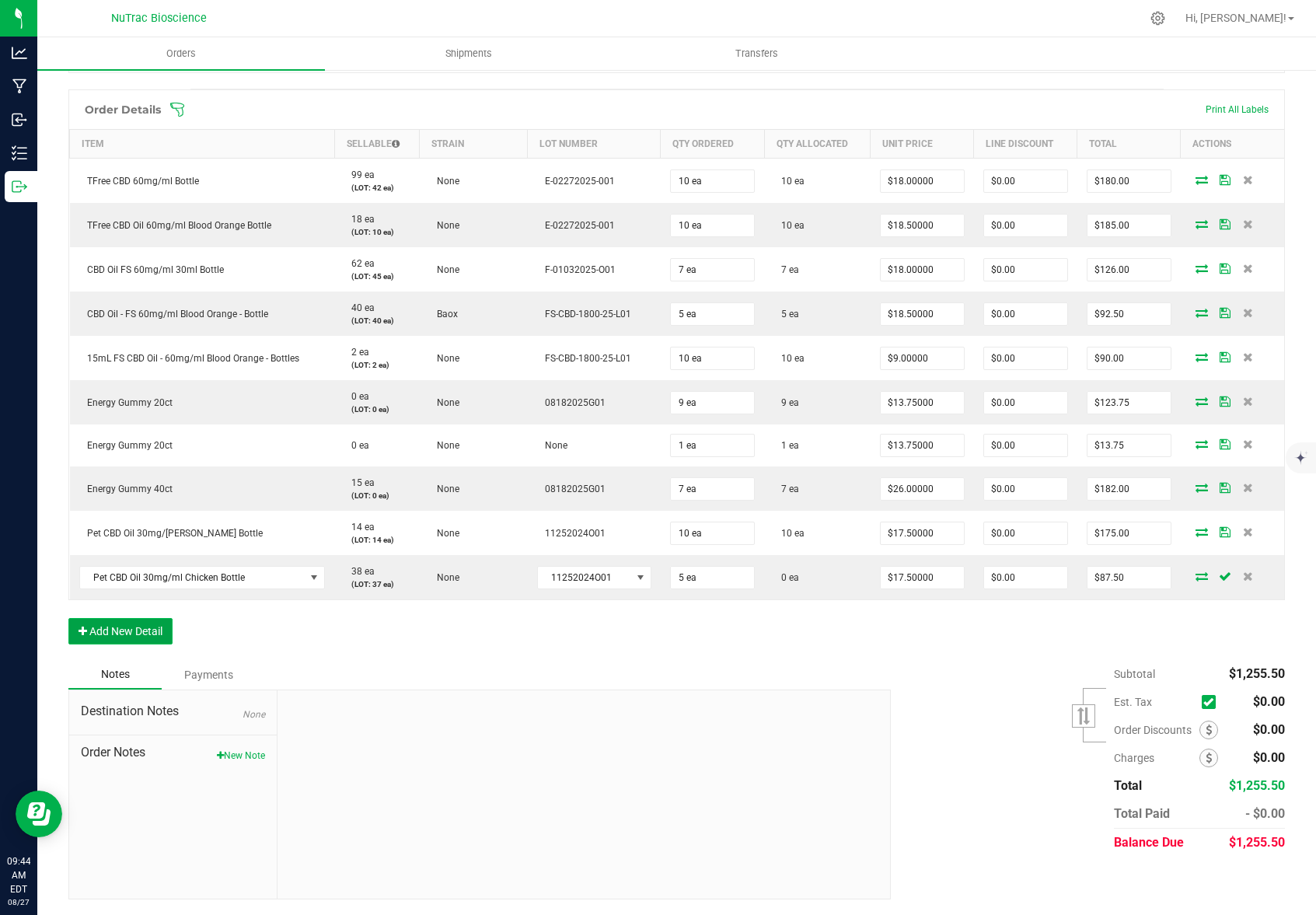
click at [140, 631] on button "Add New Detail" at bounding box center [121, 631] width 104 height 26
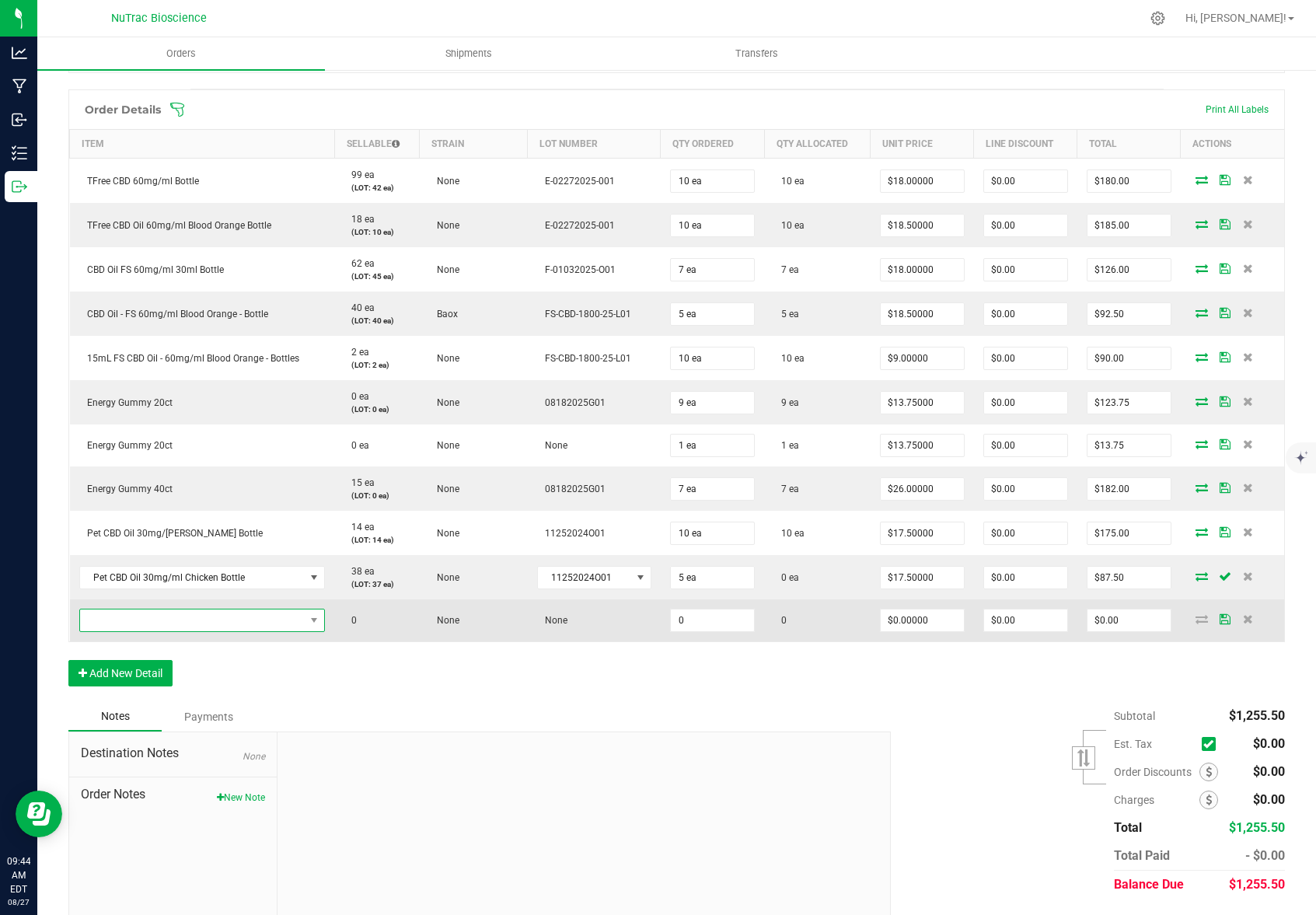
click at [257, 628] on span "NO DATA FOUND" at bounding box center [193, 620] width 225 height 22
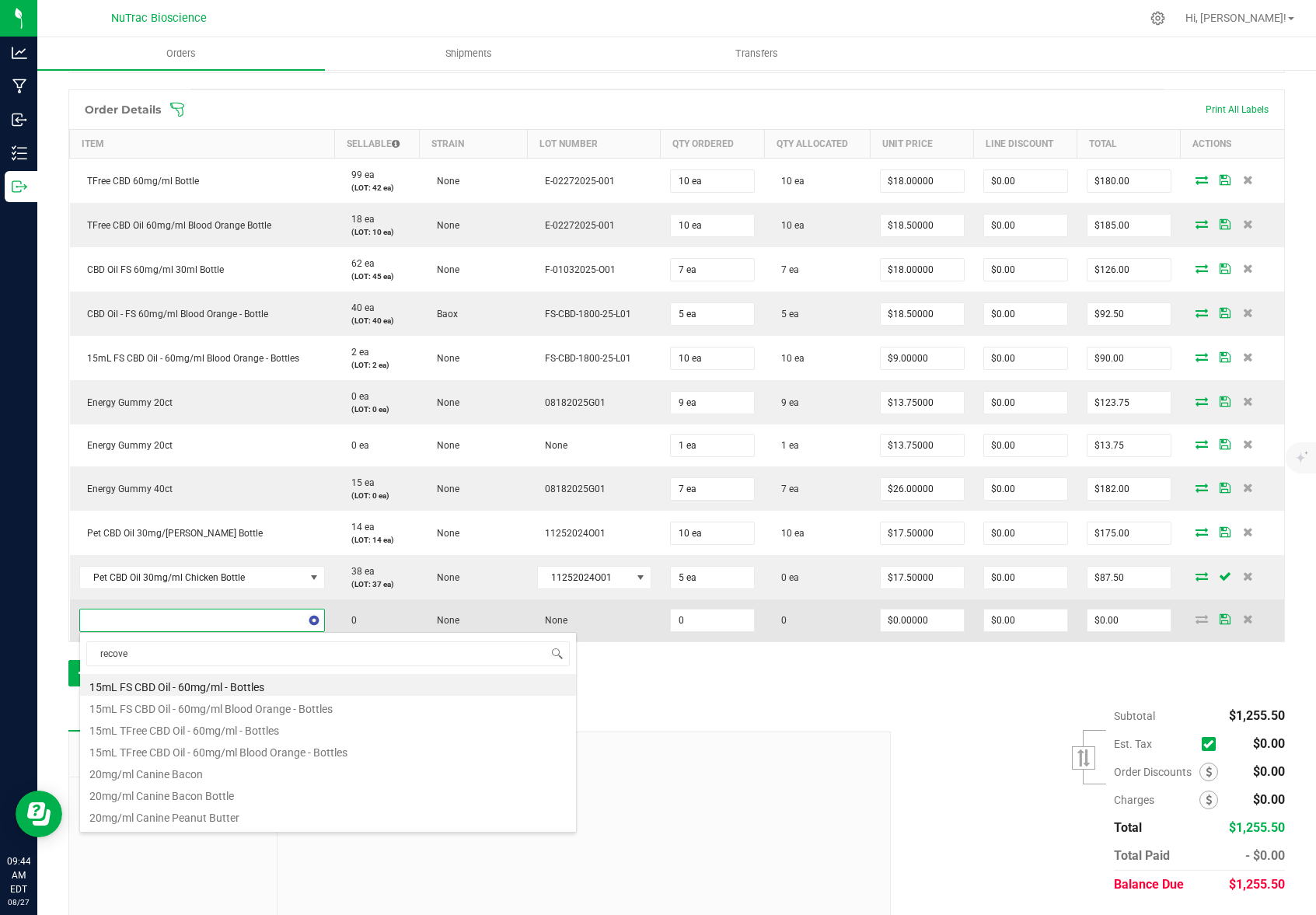
type input "recover"
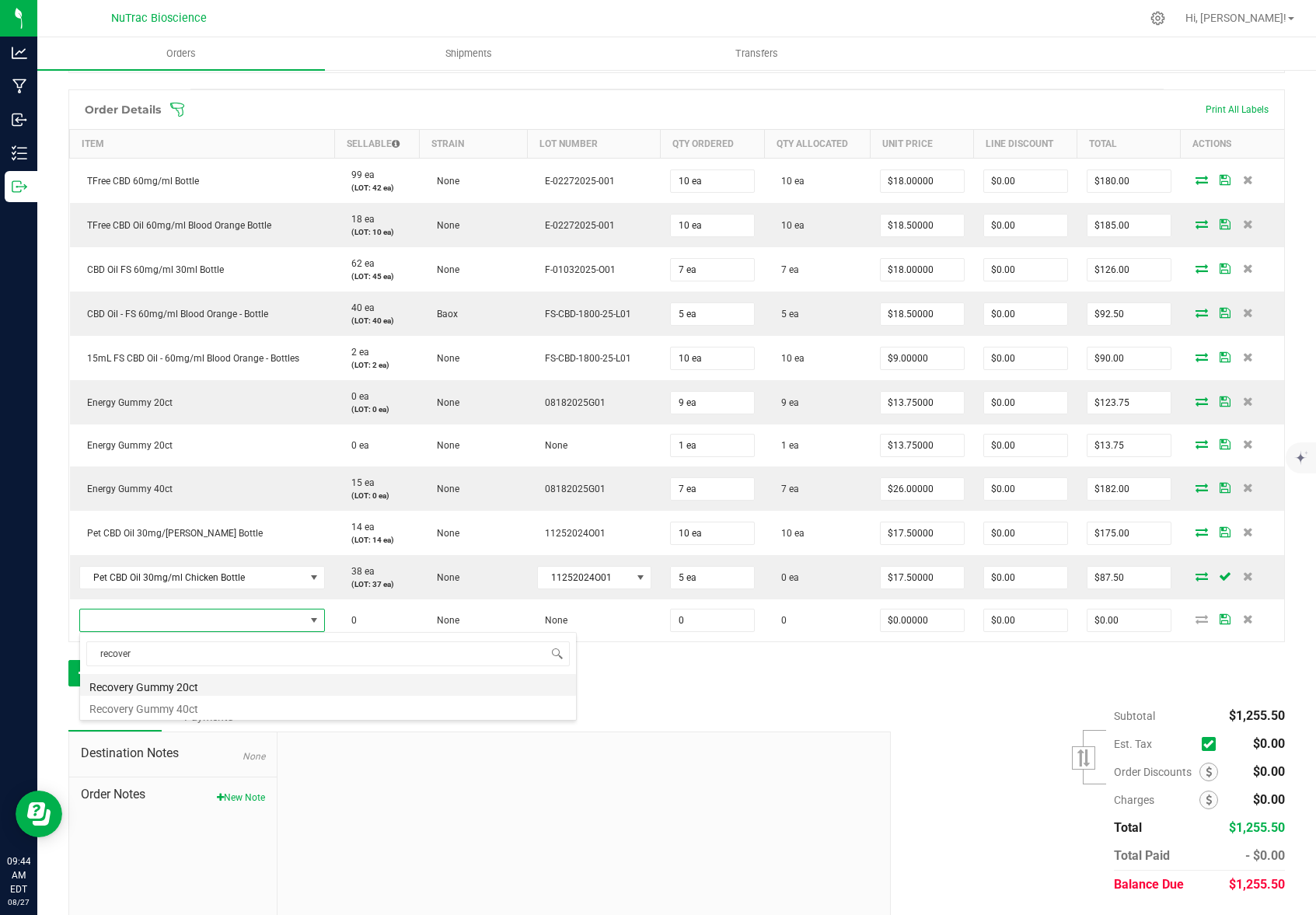
click at [188, 681] on li "Recovery Gummy 20ct" at bounding box center [328, 685] width 496 height 22
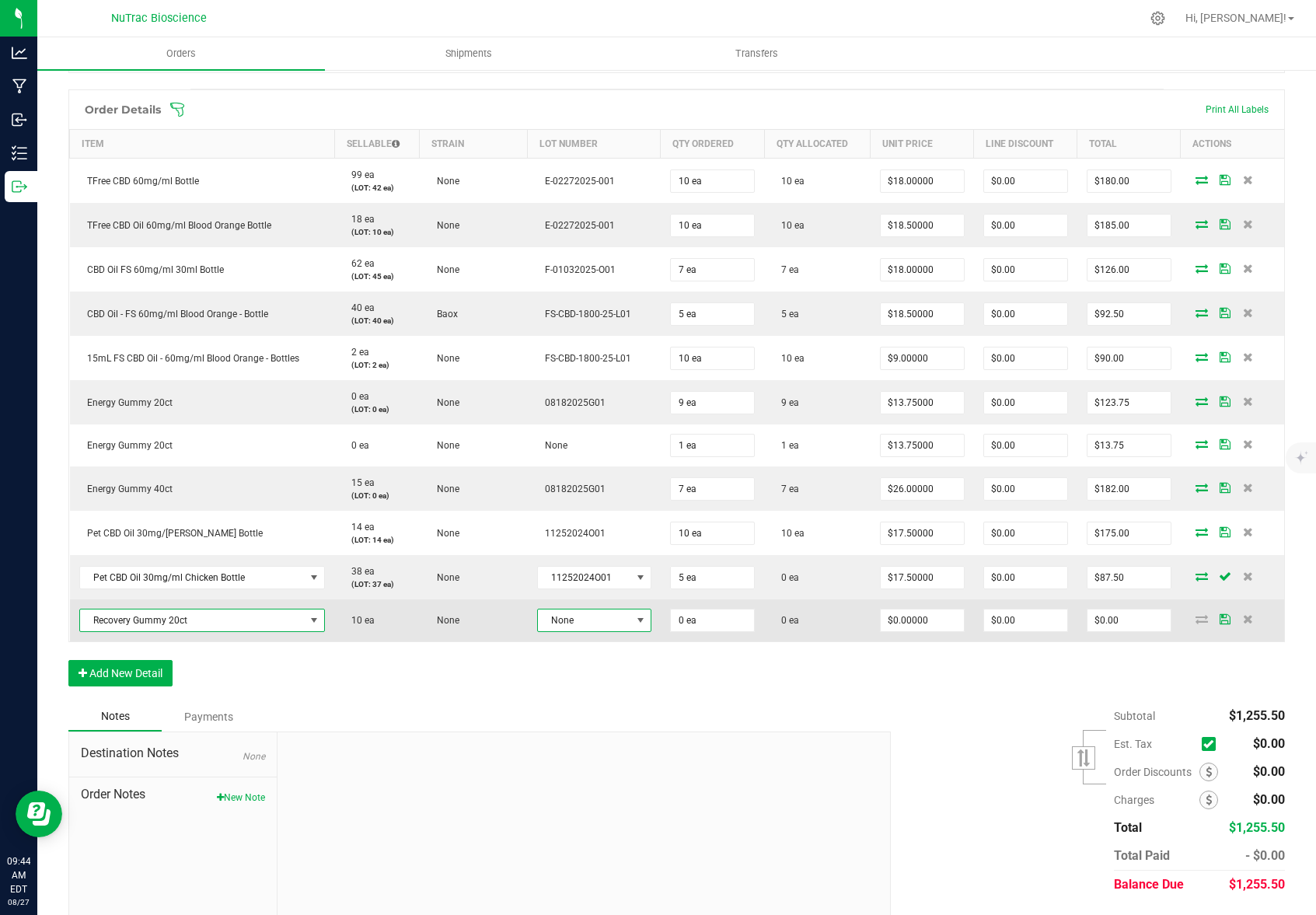
click at [634, 619] on span at bounding box center [640, 620] width 12 height 12
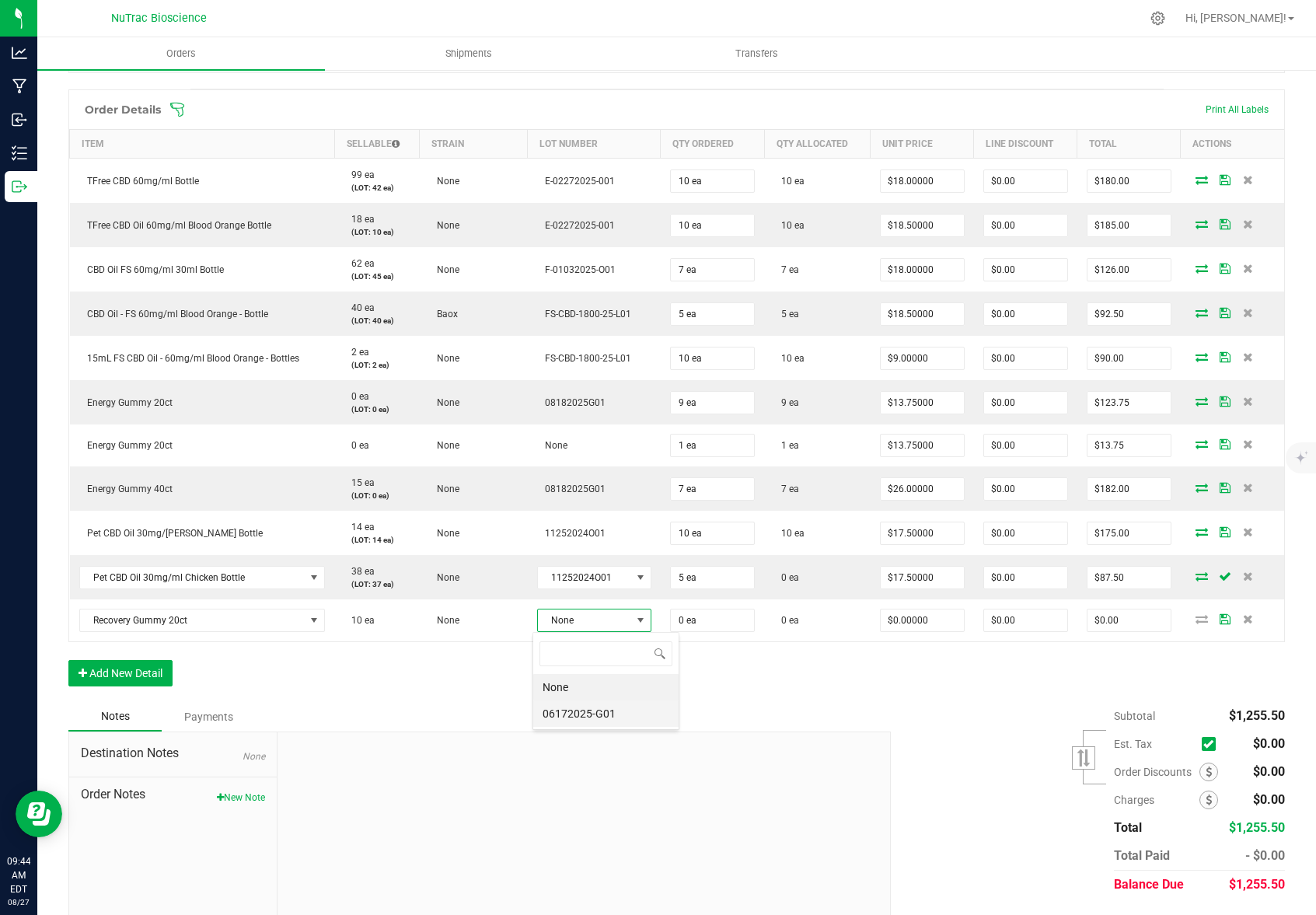
click at [571, 713] on li "06172025-G01" at bounding box center [606, 714] width 146 height 26
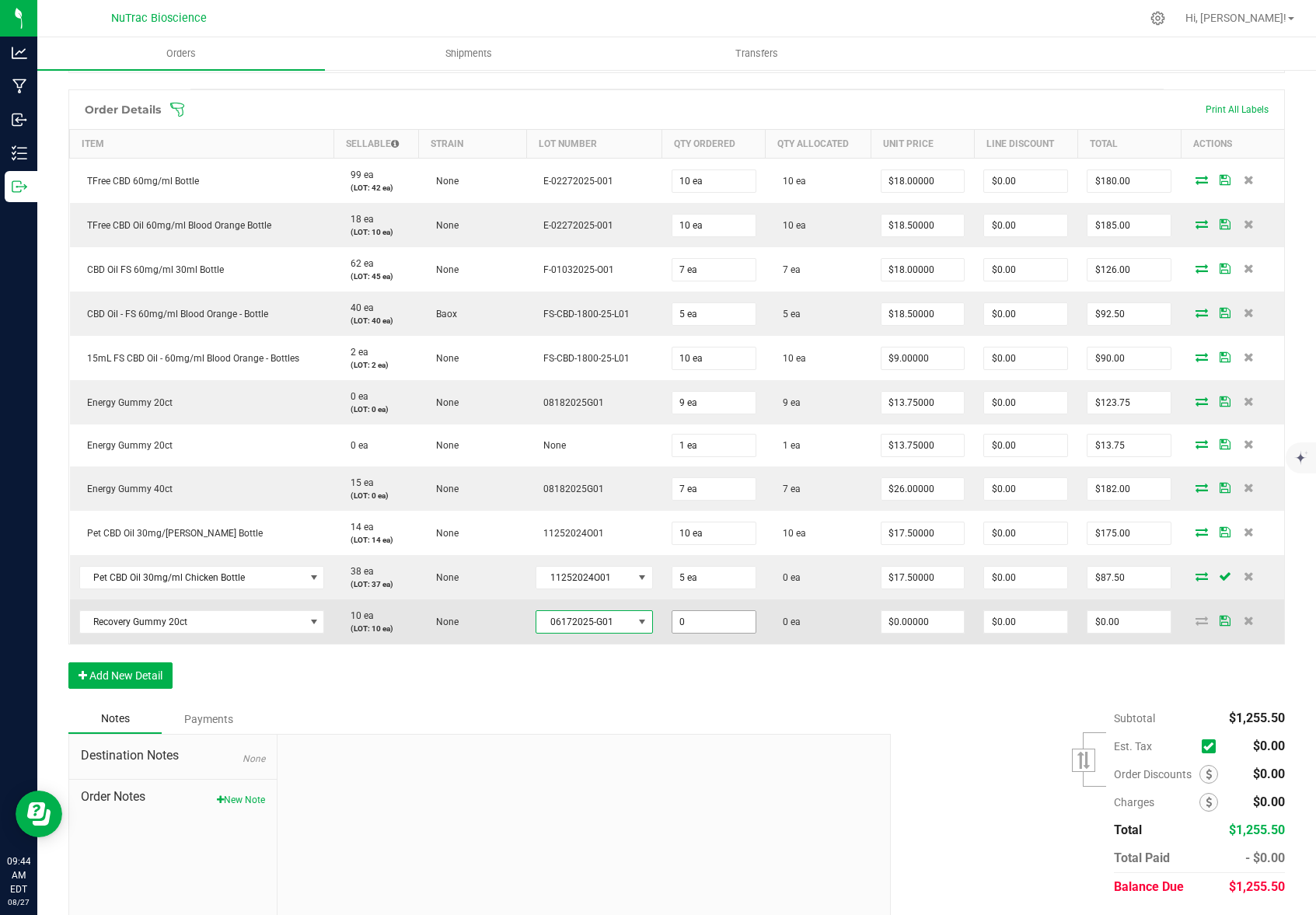
click at [709, 620] on input "0" at bounding box center [713, 622] width 83 height 22
type input "10 ea"
type input "0"
click at [934, 623] on input "0" at bounding box center [923, 622] width 83 height 22
click at [938, 620] on input "0" at bounding box center [923, 622] width 83 height 22
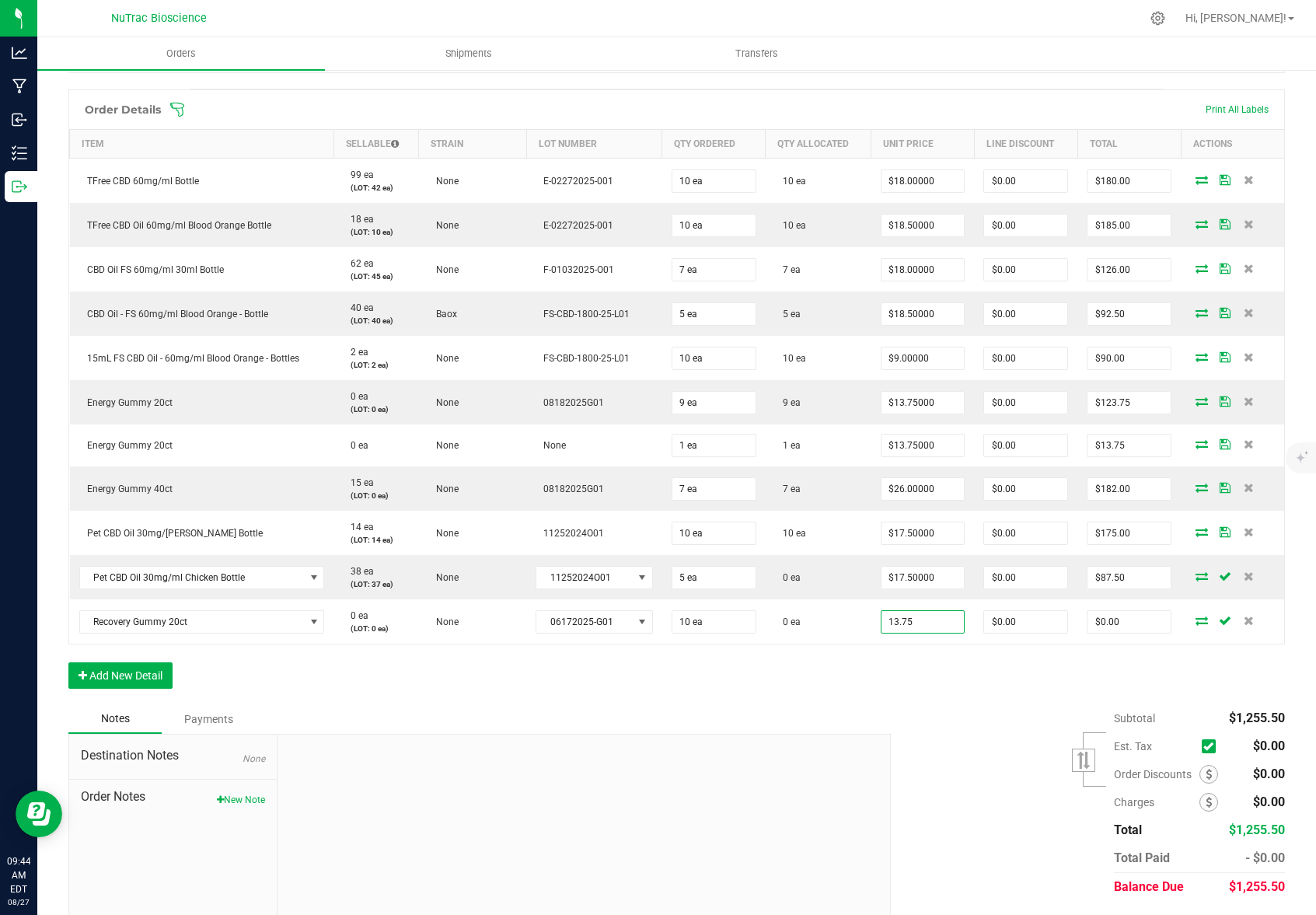
type input "$13.75000"
type input "$137.50"
click at [923, 690] on div "Order Details Print All Labels Item Sellable Strain Lot Number Qty Ordered Qty …" at bounding box center [676, 397] width 1216 height 615
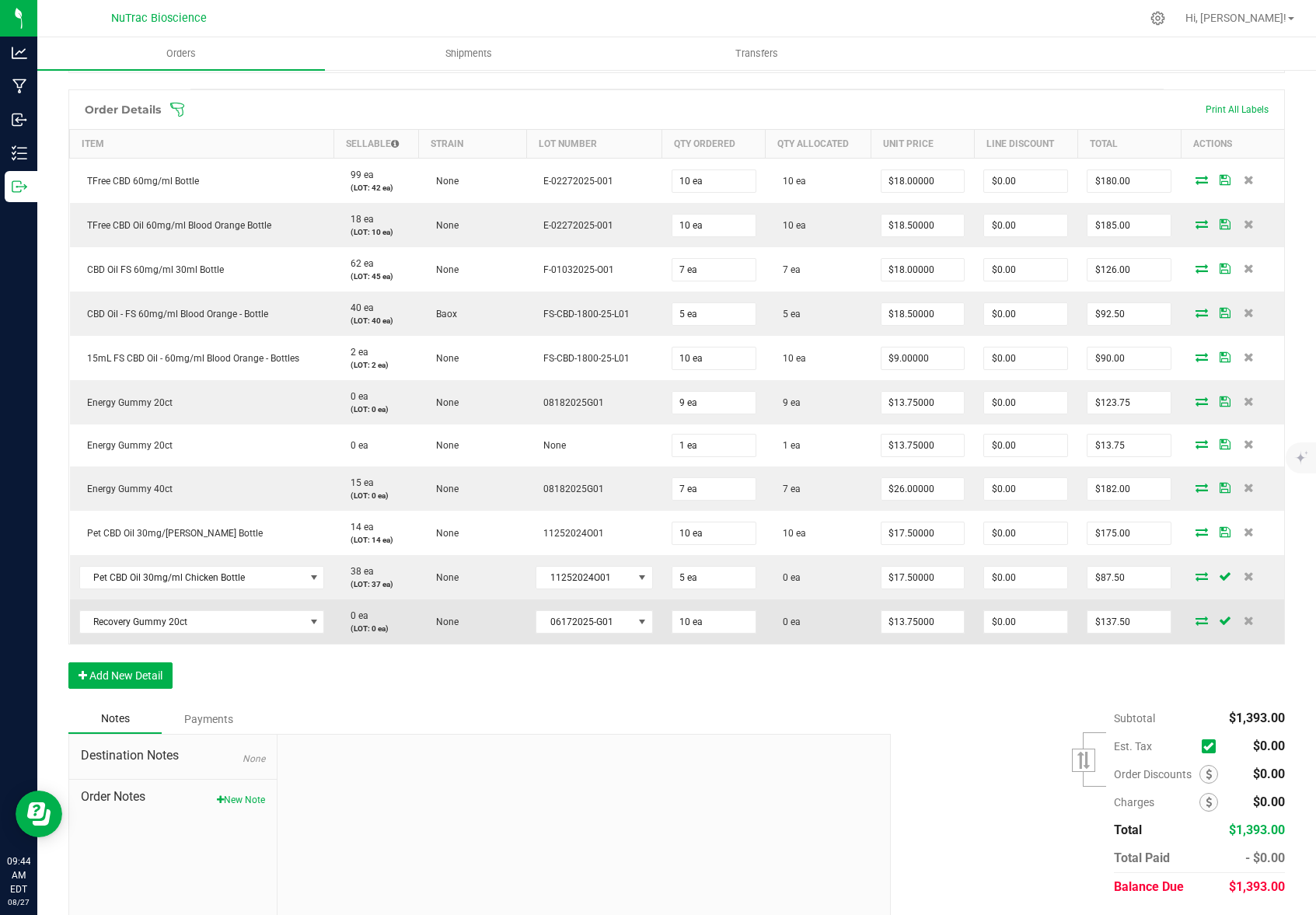
click at [1195, 620] on icon at bounding box center [1201, 620] width 12 height 9
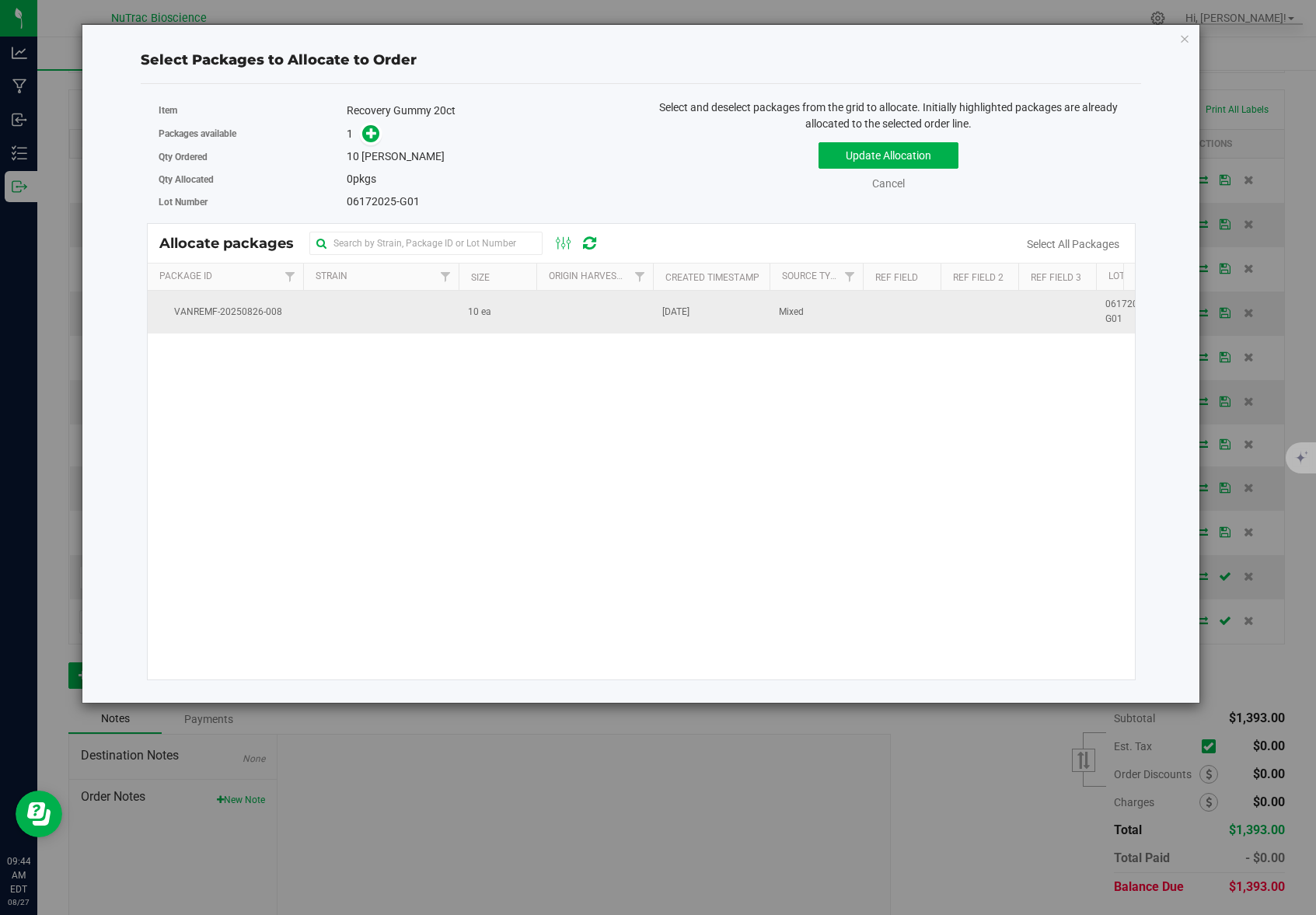
click at [456, 321] on td at bounding box center [381, 311] width 156 height 42
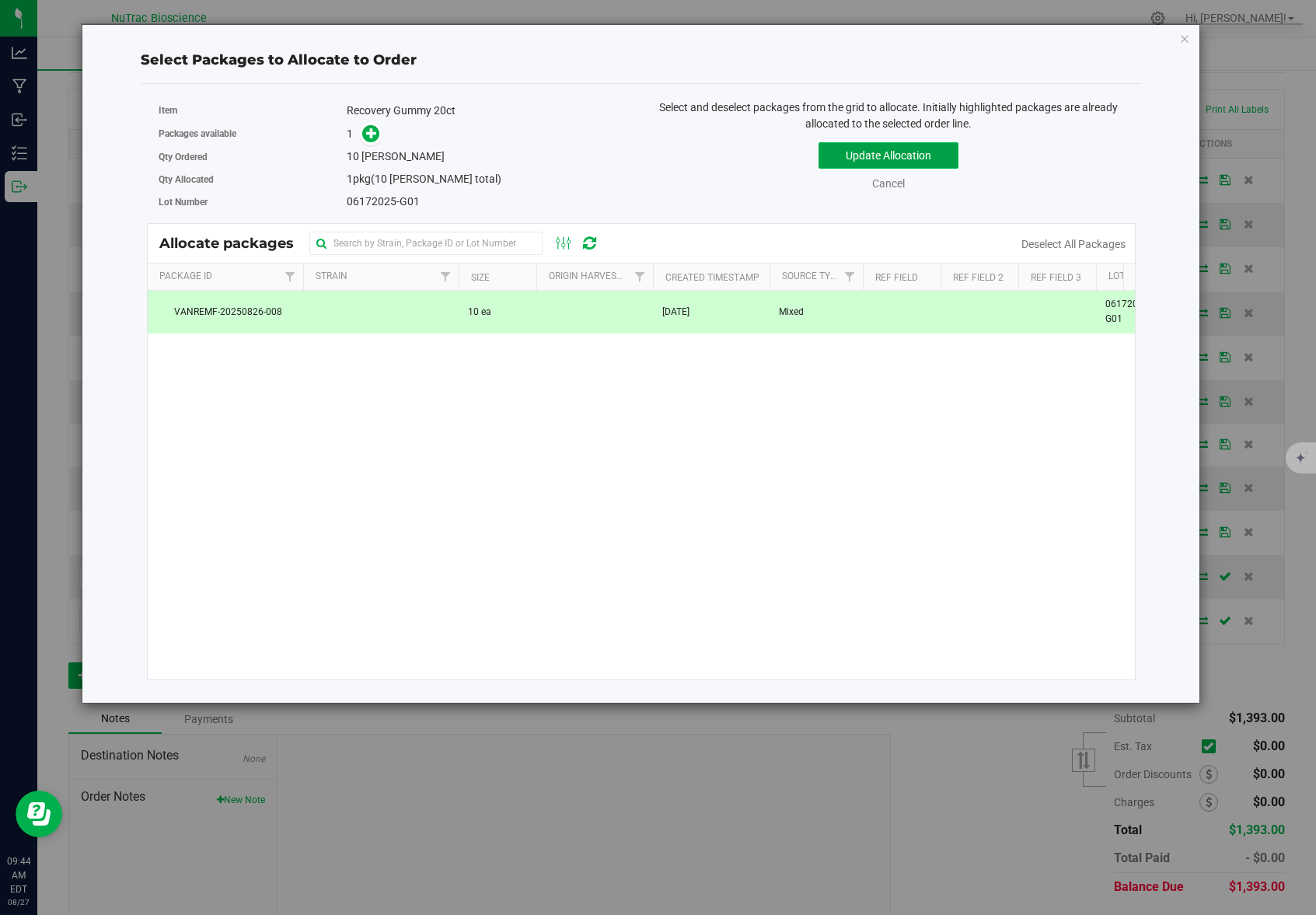
click at [852, 153] on button "Update Allocation" at bounding box center [888, 156] width 140 height 26
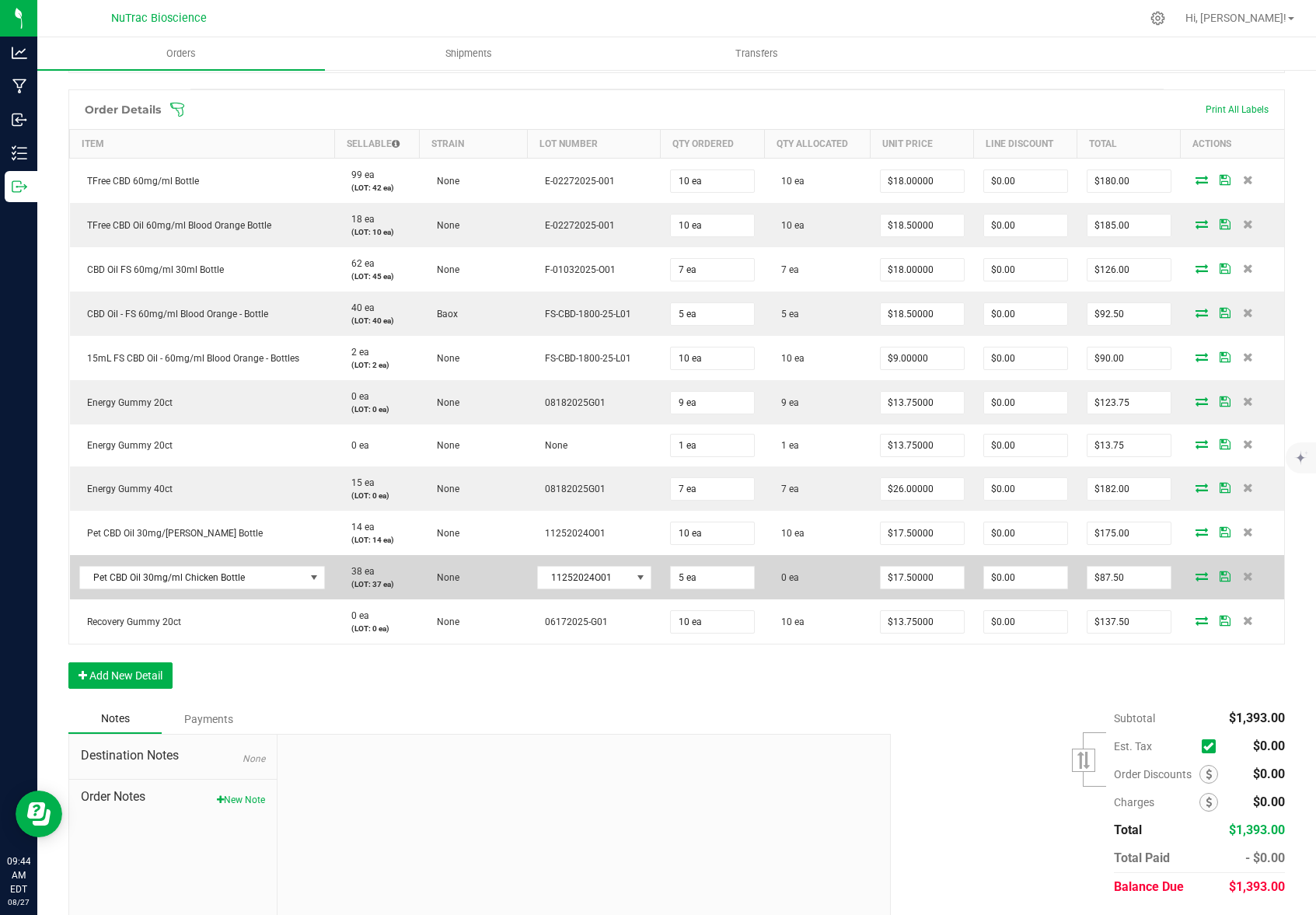
click at [1195, 575] on icon at bounding box center [1201, 575] width 12 height 9
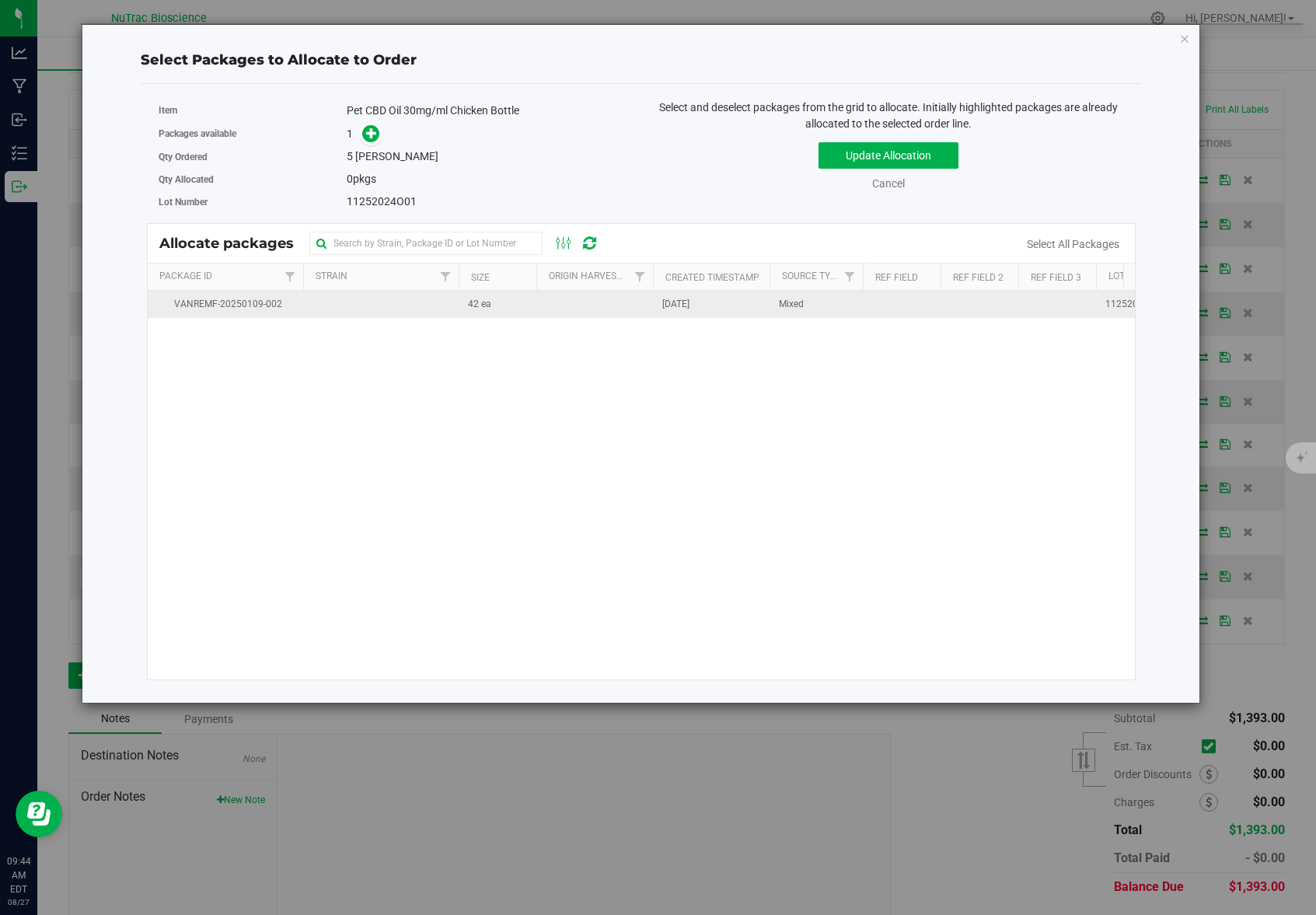
click at [598, 299] on td at bounding box center [594, 304] width 117 height 27
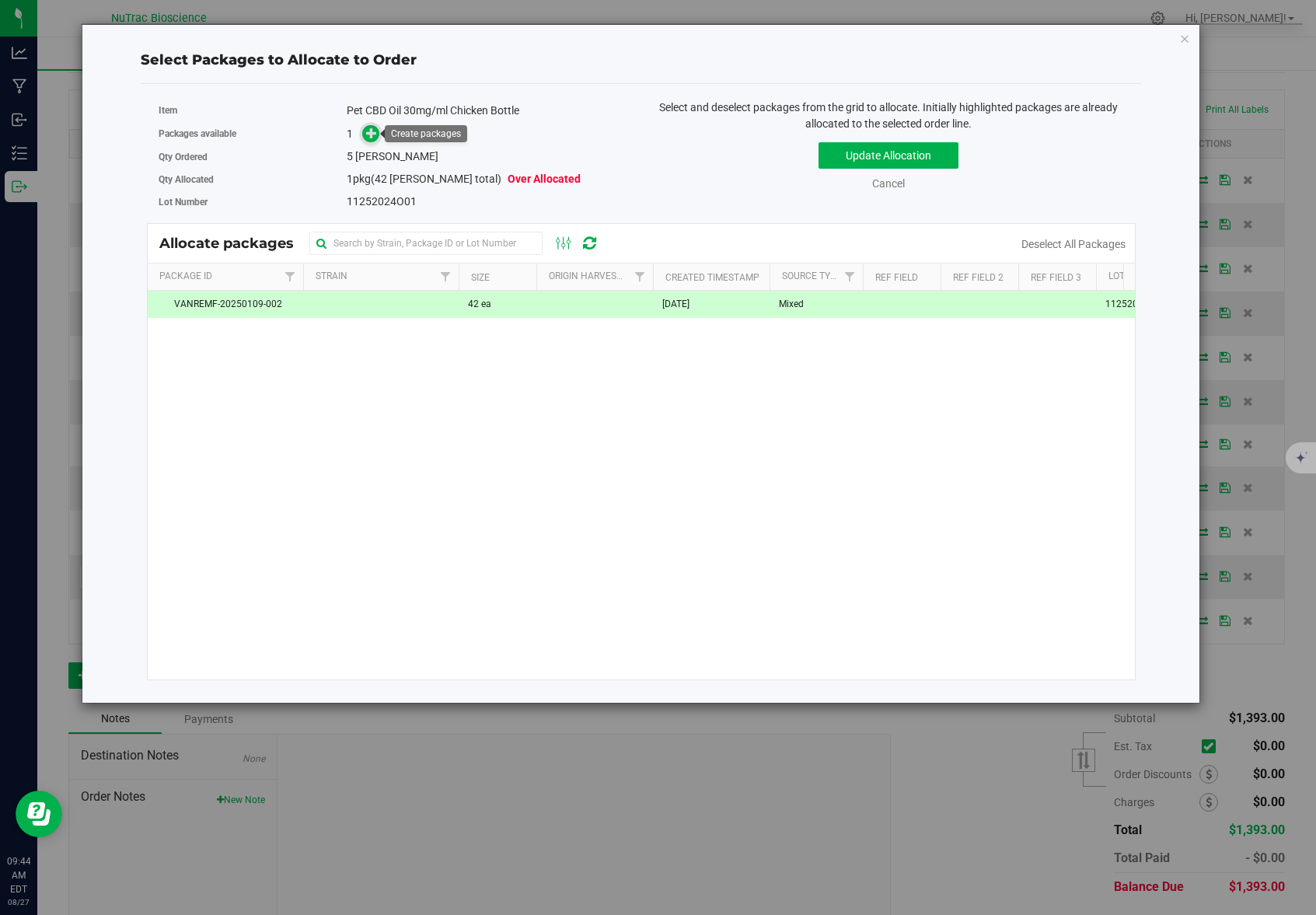
click at [369, 134] on icon at bounding box center [371, 132] width 11 height 11
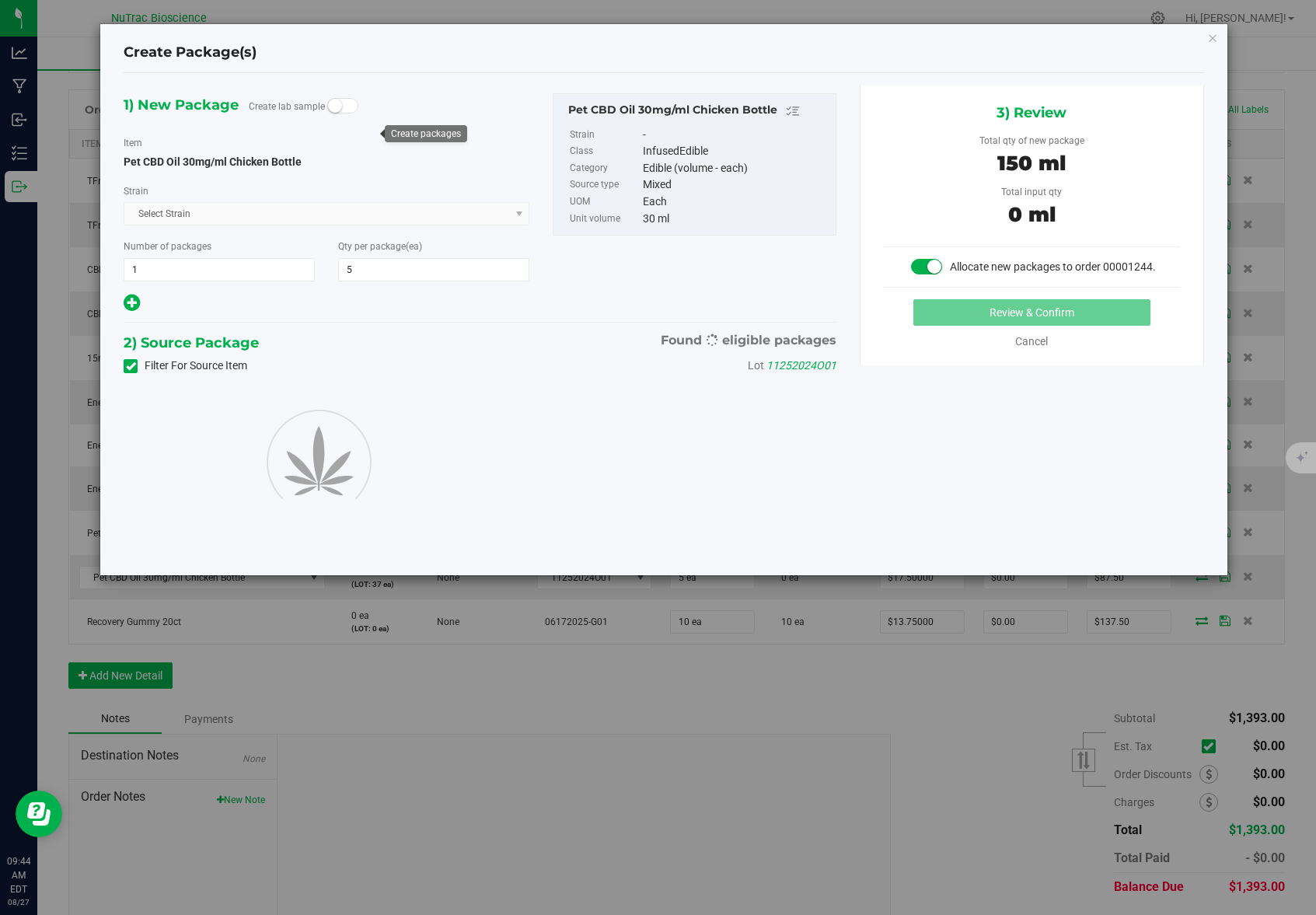
type input "5"
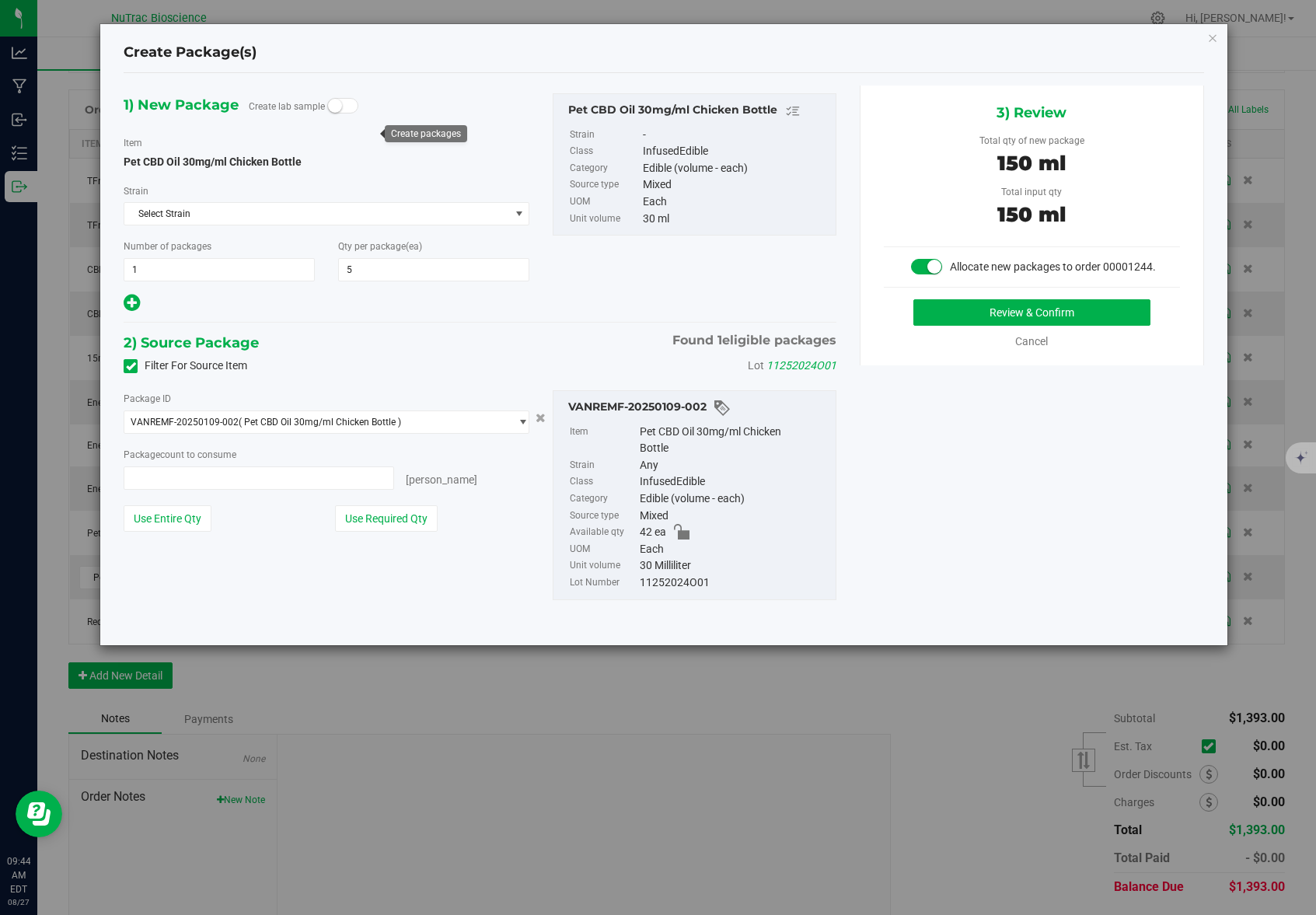
type input "5 ea"
click at [393, 521] on button "Use Required Qty" at bounding box center [387, 518] width 103 height 26
click at [1074, 314] on button "Review & Confirm" at bounding box center [1031, 312] width 237 height 26
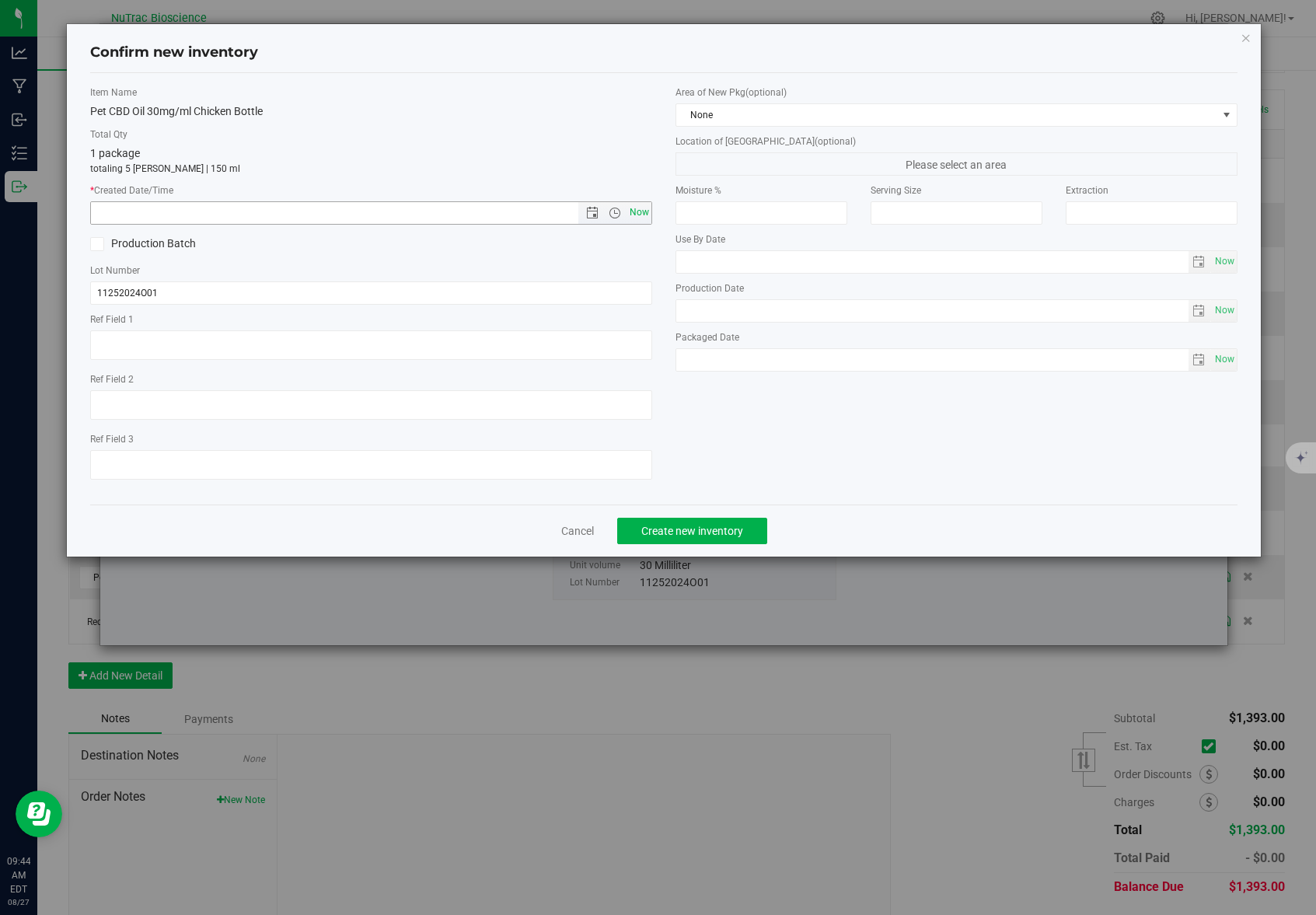
click at [644, 212] on span "Now" at bounding box center [640, 212] width 26 height 22
type input "8/27/2025 9:44 AM"
click at [704, 527] on span "Create new inventory" at bounding box center [692, 531] width 102 height 12
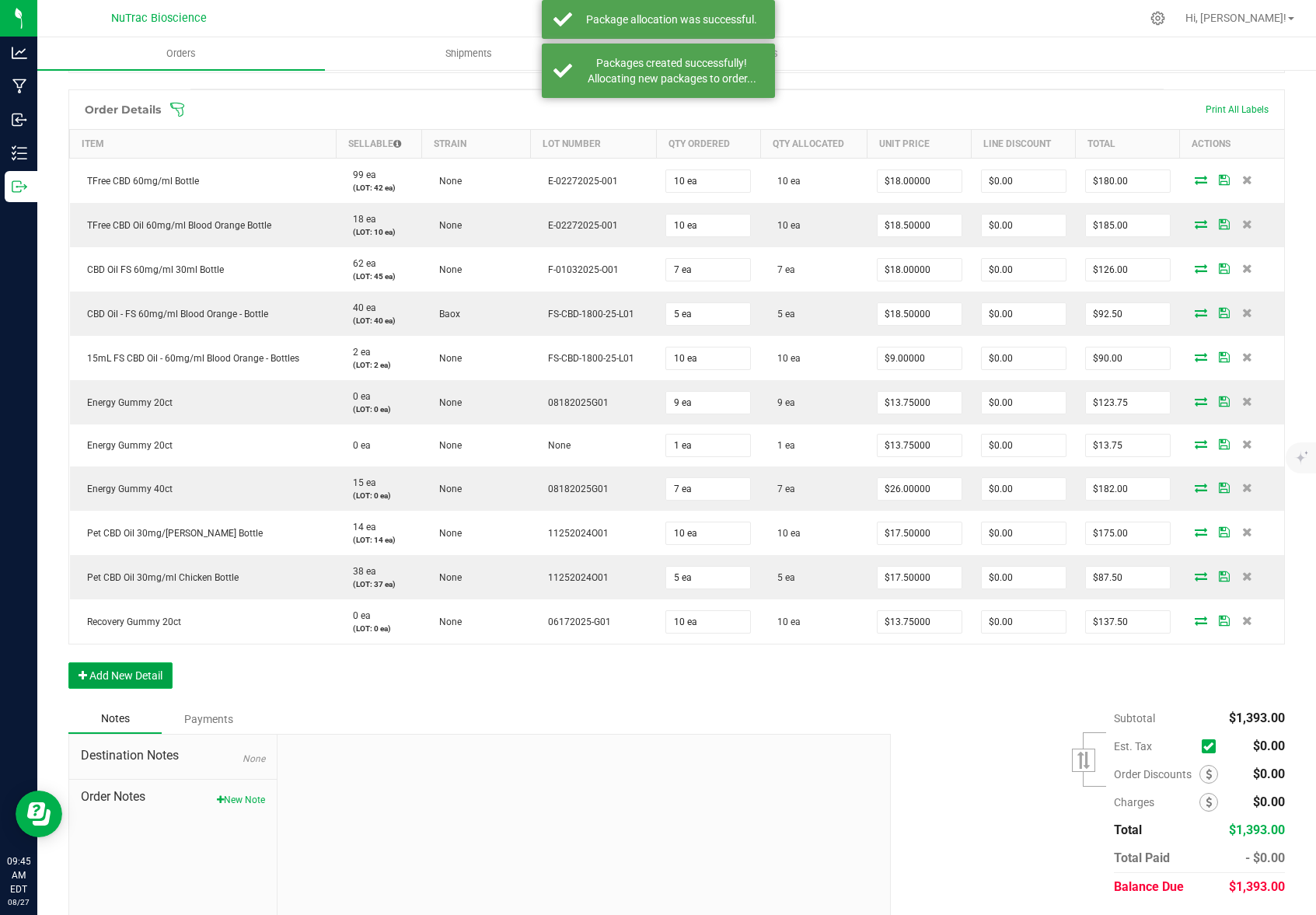
click at [113, 678] on button "Add New Detail" at bounding box center [121, 676] width 104 height 26
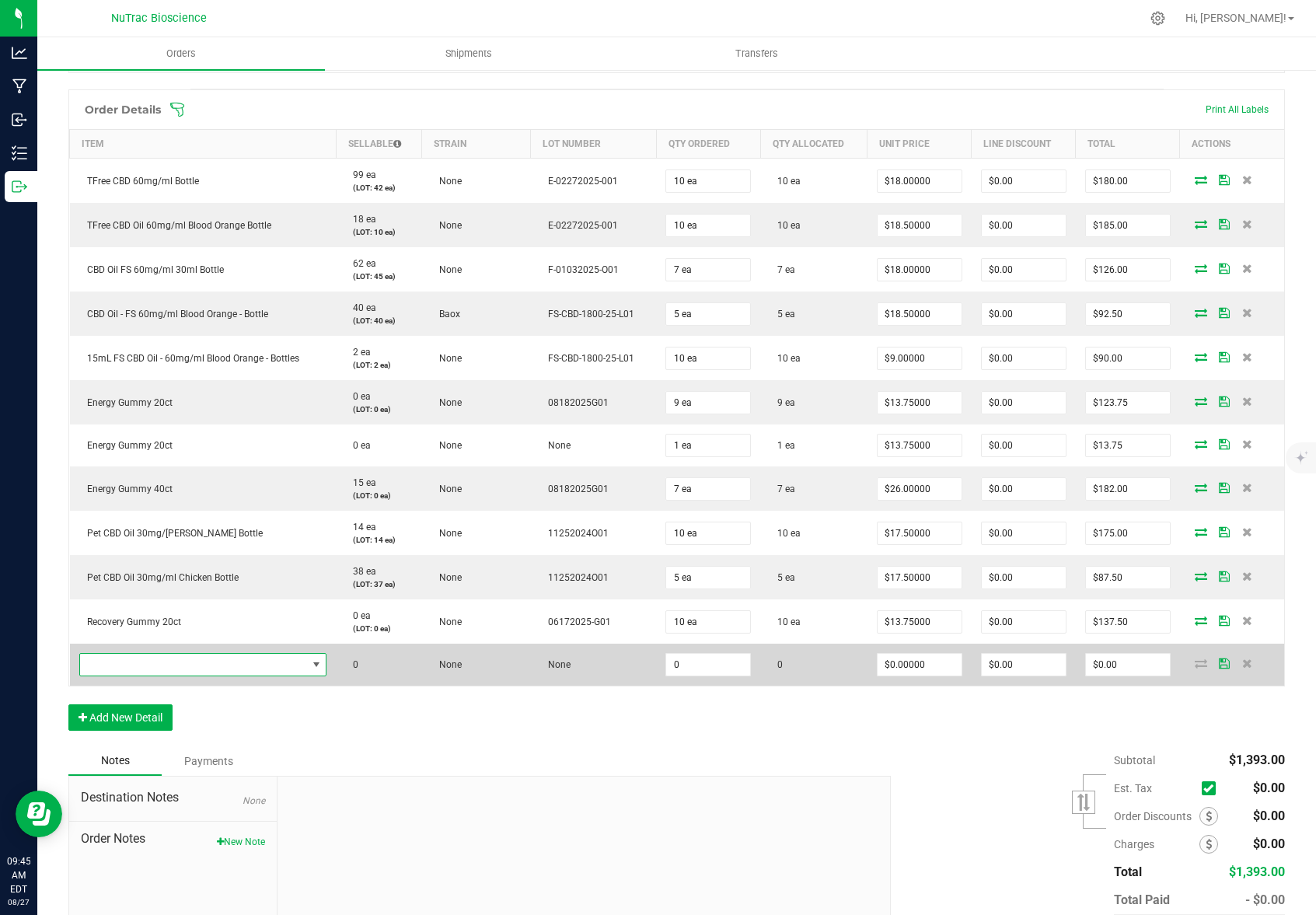
click at [144, 666] on span "NO DATA FOUND" at bounding box center [194, 665] width 227 height 22
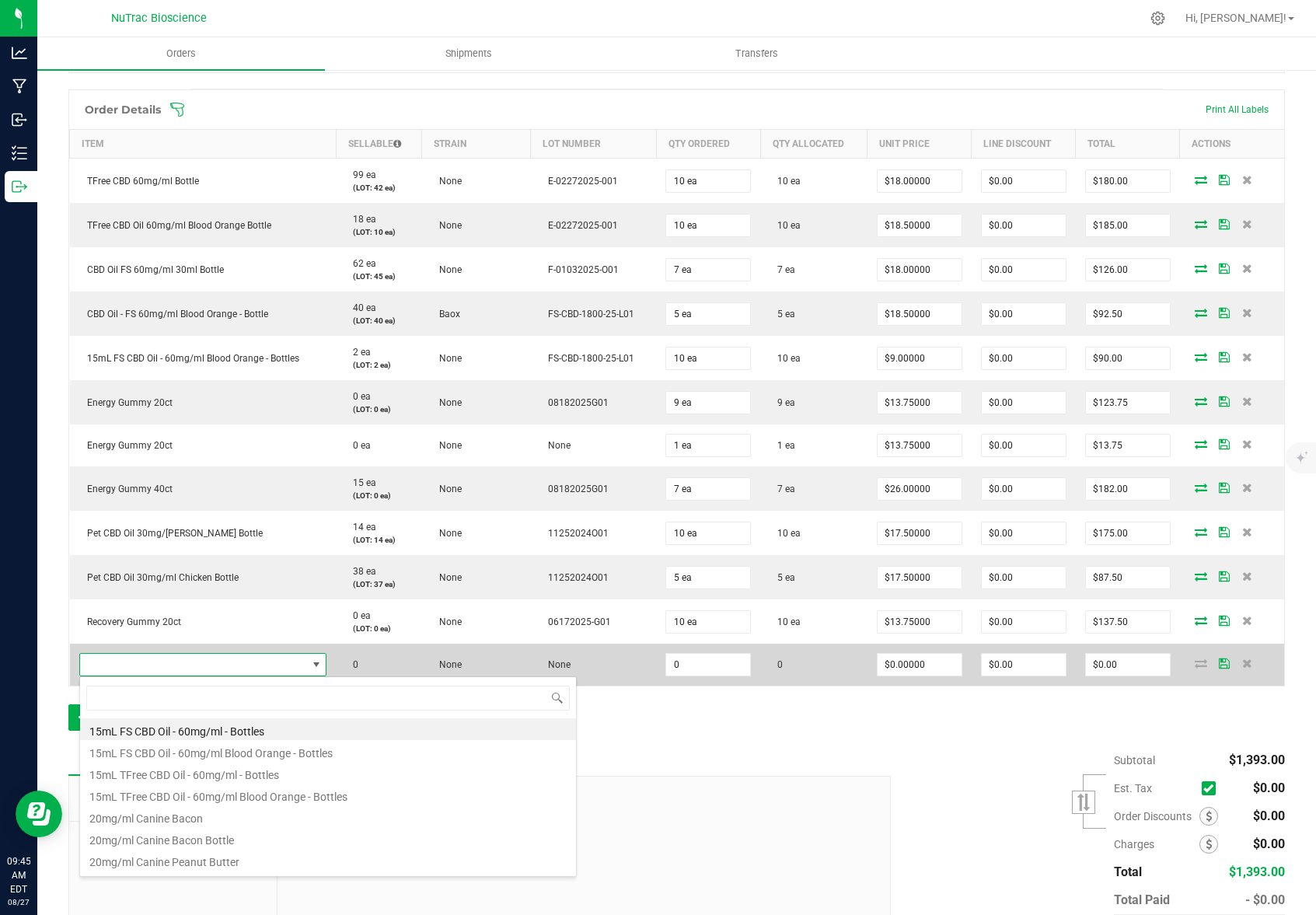
scroll to position [23, 241]
type input "recover"
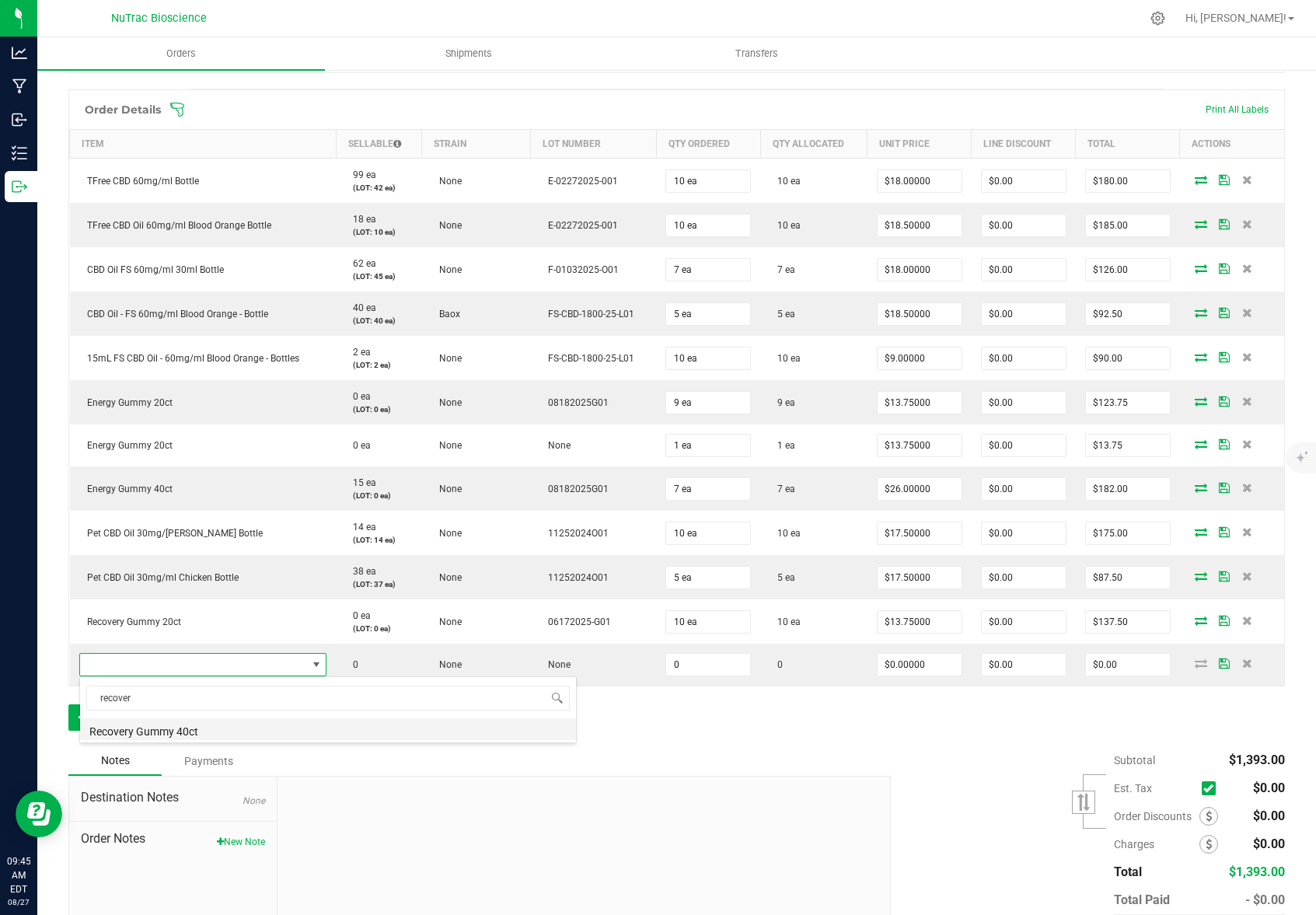
click at [157, 734] on li "Recovery Gummy 40ct" at bounding box center [328, 730] width 496 height 22
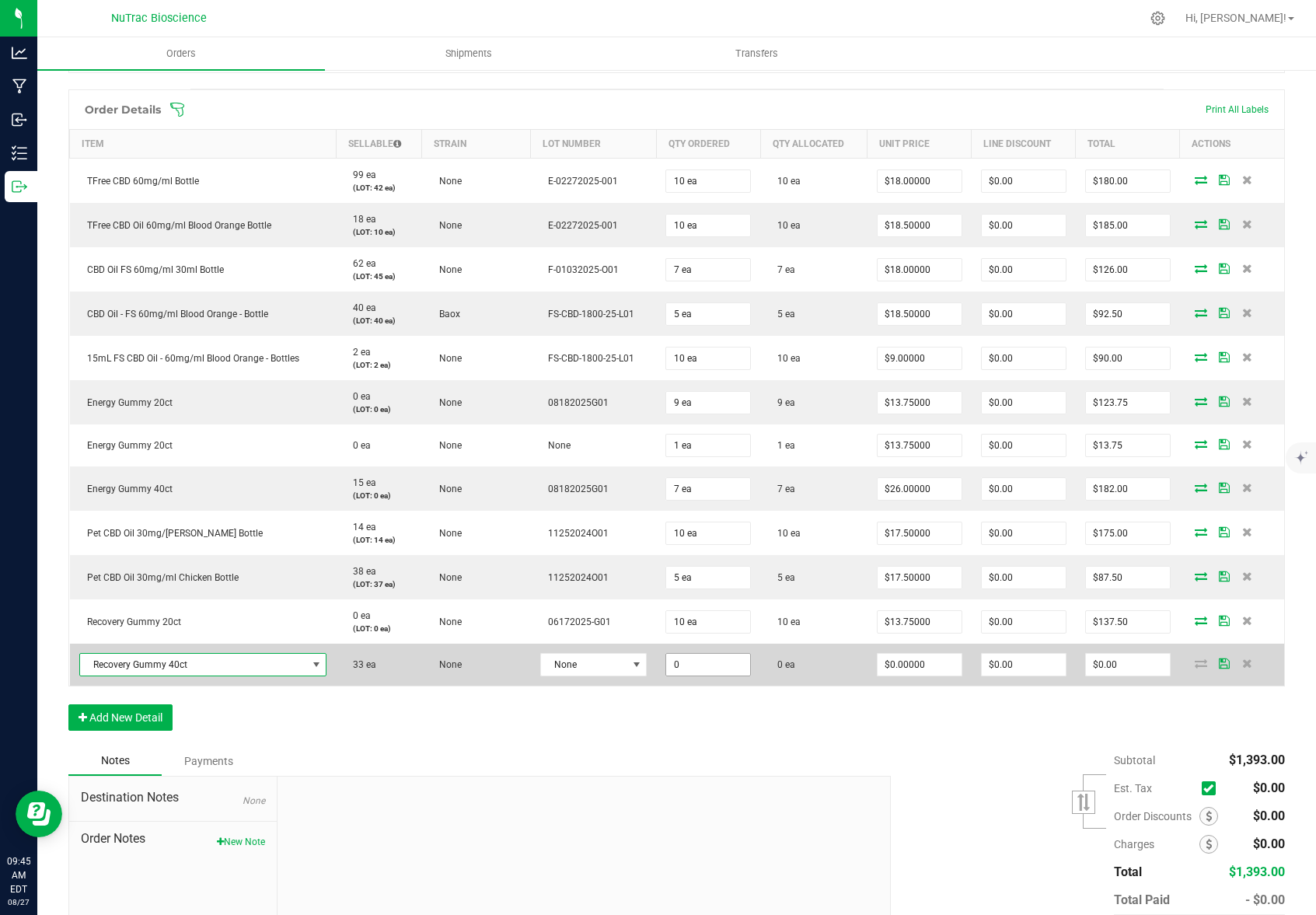
click at [728, 663] on input "0" at bounding box center [708, 665] width 84 height 22
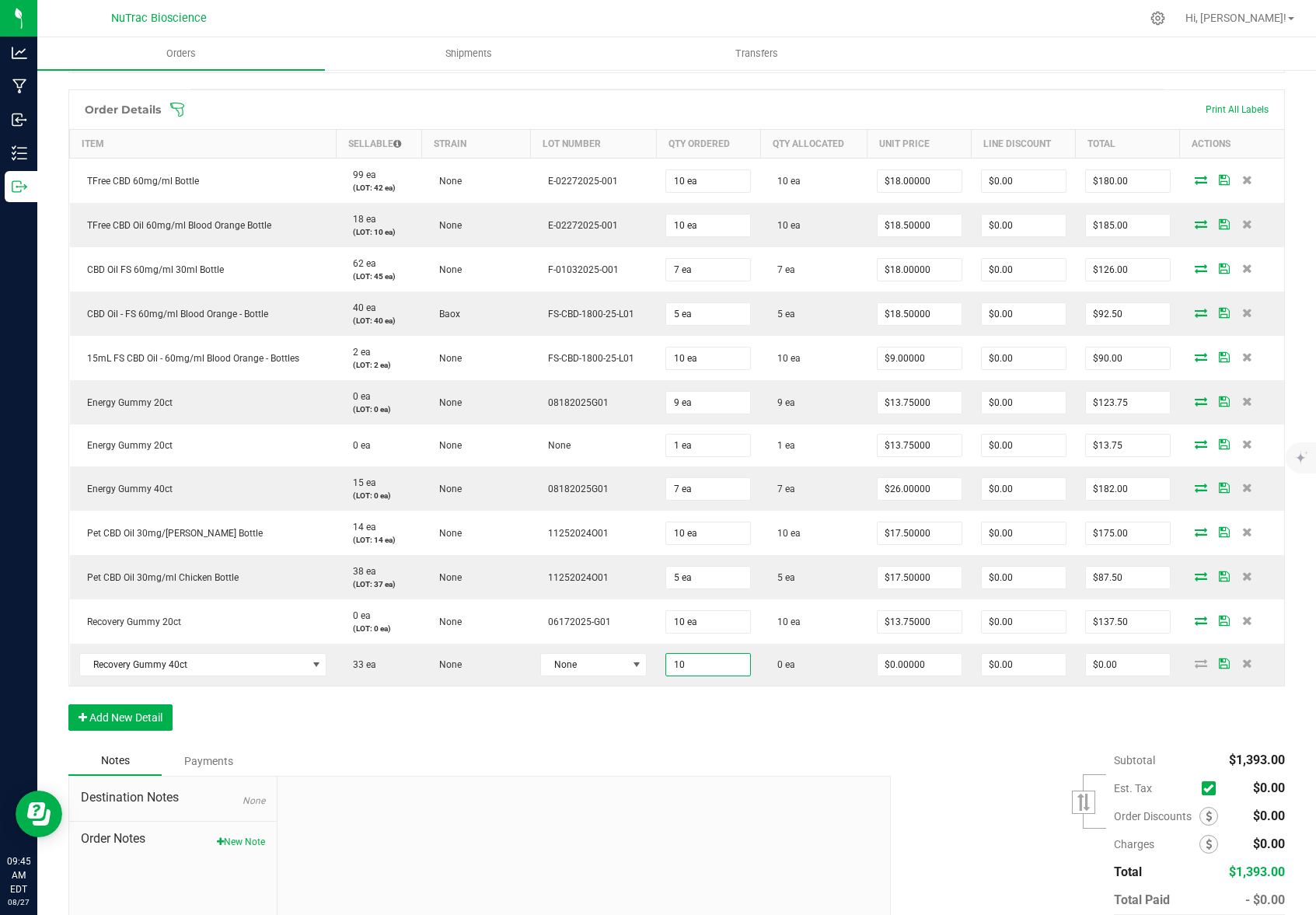
type input "10 ea"
click at [983, 747] on div "Subtotal $1,393.00 Est. Tax" at bounding box center [1082, 845] width 406 height 197
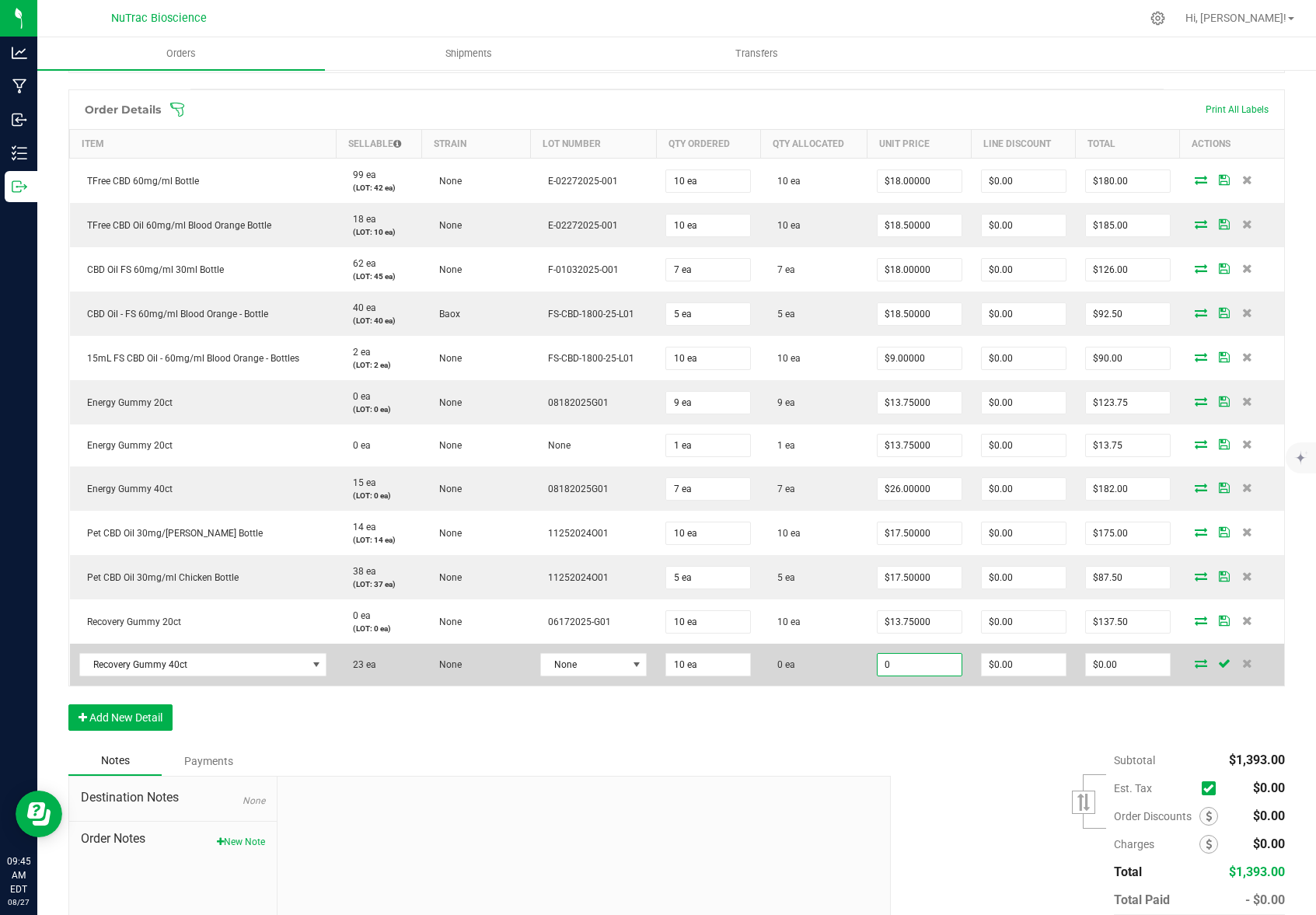
click at [935, 666] on input "0" at bounding box center [919, 665] width 84 height 22
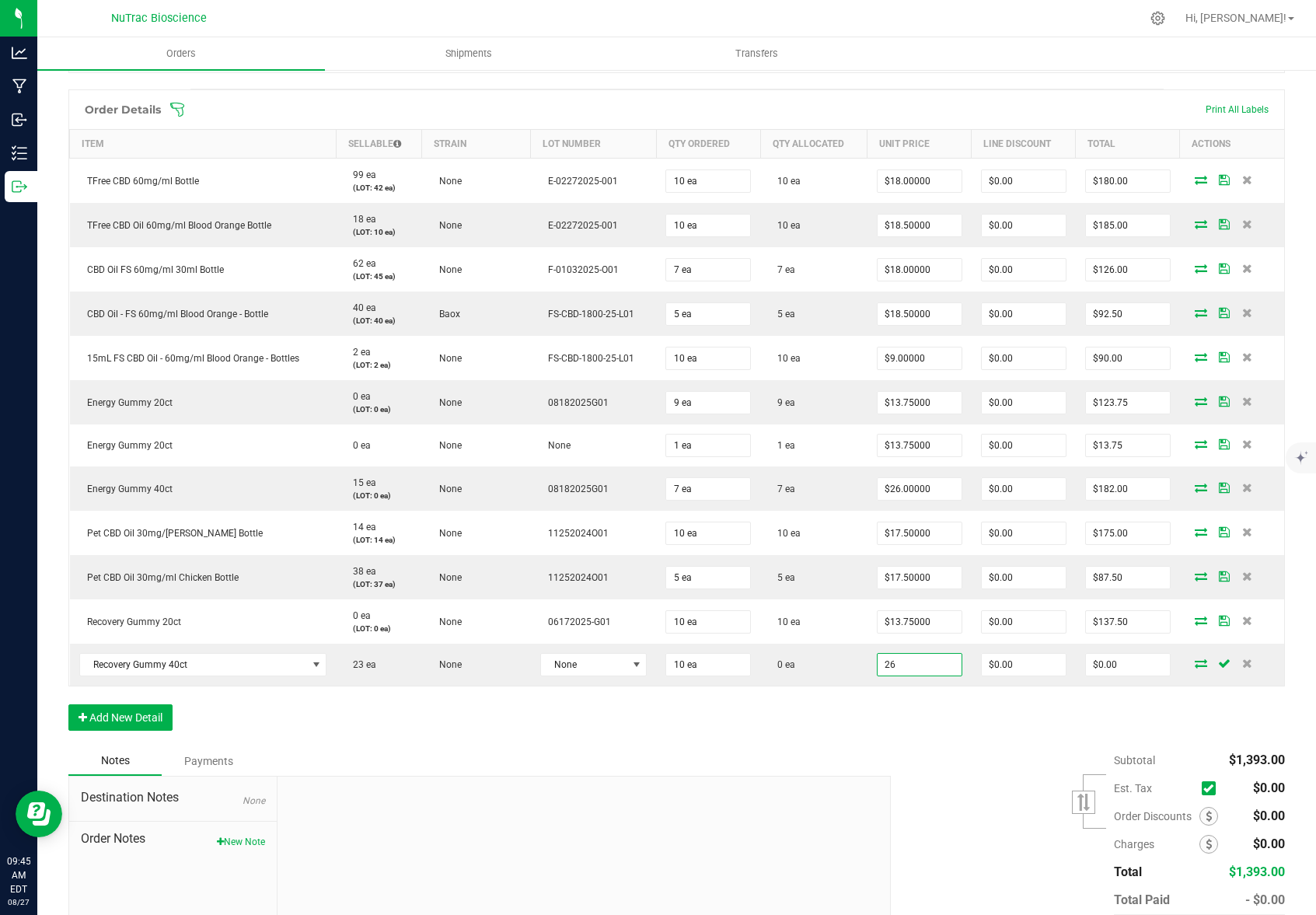
type input "$26.00000"
type input "$260.00"
click at [968, 744] on div "Order Details Print All Labels Item Sellable Strain Lot Number Qty Ordered Qty …" at bounding box center [676, 417] width 1216 height 657
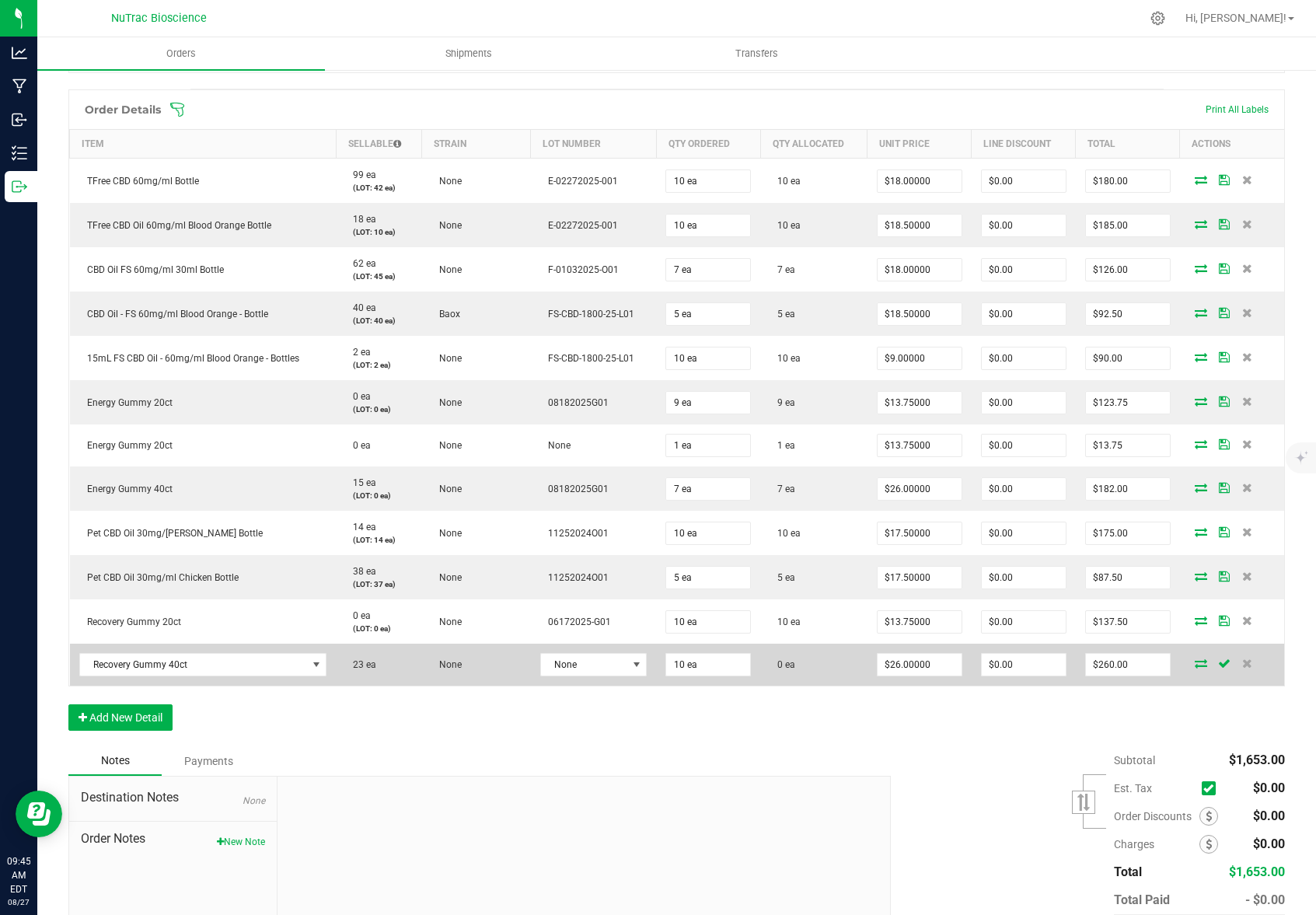
click at [1194, 664] on icon at bounding box center [1200, 662] width 12 height 9
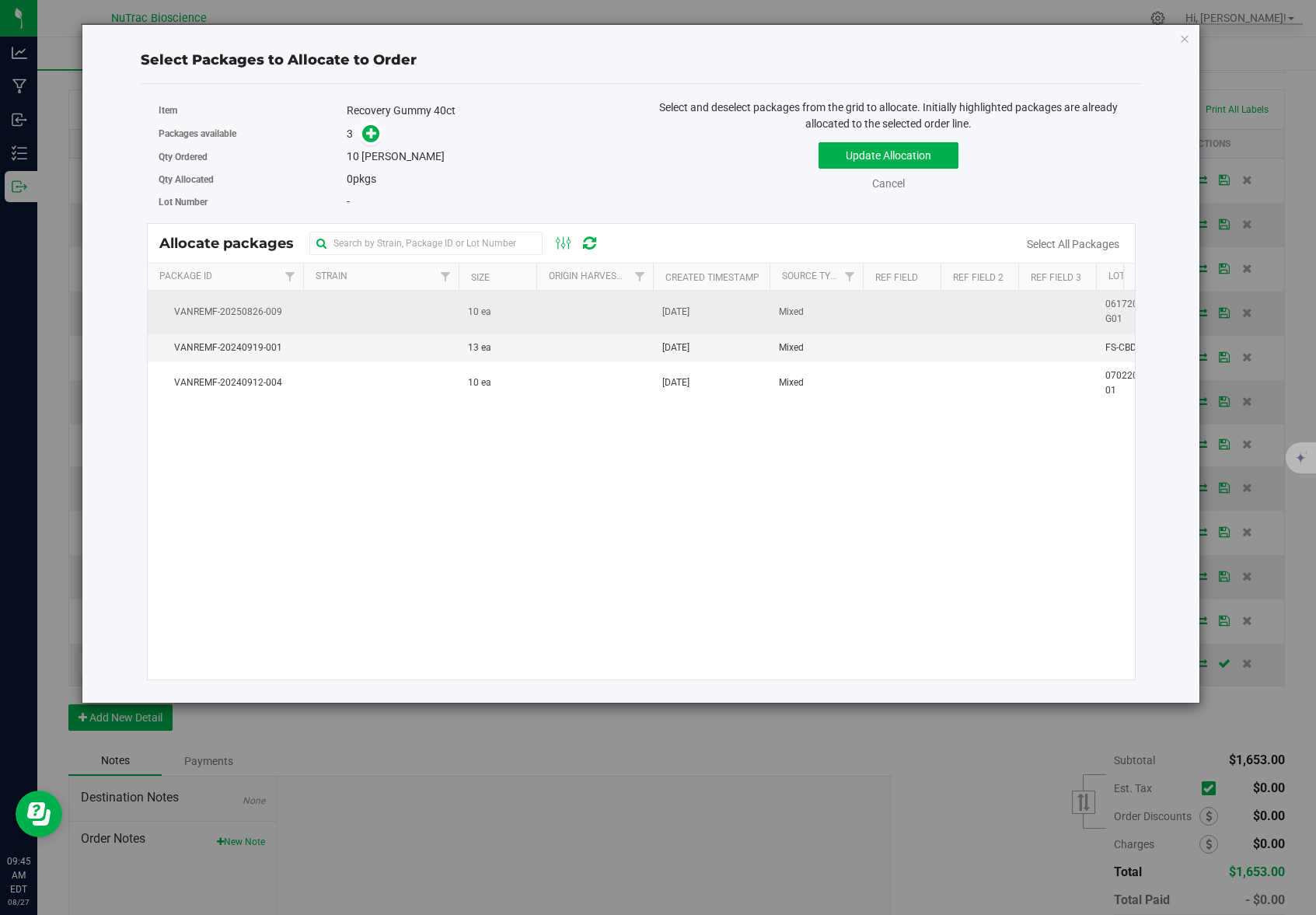
click at [502, 309] on td "10 ea" at bounding box center [497, 312] width 78 height 43
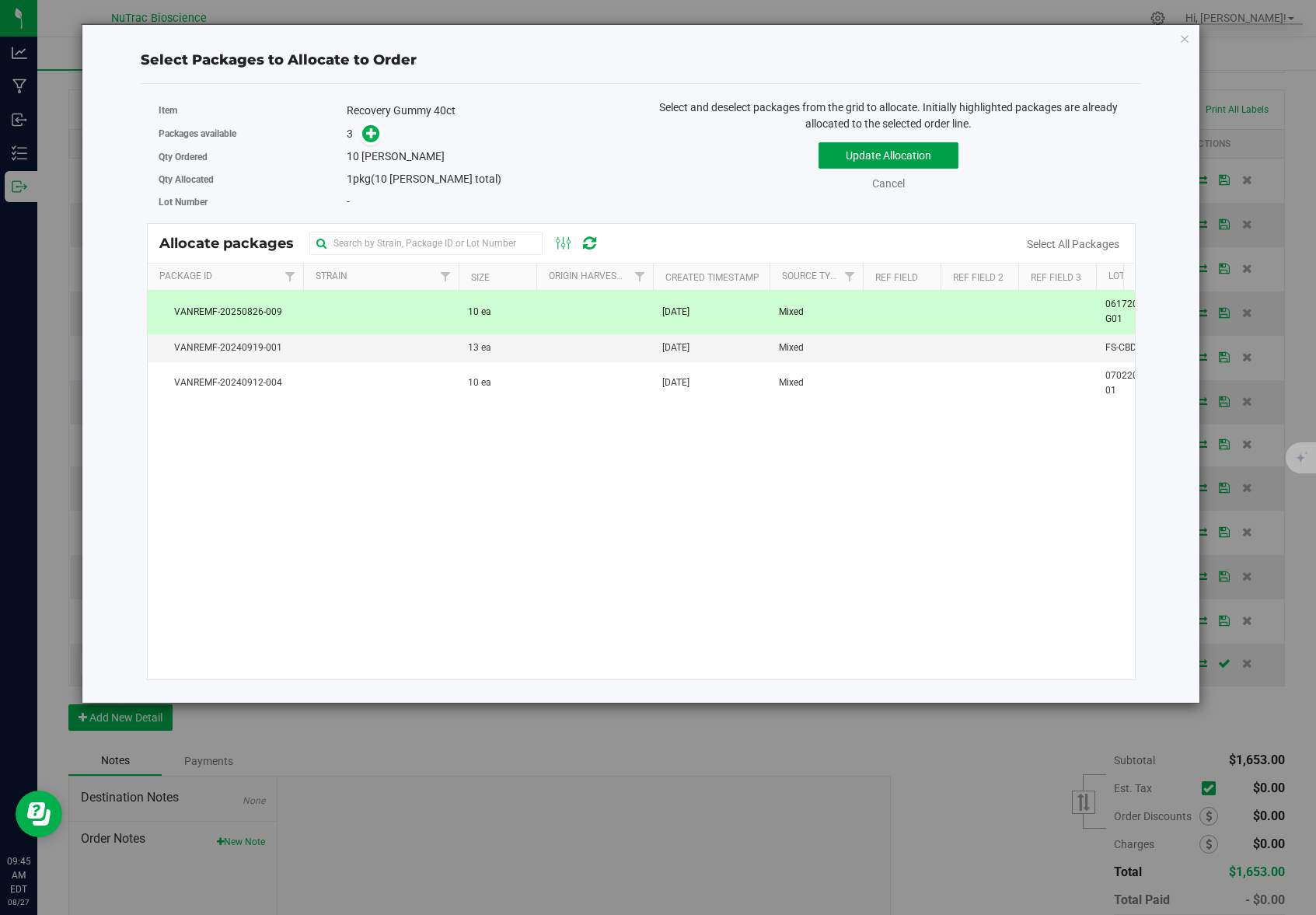
click at [845, 153] on button "Update Allocation" at bounding box center [888, 156] width 140 height 26
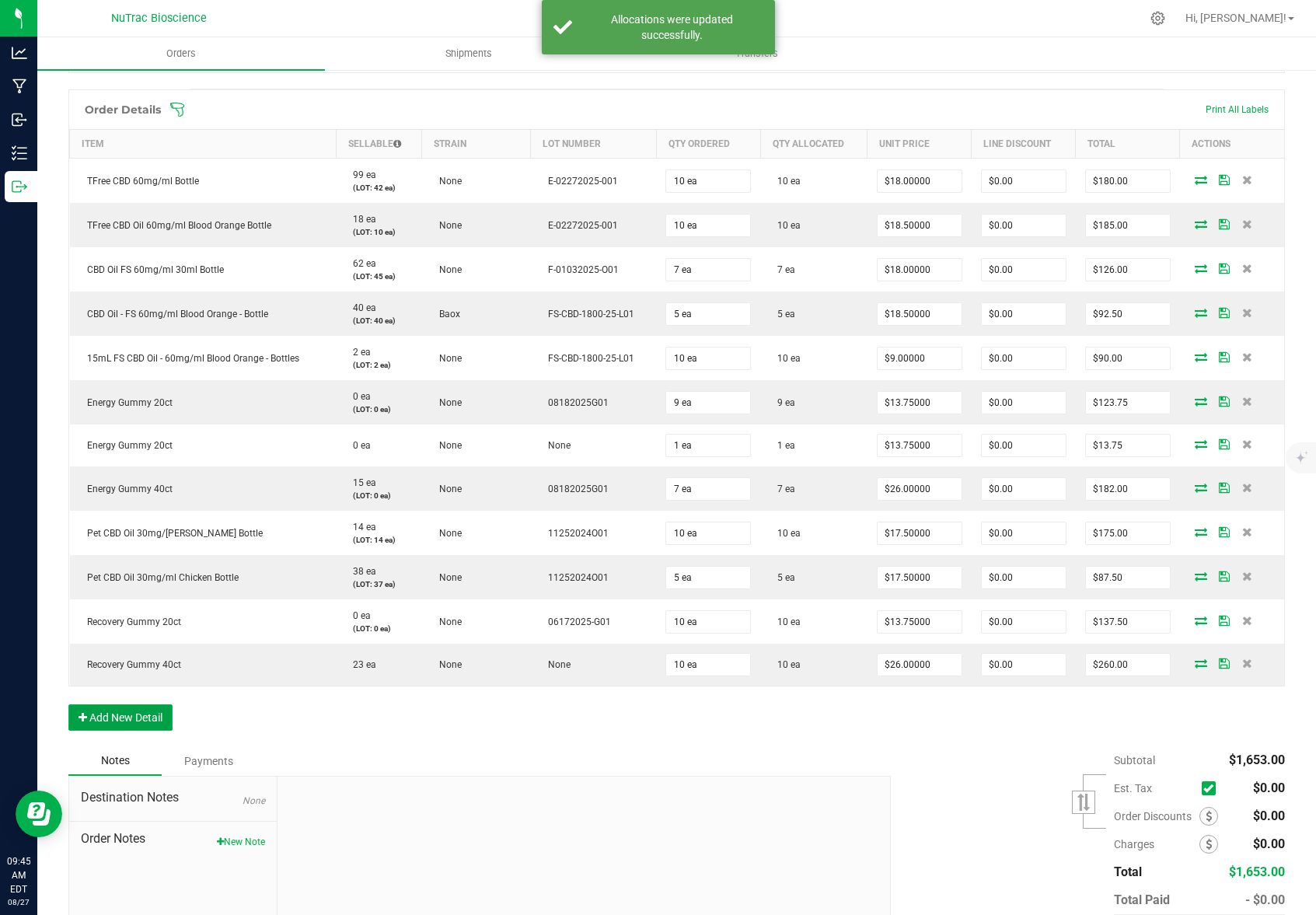
click at [92, 719] on button "Add New Detail" at bounding box center [121, 718] width 104 height 26
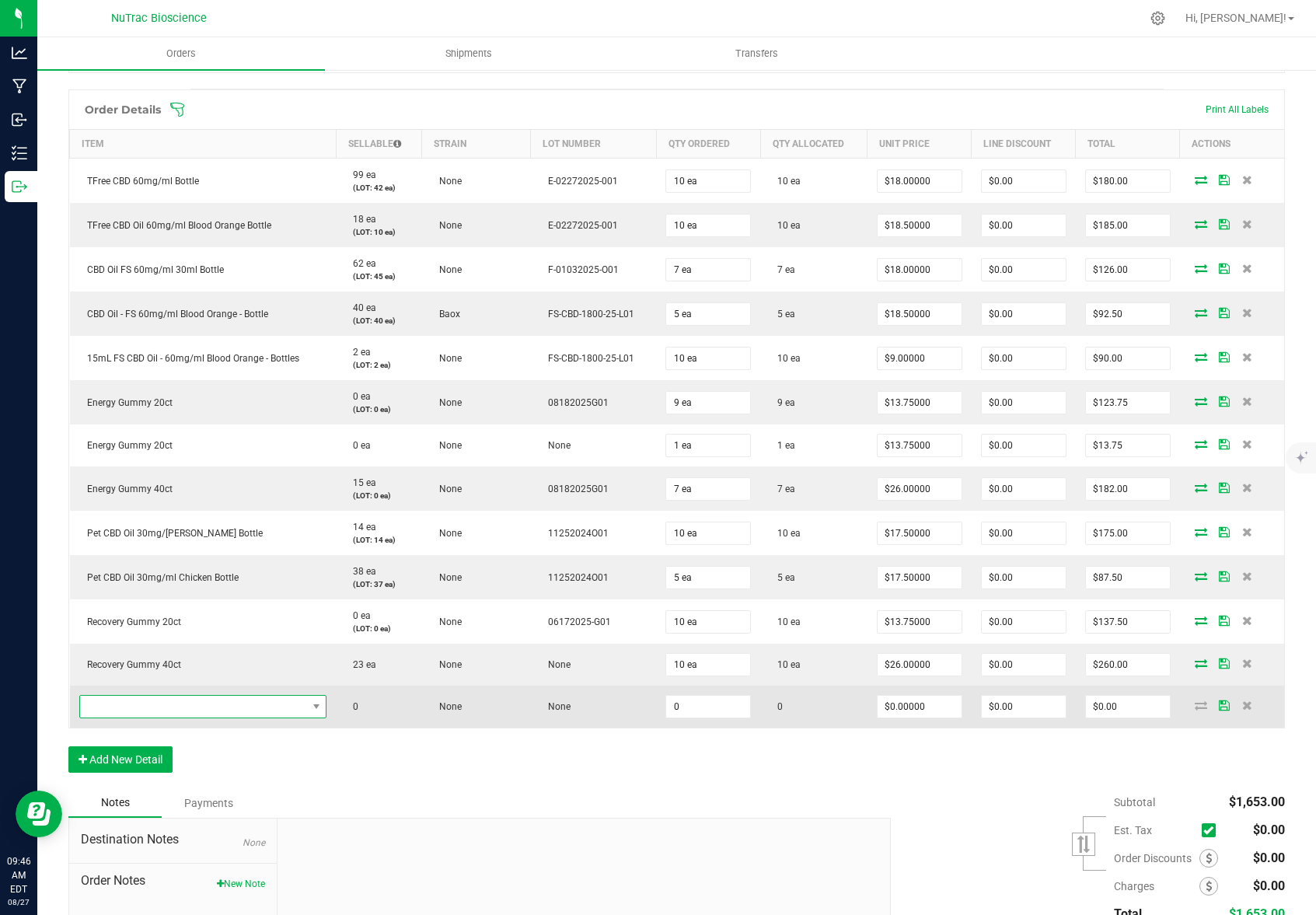
click at [246, 707] on span "NO DATA FOUND" at bounding box center [194, 706] width 227 height 22
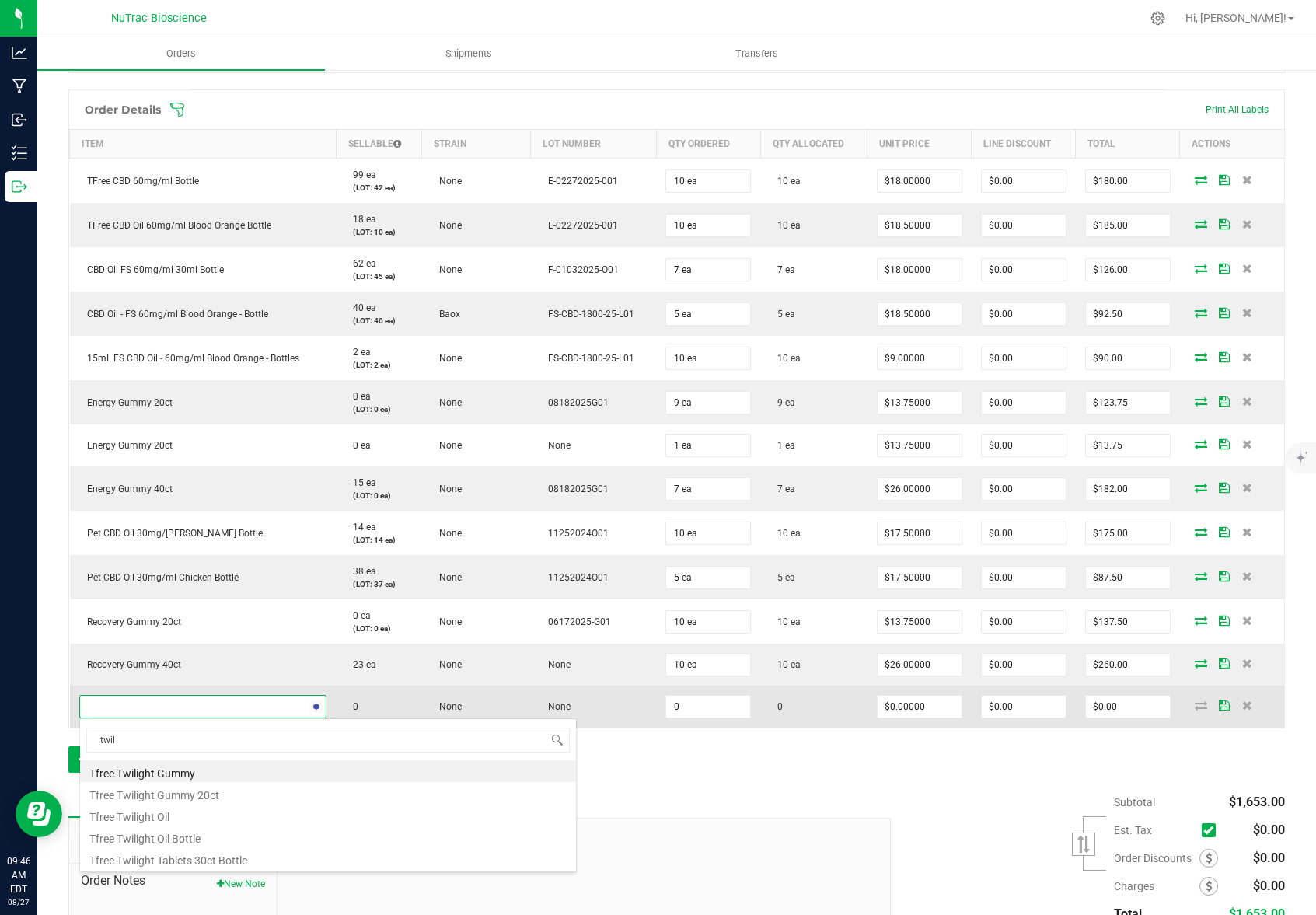
type input "twili"
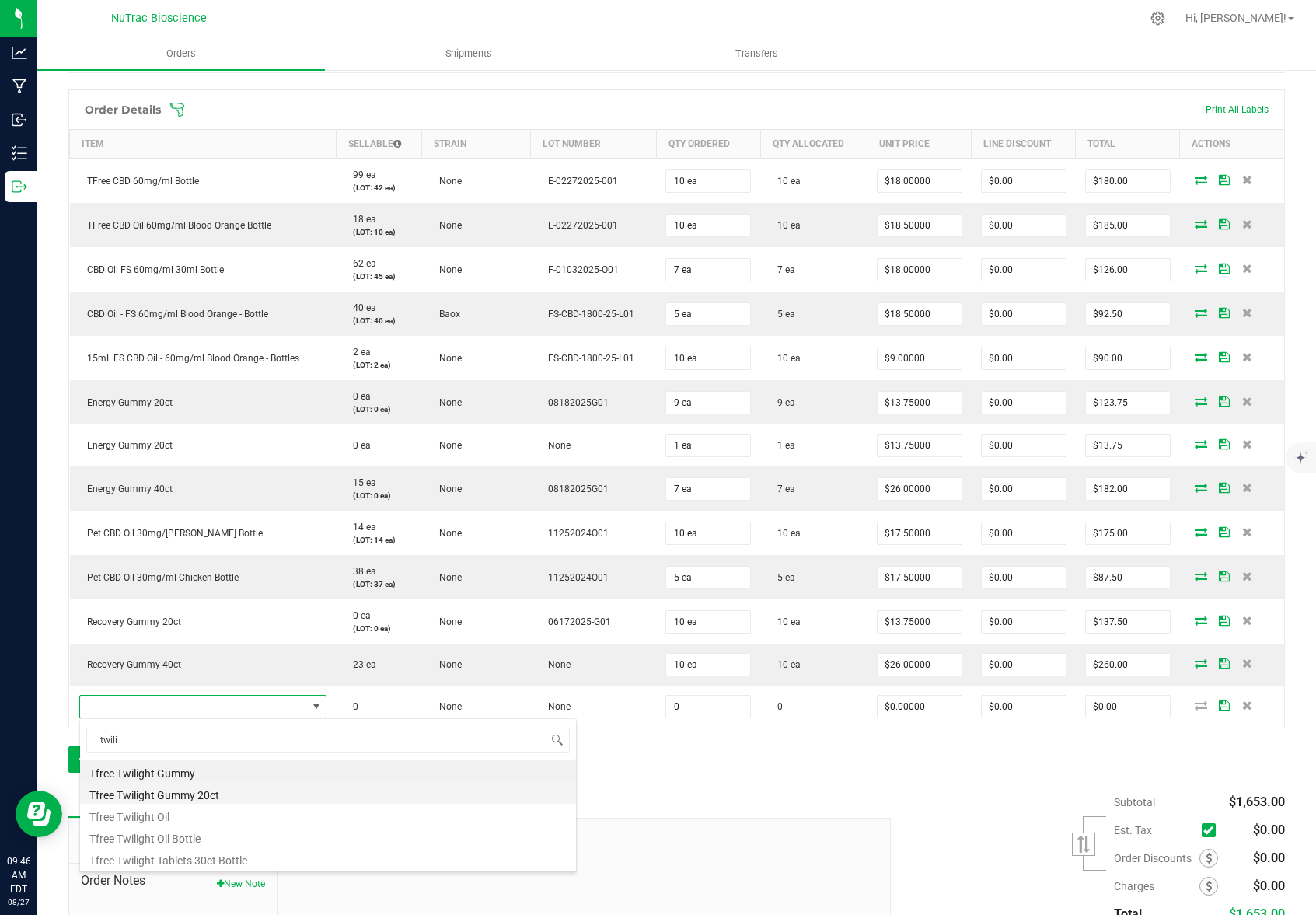
click at [251, 792] on li "Tfree Twilight Gummy 20ct" at bounding box center [328, 793] width 496 height 22
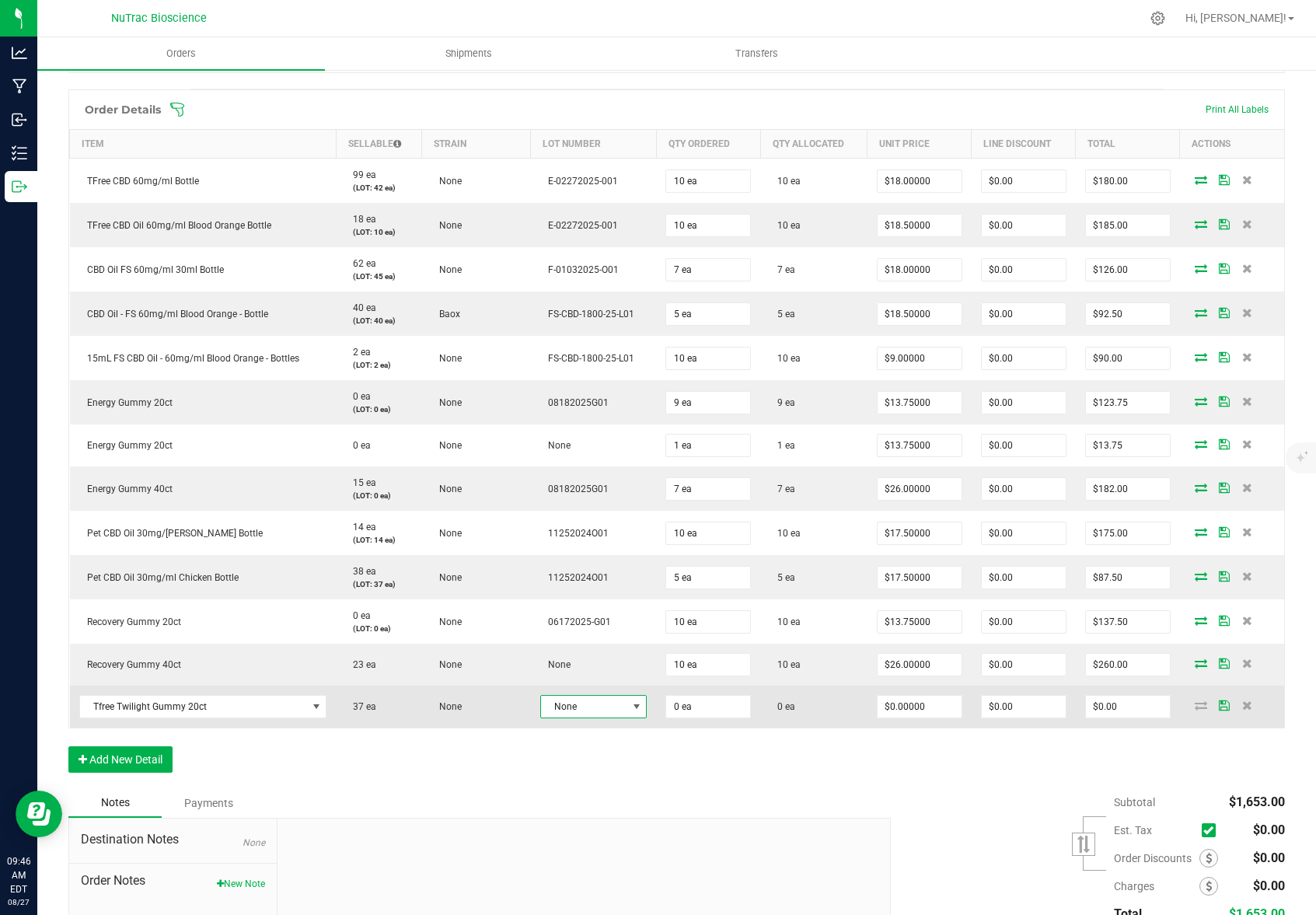
click at [630, 707] on span at bounding box center [636, 706] width 12 height 12
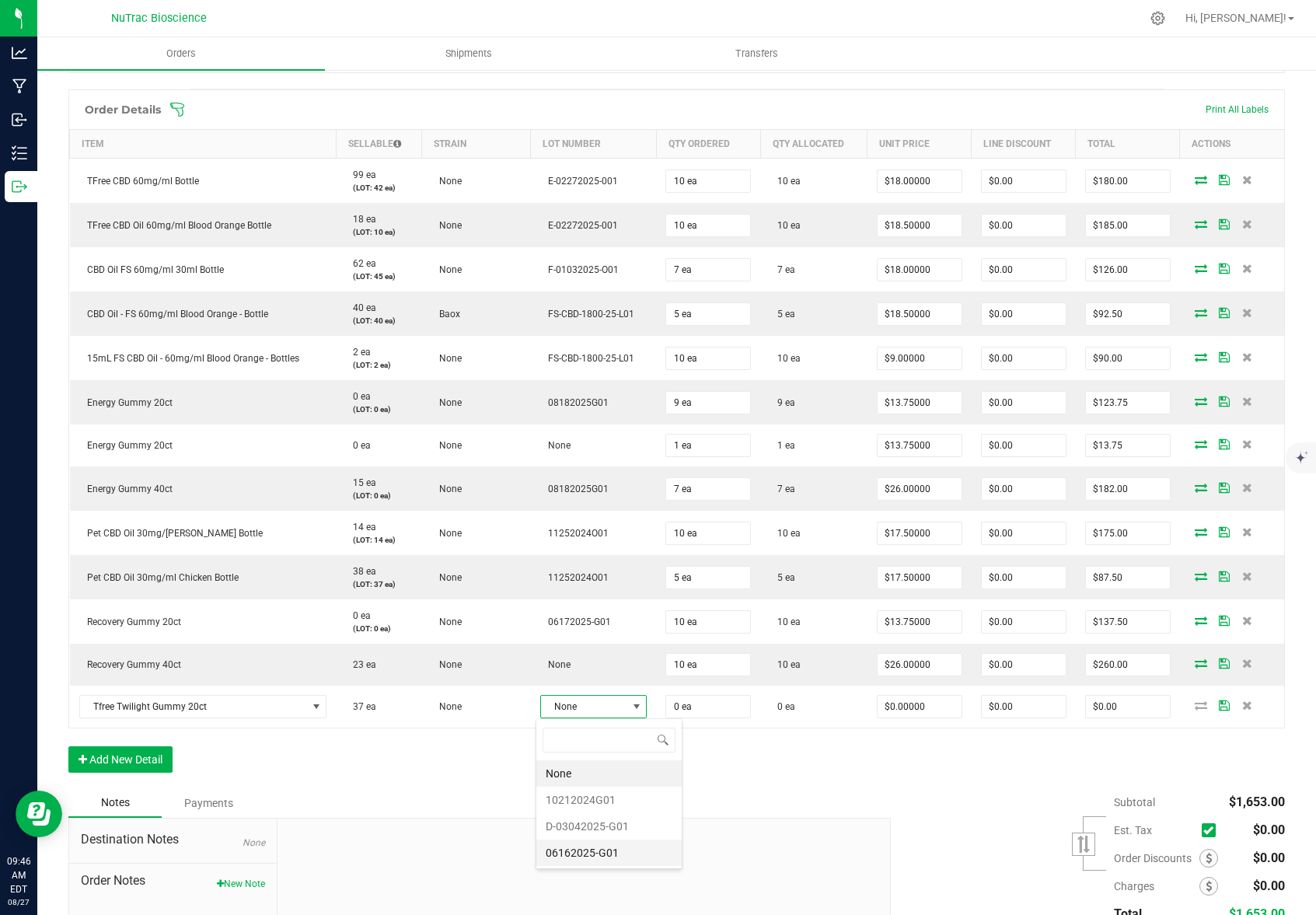
click at [598, 851] on li "06162025-G01" at bounding box center [609, 853] width 146 height 26
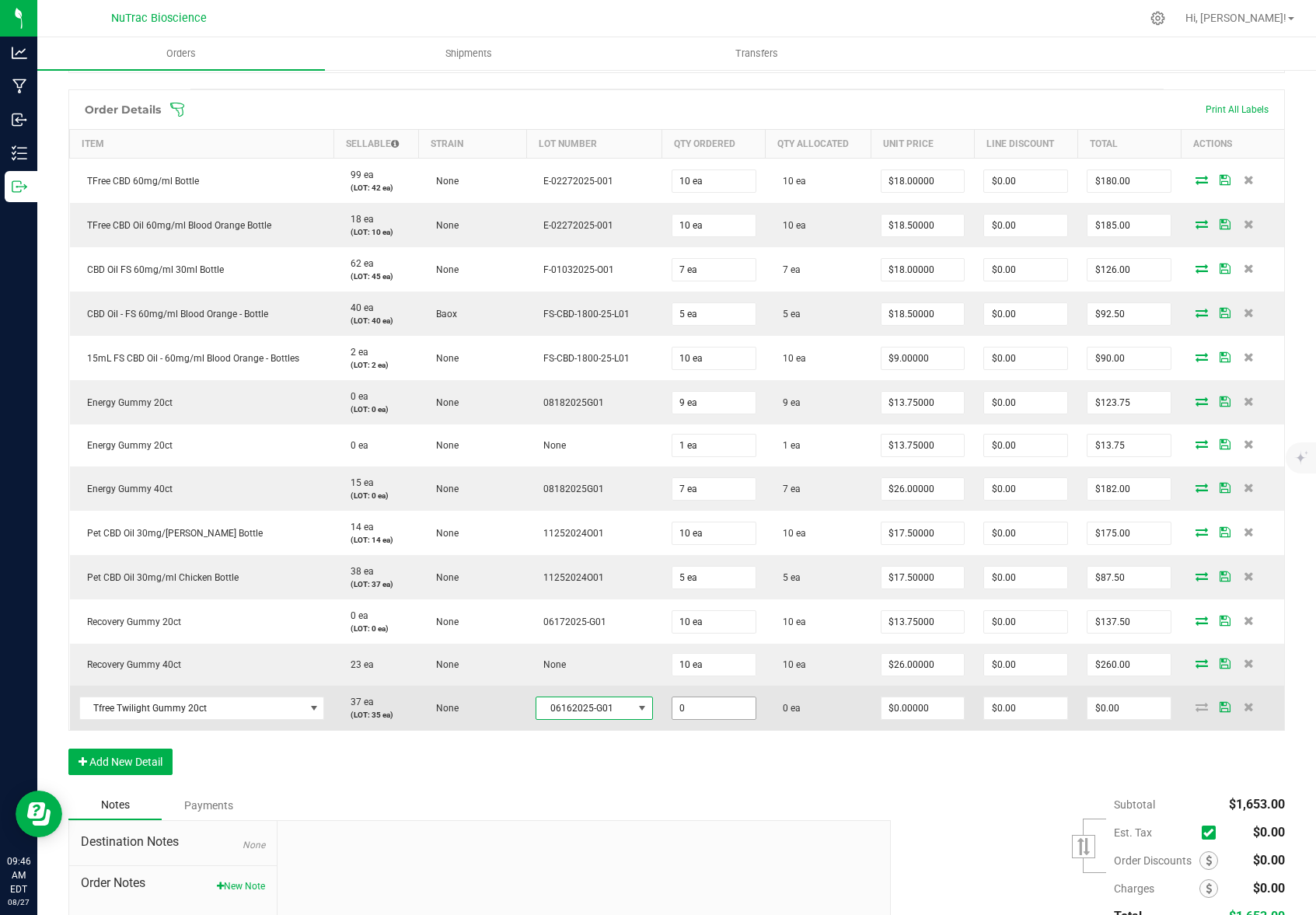
click at [712, 708] on input "0" at bounding box center [713, 708] width 83 height 22
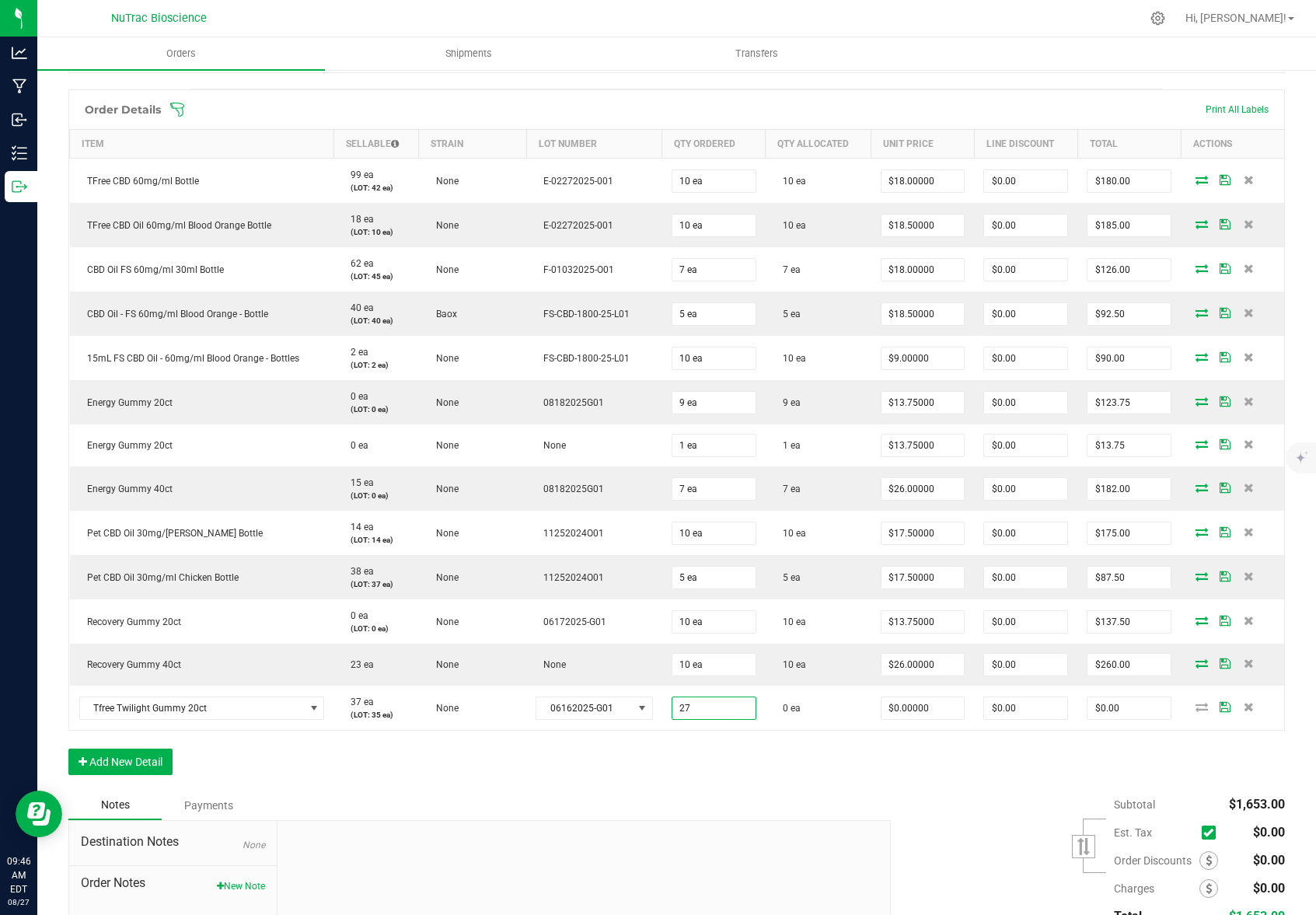
type input "27 ea"
click at [848, 780] on div "Order Details Print All Labels Item Sellable Strain Lot Number Qty Ordered Qty …" at bounding box center [676, 440] width 1216 height 701
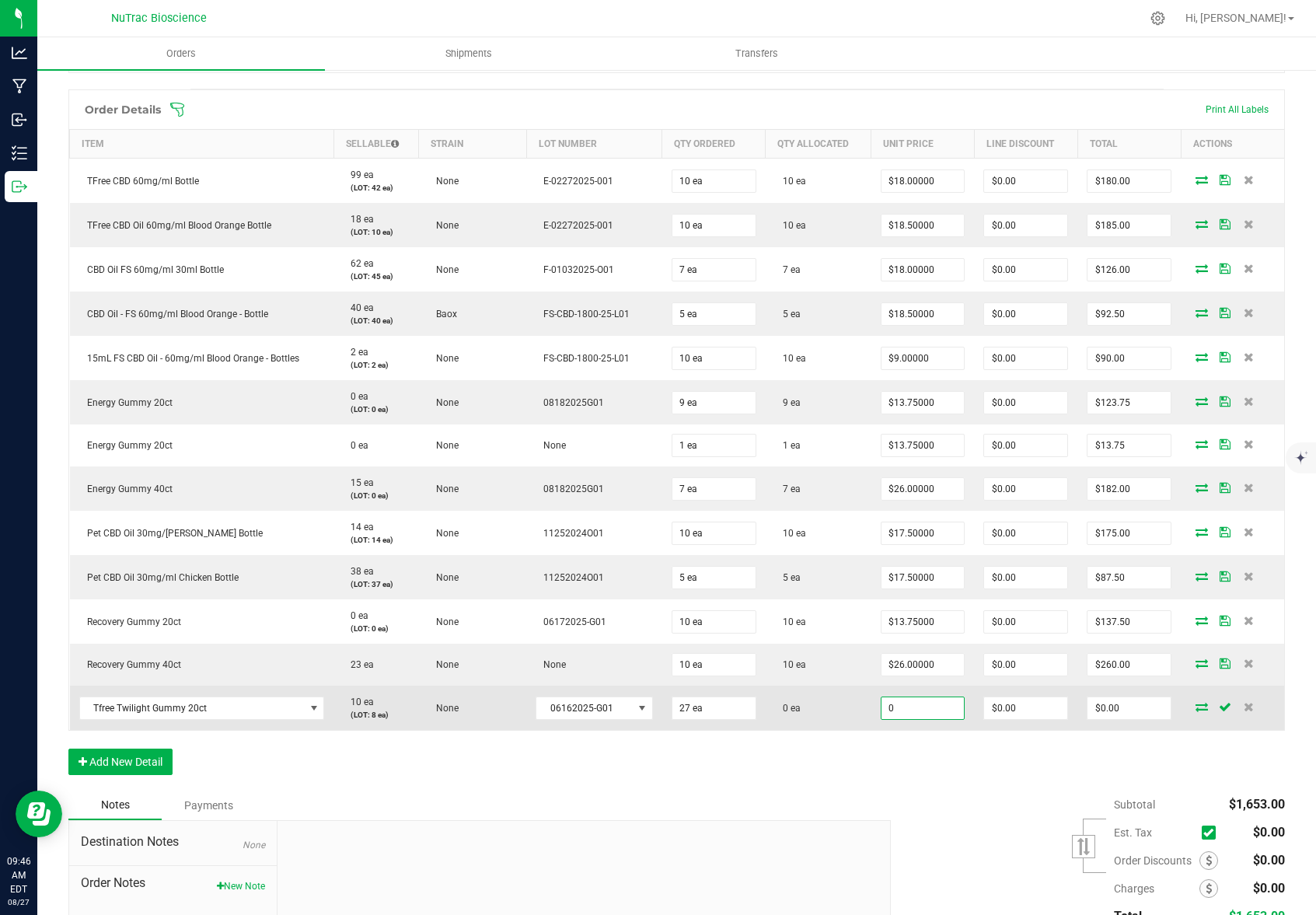
click at [933, 707] on input "0" at bounding box center [923, 708] width 83 height 22
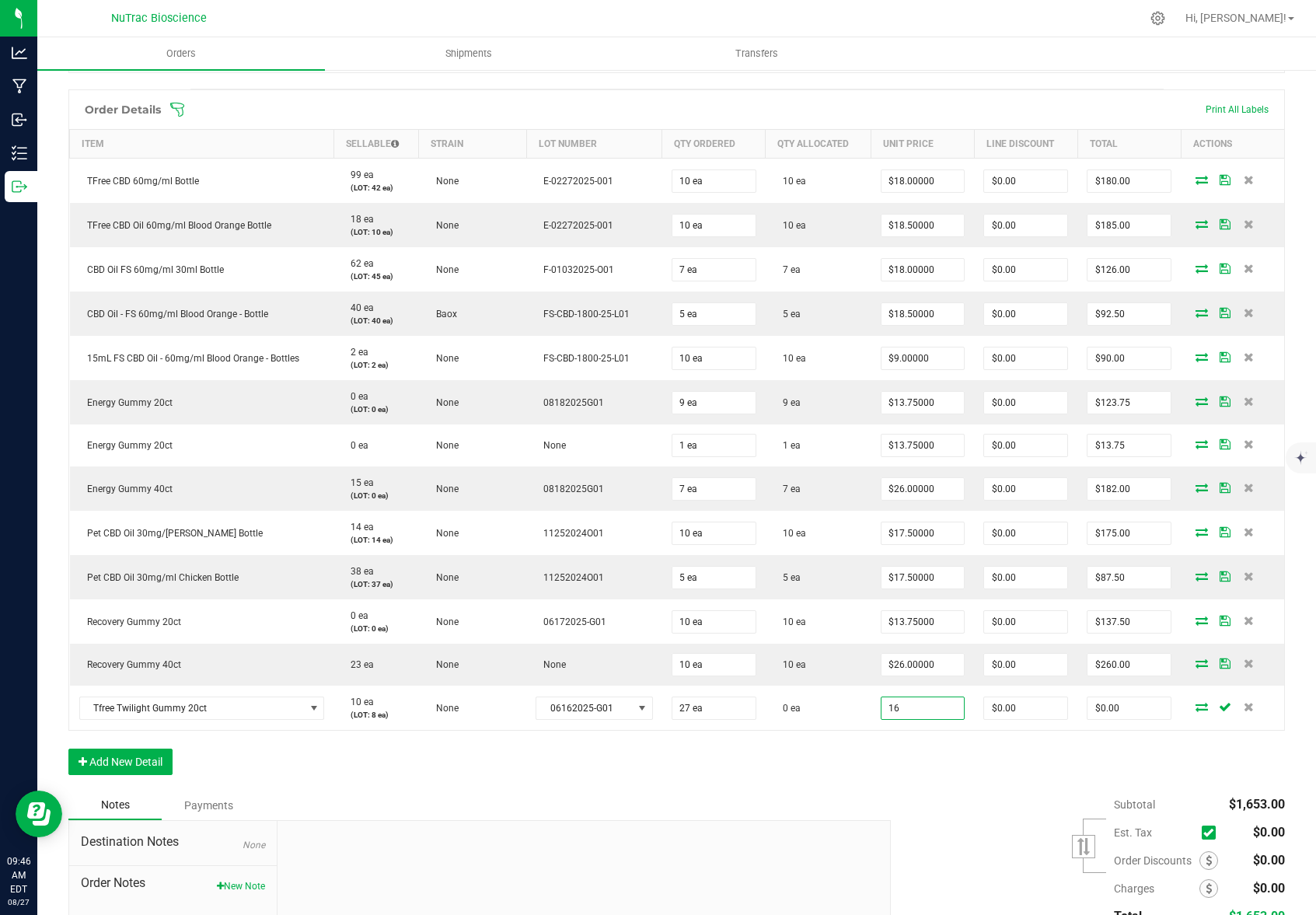
type input "$16.00000"
type input "$432.00"
click at [977, 793] on div "Subtotal $1,653.00 Est. Tax" at bounding box center [1082, 889] width 406 height 197
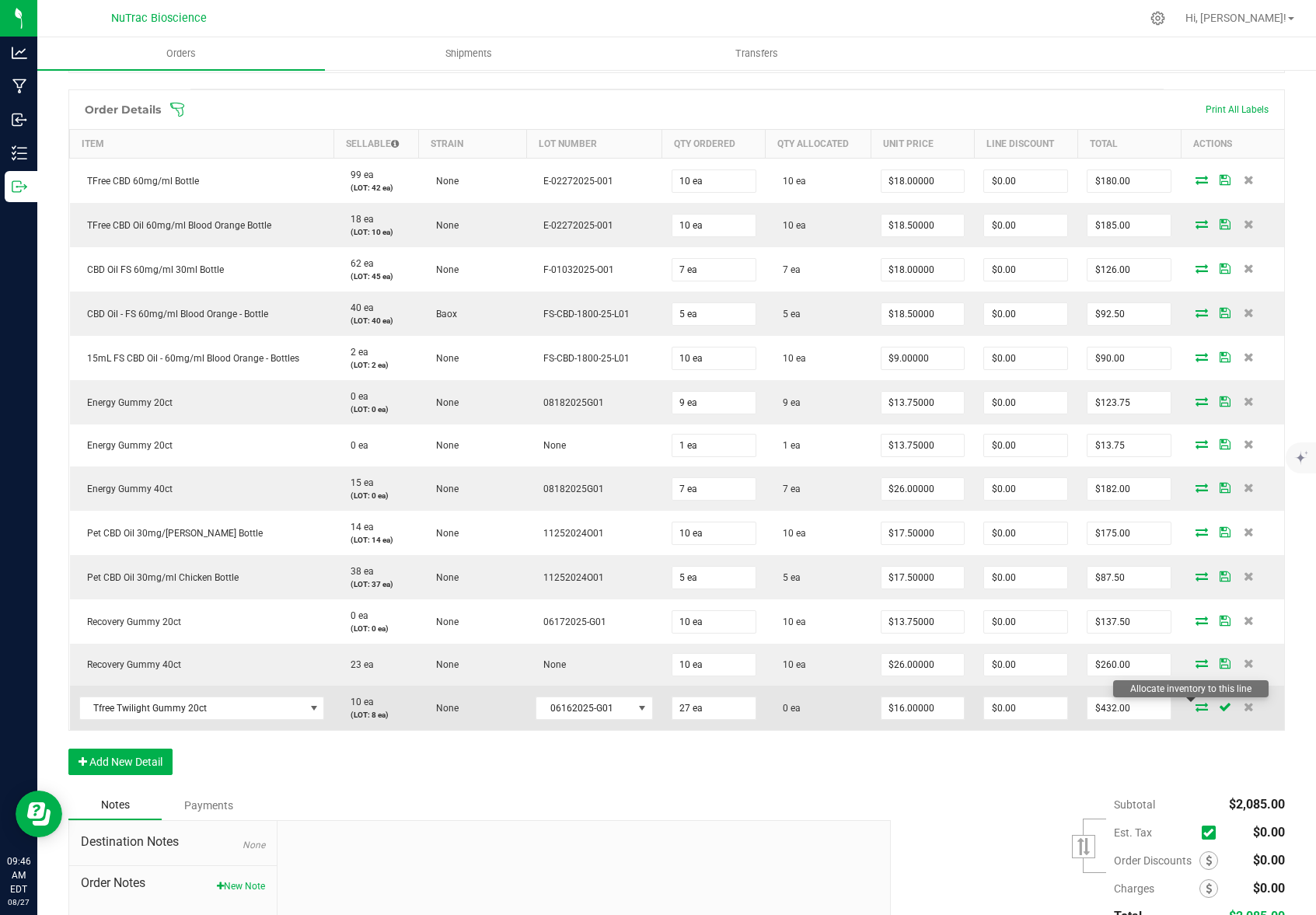
click at [1195, 706] on icon at bounding box center [1201, 706] width 12 height 9
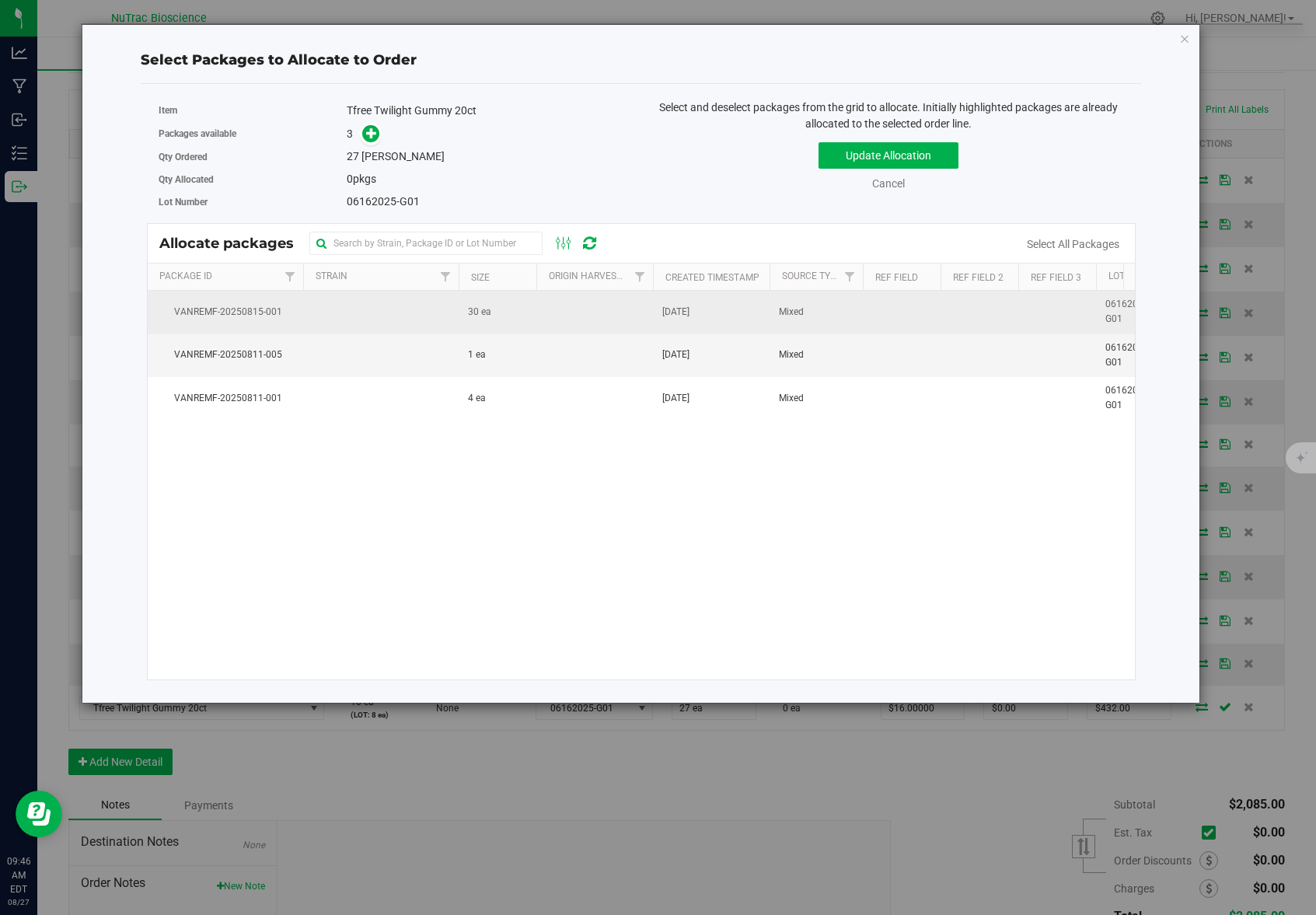
click at [569, 311] on td at bounding box center [594, 312] width 117 height 43
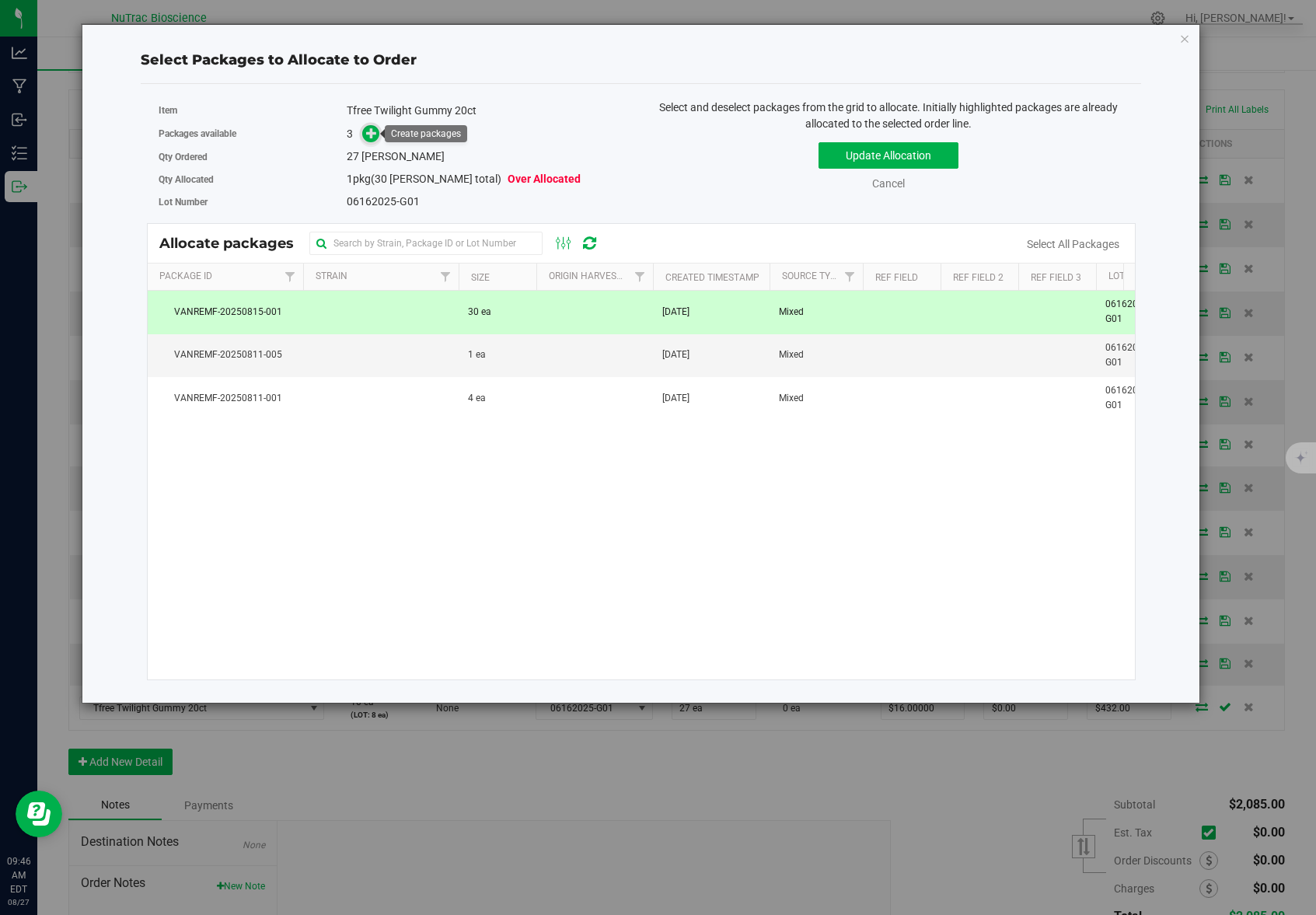
click at [369, 132] on icon at bounding box center [371, 132] width 11 height 11
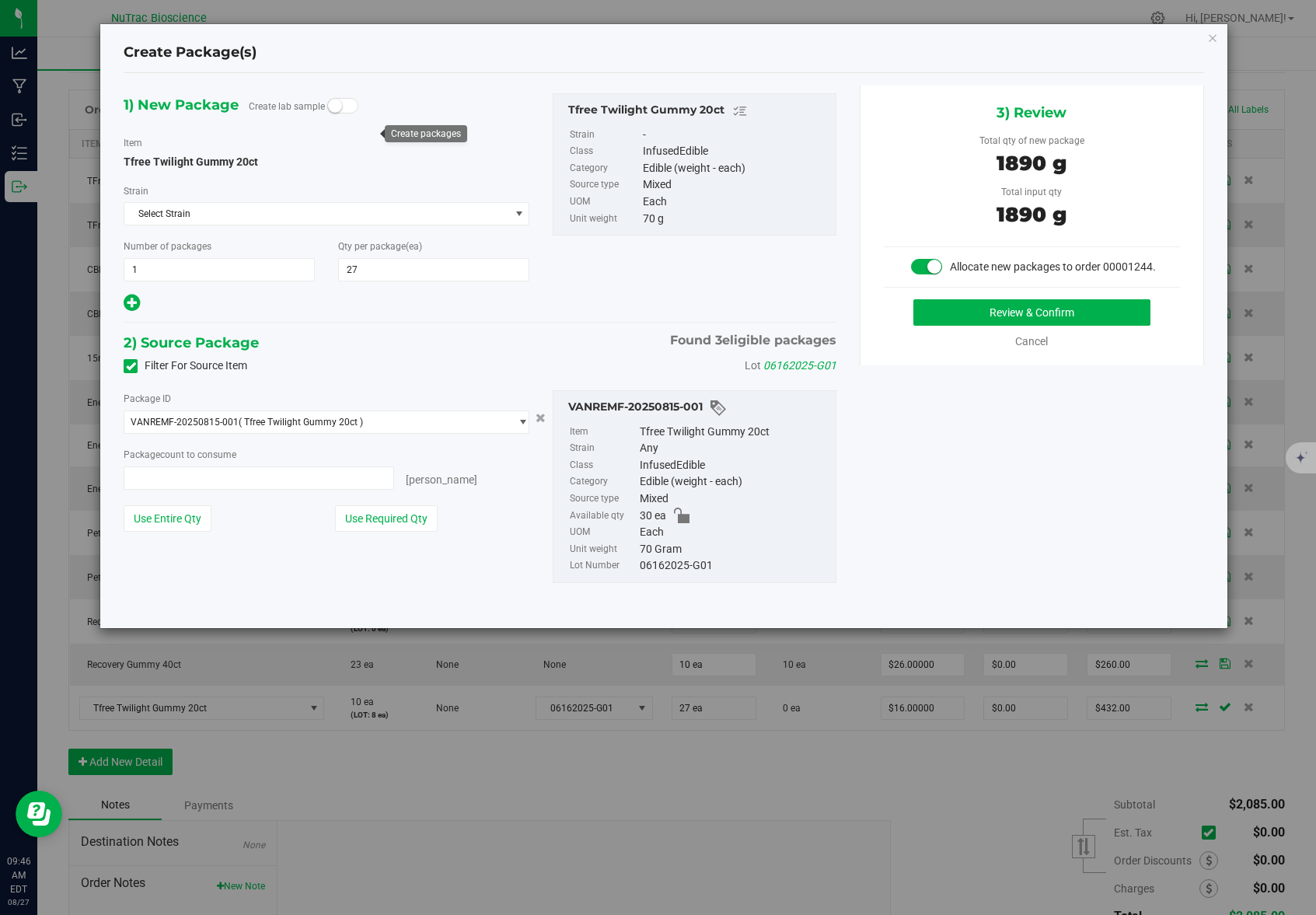
type input "27 ea"
click at [379, 527] on button "Use Required Qty" at bounding box center [387, 518] width 103 height 26
click at [982, 312] on button "Review & Confirm" at bounding box center [1031, 312] width 237 height 26
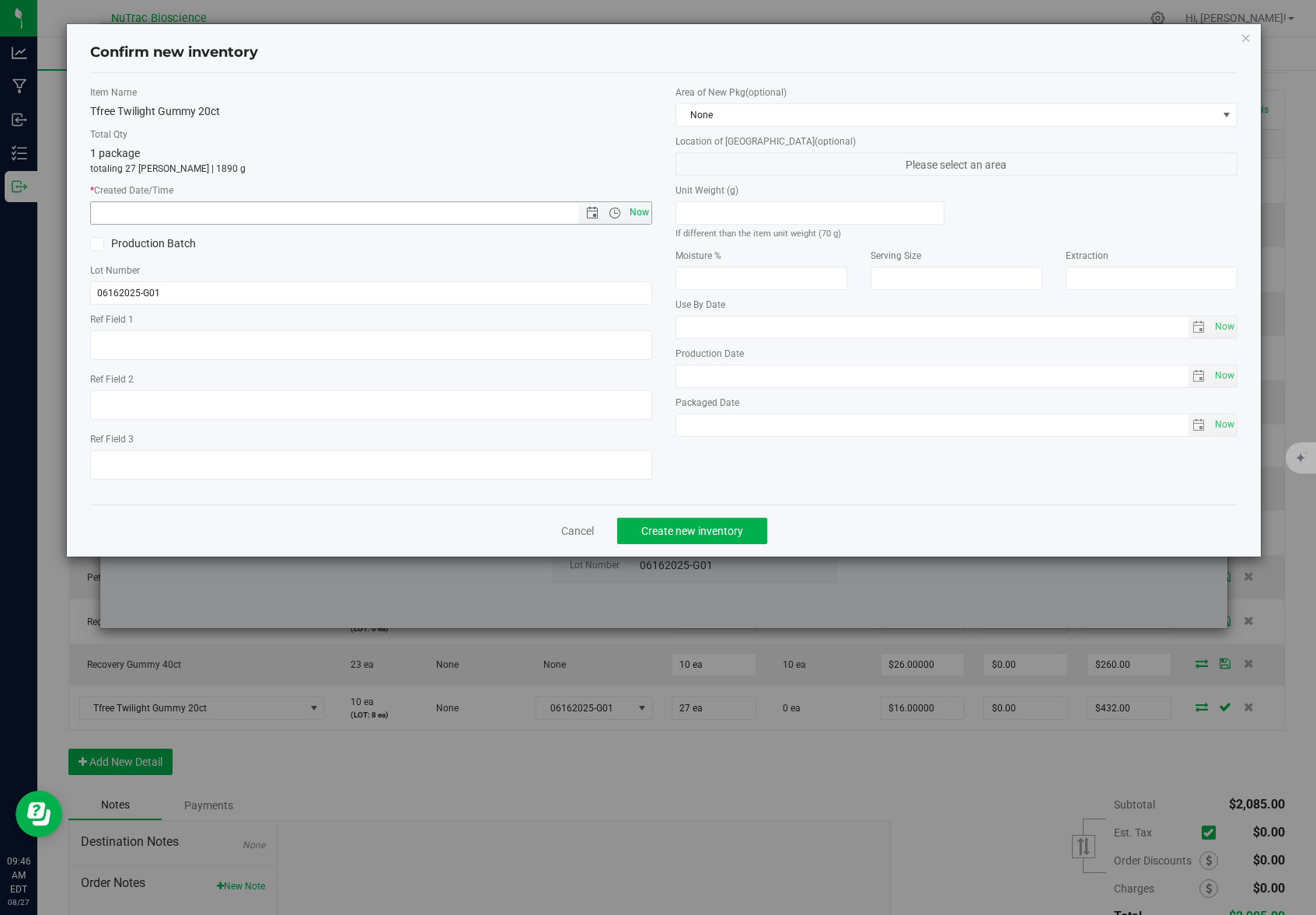
click at [641, 213] on span "Now" at bounding box center [640, 212] width 26 height 22
type input "8/27/2025 9:46 AM"
click at [728, 540] on button "Create new inventory" at bounding box center [692, 531] width 150 height 26
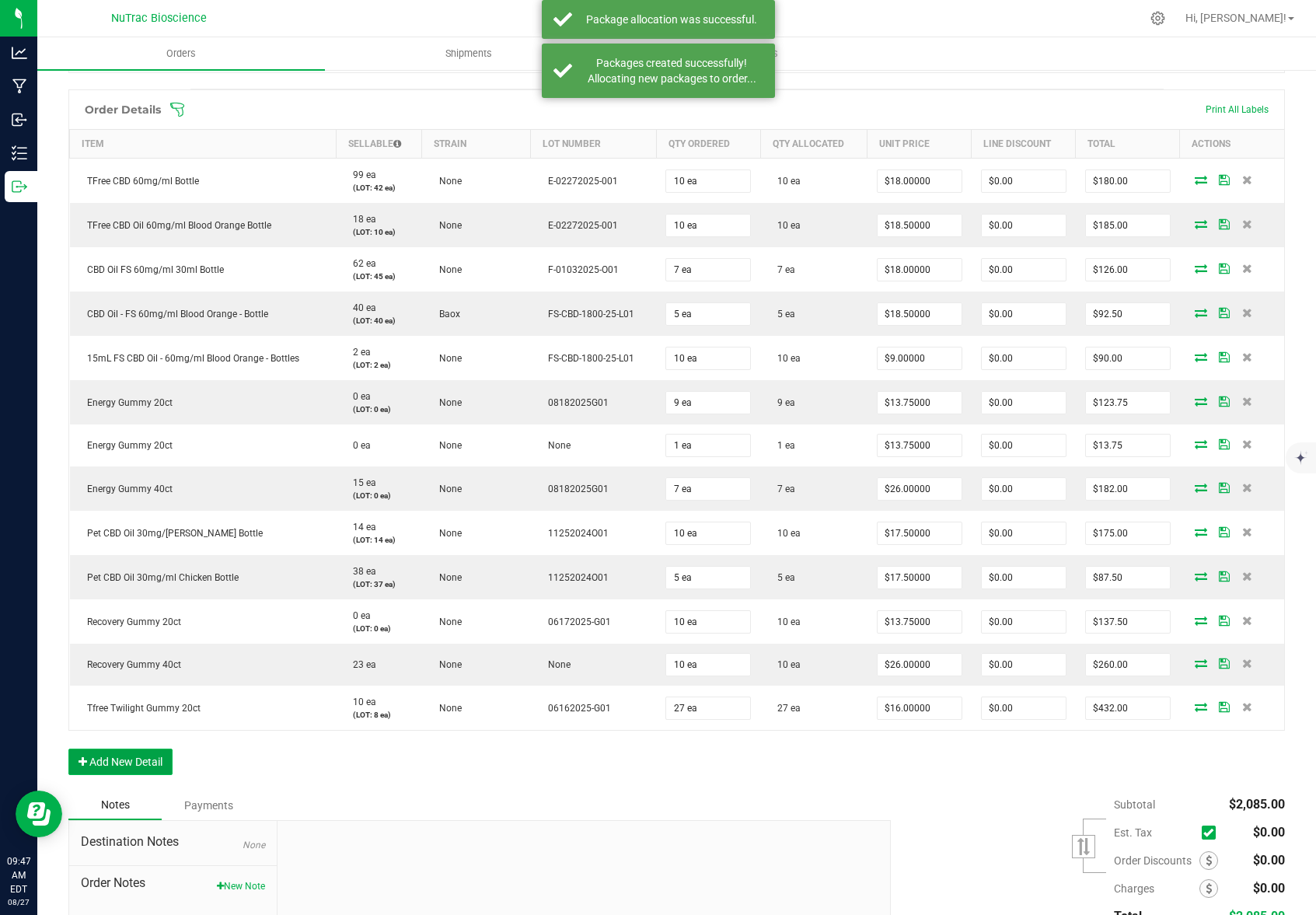
click at [118, 760] on button "Add New Detail" at bounding box center [121, 762] width 104 height 26
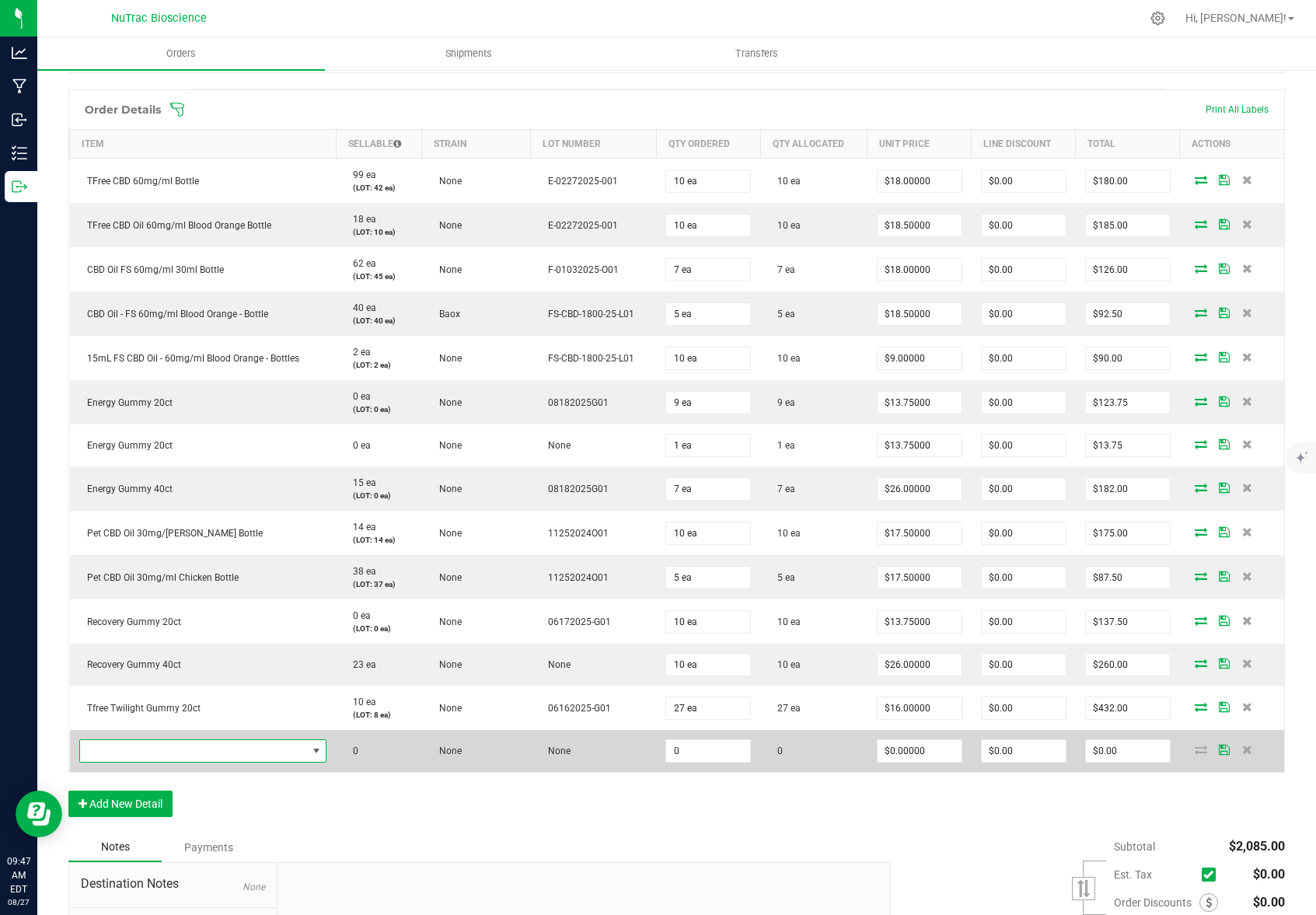
click at [316, 749] on span "NO DATA FOUND" at bounding box center [316, 751] width 12 height 12
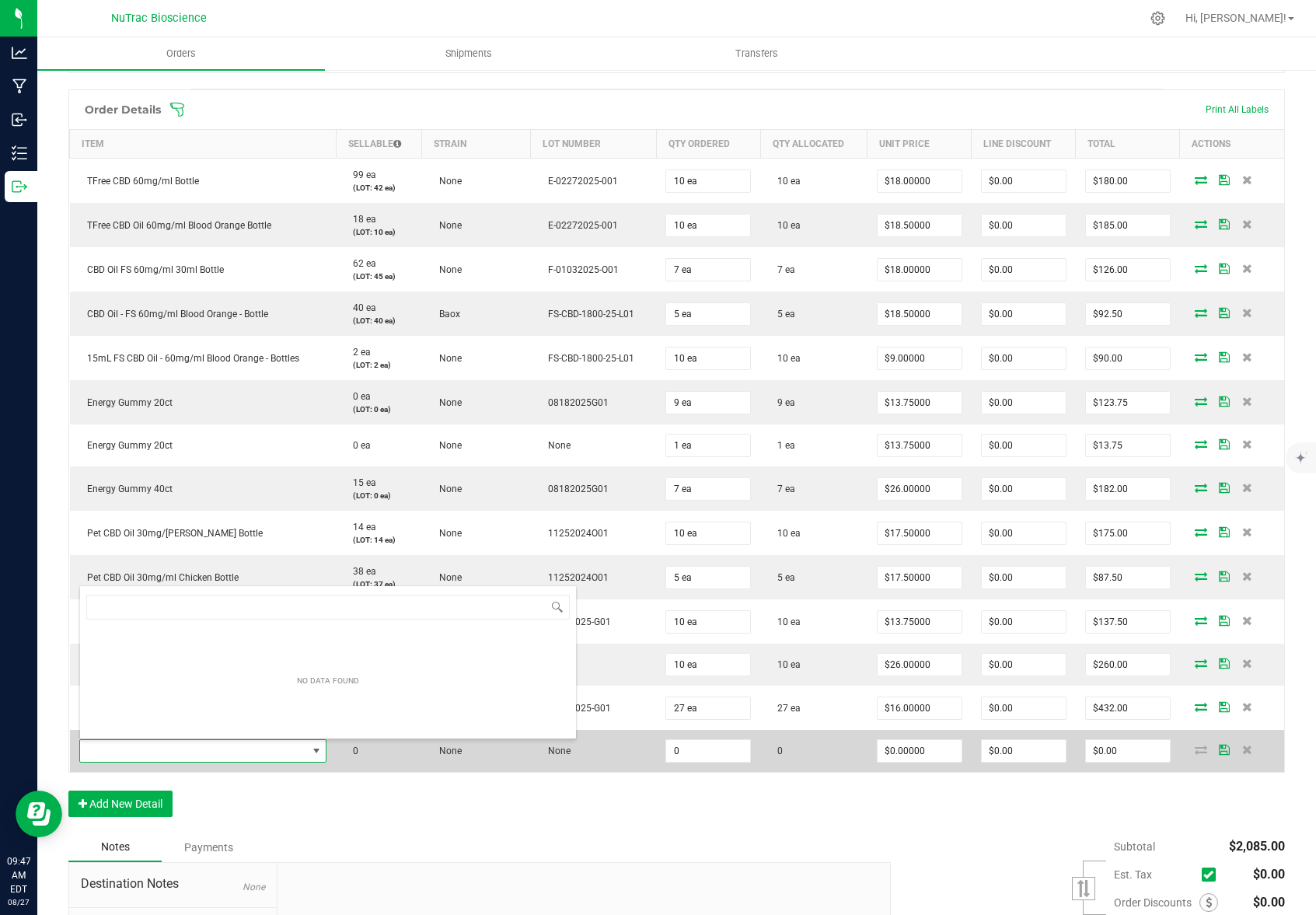
scroll to position [23, 241]
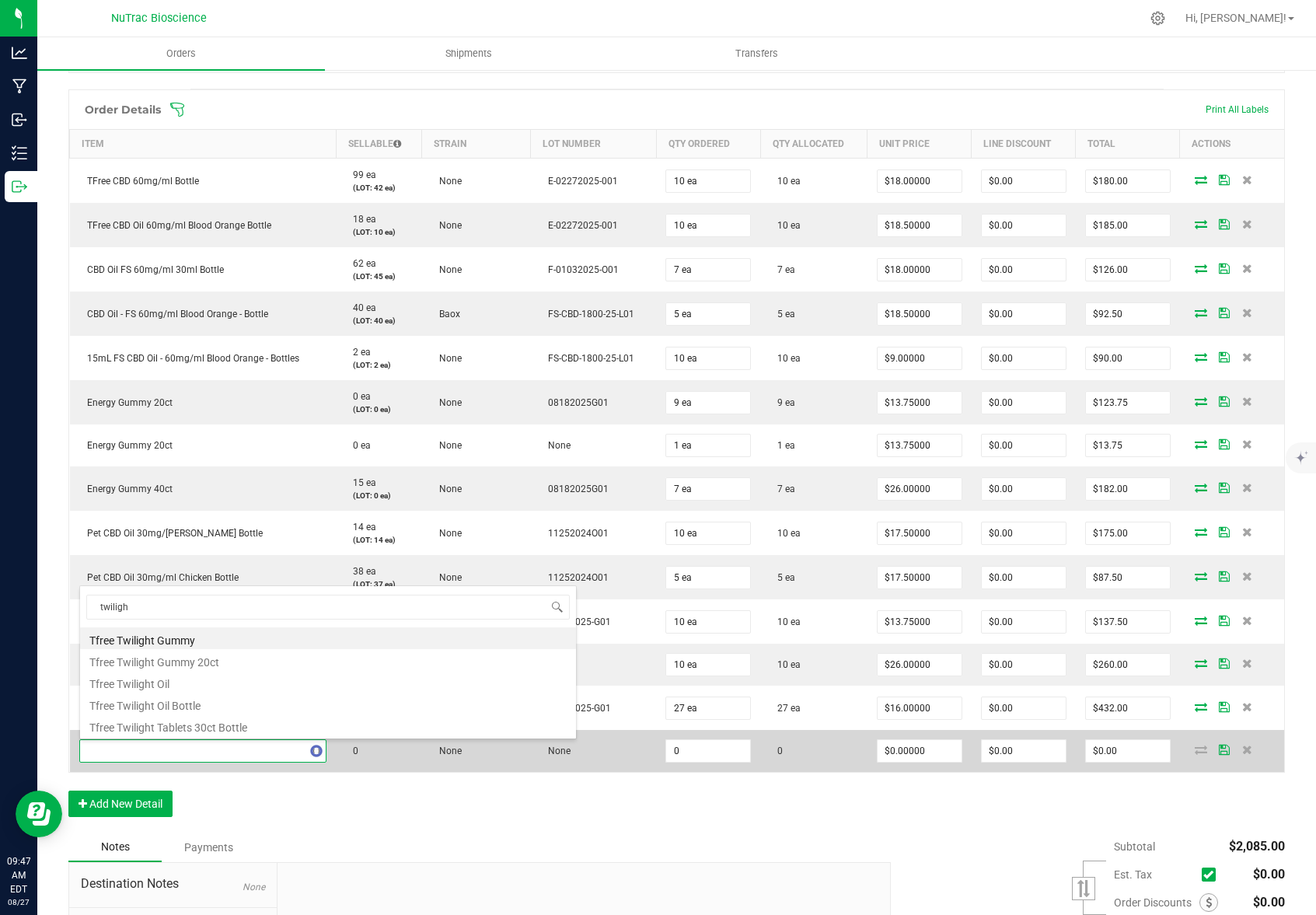
type input "twilight"
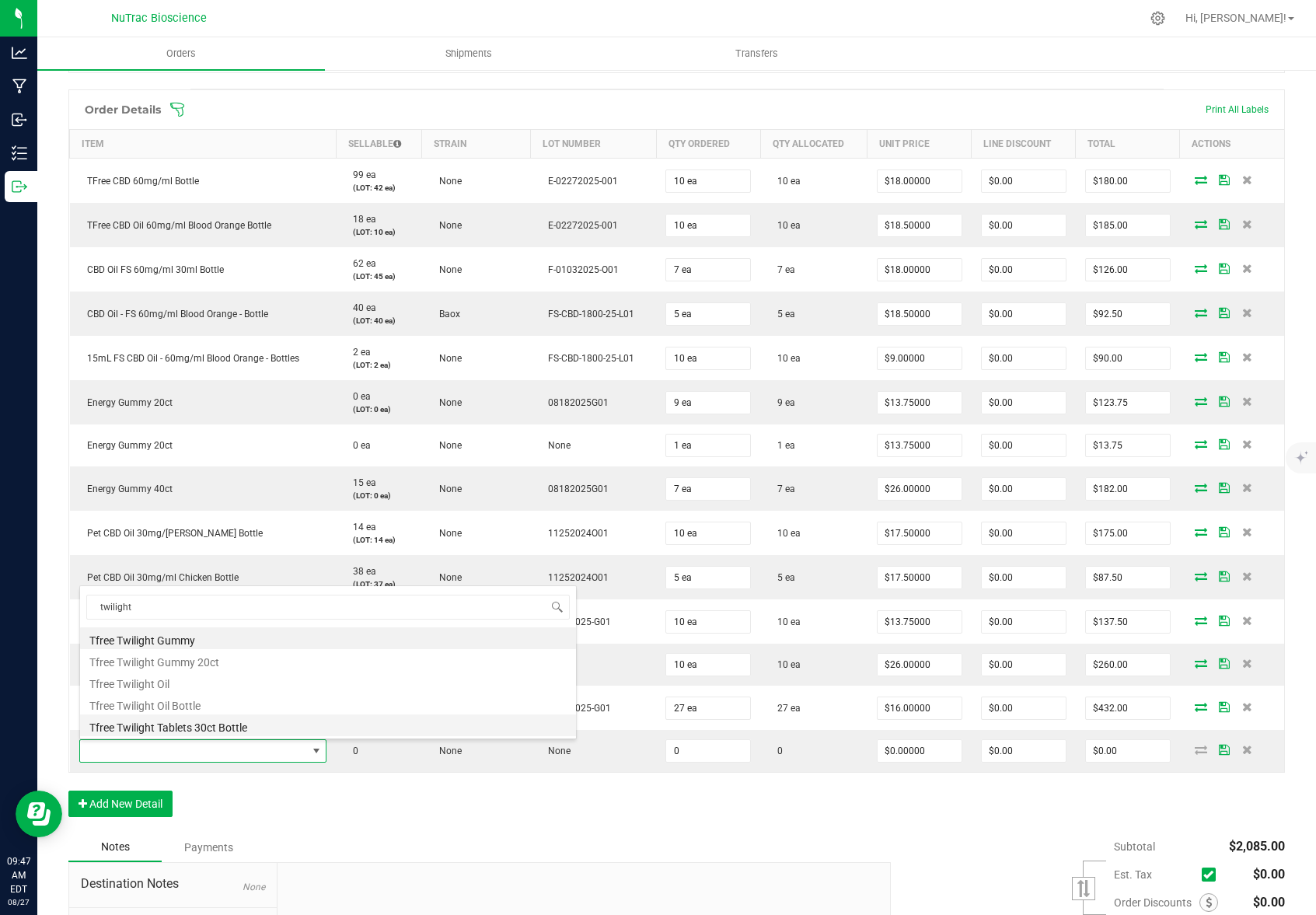
click at [261, 730] on li "Tfree Twilight Tablets 30ct Bottle" at bounding box center [328, 725] width 496 height 22
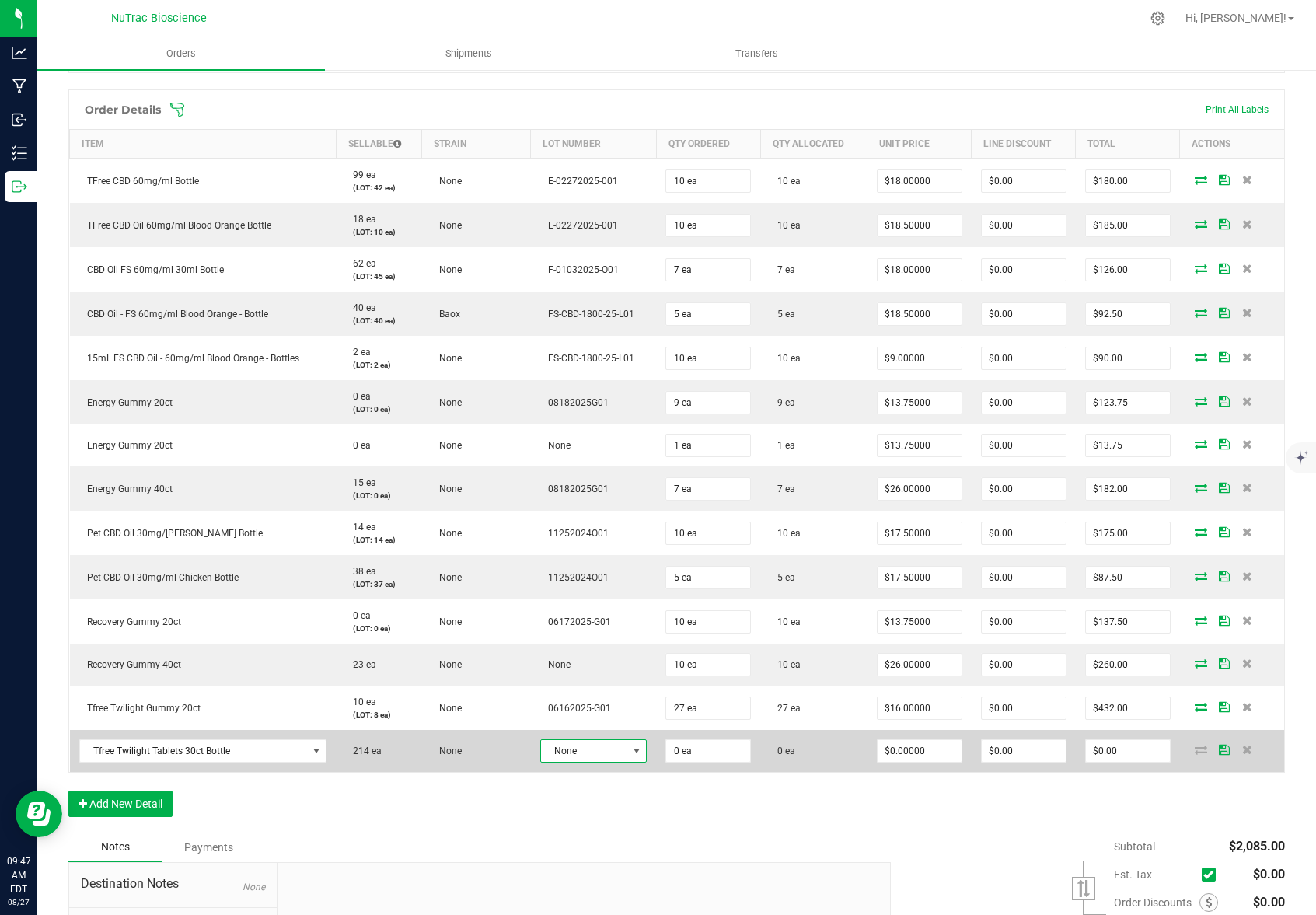
click at [630, 751] on span at bounding box center [636, 751] width 12 height 12
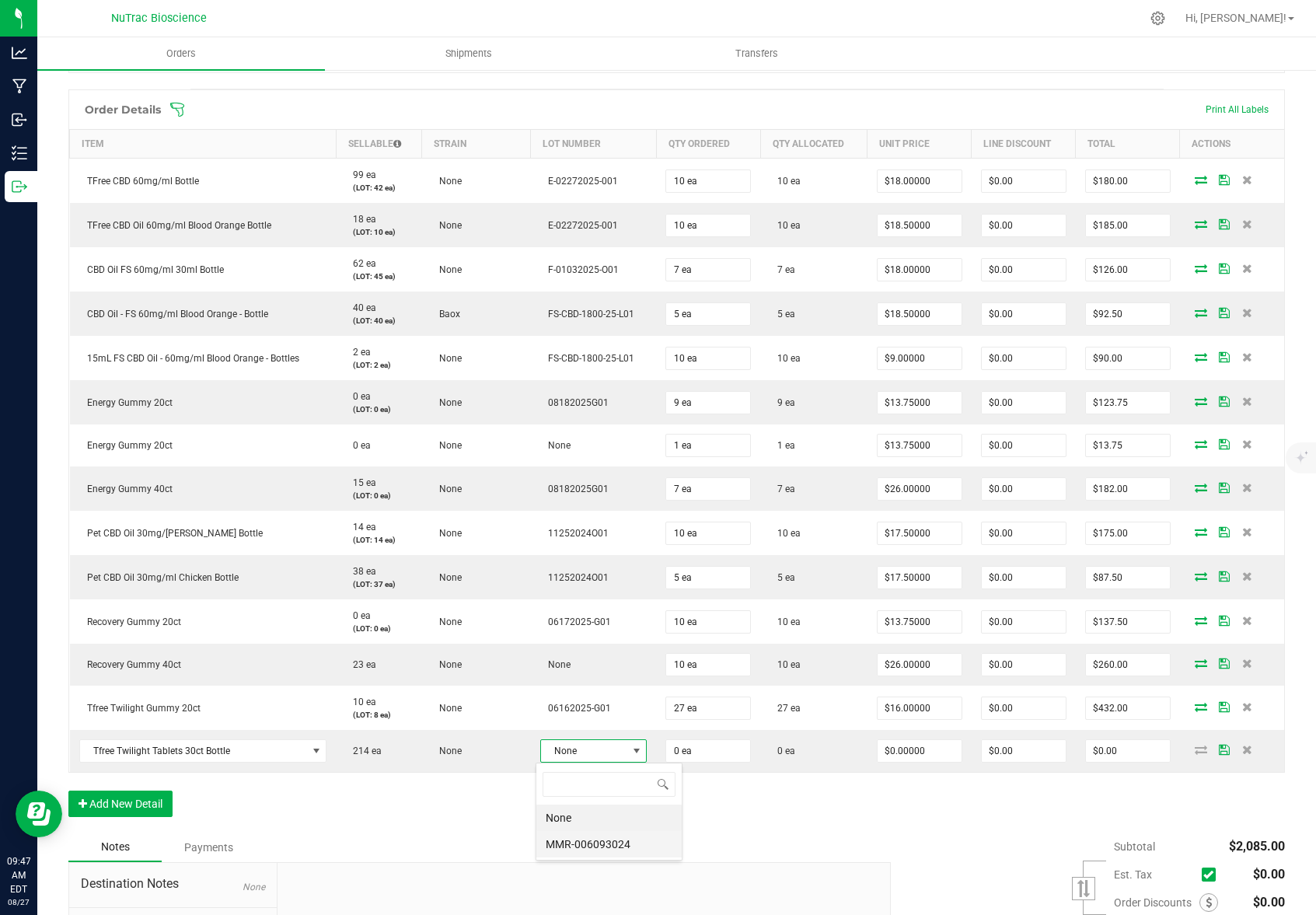
click at [619, 847] on li "MMR-006093024" at bounding box center [609, 845] width 146 height 26
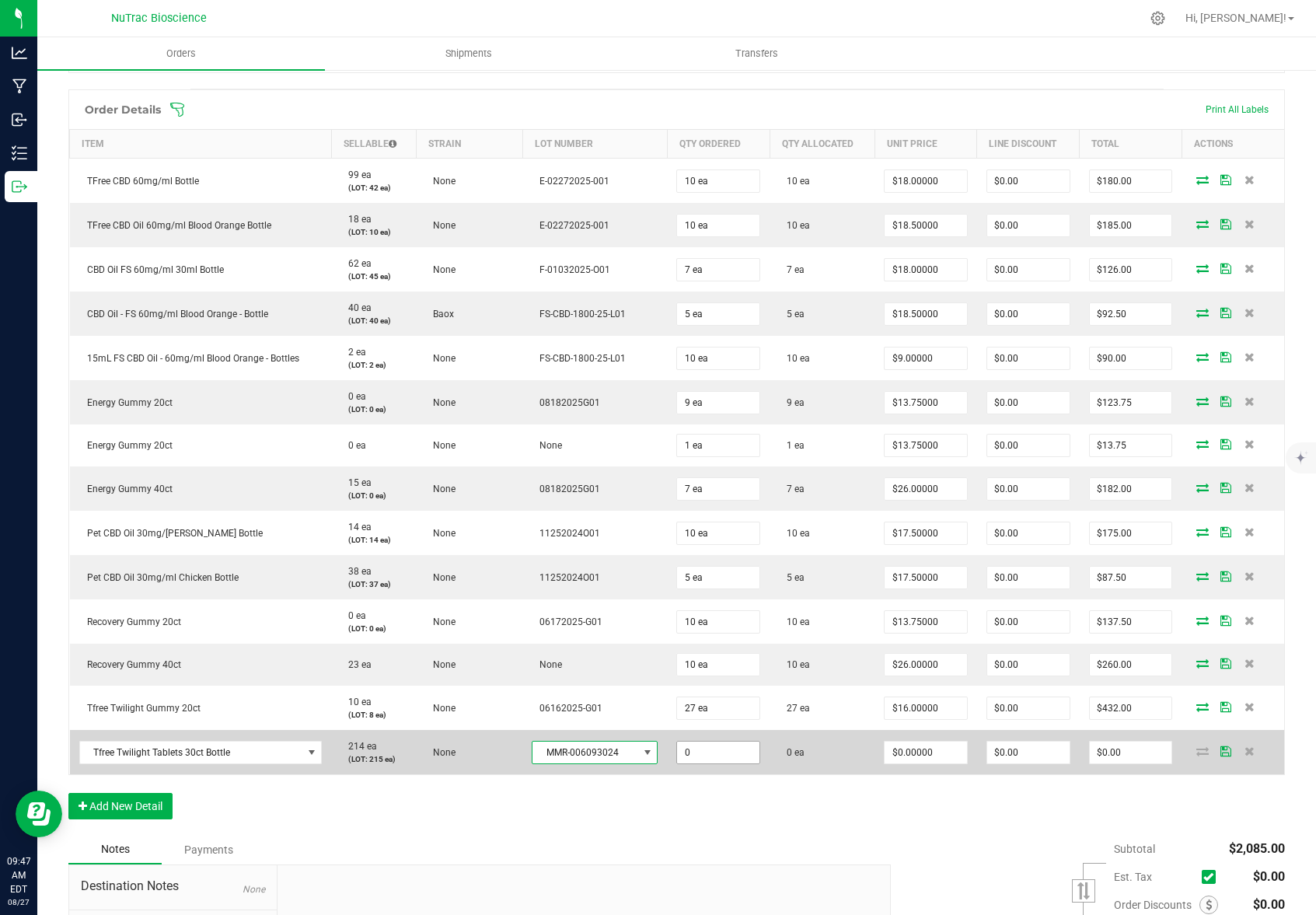
click at [716, 753] on input "0" at bounding box center [718, 753] width 83 height 22
type input "10 ea"
type input "0"
click at [945, 755] on input "0" at bounding box center [926, 753] width 83 height 22
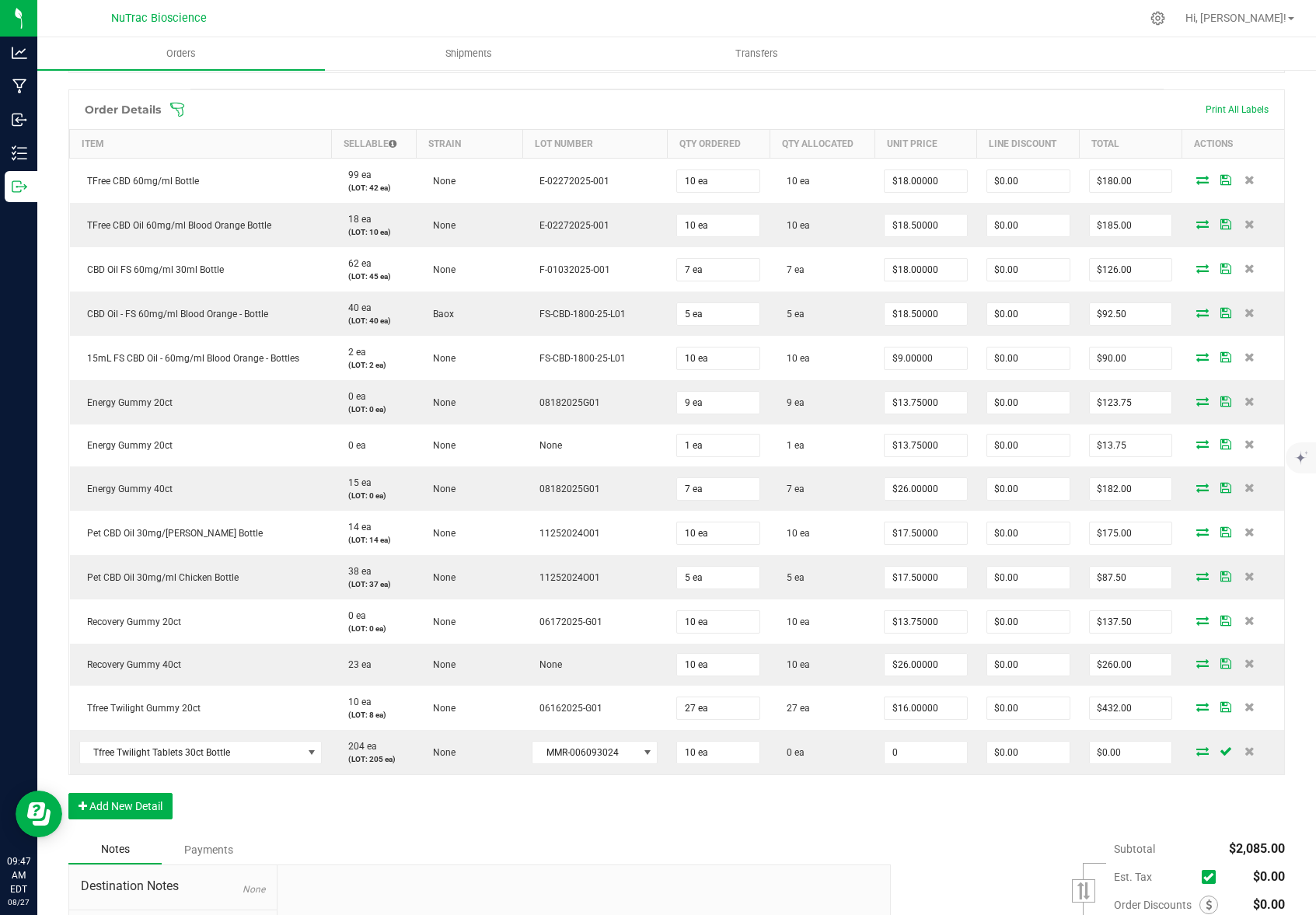
click at [935, 754] on input "0" at bounding box center [926, 753] width 83 height 22
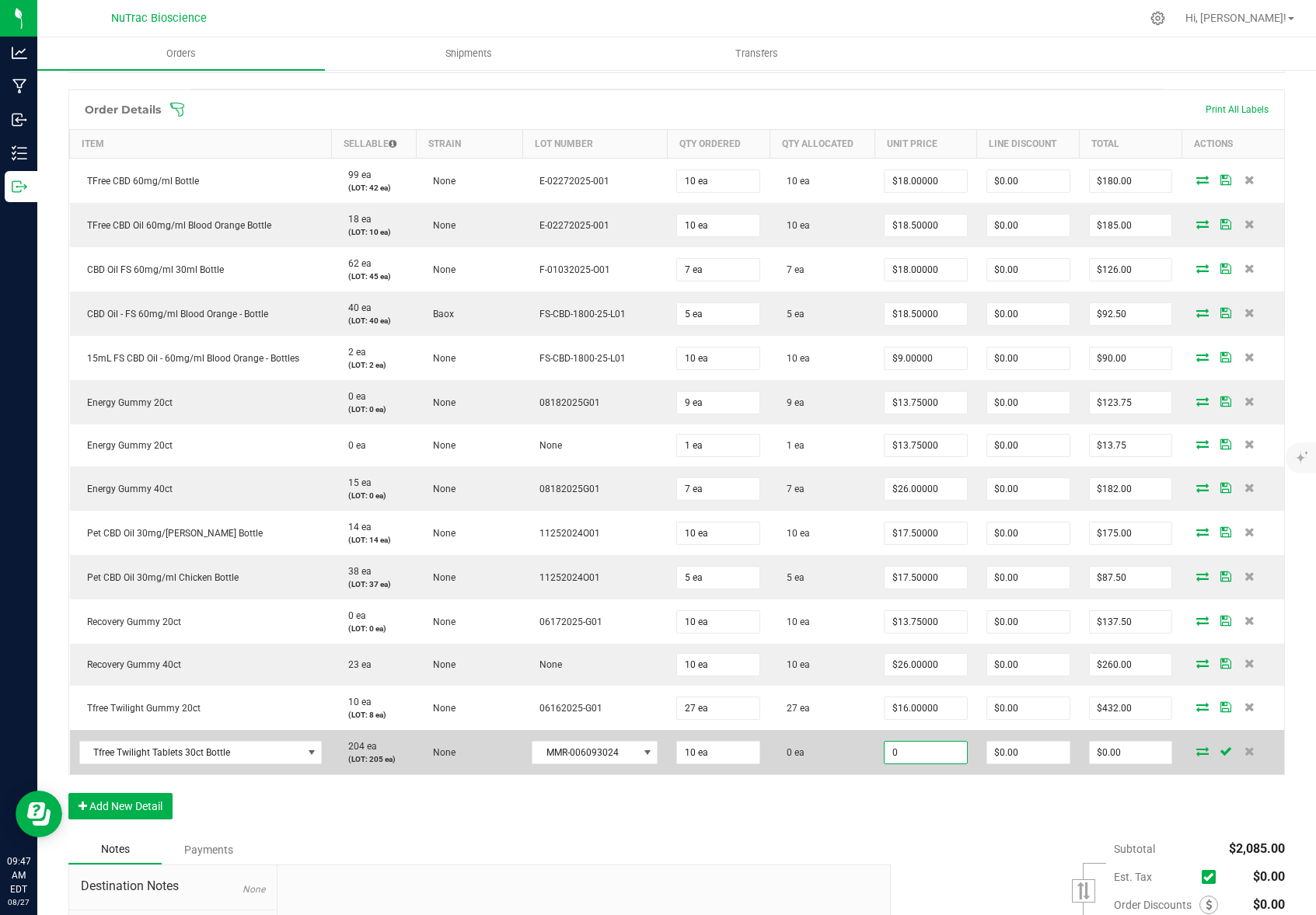
click at [917, 754] on input "0" at bounding box center [926, 753] width 83 height 22
type input "0"
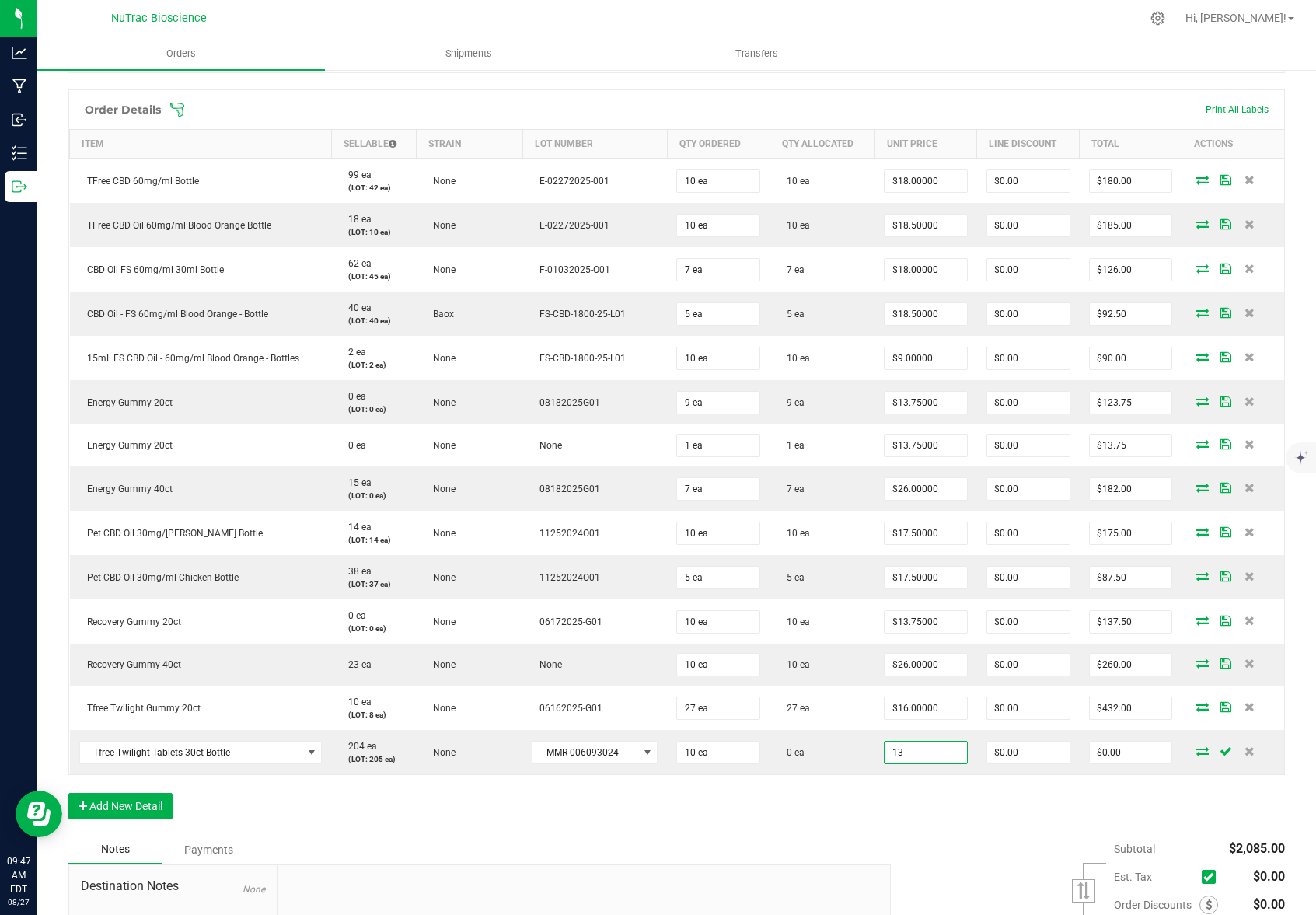
type input "$13.00000"
type input "$130.00"
click at [965, 827] on div "Order Details Print All Labels Item Sellable Strain Lot Number Qty Ordered Qty …" at bounding box center [676, 462] width 1216 height 745
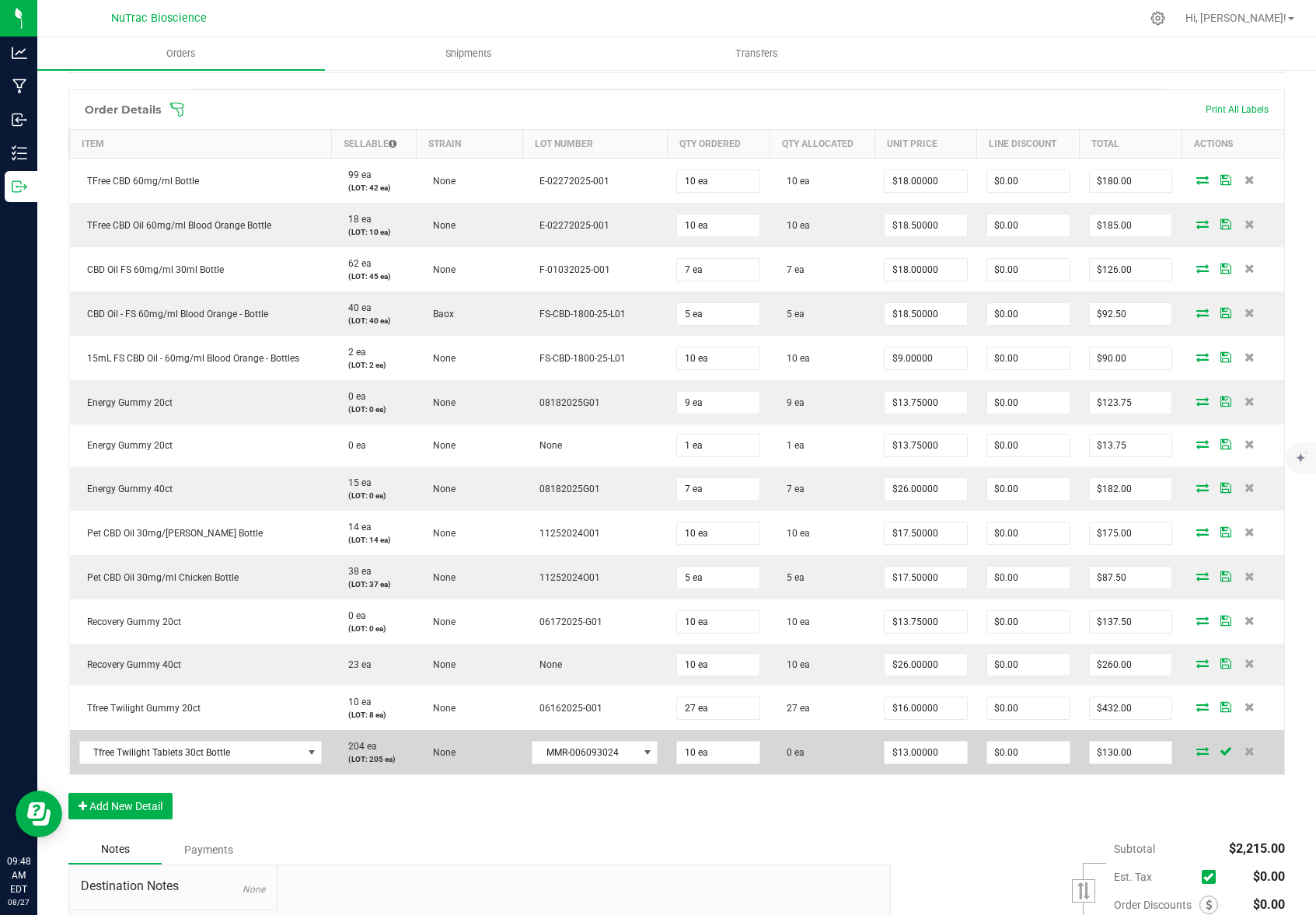
click at [1196, 749] on icon at bounding box center [1202, 750] width 12 height 9
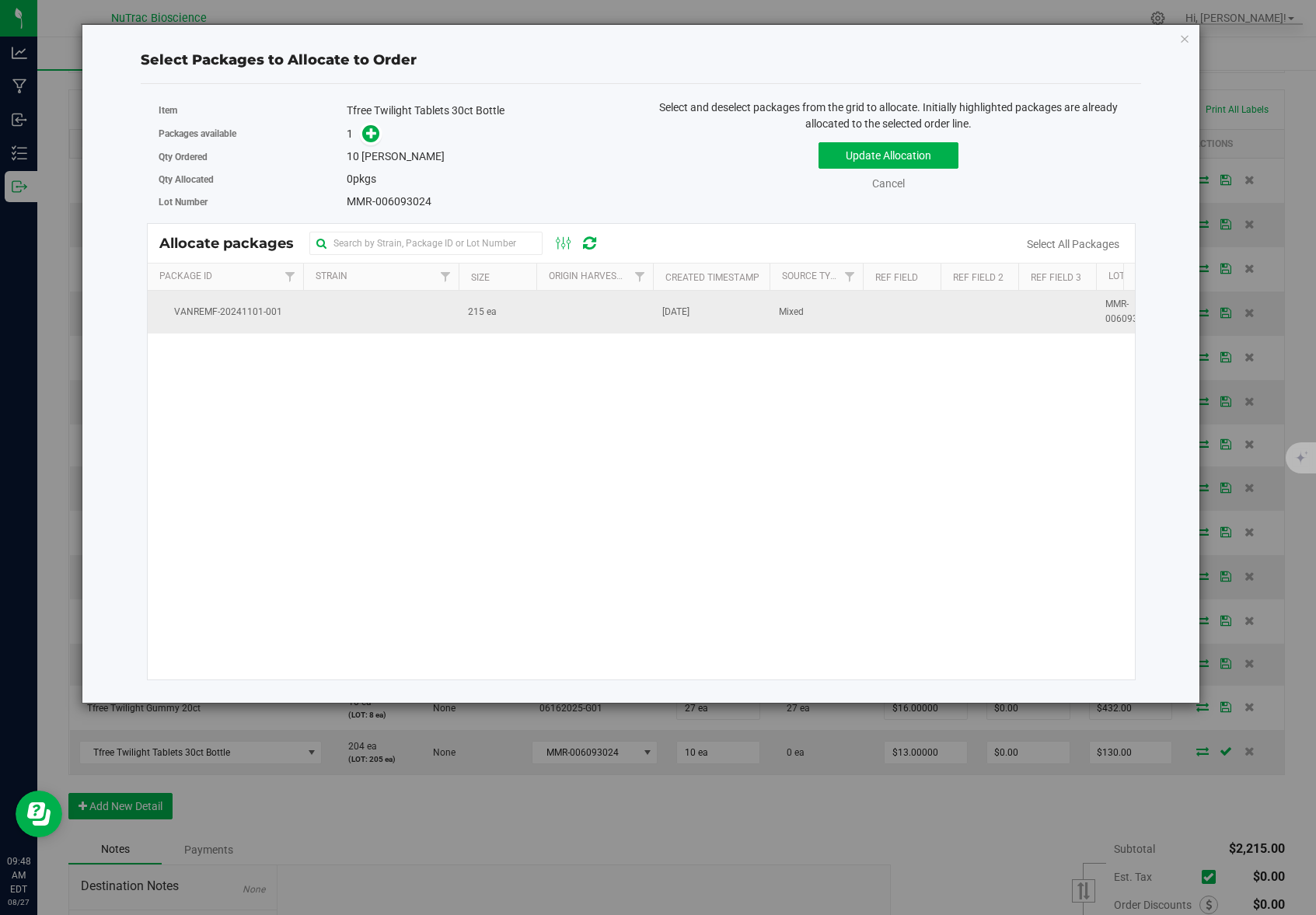
click at [526, 319] on td "215 ea" at bounding box center [497, 311] width 78 height 42
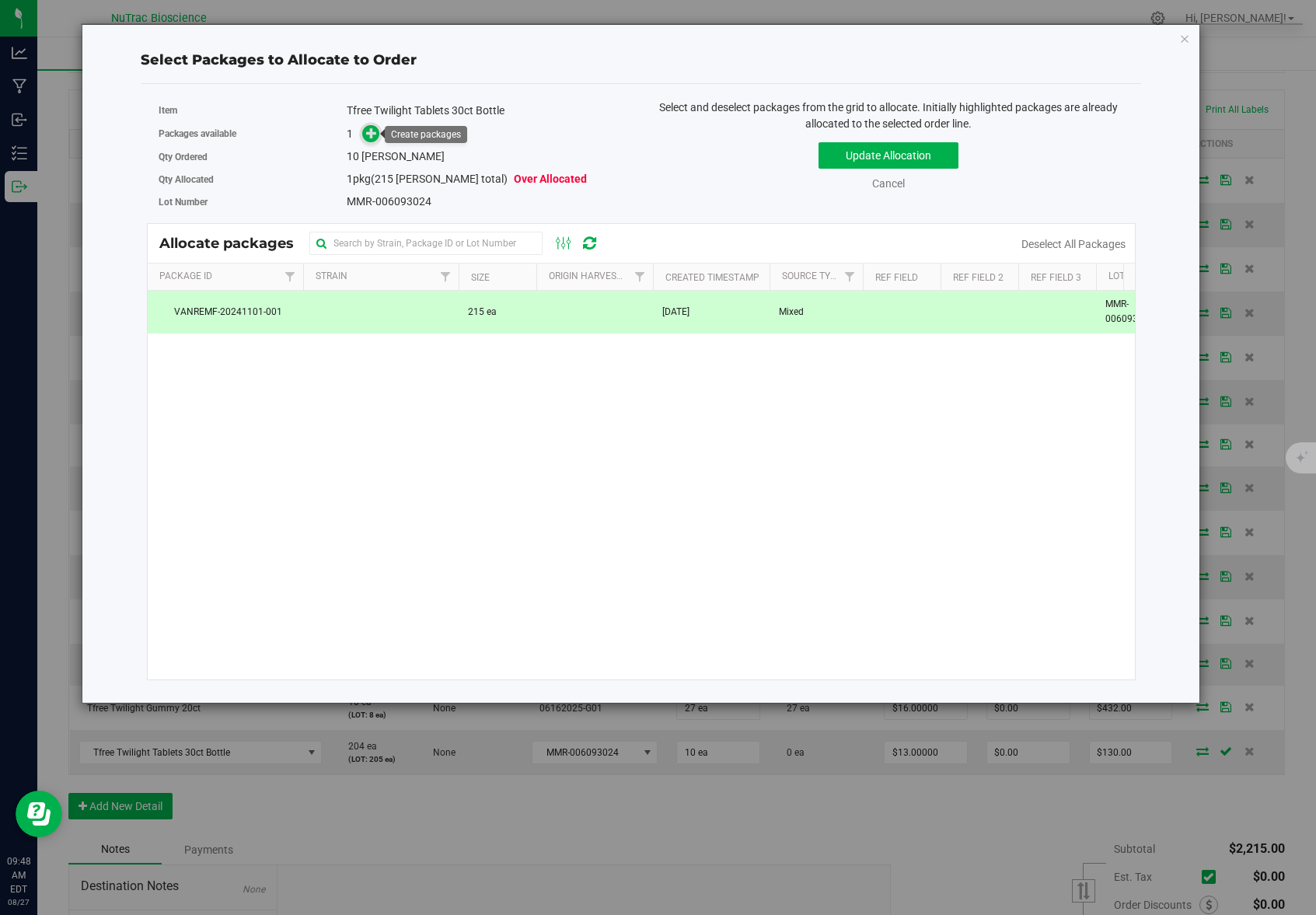
click at [375, 130] on icon at bounding box center [371, 132] width 11 height 11
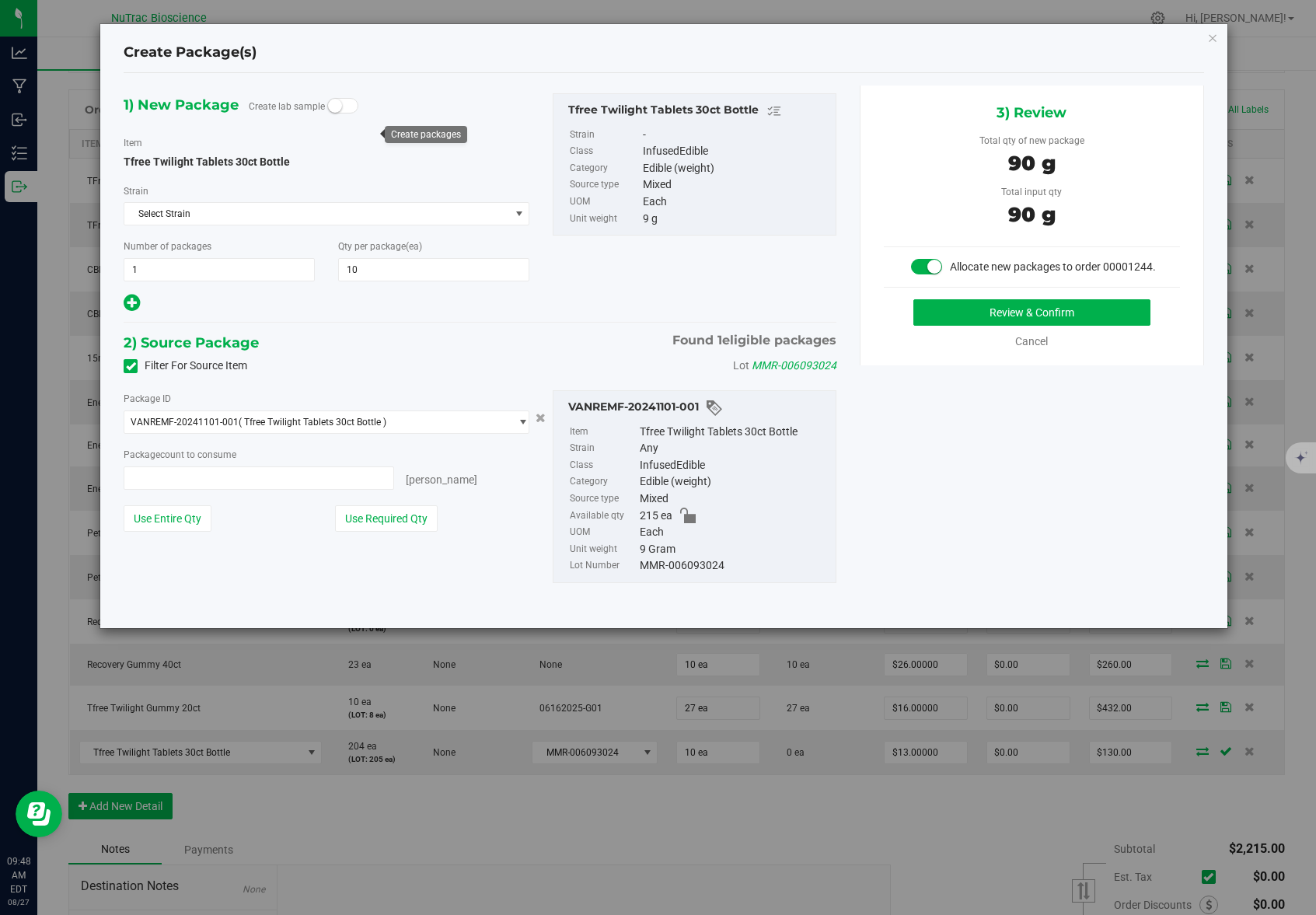
type input "10 ea"
click at [370, 515] on button "Use Required Qty" at bounding box center [387, 518] width 103 height 26
click at [960, 307] on button "Review & Confirm" at bounding box center [1031, 312] width 237 height 26
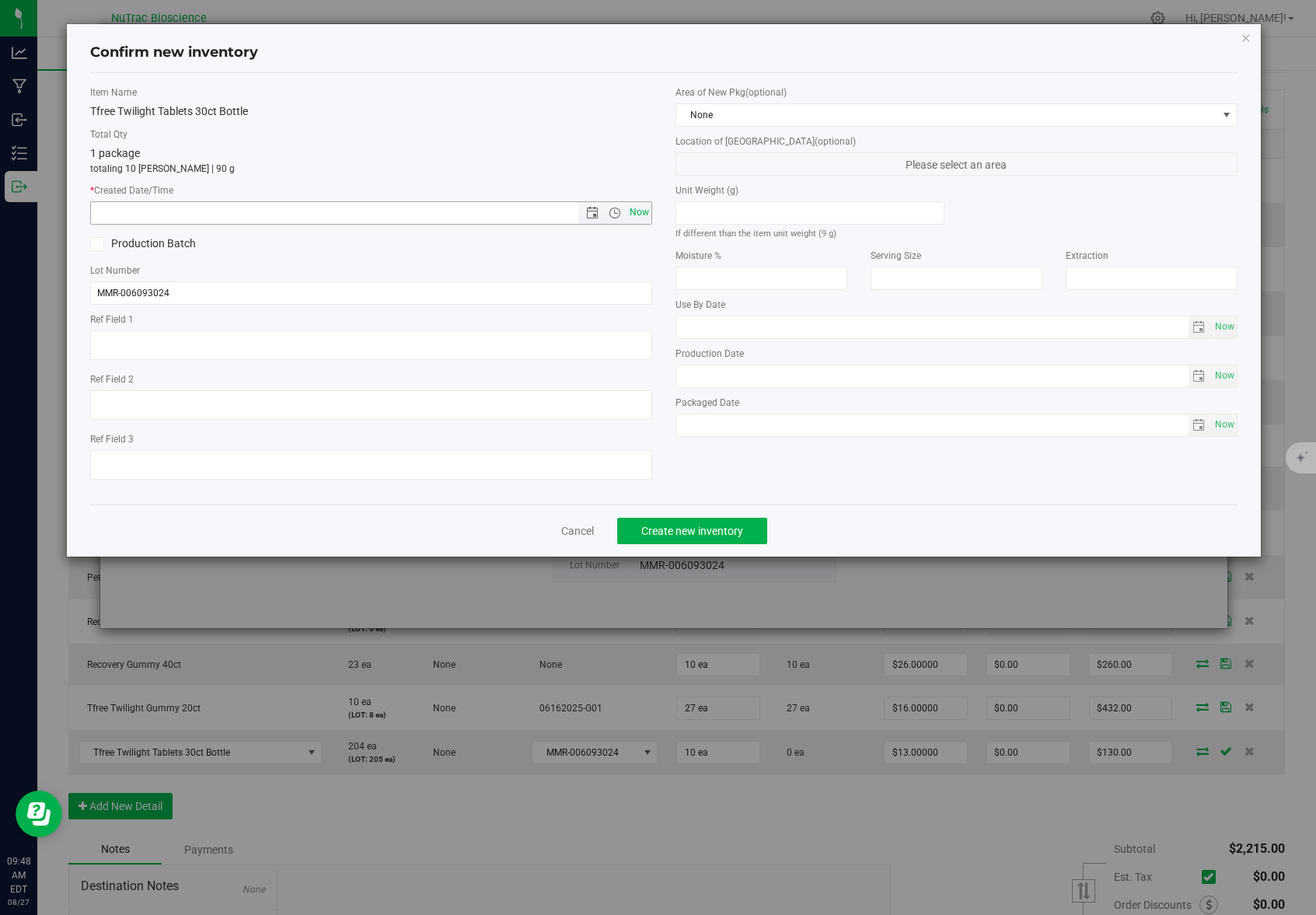
click at [638, 214] on span "Now" at bounding box center [640, 212] width 26 height 22
type input "8/27/2025 9:48 AM"
click at [727, 535] on span "Create new inventory" at bounding box center [692, 531] width 102 height 12
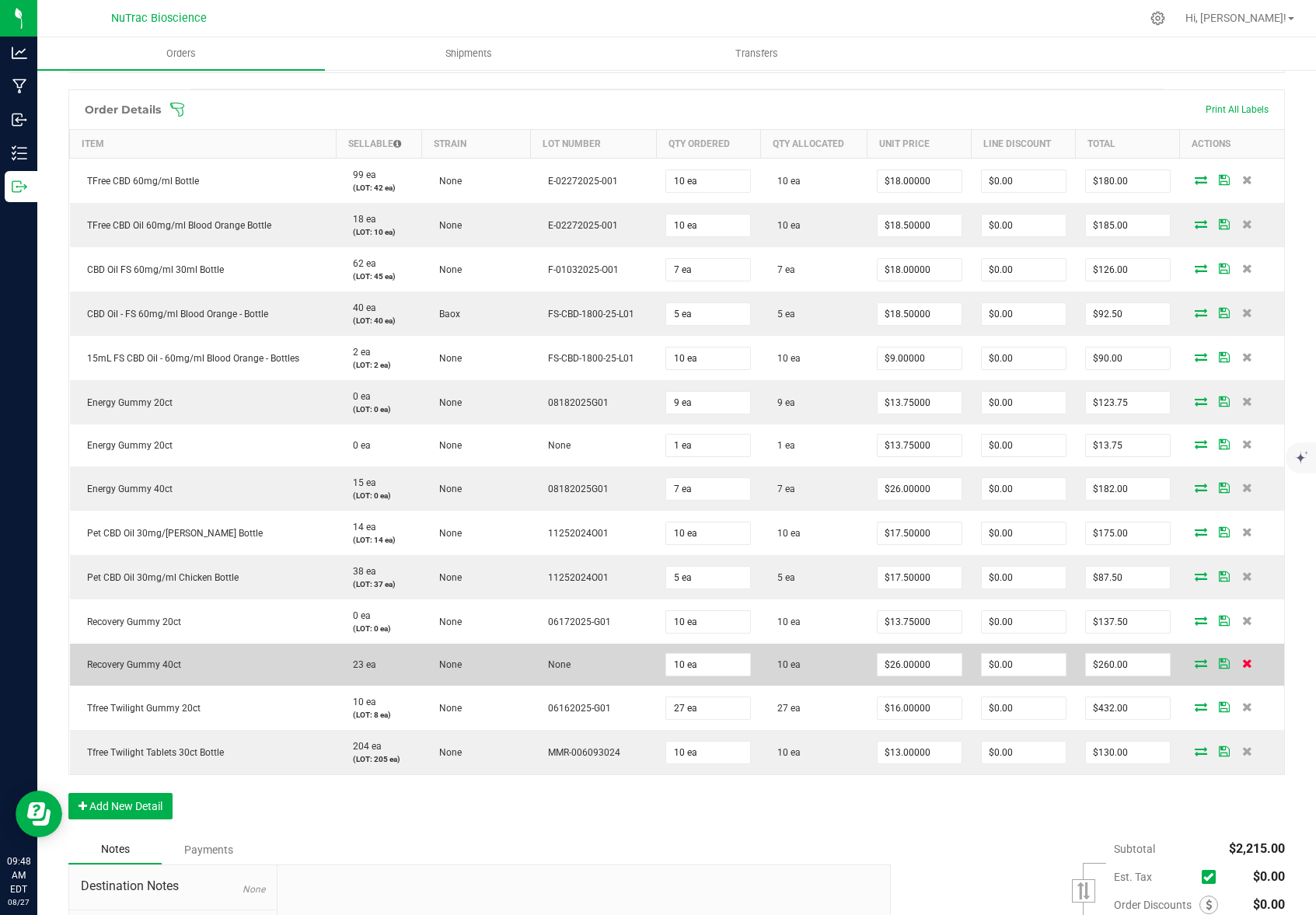
click at [1242, 663] on icon at bounding box center [1246, 662] width 10 height 9
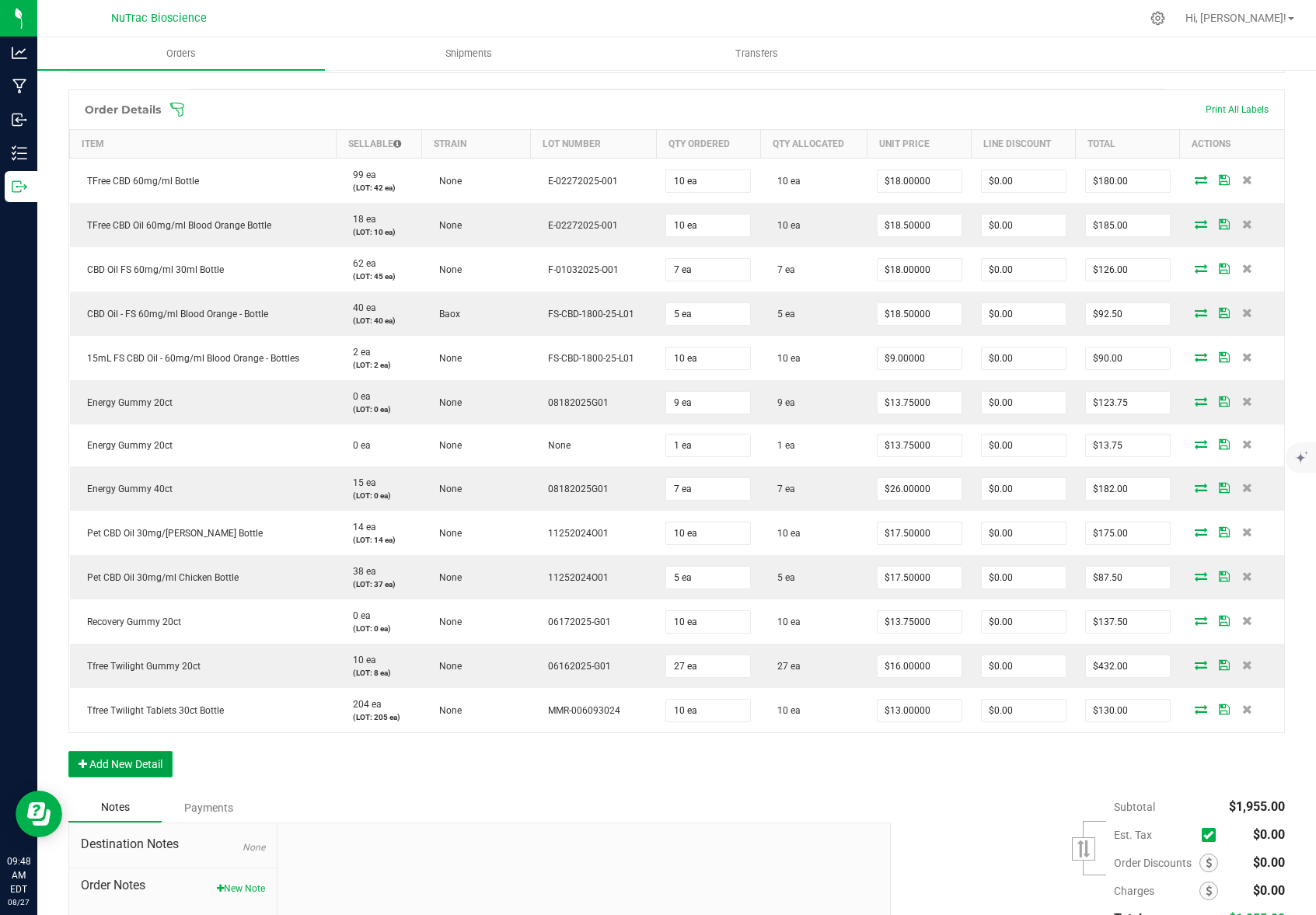
click at [131, 765] on button "Add New Detail" at bounding box center [121, 764] width 104 height 26
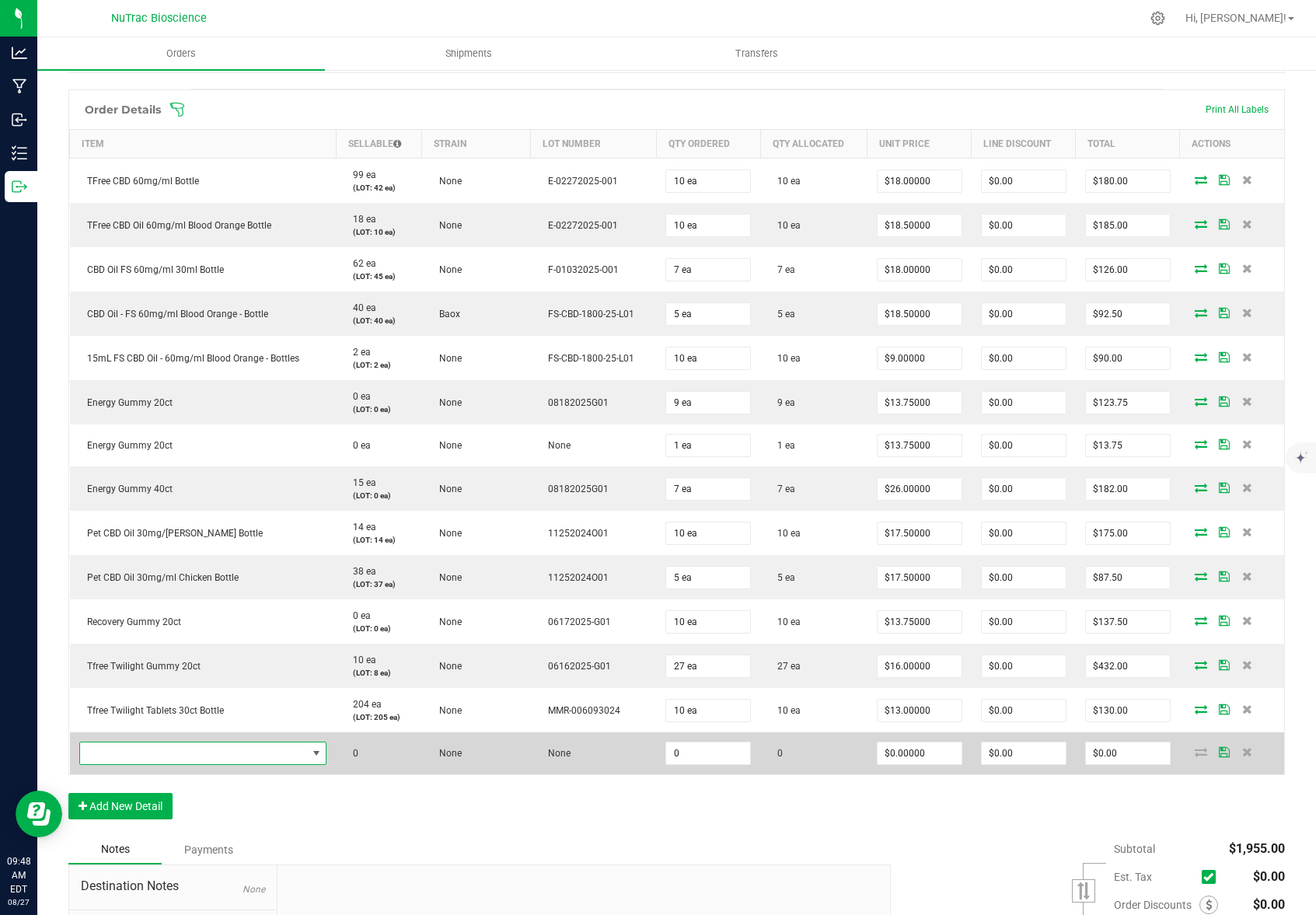
click at [134, 749] on span "NO DATA FOUND" at bounding box center [194, 754] width 227 height 22
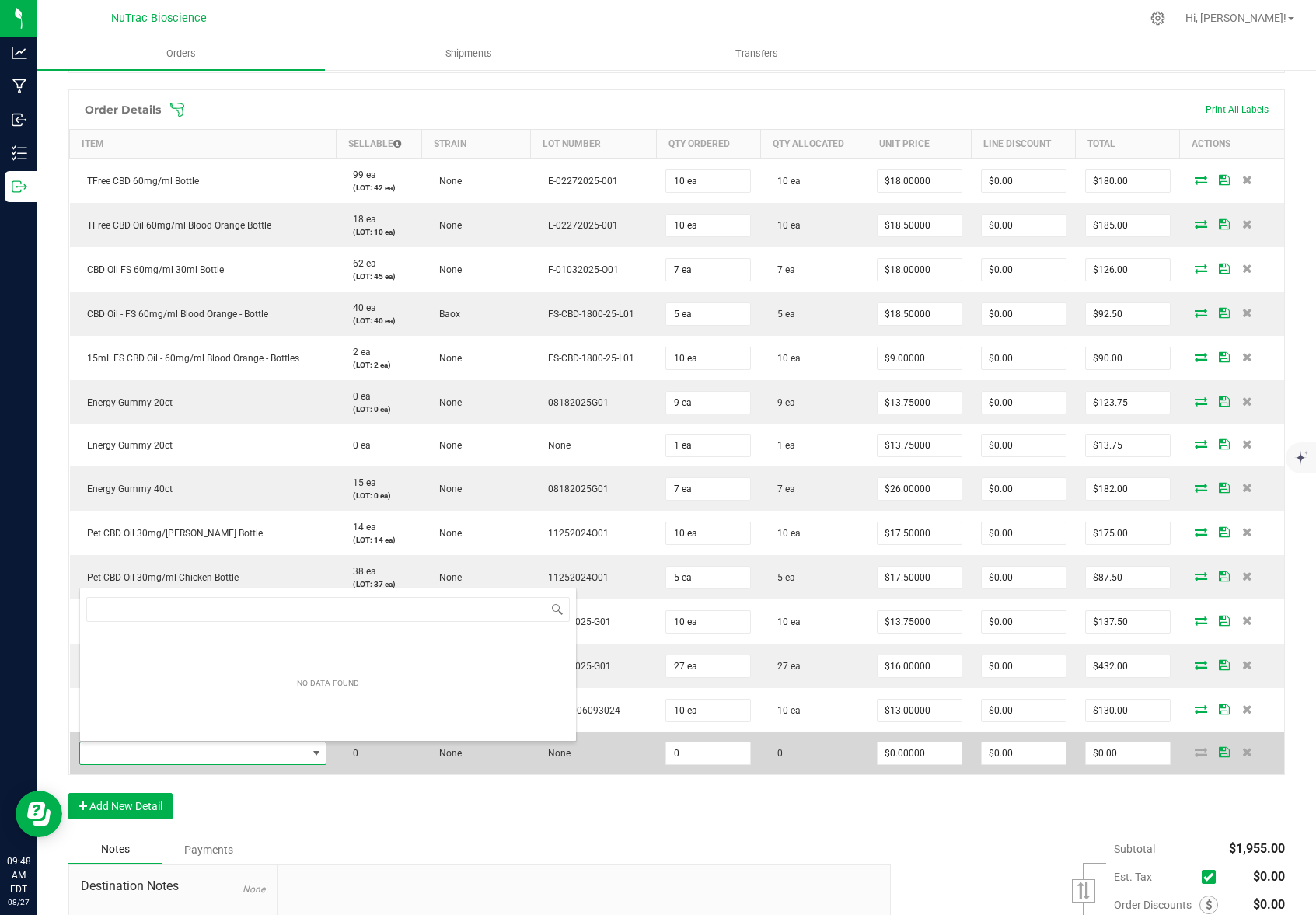
scroll to position [23, 241]
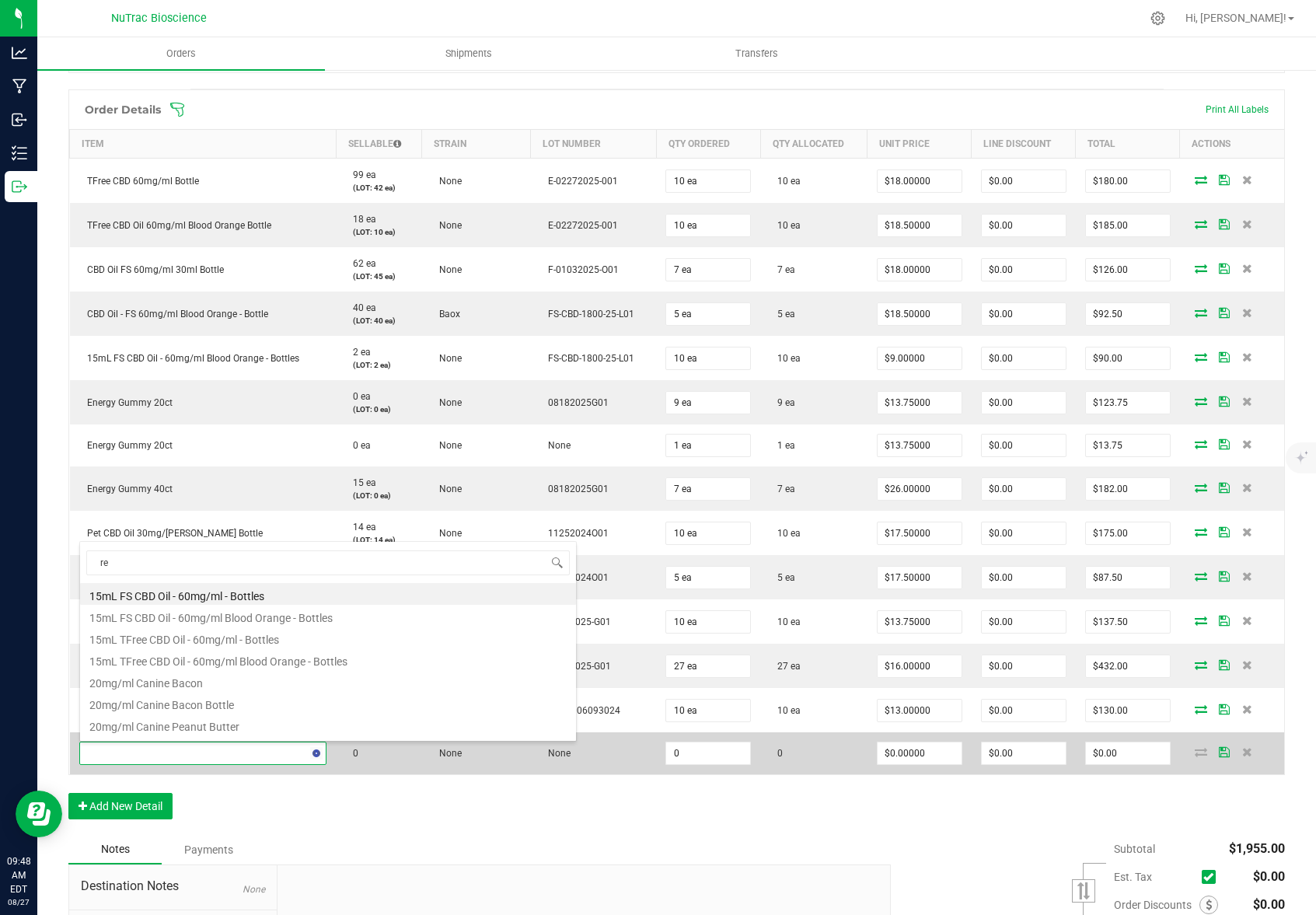
type input "rec"
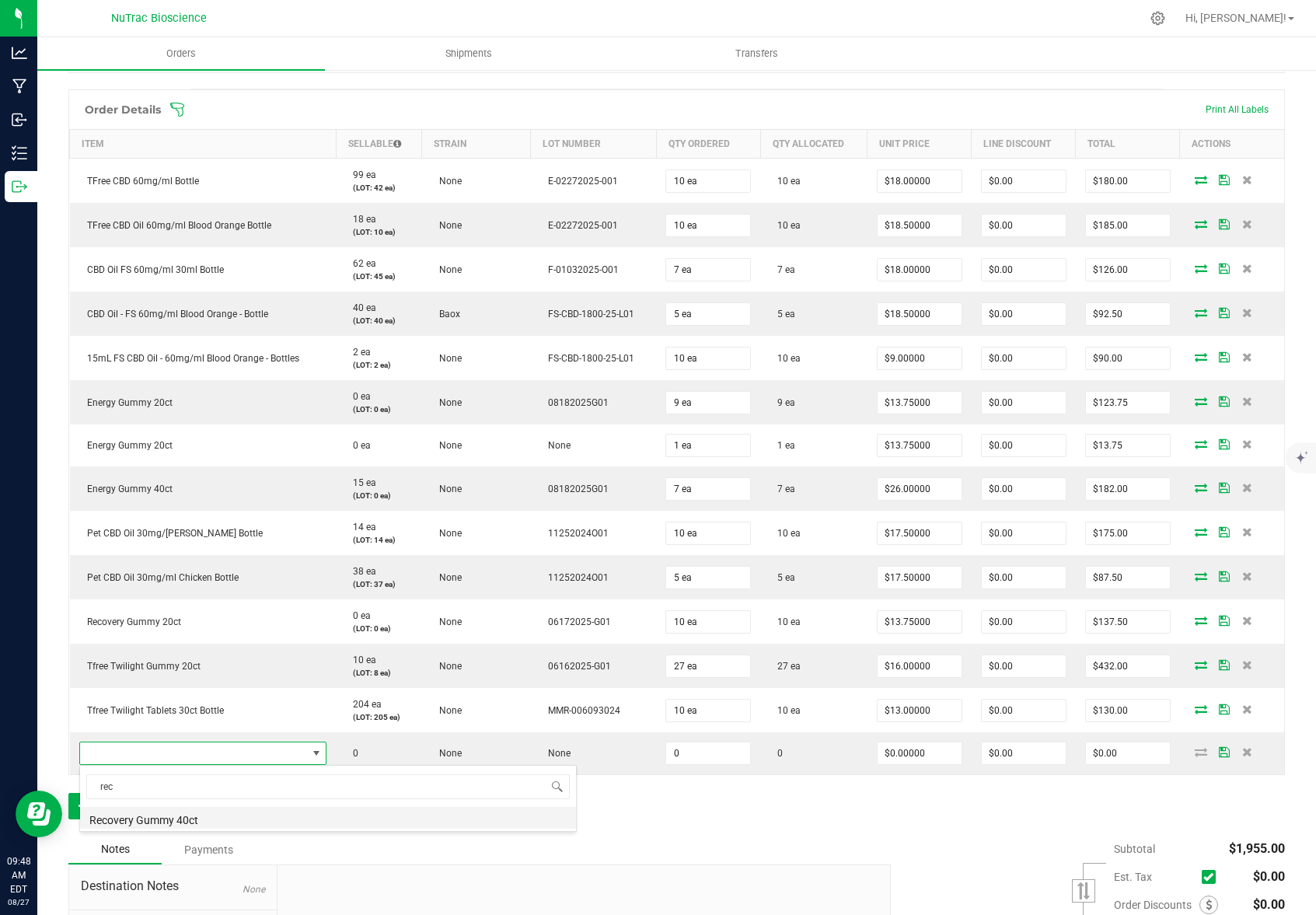
click at [204, 821] on li "Recovery Gummy 40ct" at bounding box center [328, 818] width 496 height 22
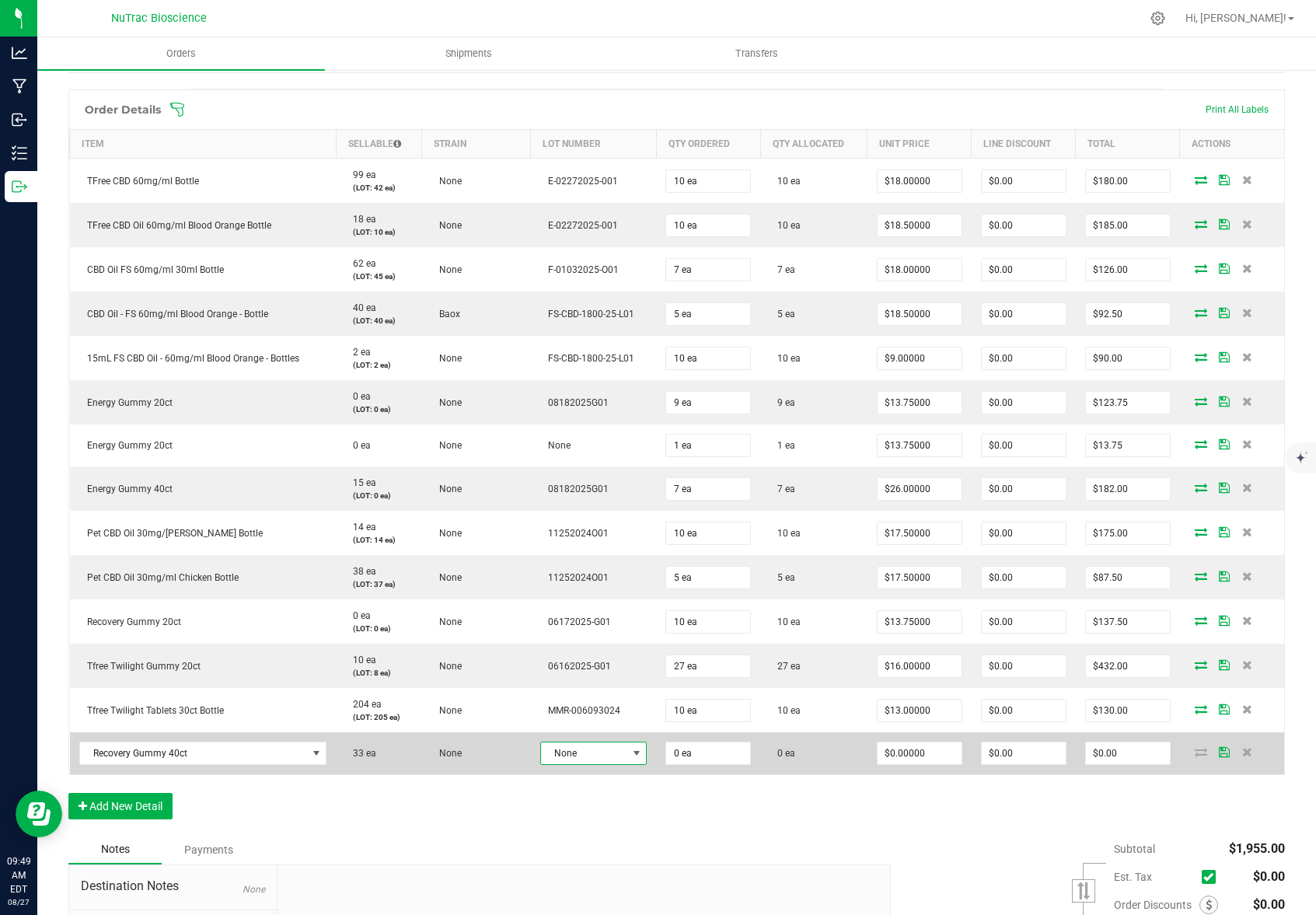
click at [630, 754] on span at bounding box center [636, 753] width 12 height 12
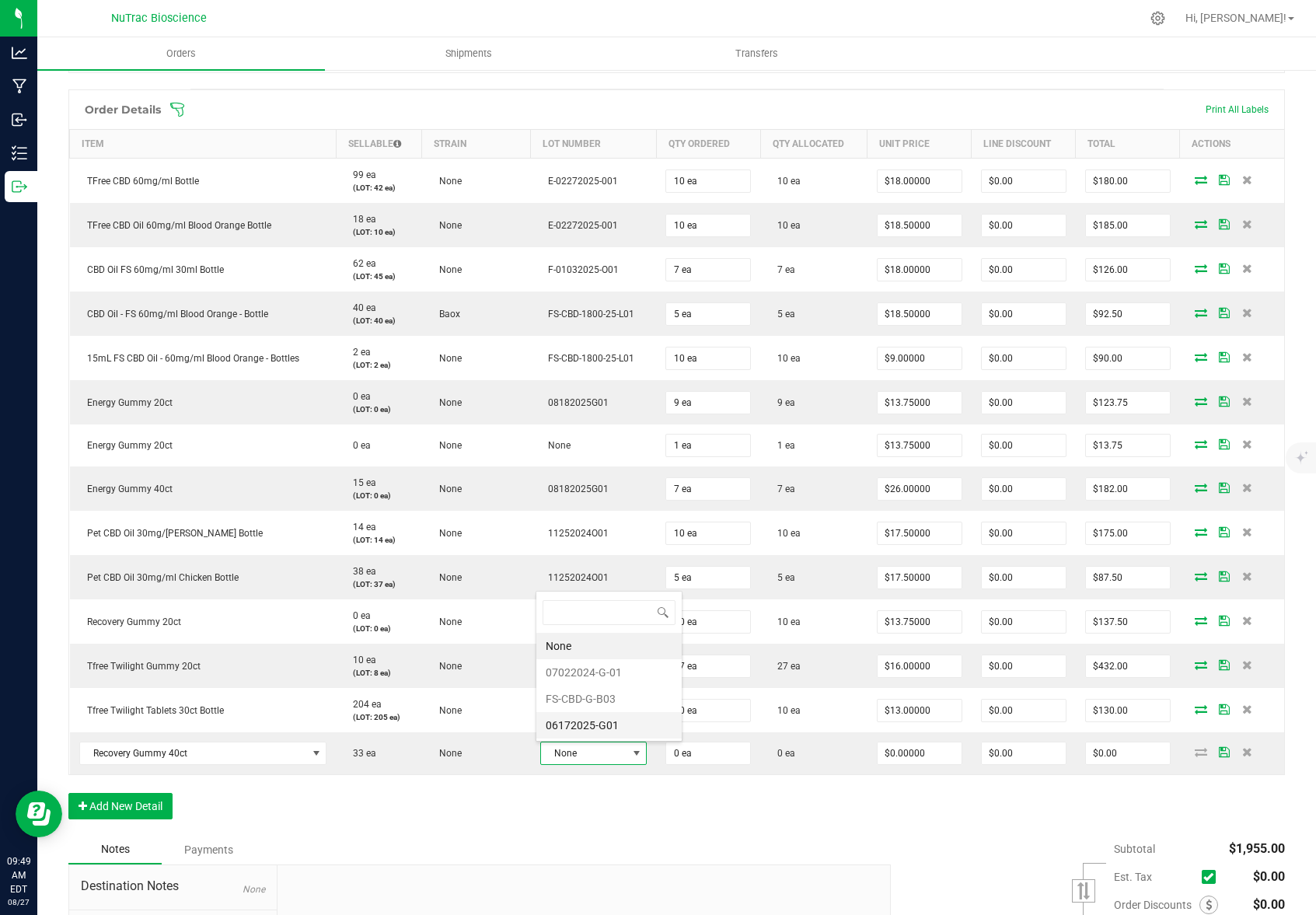
click at [616, 724] on li "06172025-G01" at bounding box center [609, 725] width 146 height 26
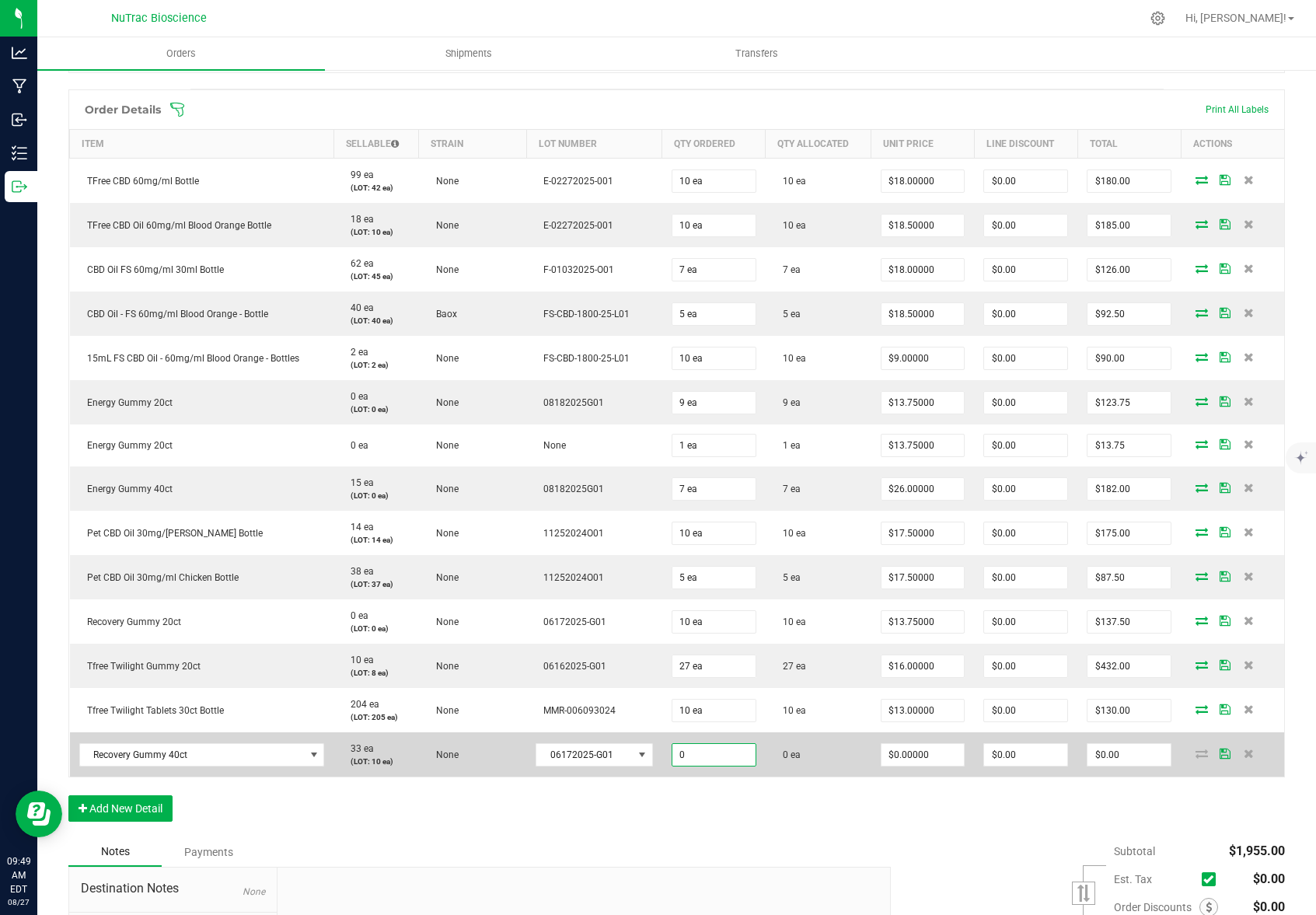
click at [723, 753] on input "0" at bounding box center [713, 755] width 83 height 22
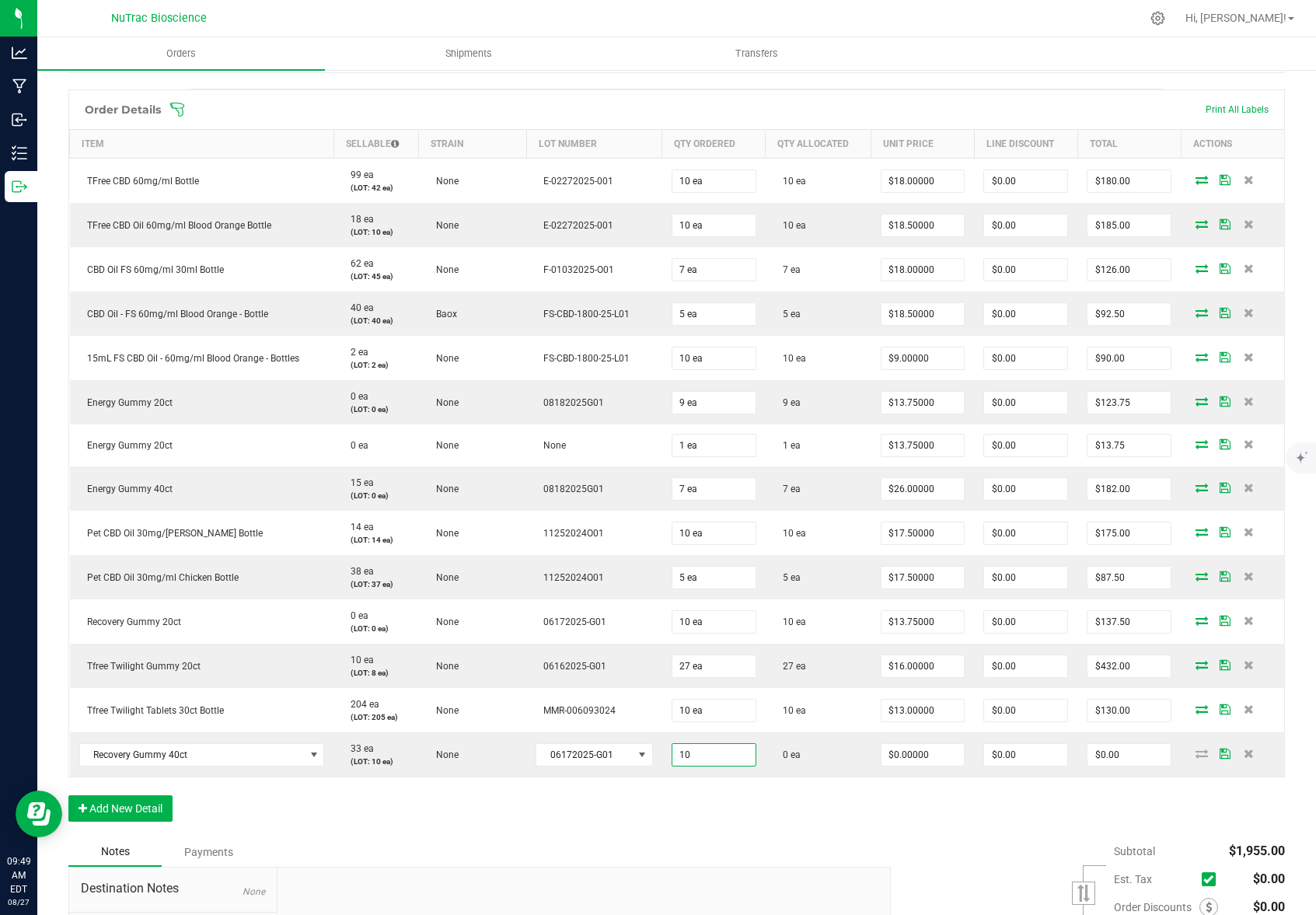
type input "10 ea"
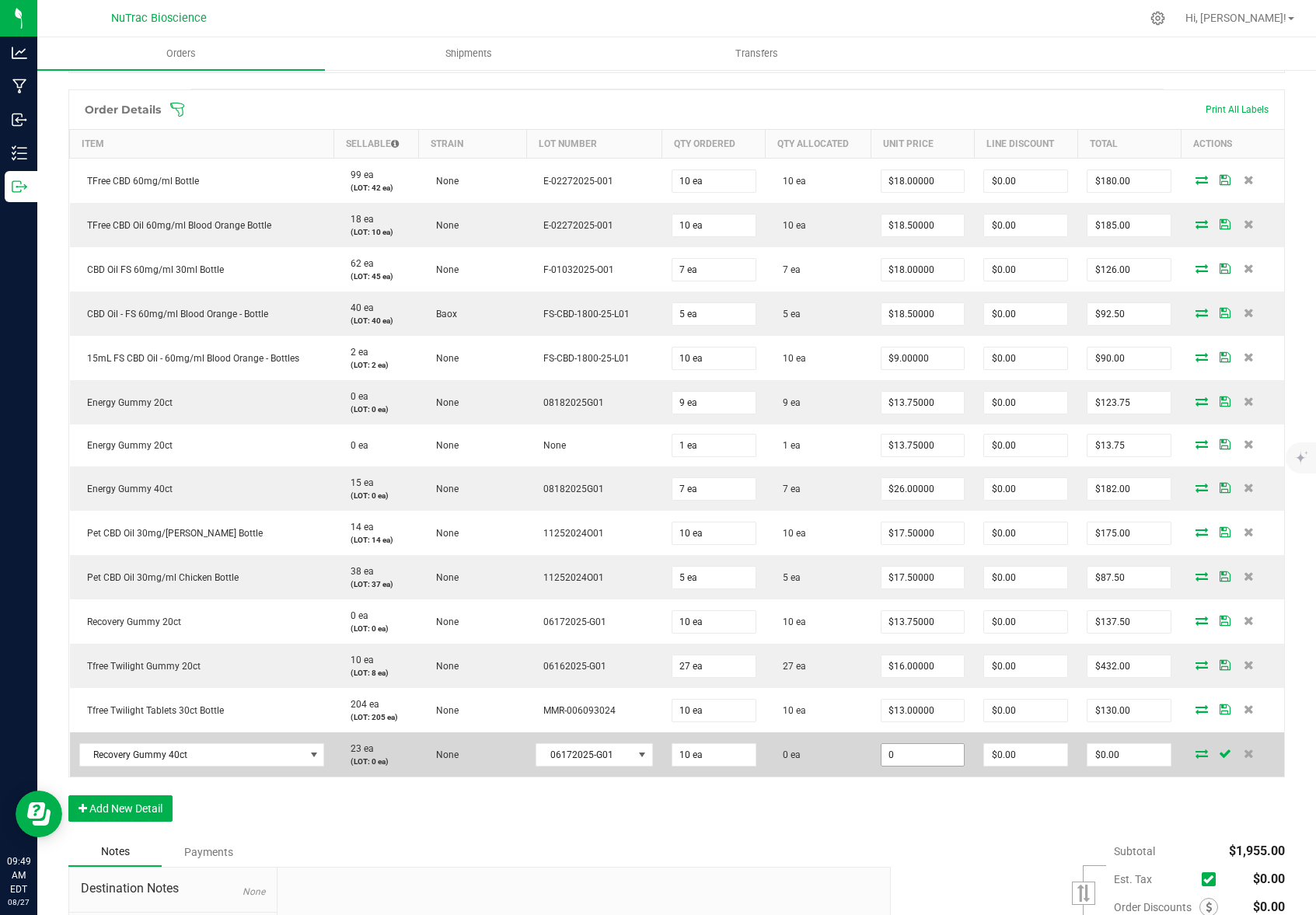
click at [942, 754] on input "0" at bounding box center [923, 755] width 83 height 22
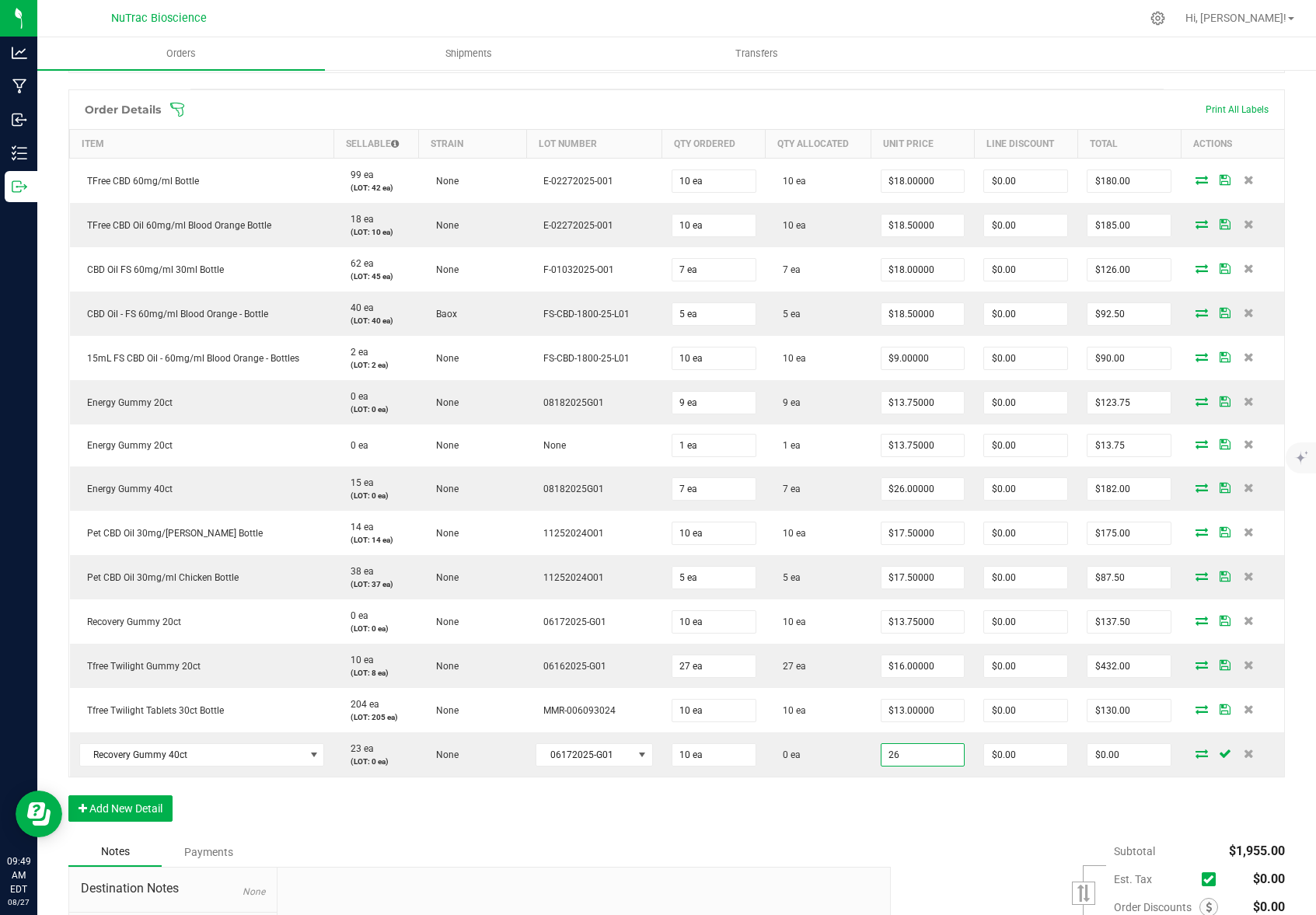
type input "$26.00000"
type input "$260.00"
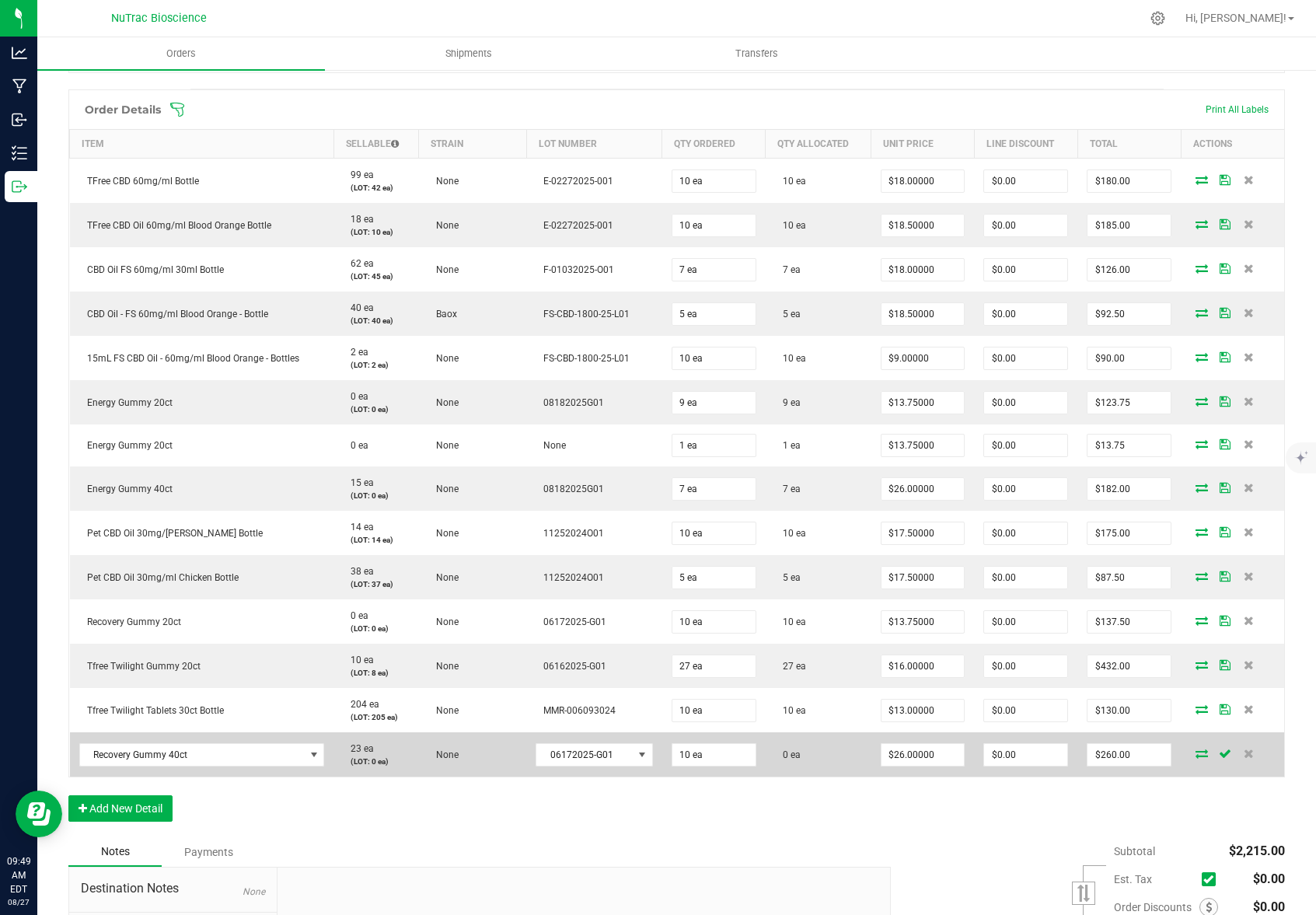
click at [1195, 754] on icon at bounding box center [1201, 753] width 12 height 9
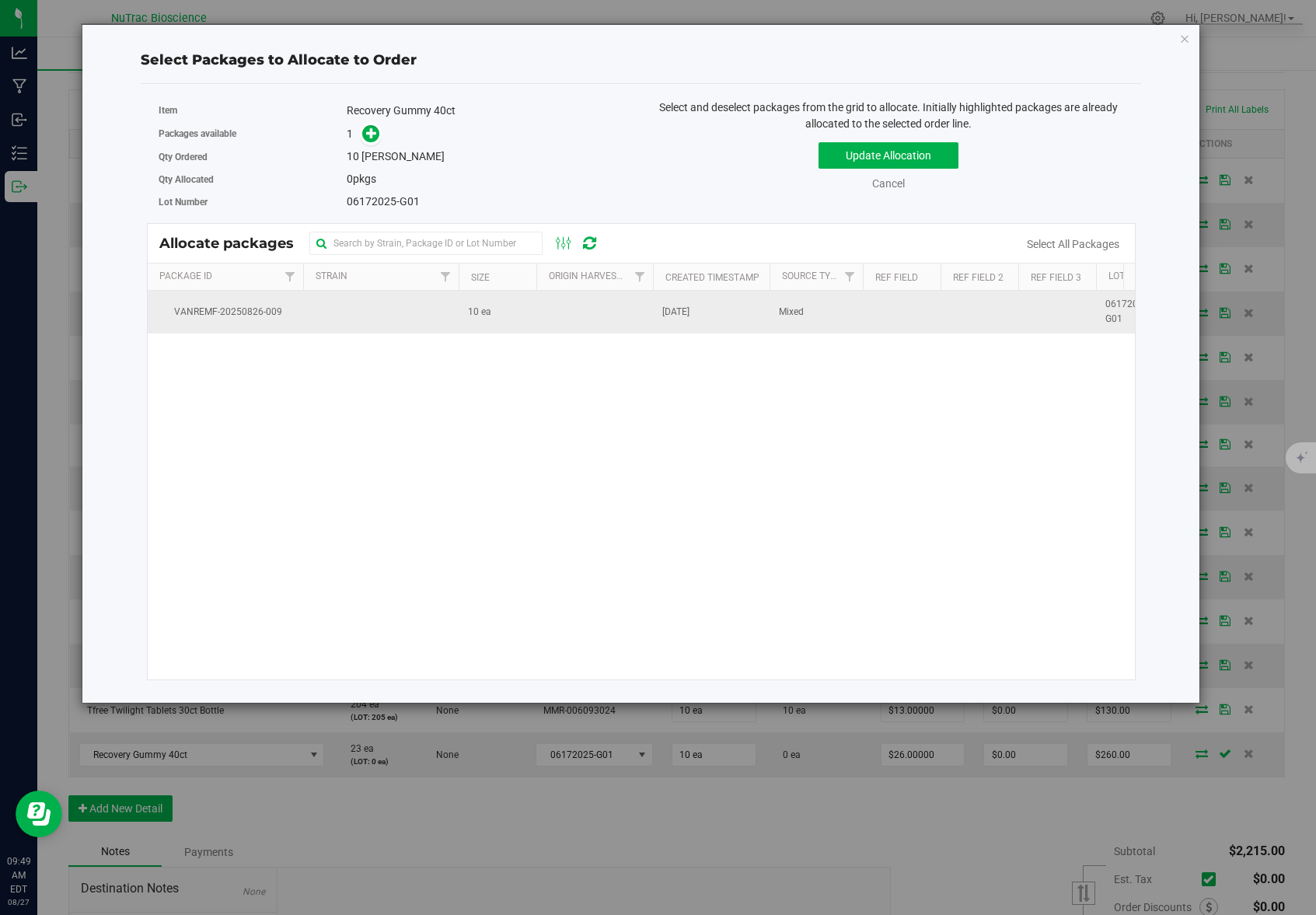
click at [490, 312] on td "10 ea" at bounding box center [497, 311] width 78 height 42
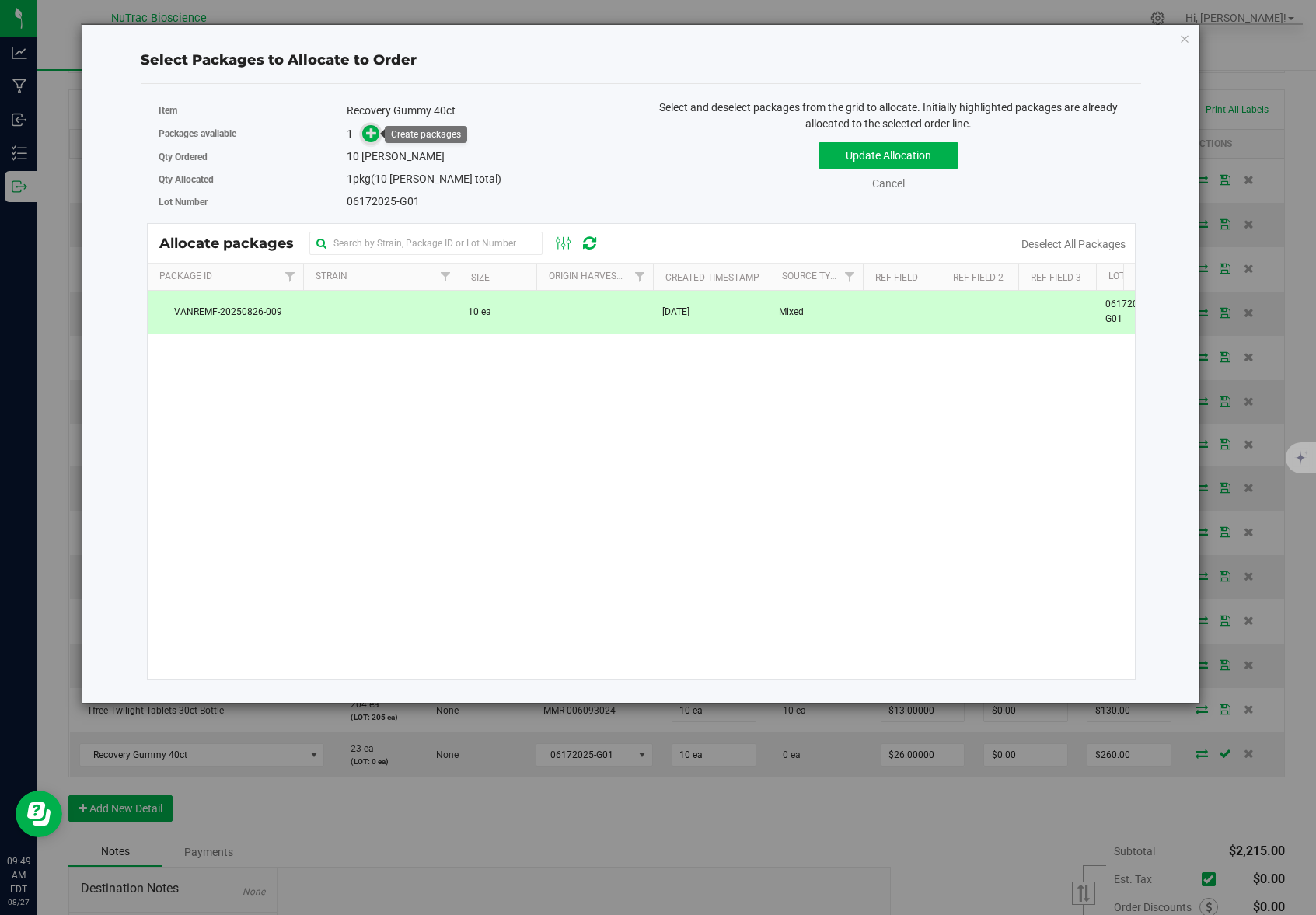
click at [374, 134] on icon at bounding box center [371, 132] width 11 height 11
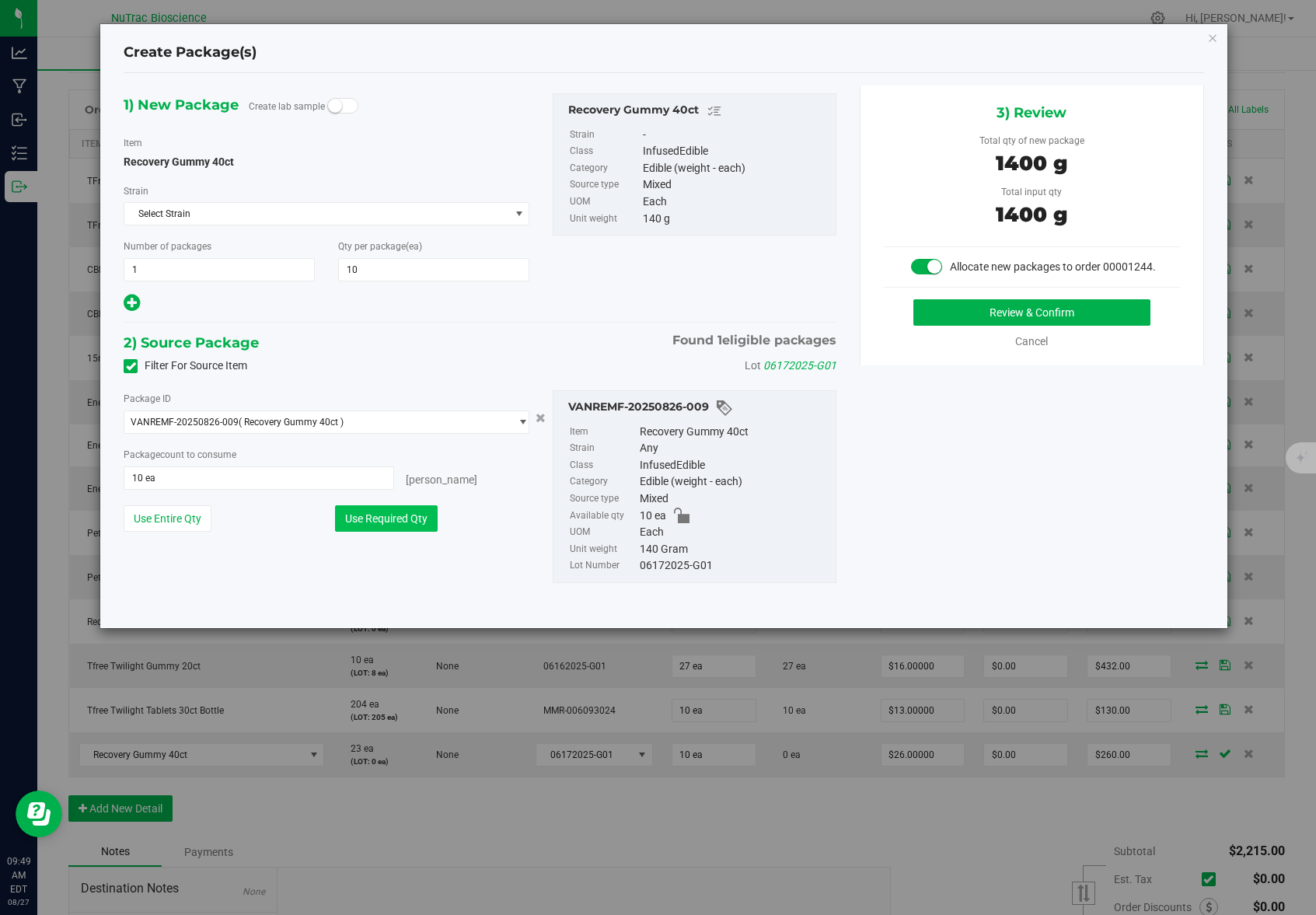
click at [412, 525] on button "Use Required Qty" at bounding box center [387, 518] width 103 height 26
click at [983, 320] on button "Review & Confirm" at bounding box center [1031, 312] width 237 height 26
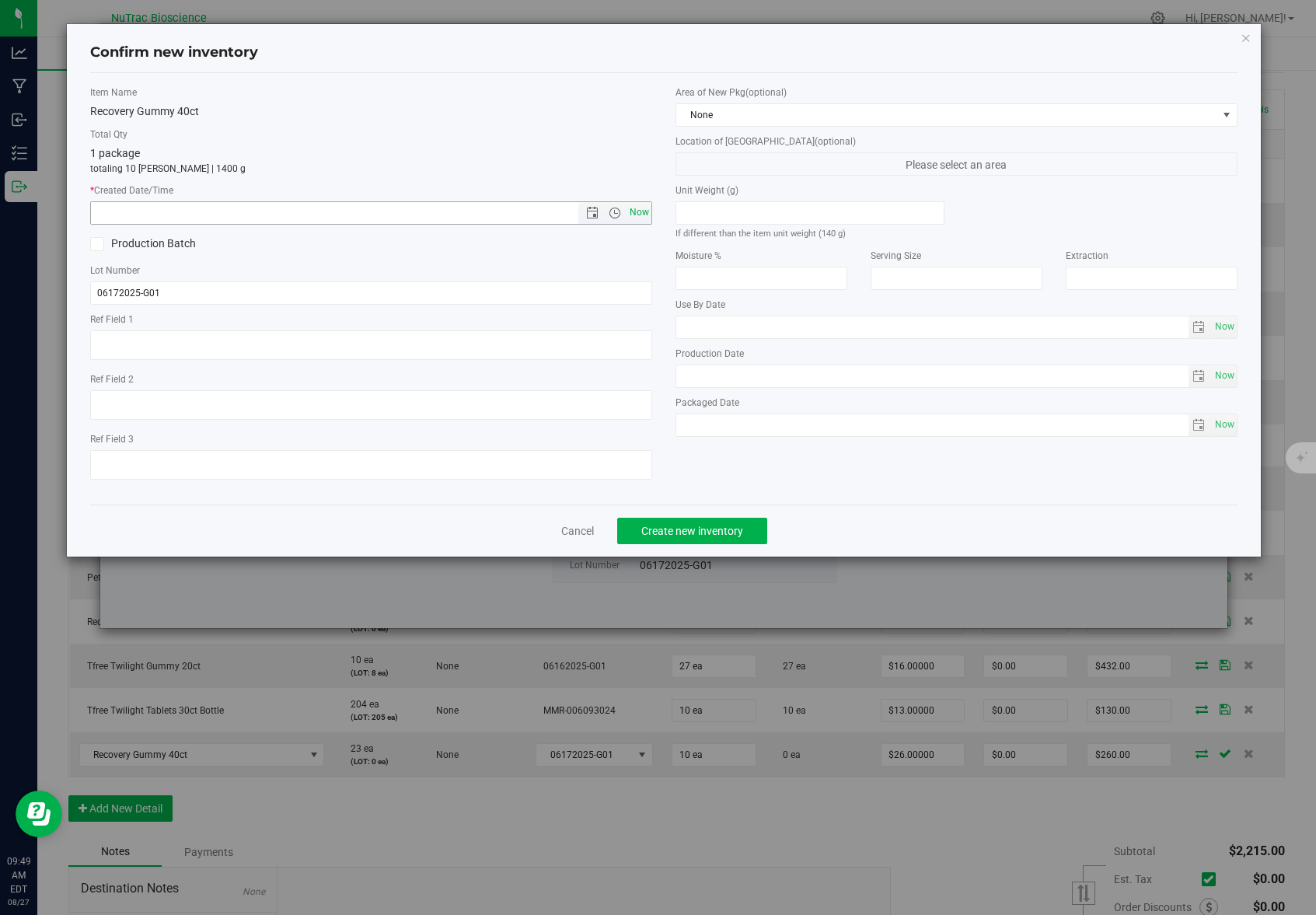
click at [636, 205] on span "Now" at bounding box center [640, 212] width 26 height 22
type input "8/27/2025 9:49 AM"
click at [719, 525] on span "Create new inventory" at bounding box center [692, 531] width 102 height 12
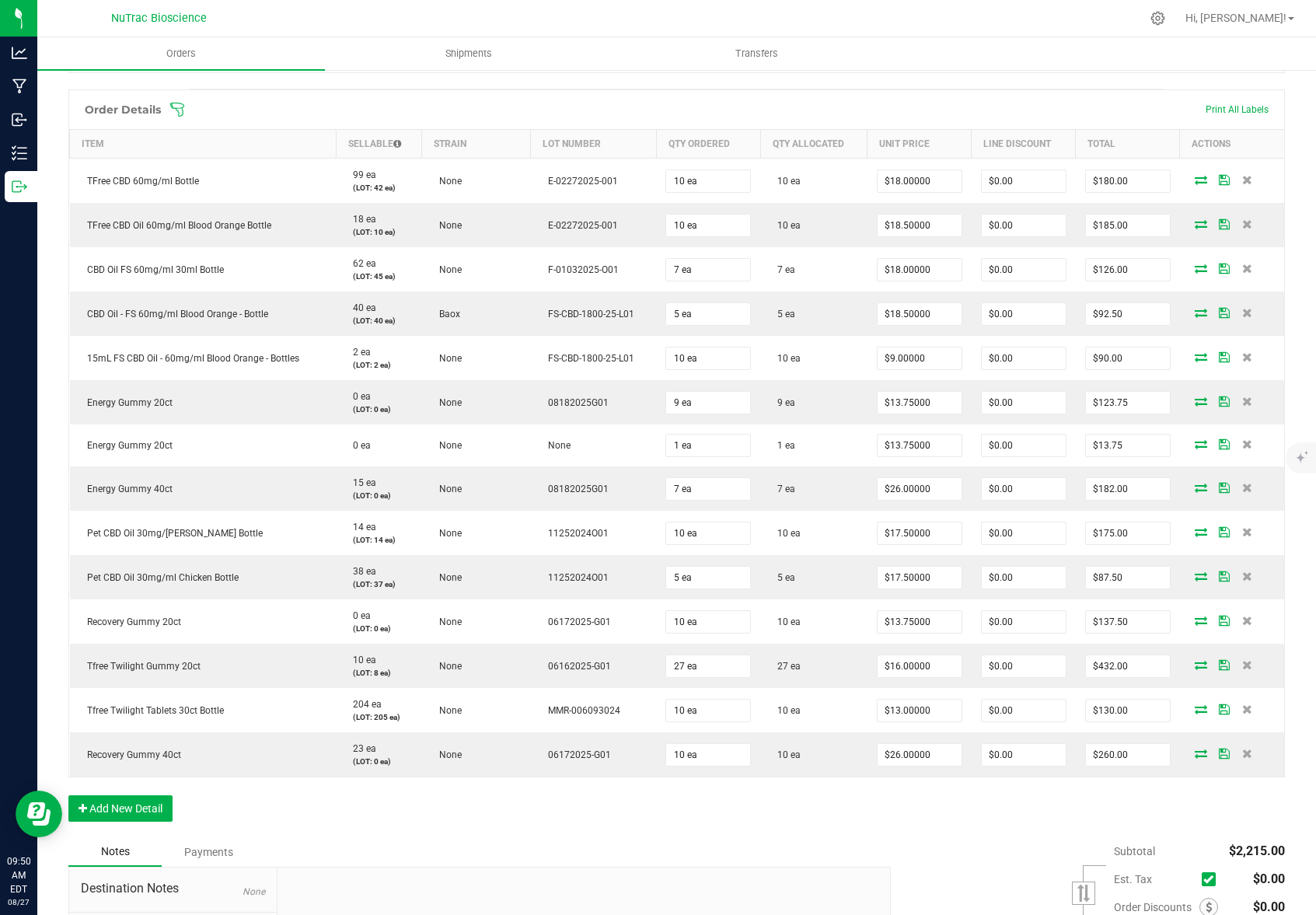
click at [666, 831] on div "Order Details Print All Labels Item Sellable Strain Lot Number Qty Ordered Qty …" at bounding box center [676, 463] width 1216 height 748
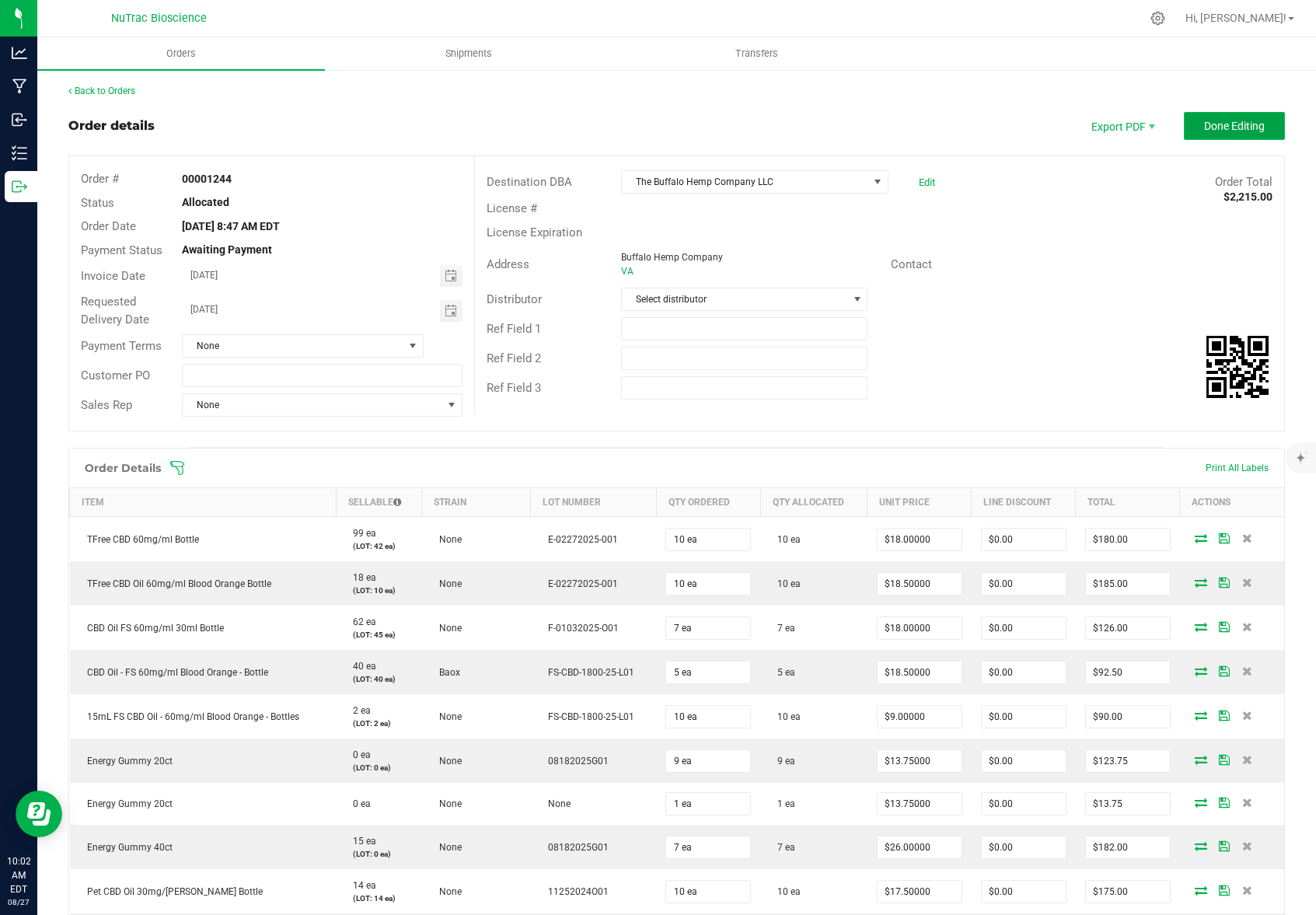
click at [1208, 128] on span "Done Editing" at bounding box center [1233, 126] width 60 height 12
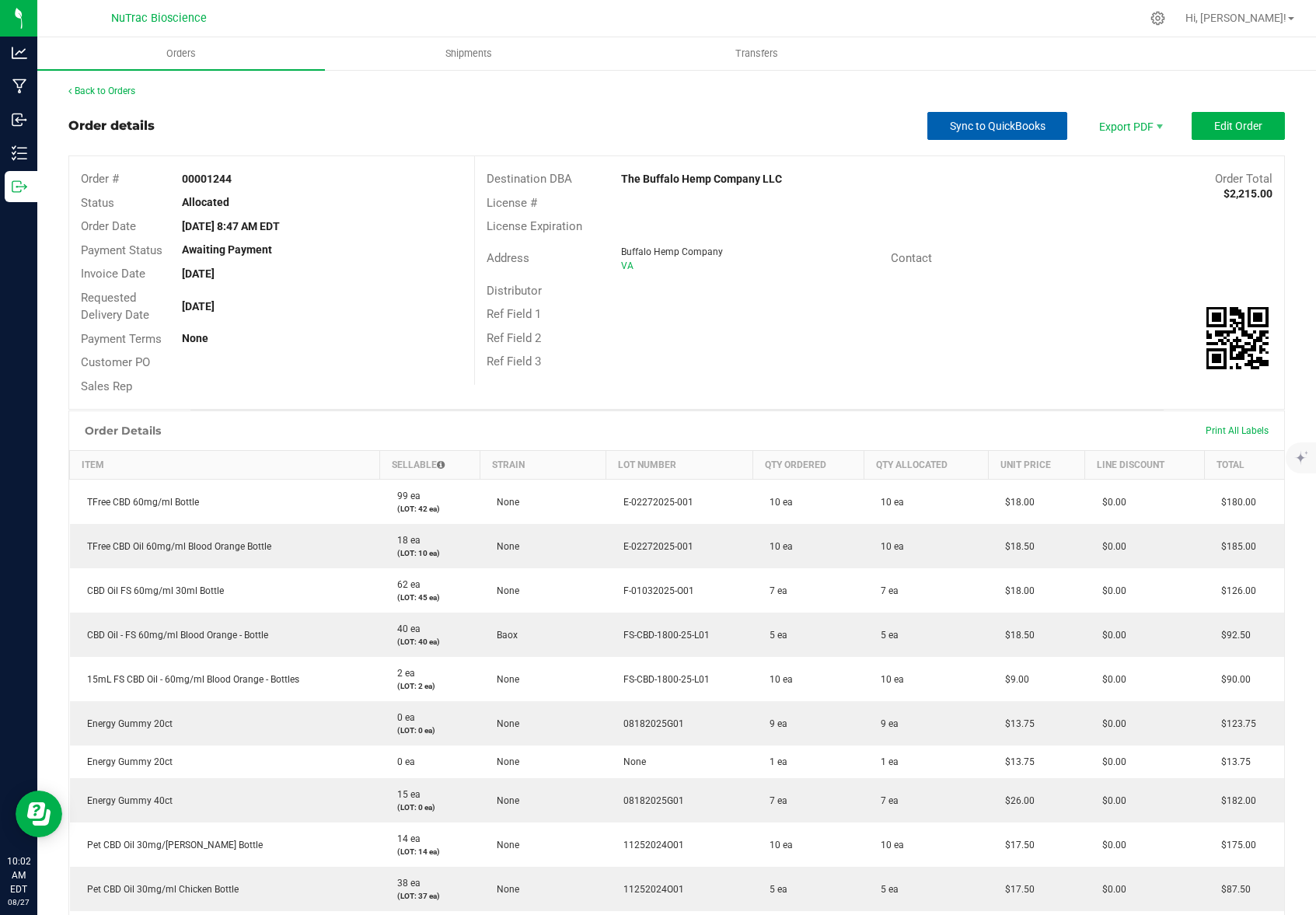
click at [1000, 127] on span "Sync to QuickBooks" at bounding box center [997, 126] width 95 height 12
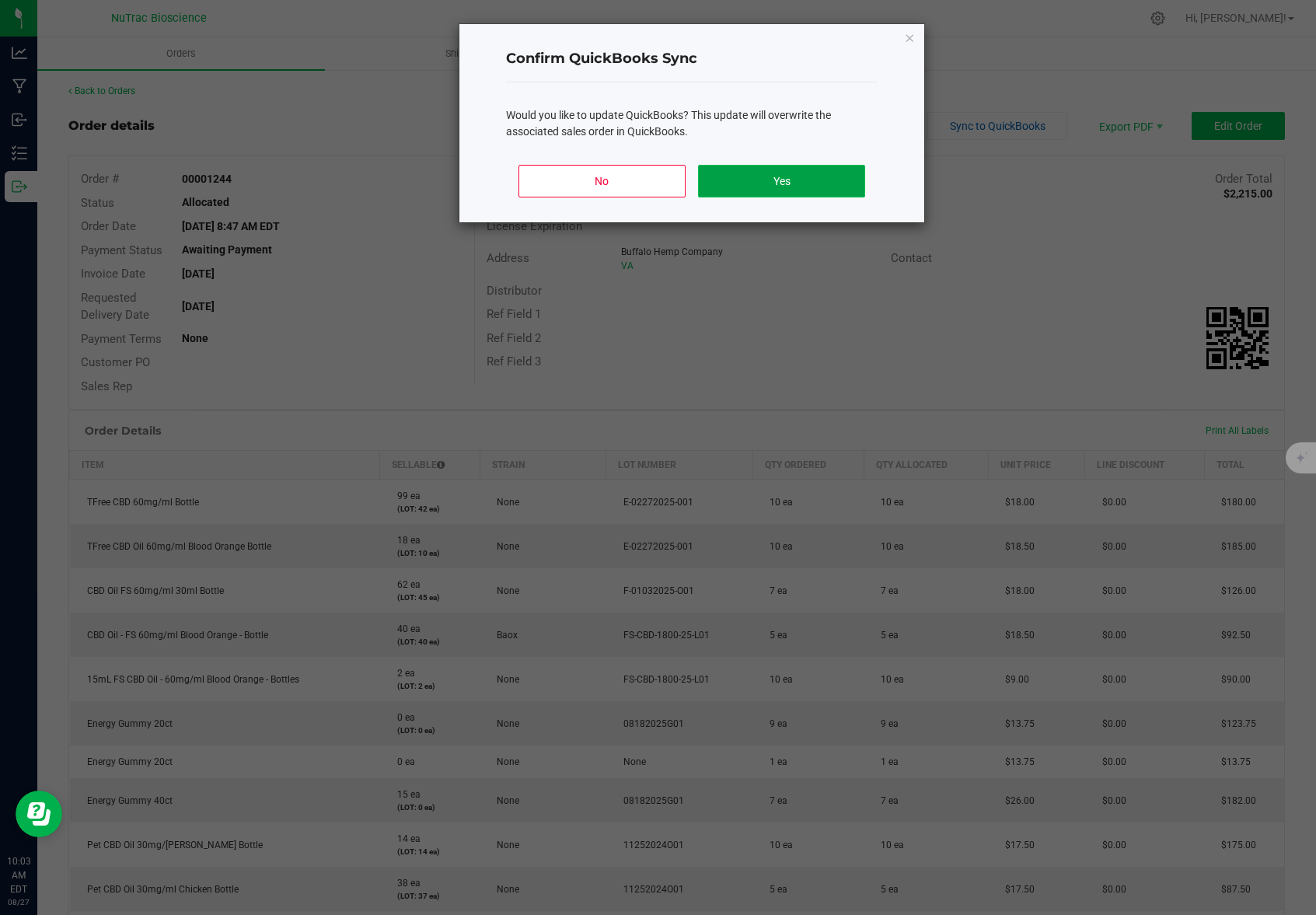
click at [771, 183] on button "Yes" at bounding box center [781, 181] width 167 height 32
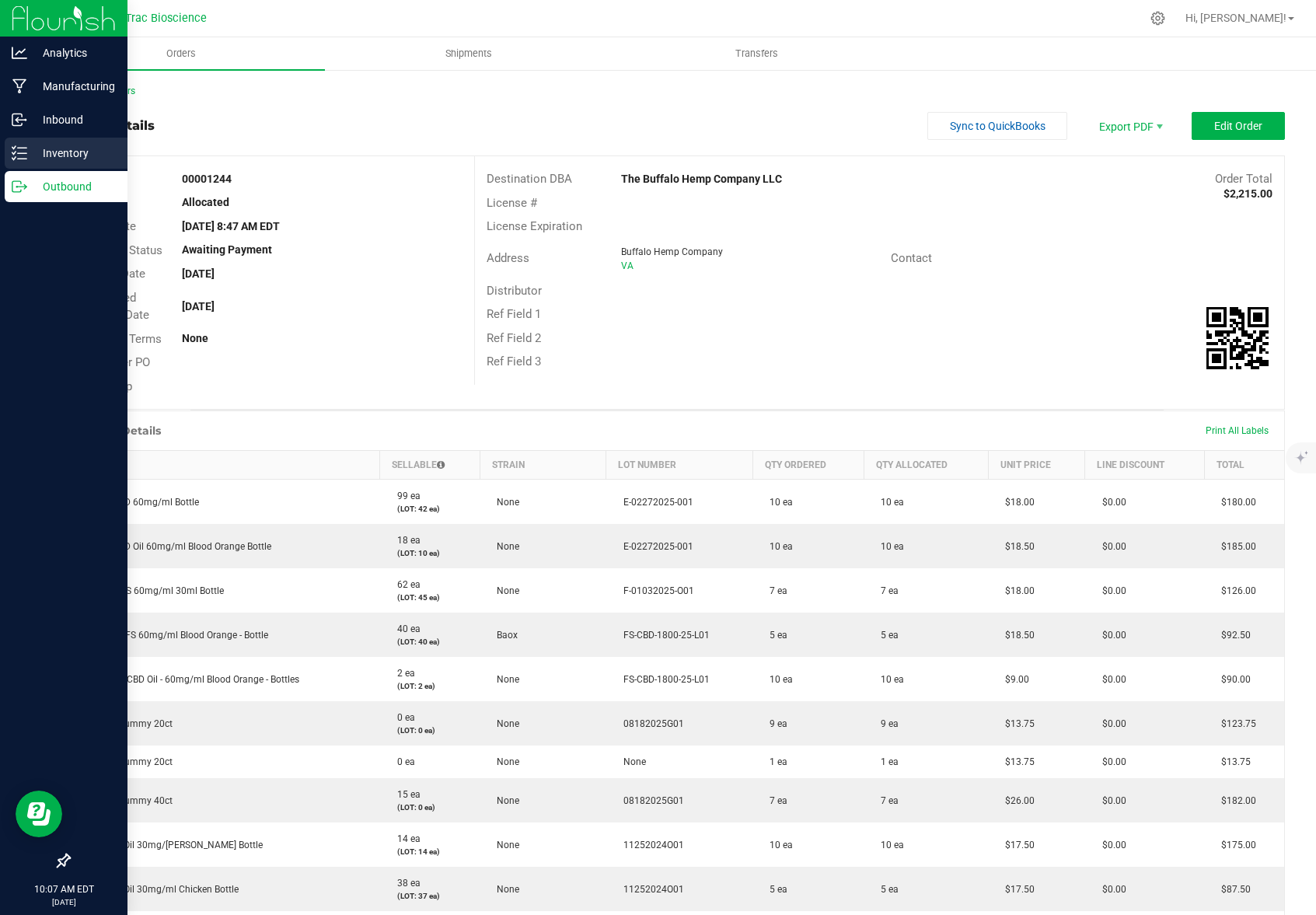
click at [61, 149] on p "Inventory" at bounding box center [74, 153] width 94 height 19
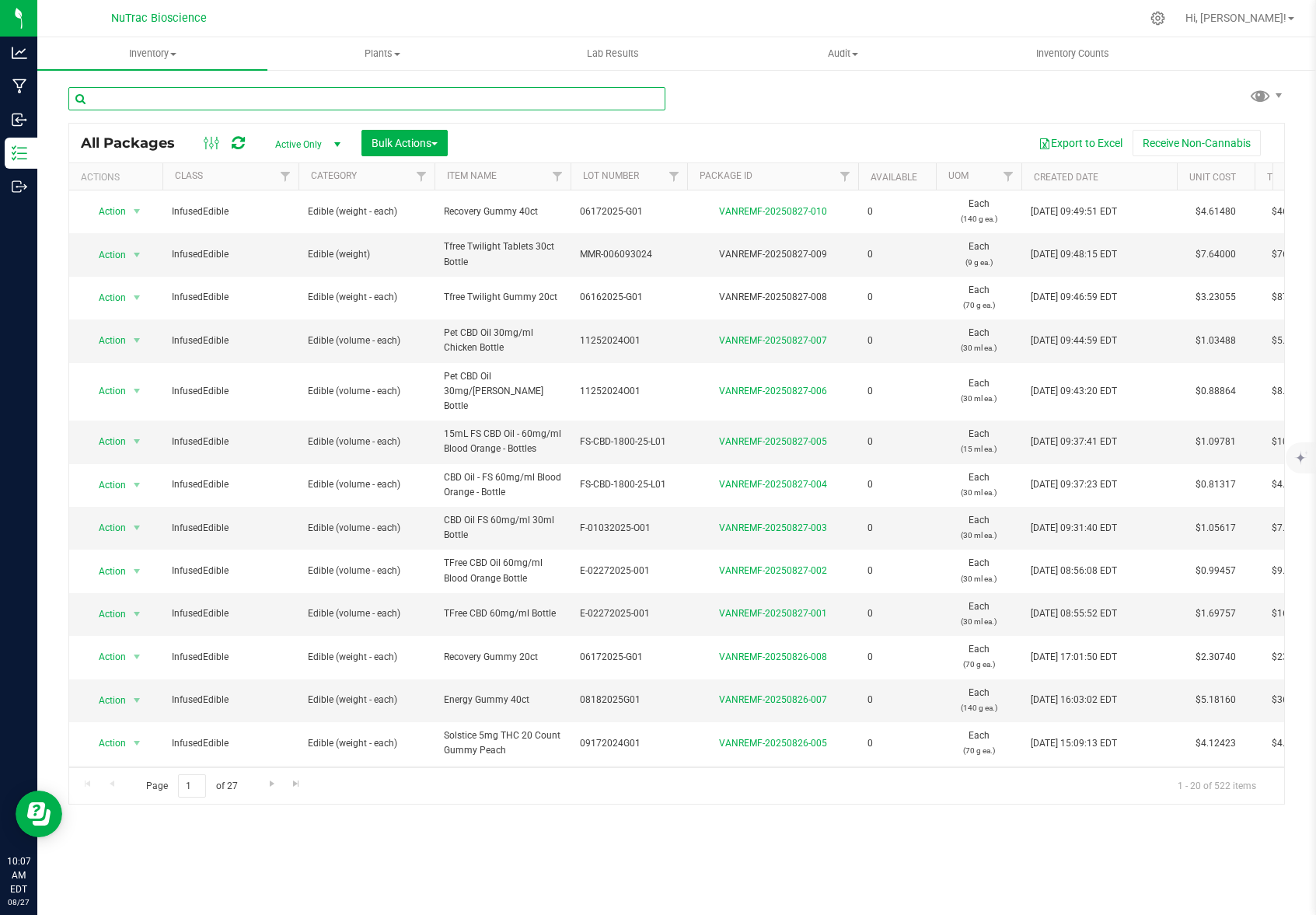
click at [246, 101] on input "text" at bounding box center [367, 99] width 597 height 23
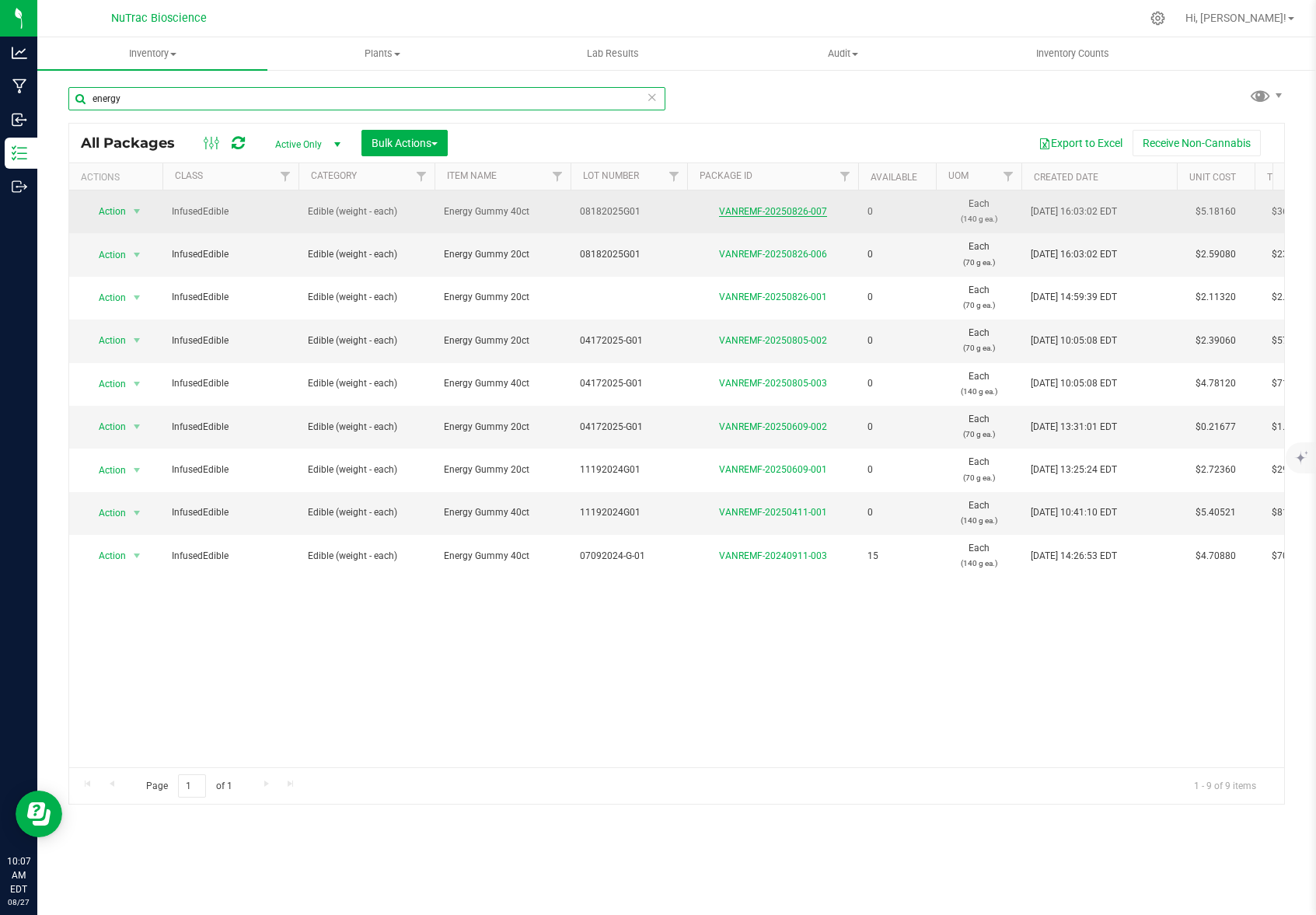
type input "energy"
click at [761, 216] on link "VANREMF-20250826-007" at bounding box center [773, 211] width 108 height 11
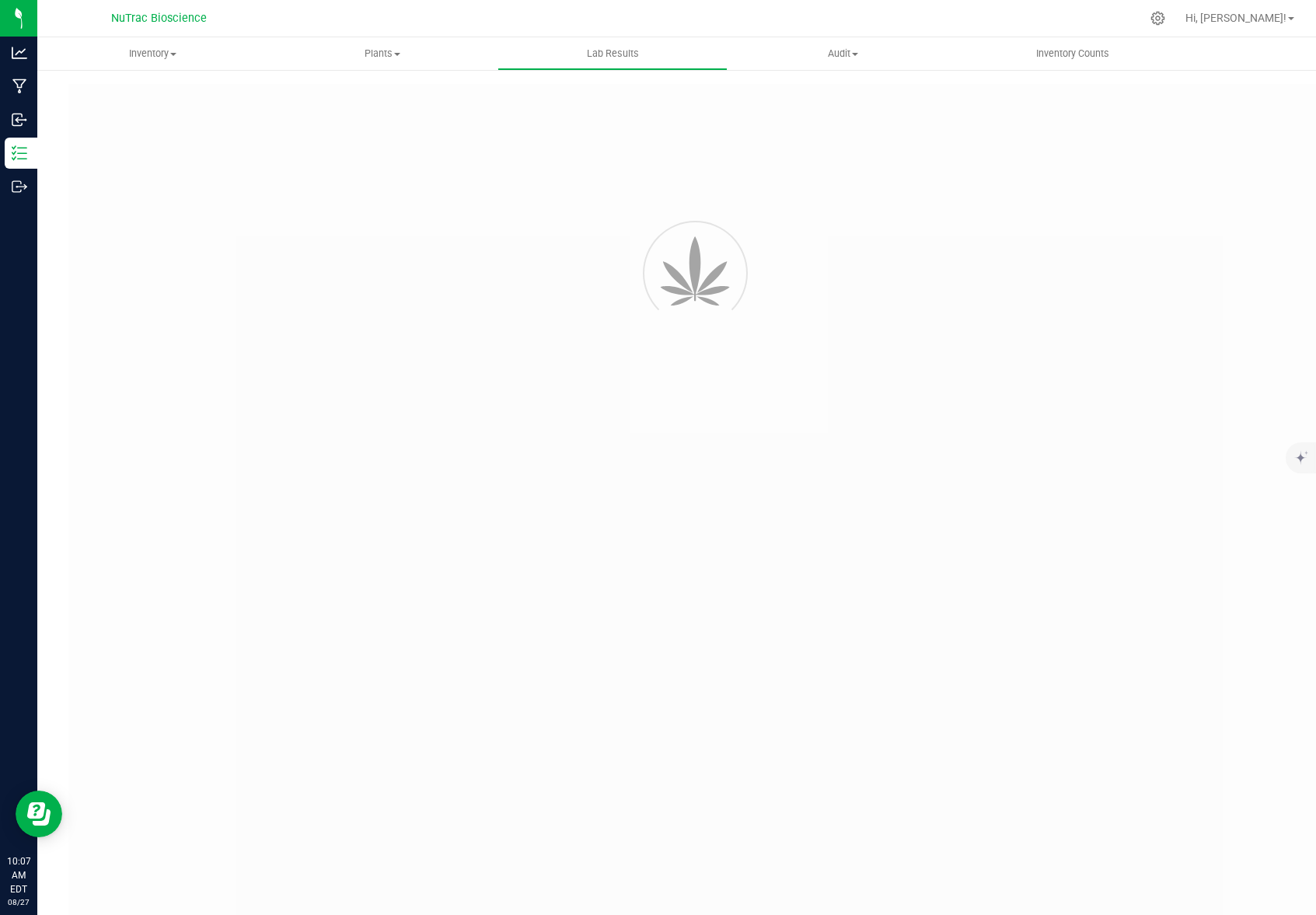
type input "VANREMF-20220811-001"
type input "SA-230731-25275"
type input "VANREMF-20220811-001"
type input "06/23/2023 4:00 AM"
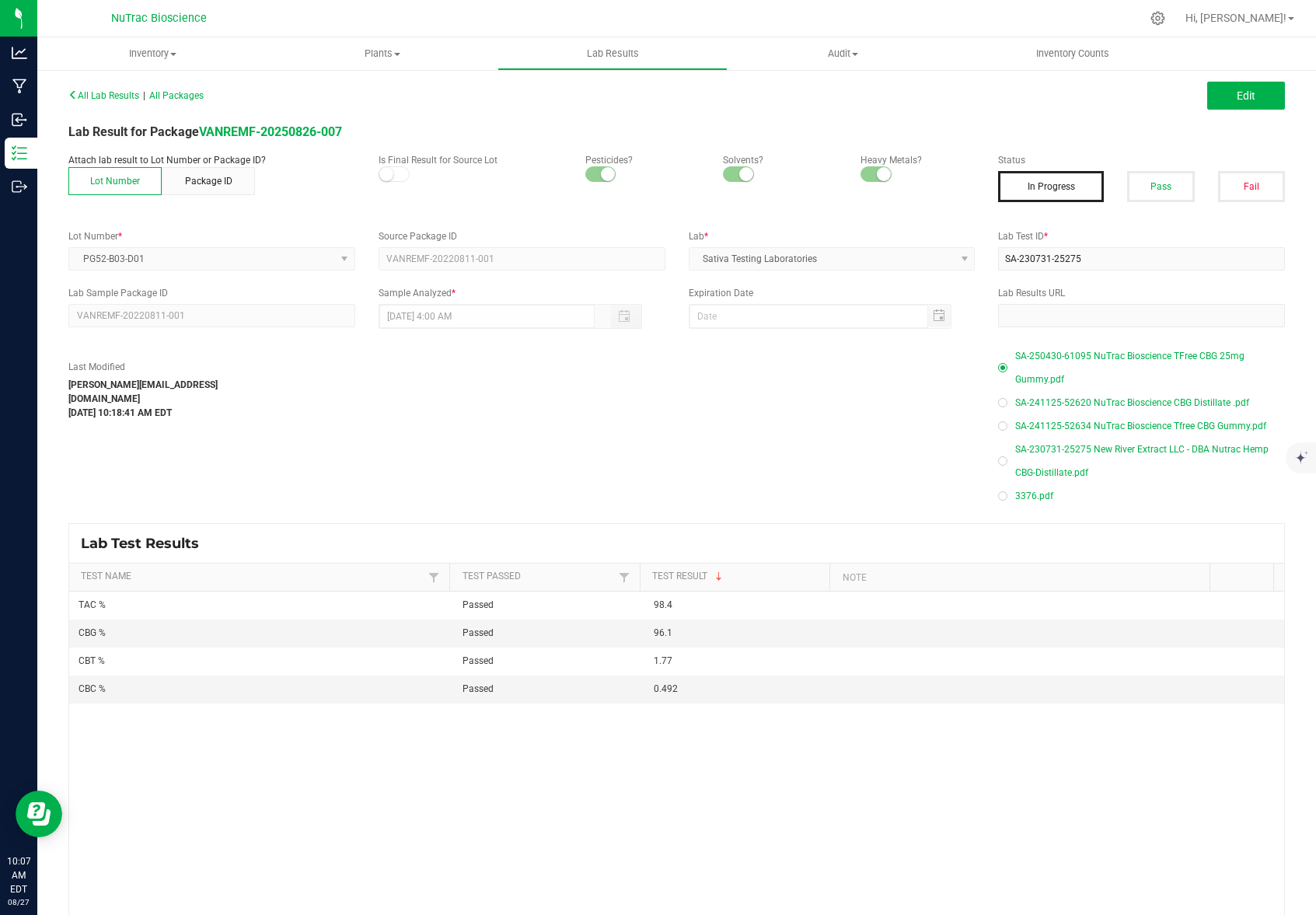
click at [1150, 357] on span "SA-250430-61095 NuTrac Bioscience TFree CBG 25mg Gummy.pdf" at bounding box center [1150, 368] width 270 height 46
click at [1171, 424] on span "SA-241125-52634 NuTrac Bioscience Tfree CBG Gummy.pdf" at bounding box center [1140, 426] width 251 height 23
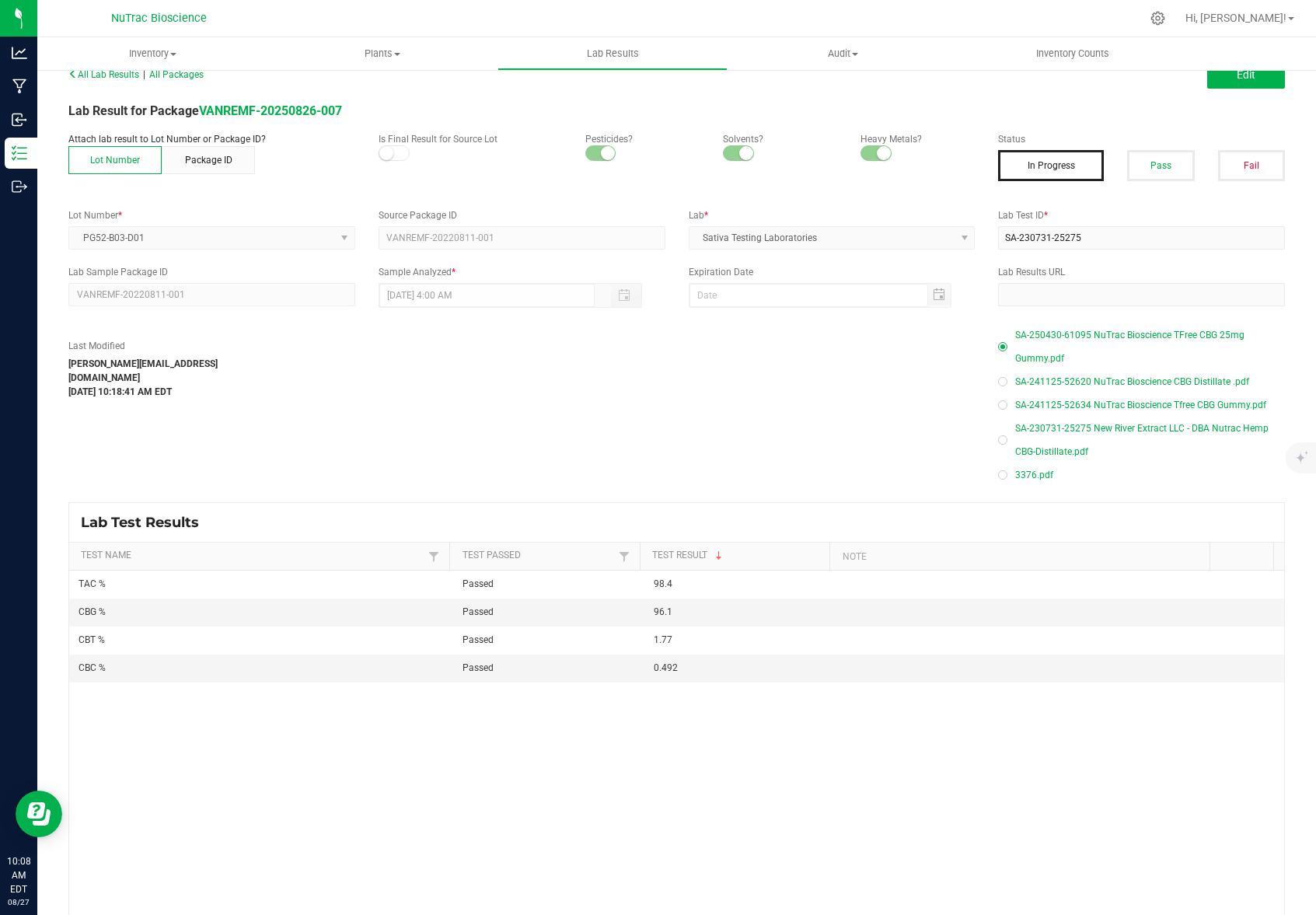
scroll to position [22, 0]
click at [1027, 474] on span "3376.pdf" at bounding box center [1034, 474] width 38 height 23
click at [804, 431] on div "Last Modified laura@nutracbioscience.com Aug 26, 2025 10:18:41 AM EDT SA-250430…" at bounding box center [677, 404] width 1240 height 163
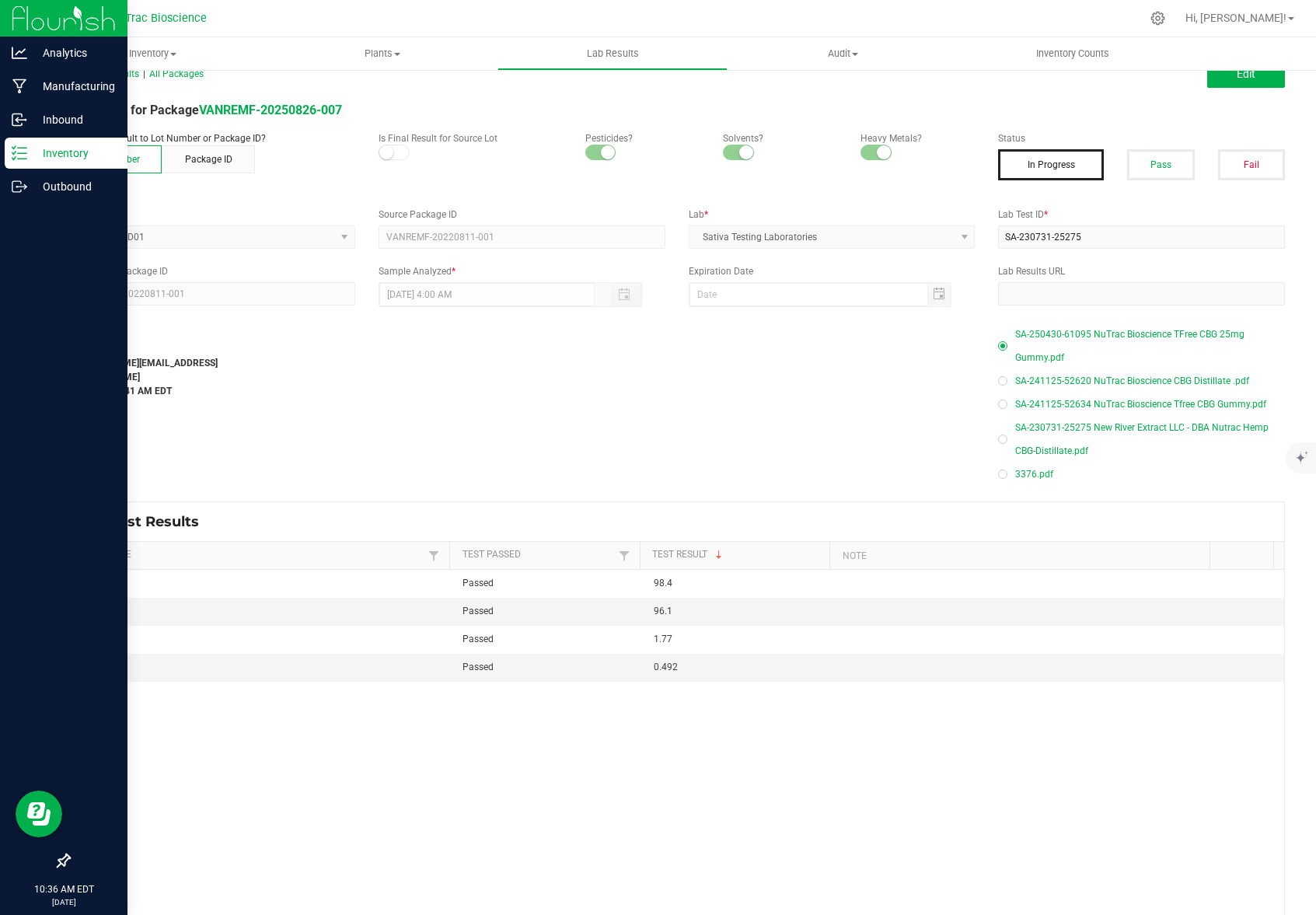
click at [31, 150] on p "Inventory" at bounding box center [74, 153] width 94 height 19
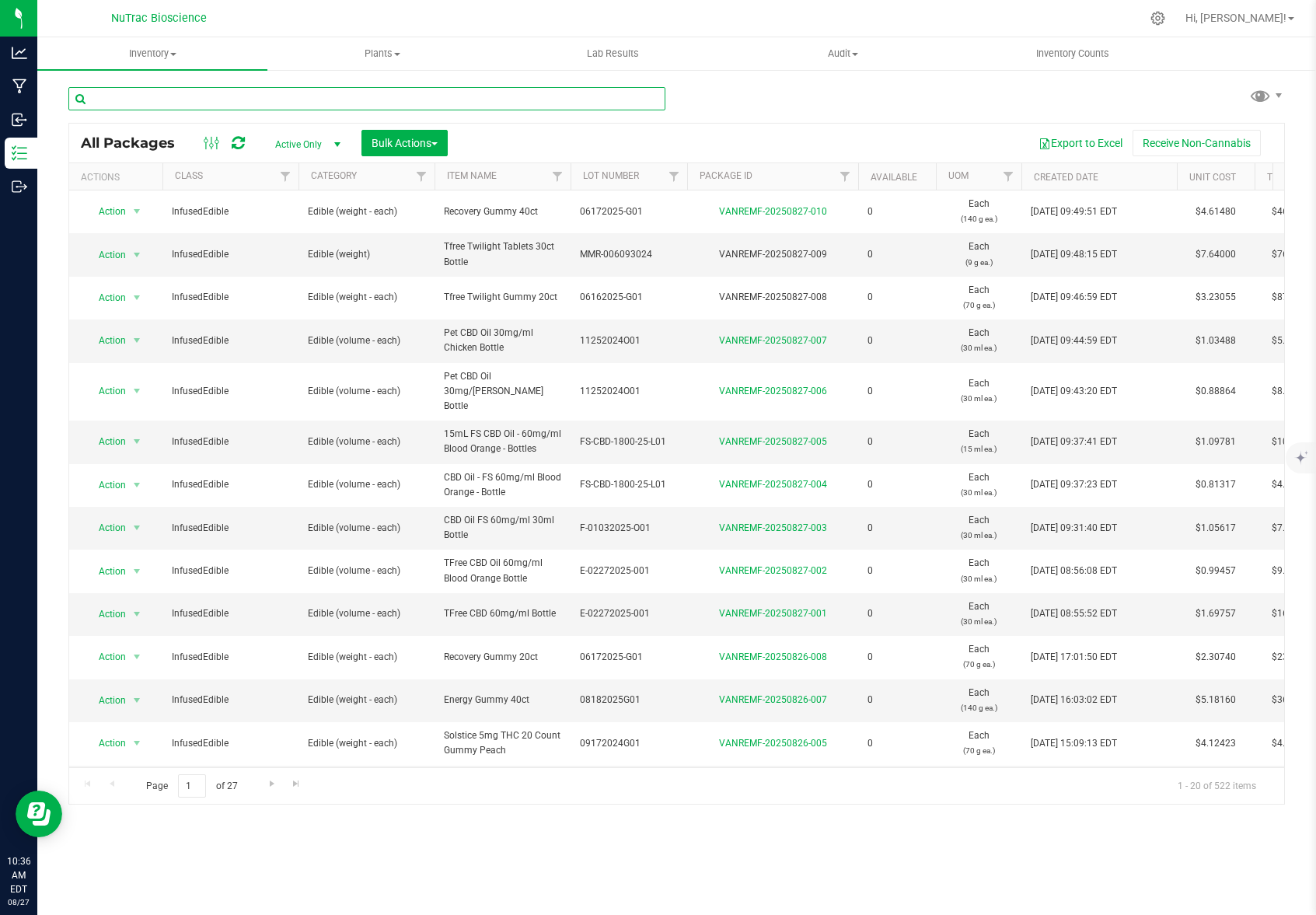
click at [199, 95] on input "text" at bounding box center [367, 99] width 597 height 23
paste input "TFree CBD 25mg 20ct"
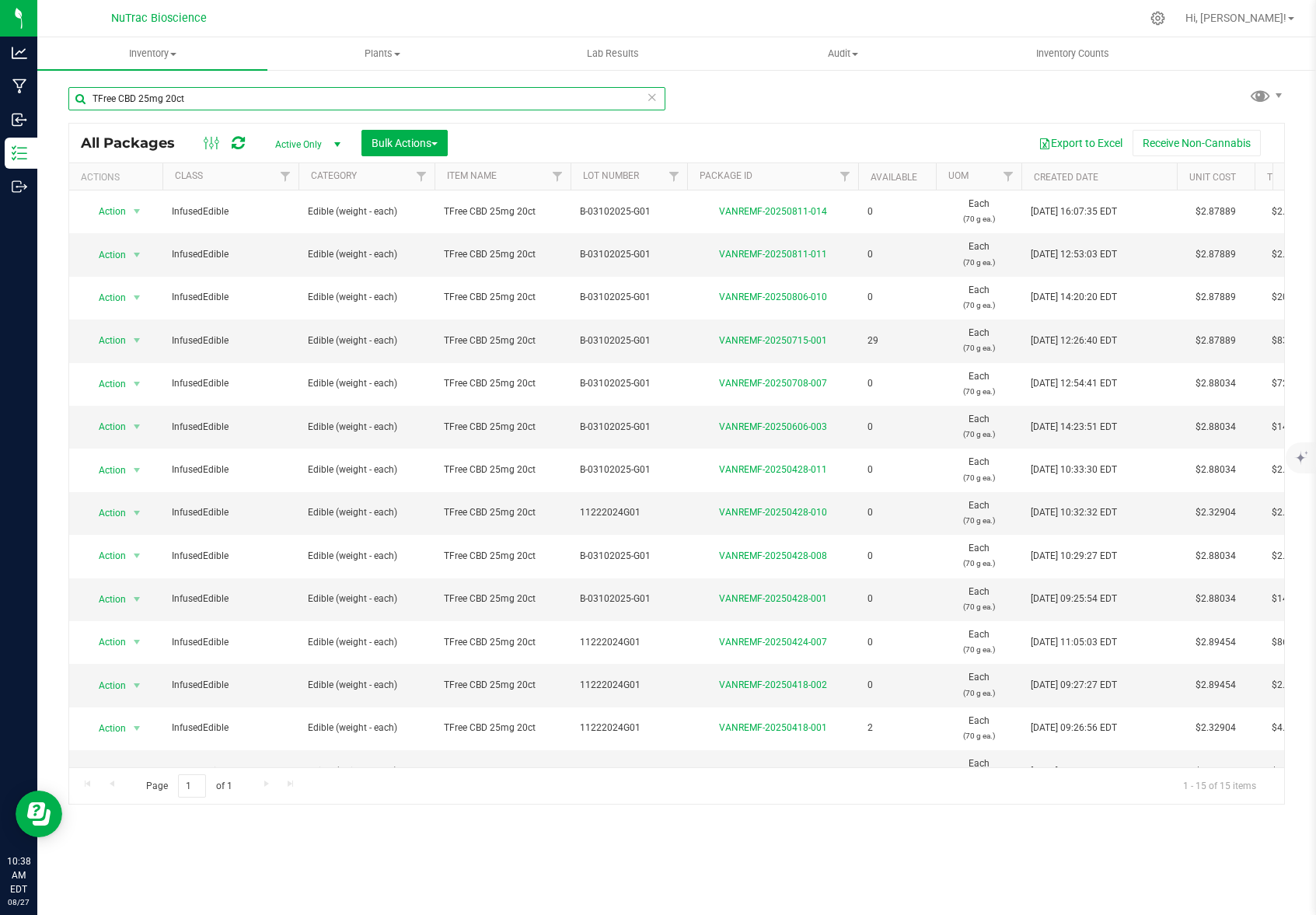
type input "TFree CBD 25mg 20ct"
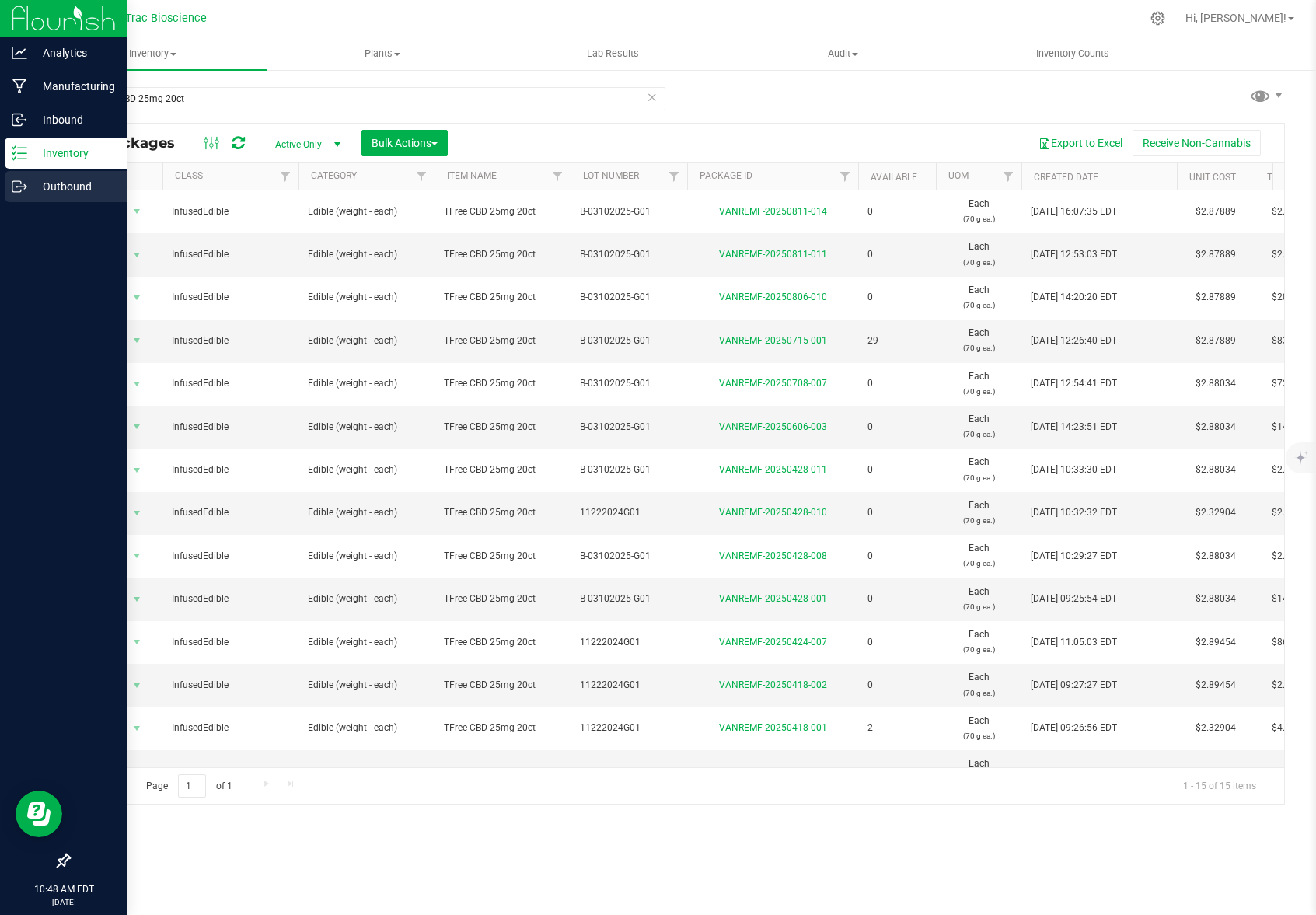
click at [53, 185] on p "Outbound" at bounding box center [74, 186] width 94 height 19
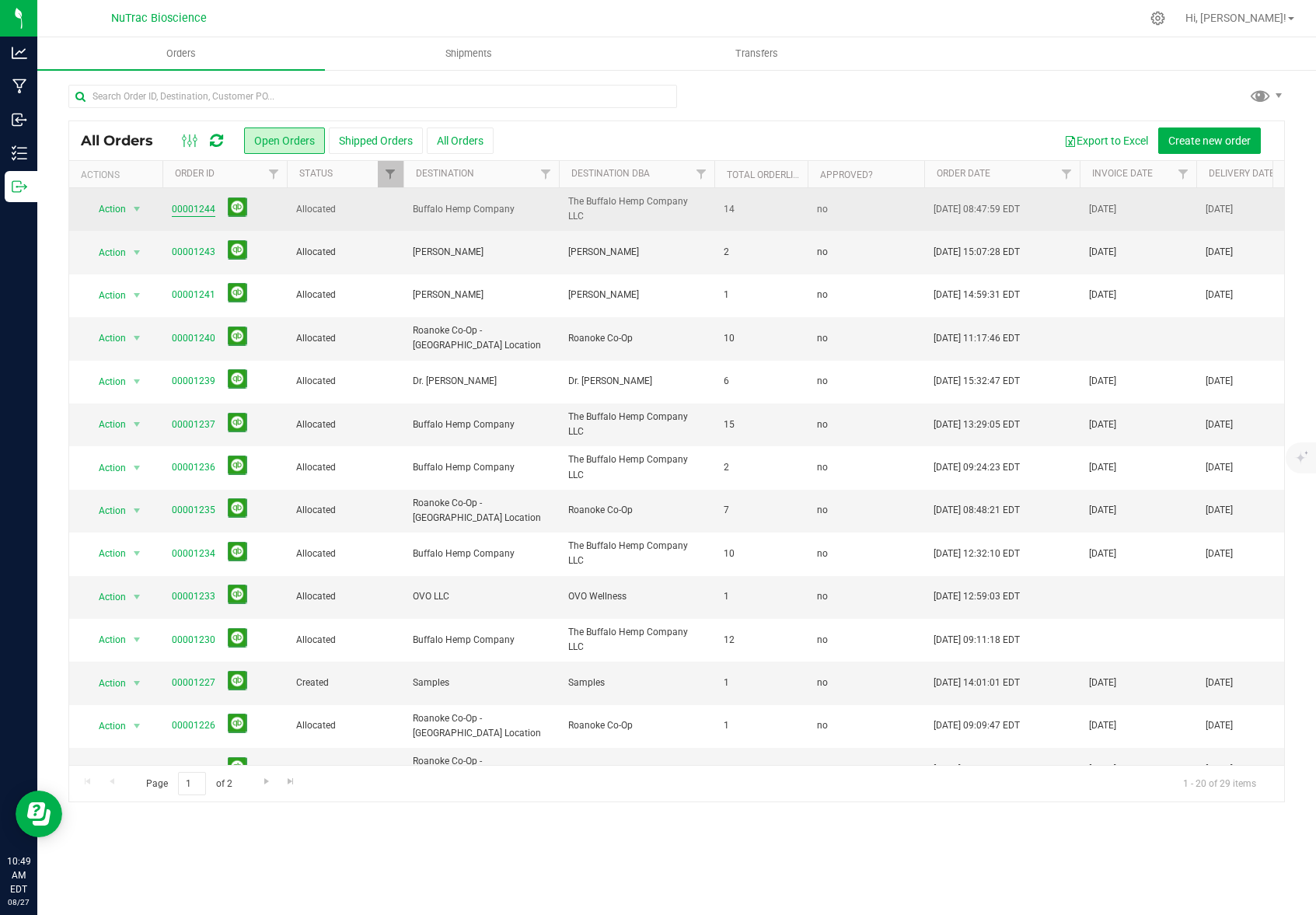
click at [188, 207] on link "00001244" at bounding box center [194, 209] width 44 height 15
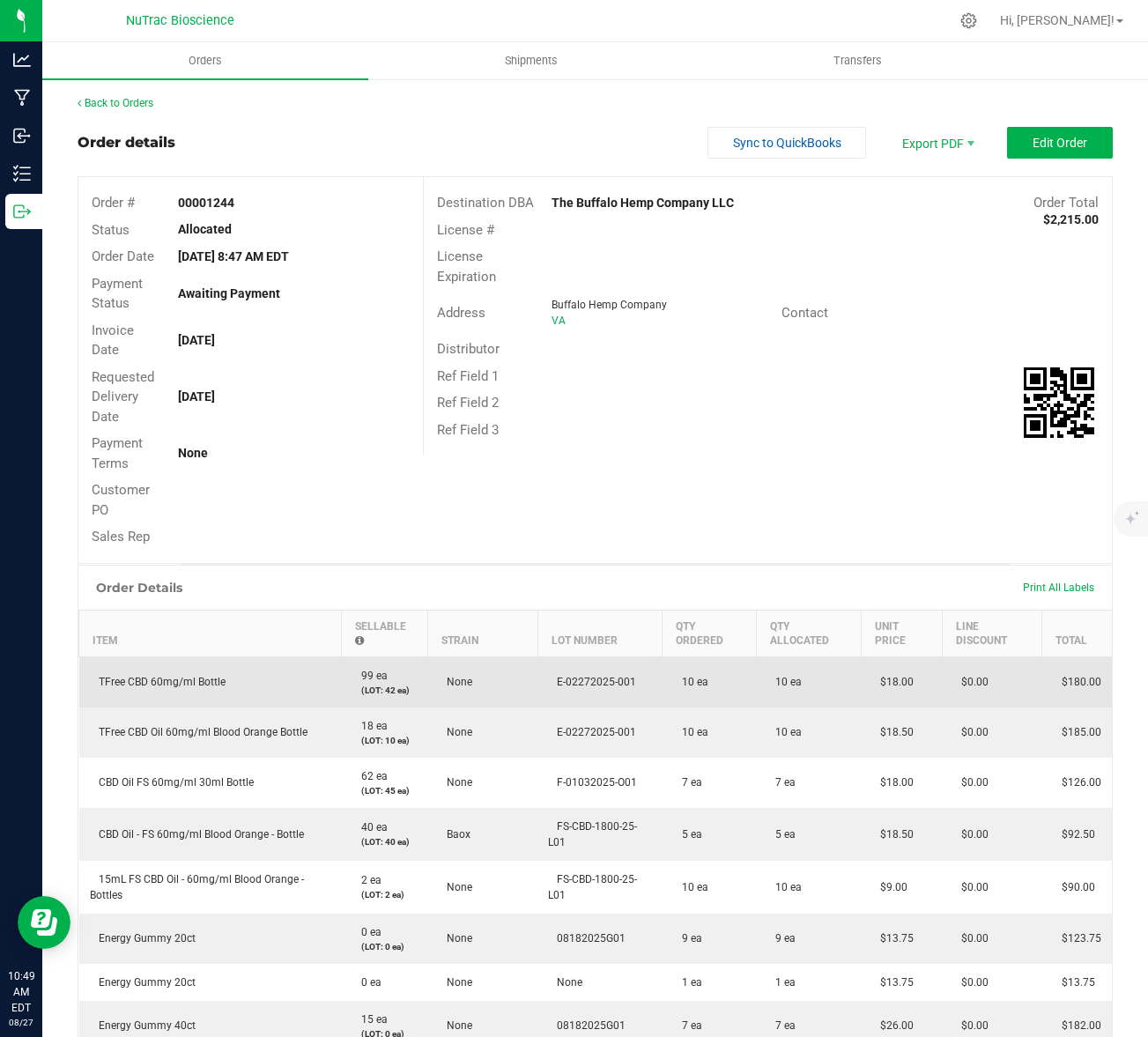
drag, startPoint x: 226, startPoint y: 684, endPoint x: 96, endPoint y: 686, distance: 130.0
click at [96, 686] on td "TFree CBD 60mg/ml Bottle" at bounding box center [211, 682] width 263 height 51
copy span "TFree CBD 60mg/ml Bottle"
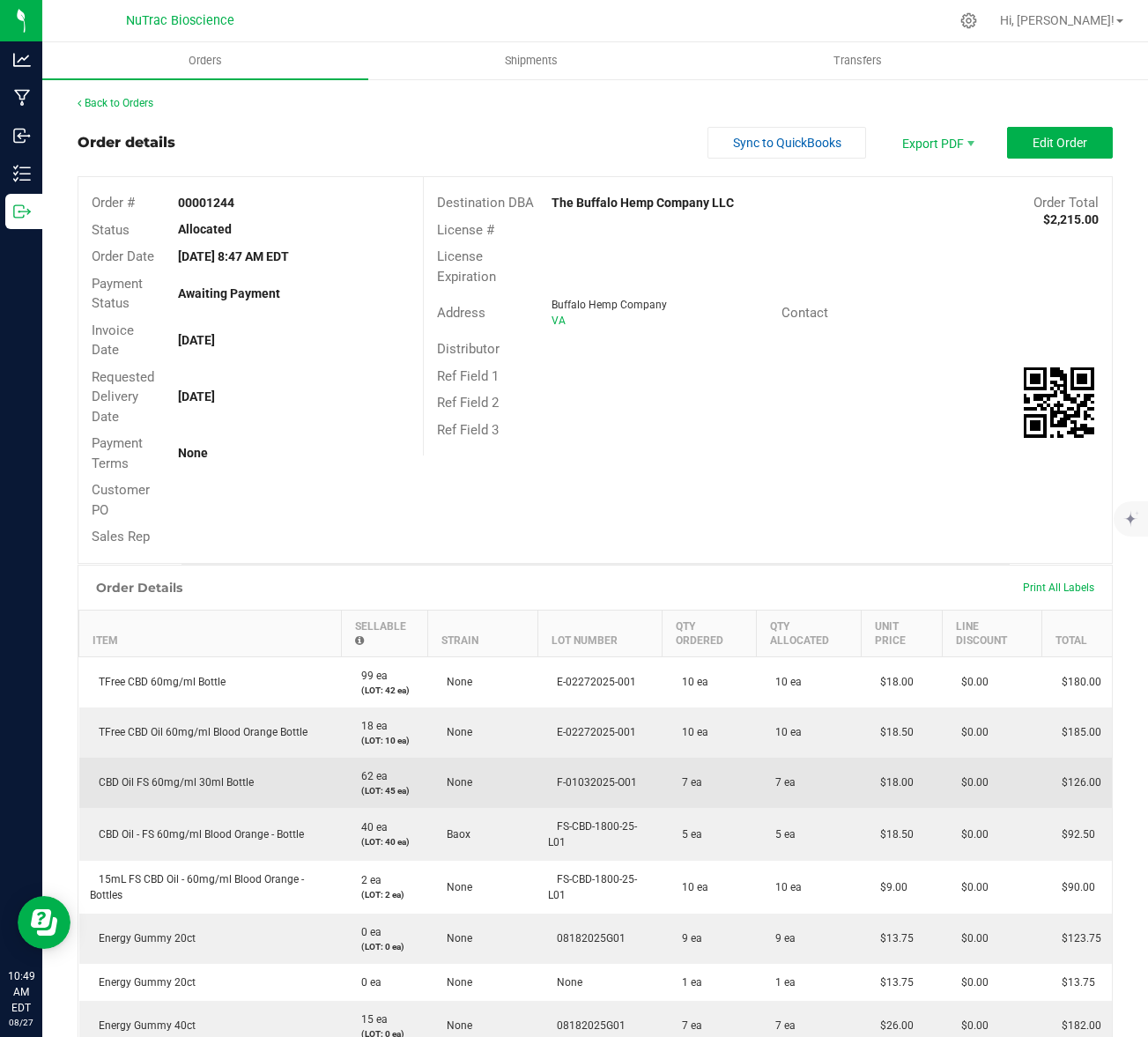
drag, startPoint x: 253, startPoint y: 784, endPoint x: 94, endPoint y: 784, distance: 159.0
click at [94, 784] on td "CBD Oil FS 60mg/ml 30ml Bottle" at bounding box center [211, 783] width 263 height 51
copy span "CBD Oil FS 60mg/ml 30ml Bottle"
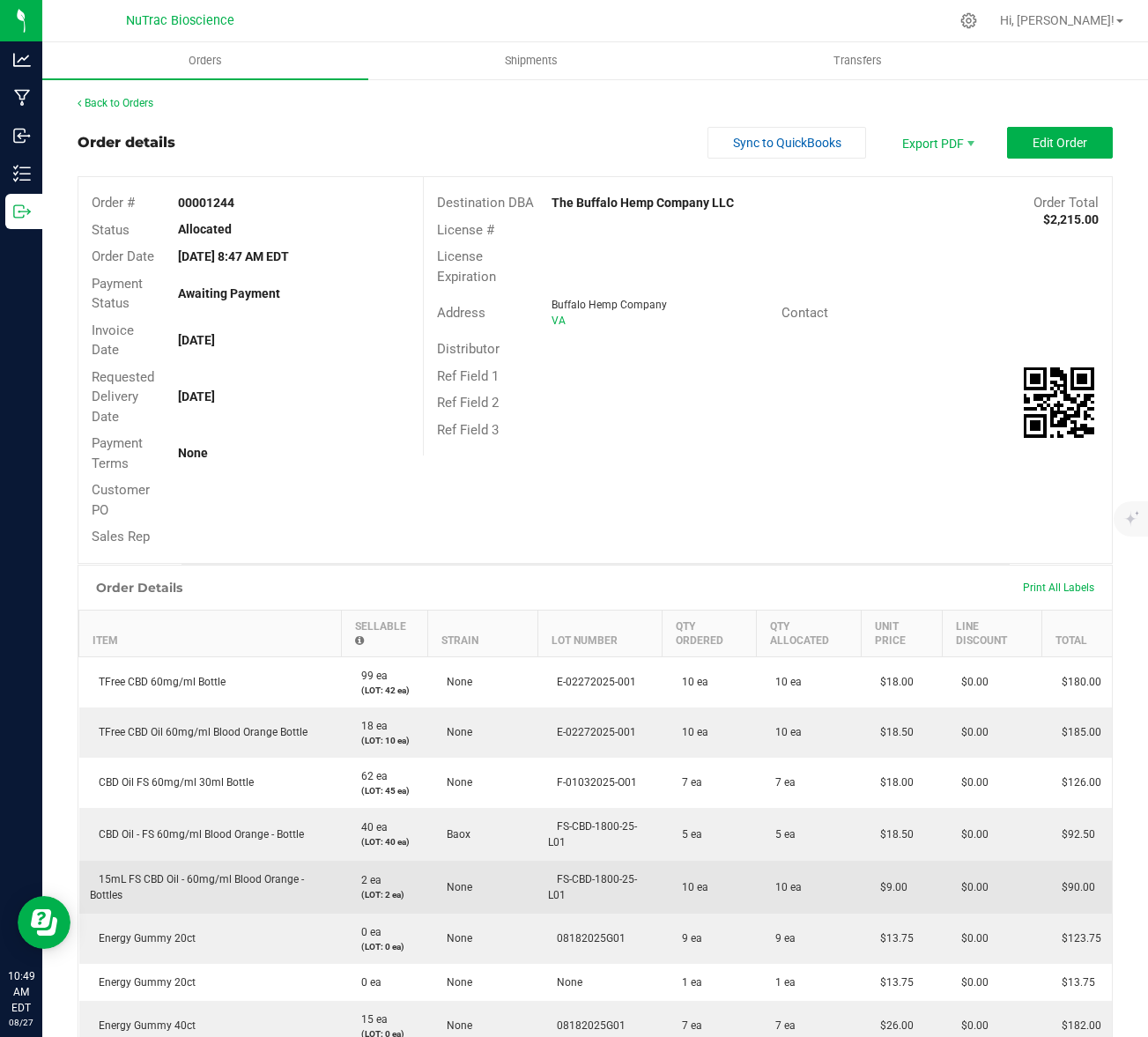
click at [128, 897] on td "15mL FS CBD Oil - 60mg/ml Blood Orange - Bottles" at bounding box center [211, 887] width 263 height 53
drag, startPoint x: 126, startPoint y: 897, endPoint x: 95, endPoint y: 879, distance: 35.8
click at [95, 879] on td "15mL FS CBD Oil - 60mg/ml Blood Orange - Bottles" at bounding box center [211, 887] width 263 height 53
copy span "15mL FS CBD Oil - 60mg/ml Blood Orange - Bottles"
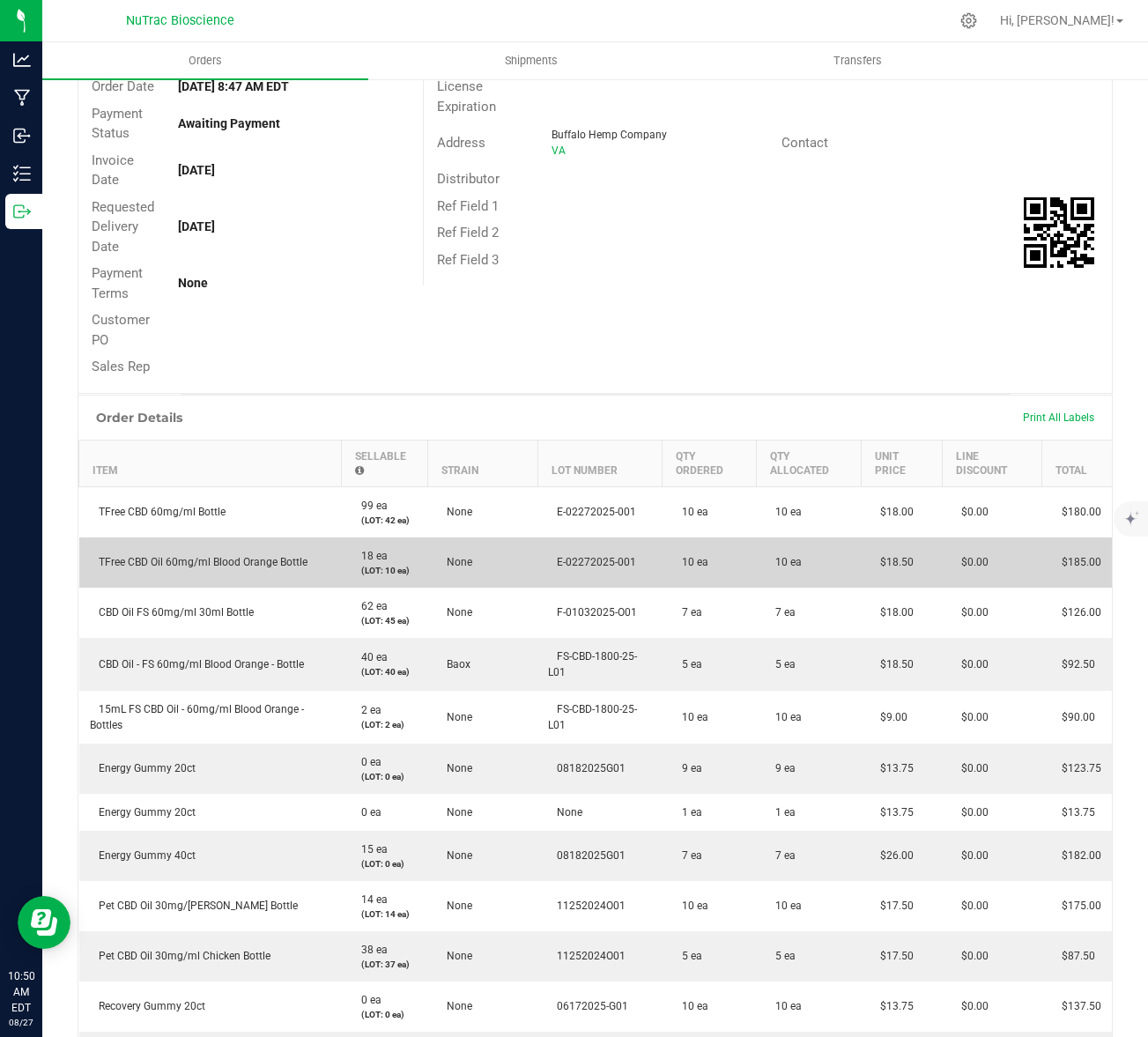
scroll to position [175, 0]
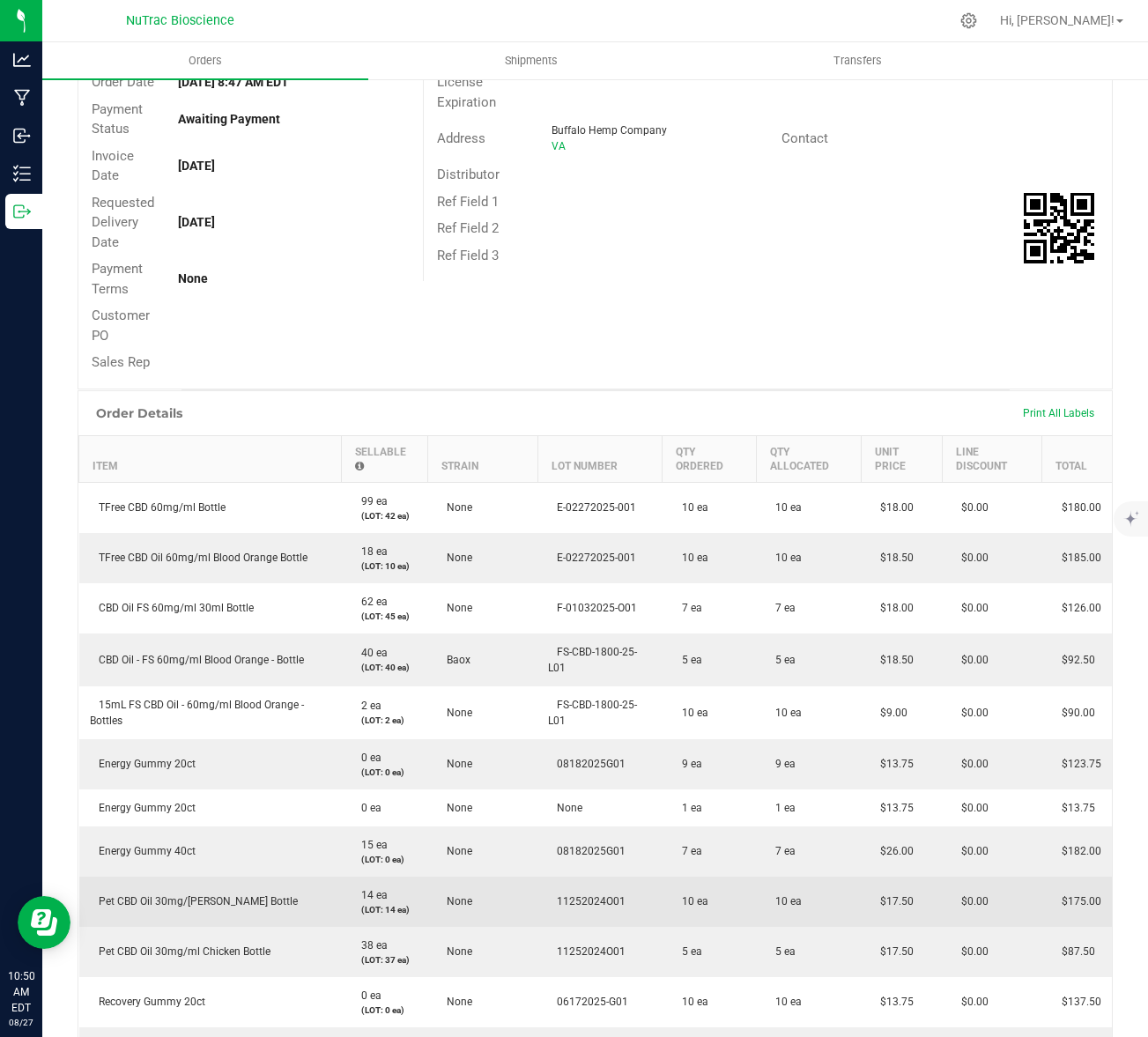
click at [267, 902] on td "Pet CBD Oil 30mg/[PERSON_NAME] Bottle" at bounding box center [211, 902] width 263 height 51
drag, startPoint x: 266, startPoint y: 902, endPoint x: 99, endPoint y: 906, distance: 167.0
click at [99, 906] on td "Pet CBD Oil 30mg/[PERSON_NAME] Bottle" at bounding box center [211, 902] width 263 height 51
copy span "Pet CBD Oil 30mg/[PERSON_NAME] Bottle"
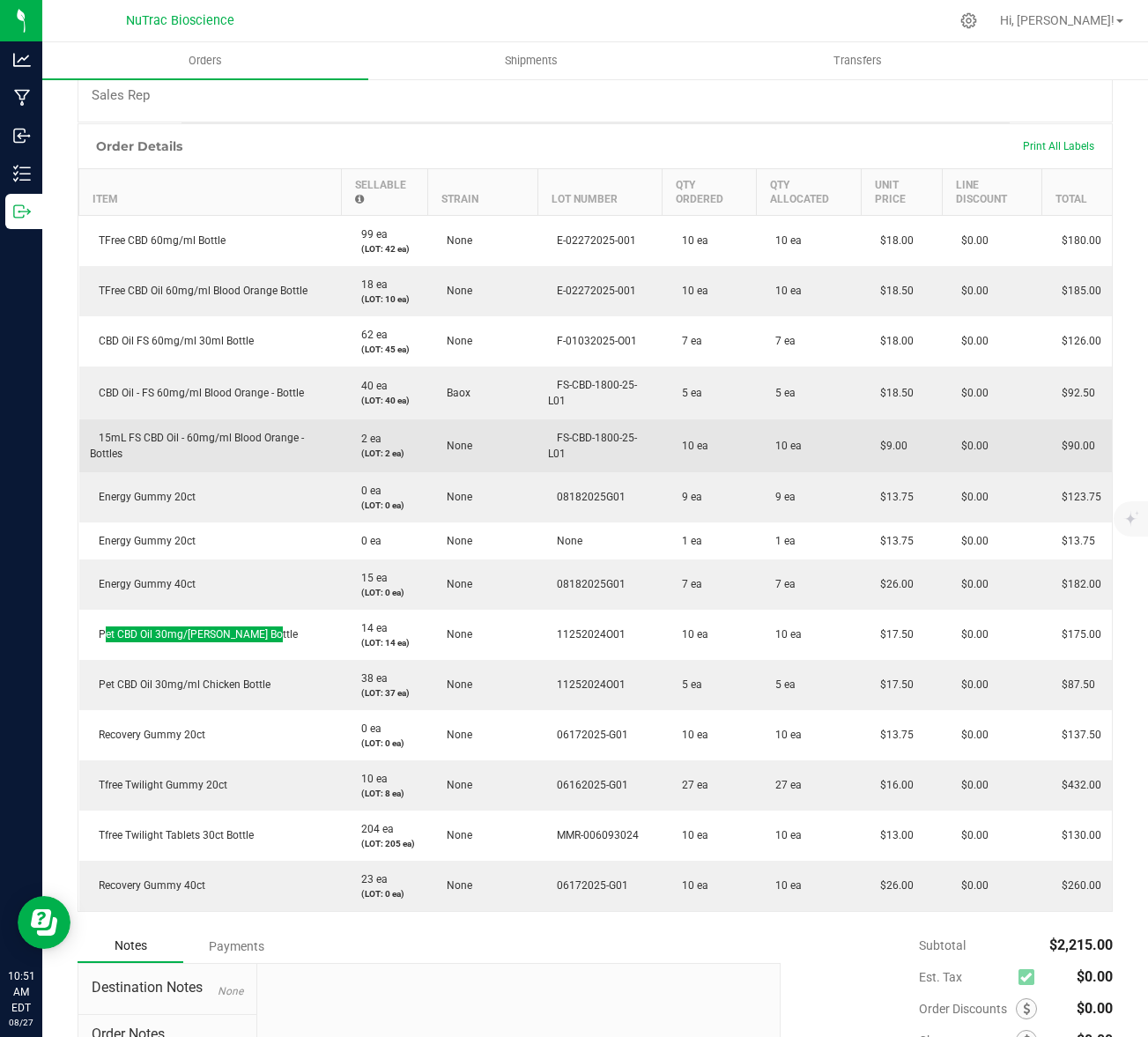
scroll to position [354, 0]
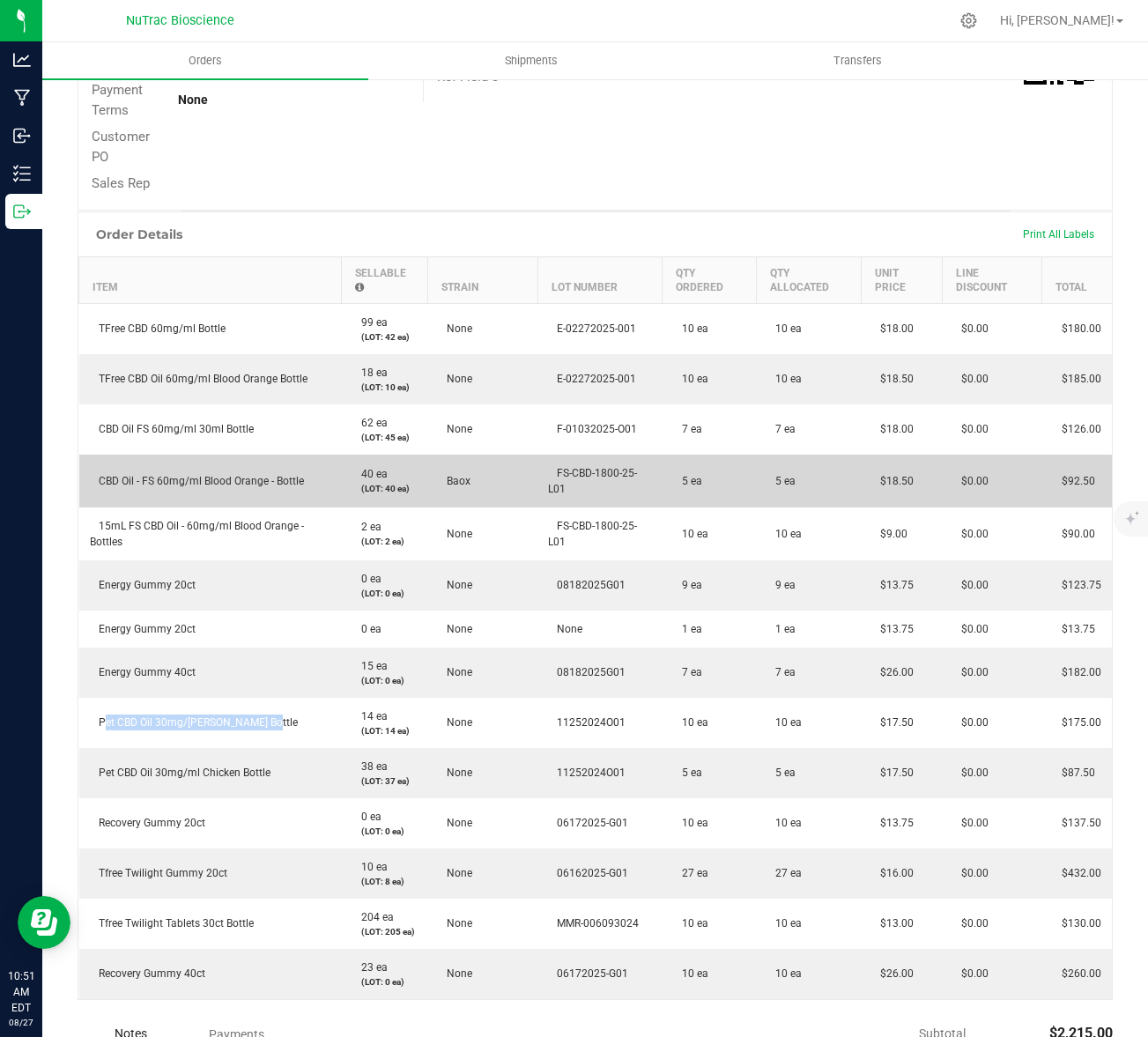
drag, startPoint x: 312, startPoint y: 477, endPoint x: 94, endPoint y: 483, distance: 218.1
click at [94, 483] on td "CBD Oil - FS 60mg/ml Blood Orange - Bottle" at bounding box center [211, 480] width 263 height 53
copy span "CBD Oil - FS 60mg/ml Blood Orange - Bottle"
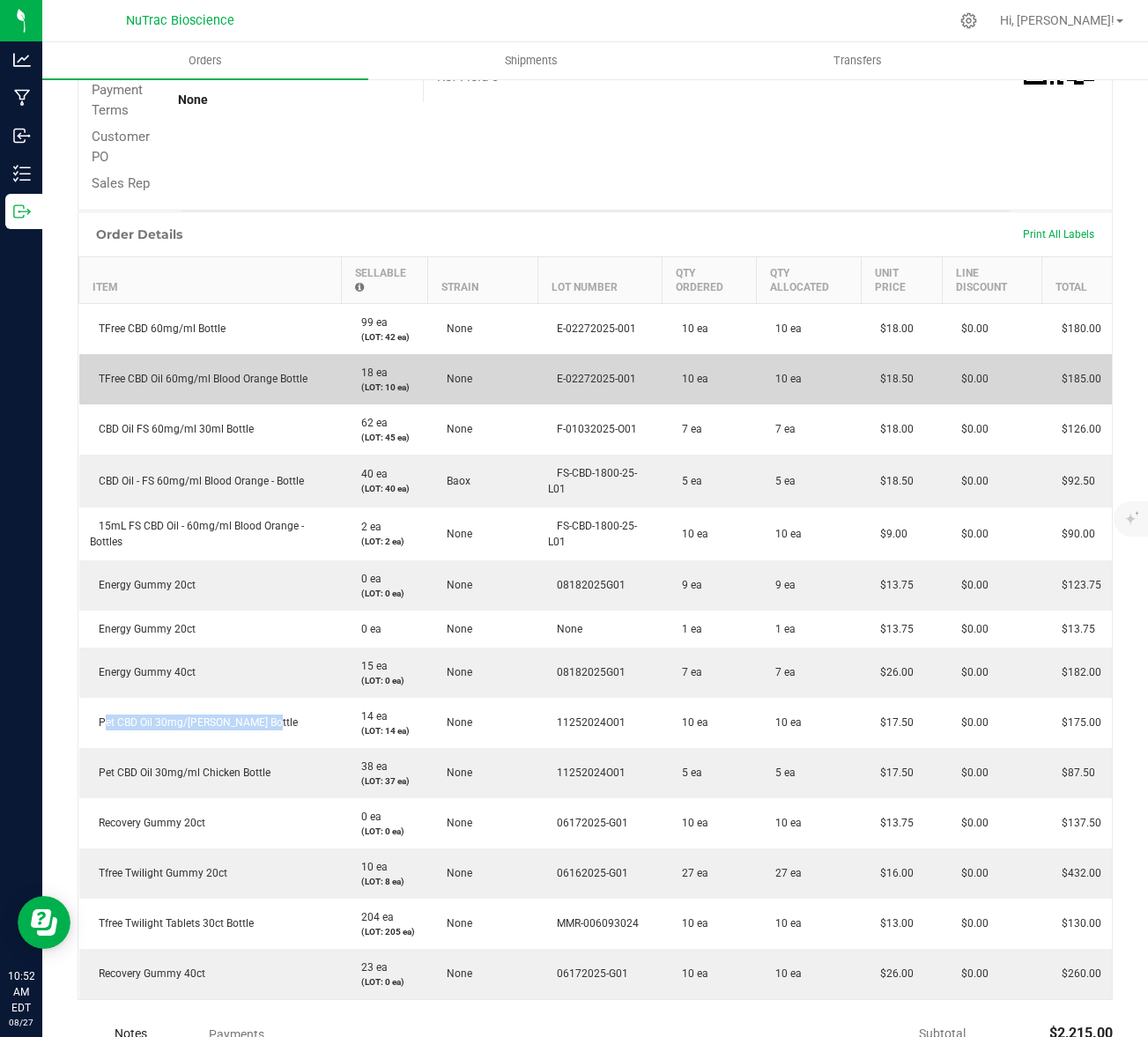
drag, startPoint x: 311, startPoint y: 380, endPoint x: 94, endPoint y: 372, distance: 217.1
click at [94, 372] on td "TFree CBD Oil 60mg/ml Blood Orange Bottle" at bounding box center [211, 379] width 263 height 51
copy span "TFree CBD Oil 60mg/ml Blood Orange Bottle"
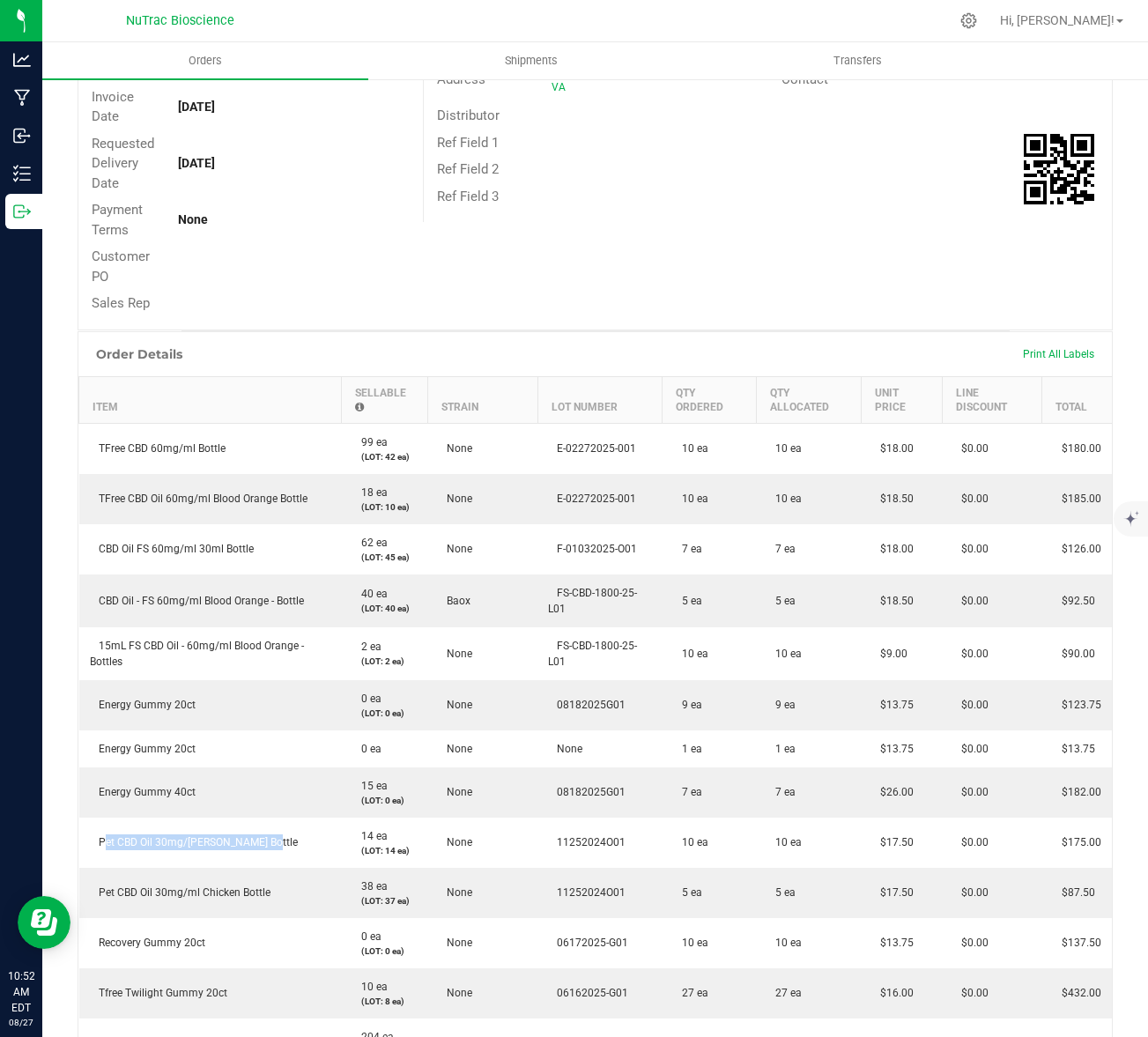
scroll to position [0, 0]
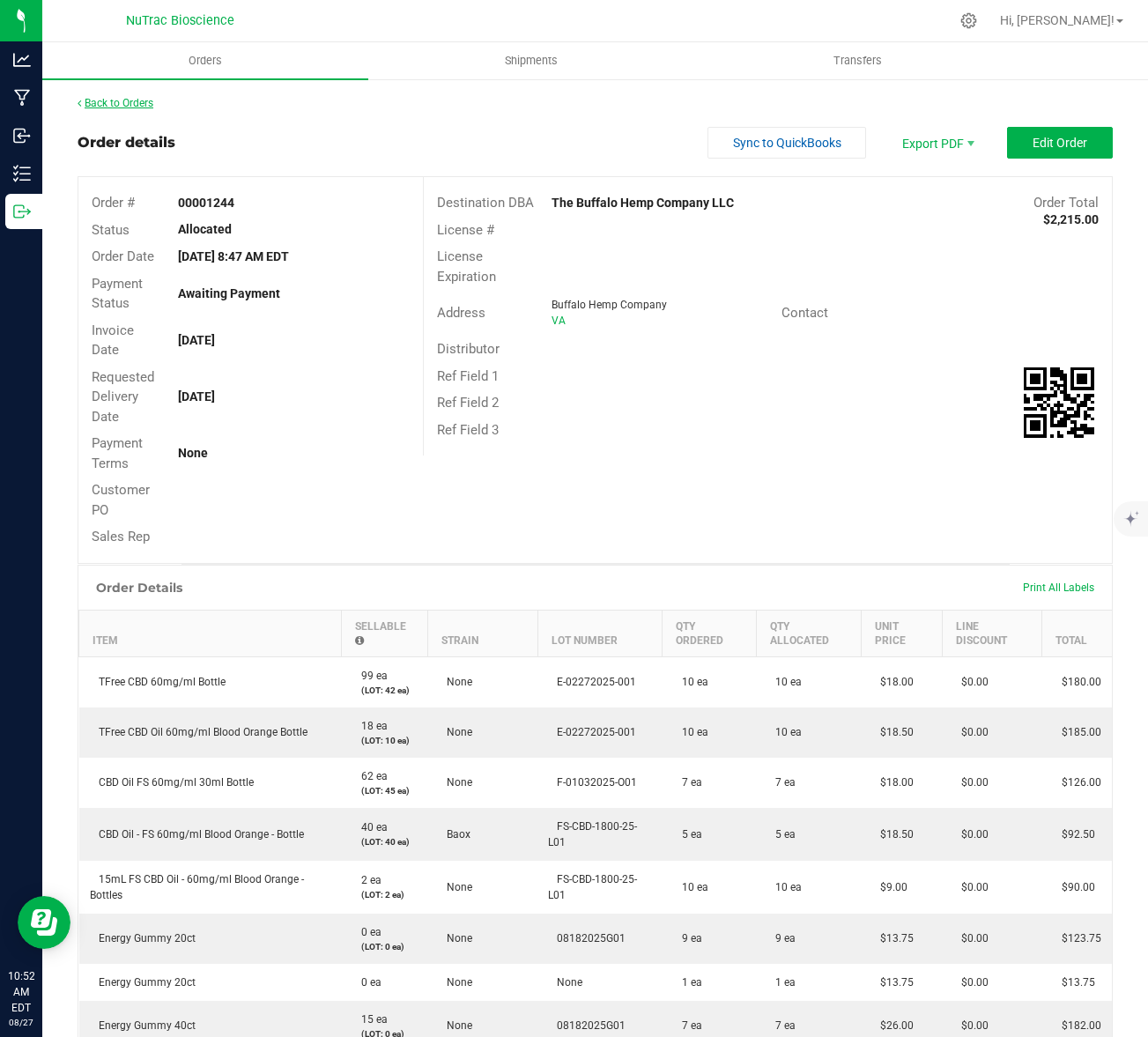
click at [139, 102] on link "Back to Orders" at bounding box center [115, 102] width 76 height 12
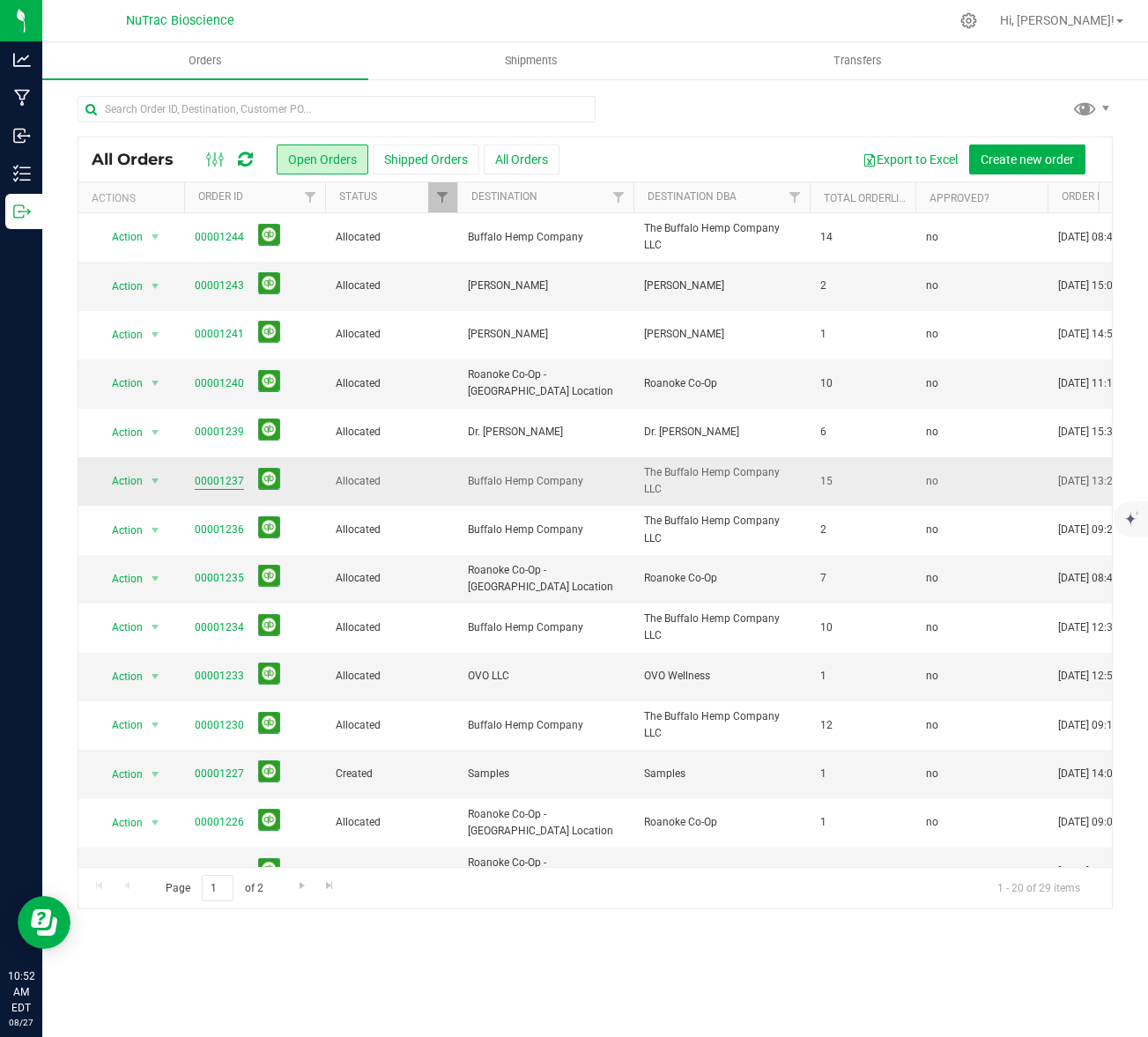
click at [217, 484] on link "00001237" at bounding box center [220, 481] width 50 height 17
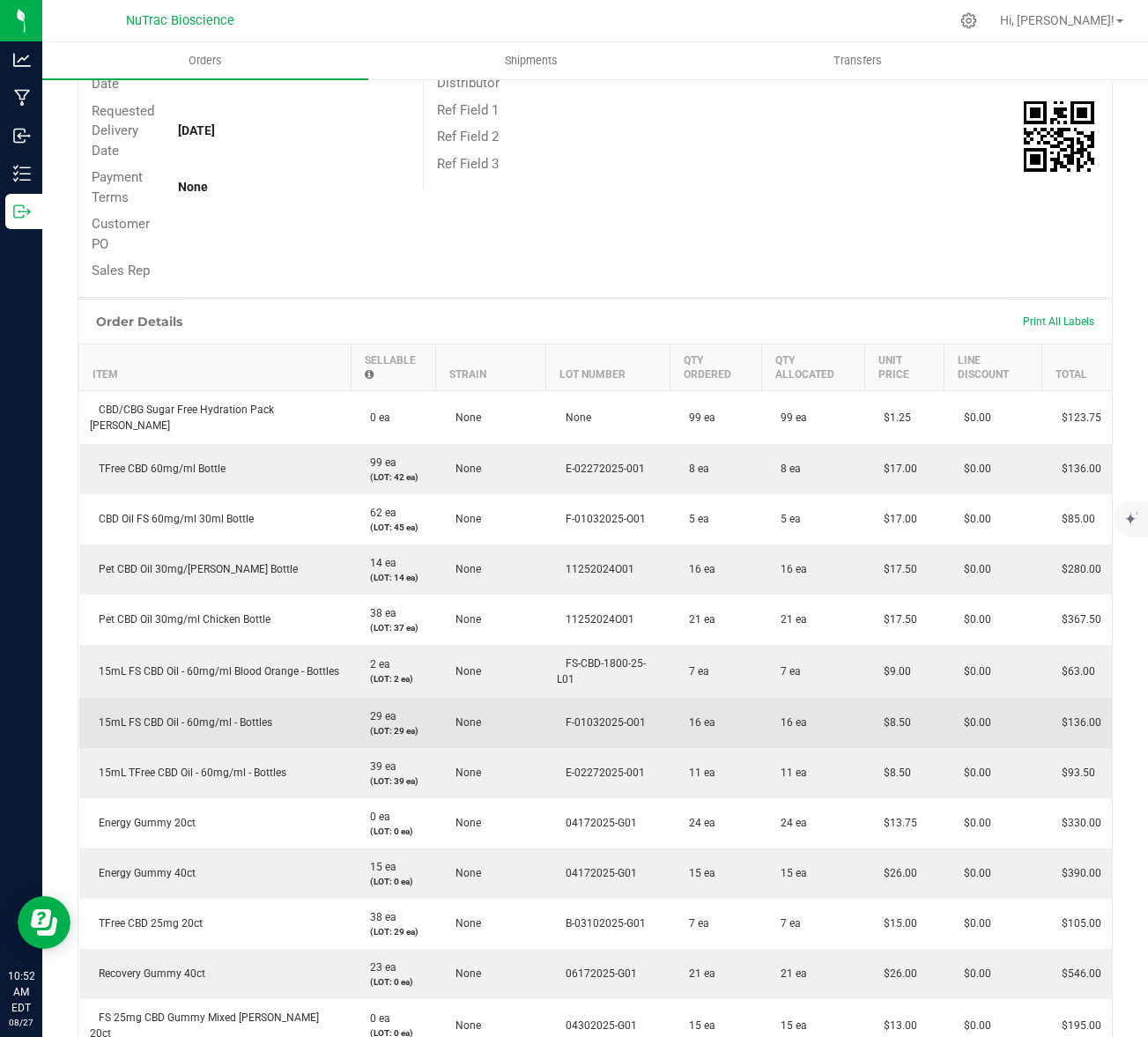
scroll to position [333, 0]
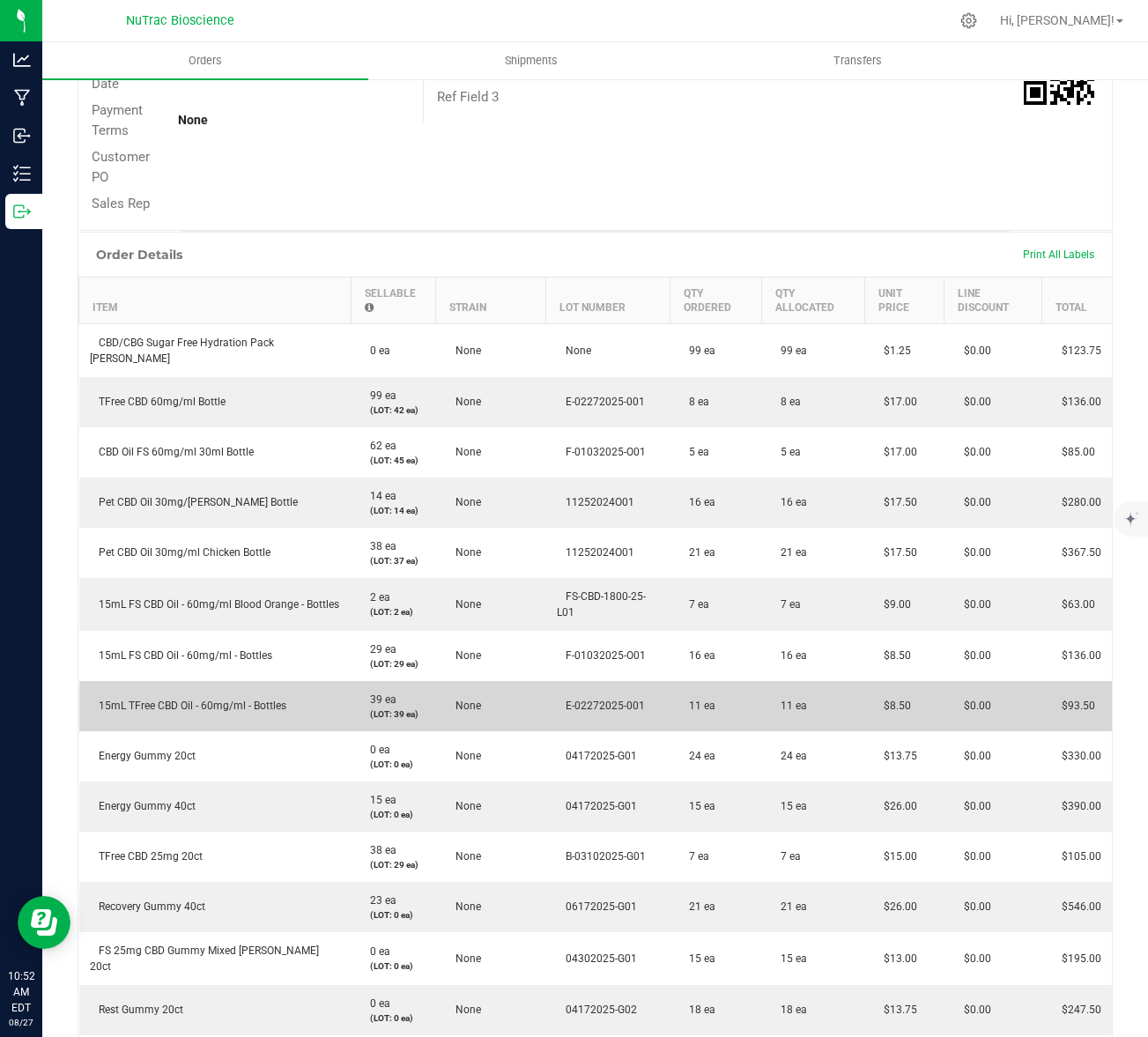
drag, startPoint x: 294, startPoint y: 693, endPoint x: 95, endPoint y: 686, distance: 199.1
click at [95, 686] on td "15mL TFree CBD Oil - 60mg/ml - Bottles" at bounding box center [216, 707] width 272 height 51
copy span "15mL TFree CBD Oil - 60mg/ml - Bottles"
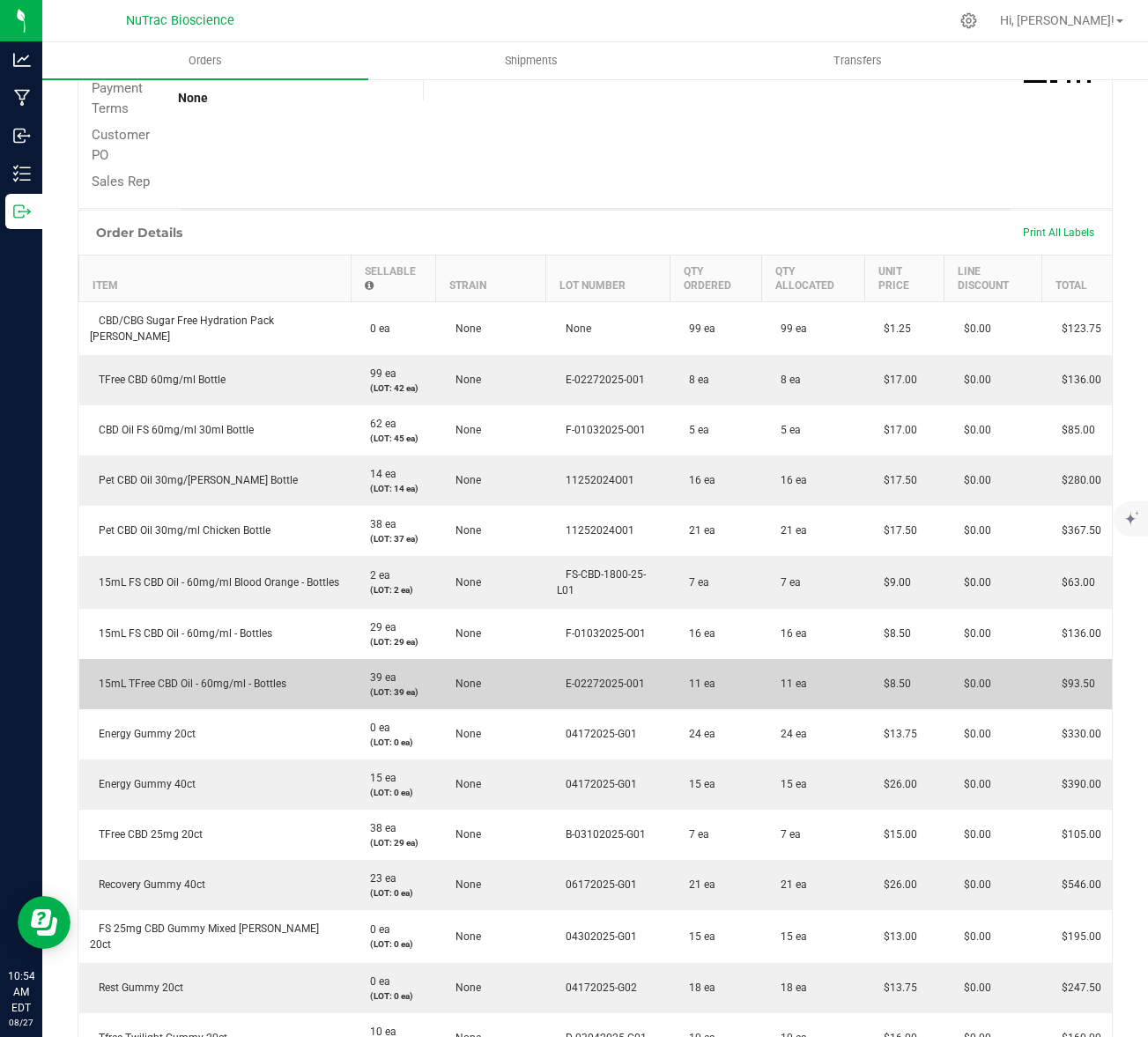
scroll to position [354, 0]
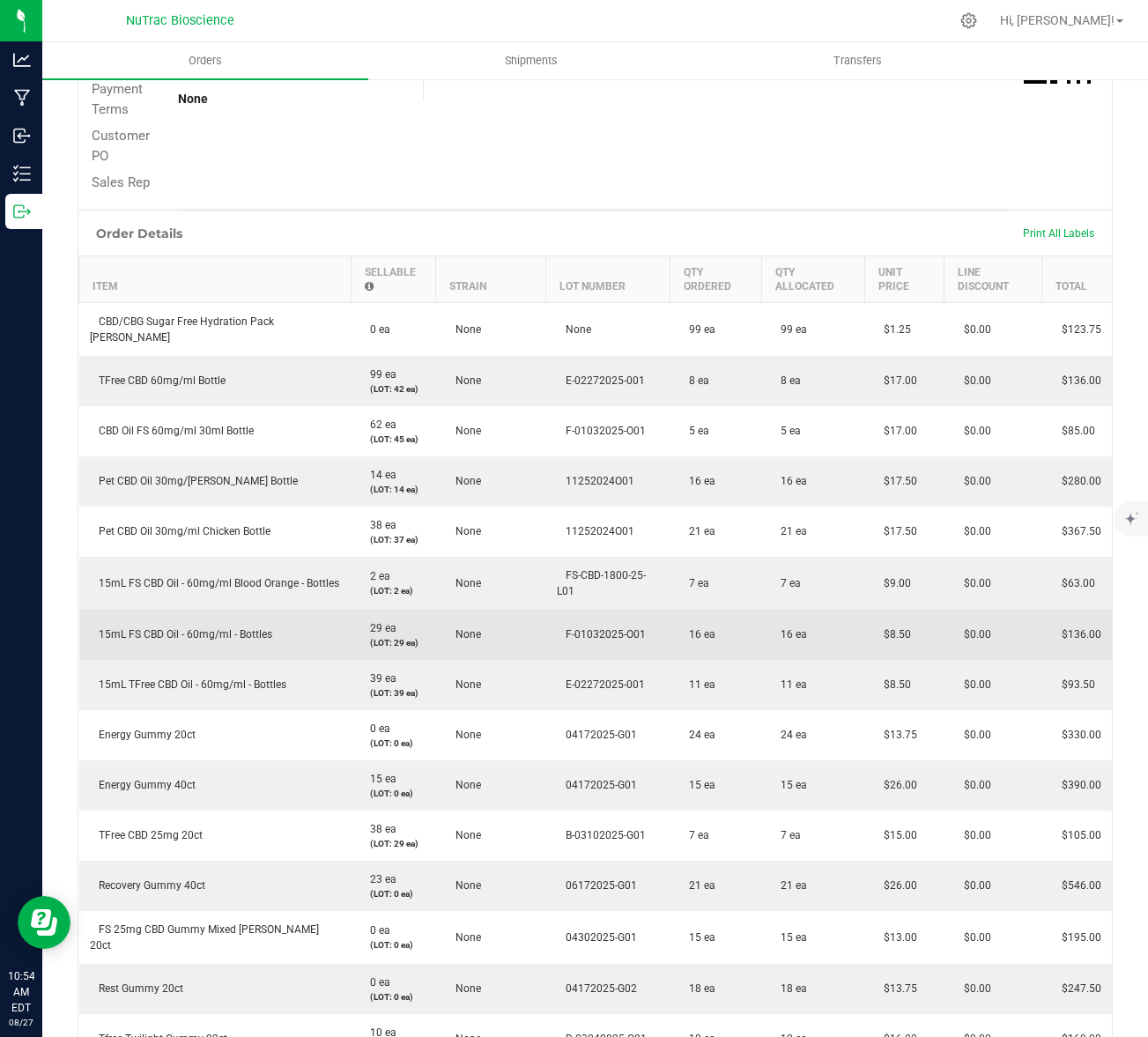
drag, startPoint x: 277, startPoint y: 620, endPoint x: 100, endPoint y: 619, distance: 177.0
click at [100, 619] on td "15mL FS CBD Oil - 60mg/ml - Bottles" at bounding box center [216, 635] width 272 height 51
copy span "15mL FS CBD Oil - 60mg/ml - Bottles"
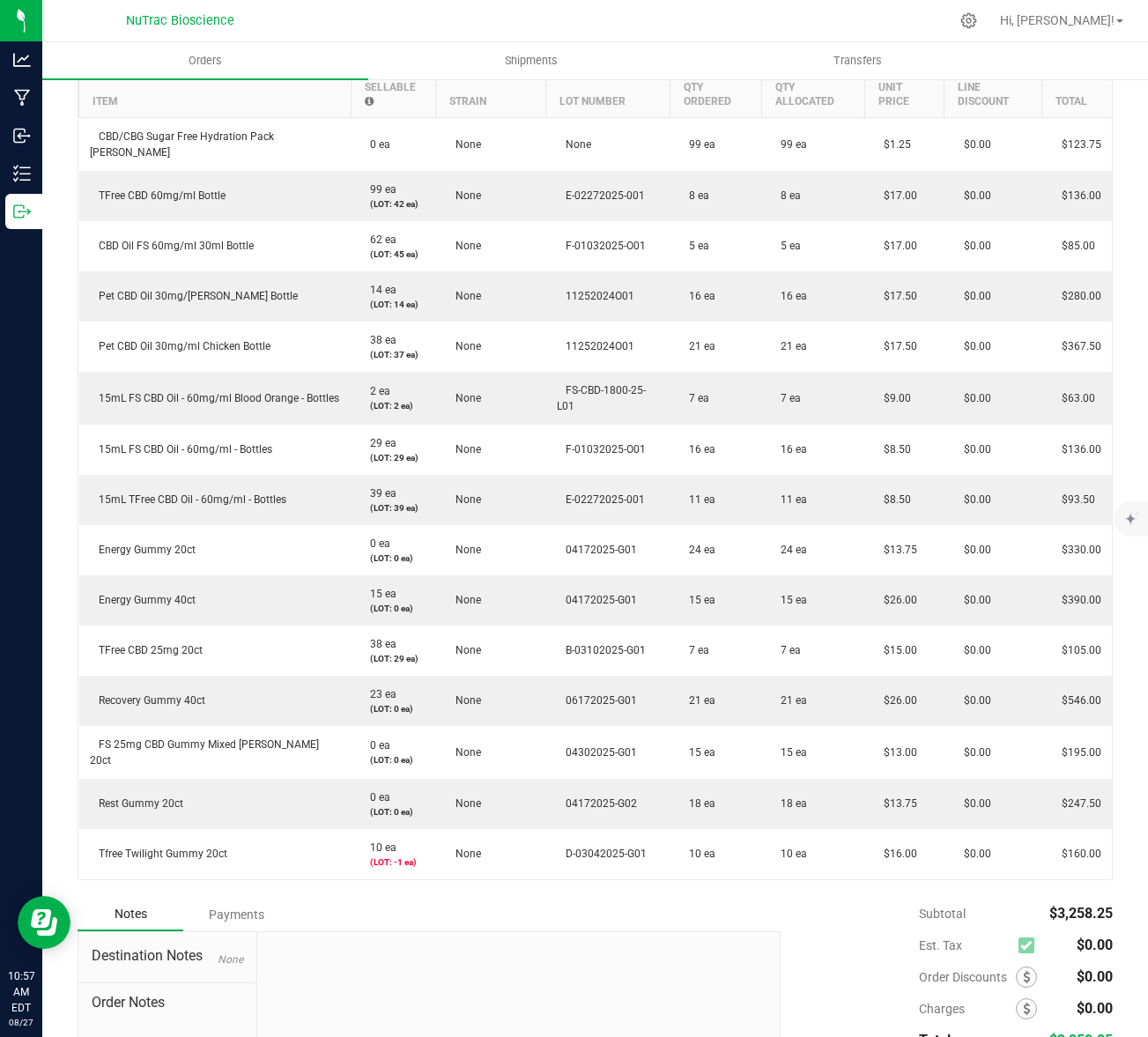
scroll to position [0, 0]
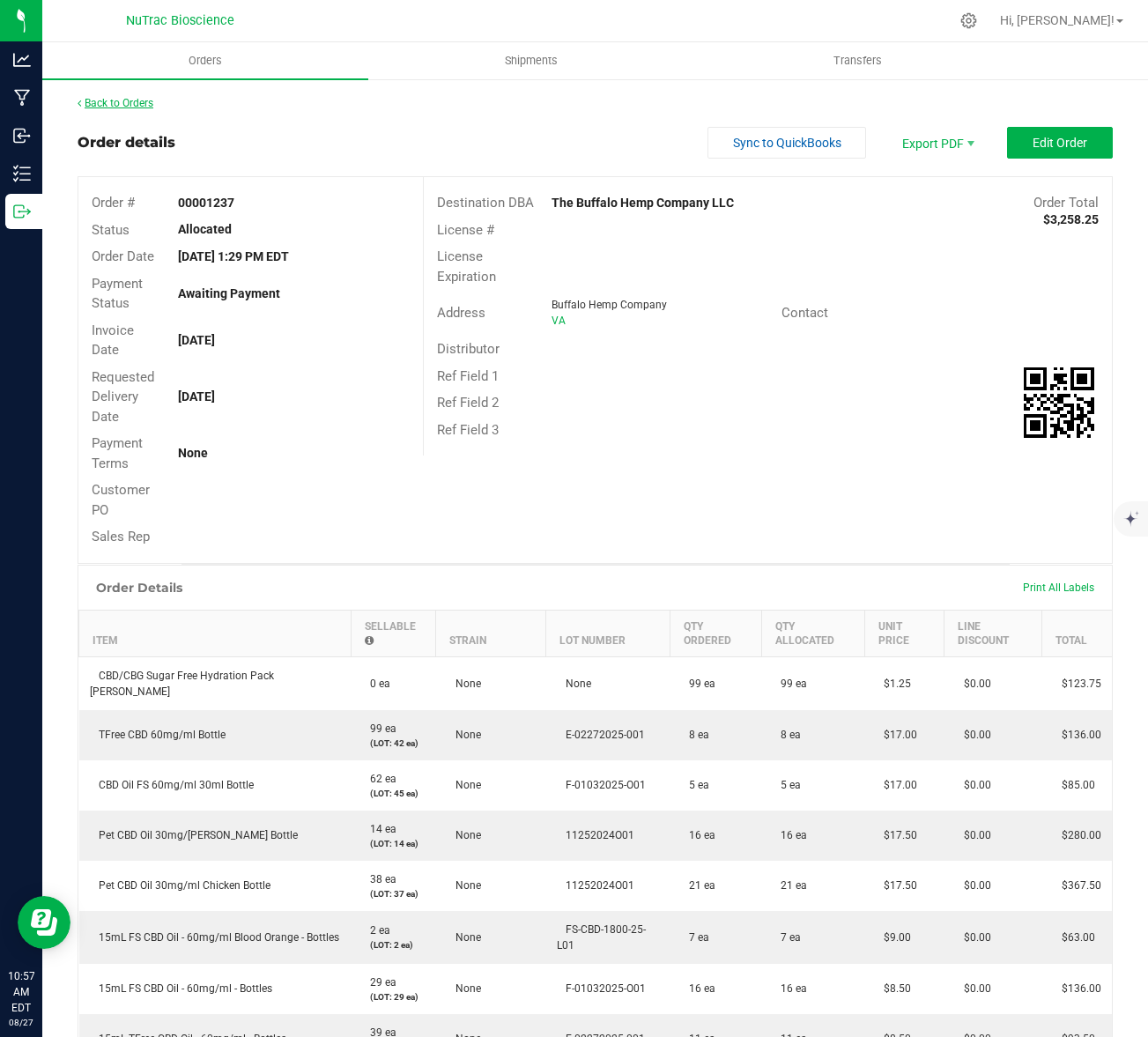
click at [138, 100] on link "Back to Orders" at bounding box center [115, 102] width 76 height 12
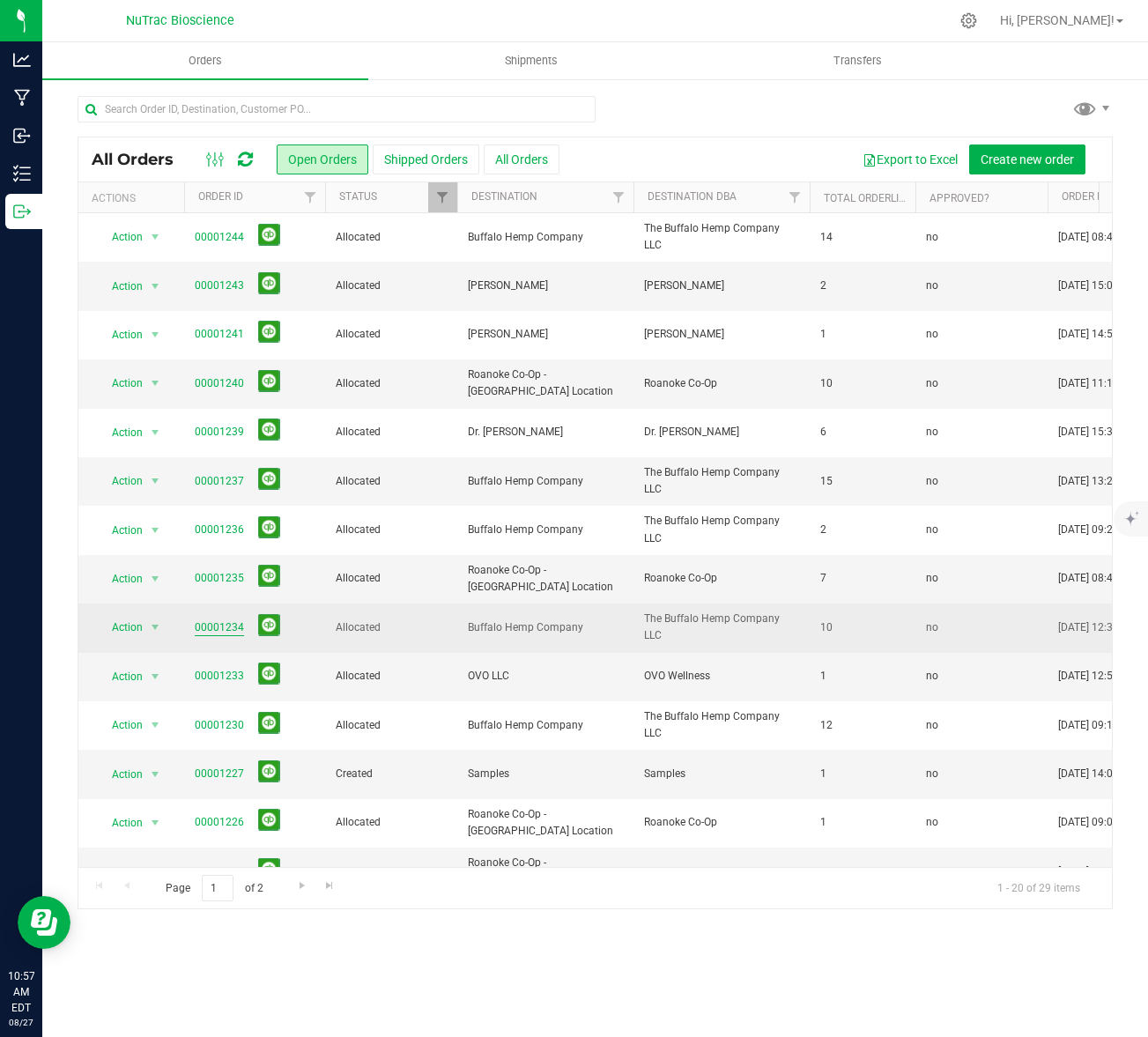
click at [224, 625] on link "00001234" at bounding box center [220, 628] width 50 height 17
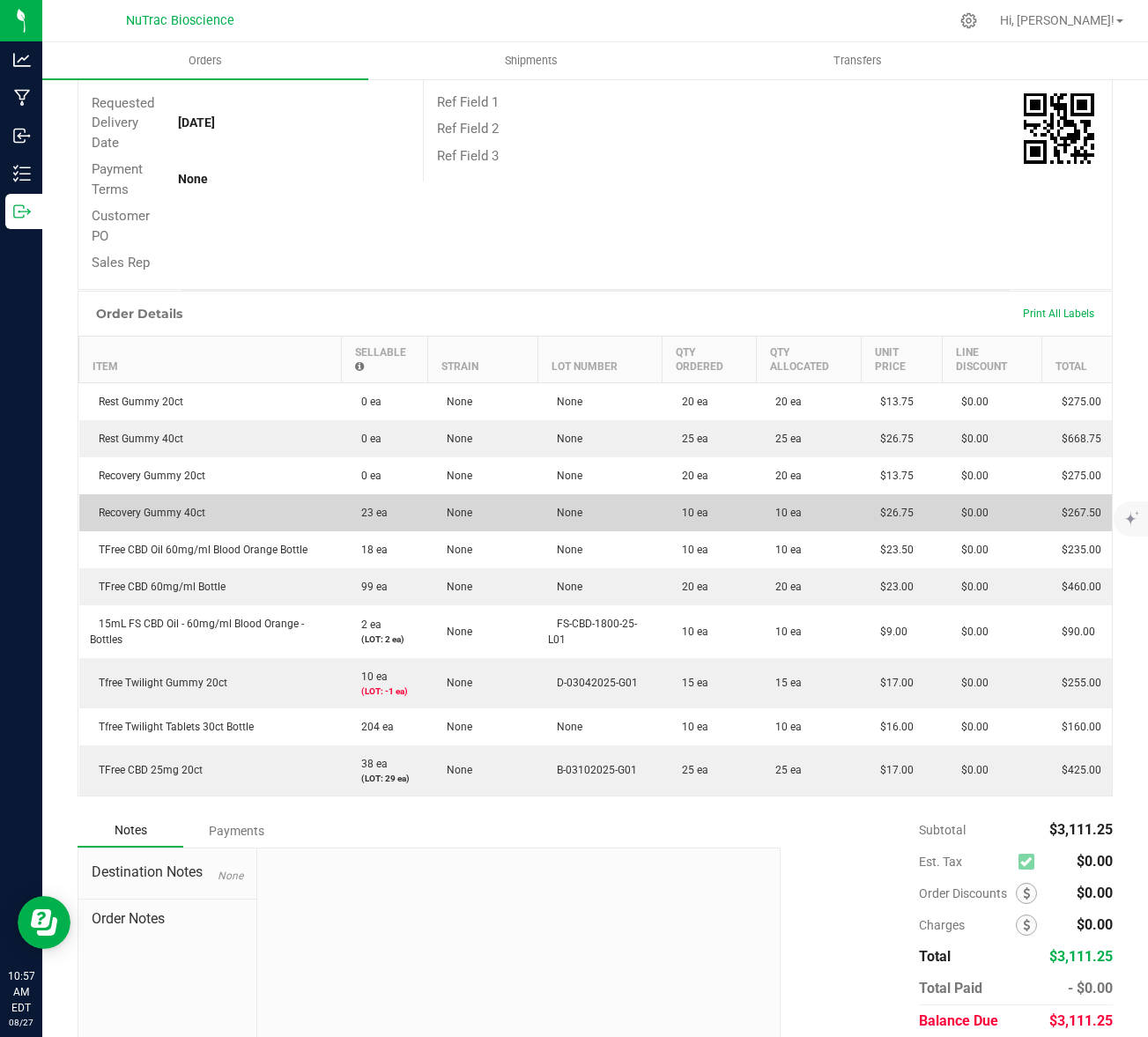
scroll to position [283, 0]
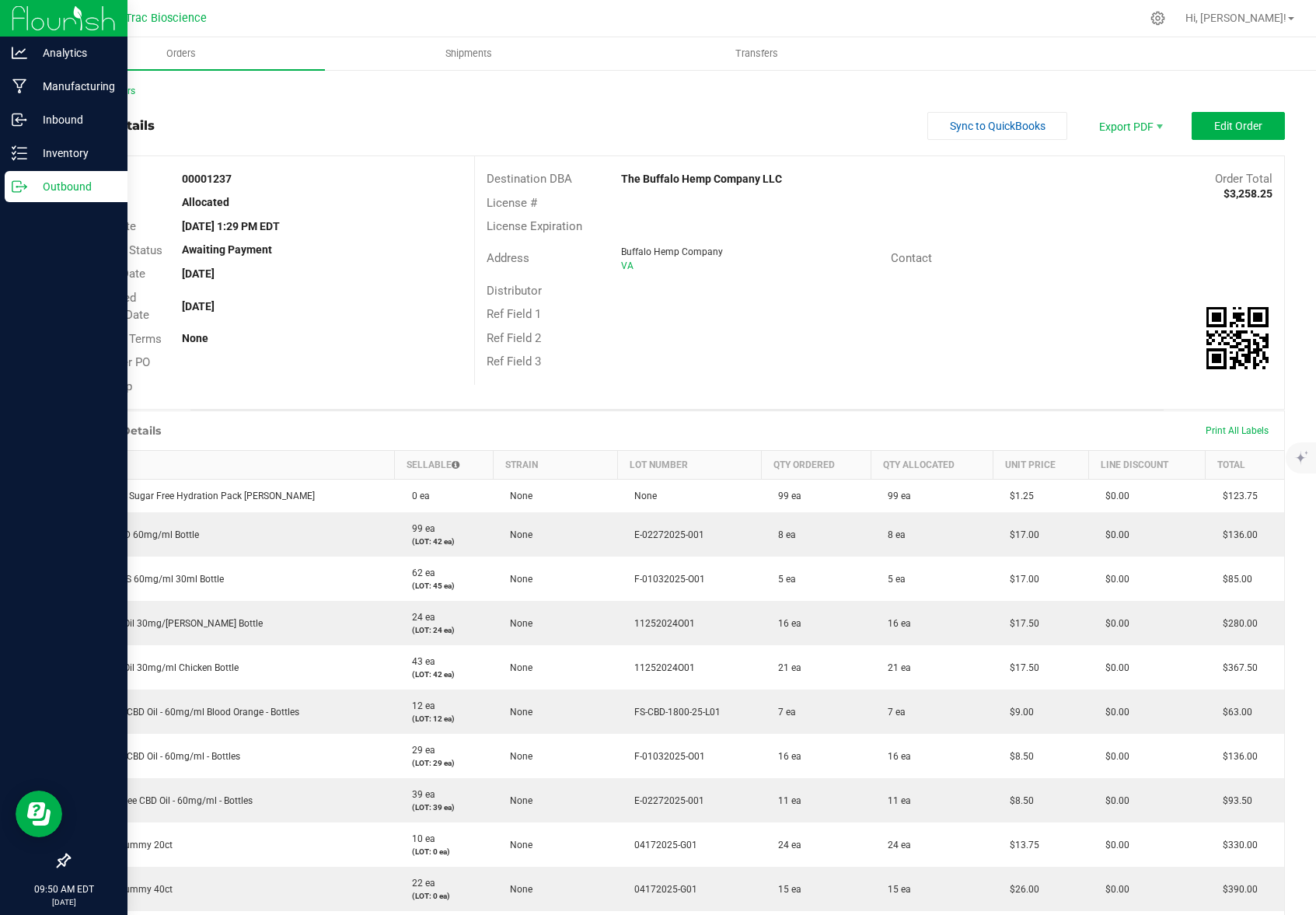
scroll to position [282, 0]
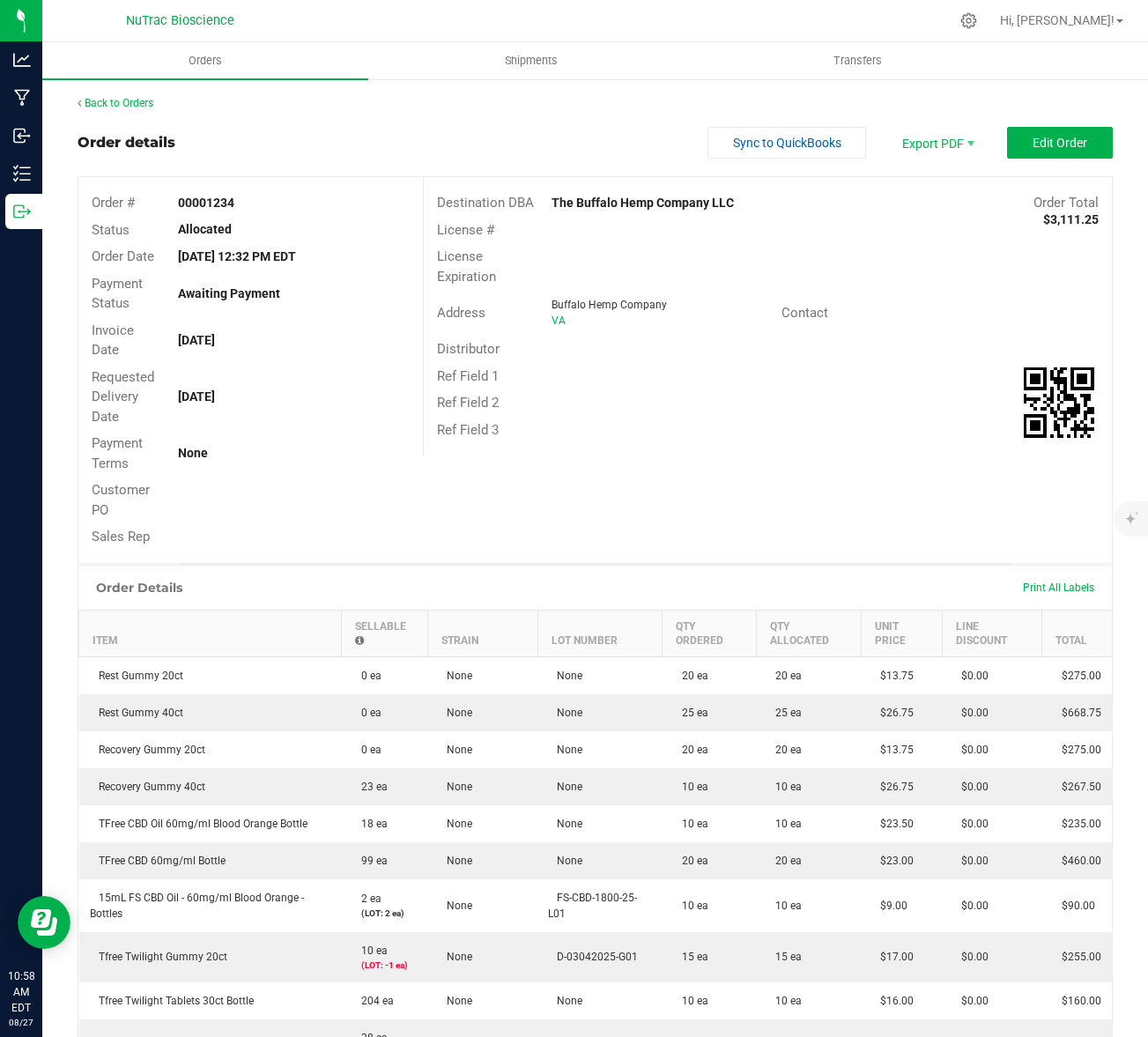
scroll to position [283, 0]
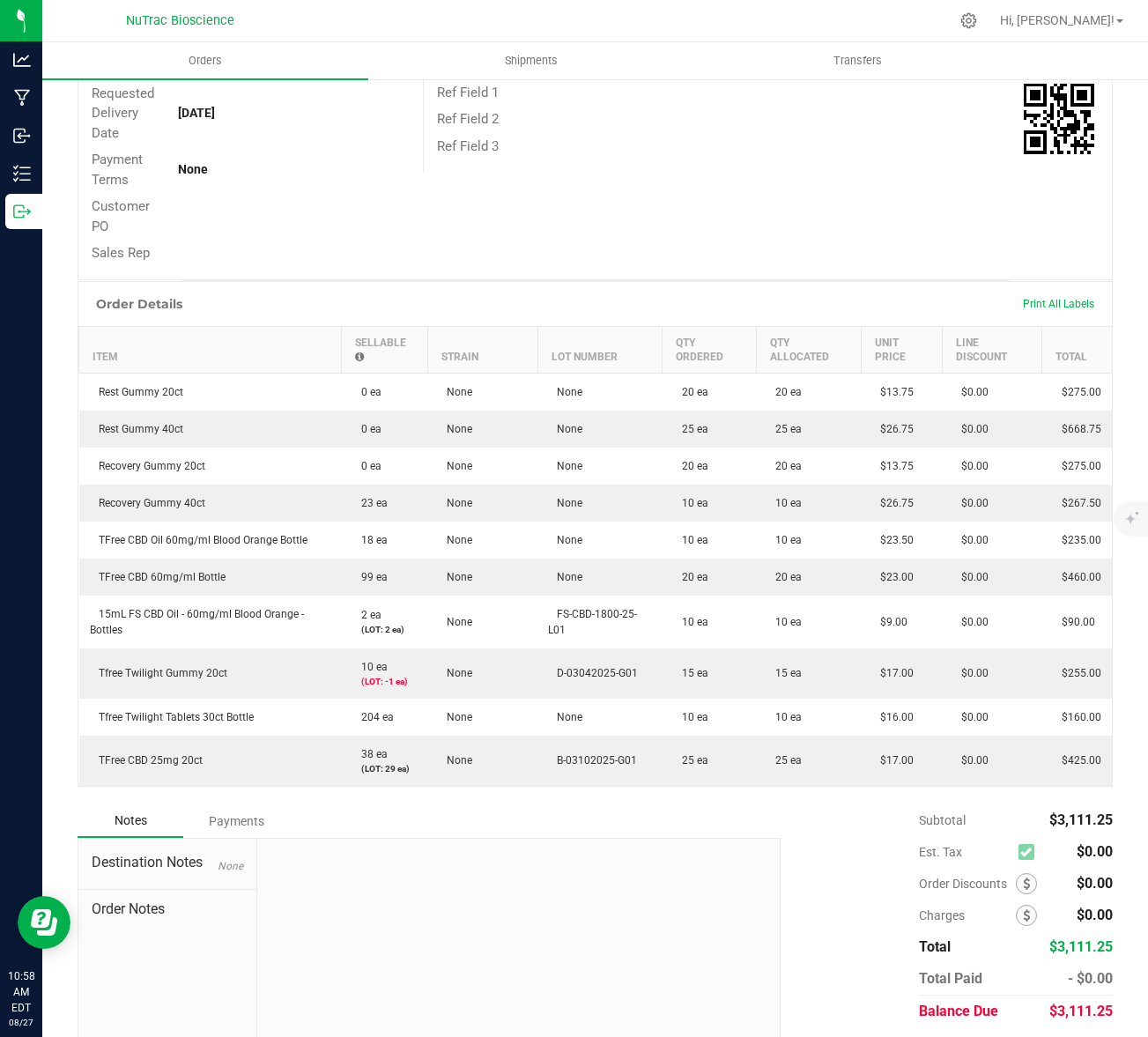
click at [137, 628] on td "15mL FS CBD Oil - 60mg/ml Blood Orange - Bottles" at bounding box center [211, 622] width 263 height 53
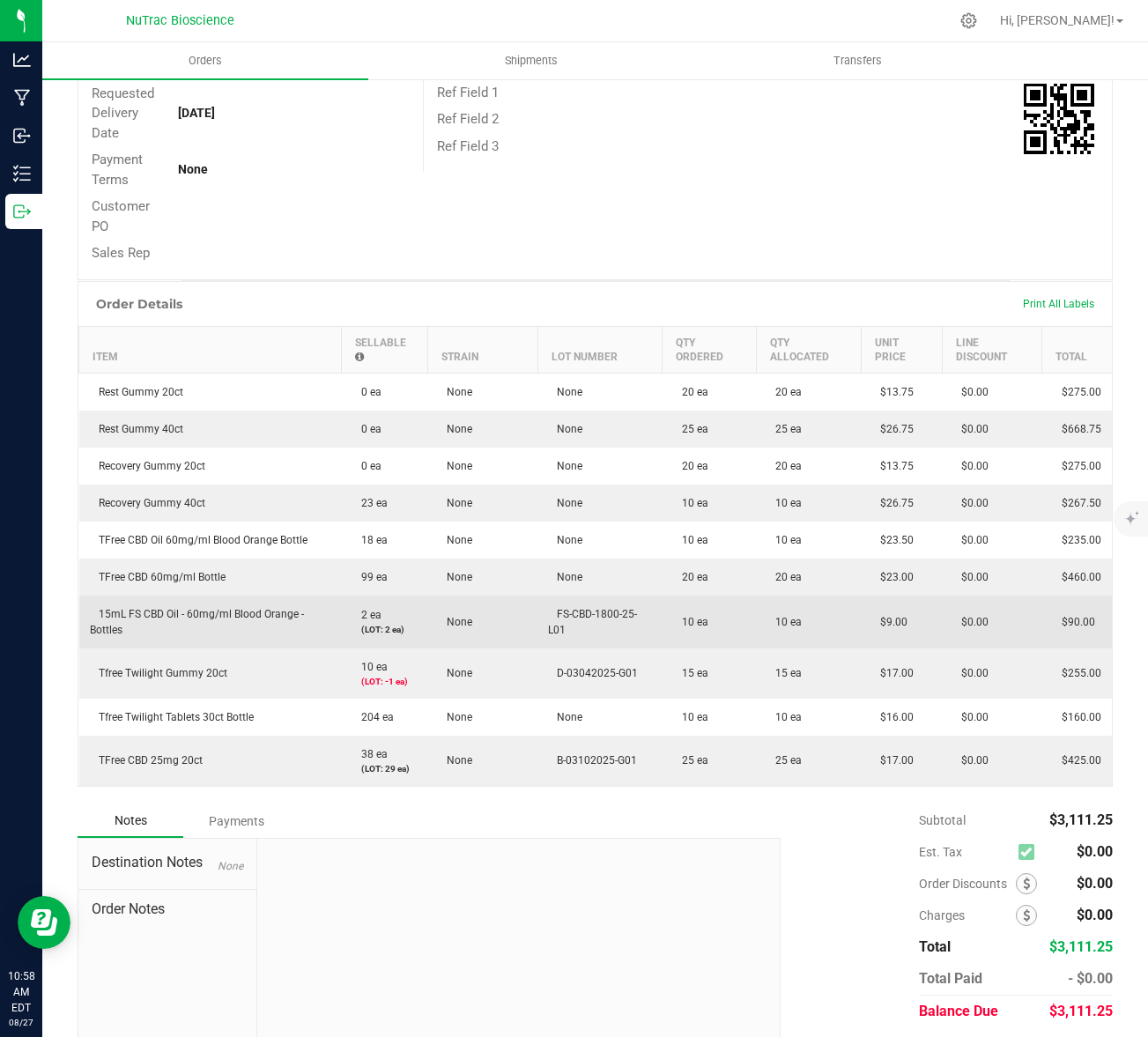
drag, startPoint x: 126, startPoint y: 631, endPoint x: 84, endPoint y: 615, distance: 44.9
click at [84, 615] on td "15mL FS CBD Oil - 60mg/ml Blood Orange - Bottles" at bounding box center [211, 622] width 263 height 53
copy span "15mL FS CBD Oil - 60mg/ml Blood Orange - Bottles"
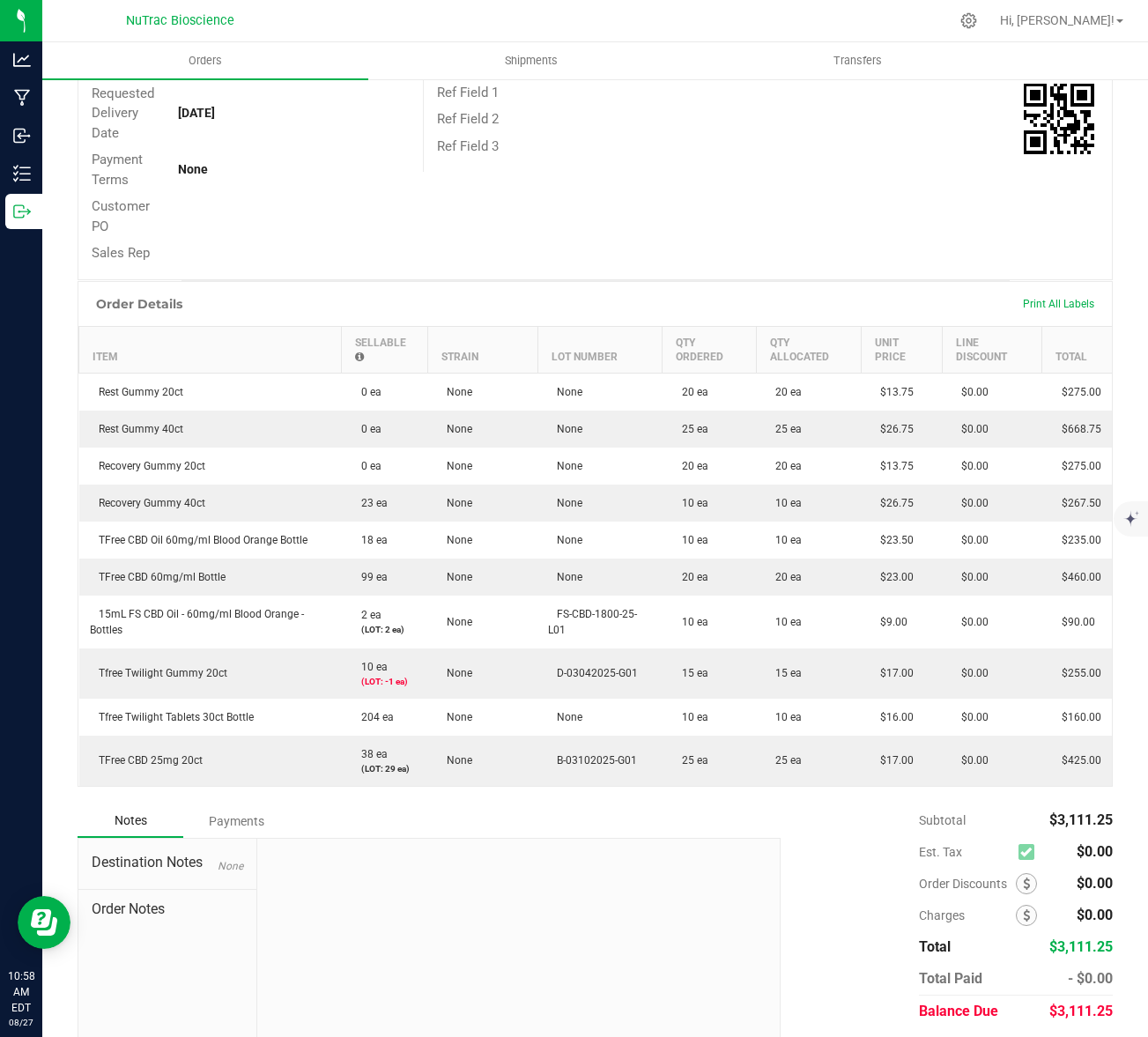
scroll to position [0, 0]
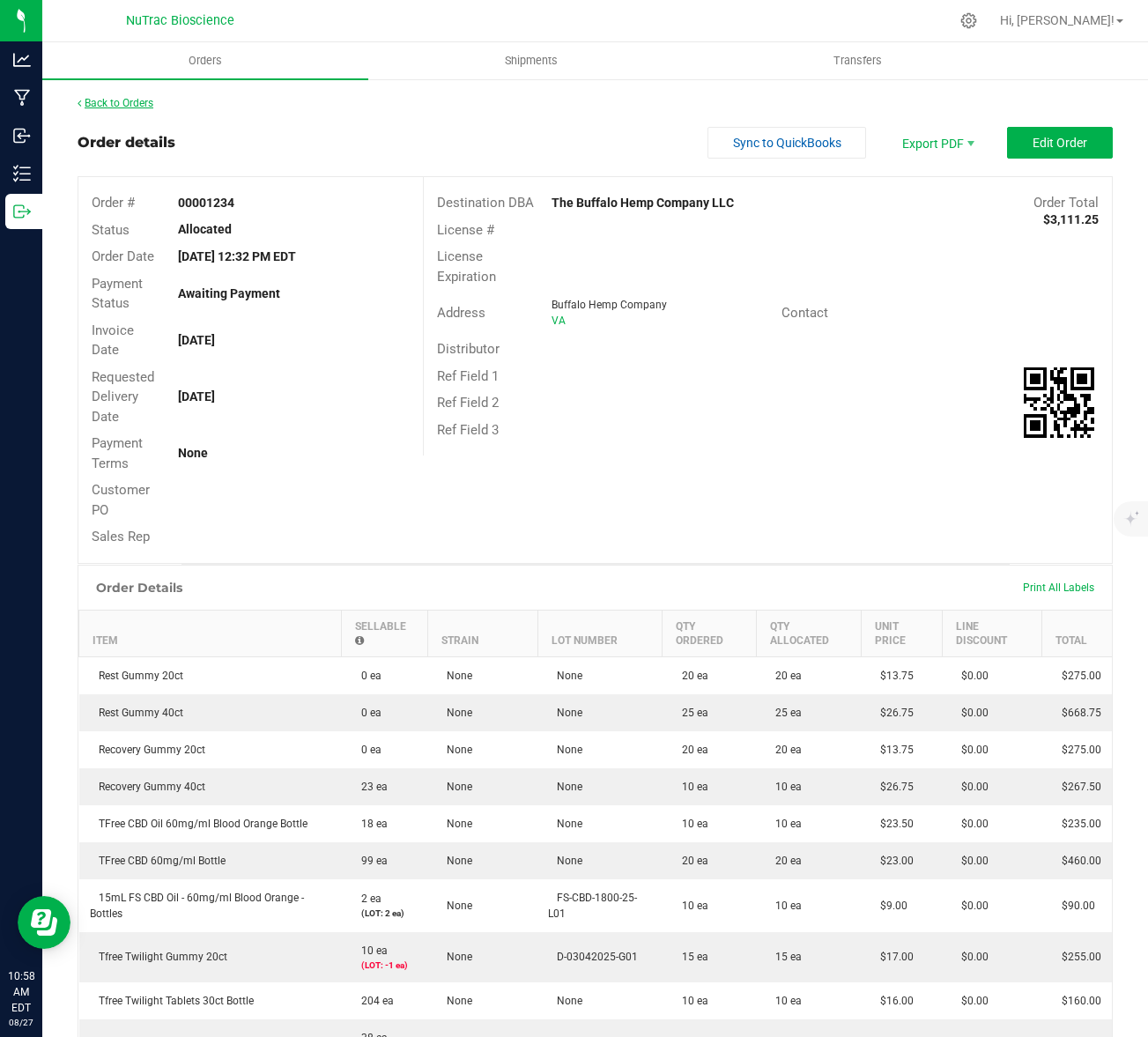
click at [116, 105] on link "Back to Orders" at bounding box center [115, 102] width 76 height 12
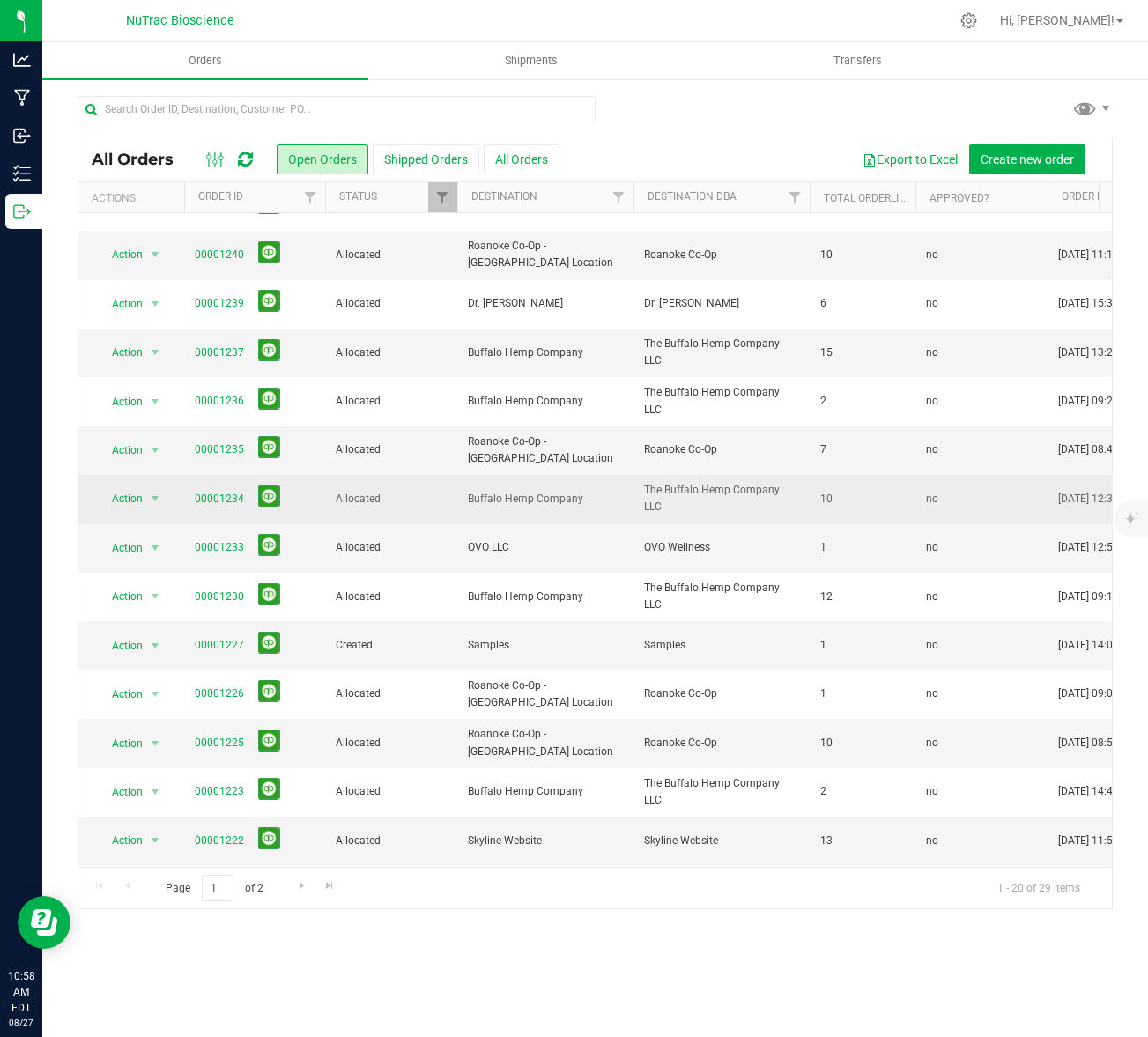
scroll to position [130, 0]
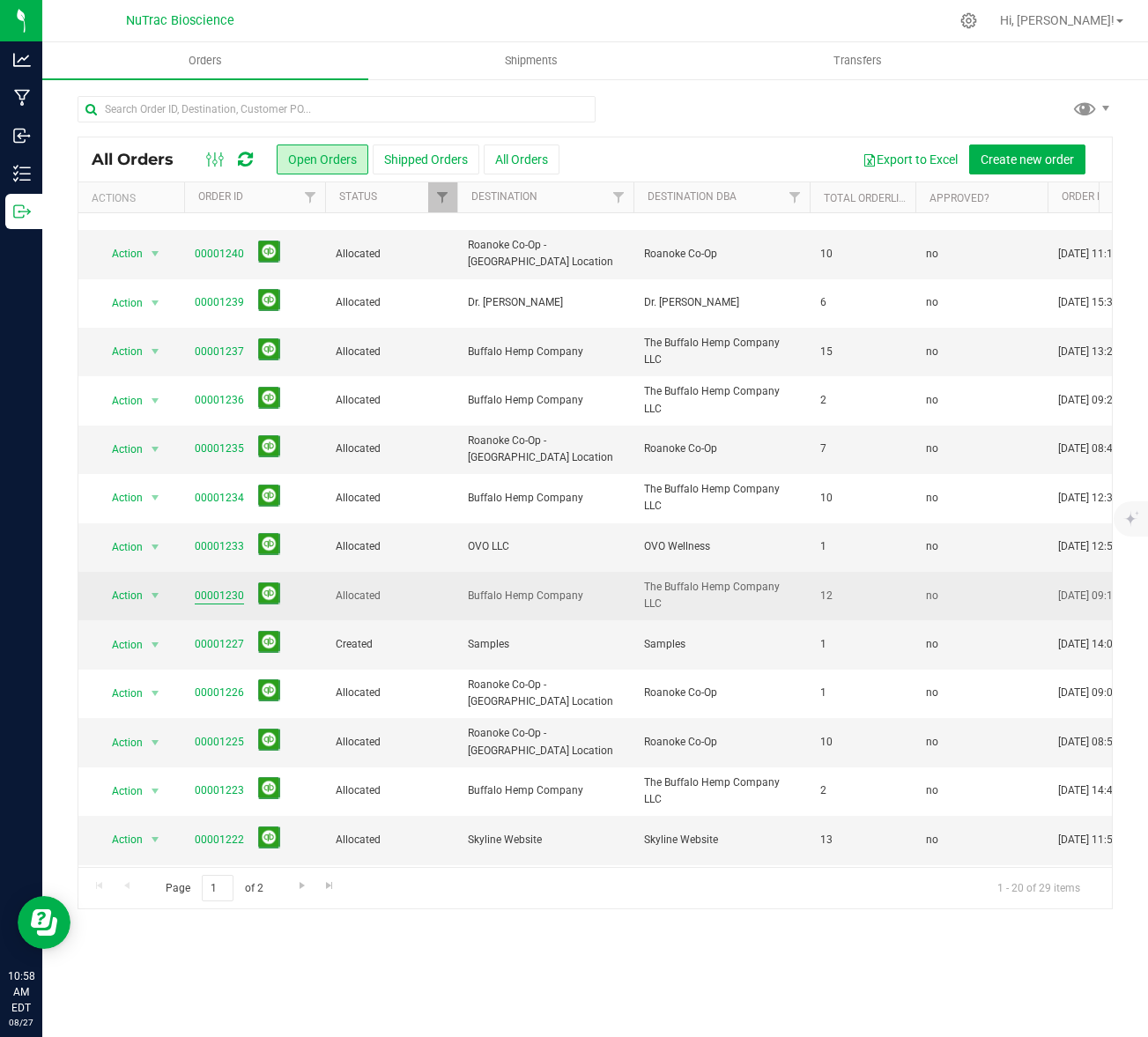
click at [228, 594] on link "00001230" at bounding box center [220, 596] width 50 height 17
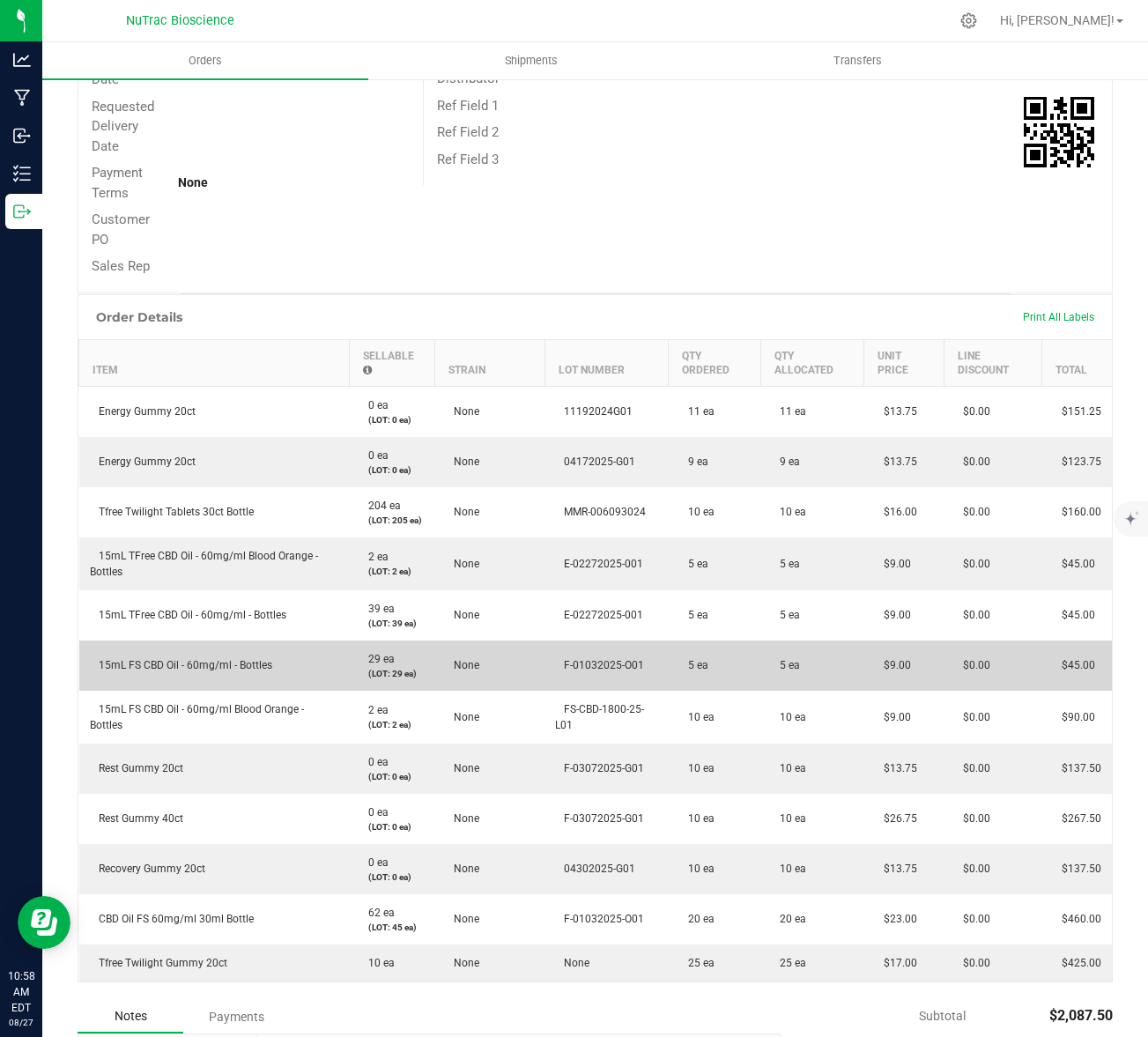
scroll to position [344, 0]
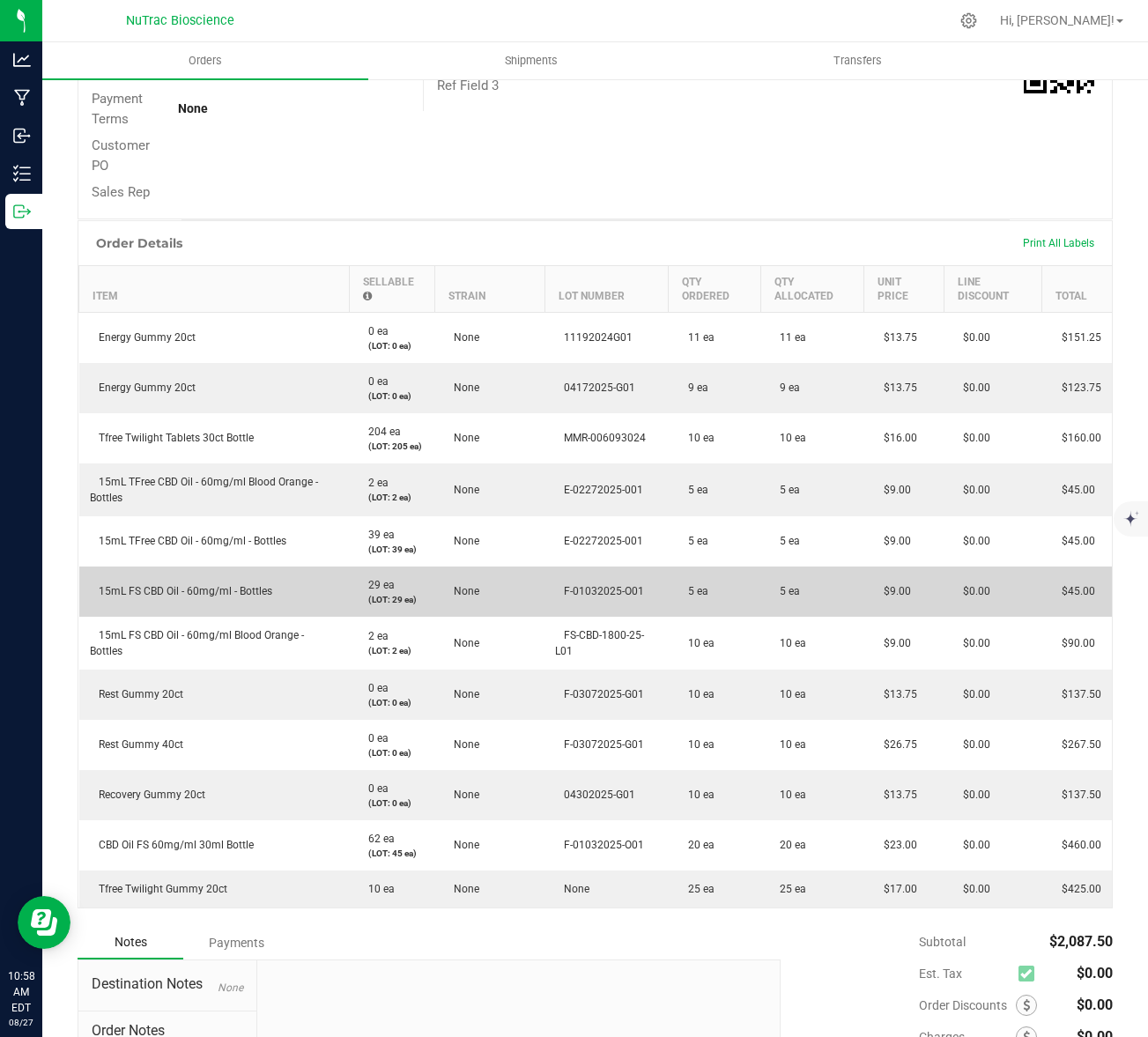
click at [282, 595] on td "15mL FS CBD Oil - 60mg/ml - Bottles" at bounding box center [215, 592] width 270 height 51
drag, startPoint x: 278, startPoint y: 591, endPoint x: 97, endPoint y: 595, distance: 181.0
click at [97, 595] on td "15mL FS CBD Oil - 60mg/ml - Bottles" at bounding box center [215, 592] width 270 height 51
copy span "15mL FS CBD Oil - 60mg/ml - Bottles"
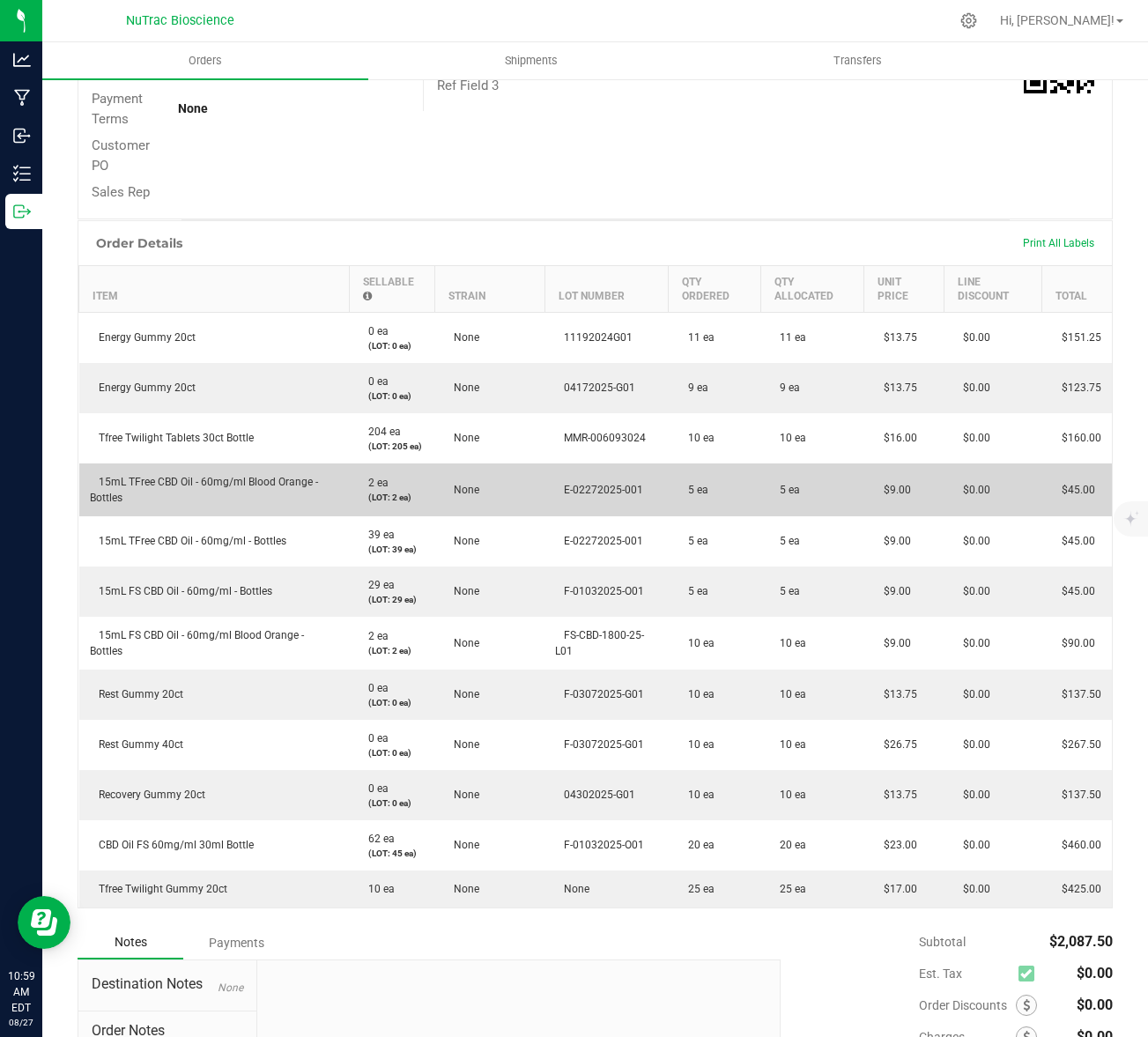
drag, startPoint x: 131, startPoint y: 502, endPoint x: 81, endPoint y: 480, distance: 54.6
click at [81, 480] on td "15mL TFree CBD Oil - 60mg/ml Blood Orange - Bottles" at bounding box center [215, 490] width 270 height 53
copy span "15mL TFree CBD Oil - 60mg/ml Blood Orange - Bottles"
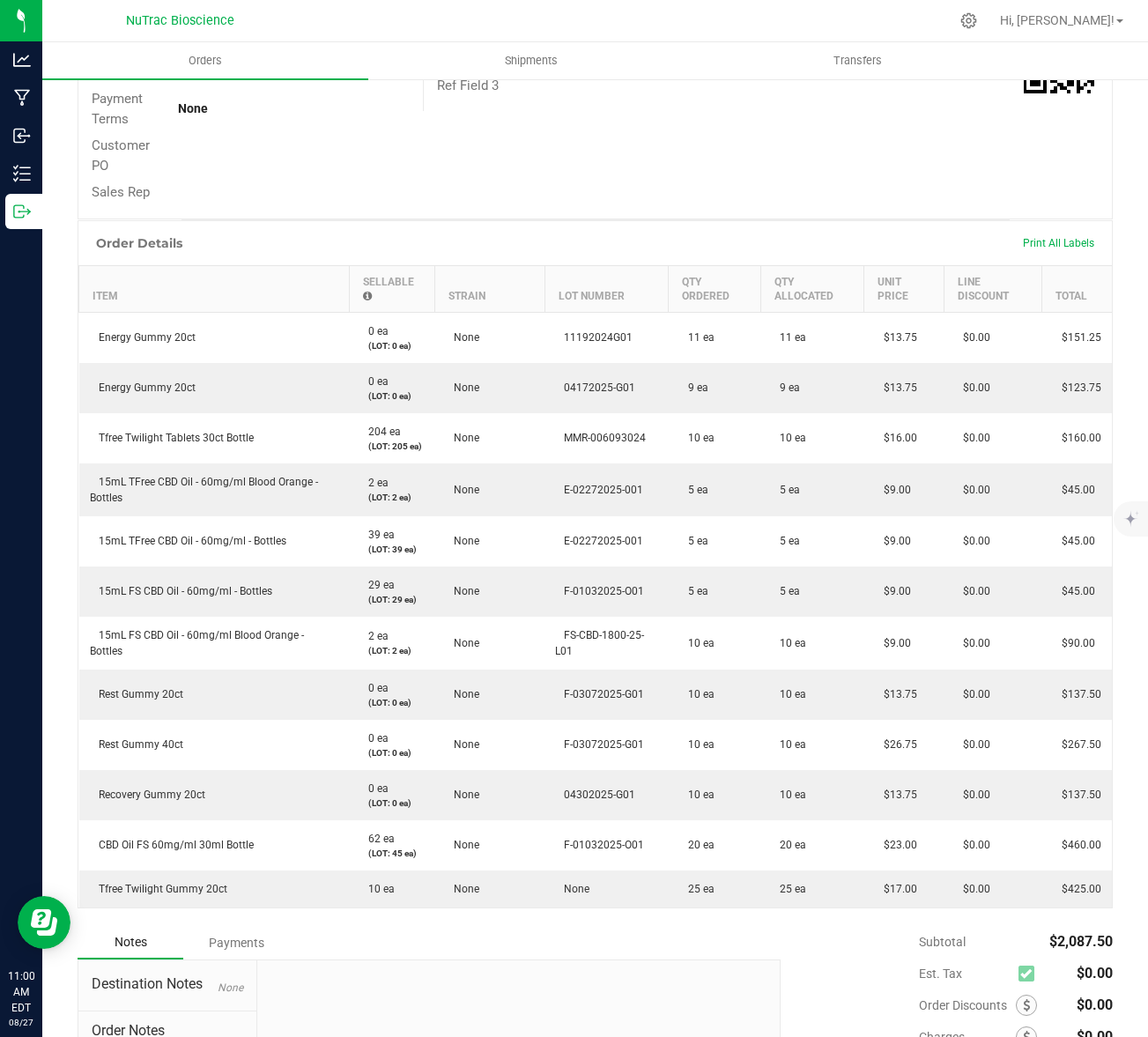
scroll to position [0, 0]
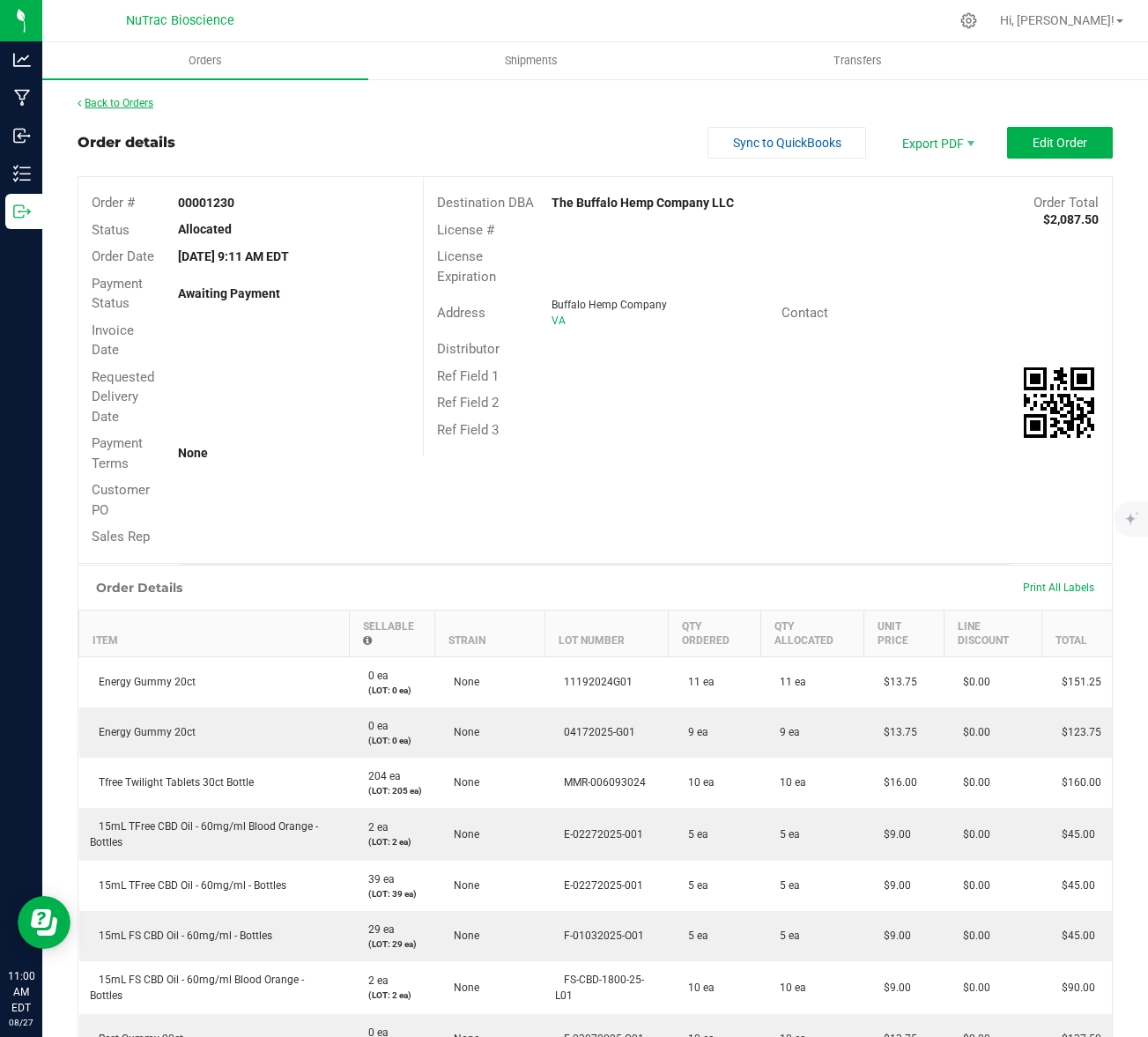
click at [137, 100] on link "Back to Orders" at bounding box center [115, 102] width 76 height 12
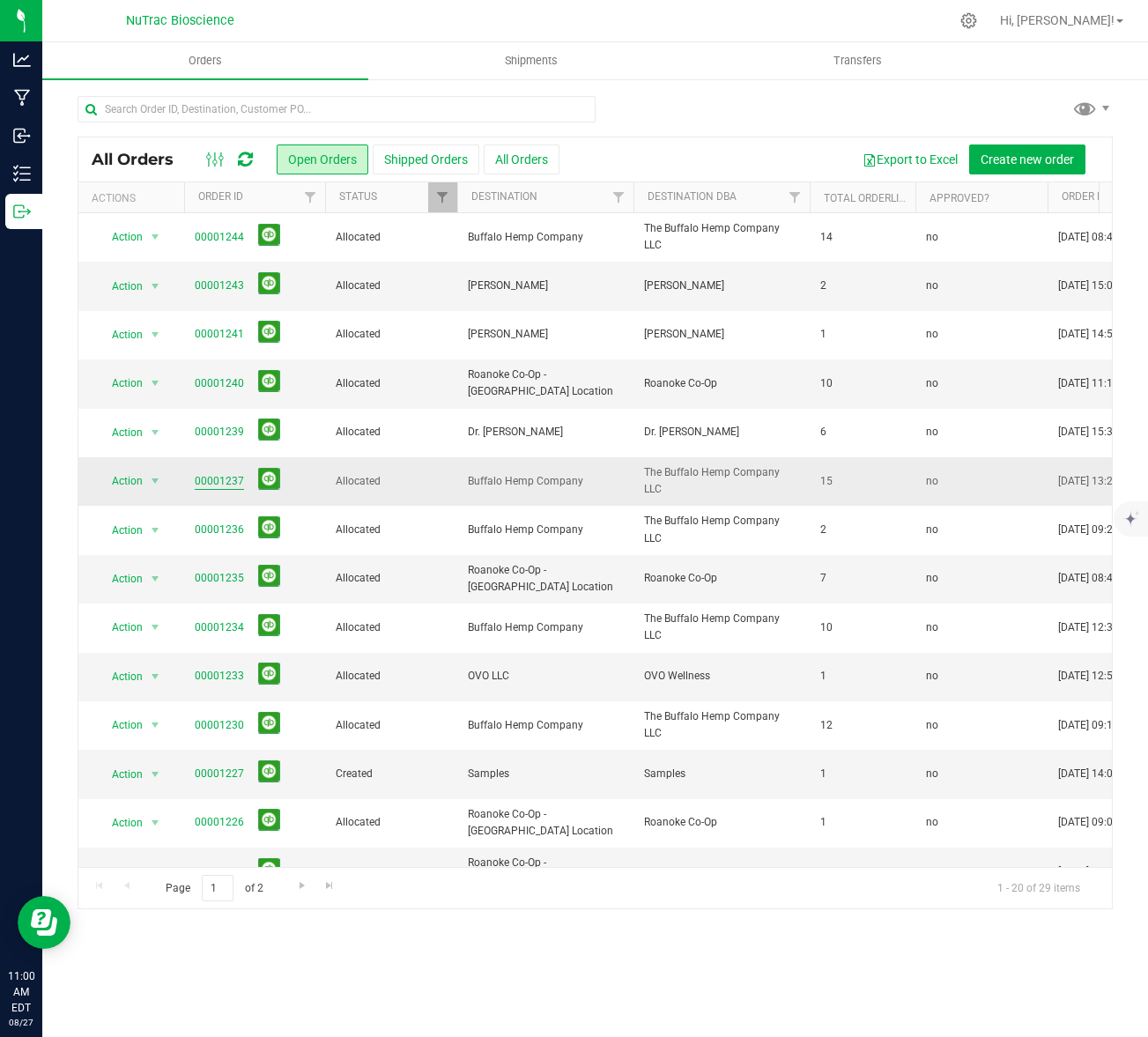
click at [223, 476] on link "00001237" at bounding box center [220, 481] width 50 height 17
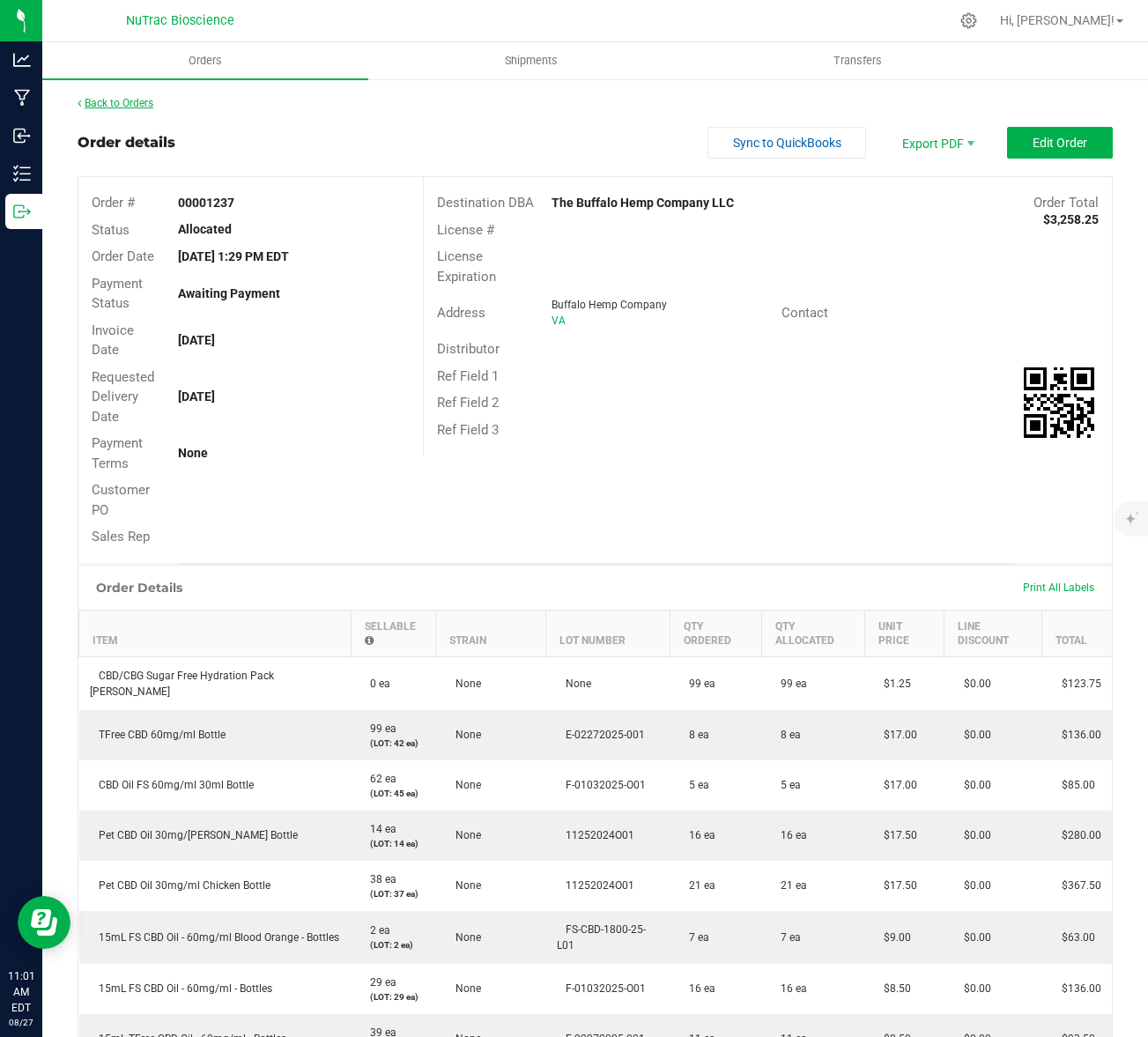
click at [139, 102] on link "Back to Orders" at bounding box center [115, 102] width 76 height 12
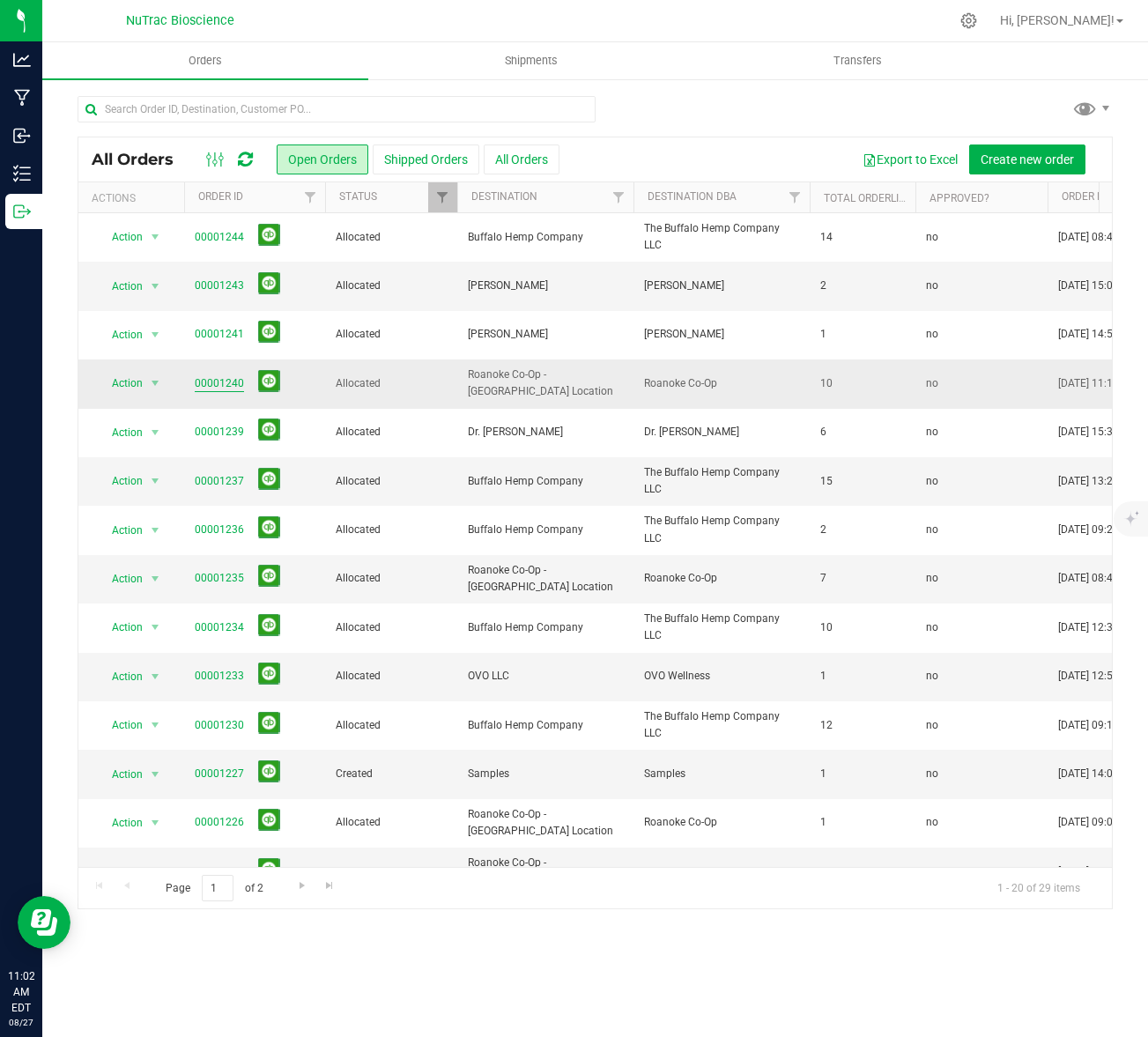
click at [216, 386] on link "00001240" at bounding box center [220, 384] width 50 height 17
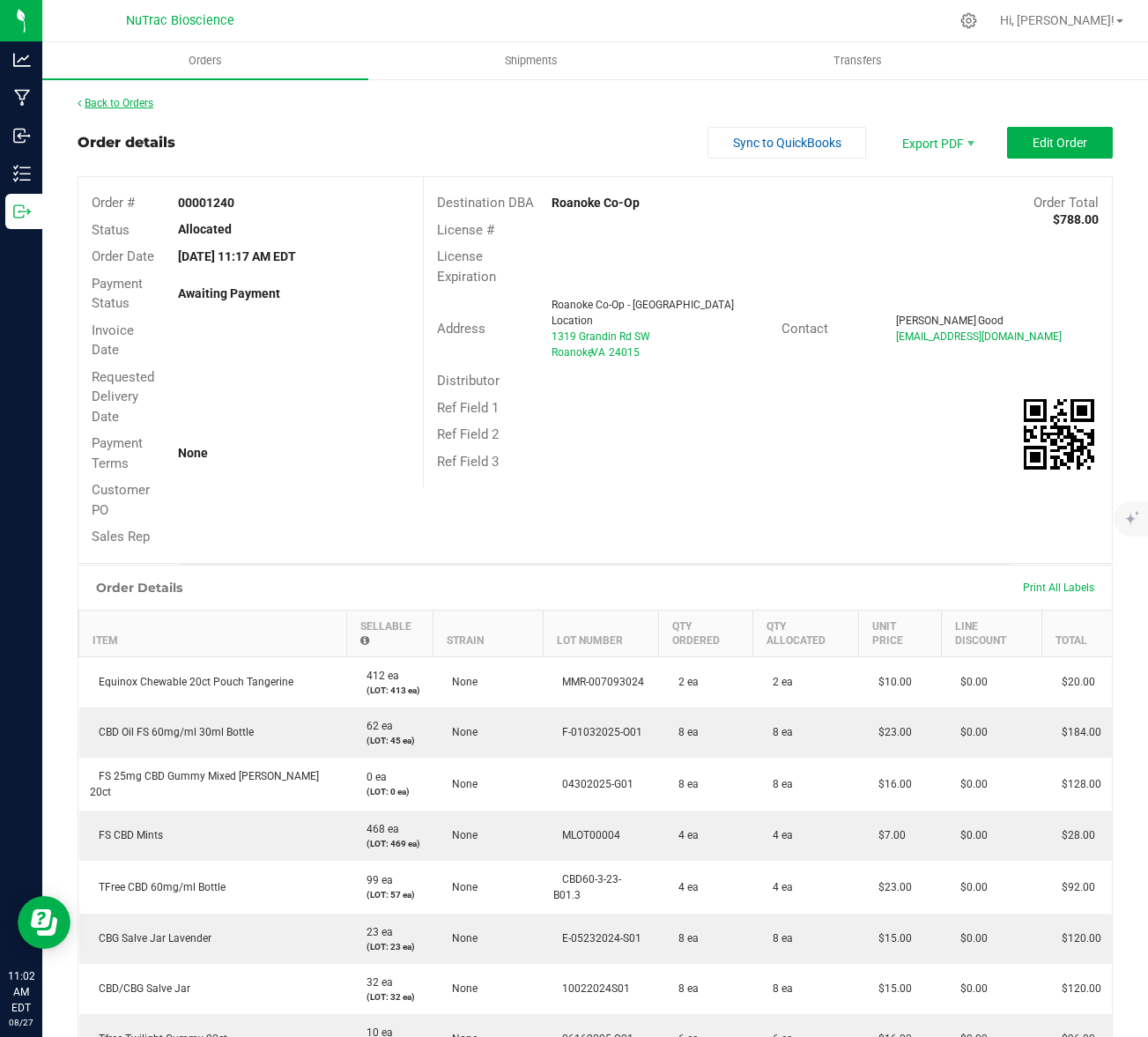
click at [120, 100] on link "Back to Orders" at bounding box center [115, 102] width 76 height 12
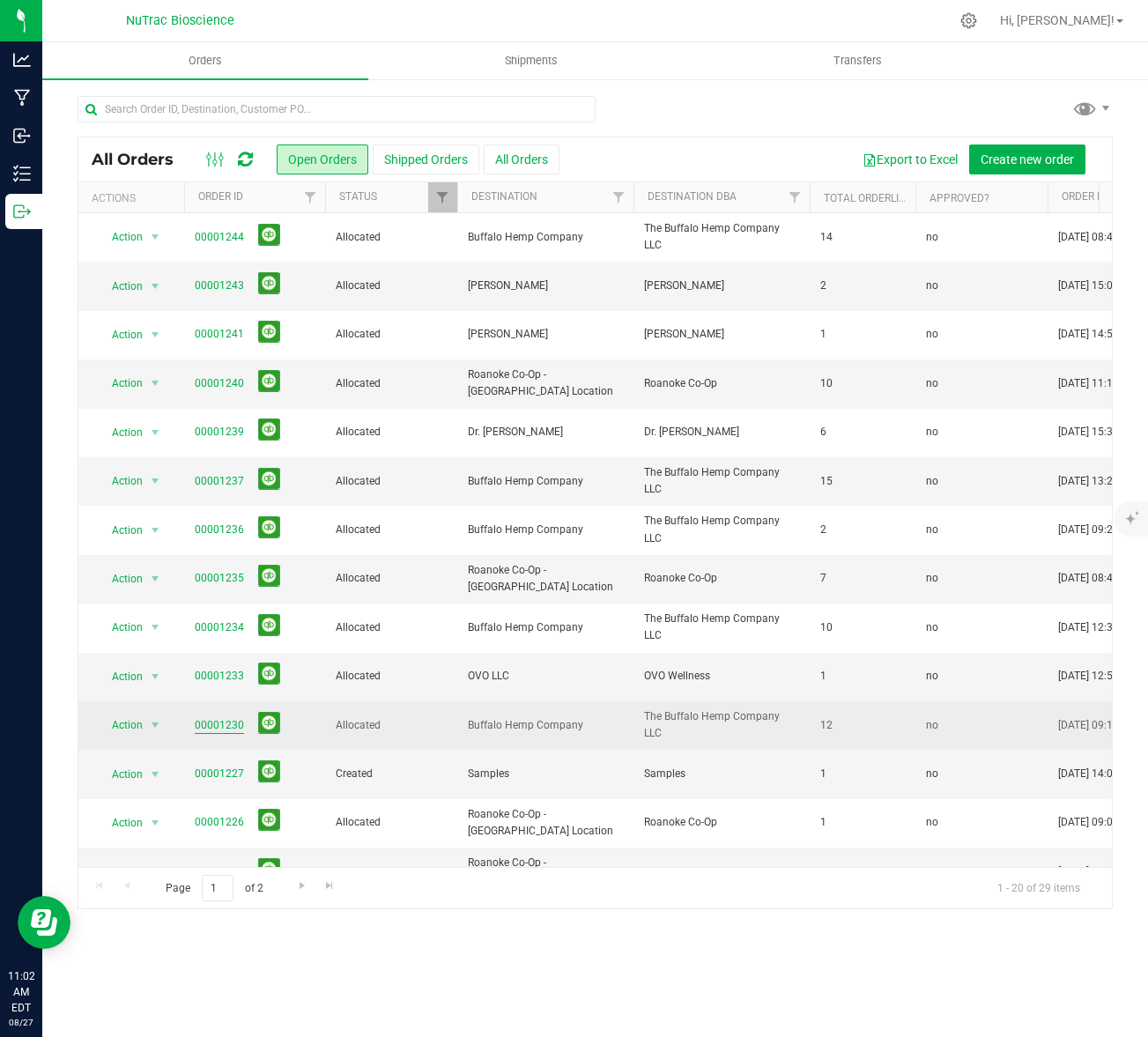
click at [209, 724] on link "00001230" at bounding box center [220, 725] width 50 height 17
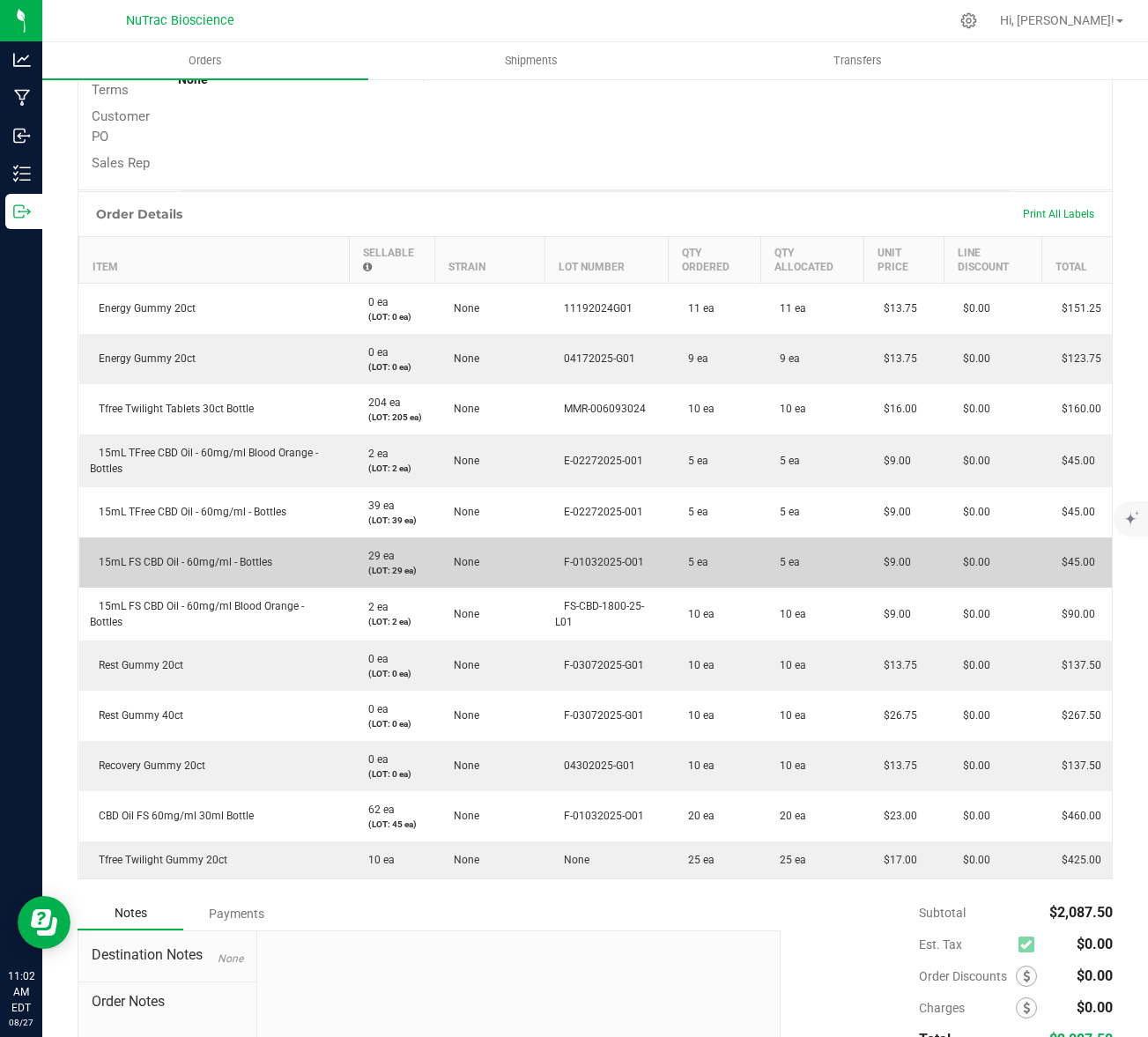
scroll to position [381, 0]
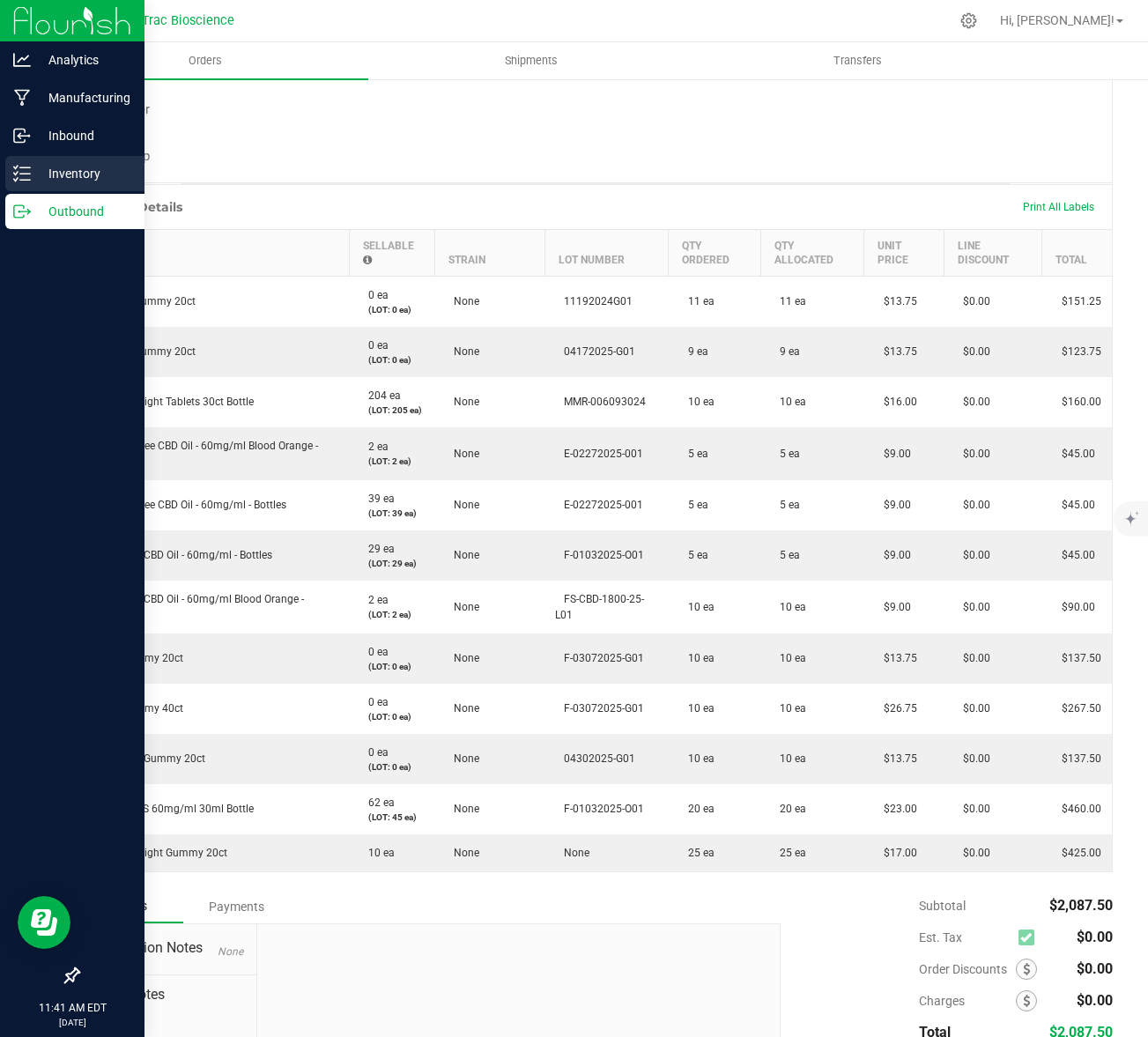
click at [64, 163] on p "Inventory" at bounding box center [84, 174] width 106 height 22
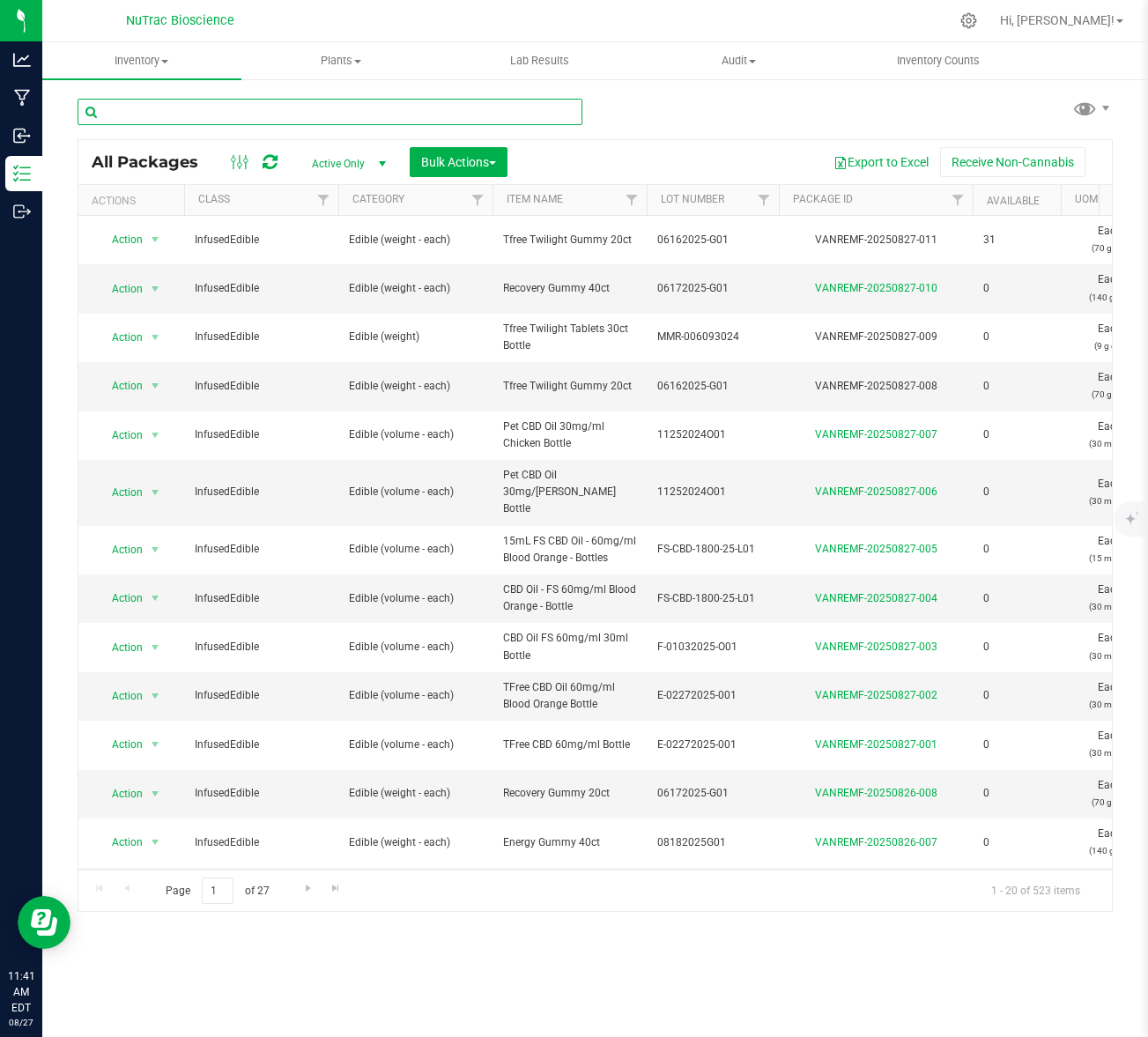
click at [279, 114] on input "text" at bounding box center [330, 112] width 505 height 26
click at [285, 106] on input "text" at bounding box center [330, 112] width 505 height 26
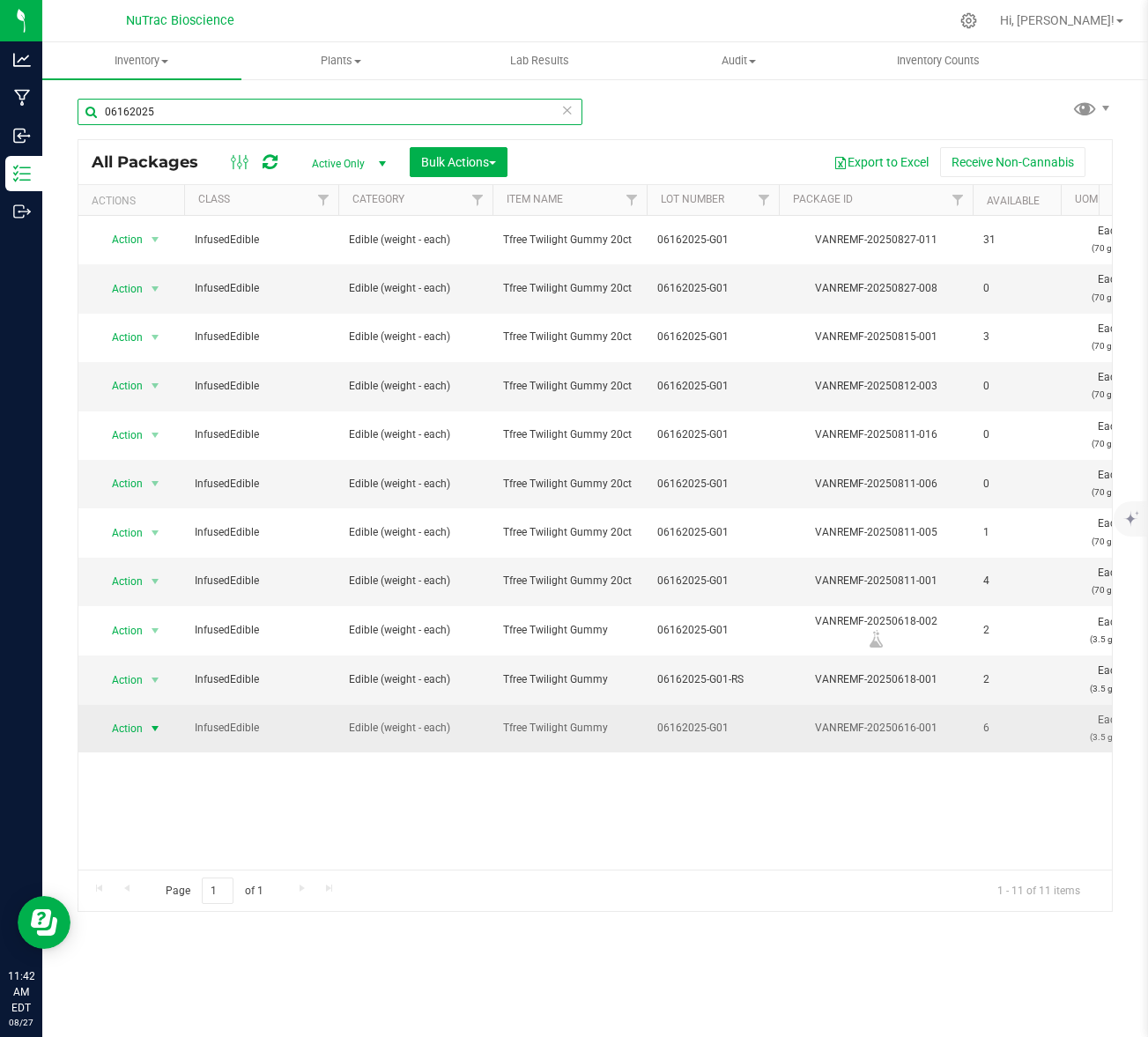
type input "06162025"
click at [151, 730] on span "select" at bounding box center [155, 728] width 14 height 14
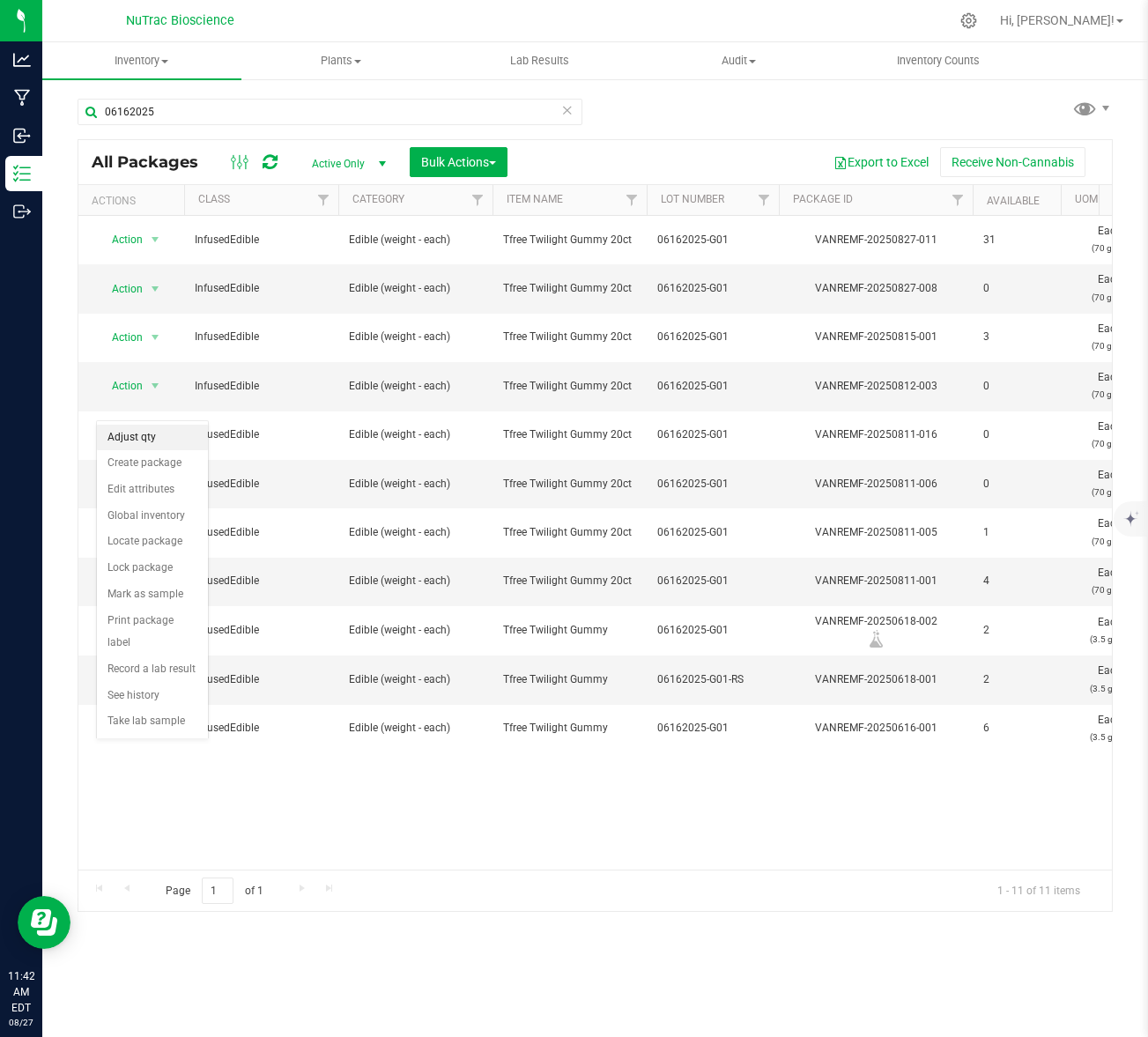
click at [152, 437] on li "Adjust qty" at bounding box center [152, 438] width 111 height 26
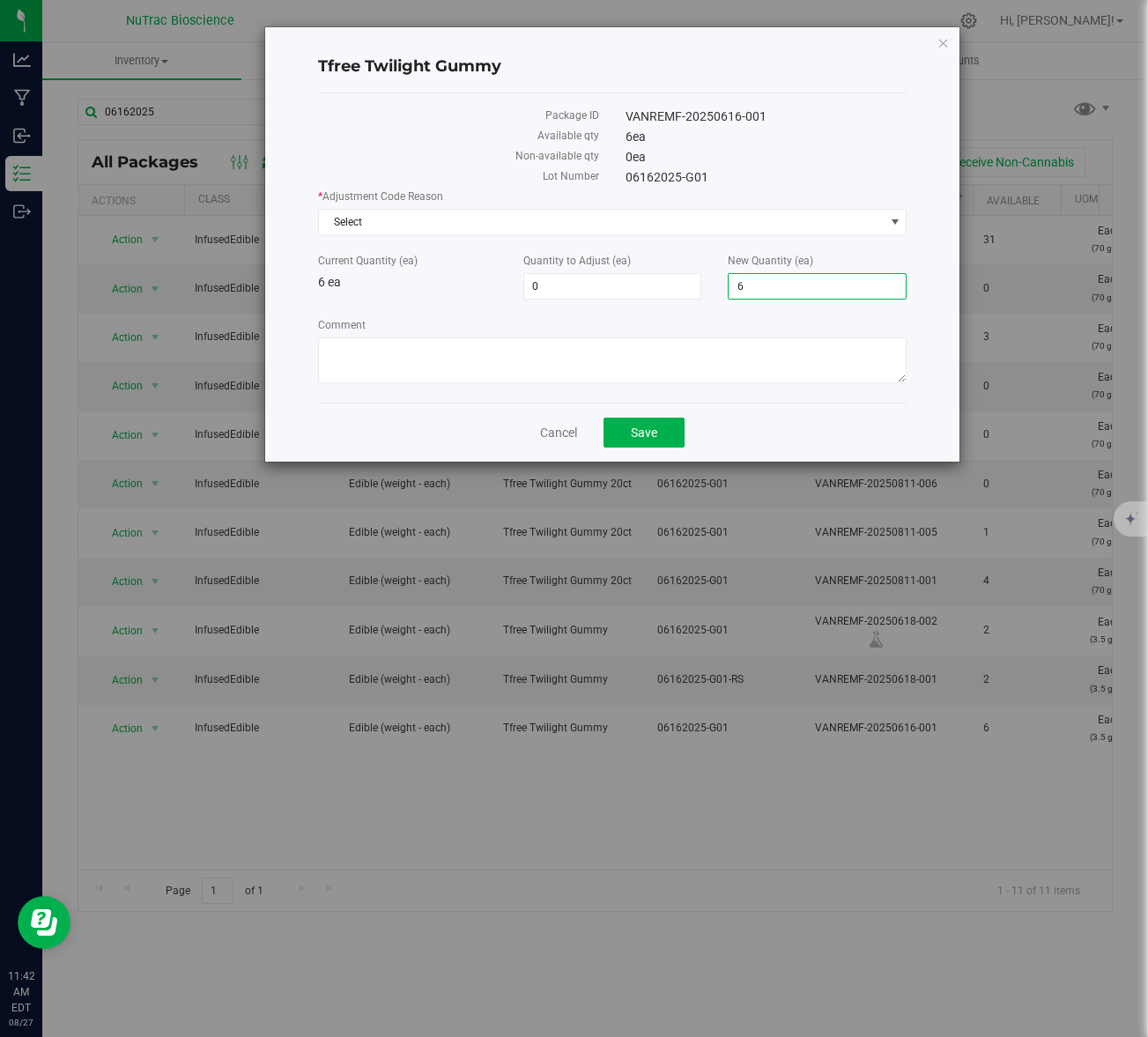
drag, startPoint x: 757, startPoint y: 277, endPoint x: 728, endPoint y: 285, distance: 30.1
click at [729, 286] on span "6 6" at bounding box center [818, 286] width 179 height 26
drag, startPoint x: 771, startPoint y: 282, endPoint x: 736, endPoint y: 282, distance: 35.0
click at [736, 282] on input "6" at bounding box center [818, 286] width 177 height 24
type input "0"
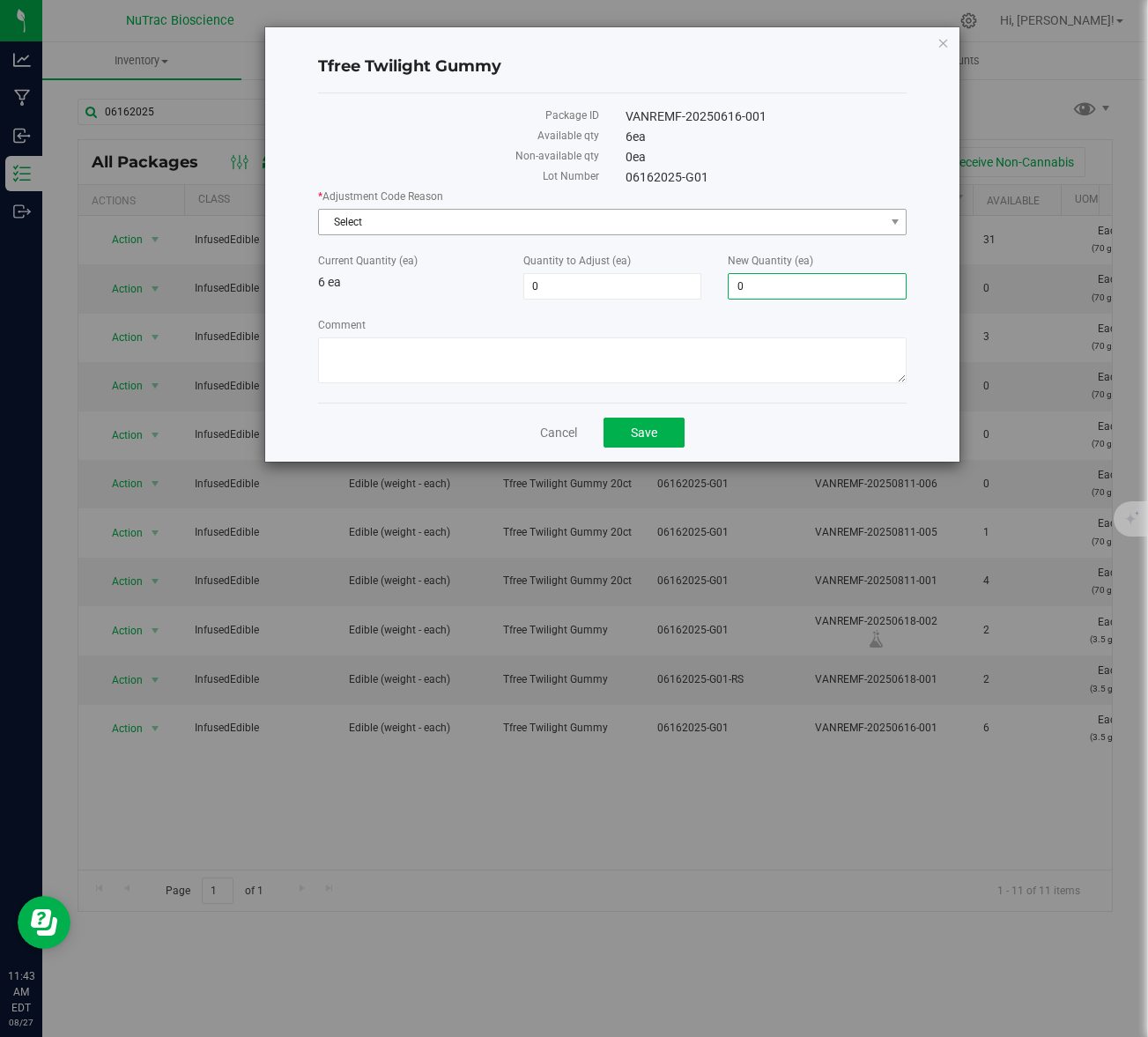
type input "-6"
type input "0"
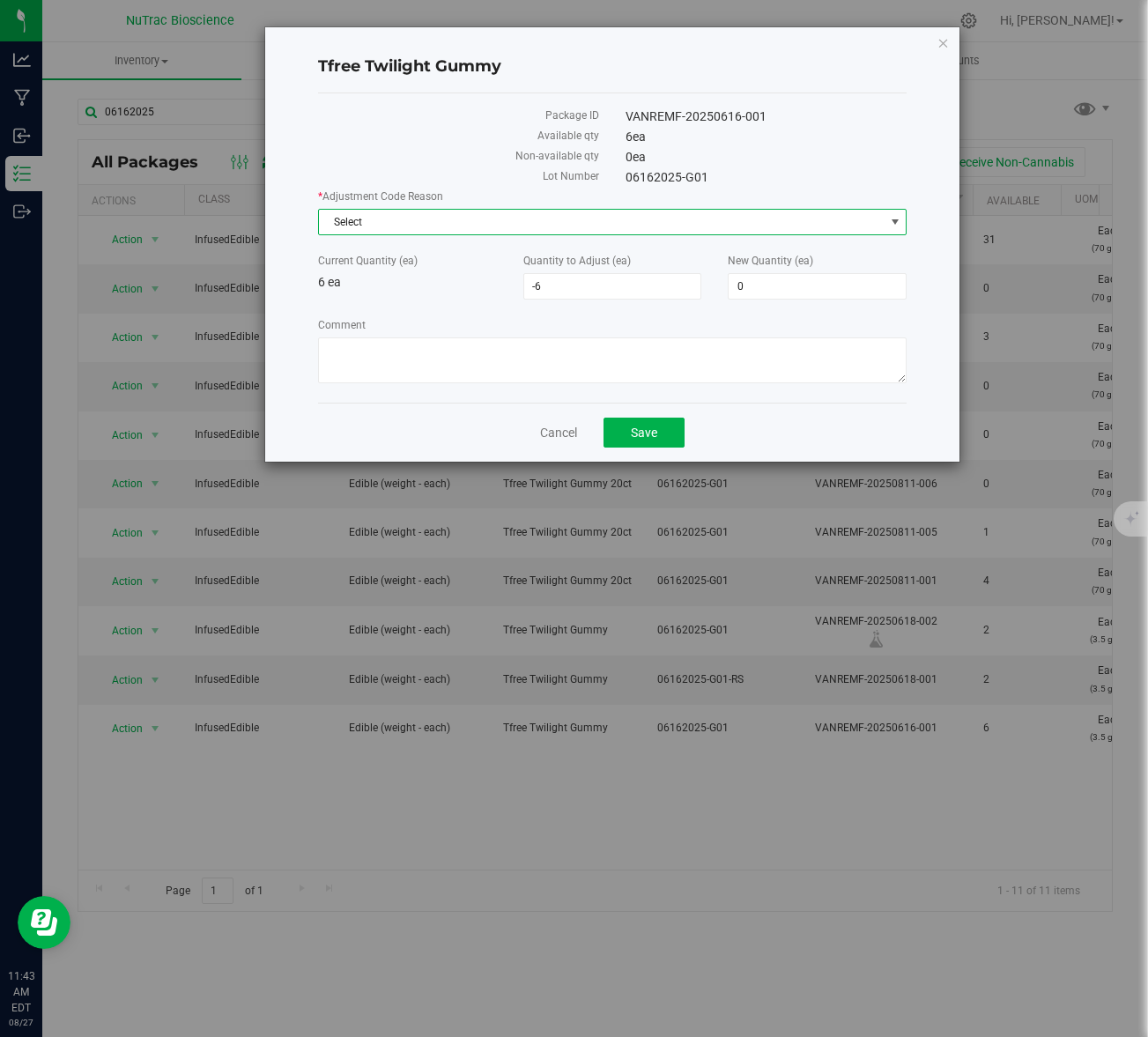
click at [393, 224] on span "Select" at bounding box center [602, 221] width 566 height 24
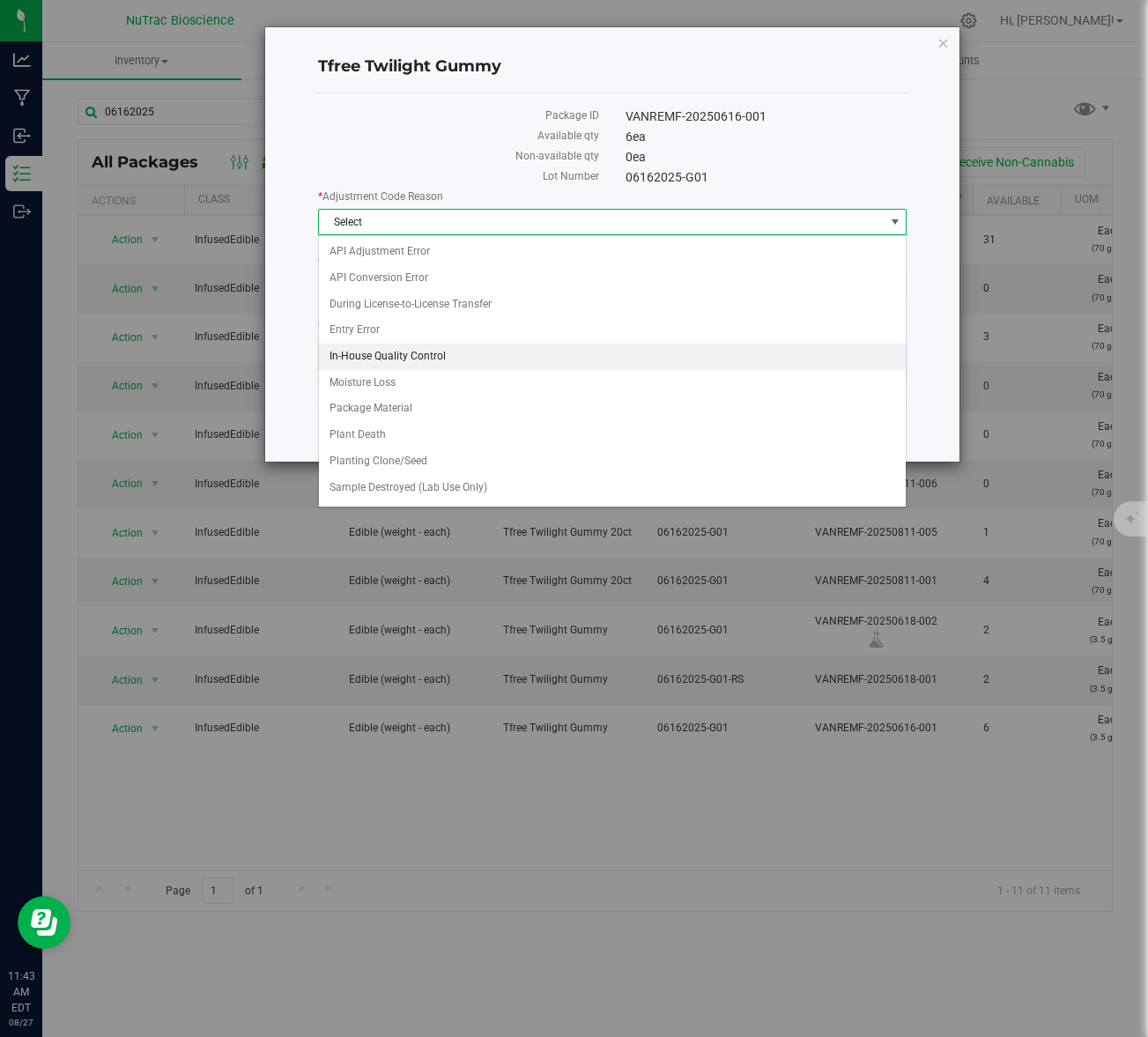
click at [415, 356] on li "In-House Quality Control" at bounding box center [613, 357] width 588 height 26
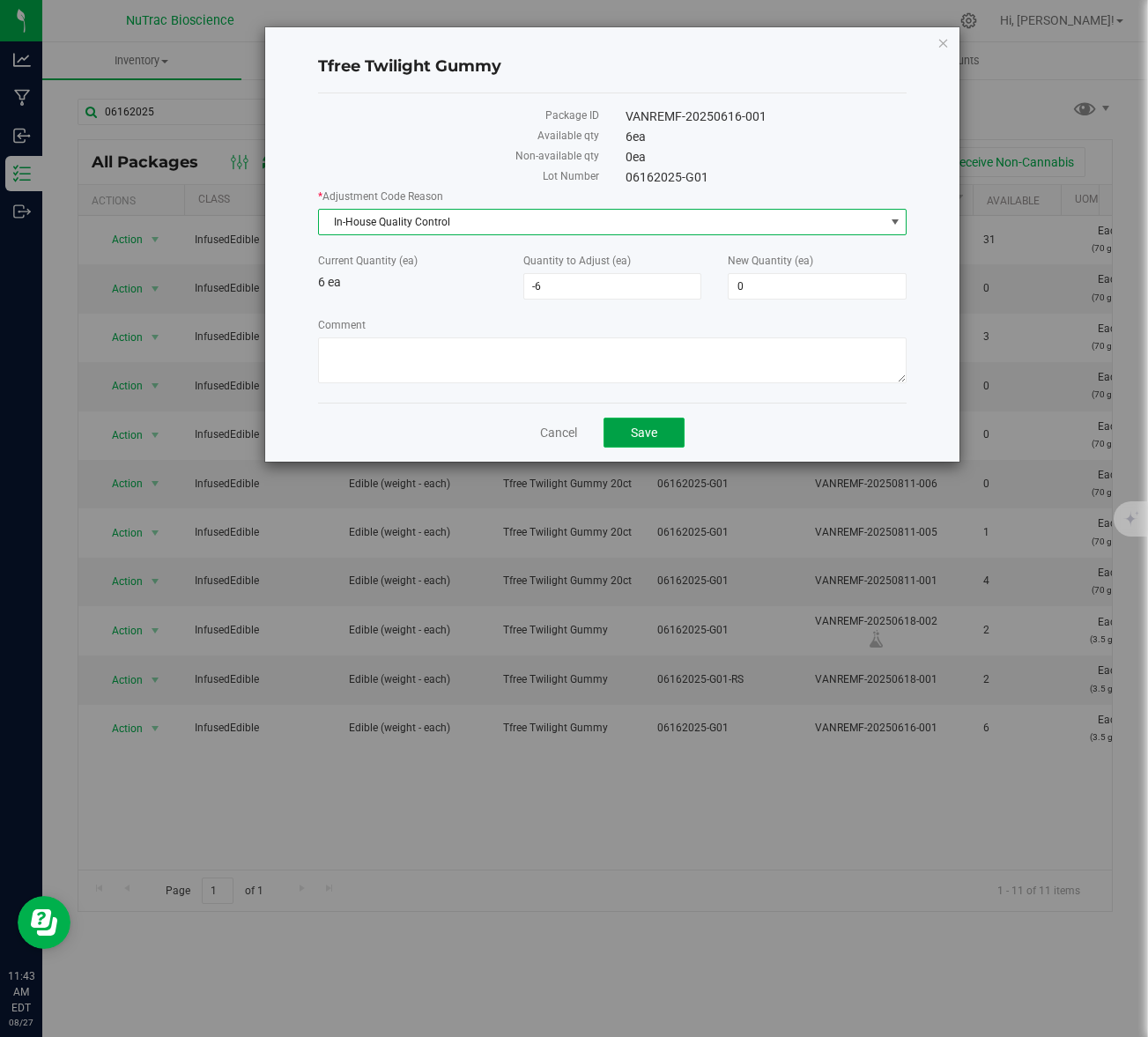
click at [646, 435] on span "Save" at bounding box center [644, 433] width 26 height 14
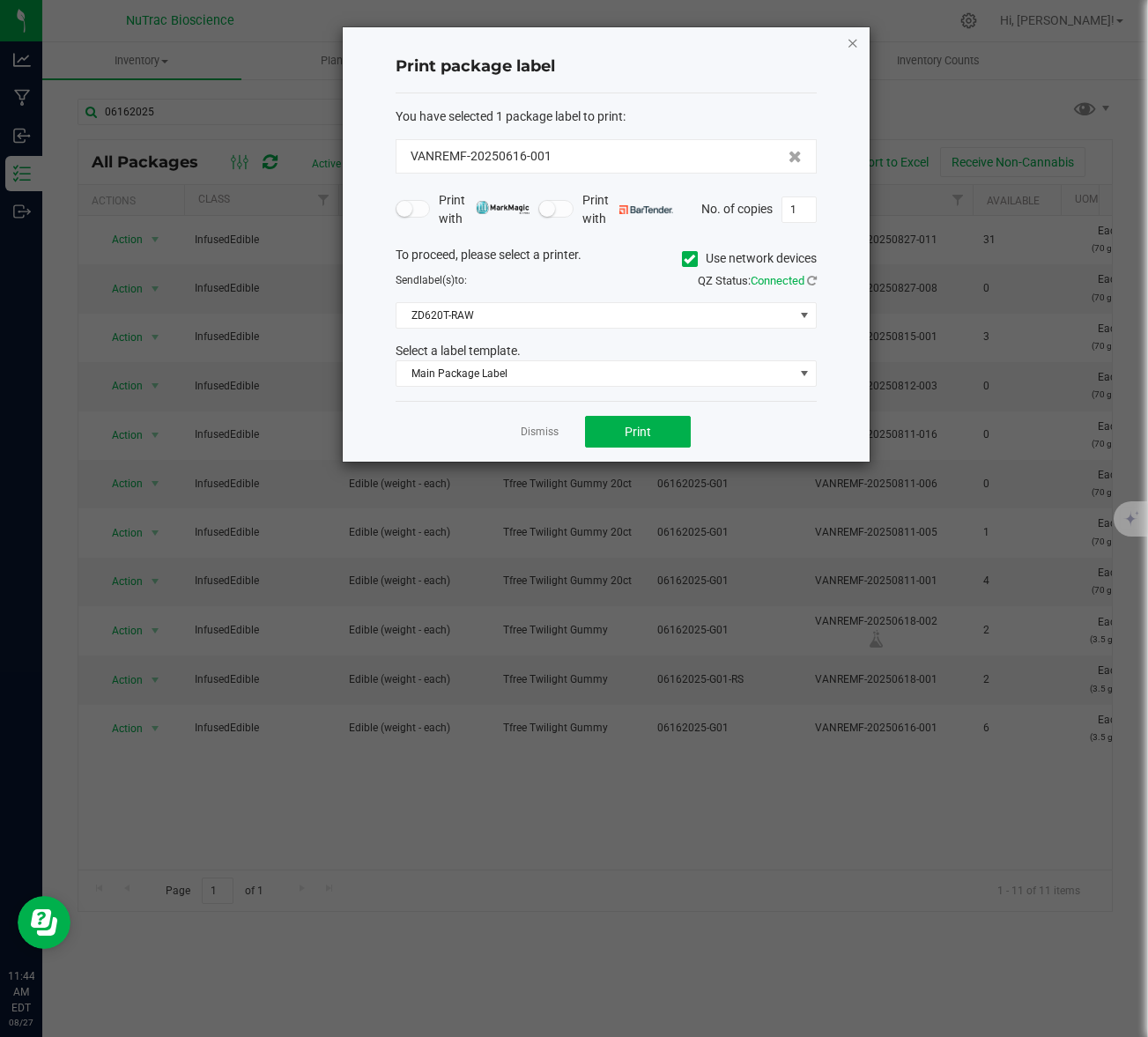
click at [850, 45] on icon "button" at bounding box center [852, 42] width 12 height 22
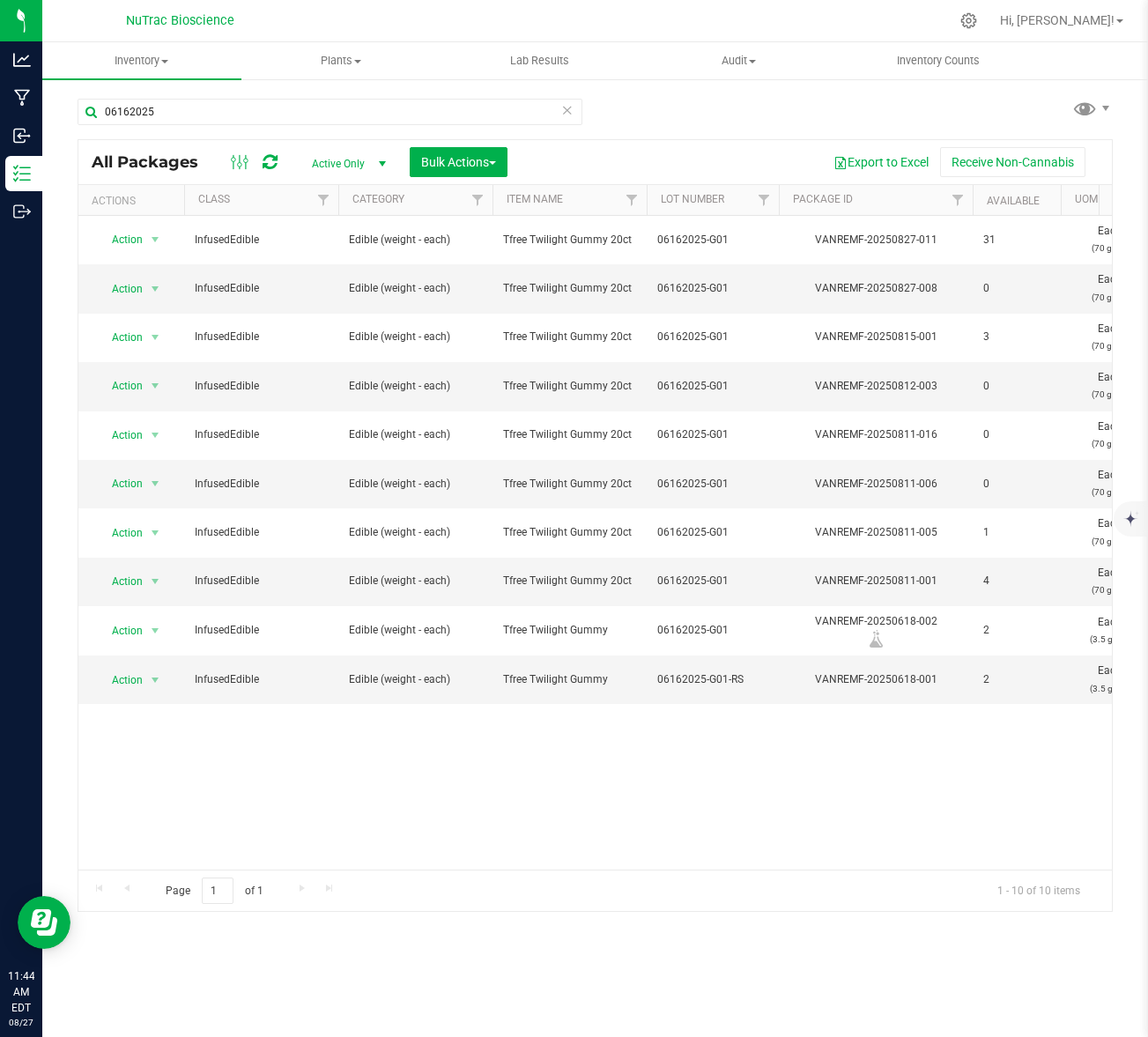
click at [907, 116] on div "06162025 All Packages Active Only Active Only Lab Samples Locked All Bulk Actio…" at bounding box center [595, 496] width 1035 height 830
